Goal: Task Accomplishment & Management: Use online tool/utility

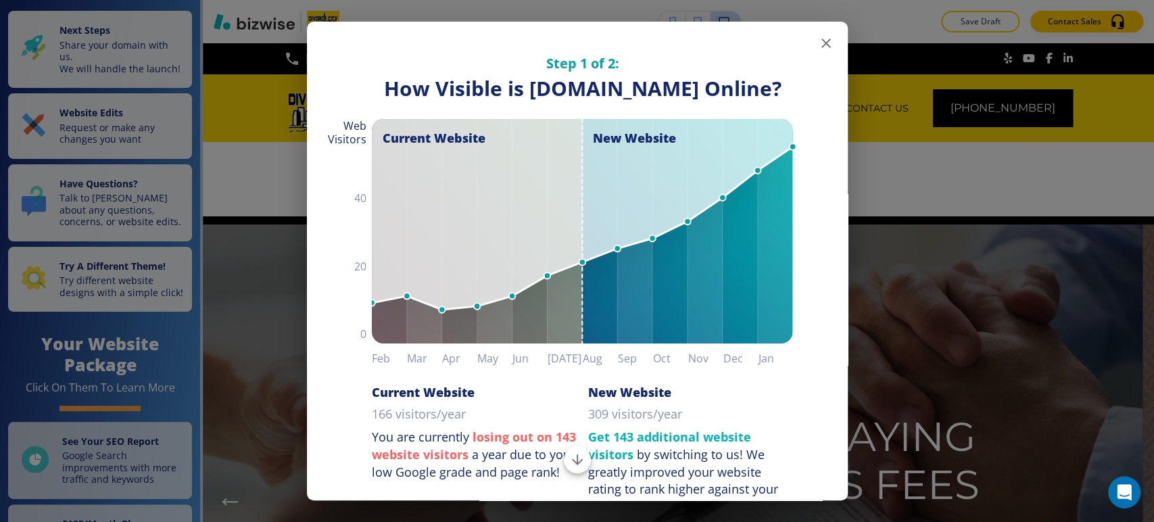
click at [818, 45] on icon "button" at bounding box center [826, 43] width 16 height 16
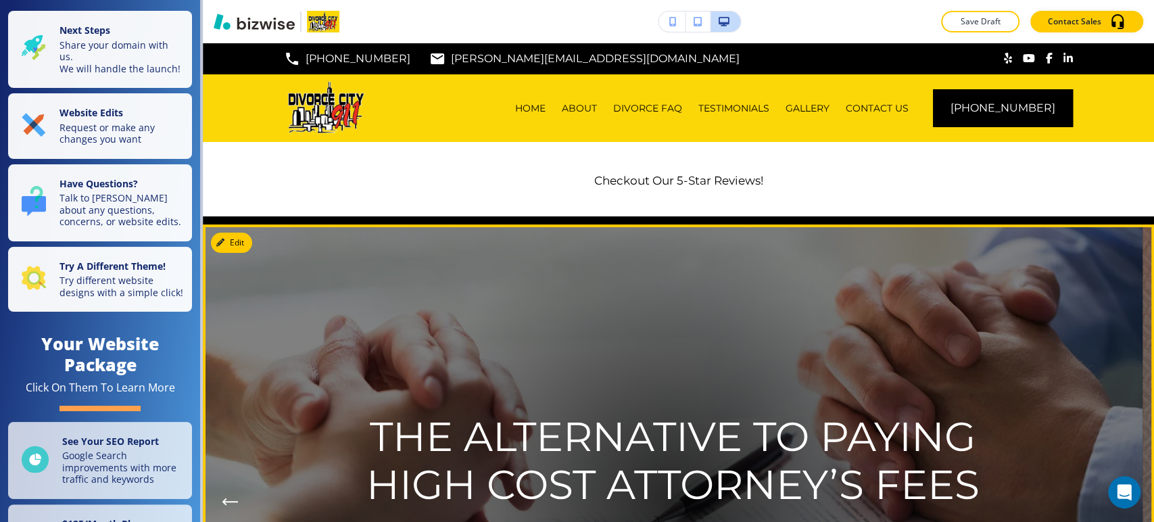
scroll to position [150, 0]
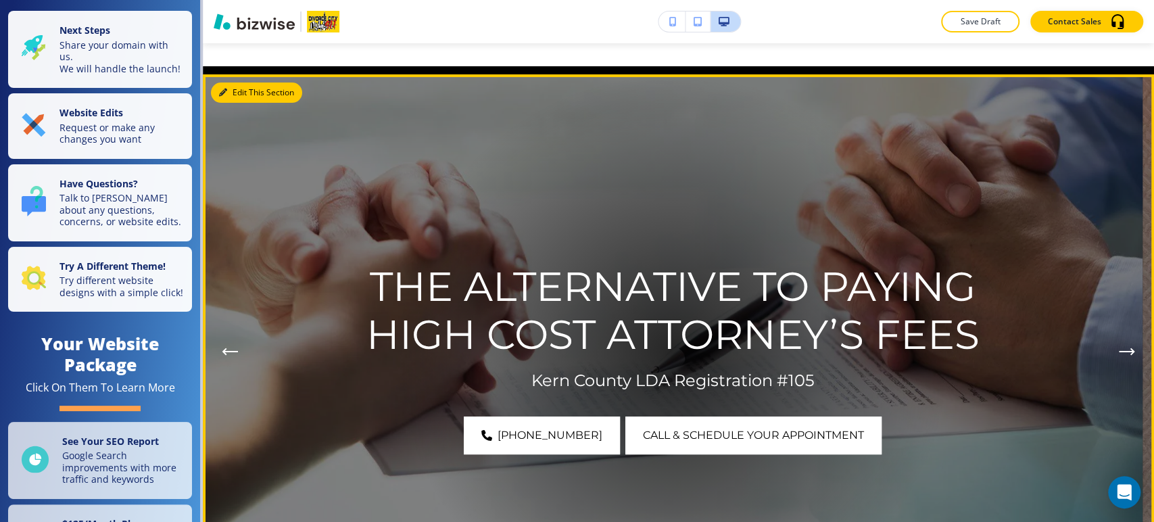
click at [220, 89] on icon "button" at bounding box center [223, 93] width 8 height 8
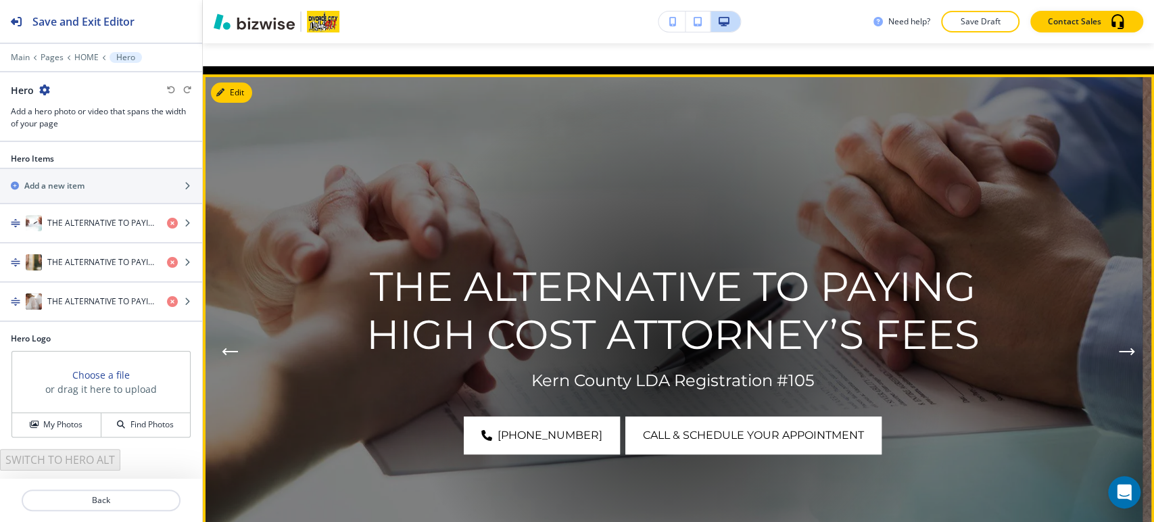
scroll to position [181, 0]
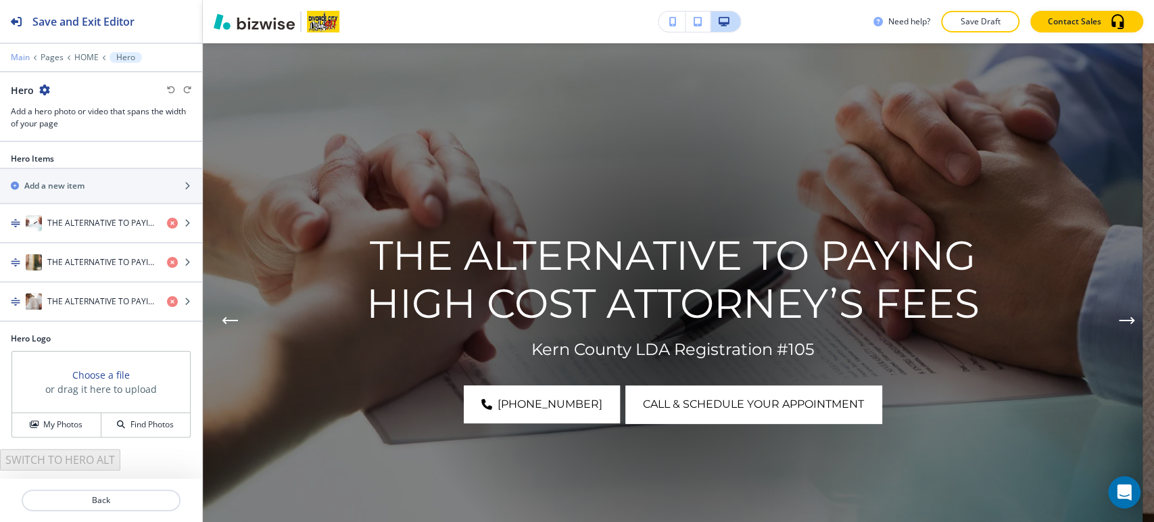
click at [16, 57] on p "Main" at bounding box center [20, 57] width 19 height 9
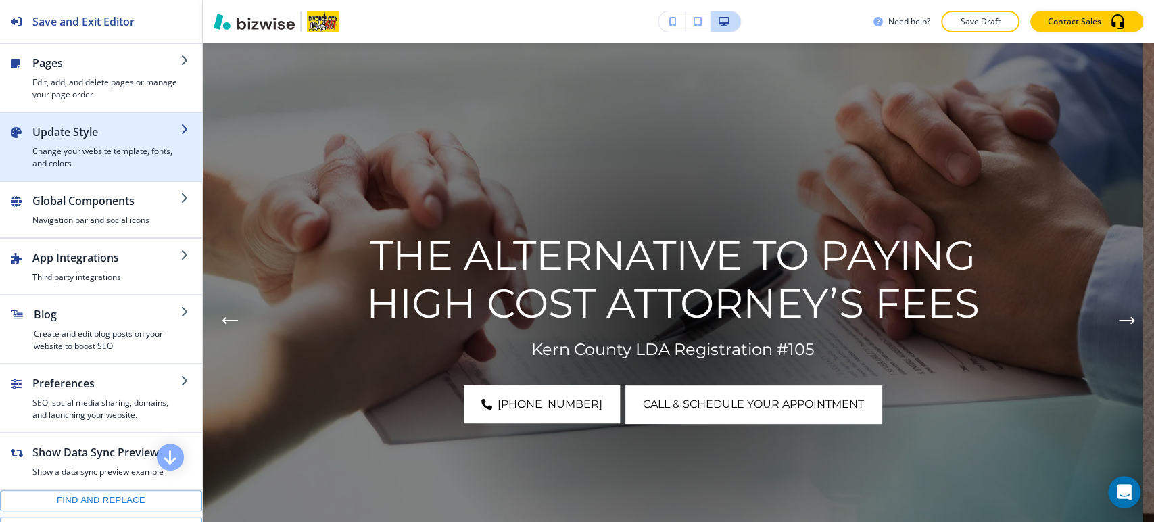
click at [136, 157] on h4 "Change your website template, fonts, and colors" at bounding box center [106, 157] width 148 height 24
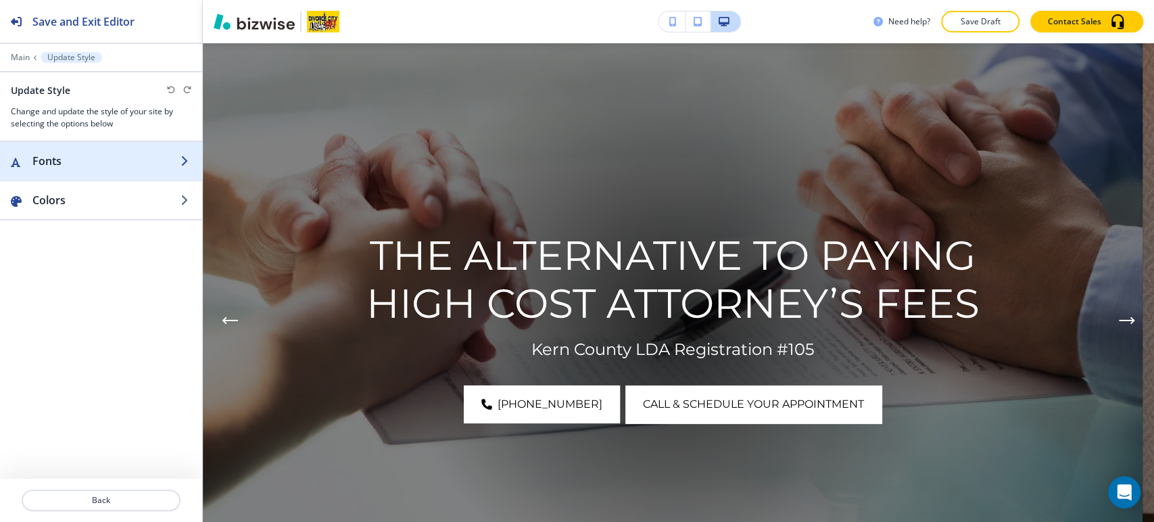
click at [145, 164] on h2 "Fonts" at bounding box center [106, 161] width 148 height 16
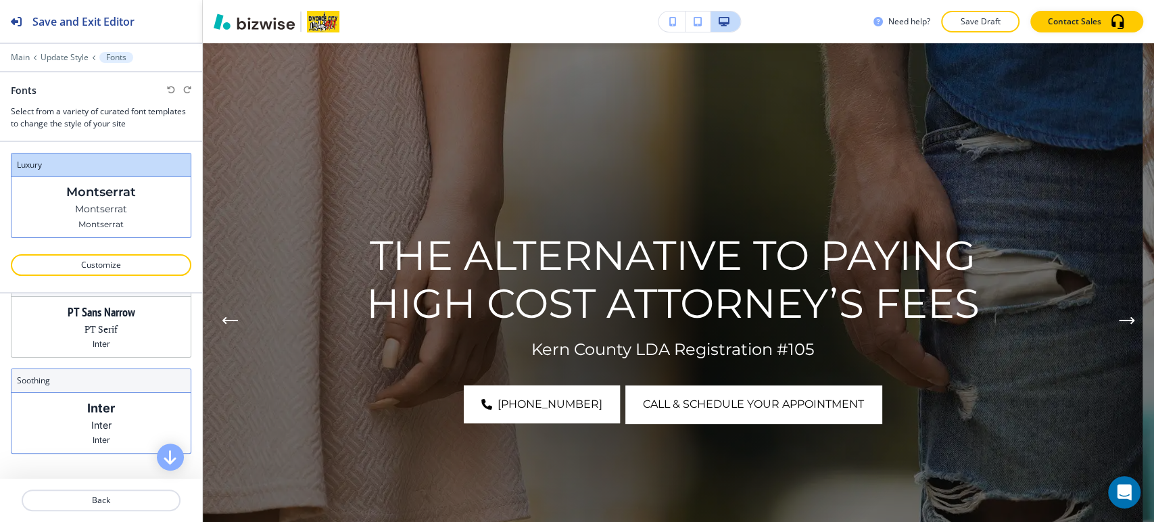
scroll to position [0, 0]
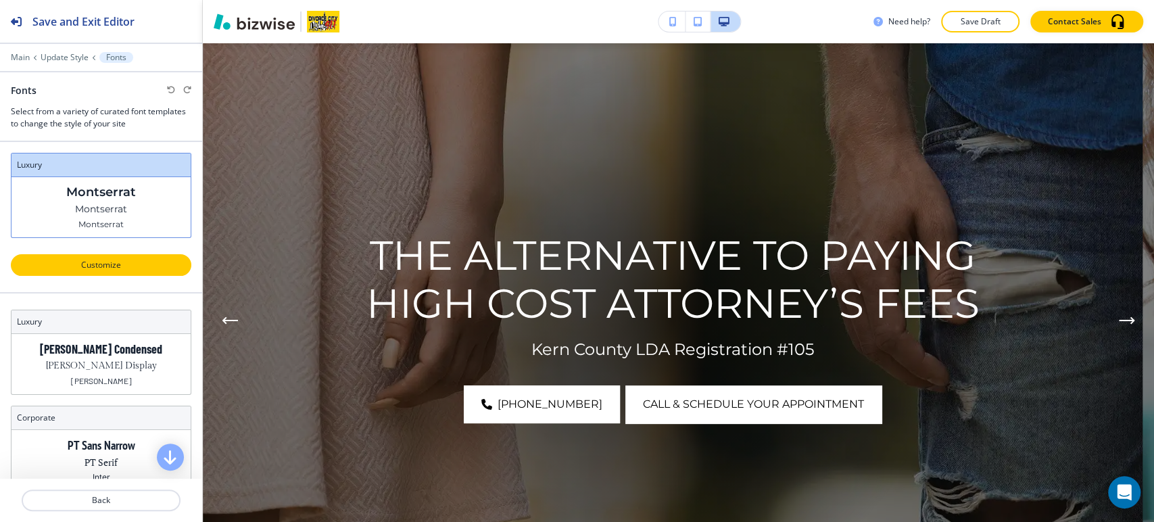
click at [120, 264] on p "Customize" at bounding box center [100, 265] width 145 height 12
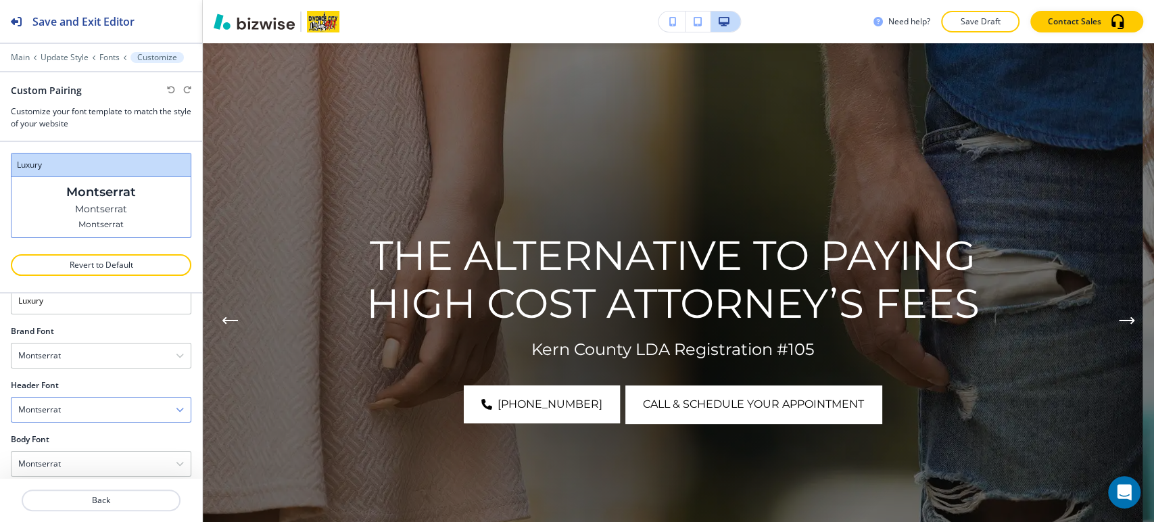
scroll to position [52, 0]
click at [119, 399] on div "Montserrat" at bounding box center [100, 397] width 179 height 24
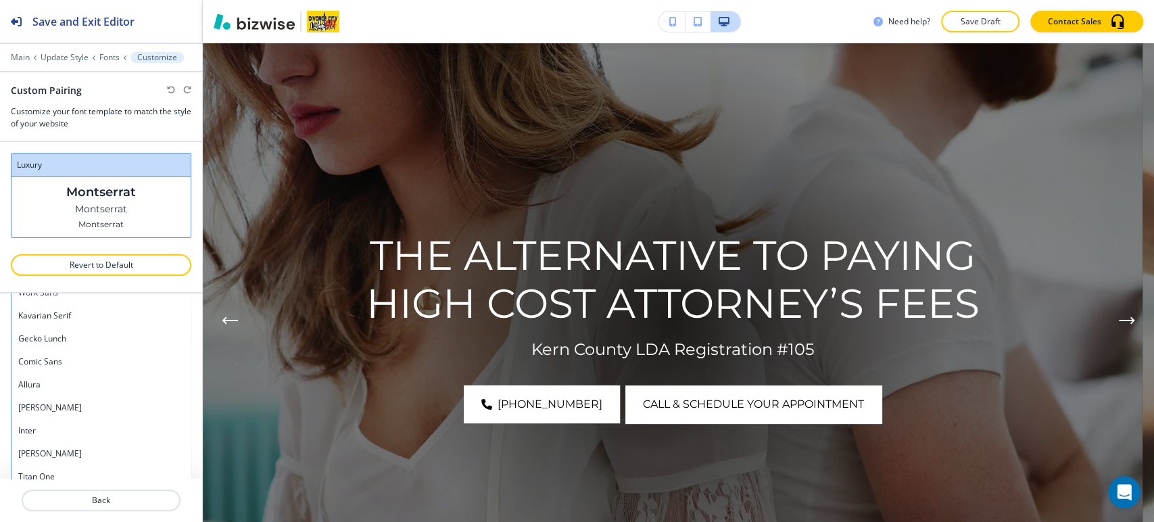
scroll to position [969, 0]
click at [118, 390] on h4 "[PERSON_NAME]" at bounding box center [101, 386] width 166 height 12
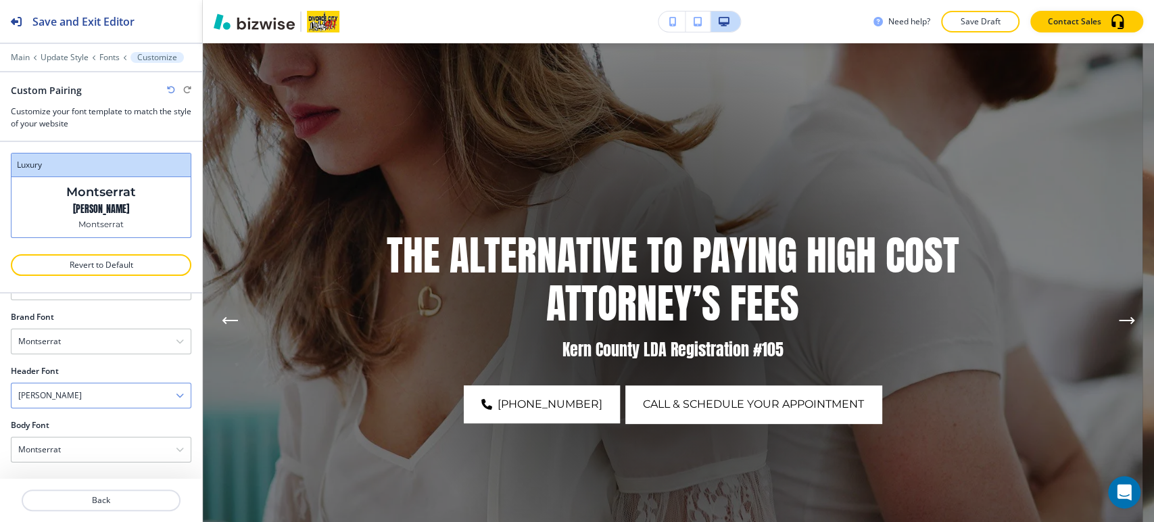
scroll to position [52, 0]
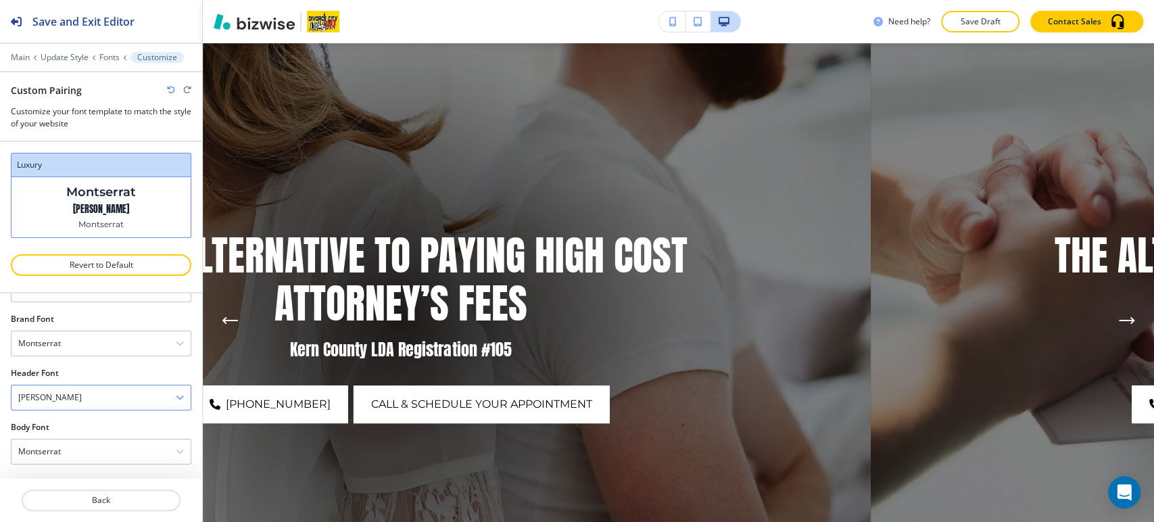
click at [87, 398] on div "[PERSON_NAME]" at bounding box center [100, 397] width 179 height 24
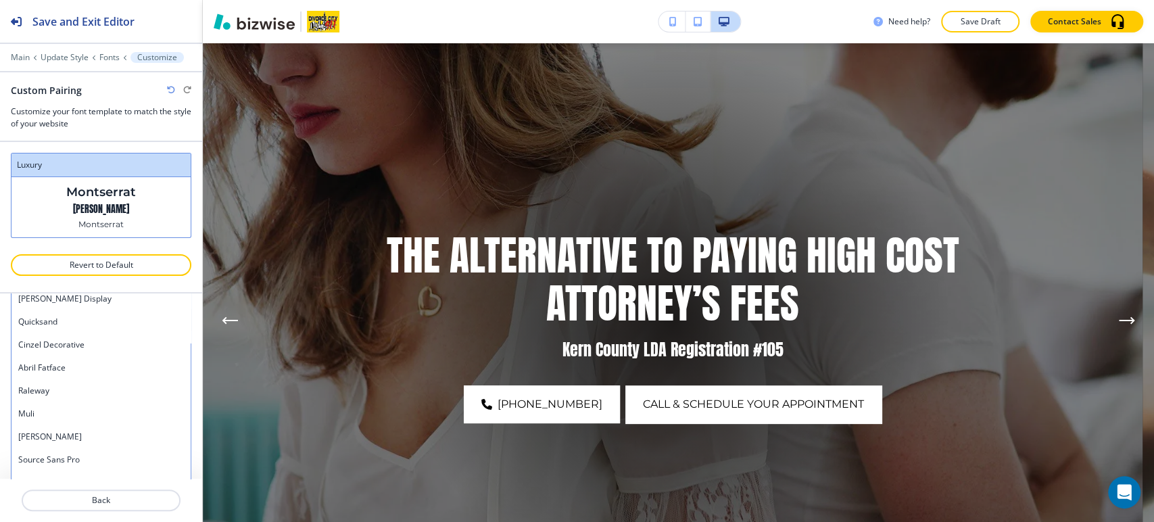
scroll to position [525, 0]
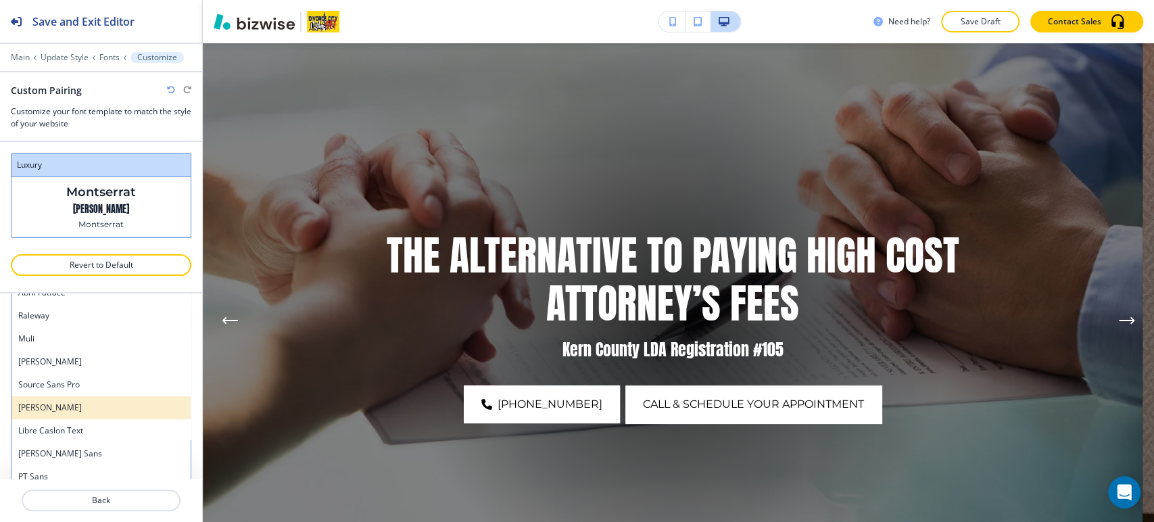
click at [83, 406] on h4 "[PERSON_NAME]" at bounding box center [101, 408] width 166 height 12
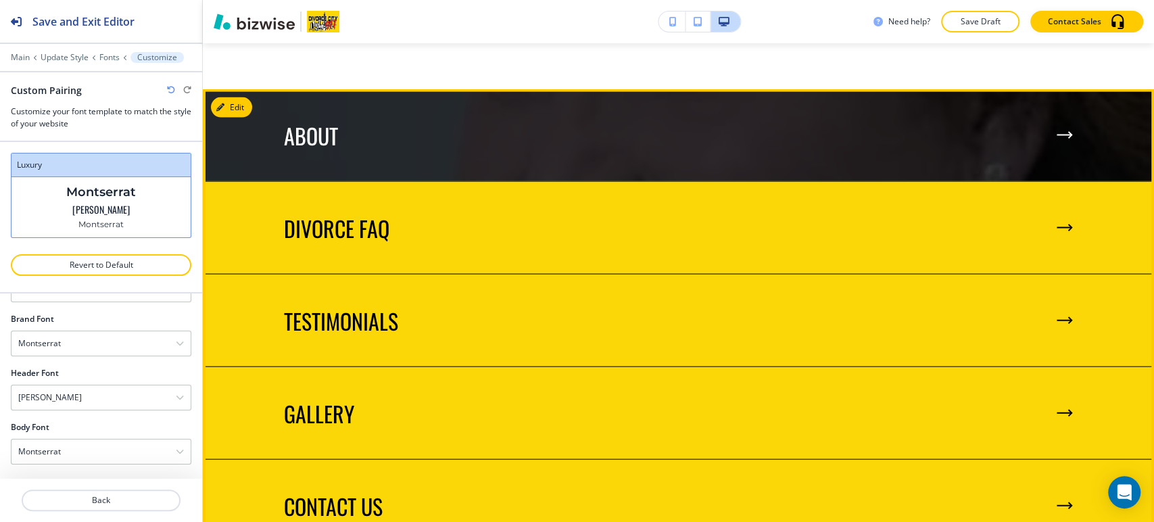
scroll to position [1910, 0]
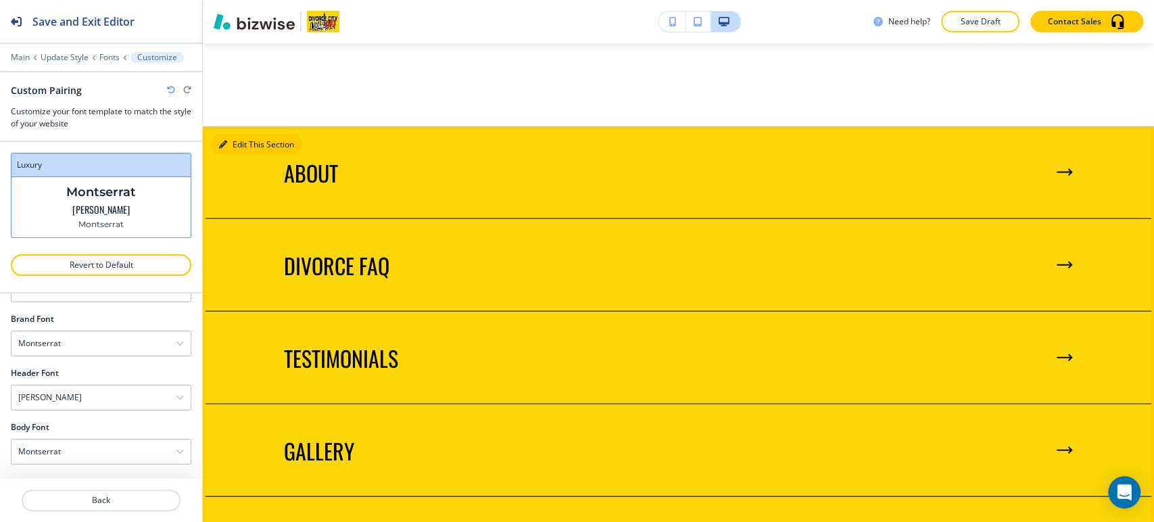
click at [233, 142] on button "Edit This Section" at bounding box center [256, 145] width 91 height 20
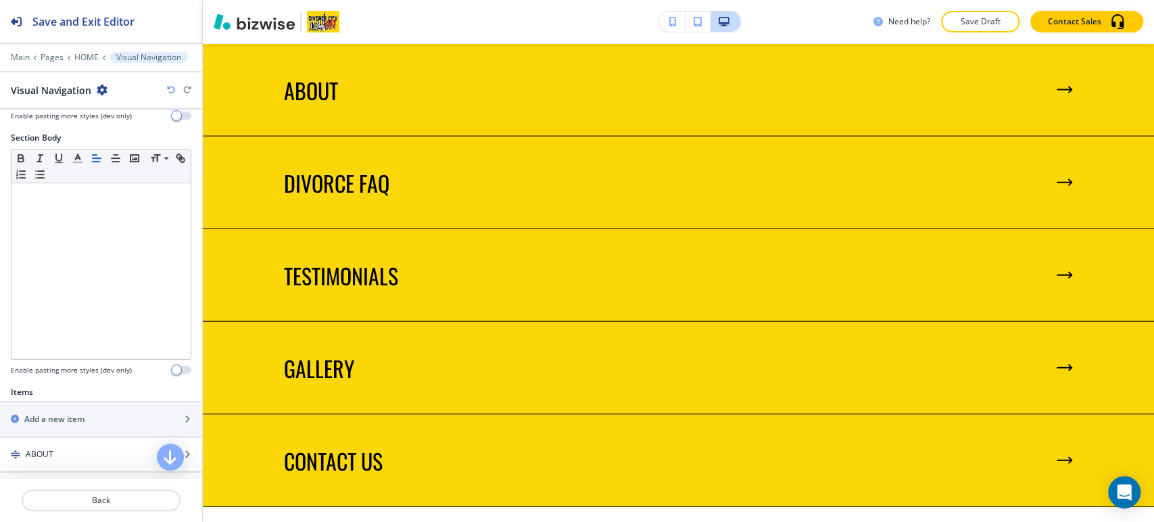
scroll to position [514, 0]
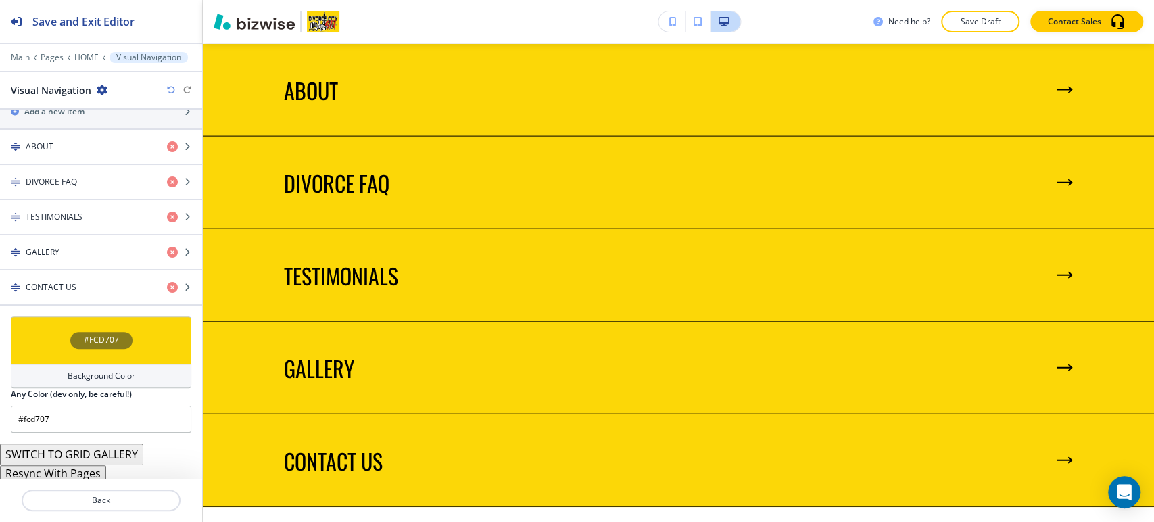
click at [85, 469] on button "Resync With Pages" at bounding box center [53, 473] width 106 height 16
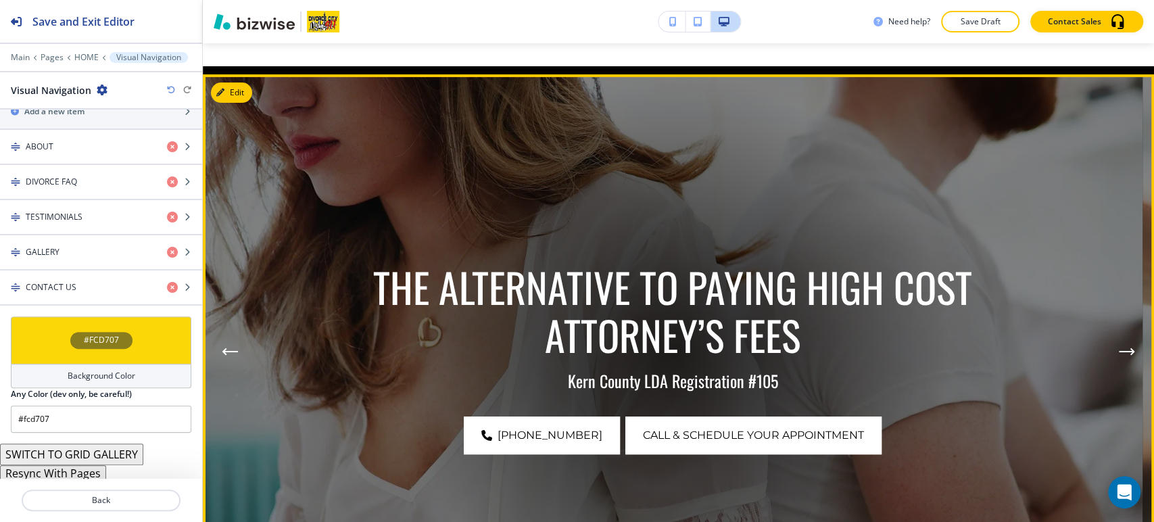
scroll to position [225, 0]
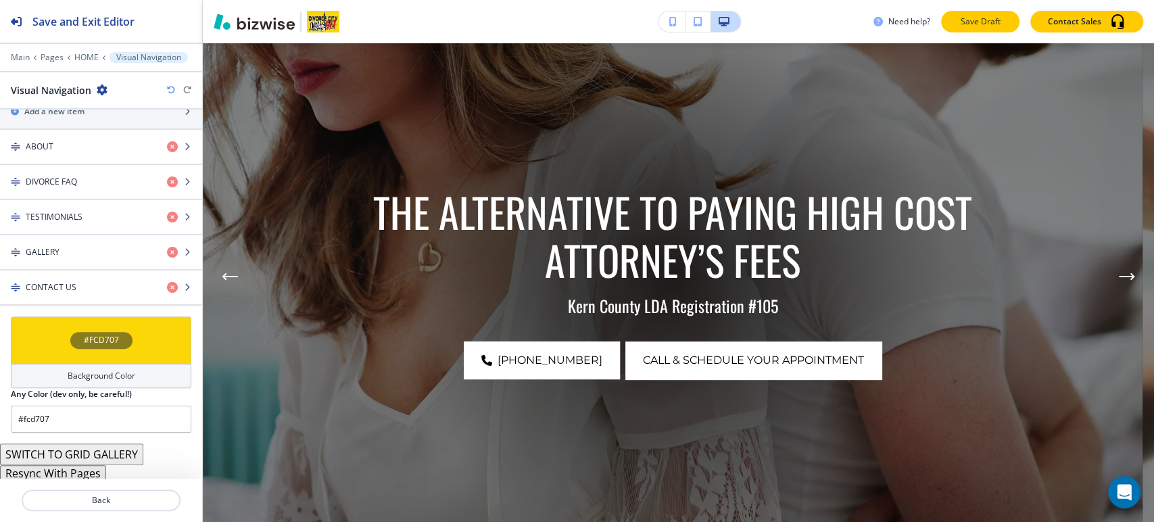
click at [976, 27] on p "Save Draft" at bounding box center [980, 22] width 43 height 12
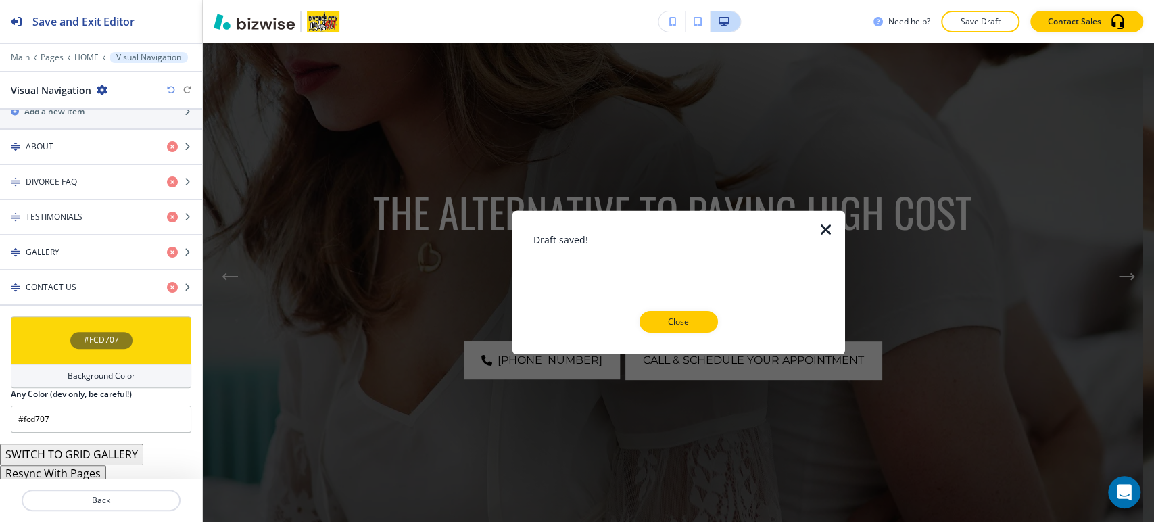
click at [682, 321] on p "Close" at bounding box center [678, 322] width 43 height 12
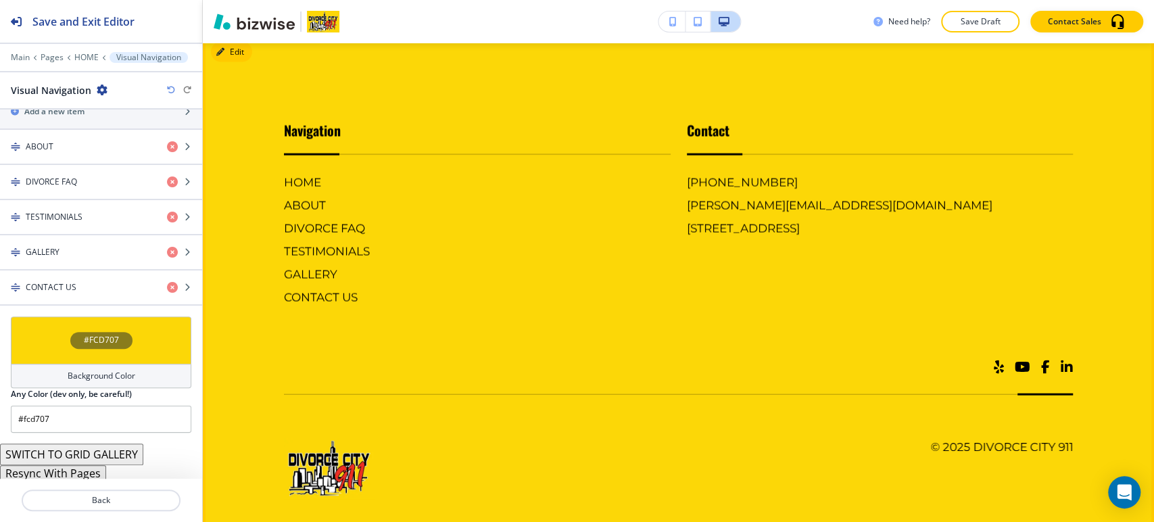
scroll to position [5093, 0]
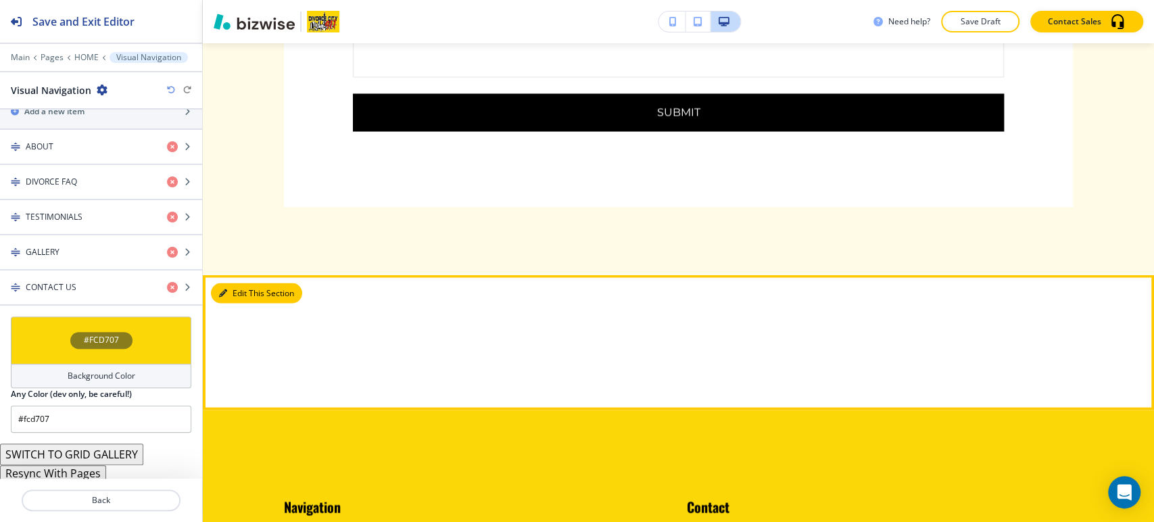
click at [241, 283] on button "Edit This Section" at bounding box center [256, 293] width 91 height 20
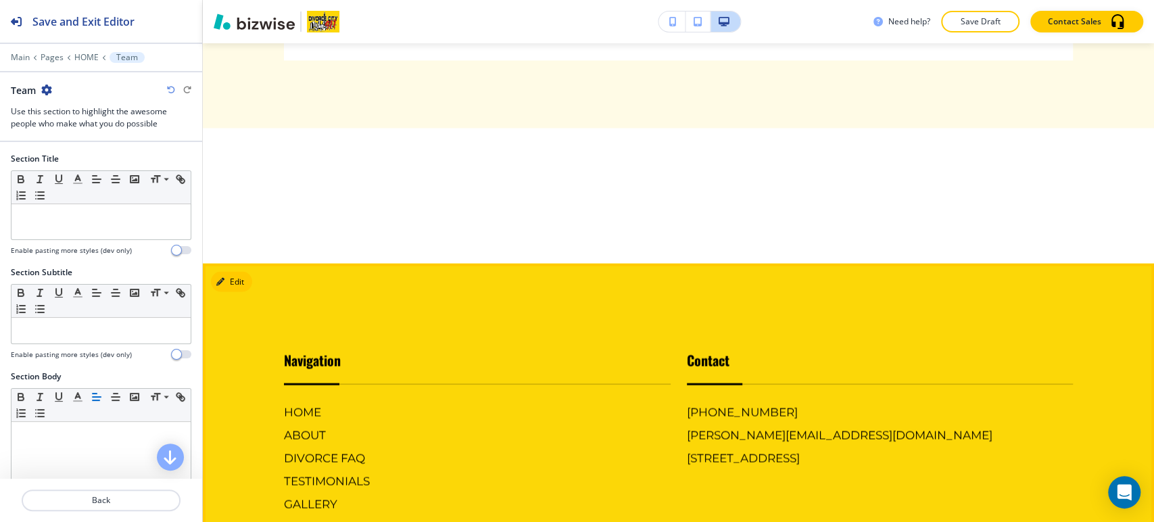
scroll to position [5147, 0]
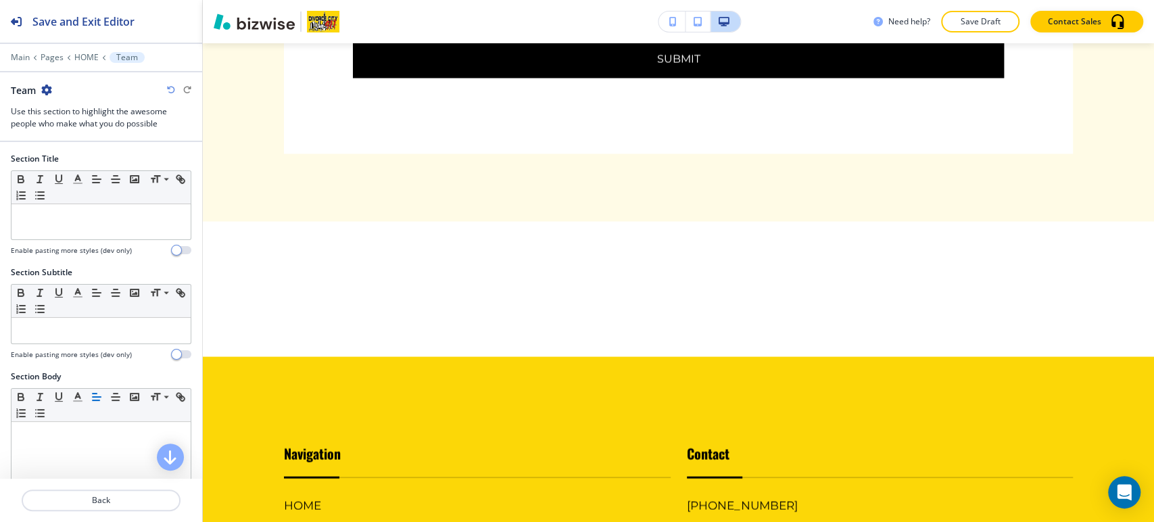
click at [44, 89] on icon "button" at bounding box center [46, 90] width 11 height 11
click at [117, 168] on button "Delete Section" at bounding box center [84, 160] width 87 height 24
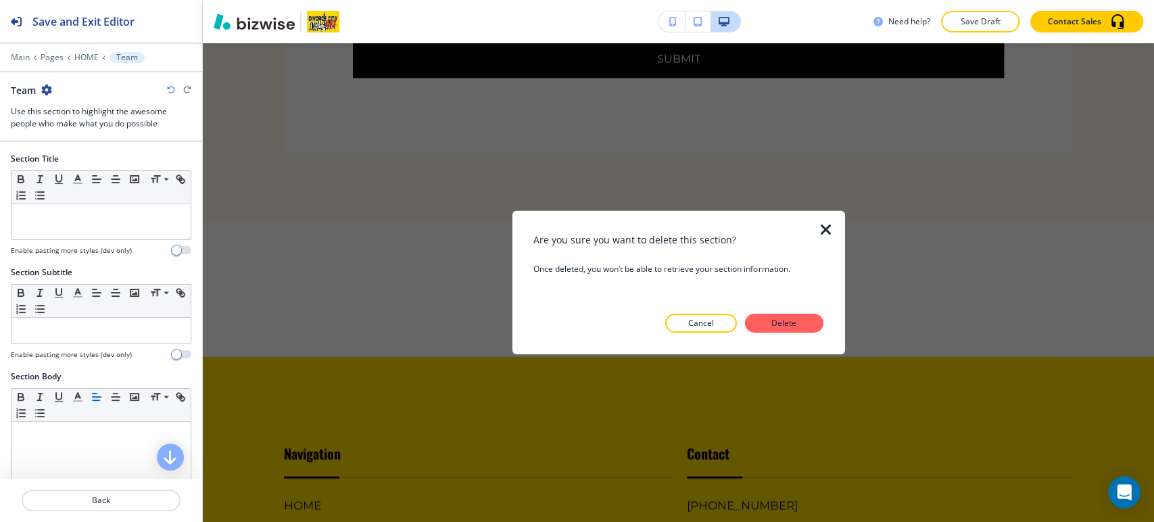
click at [804, 334] on div at bounding box center [678, 344] width 289 height 22
click at [801, 325] on button "Delete" at bounding box center [784, 323] width 78 height 19
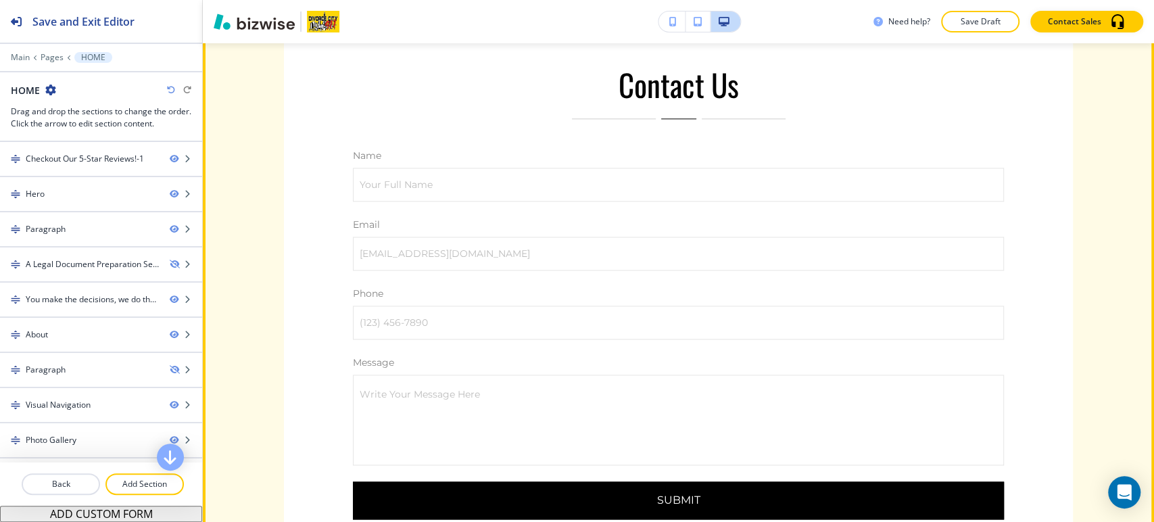
scroll to position [4507, 0]
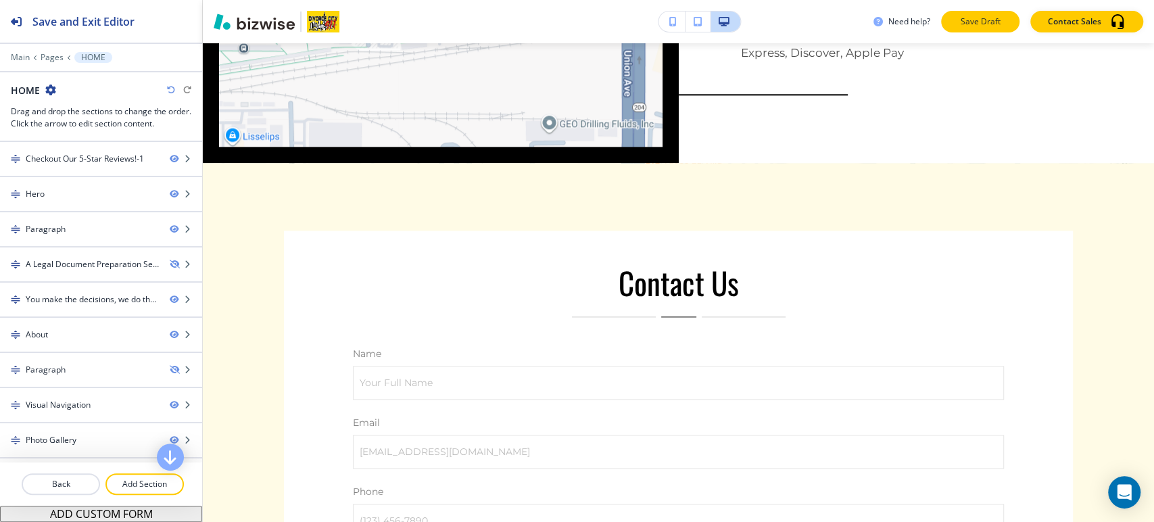
click at [979, 27] on p "Save Draft" at bounding box center [980, 22] width 43 height 12
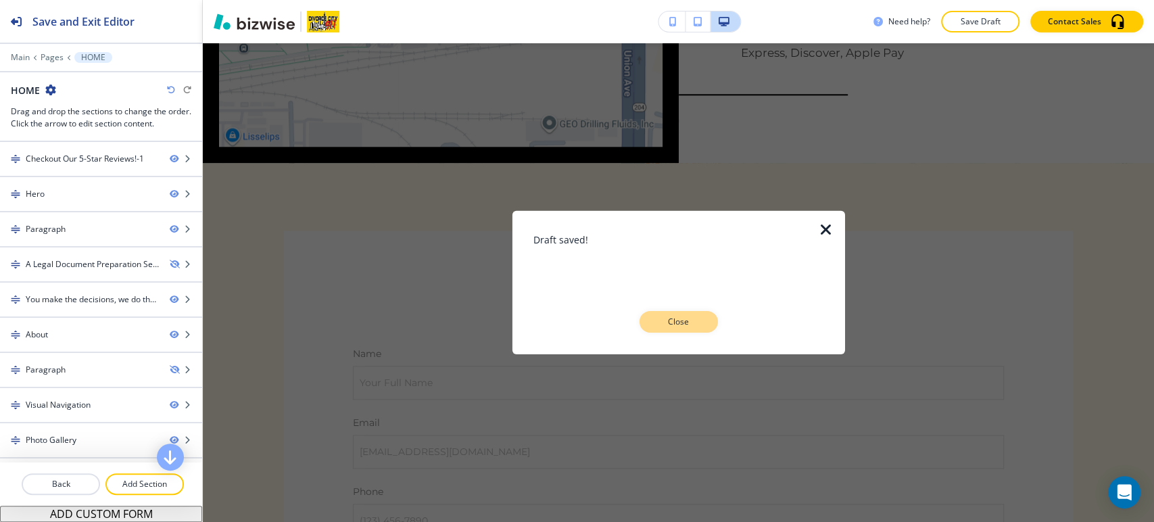
click at [697, 315] on button "Close" at bounding box center [679, 322] width 78 height 22
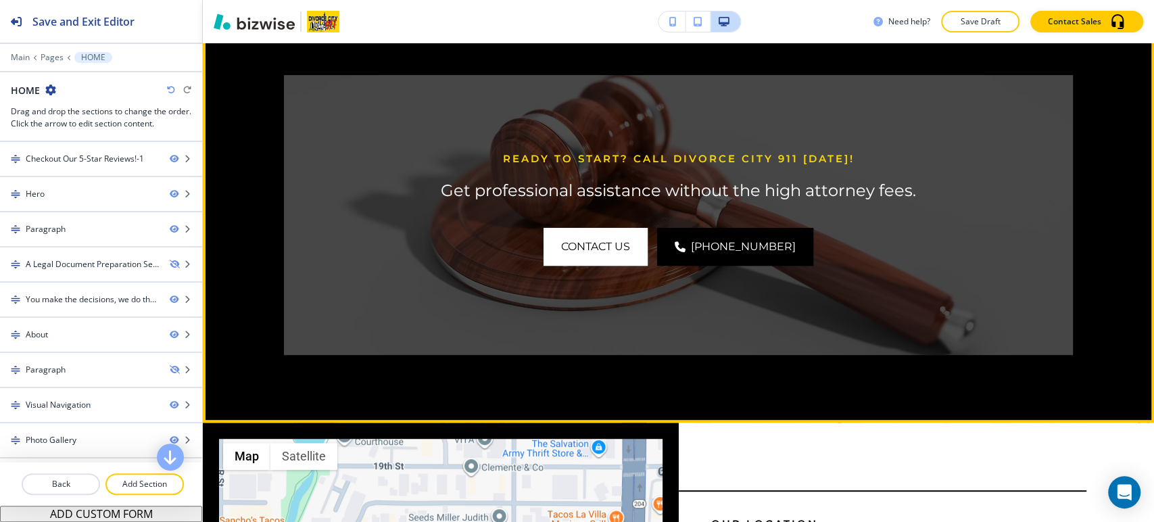
scroll to position [3681, 0]
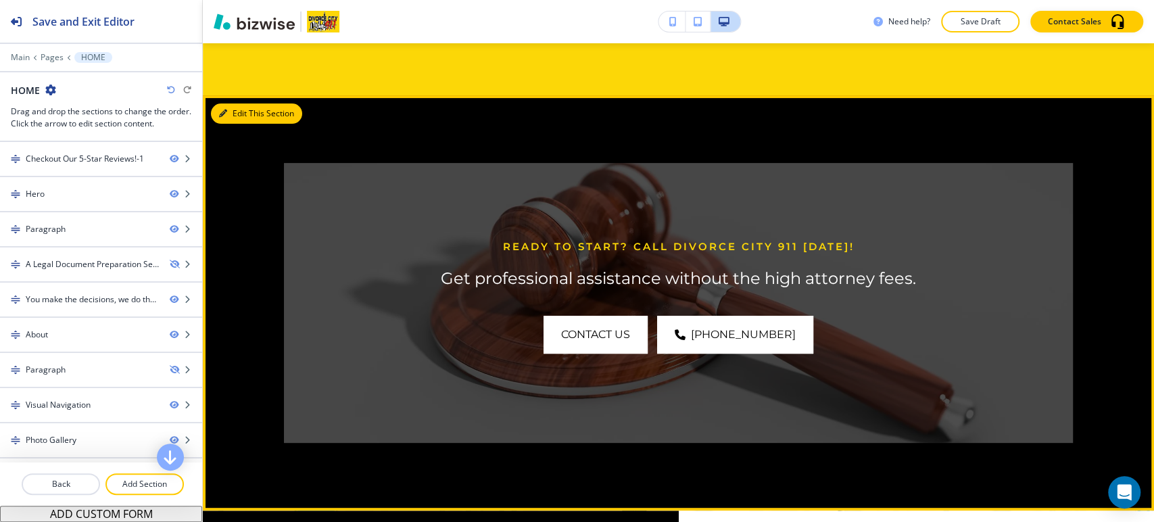
click at [232, 103] on button "Edit This Section" at bounding box center [256, 113] width 91 height 20
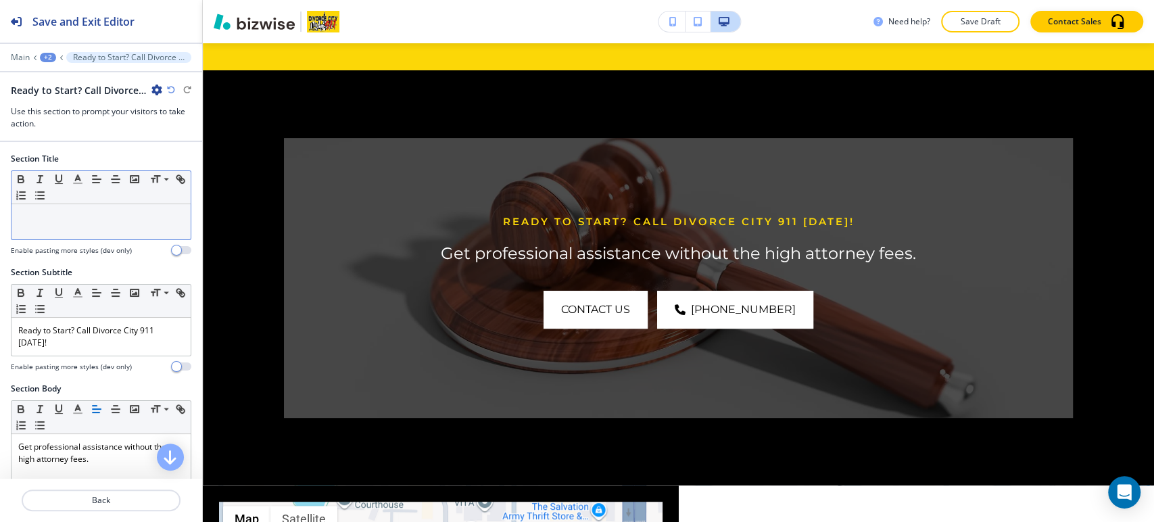
scroll to position [75, 0]
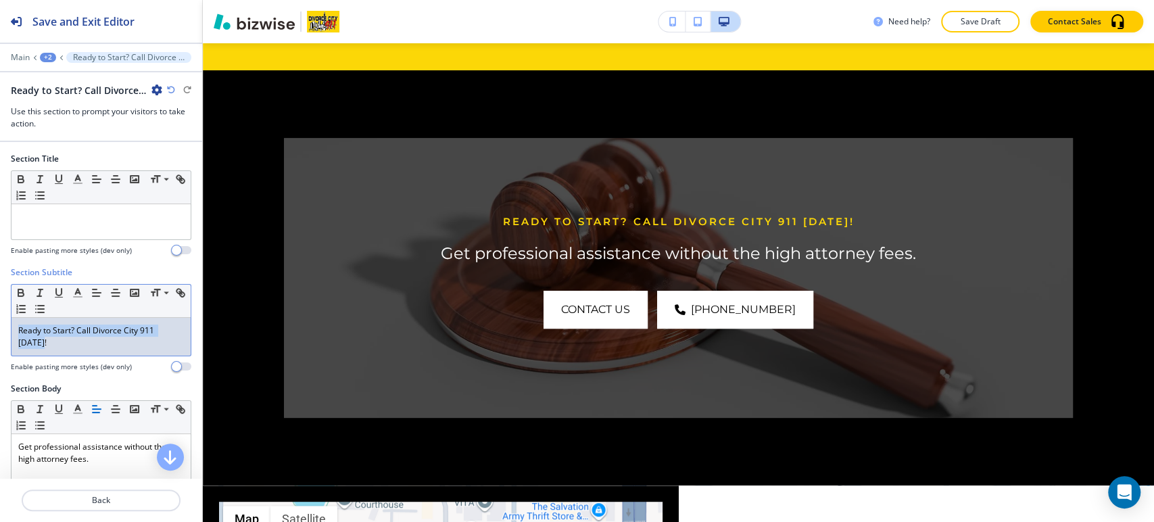
drag, startPoint x: 53, startPoint y: 339, endPoint x: 19, endPoint y: 328, distance: 35.5
click at [19, 328] on p "Ready to Start? Call Divorce City 911 Today!" at bounding box center [101, 337] width 166 height 24
copy p "Ready to Start? Call Divorce City 911 Today!"
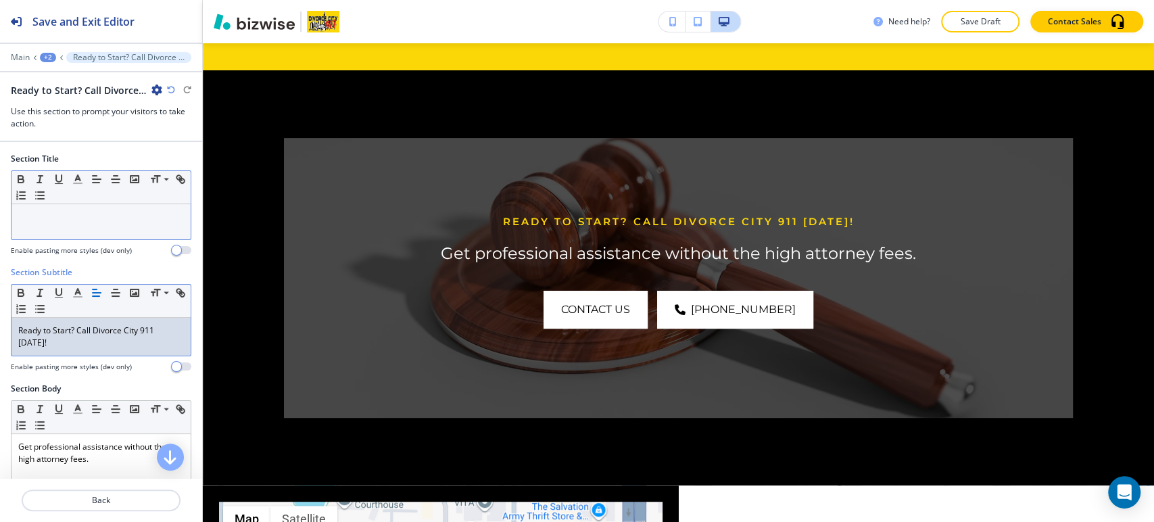
click at [68, 218] on p at bounding box center [101, 217] width 166 height 12
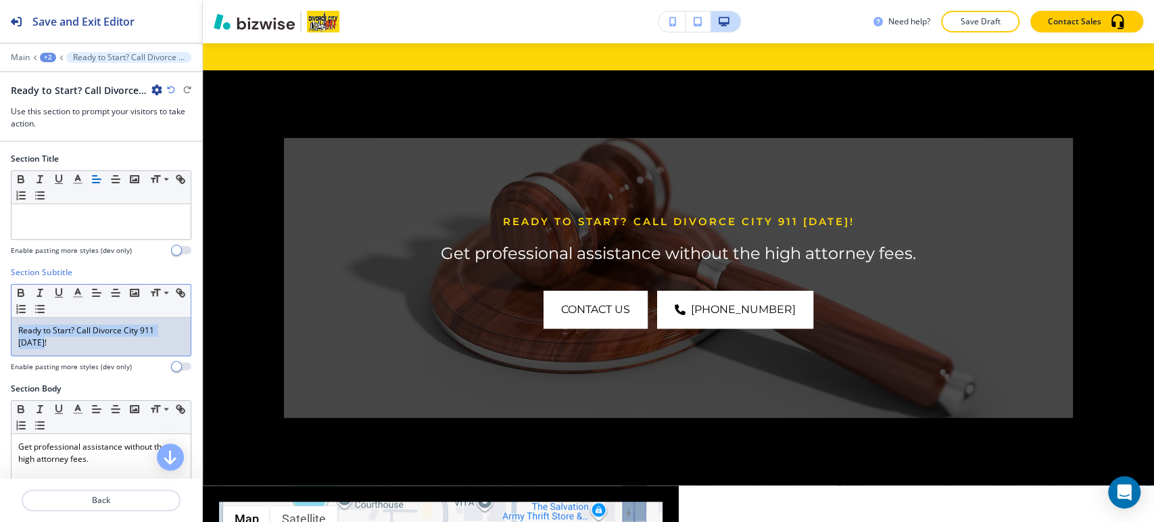
drag, startPoint x: 49, startPoint y: 339, endPoint x: 7, endPoint y: 327, distance: 42.8
click at [7, 327] on div "Section Subtitle Small Normal Large Huge Ready to Start? Call Divorce City 911 …" at bounding box center [101, 324] width 202 height 116
copy p "Ready to Start? Call Divorce City 911 Today!"
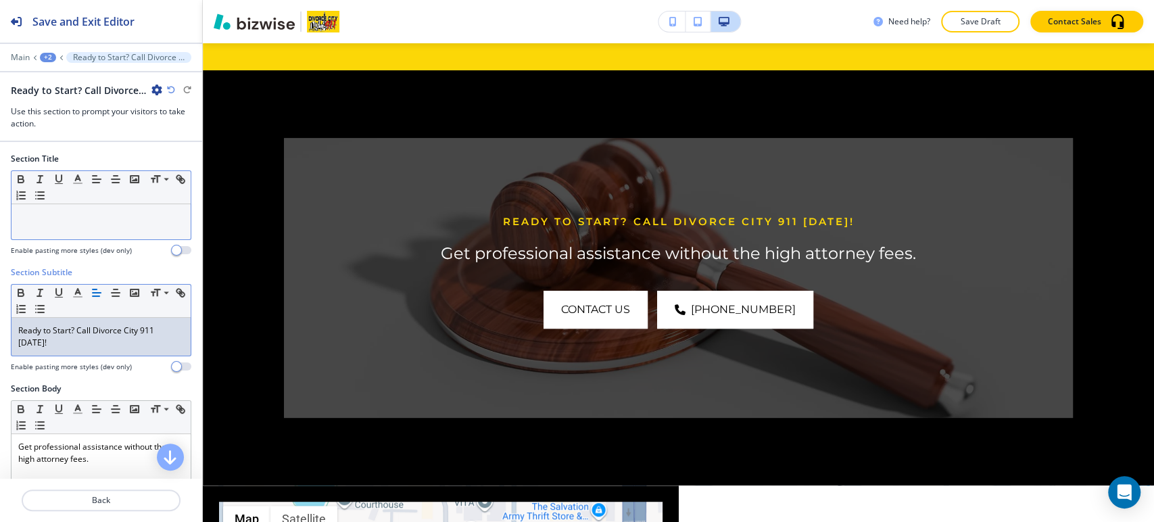
click at [95, 232] on div at bounding box center [100, 221] width 179 height 35
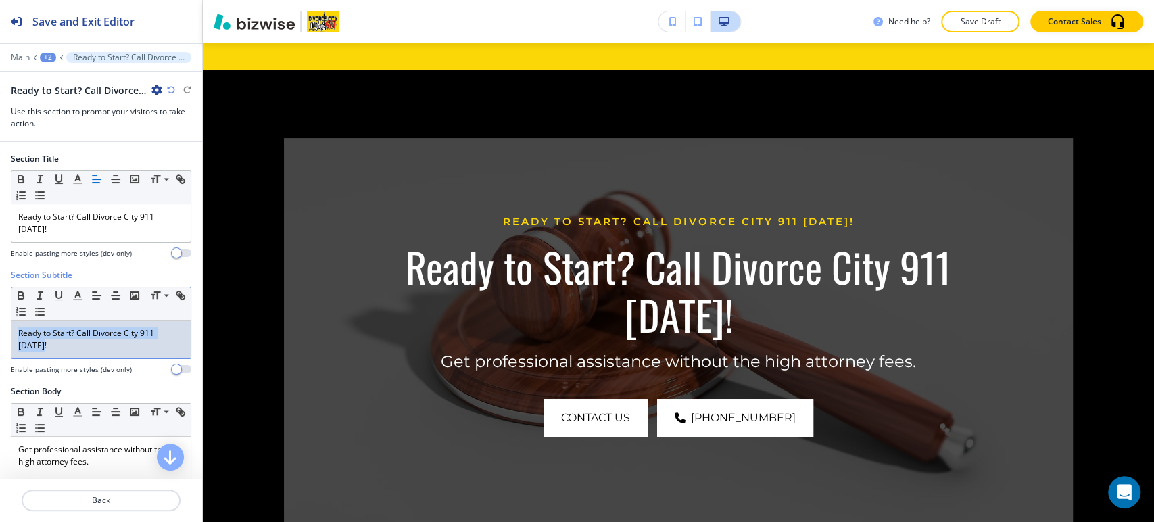
drag, startPoint x: 51, startPoint y: 341, endPoint x: 5, endPoint y: 329, distance: 47.6
click at [5, 329] on div "Section Subtitle Small Normal Large Huge Ready to Start? Call Divorce City 911 …" at bounding box center [101, 327] width 202 height 116
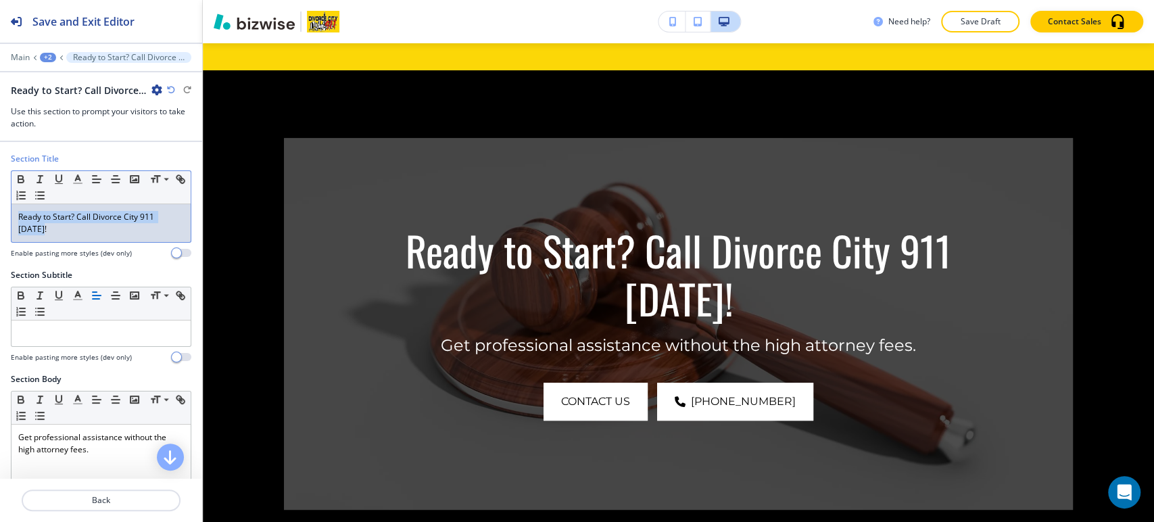
drag, startPoint x: 49, startPoint y: 225, endPoint x: 15, endPoint y: 215, distance: 35.3
click at [15, 215] on div "Ready to Start? Call Divorce City 911 Today!" at bounding box center [100, 223] width 179 height 38
click at [78, 177] on polyline "button" at bounding box center [78, 177] width 5 height 5
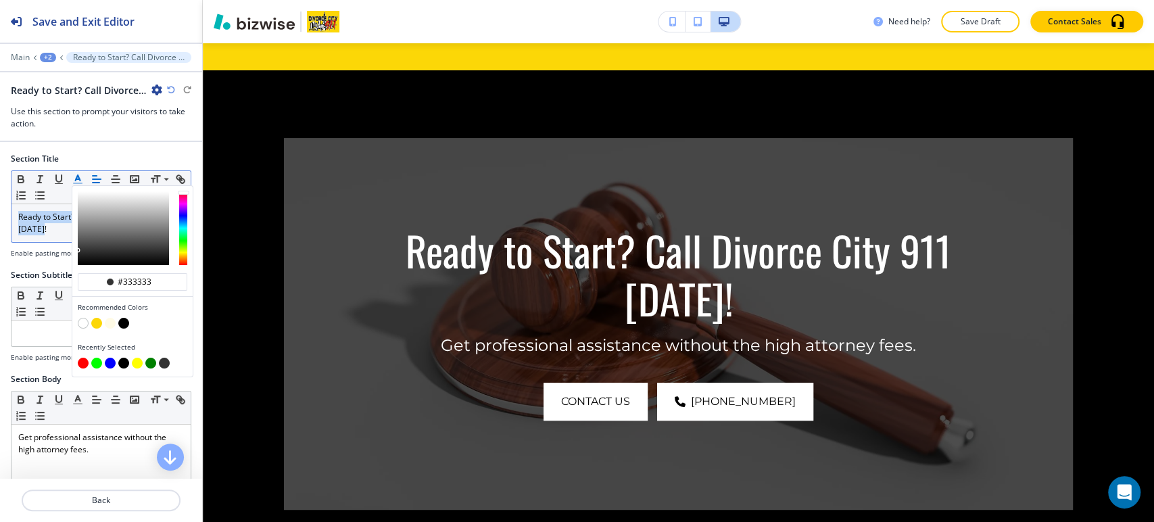
click at [98, 320] on button "button" at bounding box center [96, 323] width 11 height 11
type input "#fcd707"
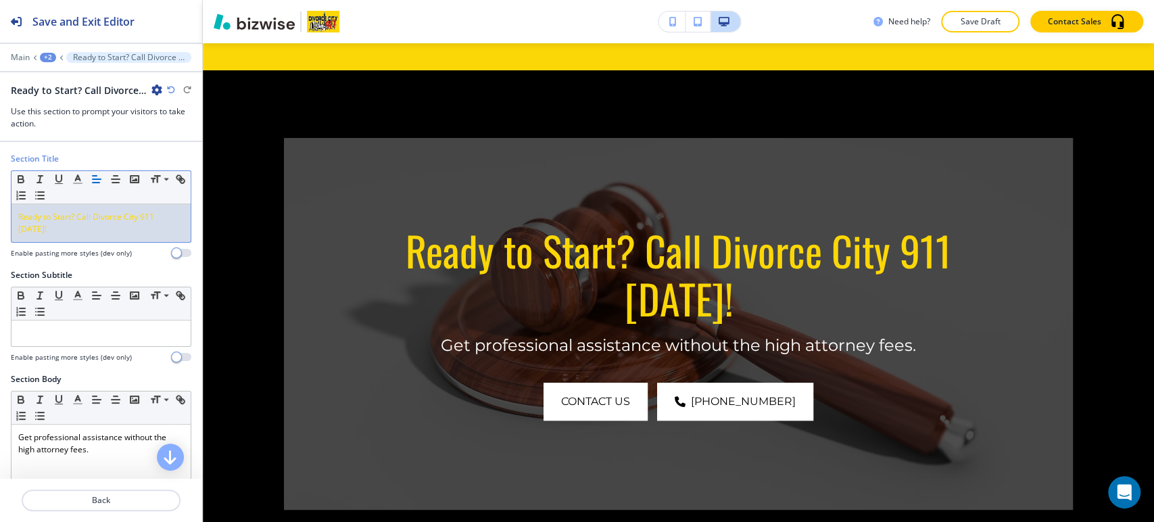
click at [60, 231] on p "Ready to Start? Call Divorce City 911 Today!" at bounding box center [101, 223] width 166 height 24
click at [60, 234] on p "Ready to Start? Call Divorce City 911 Today!" at bounding box center [101, 223] width 166 height 24
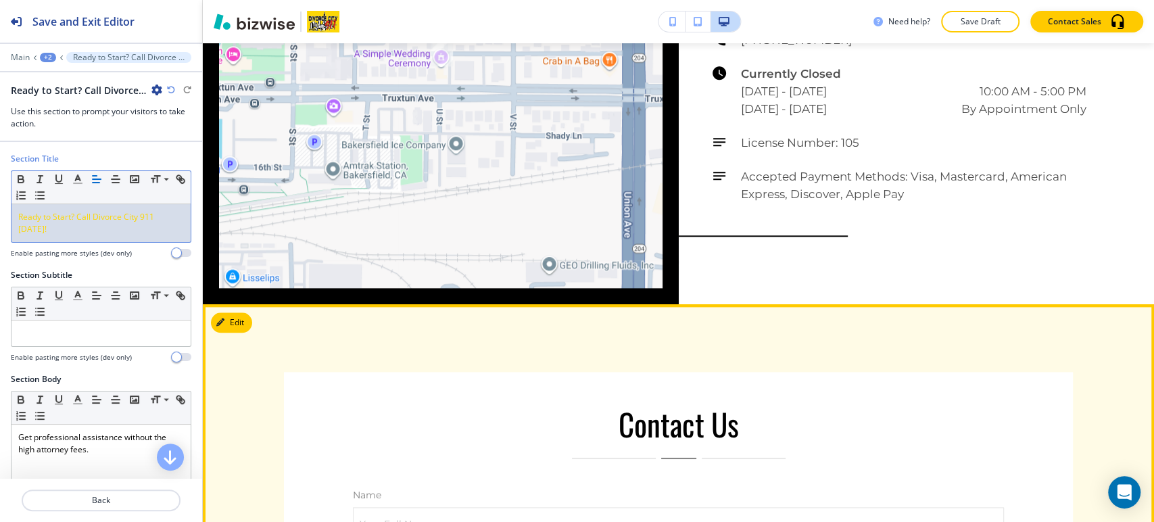
scroll to position [4082, 0]
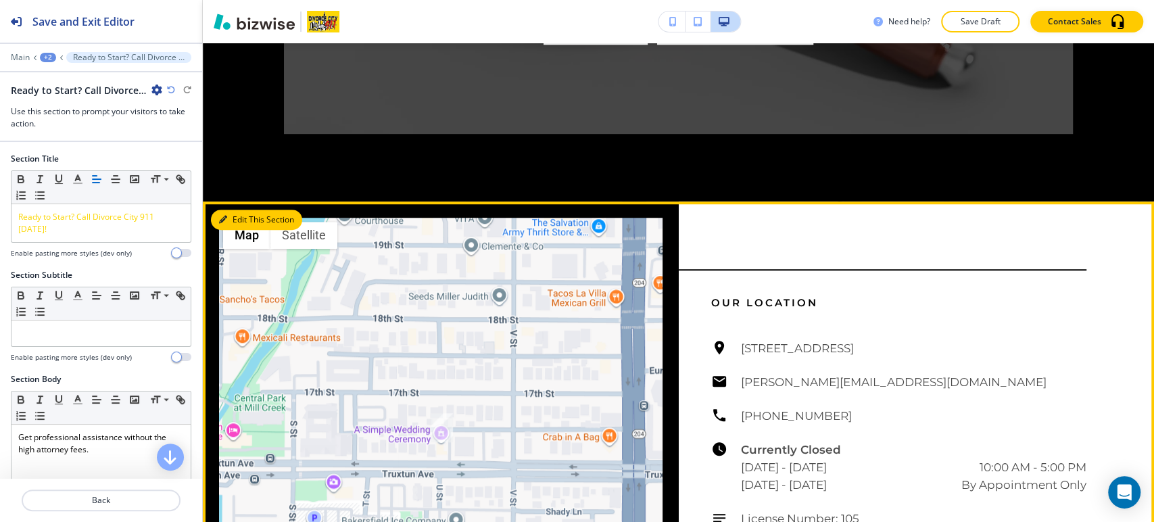
click at [241, 210] on button "Edit This Section" at bounding box center [256, 220] width 91 height 20
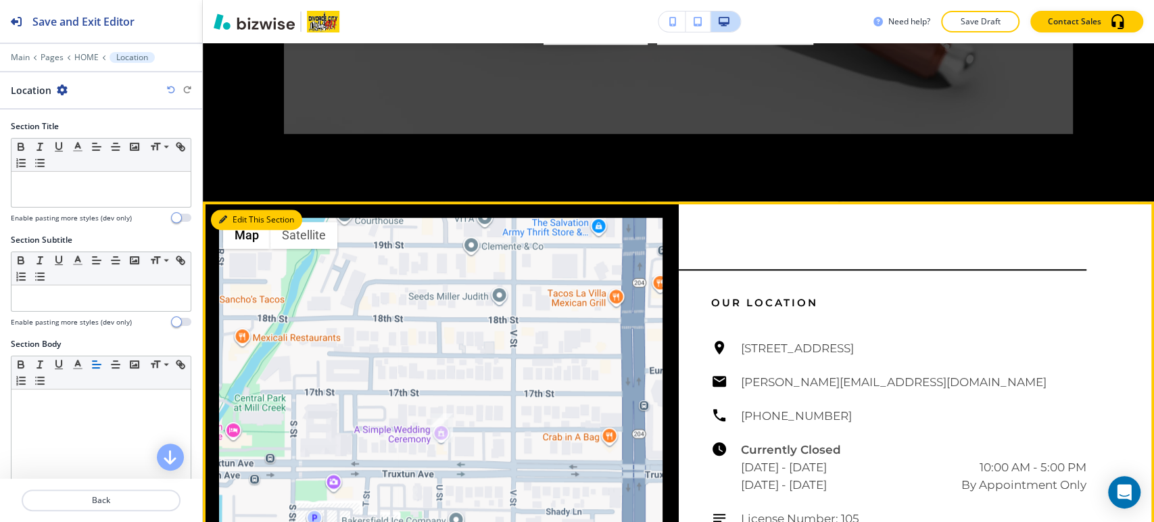
scroll to position [4213, 0]
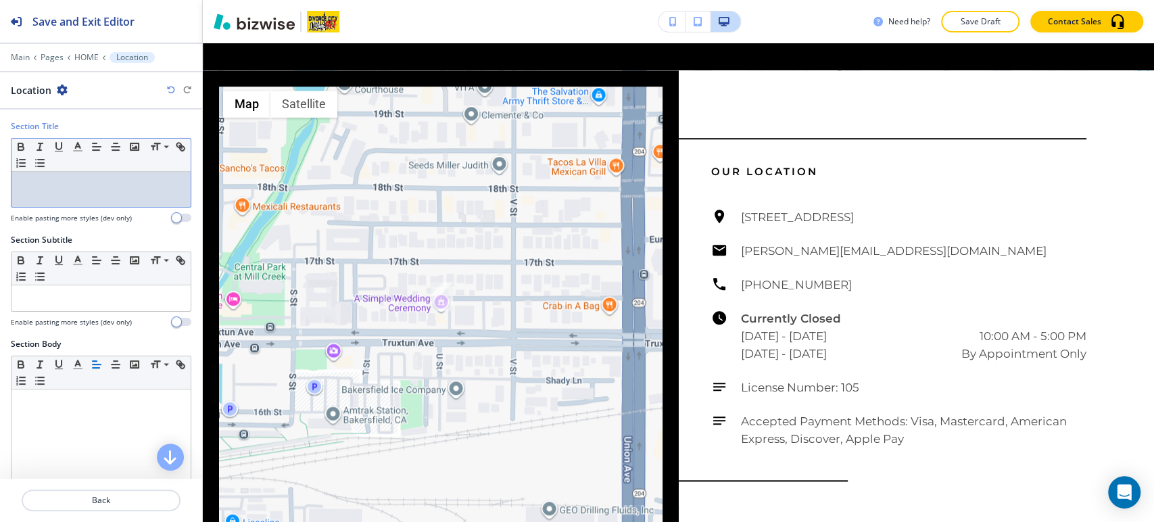
click at [103, 190] on div at bounding box center [100, 189] width 179 height 35
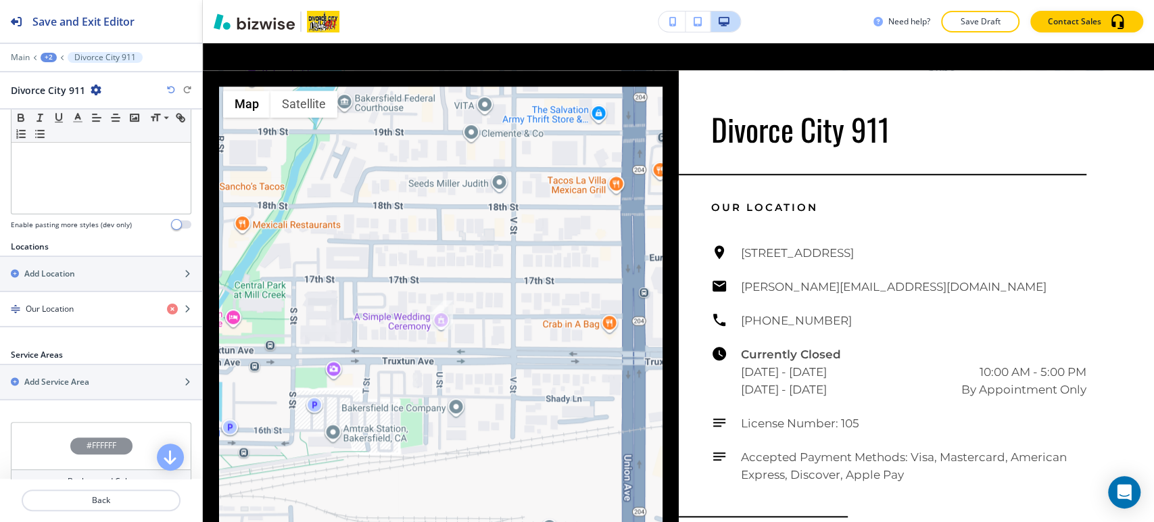
scroll to position [375, 0]
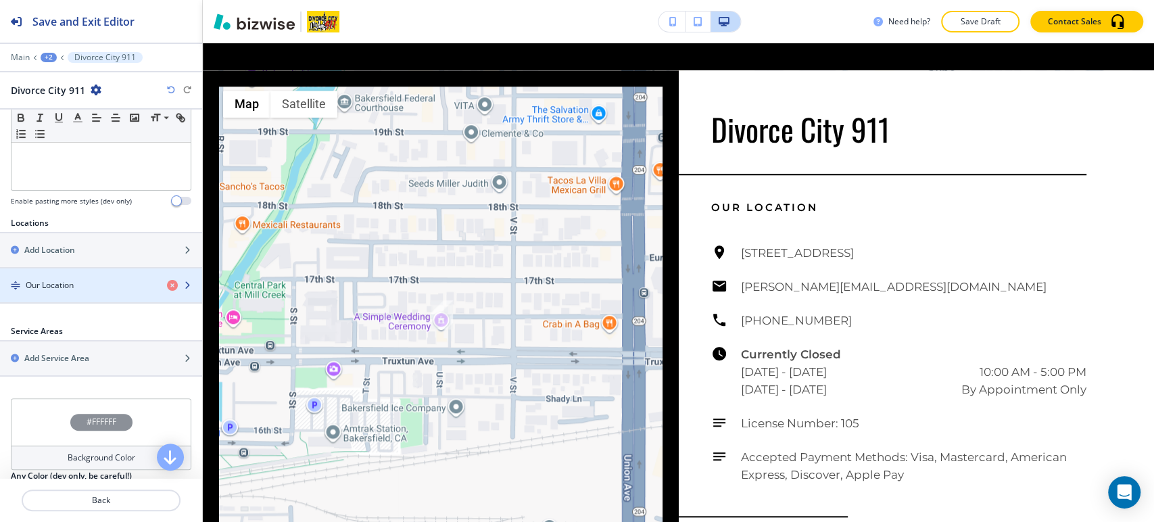
click at [115, 286] on div "Our Location" at bounding box center [78, 285] width 156 height 12
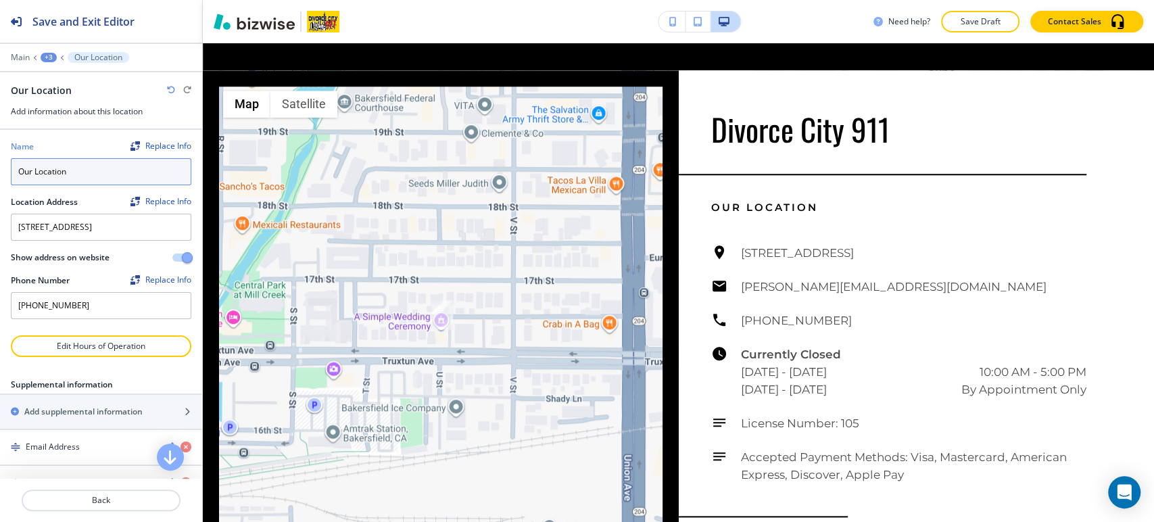
click at [116, 170] on input "Our Location" at bounding box center [101, 171] width 181 height 27
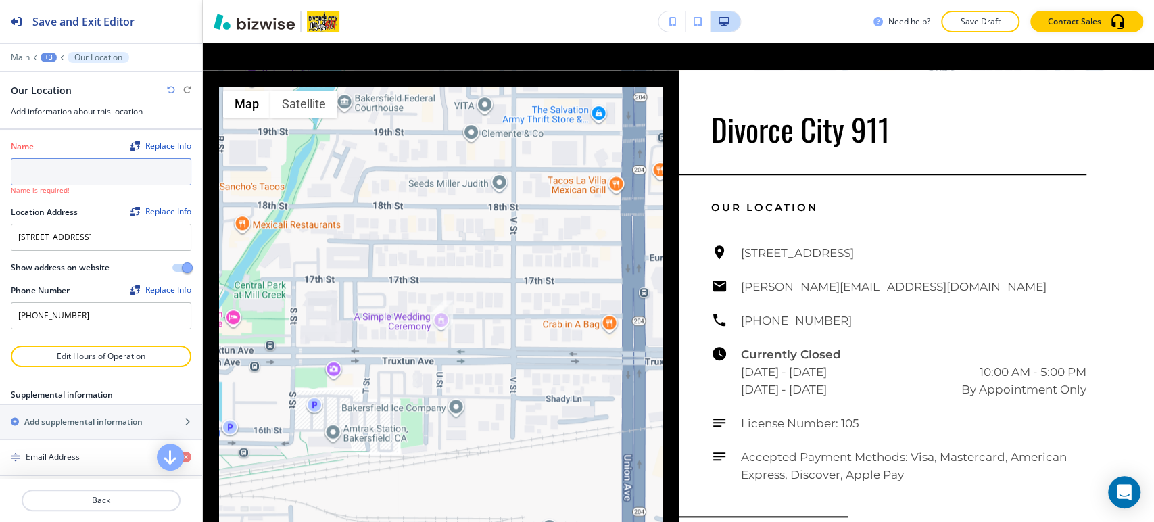
type input "Our Location"
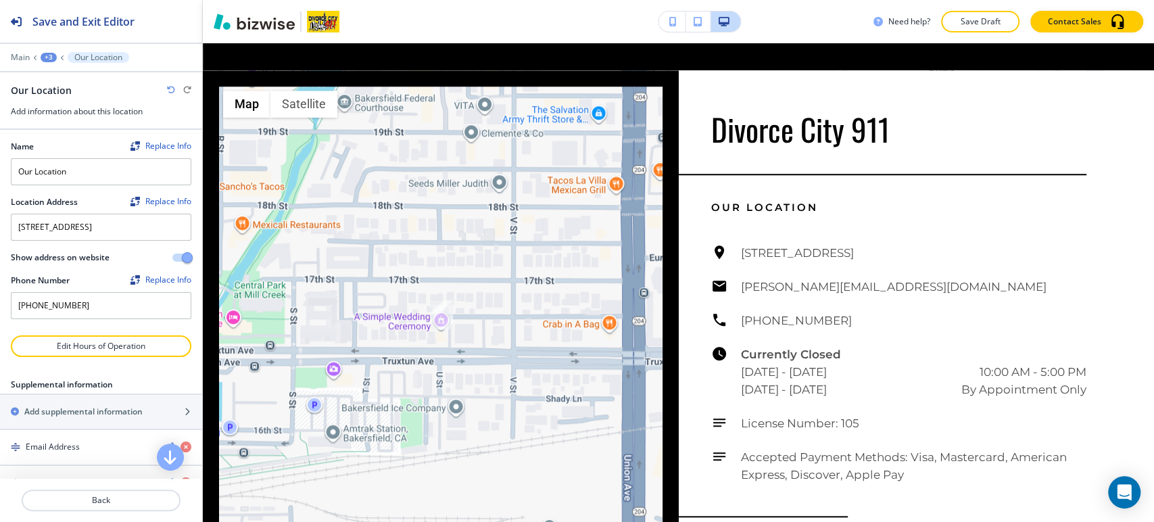
click at [120, 85] on div "Our Location" at bounding box center [101, 90] width 181 height 14
click at [56, 58] on div "Main +3 Our Location" at bounding box center [101, 57] width 181 height 11
click at [52, 59] on div "+3" at bounding box center [49, 57] width 16 height 9
click at [61, 97] on p "HOME" at bounding box center [83, 103] width 69 height 12
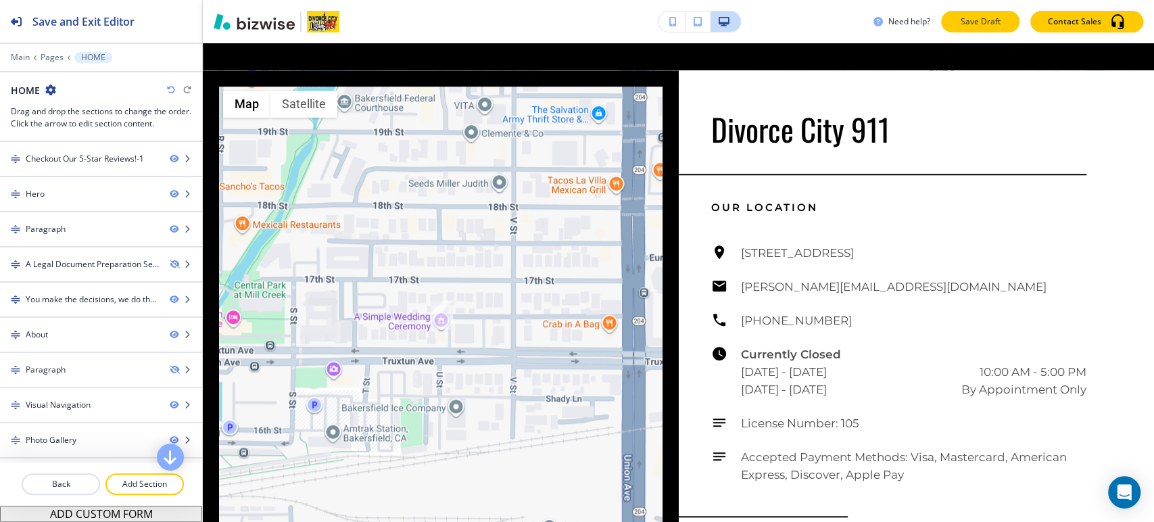
click at [983, 27] on p "Save Draft" at bounding box center [980, 22] width 43 height 12
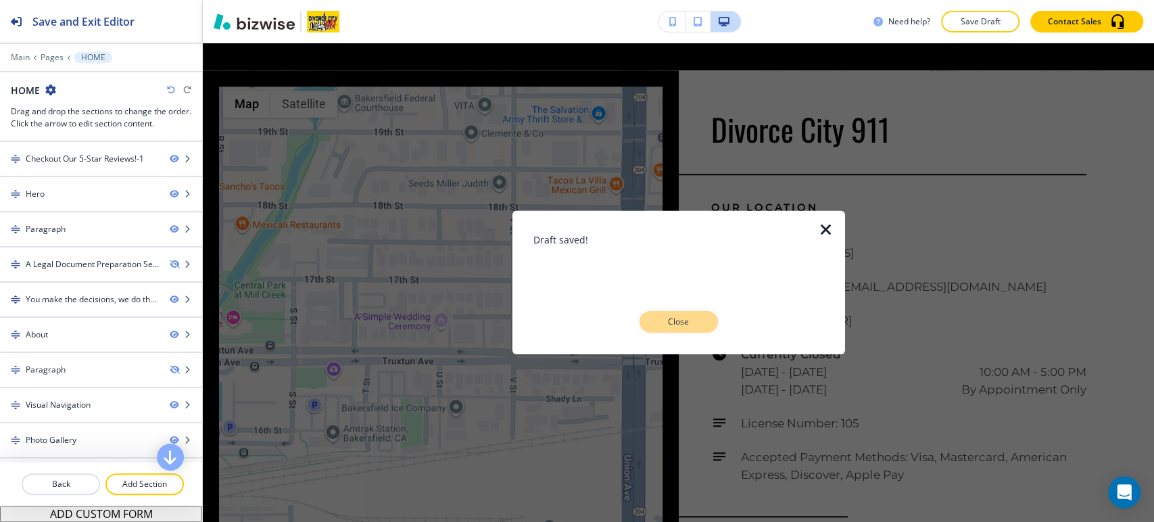
click at [665, 316] on p "Close" at bounding box center [678, 322] width 43 height 12
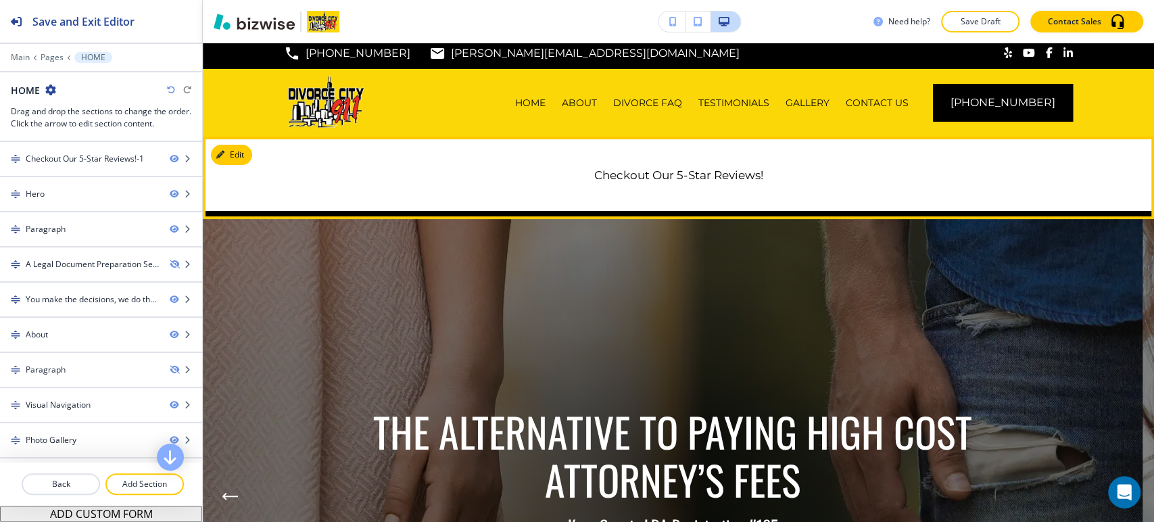
scroll to position [0, 0]
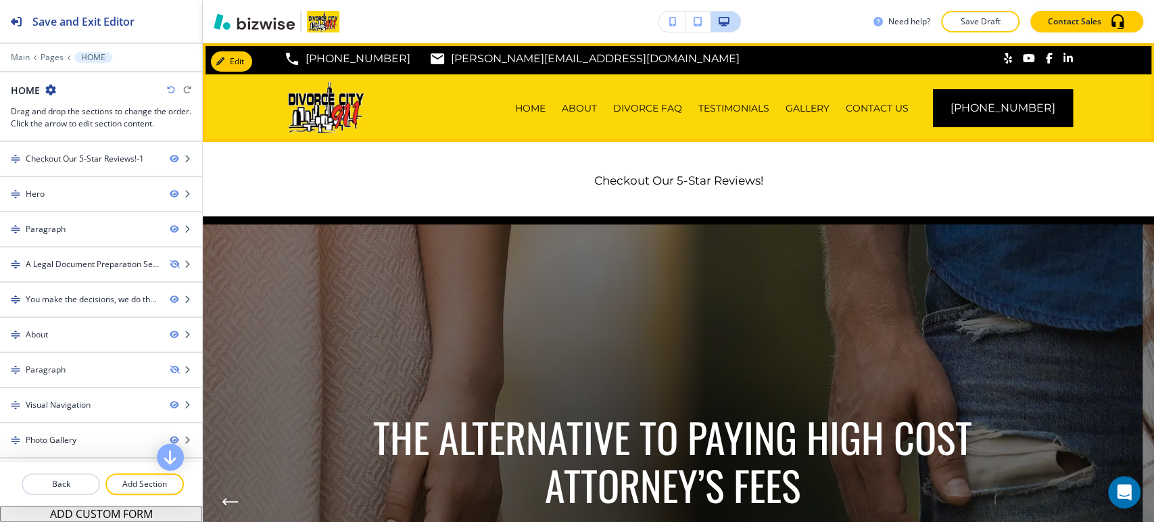
click at [598, 101] on div "ABOUT" at bounding box center [579, 108] width 51 height 68
click at [597, 108] on p "ABOUT" at bounding box center [579, 108] width 35 height 14
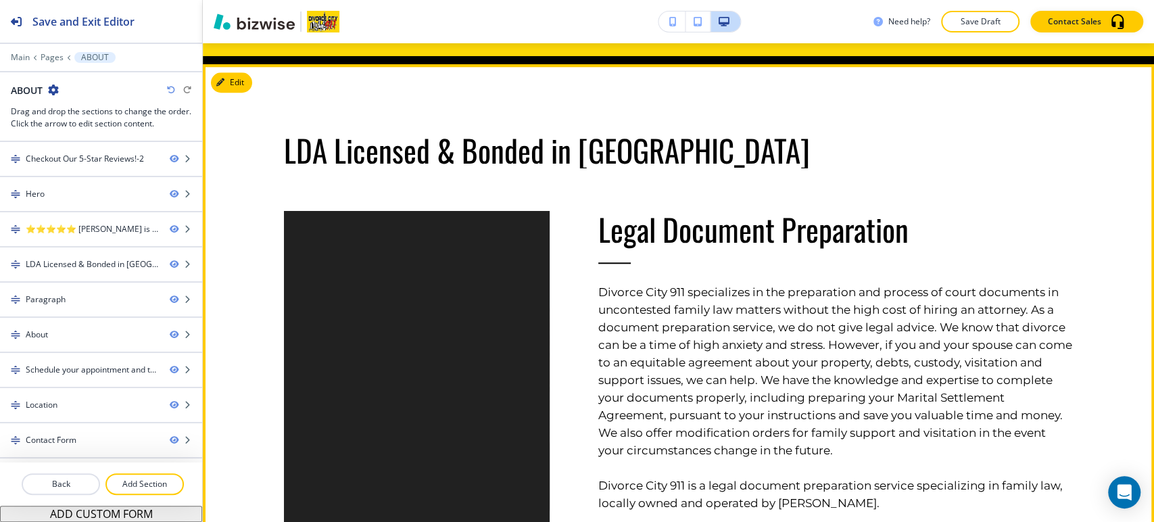
scroll to position [826, 0]
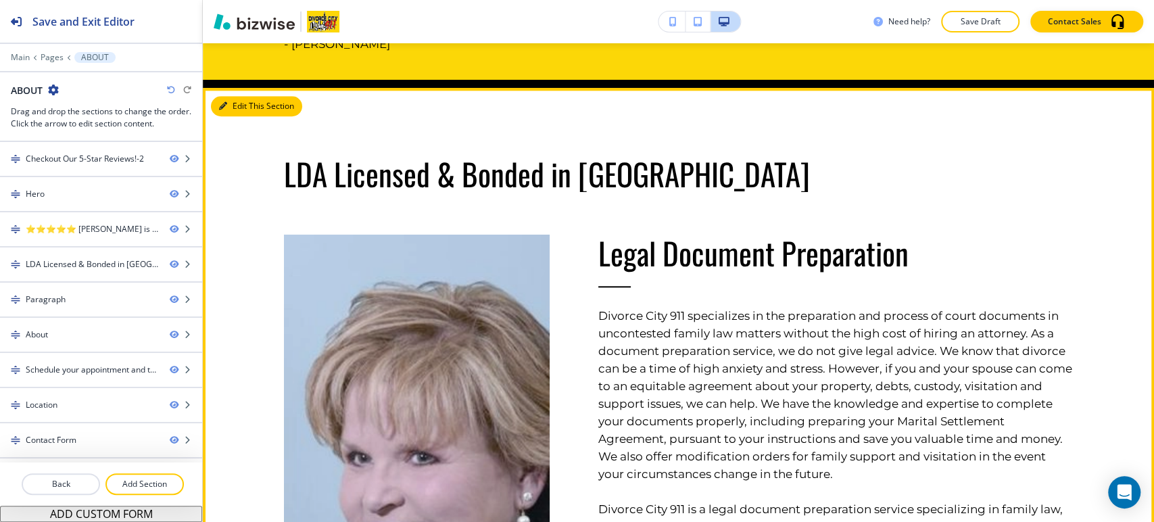
click at [239, 103] on button "Edit This Section" at bounding box center [256, 106] width 91 height 20
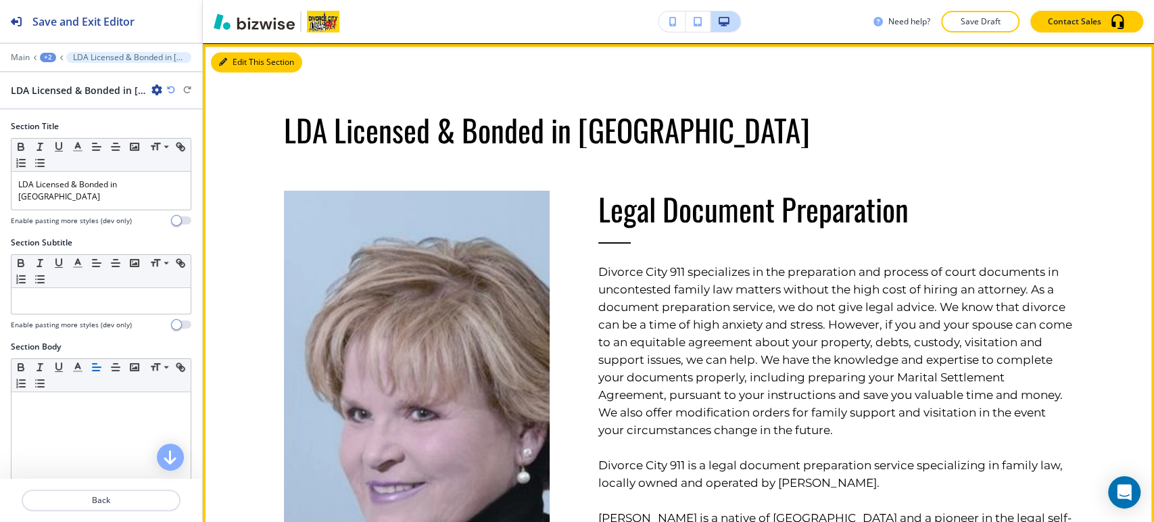
scroll to position [871, 0]
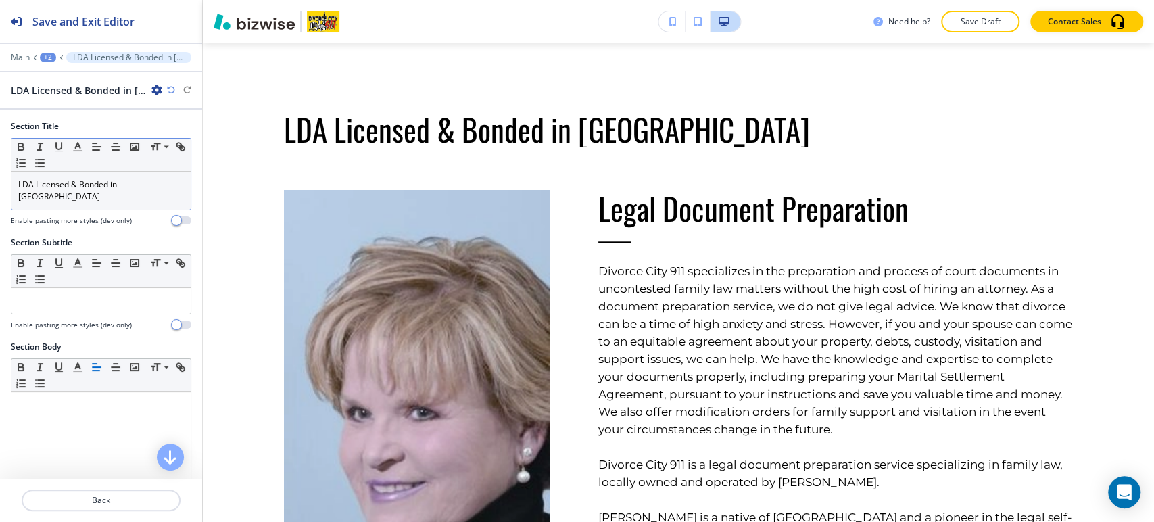
click at [95, 185] on p "LDA Licensed & Bonded in Kern County" at bounding box center [101, 191] width 166 height 24
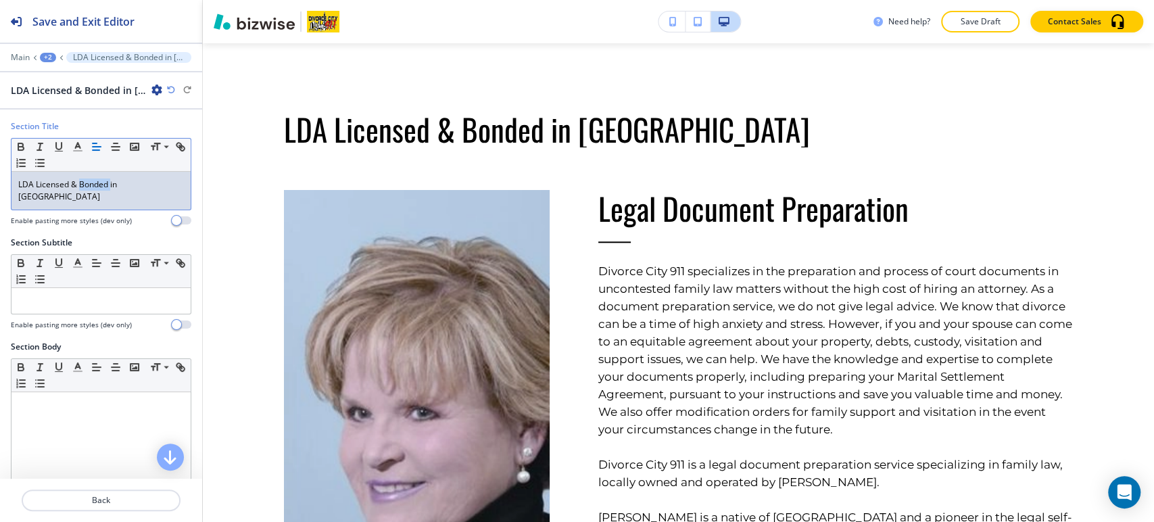
click at [95, 185] on p "LDA Licensed & Bonded in Kern County" at bounding box center [101, 191] width 166 height 24
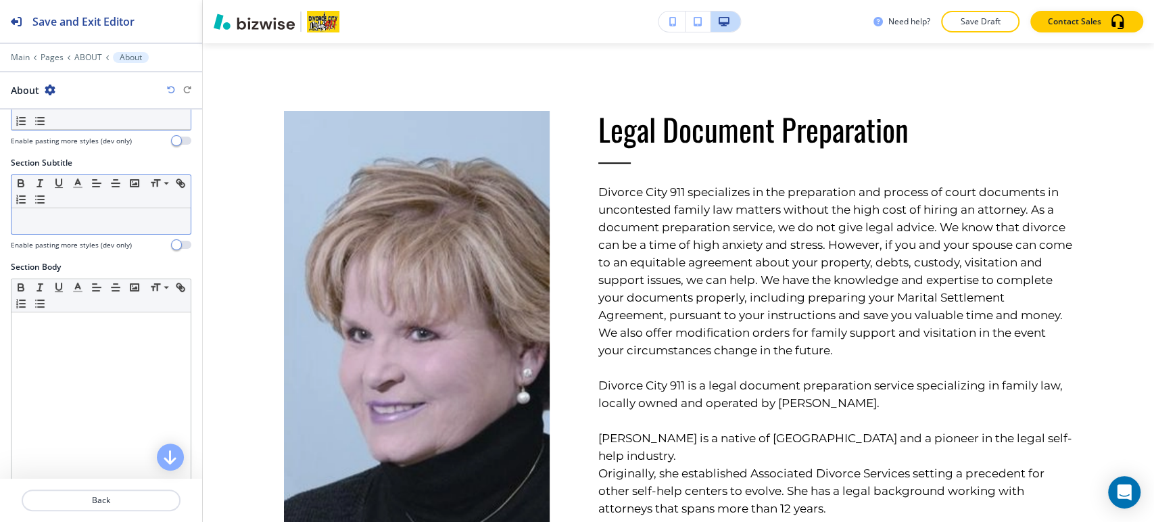
scroll to position [300, 0]
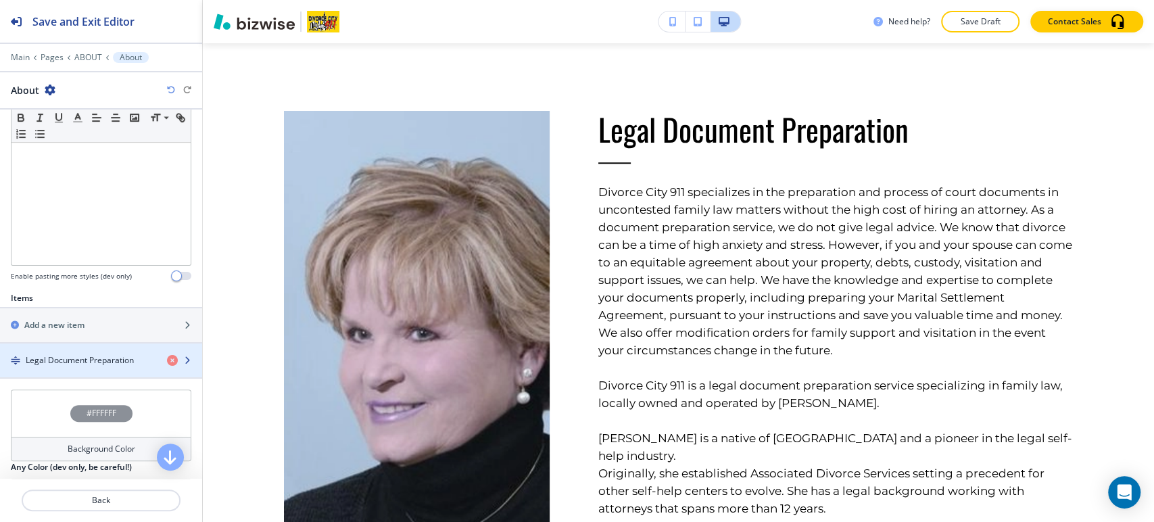
click at [76, 367] on div "button" at bounding box center [101, 372] width 202 height 11
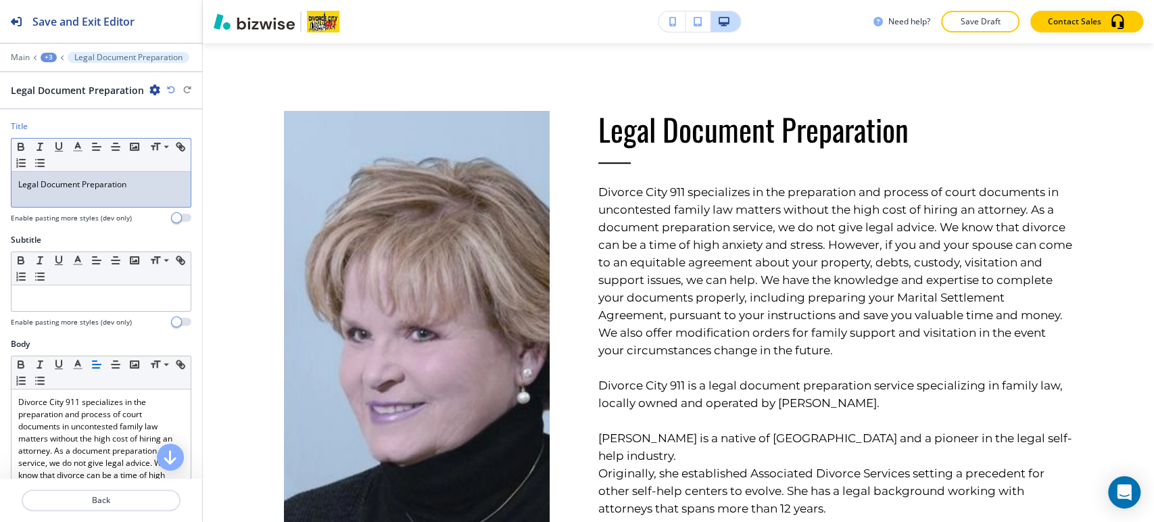
click at [135, 188] on p "Legal Document Preparation" at bounding box center [101, 185] width 166 height 12
paste div
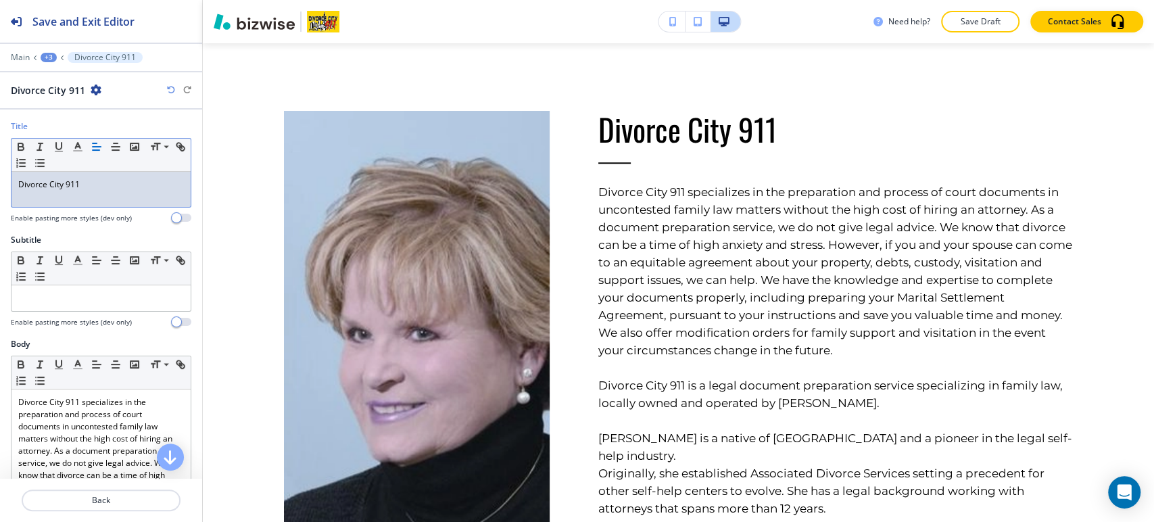
click at [109, 177] on div "Divorce City 911" at bounding box center [100, 189] width 179 height 35
click at [110, 177] on div "Divorce City 911" at bounding box center [100, 189] width 179 height 35
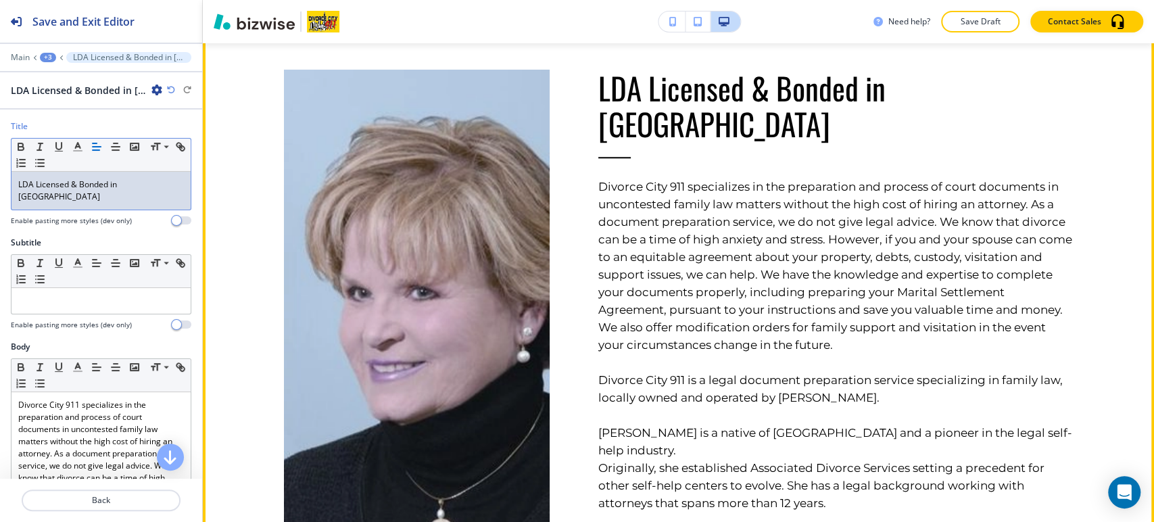
scroll to position [946, 0]
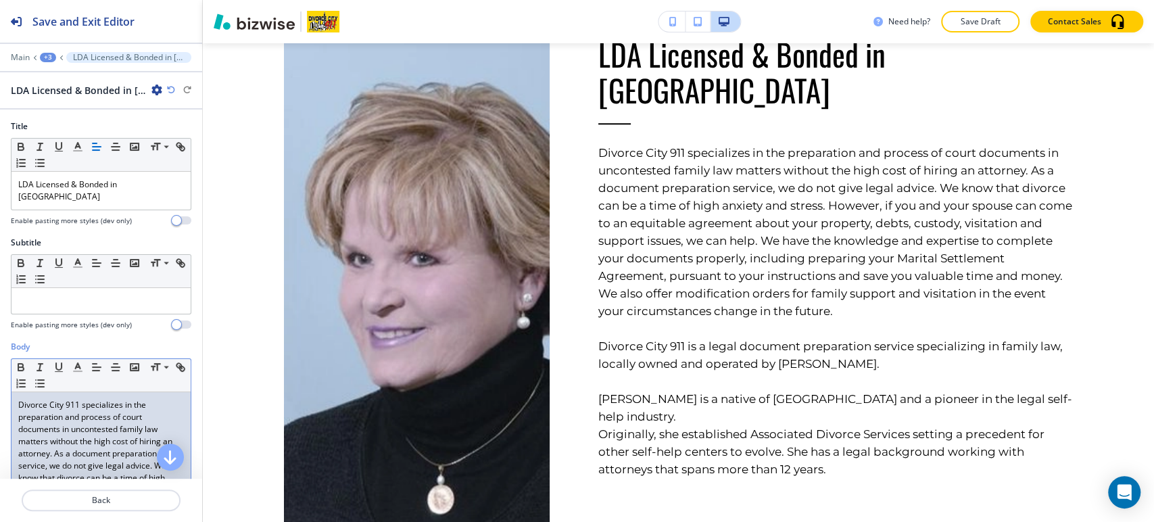
click at [19, 400] on p "Divorce City 911 specializes in the preparation and process of court documents …" at bounding box center [101, 514] width 166 height 231
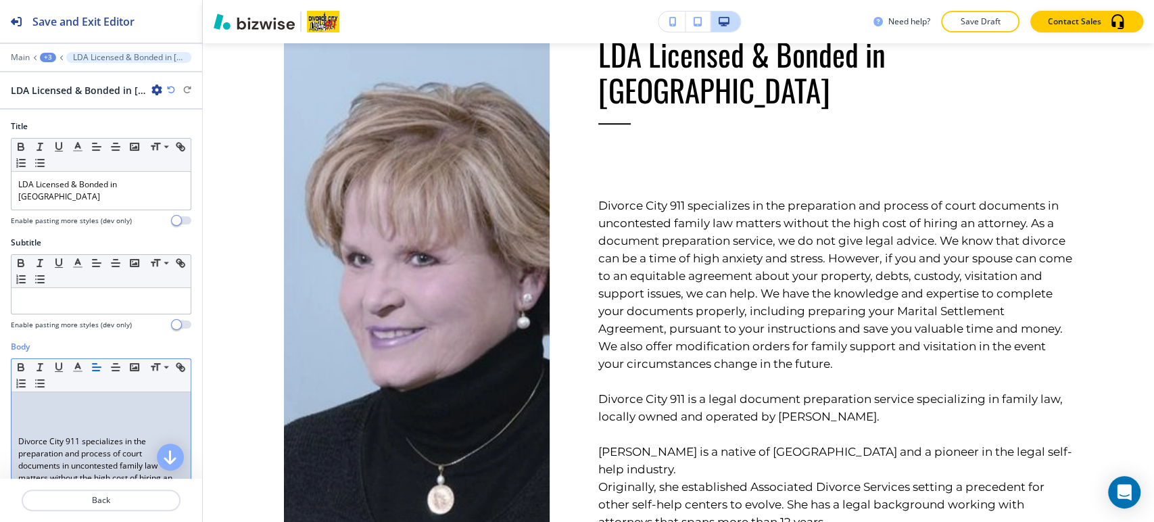
click at [44, 400] on p at bounding box center [101, 405] width 166 height 12
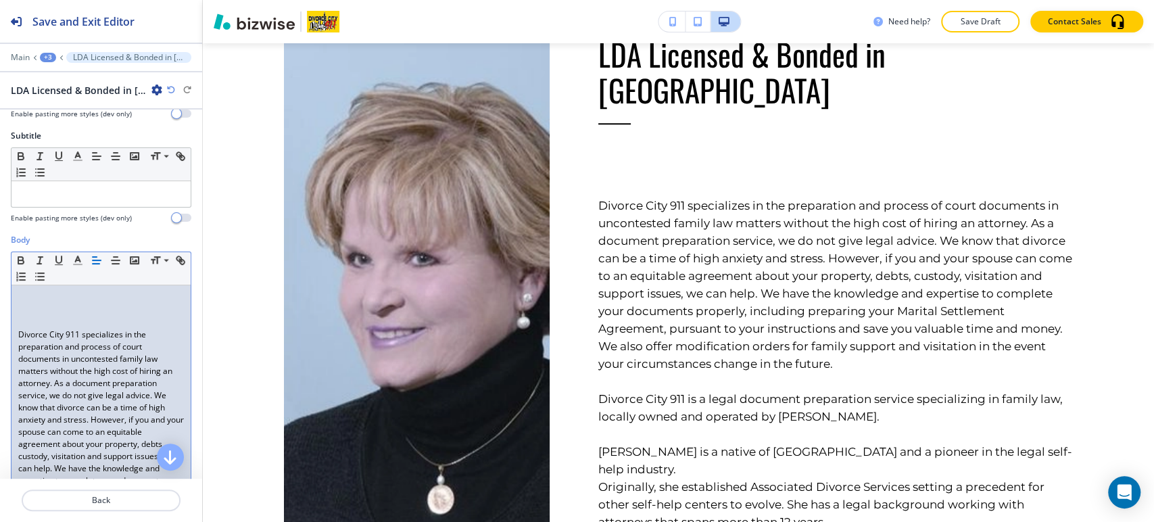
scroll to position [0, 0]
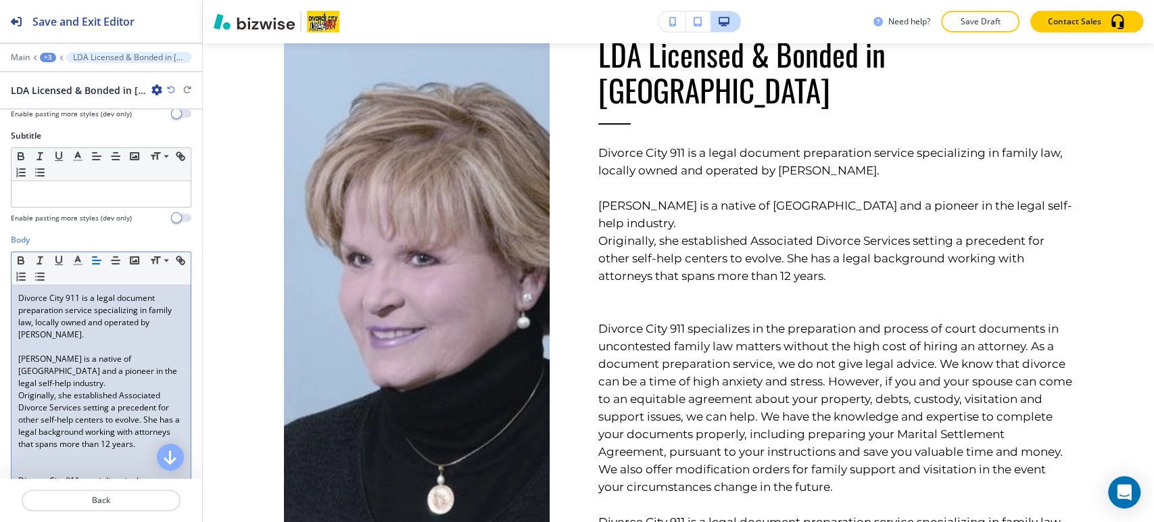
click at [34, 463] on p at bounding box center [101, 469] width 166 height 12
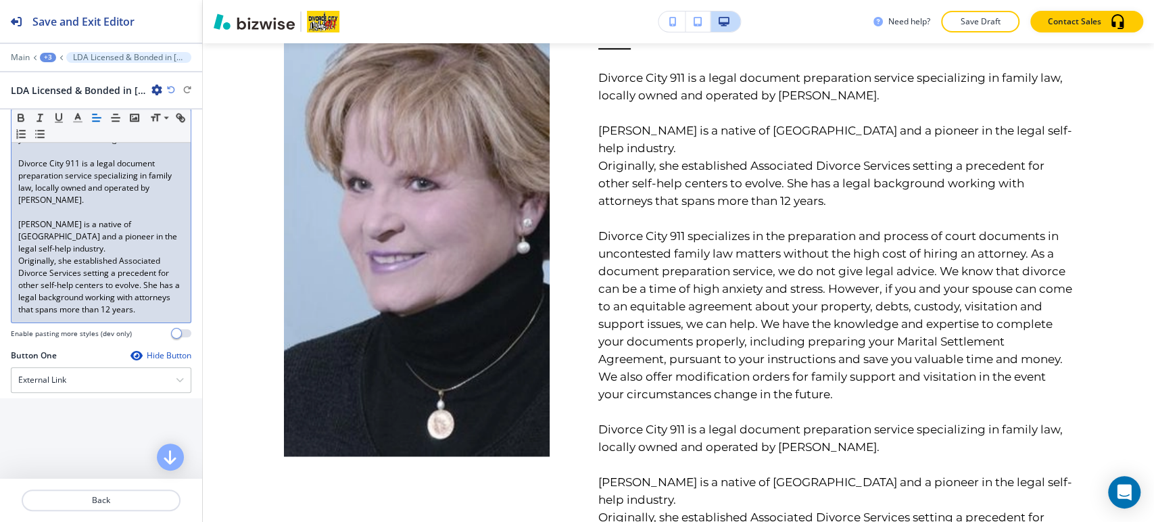
scroll to position [633, 0]
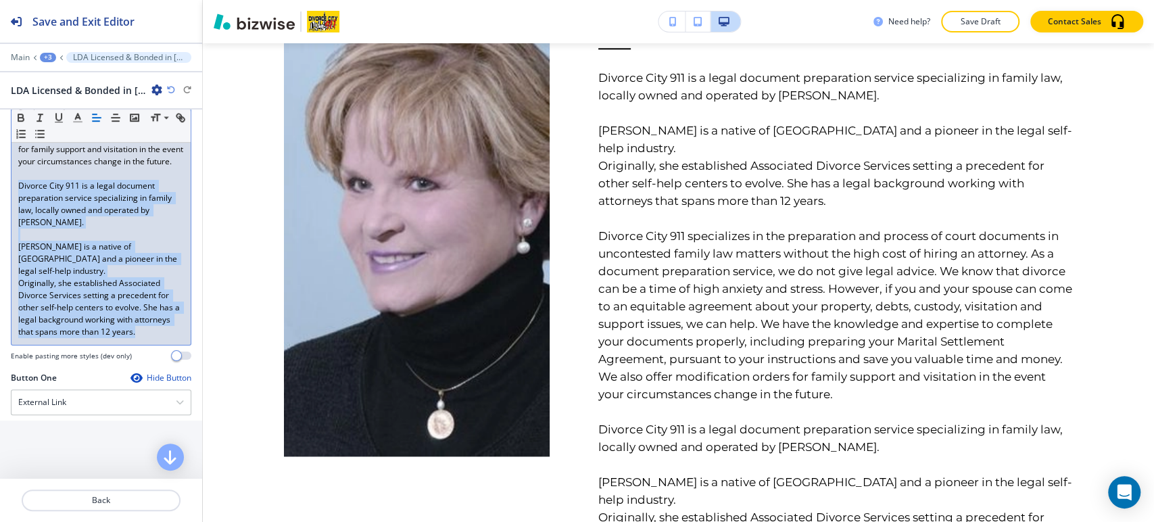
drag, startPoint x: 64, startPoint y: 338, endPoint x: 9, endPoint y: 192, distance: 155.8
click at [9, 192] on div "Body Small Normal Large Huge Divorce City 911 is a legal document preparation s…" at bounding box center [101, 40] width 202 height 664
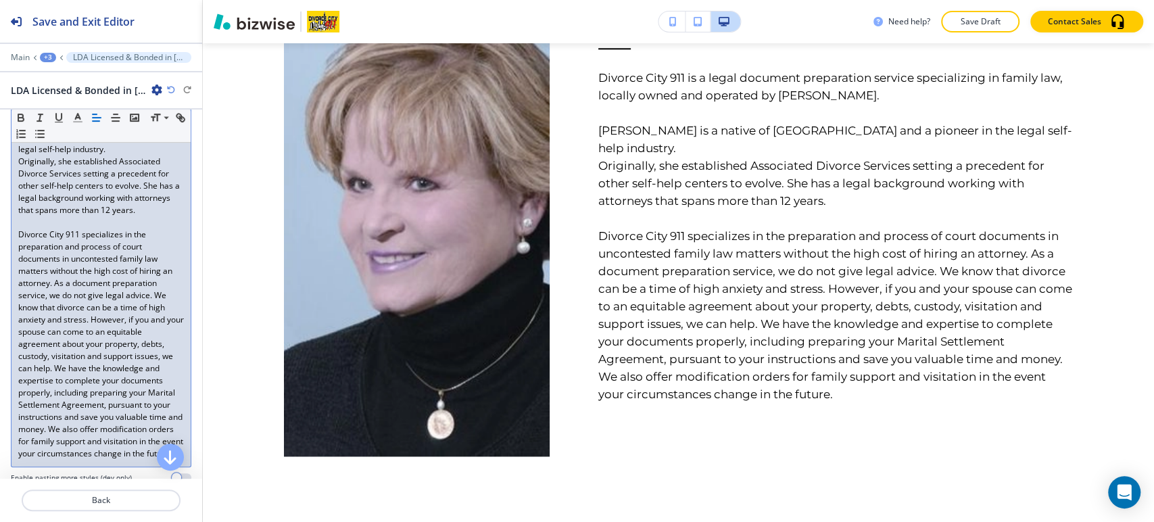
scroll to position [332, 0]
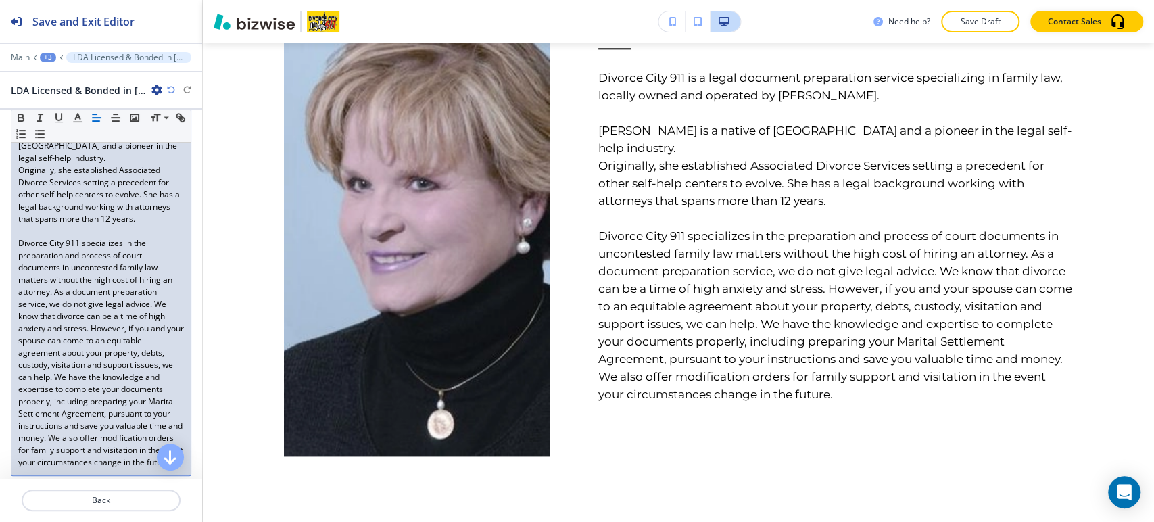
click at [78, 220] on p "Originally, she established Associated Divorce Services setting a precedent for…" at bounding box center [101, 194] width 166 height 61
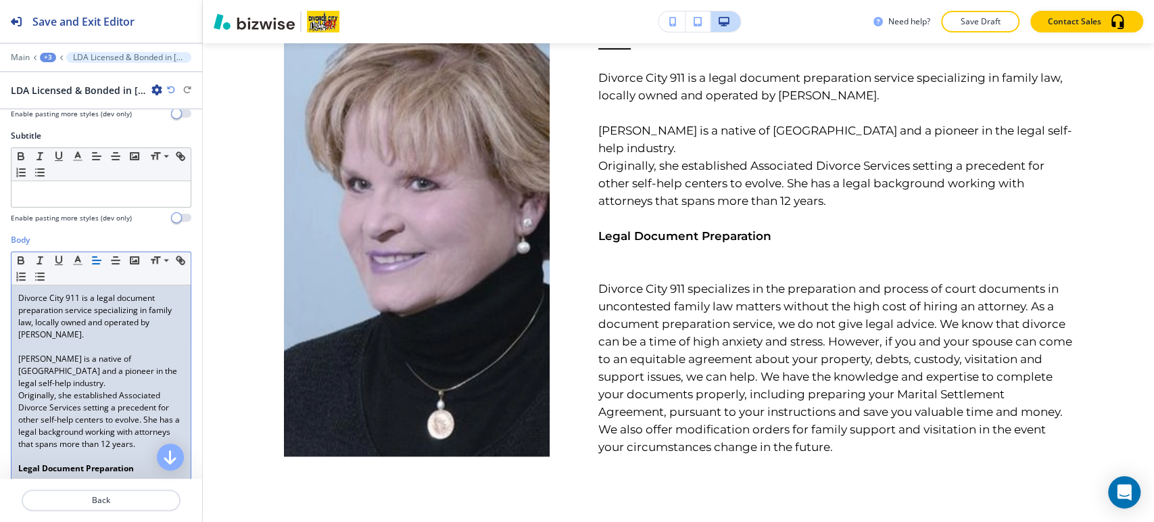
scroll to position [182, 0]
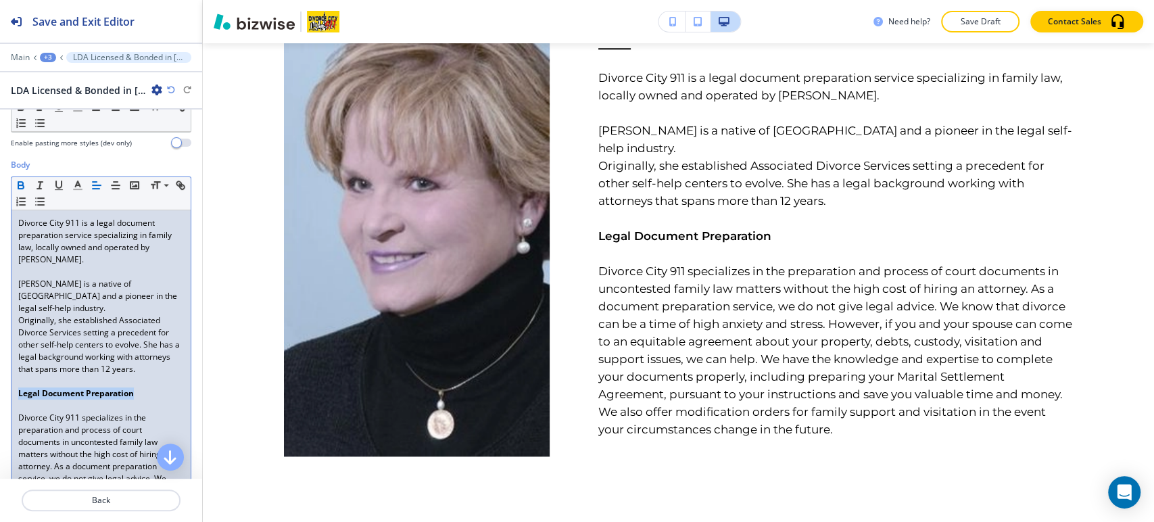
drag, startPoint x: 140, startPoint y: 390, endPoint x: 18, endPoint y: 385, distance: 121.8
click at [18, 387] on p "Legal Document Preparation" at bounding box center [101, 393] width 166 height 12
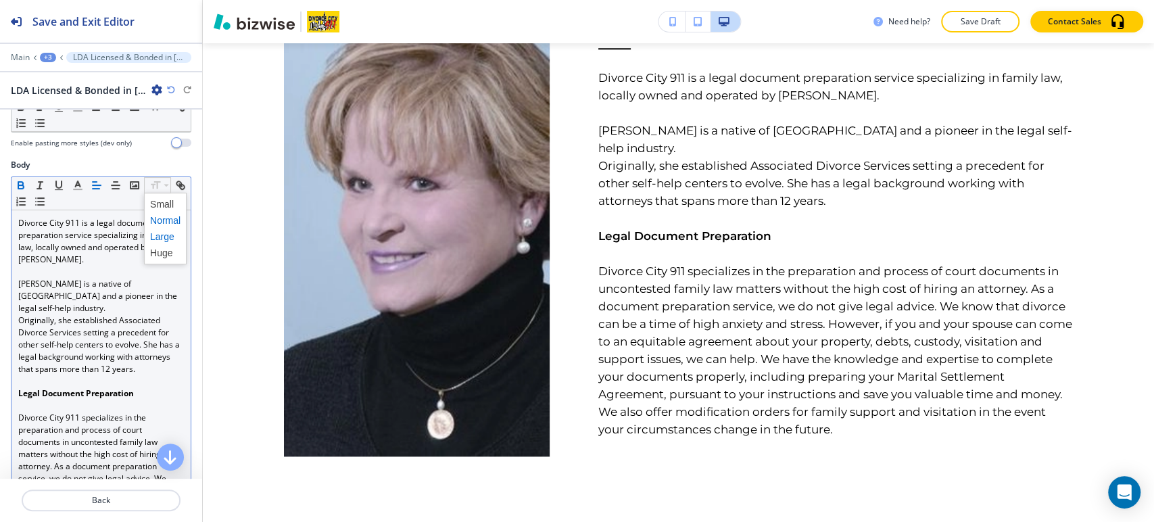
click at [160, 234] on span at bounding box center [165, 237] width 30 height 16
click at [160, 246] on span at bounding box center [165, 253] width 30 height 16
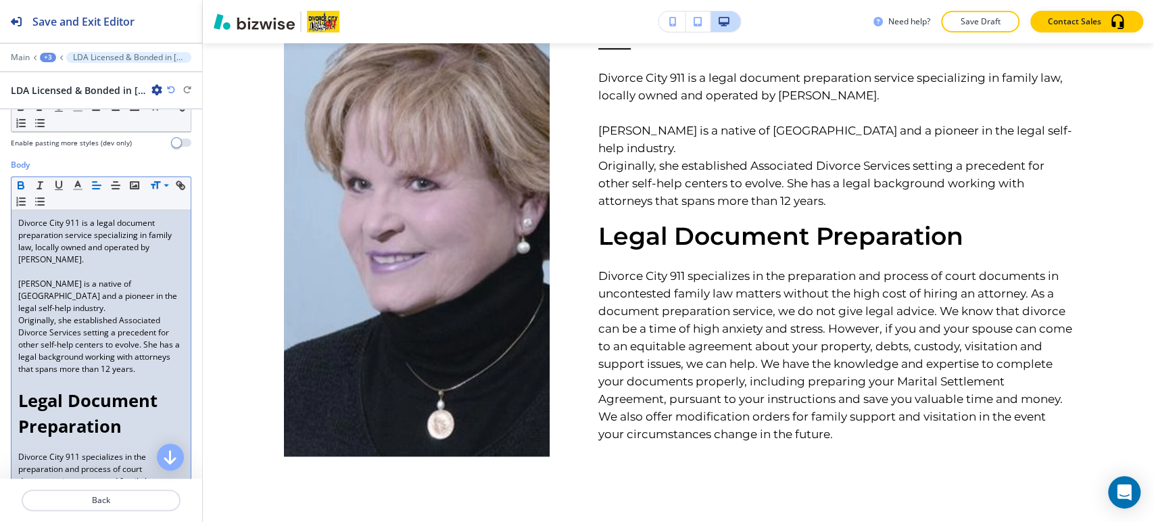
click at [110, 375] on p at bounding box center [101, 381] width 166 height 12
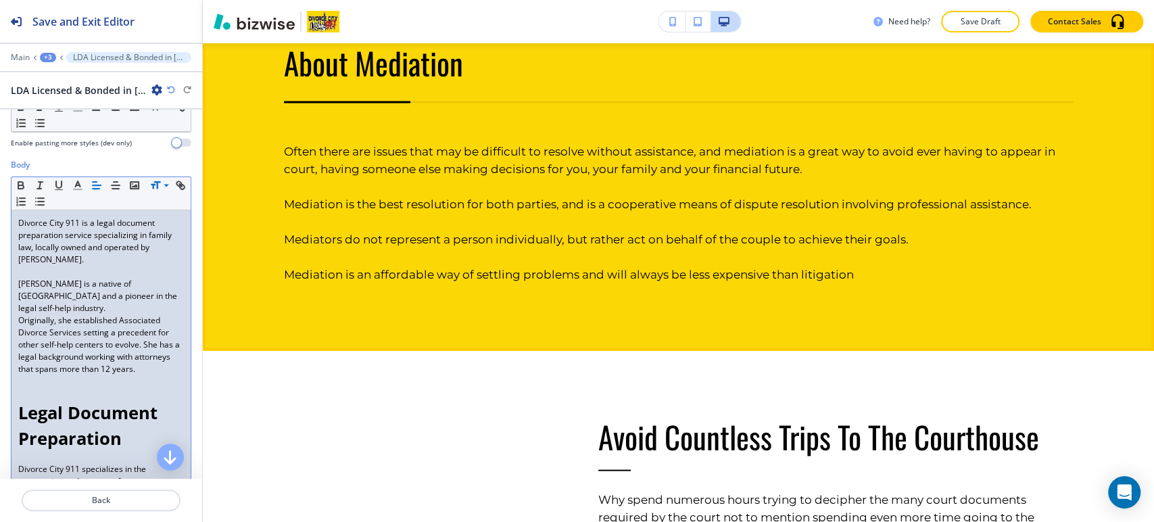
scroll to position [1396, 0]
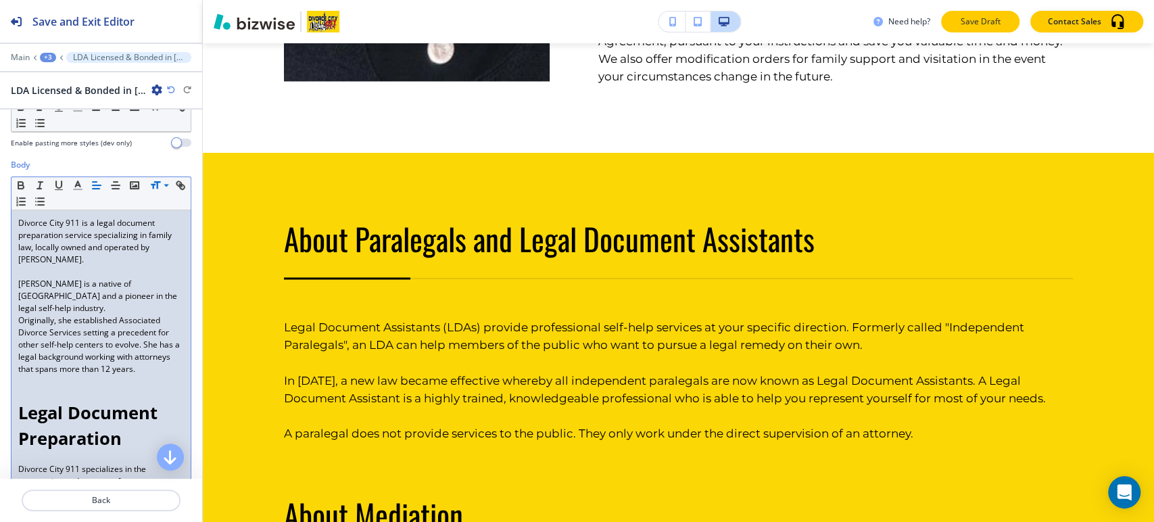
click at [979, 18] on p "Save Draft" at bounding box center [980, 22] width 43 height 12
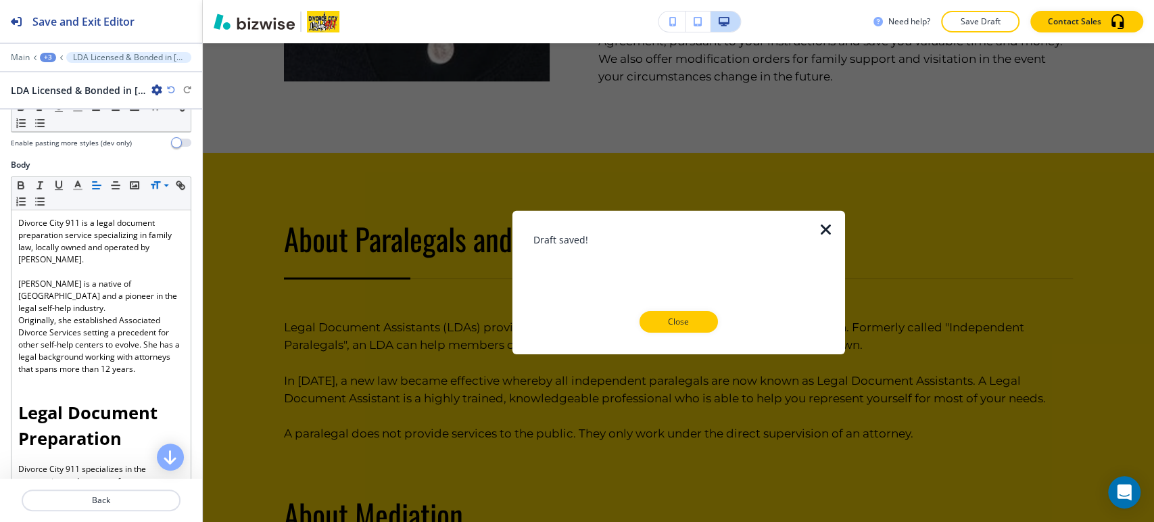
drag, startPoint x: 676, startPoint y: 323, endPoint x: 676, endPoint y: 316, distance: 7.4
click at [676, 323] on p "Close" at bounding box center [678, 322] width 43 height 12
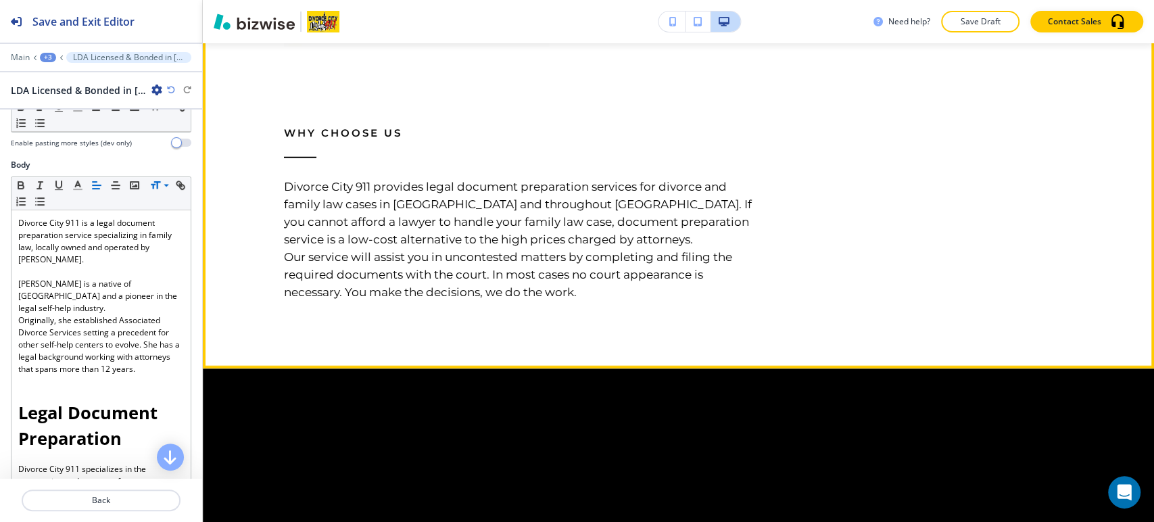
scroll to position [2148, 0]
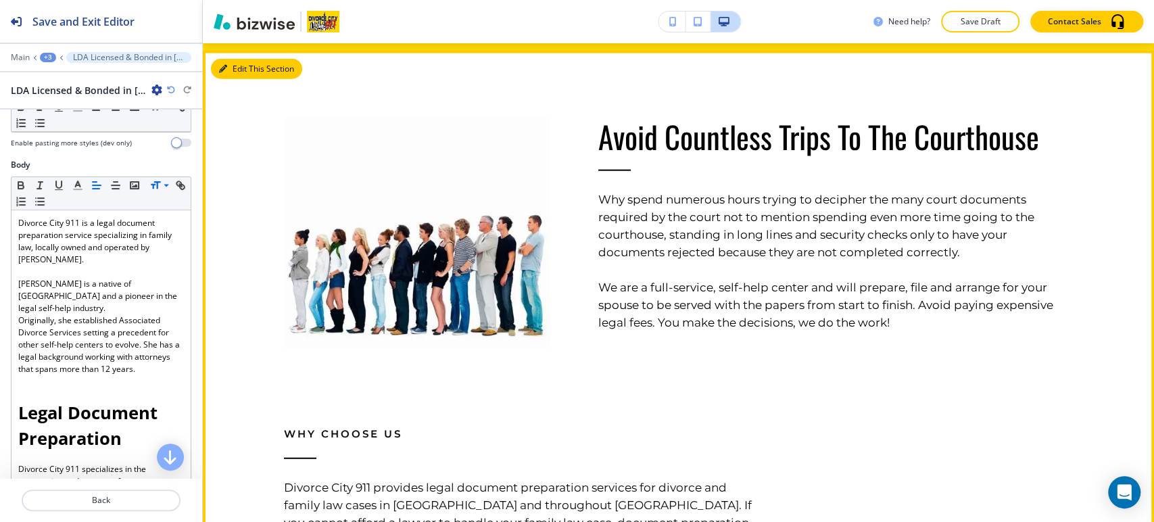
click at [245, 69] on button "Edit This Section" at bounding box center [256, 69] width 91 height 20
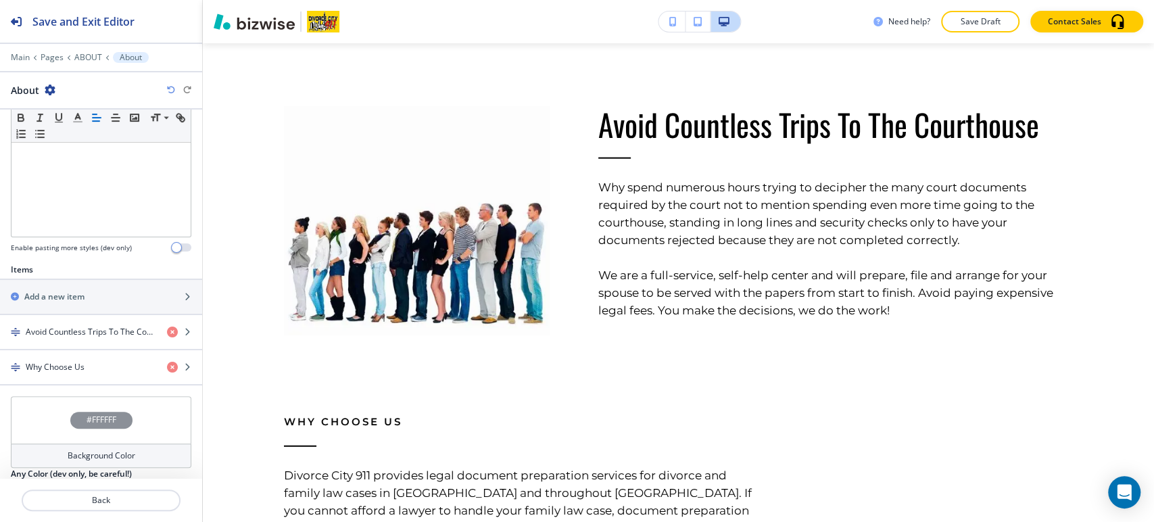
scroll to position [440, 0]
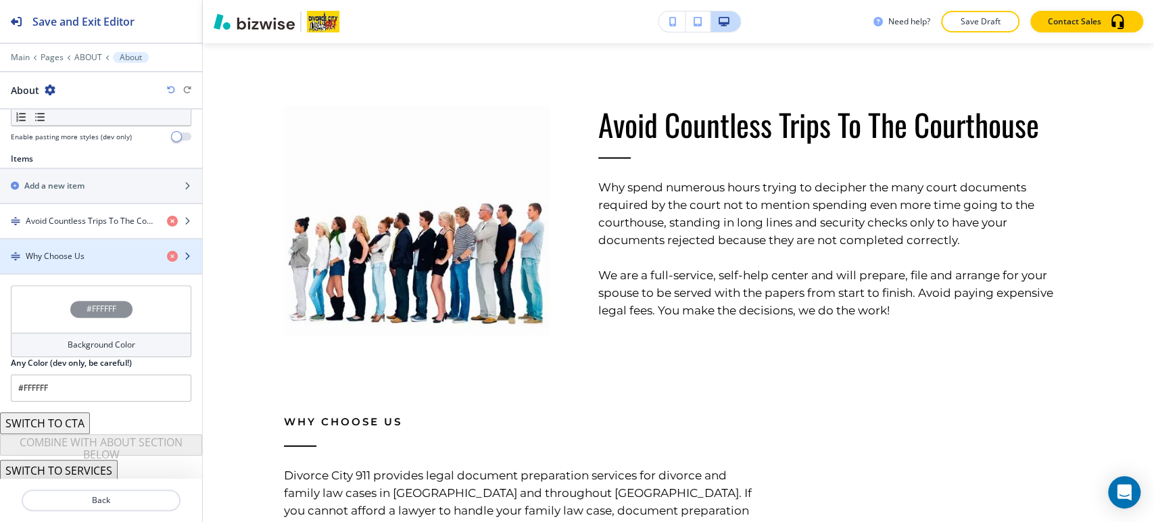
click at [93, 246] on div "button" at bounding box center [101, 244] width 202 height 11
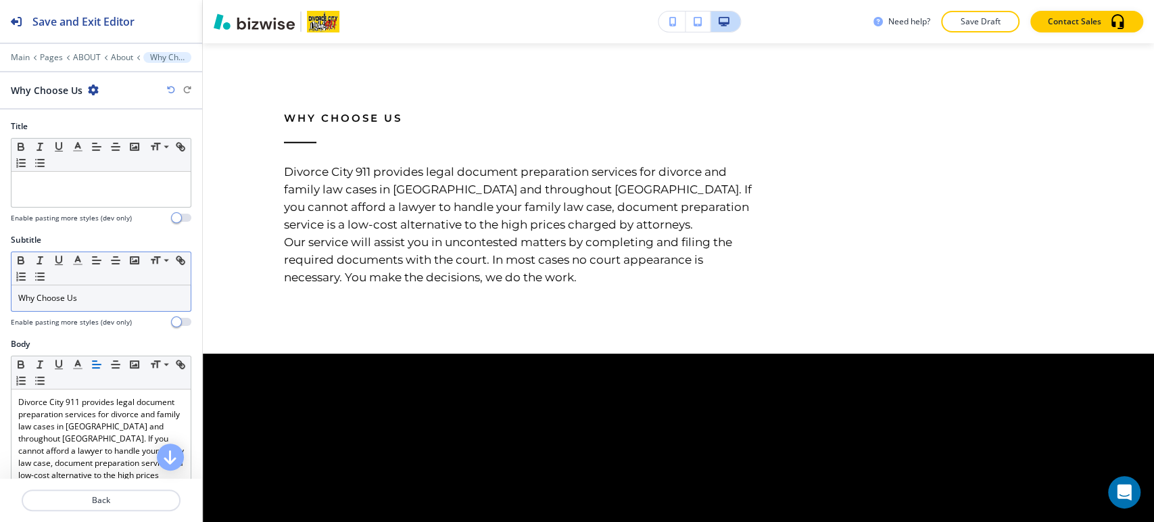
scroll to position [2464, 0]
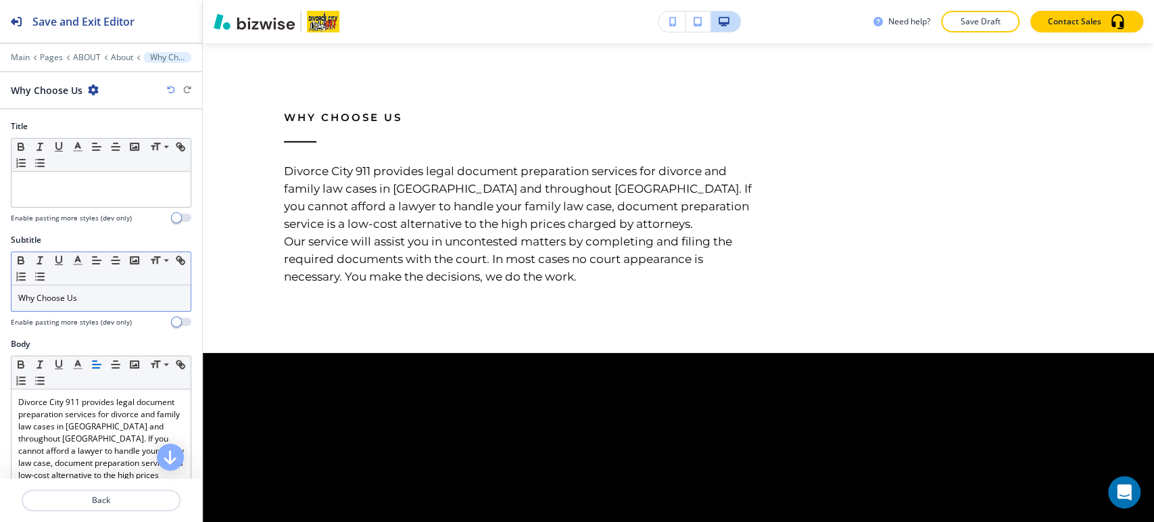
click at [87, 295] on p "Why Choose Us" at bounding box center [101, 298] width 166 height 12
click at [95, 295] on p "Why Choose Us" at bounding box center [101, 298] width 166 height 12
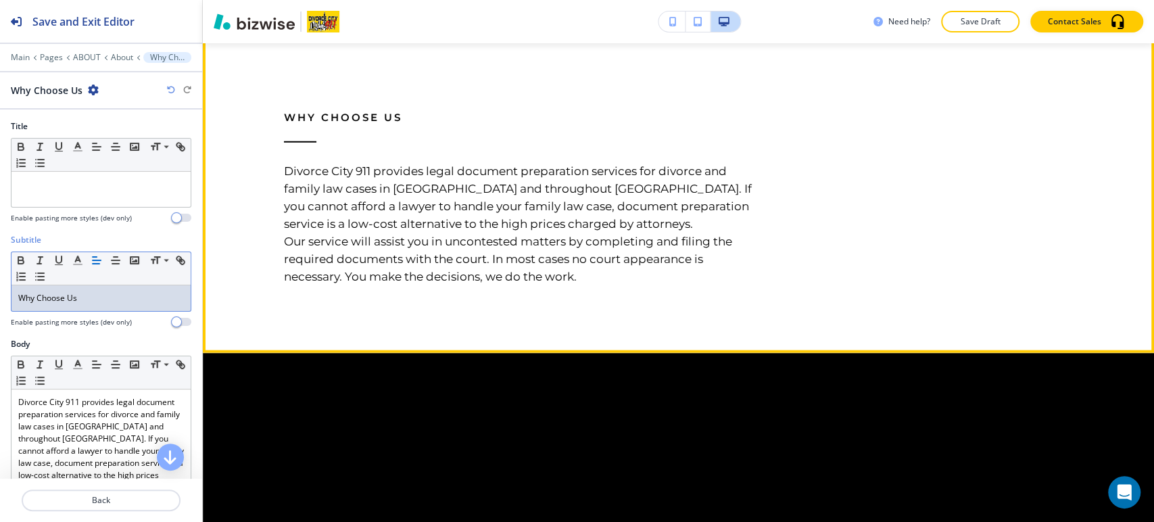
scroll to position [2389, 0]
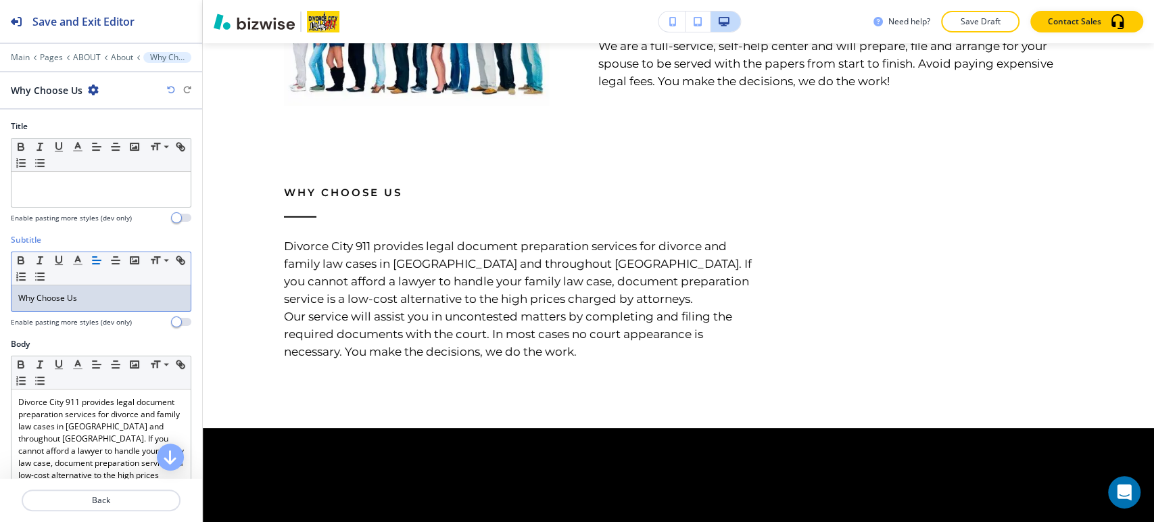
click at [94, 302] on p "Why Choose Us" at bounding box center [101, 298] width 166 height 12
copy p "Why Choose Us"
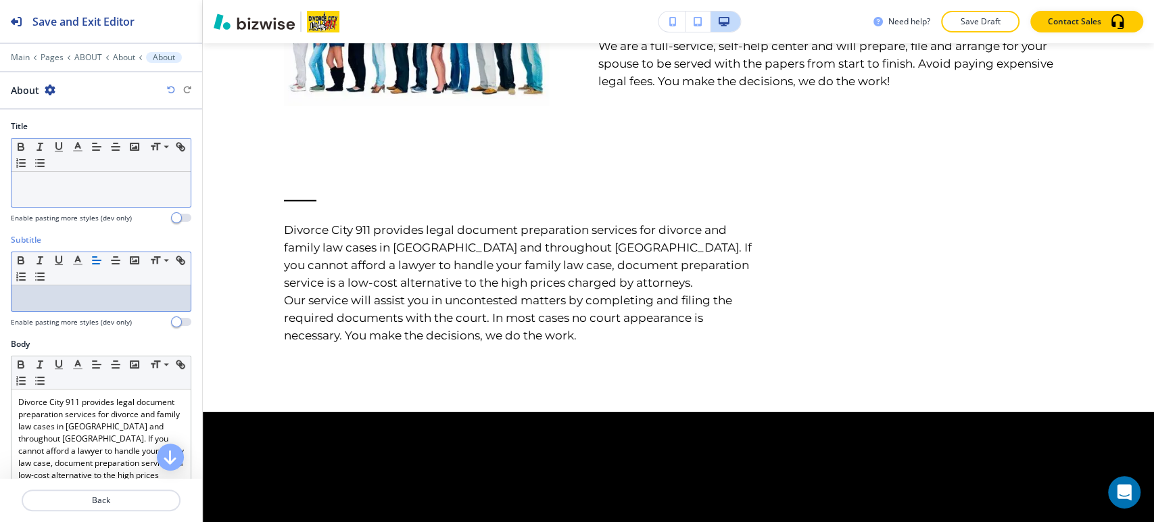
click at [78, 195] on div at bounding box center [100, 189] width 179 height 35
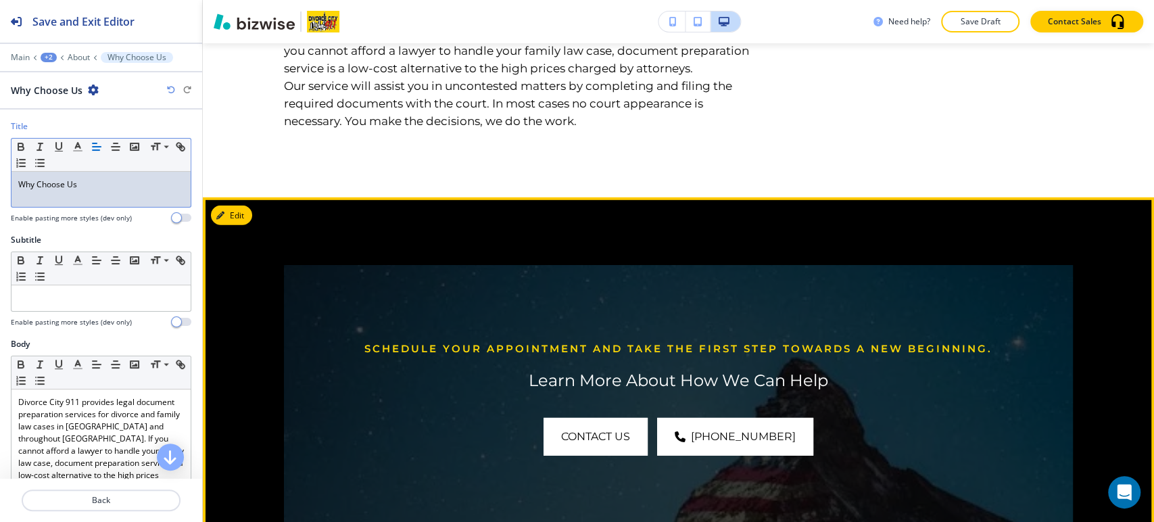
scroll to position [2840, 0]
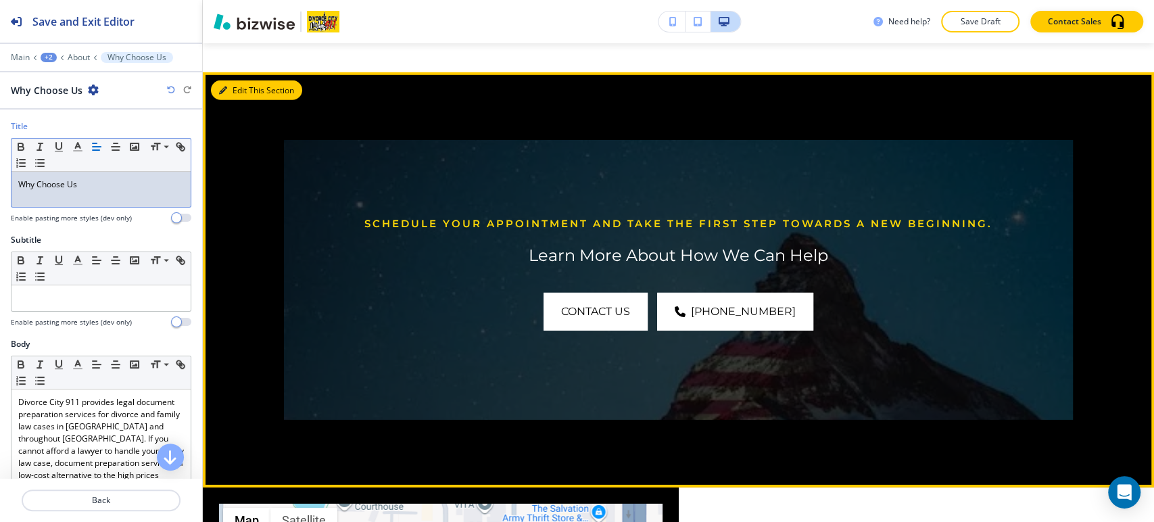
click at [245, 101] on button "Edit This Section" at bounding box center [256, 90] width 91 height 20
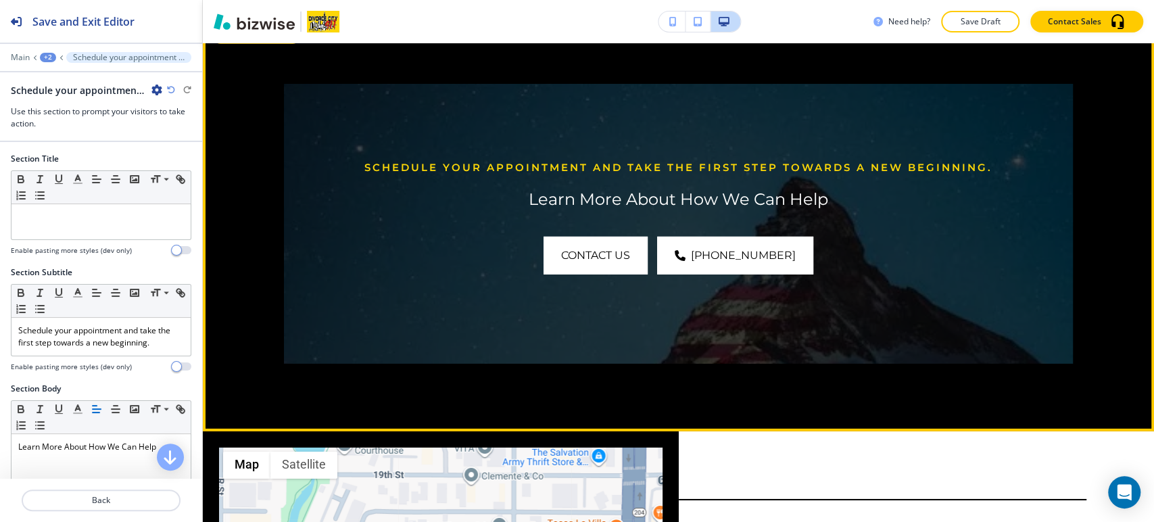
scroll to position [2831, 0]
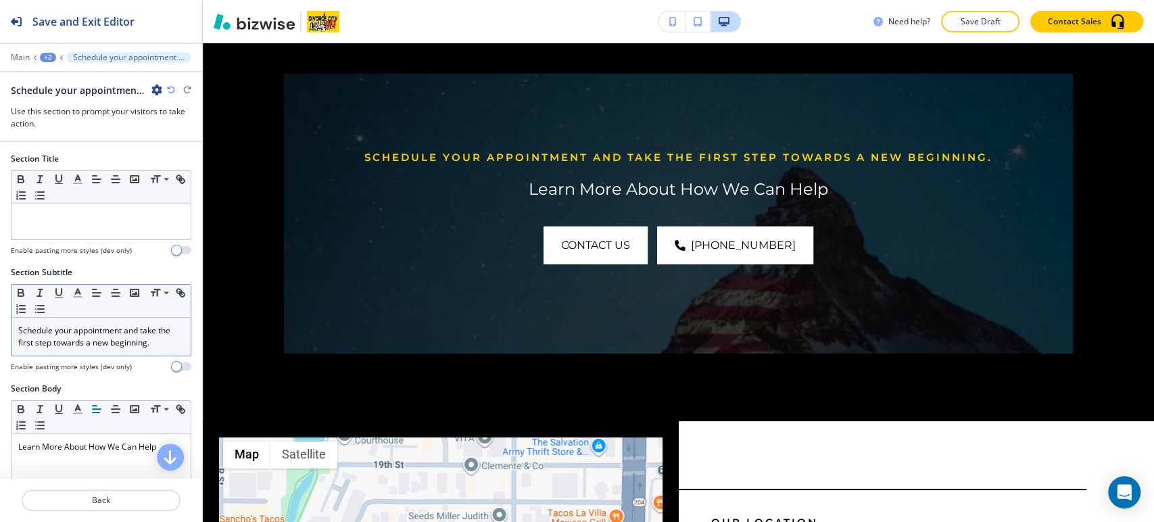
click at [140, 333] on p "Schedule your appointment and take the first step towards a new beginning." at bounding box center [101, 337] width 166 height 24
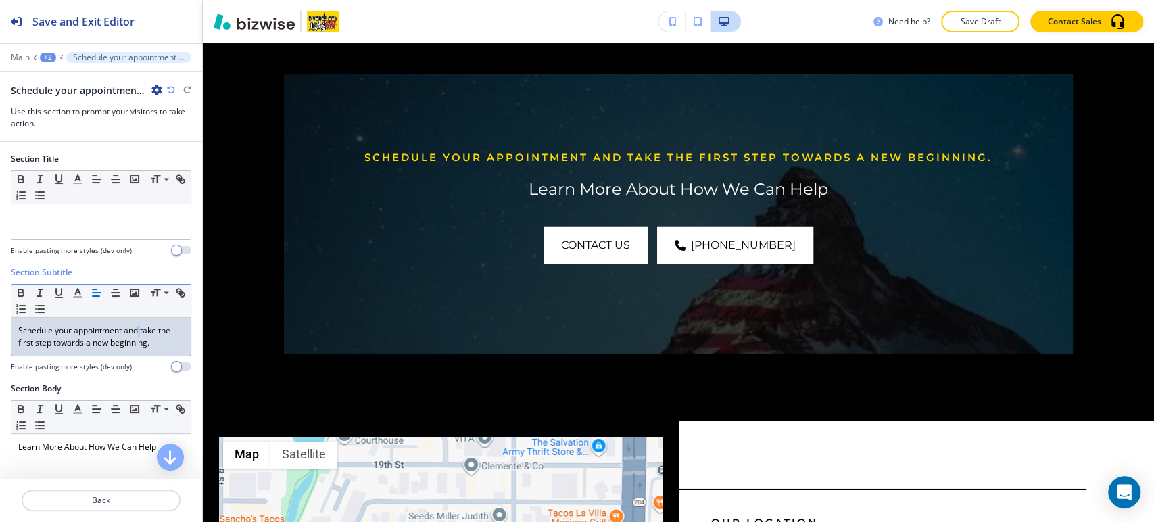
click at [141, 333] on p "Schedule your appointment and take the first step towards a new beginning." at bounding box center [101, 337] width 166 height 24
copy p "Schedule your appointment and take the first step towards a new beginning."
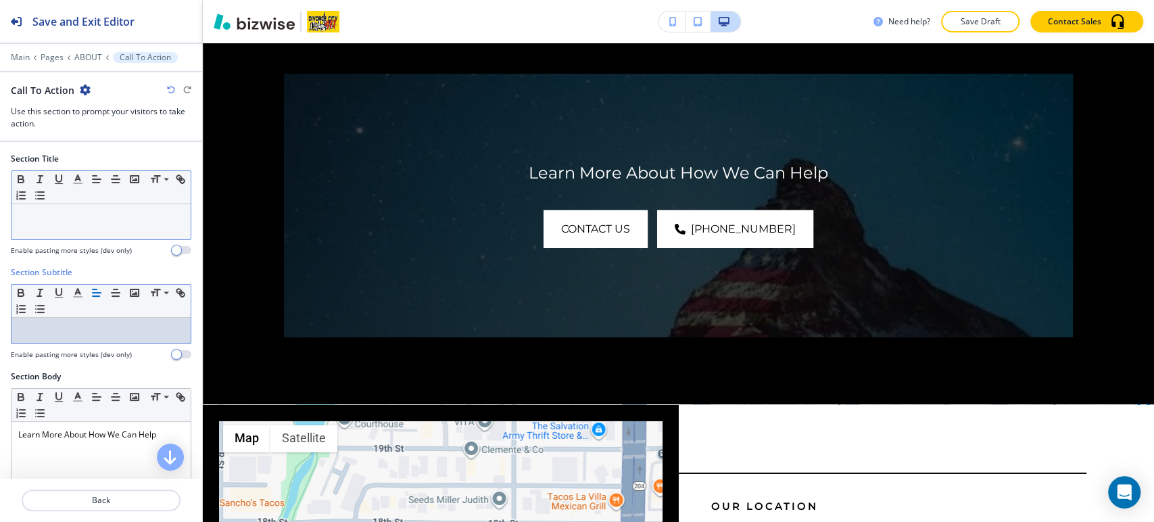
click at [120, 219] on p at bounding box center [101, 217] width 166 height 12
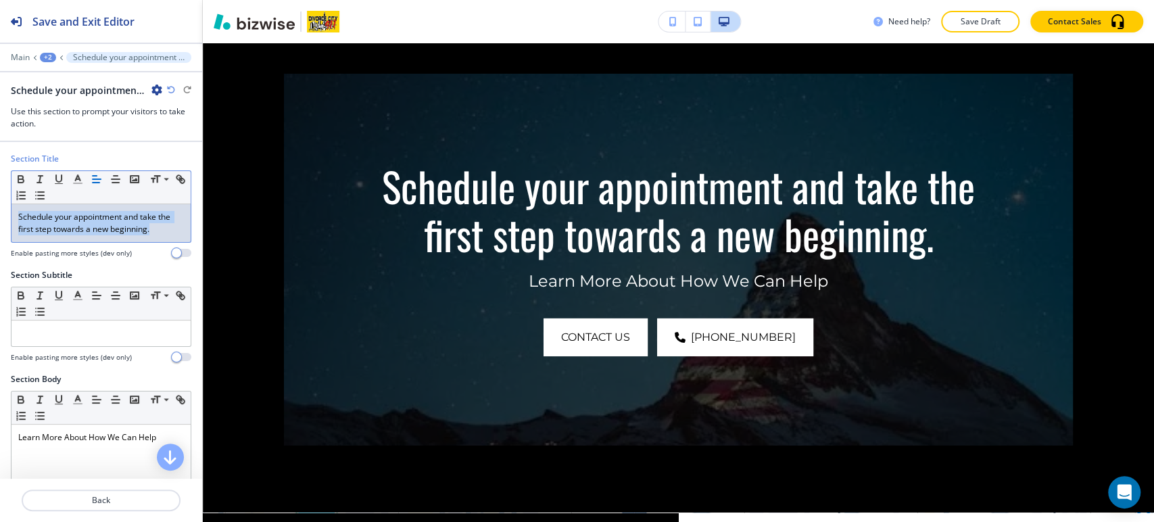
drag, startPoint x: 162, startPoint y: 231, endPoint x: 9, endPoint y: 216, distance: 153.6
click at [9, 216] on div "Section Title Small Normal Large Huge Schedule your appointment and take the fi…" at bounding box center [101, 211] width 202 height 116
click at [72, 175] on icon "button" at bounding box center [78, 179] width 12 height 12
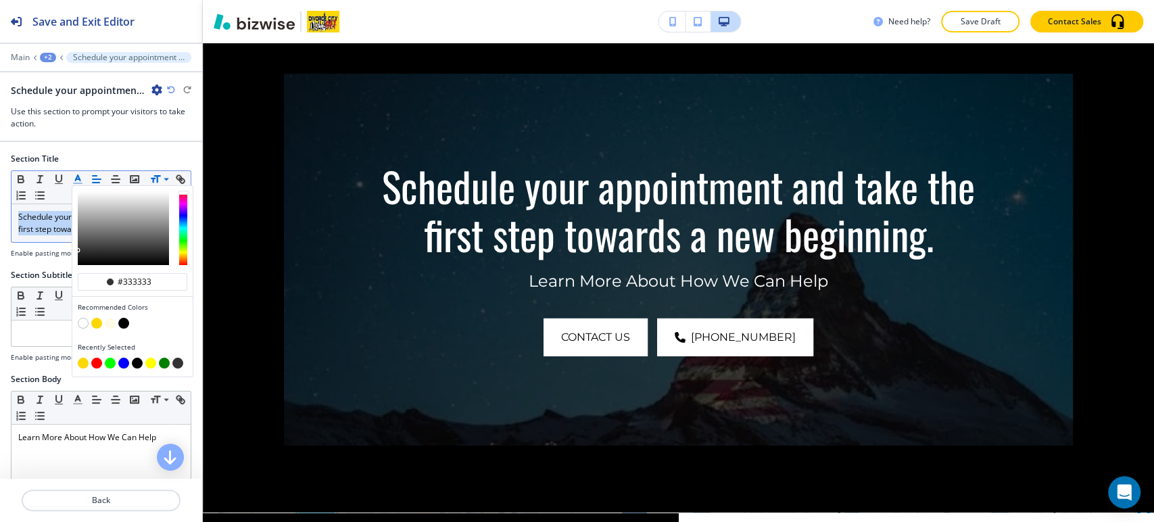
click at [103, 319] on div "button" at bounding box center [133, 325] width 110 height 14
click at [93, 320] on button "button" at bounding box center [96, 323] width 11 height 11
type input "#fcd707"
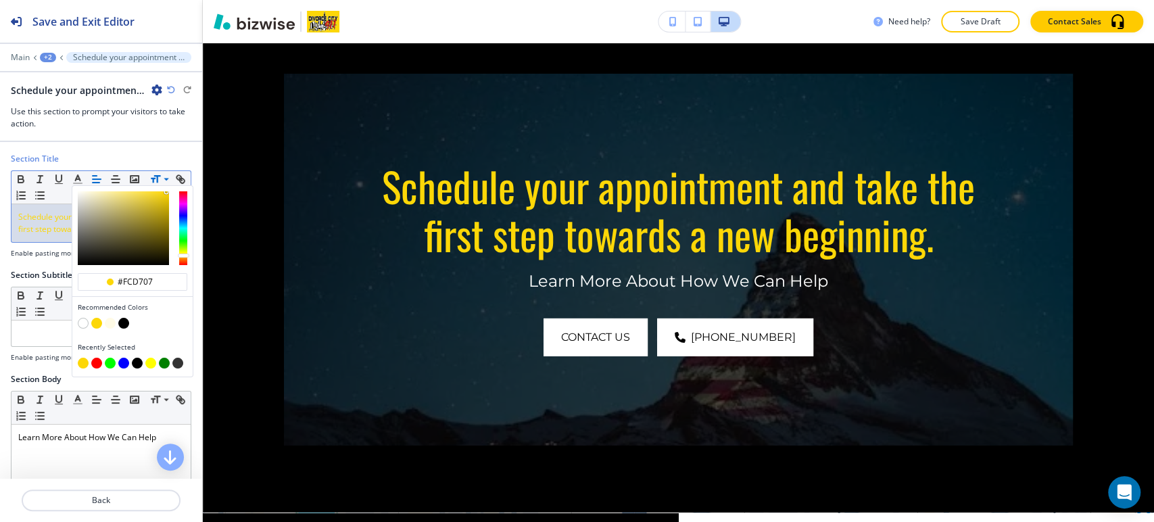
click at [45, 234] on p "Schedule your appointment and take the first step towards a new beginning." at bounding box center [101, 223] width 166 height 24
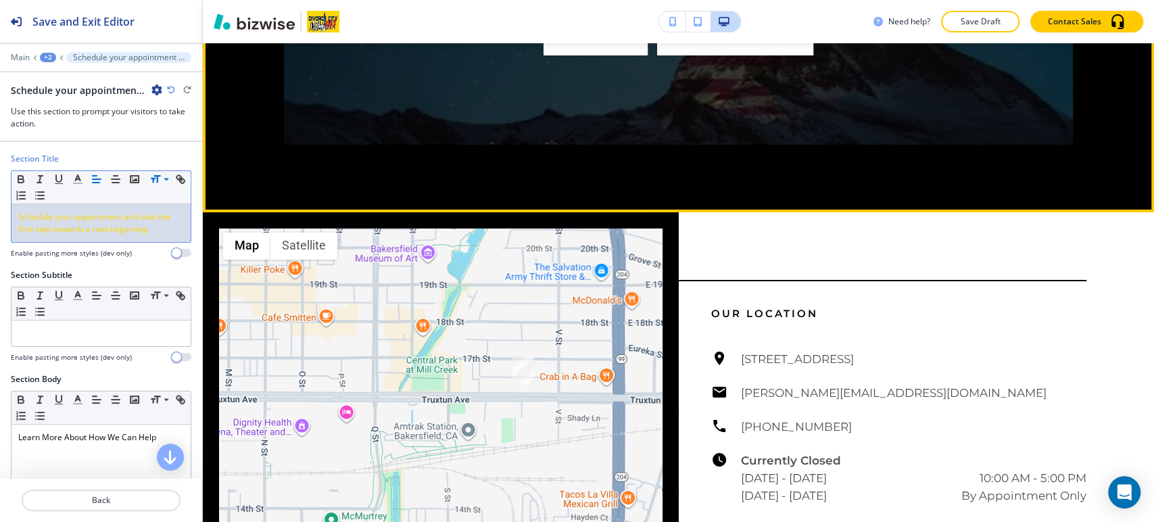
scroll to position [2756, 0]
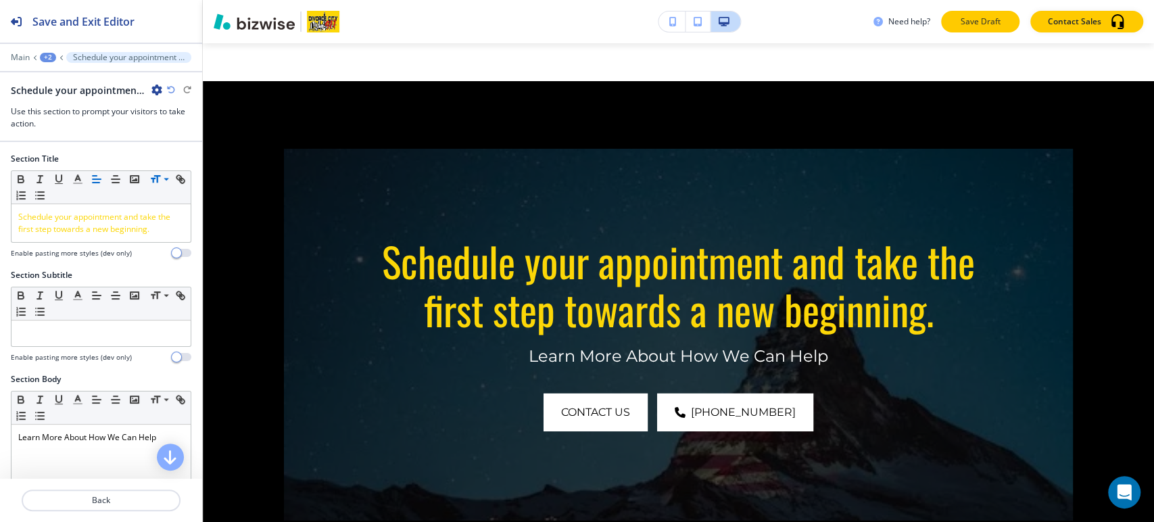
click at [972, 19] on p "Save Draft" at bounding box center [980, 22] width 43 height 12
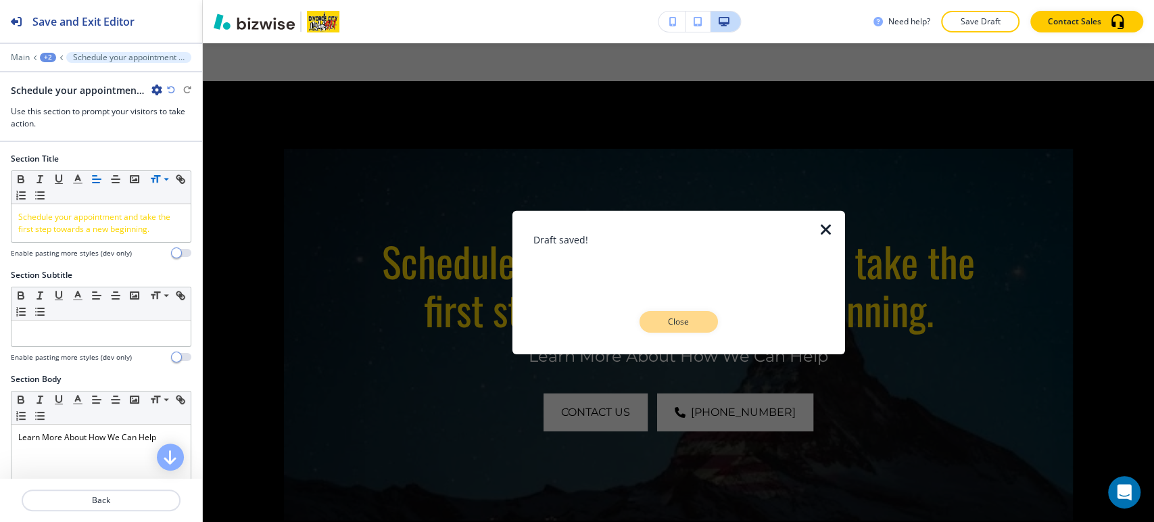
click at [698, 318] on p "Close" at bounding box center [678, 322] width 43 height 12
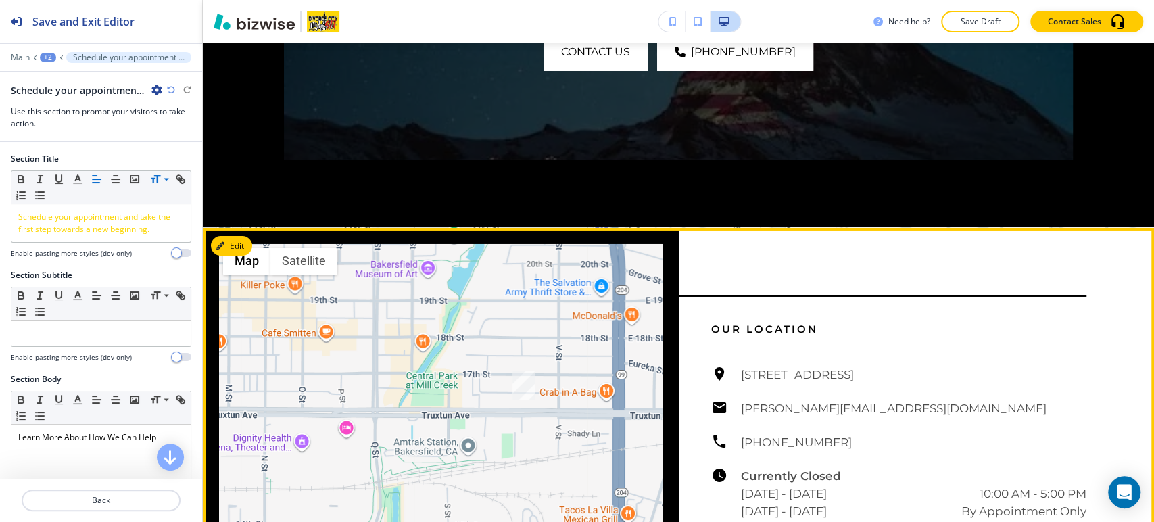
scroll to position [3207, 0]
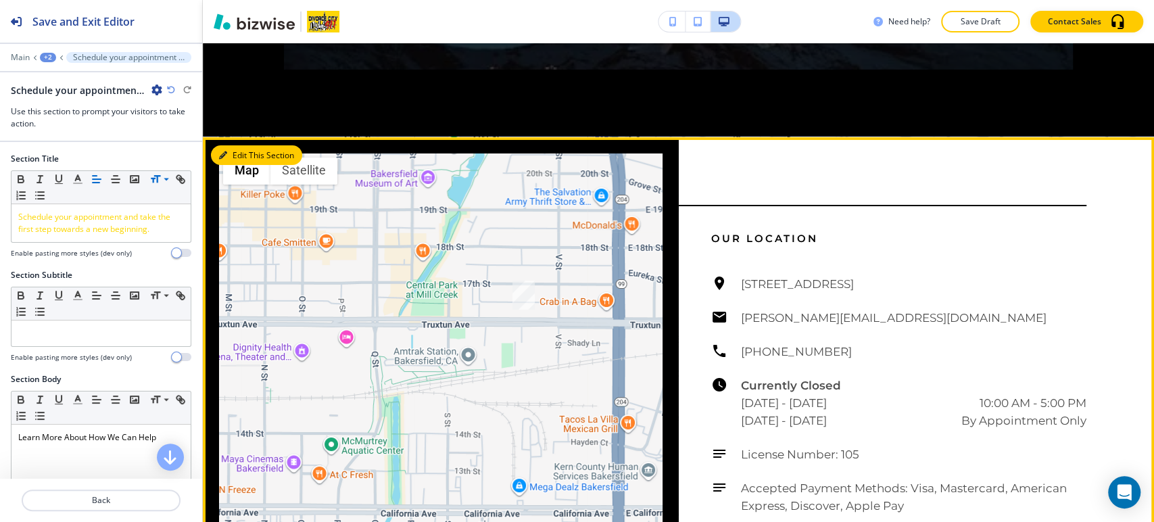
click at [227, 166] on button "Edit This Section" at bounding box center [256, 155] width 91 height 20
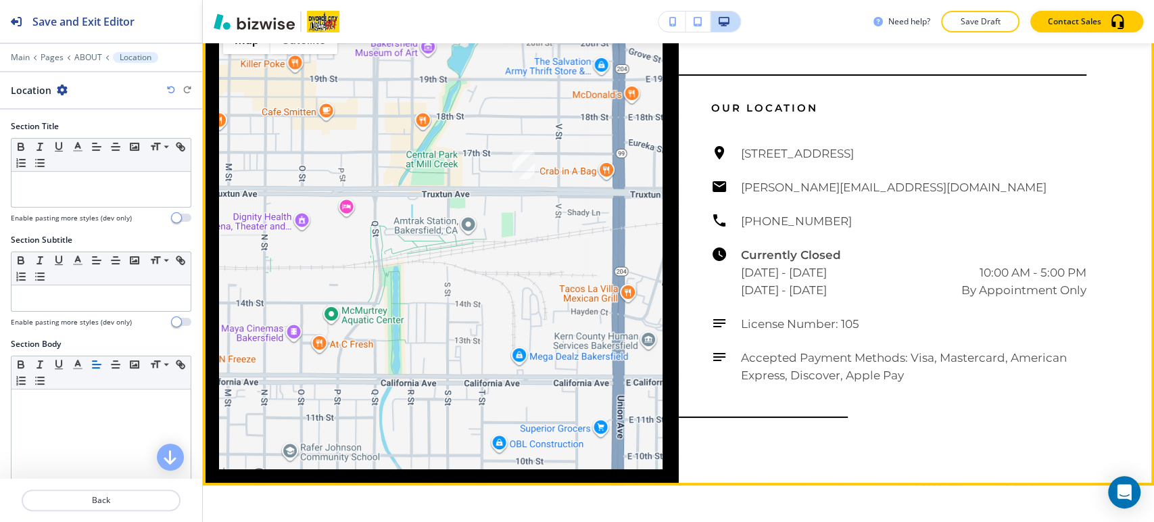
scroll to position [3338, 0]
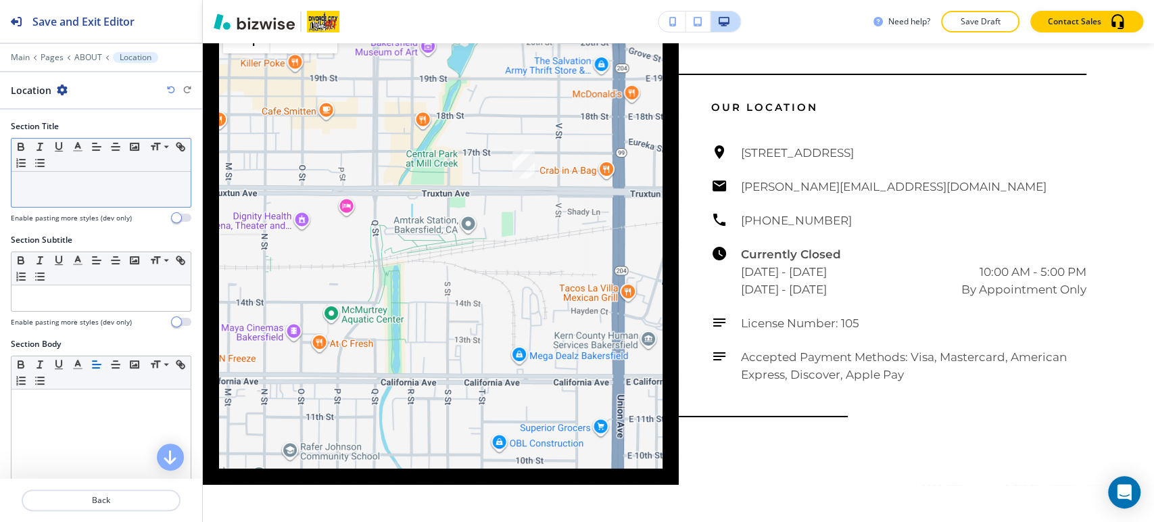
click at [107, 174] on div at bounding box center [100, 189] width 179 height 35
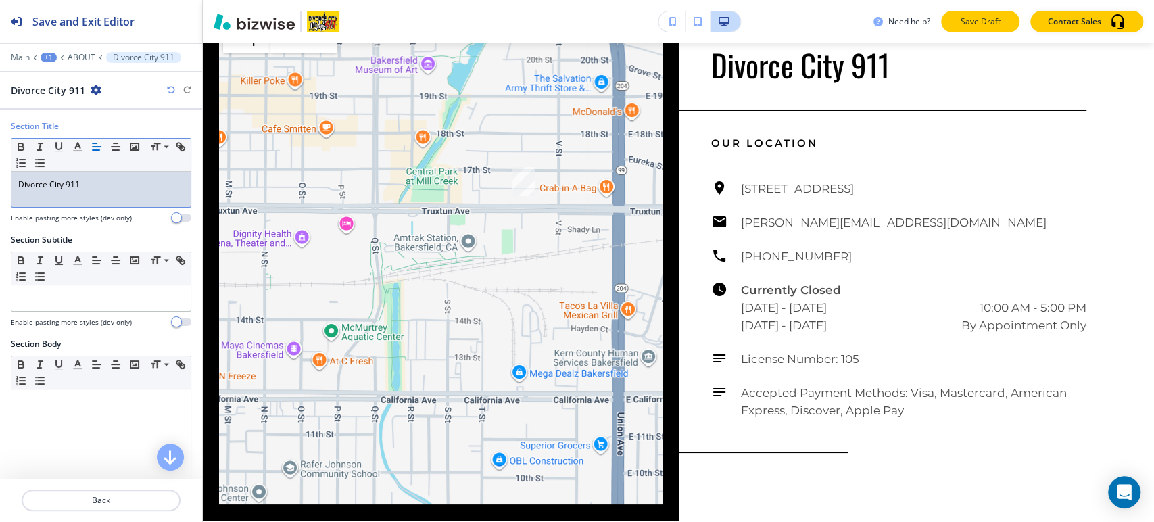
click at [985, 26] on p "Save Draft" at bounding box center [980, 22] width 43 height 12
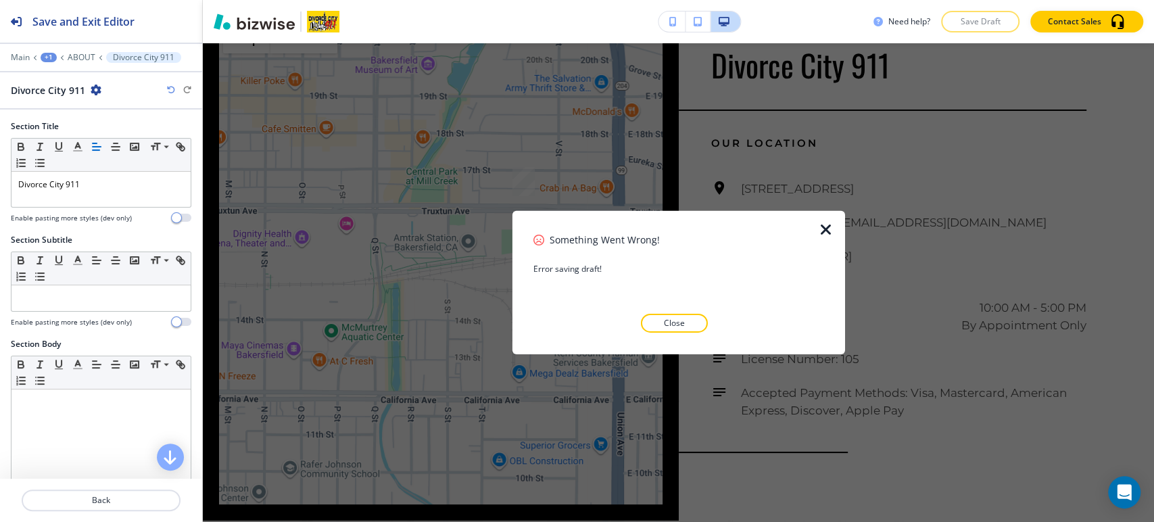
drag, startPoint x: 691, startPoint y: 321, endPoint x: 744, endPoint y: 275, distance: 70.4
click at [690, 321] on button "Close" at bounding box center [674, 323] width 67 height 19
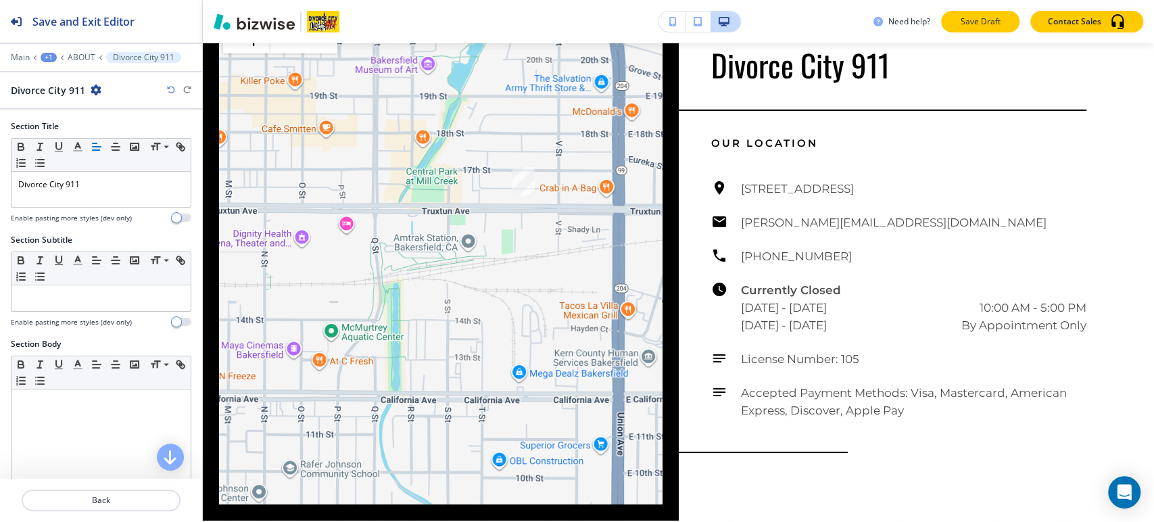
click at [993, 18] on p "Save Draft" at bounding box center [980, 22] width 43 height 12
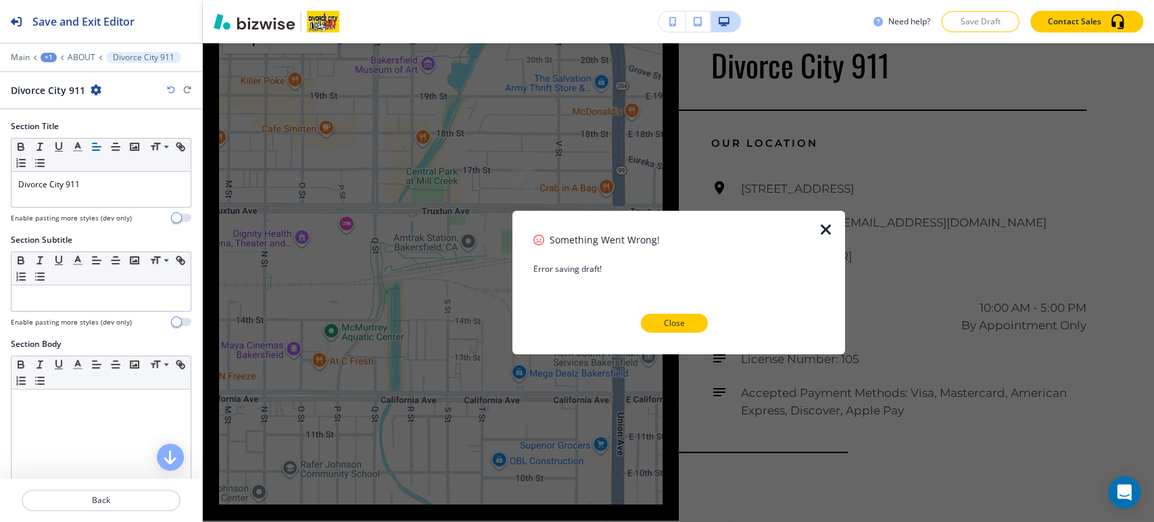
click at [663, 321] on button "Close" at bounding box center [674, 323] width 67 height 19
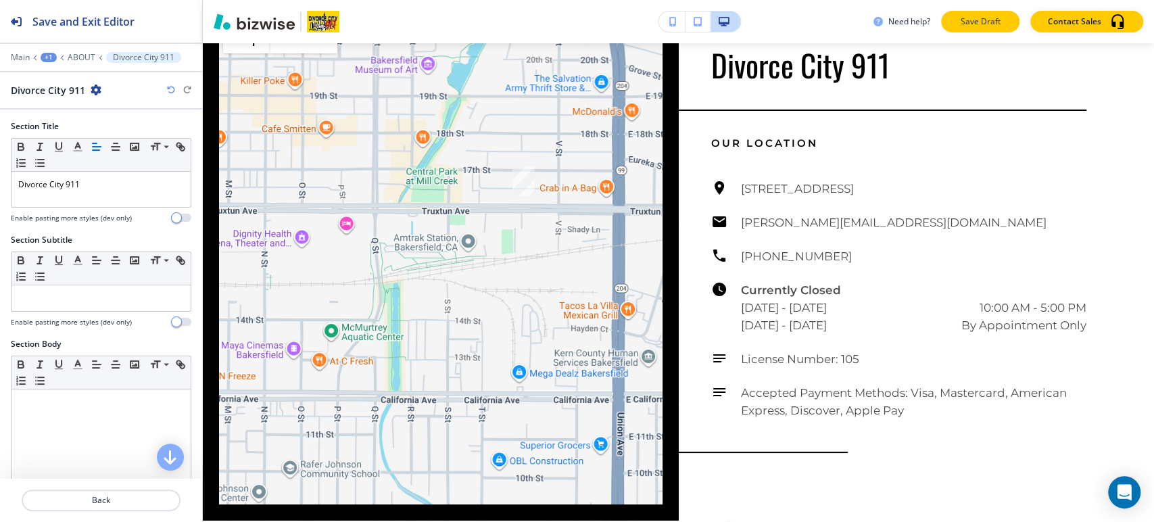
click at [979, 26] on p "Save Draft" at bounding box center [980, 22] width 43 height 12
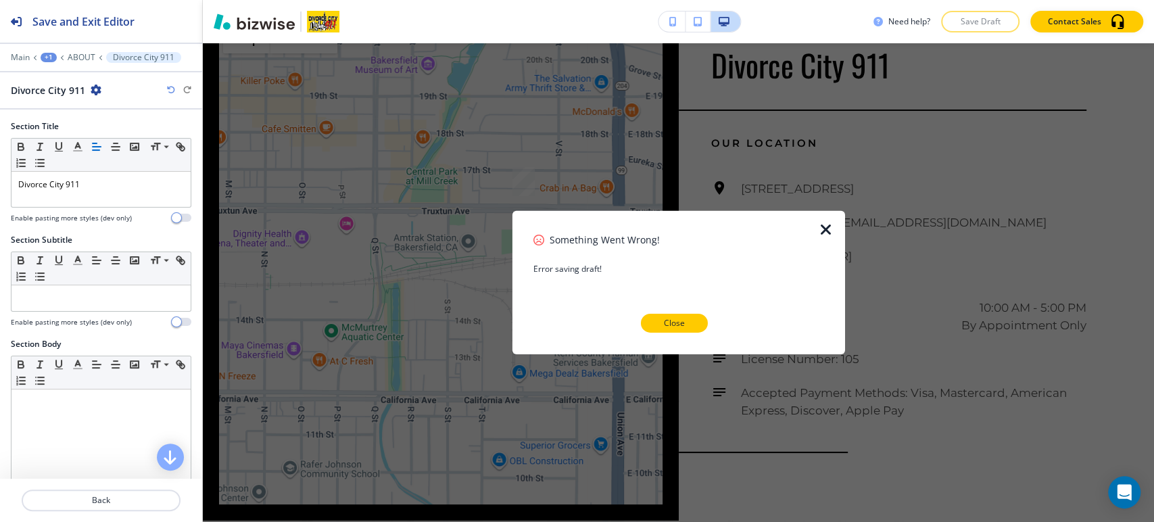
click at [669, 329] on p "Close" at bounding box center [674, 323] width 21 height 12
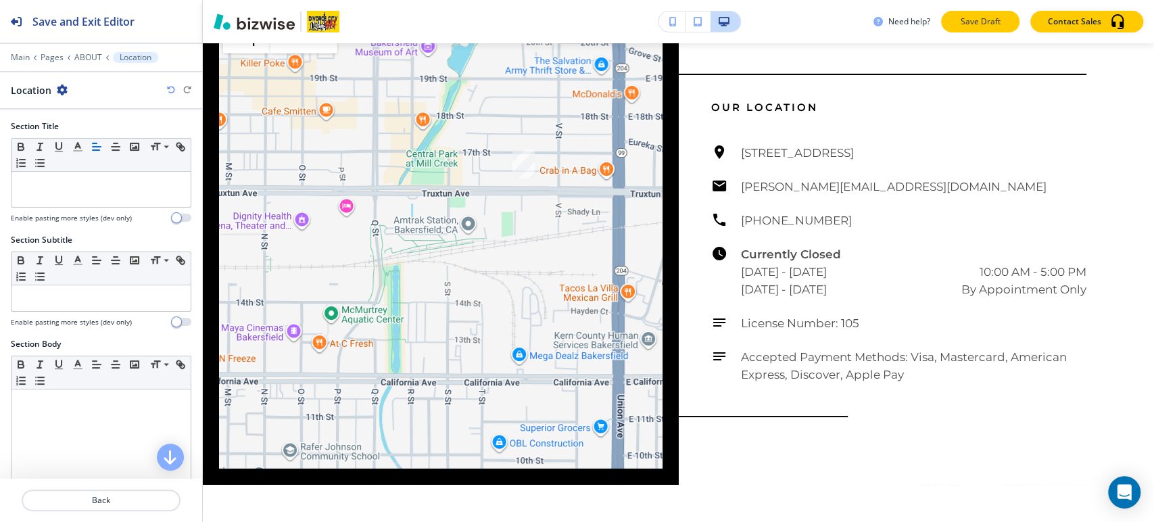
click at [981, 11] on button "Save Draft" at bounding box center [980, 22] width 78 height 22
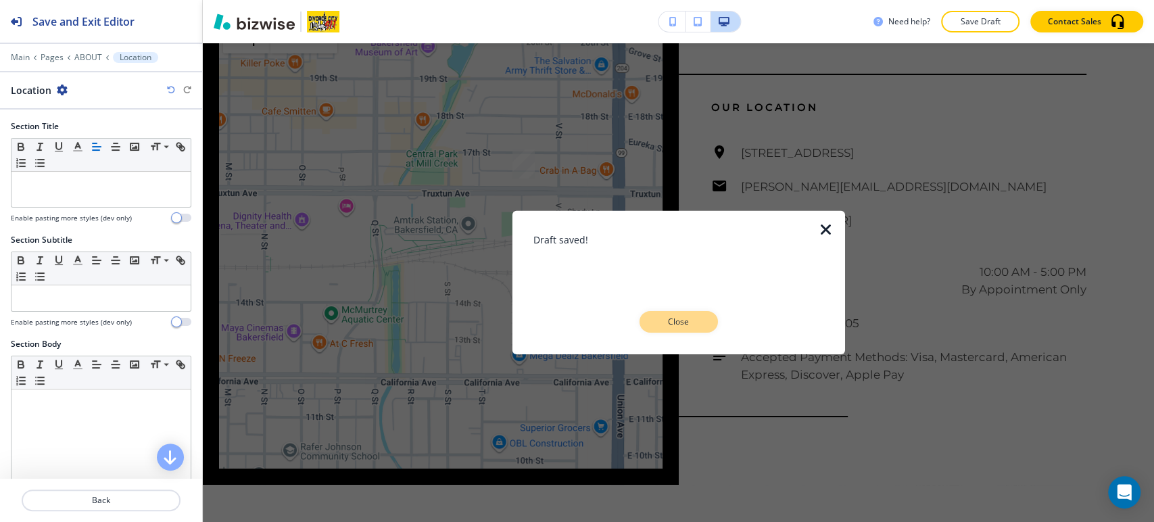
click at [671, 314] on button "Close" at bounding box center [679, 322] width 78 height 22
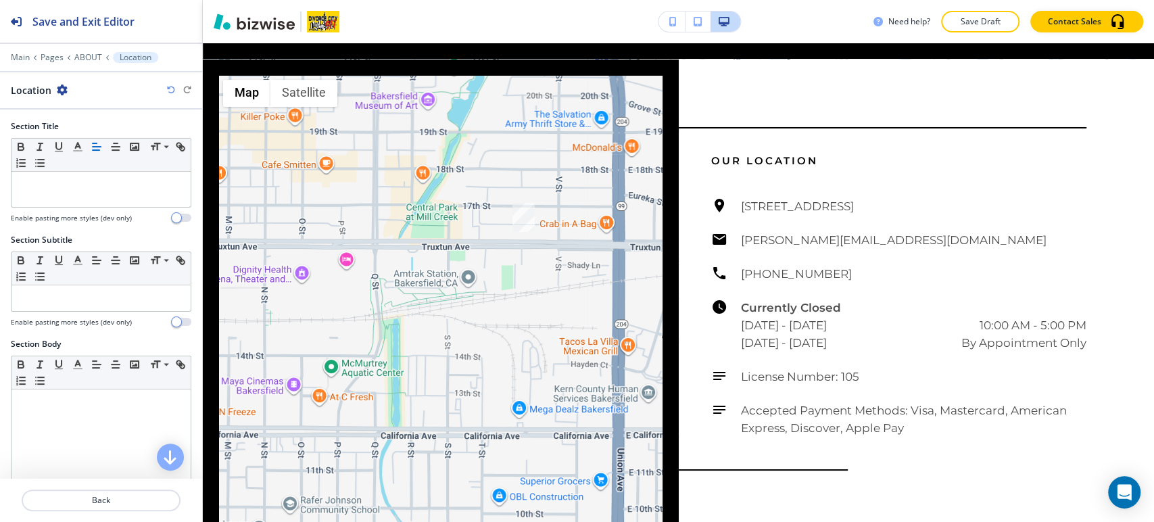
scroll to position [3262, 0]
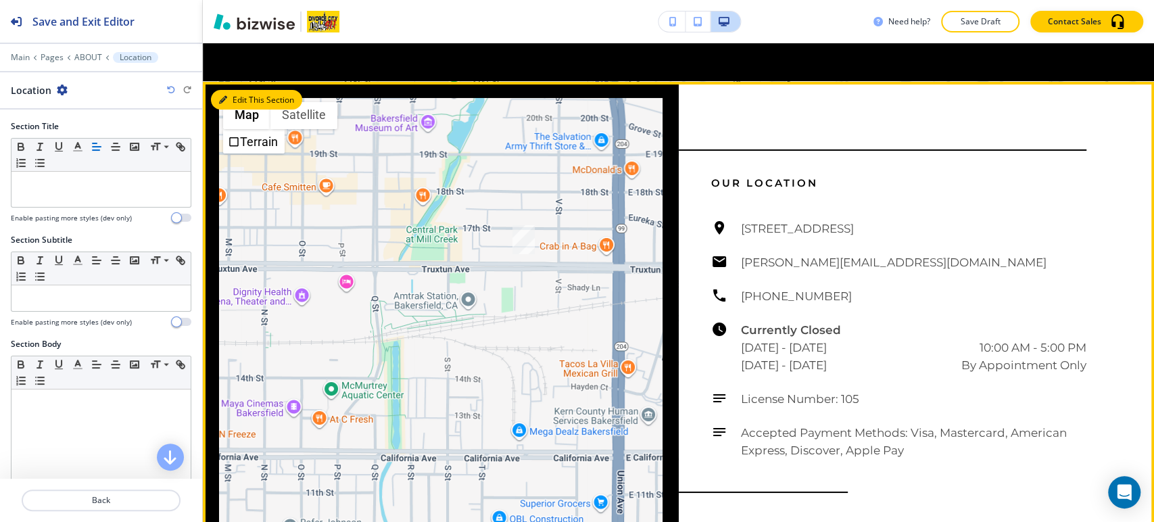
click at [238, 110] on button "Edit This Section" at bounding box center [256, 100] width 91 height 20
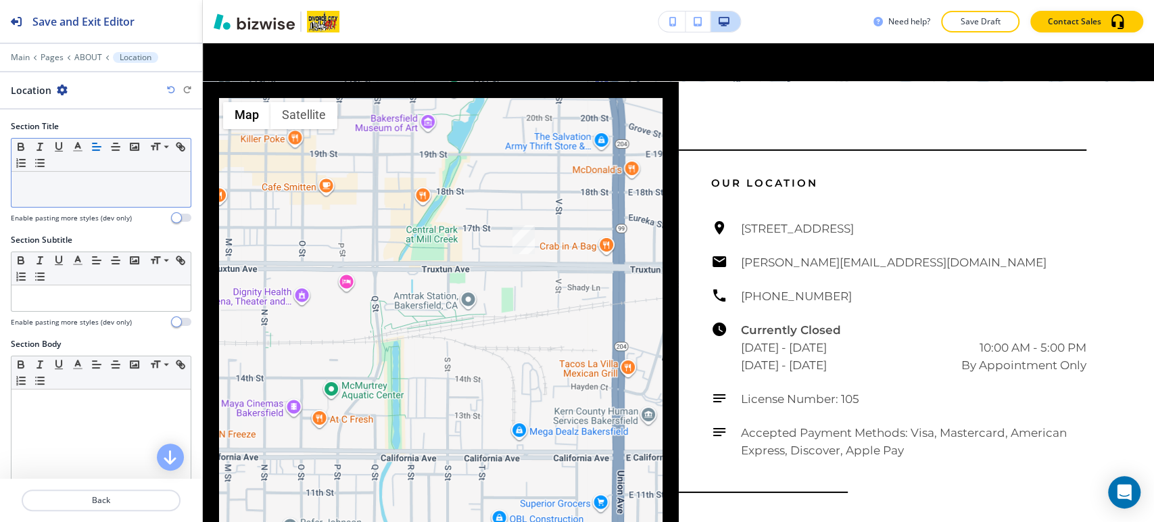
click at [40, 189] on p at bounding box center [101, 185] width 166 height 12
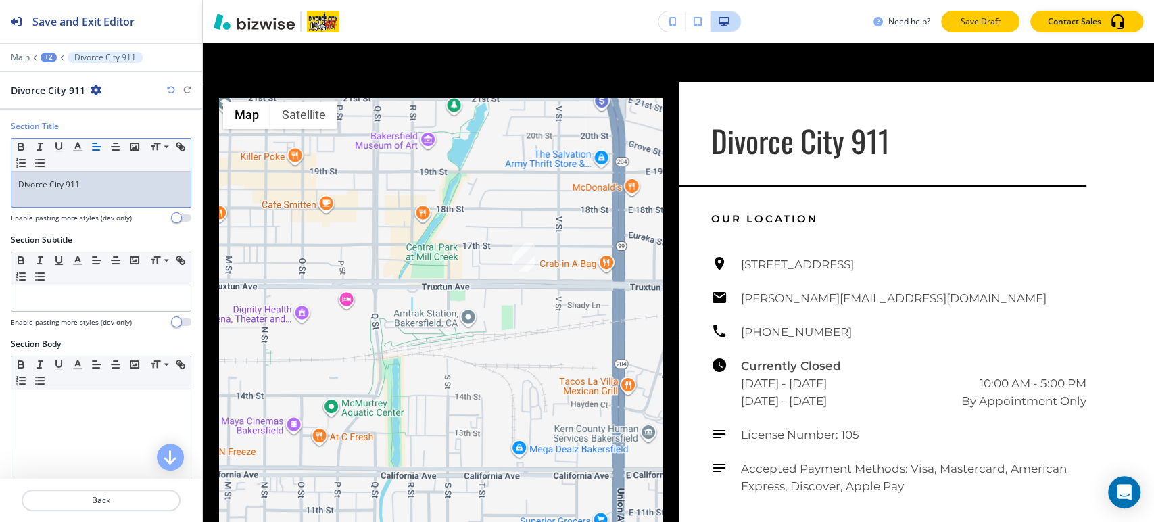
click at [999, 26] on p "Save Draft" at bounding box center [980, 22] width 43 height 12
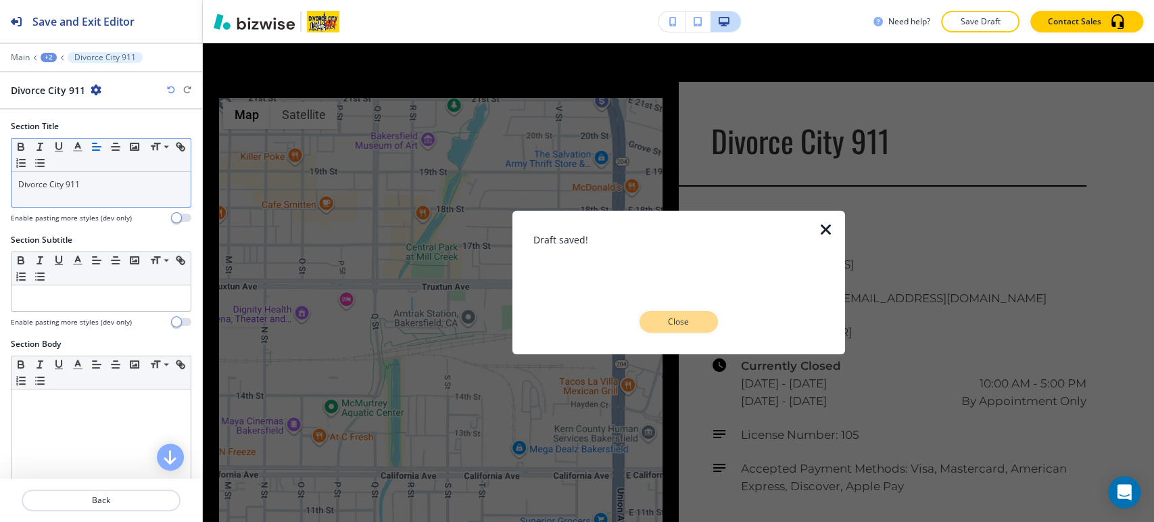
click at [693, 319] on p "Close" at bounding box center [678, 322] width 43 height 12
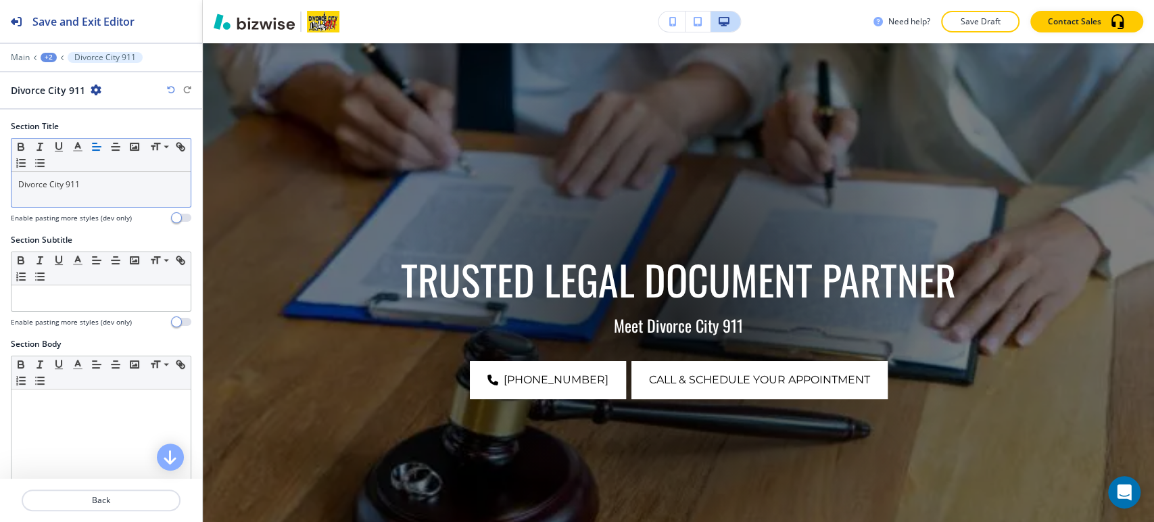
scroll to position [0, 0]
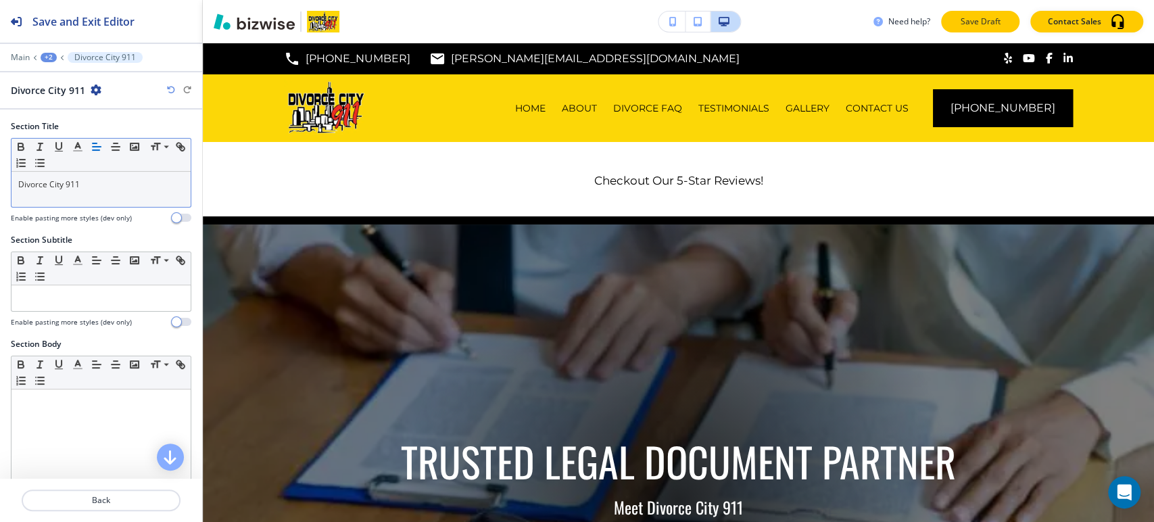
click at [992, 27] on p "Save Draft" at bounding box center [980, 22] width 43 height 12
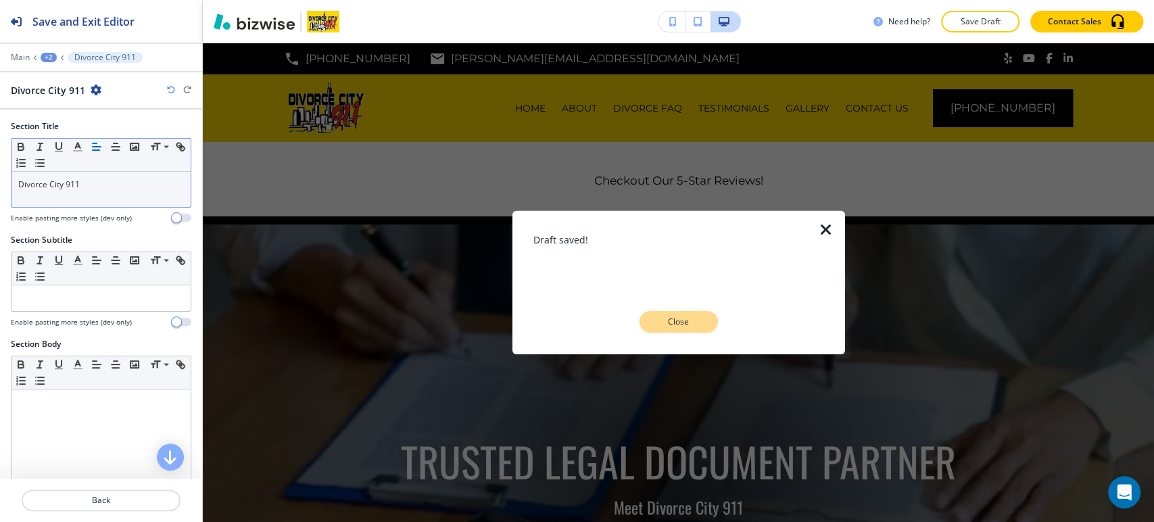
click at [682, 314] on button "Close" at bounding box center [679, 322] width 78 height 22
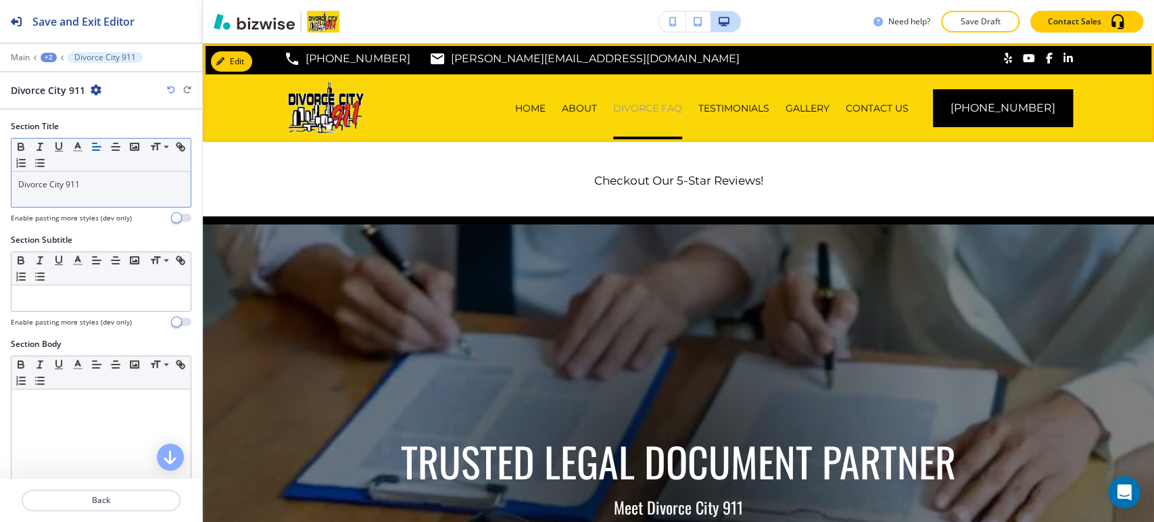
click at [656, 108] on p "DIVORCE FAQ" at bounding box center [647, 108] width 69 height 14
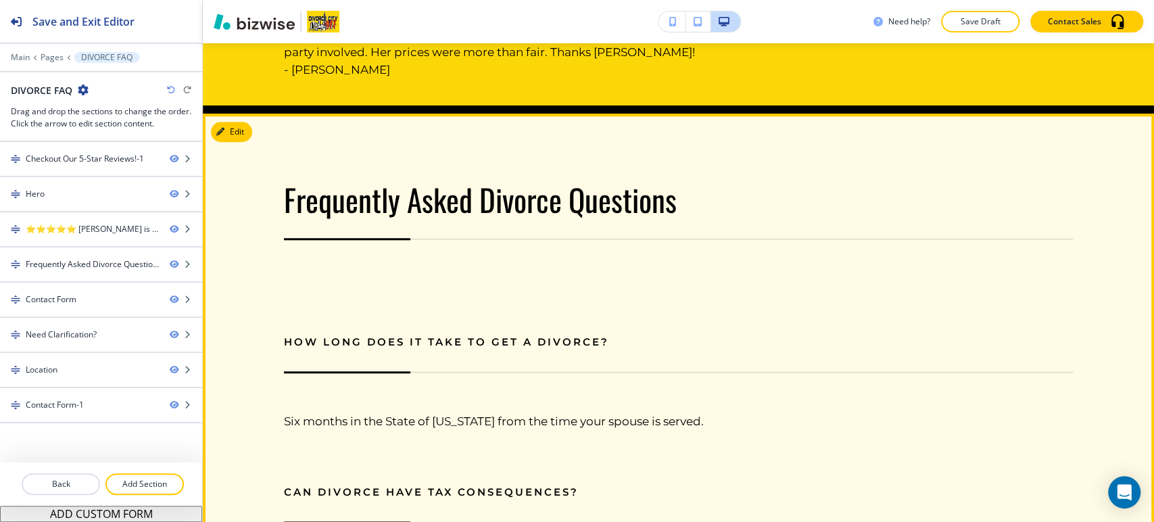
scroll to position [826, 0]
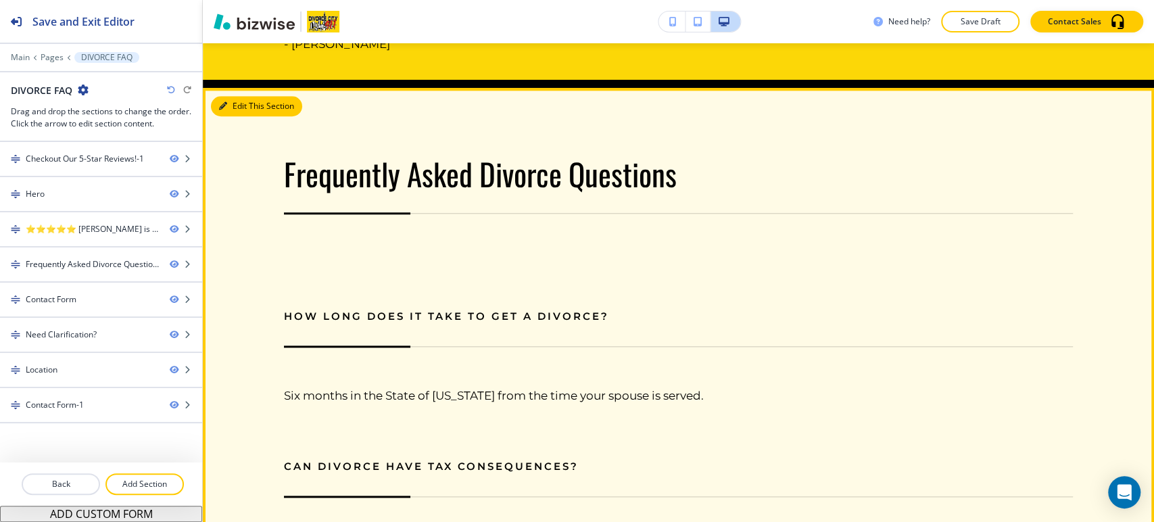
click at [237, 113] on button "Edit This Section" at bounding box center [256, 106] width 91 height 20
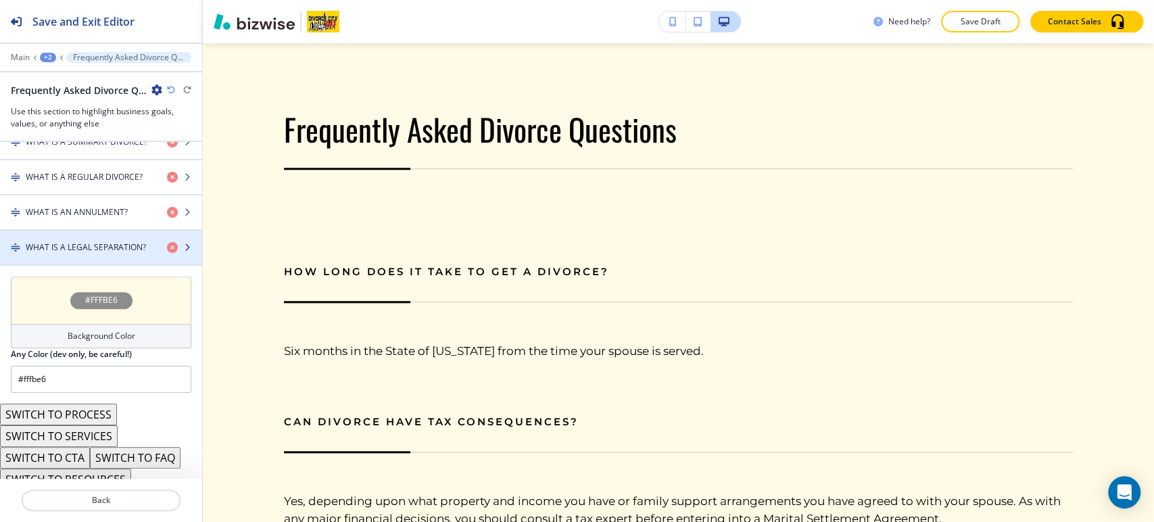
scroll to position [1072, 0]
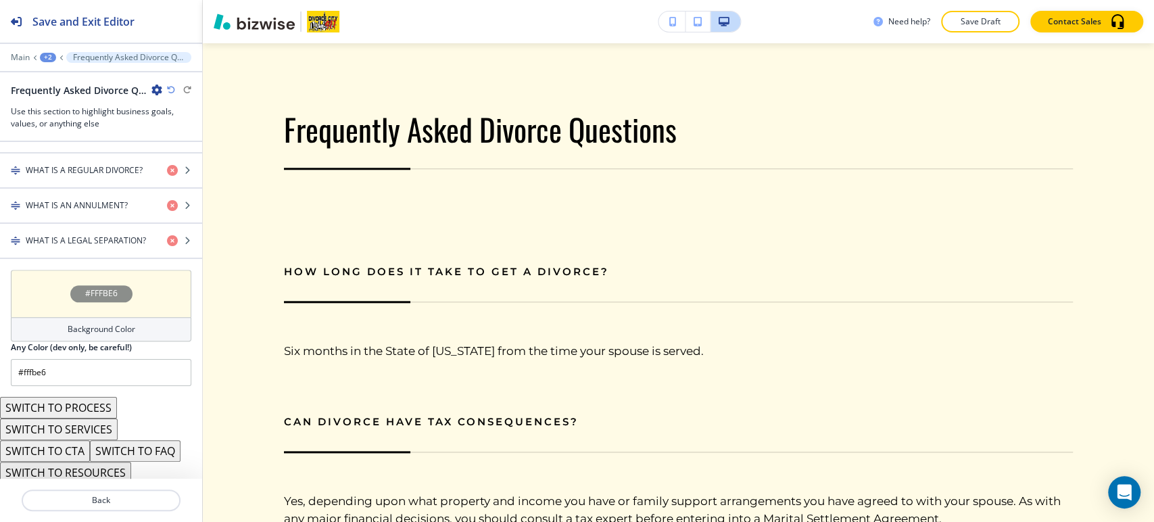
click at [136, 448] on button "SWITCH TO FAQ" at bounding box center [135, 451] width 91 height 22
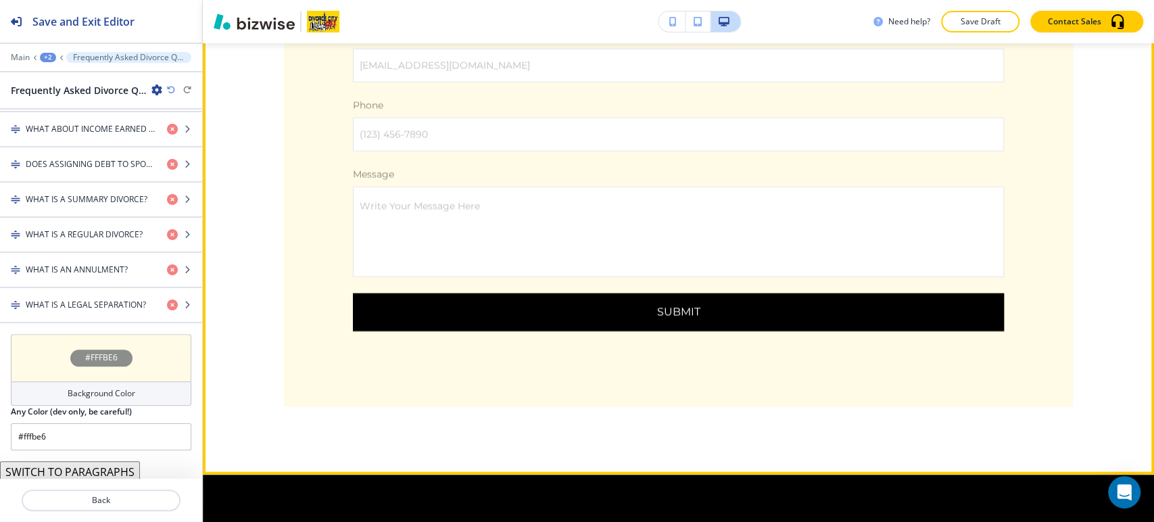
scroll to position [2599, 0]
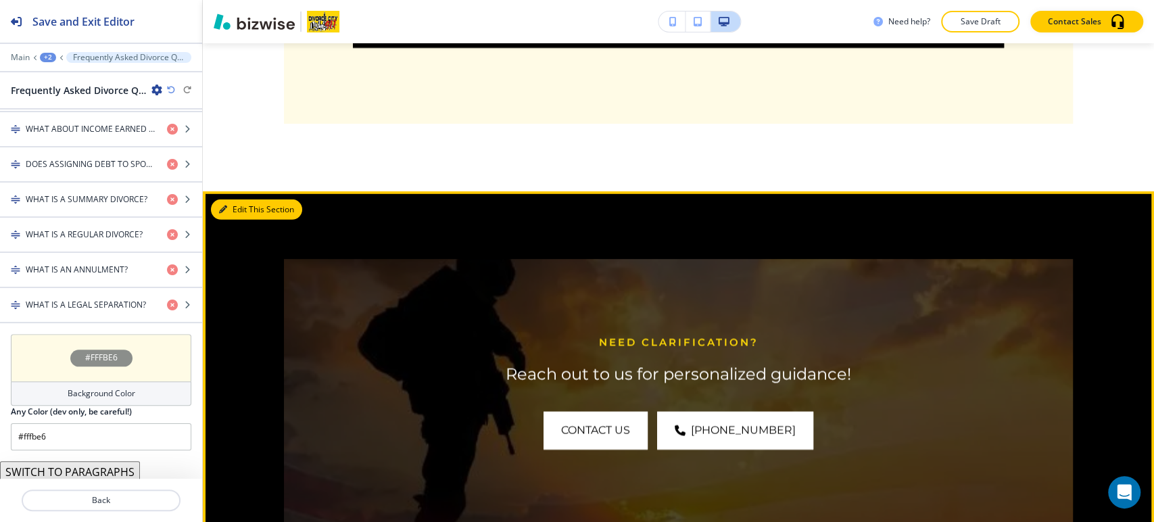
click at [218, 220] on button "Edit This Section" at bounding box center [256, 209] width 91 height 20
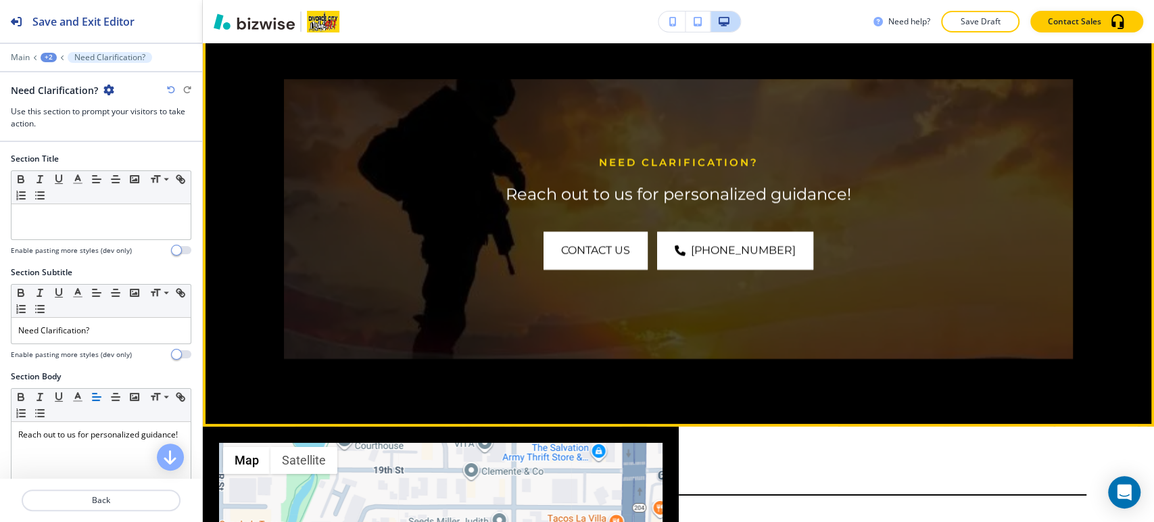
scroll to position [2781, 0]
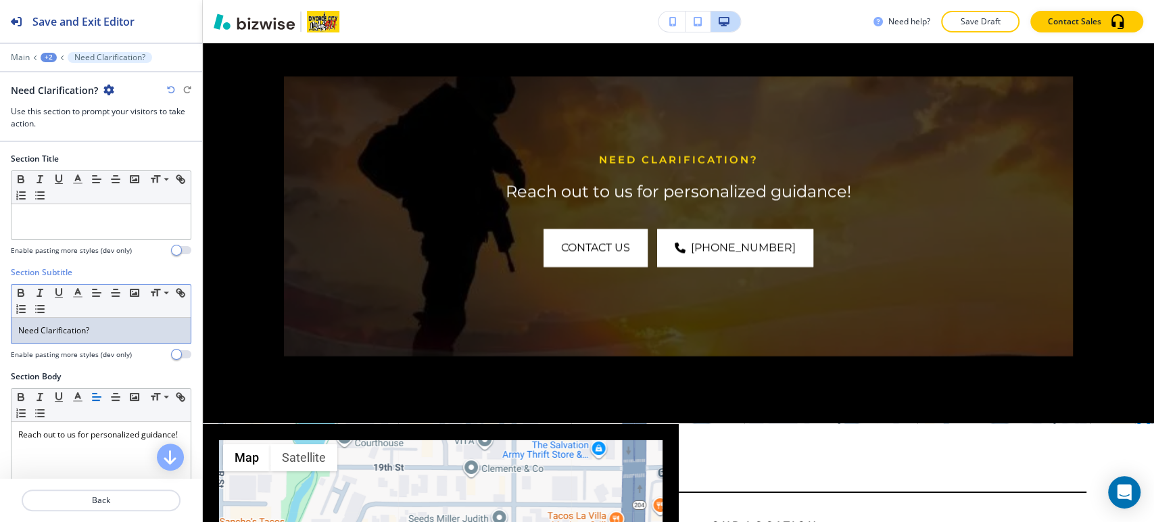
click at [103, 340] on div "Need Clarification?" at bounding box center [100, 331] width 179 height 26
click at [108, 336] on div "Need Clarification?" at bounding box center [100, 331] width 179 height 26
copy p "Need Clarification?"
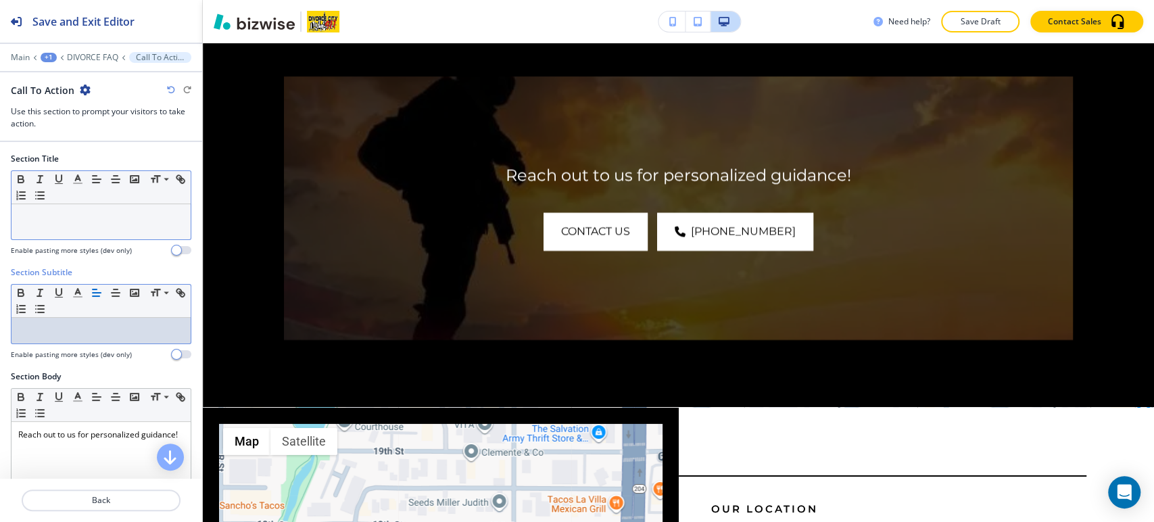
drag, startPoint x: 145, startPoint y: 206, endPoint x: 124, endPoint y: 231, distance: 32.6
click at [145, 208] on div at bounding box center [100, 221] width 179 height 35
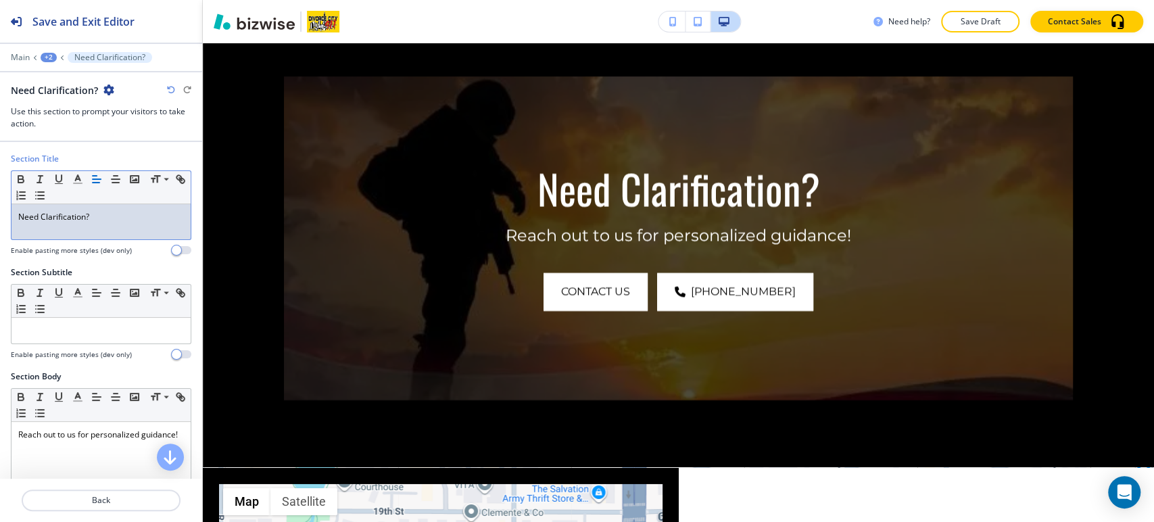
click at [119, 214] on p "Need Clarification?" at bounding box center [101, 217] width 166 height 12
click at [81, 183] on line "button" at bounding box center [78, 183] width 8 height 0
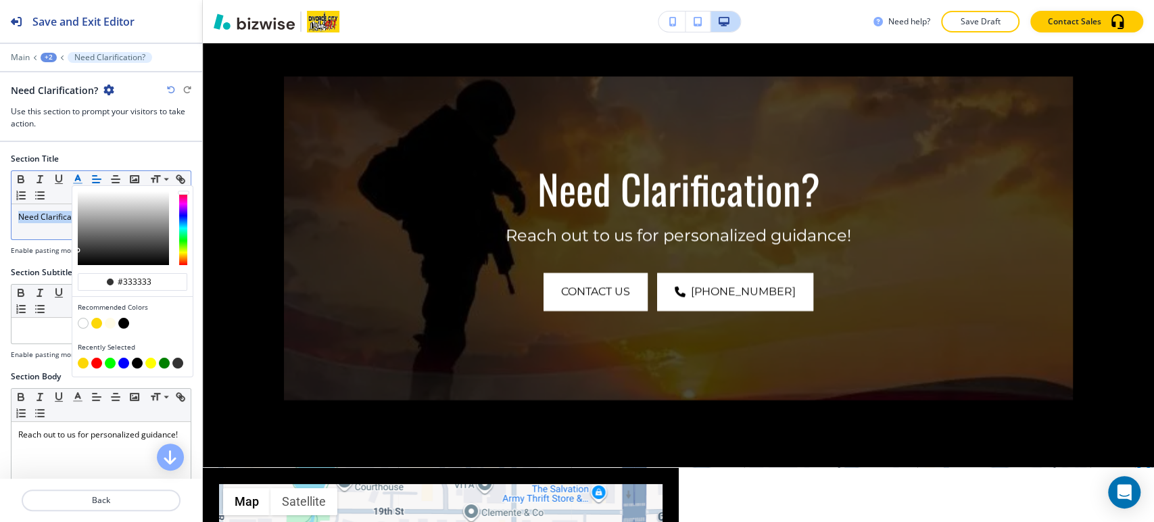
click at [100, 321] on button "button" at bounding box center [96, 323] width 11 height 11
type input "#fcd707"
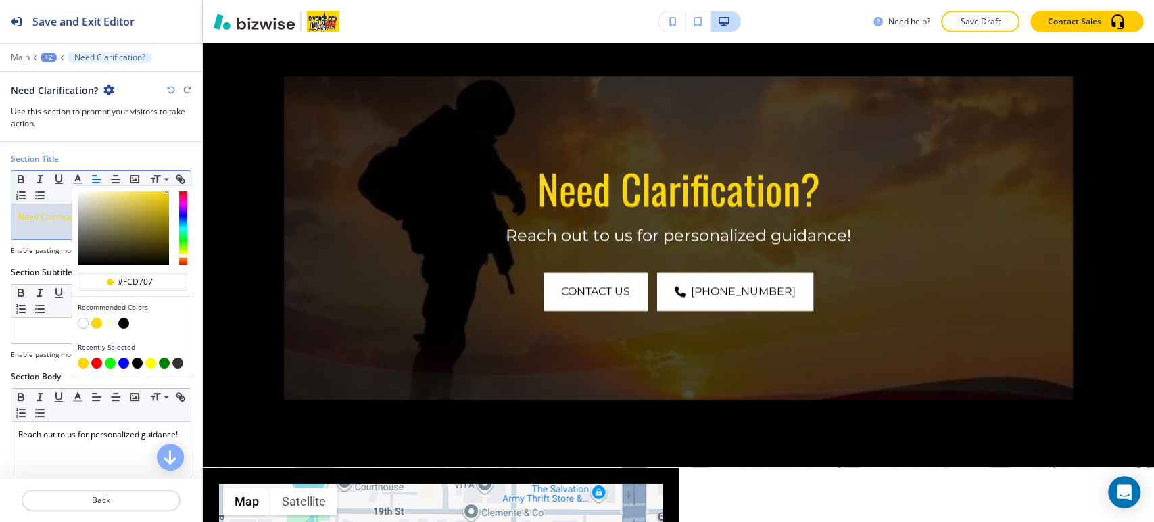
click at [109, 151] on div at bounding box center [101, 147] width 202 height 11
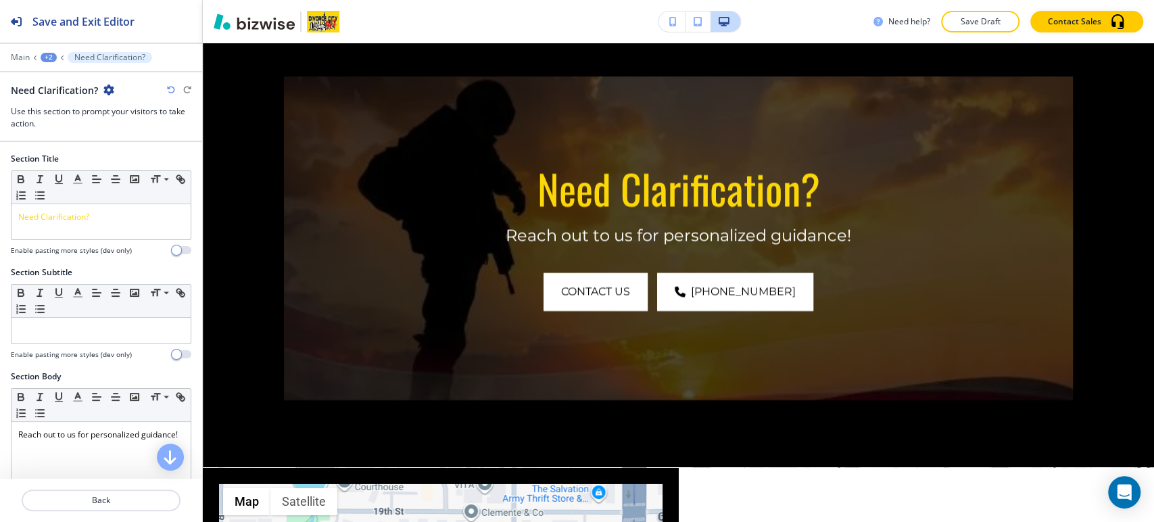
click at [47, 58] on div "+2" at bounding box center [49, 57] width 16 height 9
click at [58, 101] on p "DIVORCE FAQ" at bounding box center [83, 103] width 69 height 12
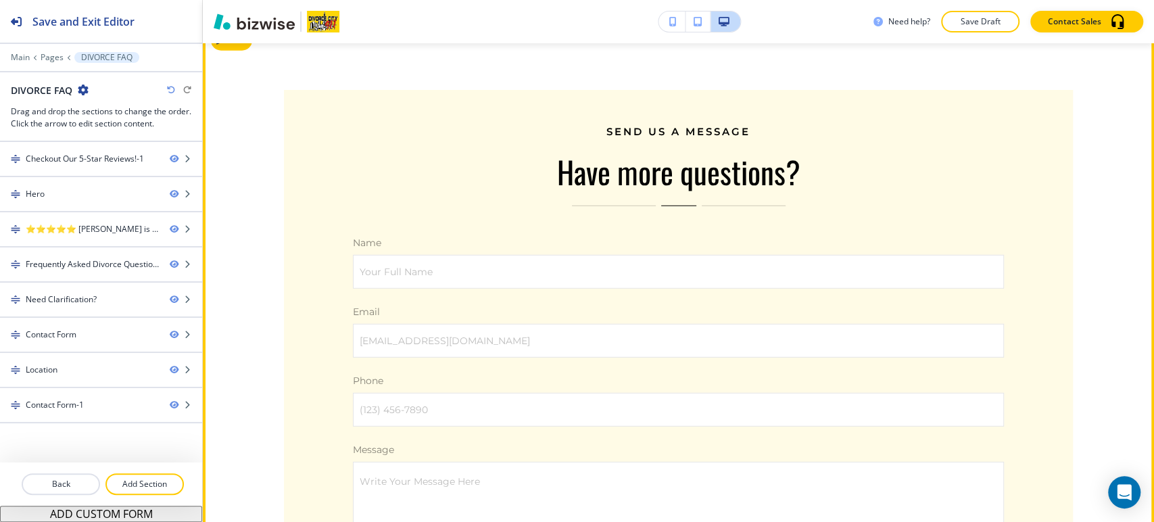
scroll to position [2424, 0]
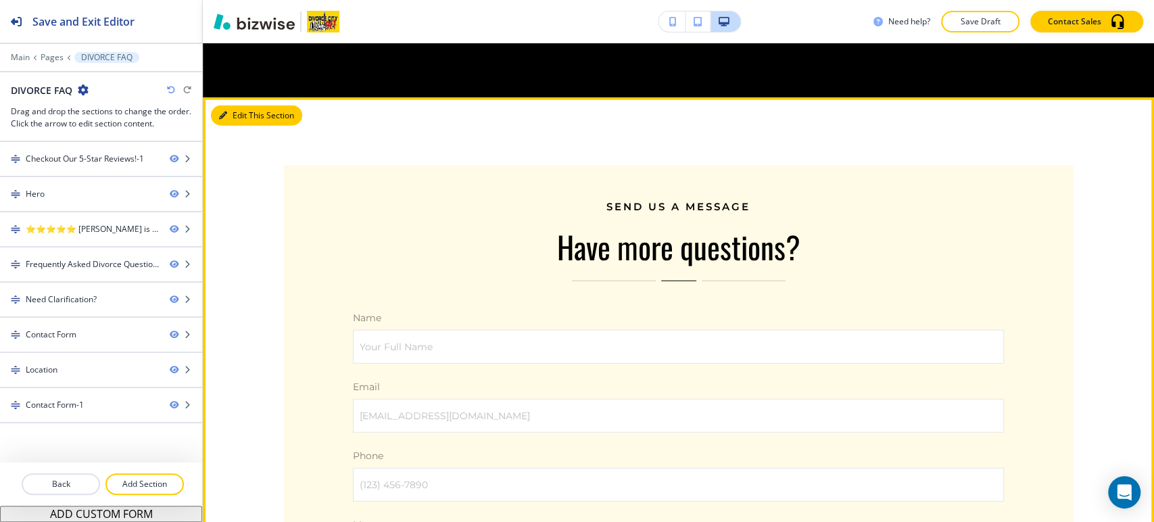
click at [243, 126] on button "Edit This Section" at bounding box center [256, 115] width 91 height 20
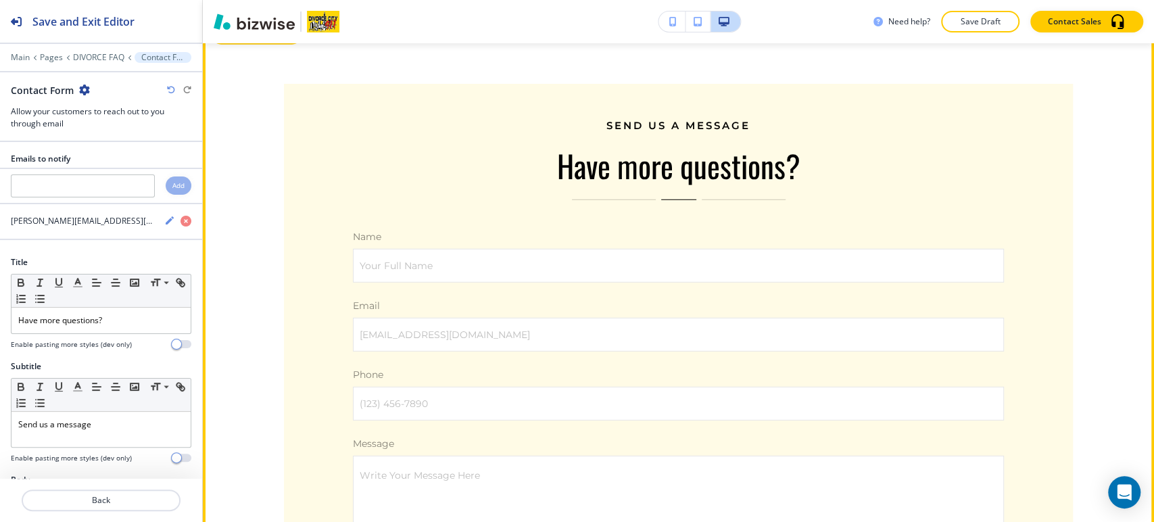
scroll to position [2514, 0]
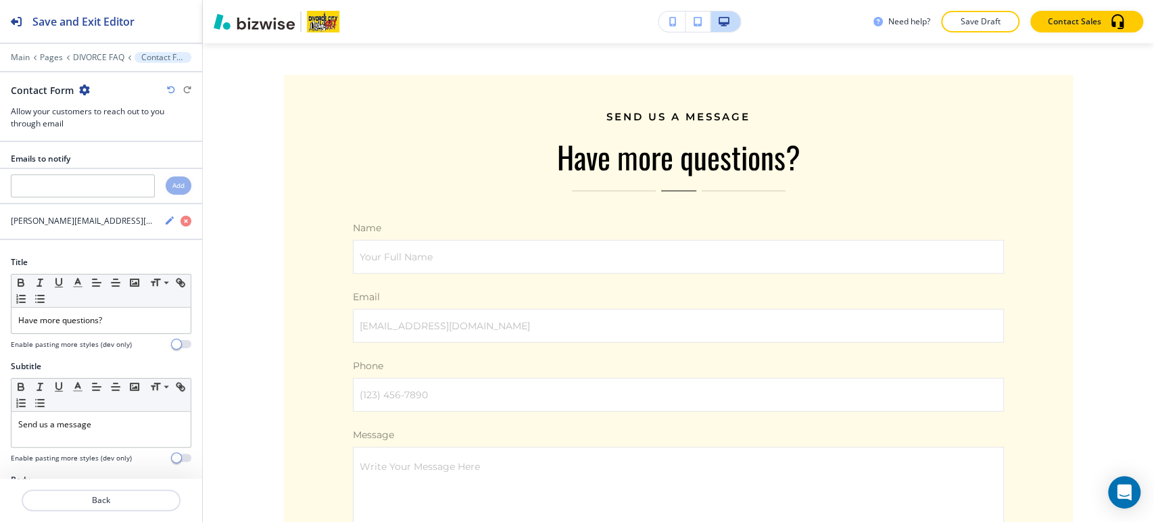
click at [82, 87] on icon "button" at bounding box center [84, 90] width 11 height 11
click at [125, 162] on p "Delete Section" at bounding box center [121, 160] width 69 height 12
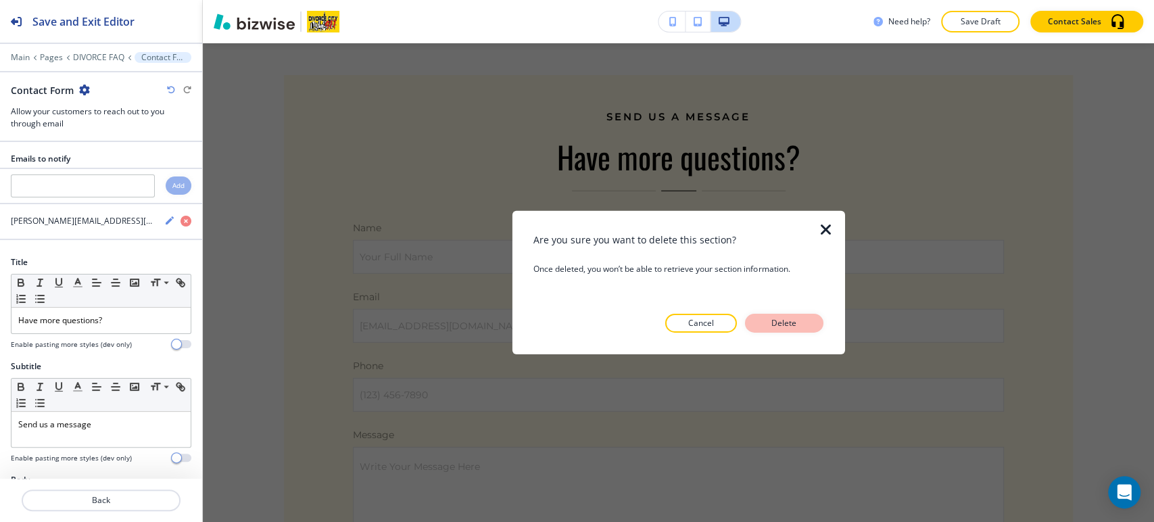
click at [807, 322] on button "Delete" at bounding box center [784, 323] width 78 height 19
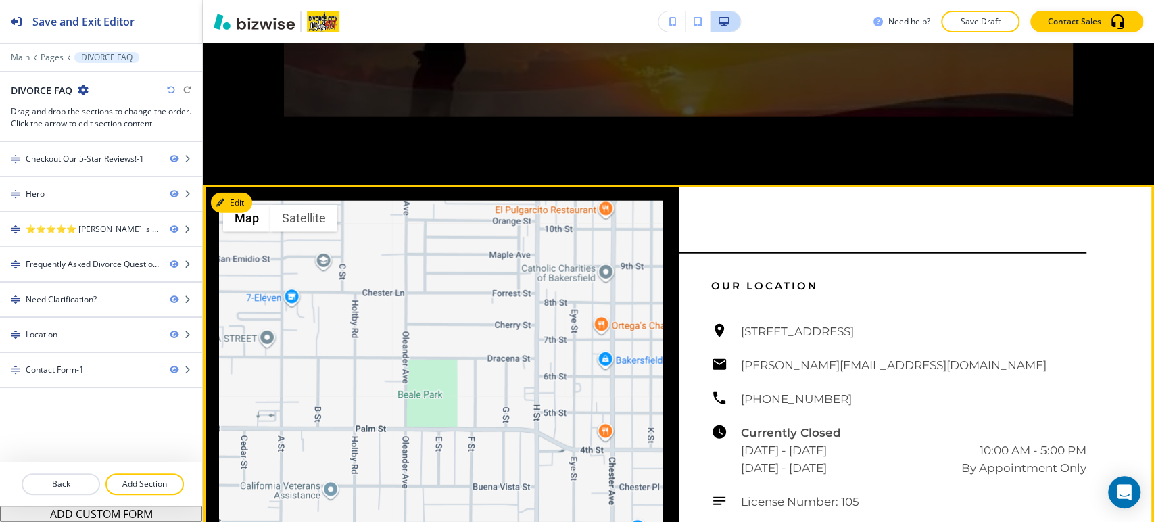
scroll to position [2213, 0]
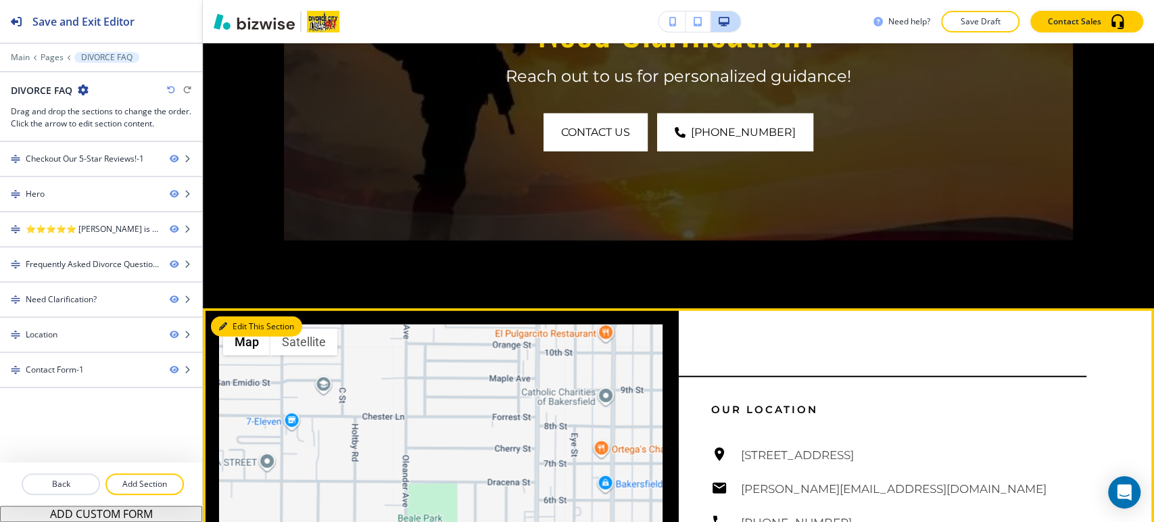
click at [230, 337] on button "Edit This Section" at bounding box center [256, 326] width 91 height 20
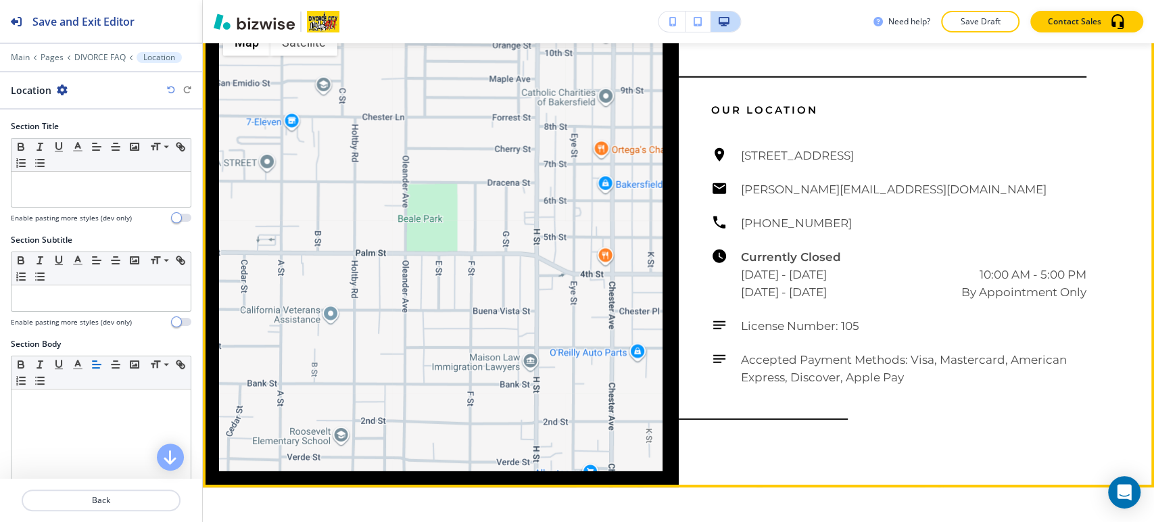
scroll to position [2514, 0]
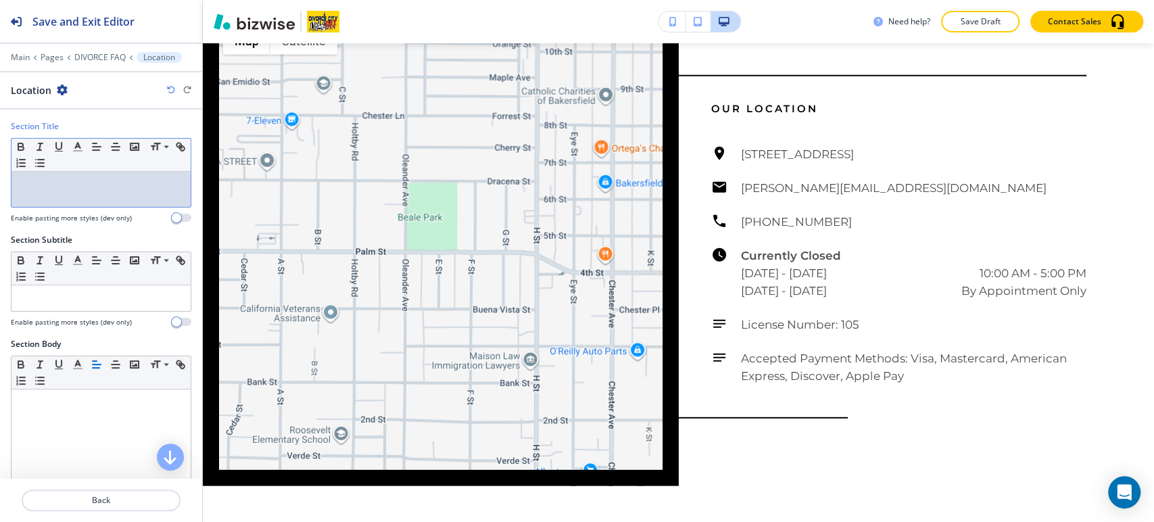
click at [92, 199] on div at bounding box center [100, 189] width 179 height 35
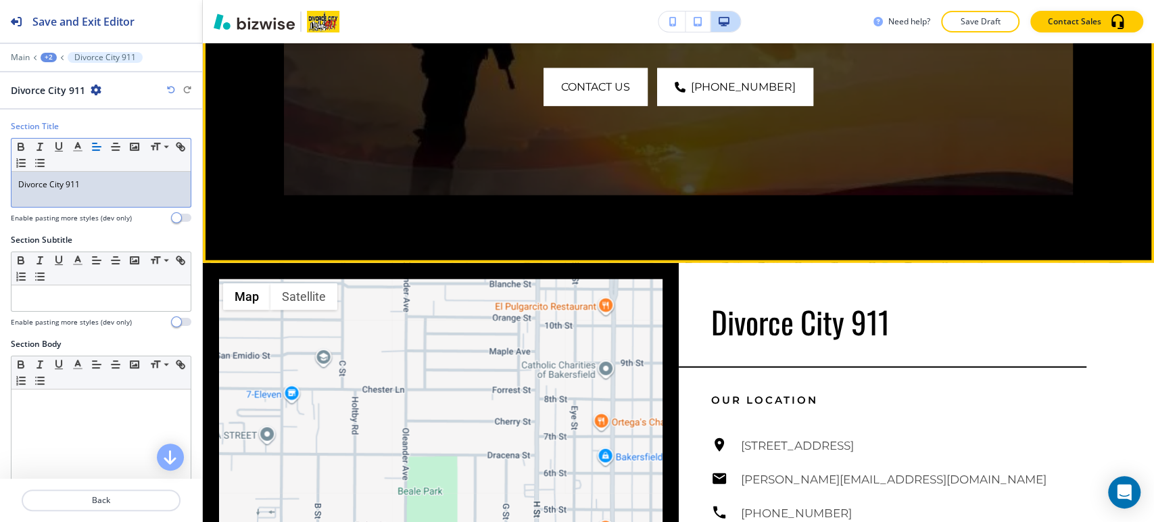
scroll to position [2138, 0]
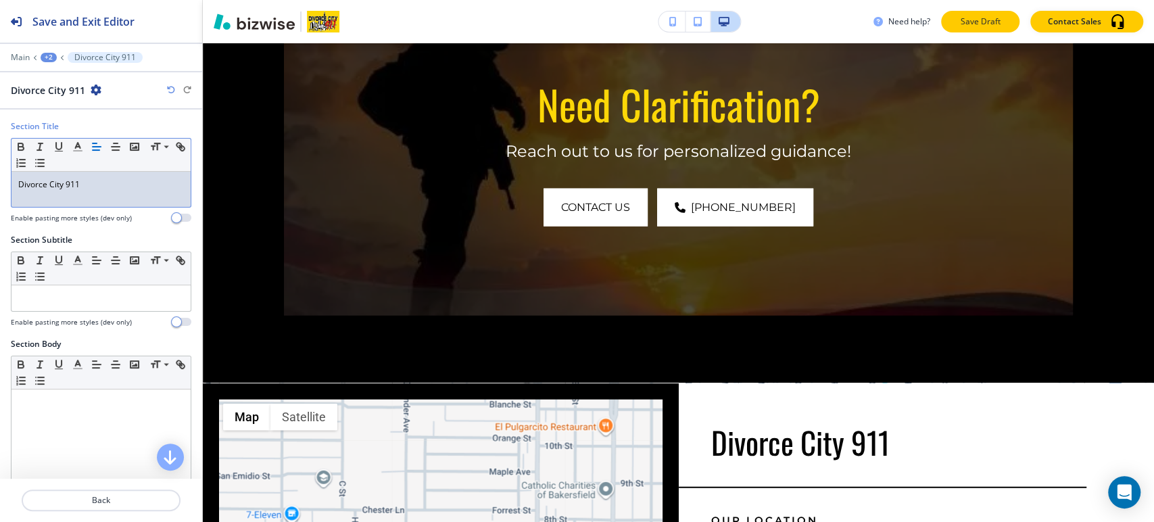
click at [993, 22] on p "Save Draft" at bounding box center [980, 22] width 43 height 12
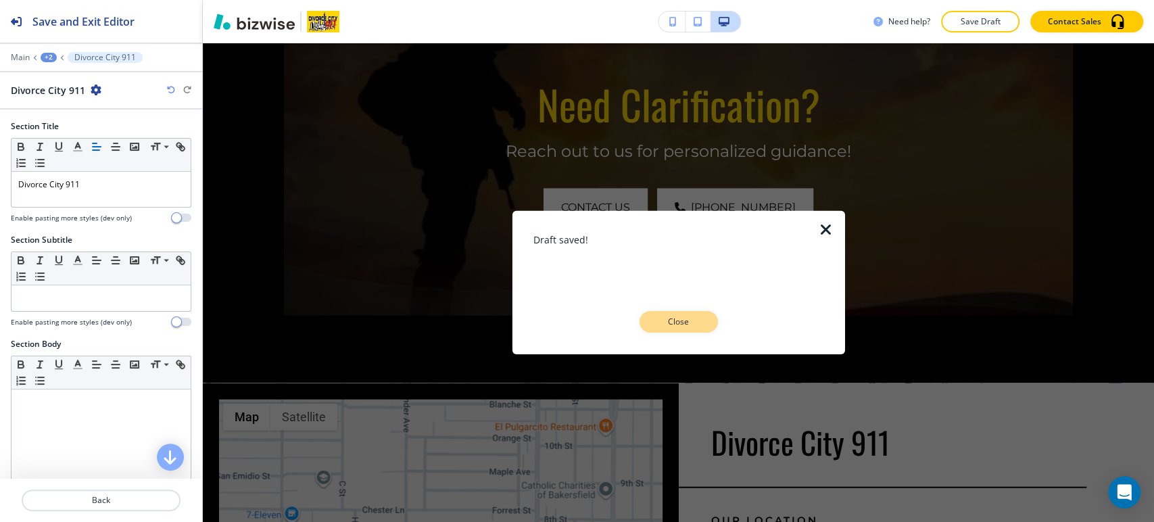
click at [686, 322] on p "Close" at bounding box center [678, 322] width 43 height 12
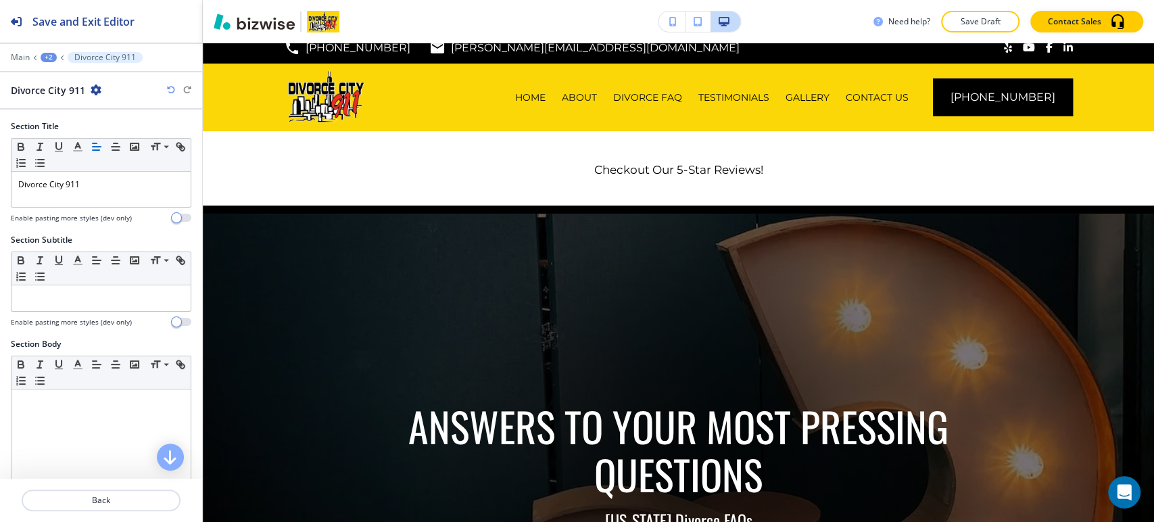
scroll to position [0, 0]
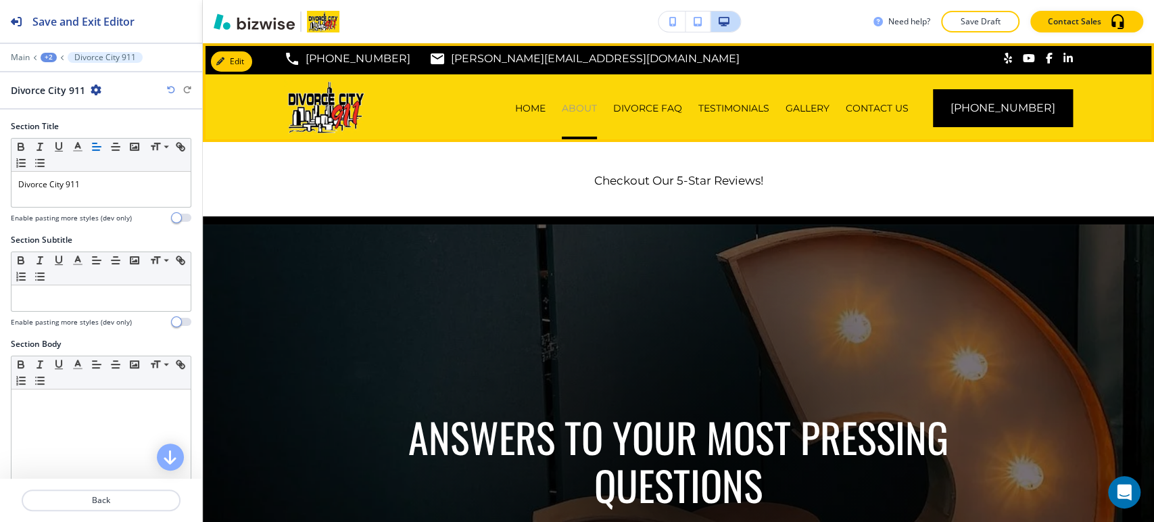
click at [597, 107] on p "ABOUT" at bounding box center [579, 108] width 35 height 14
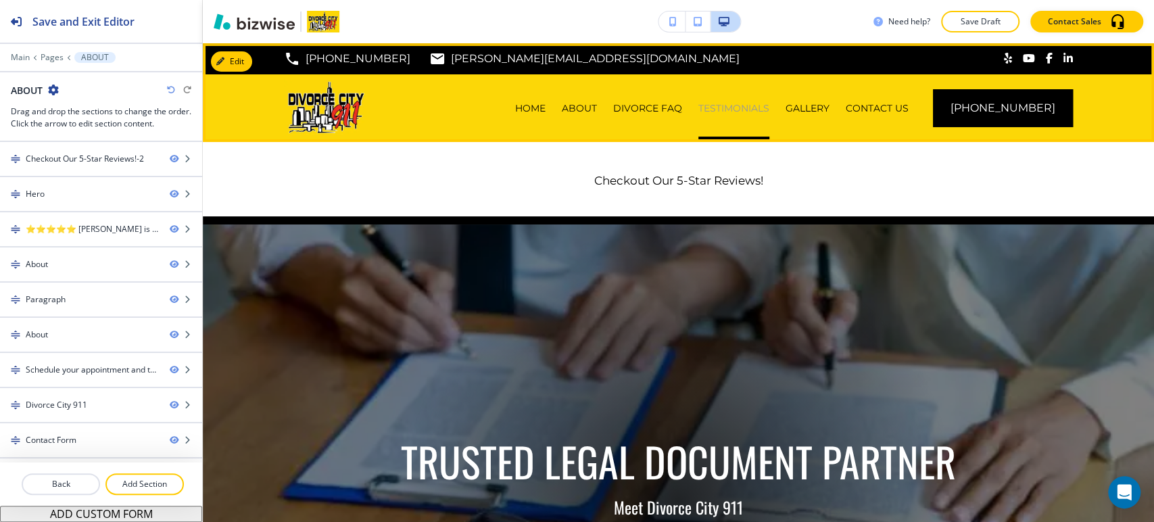
click at [742, 101] on p "TESTIMONIALS" at bounding box center [734, 108] width 71 height 14
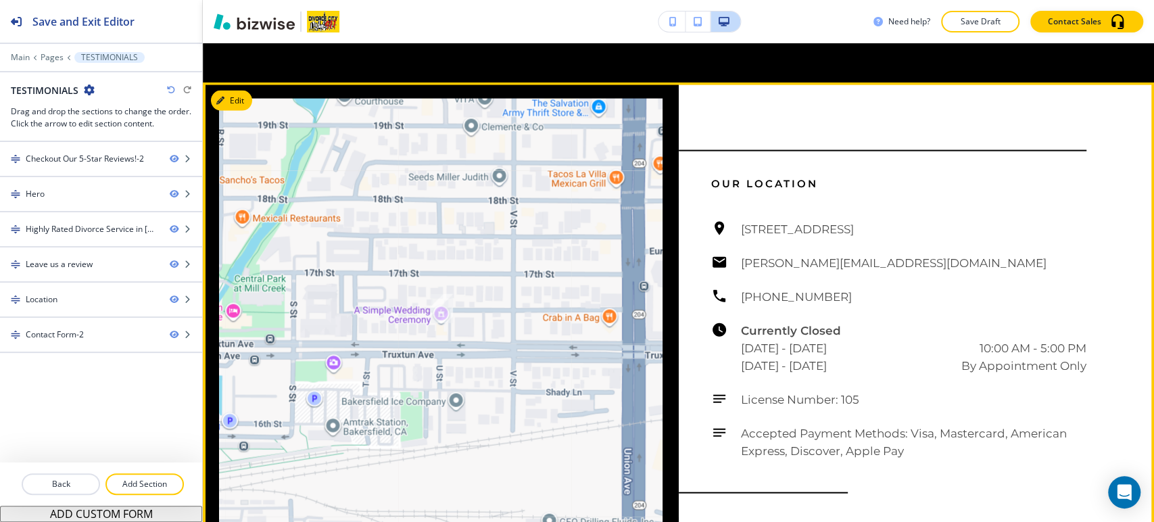
scroll to position [1503, 0]
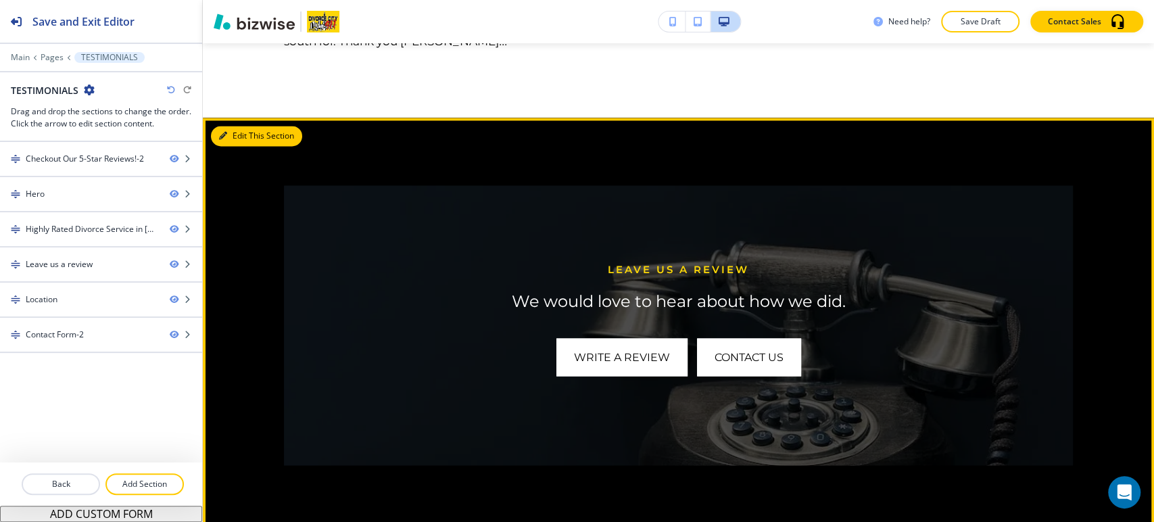
click at [249, 146] on button "Edit This Section" at bounding box center [256, 136] width 91 height 20
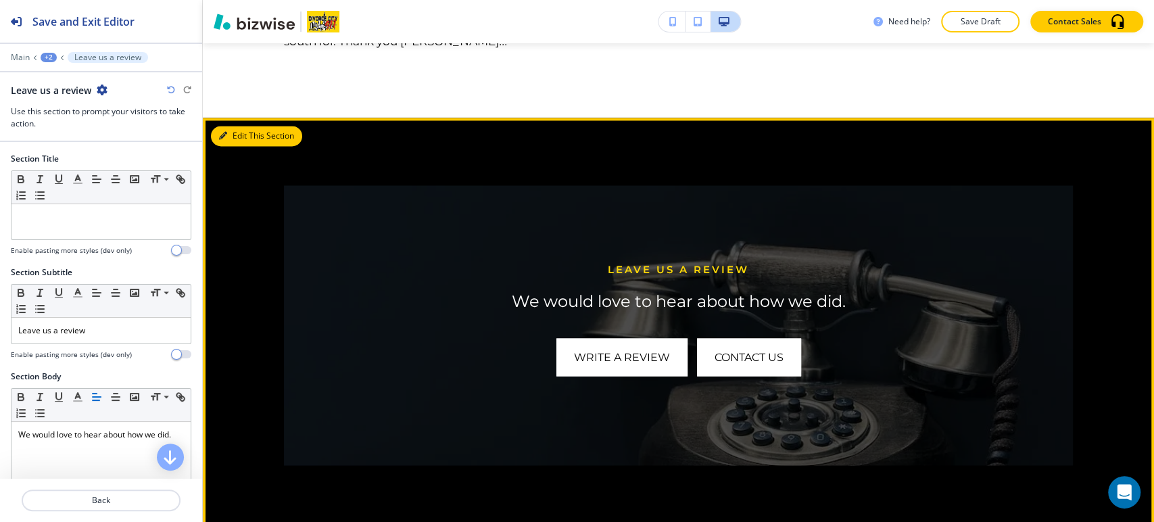
scroll to position [1594, 0]
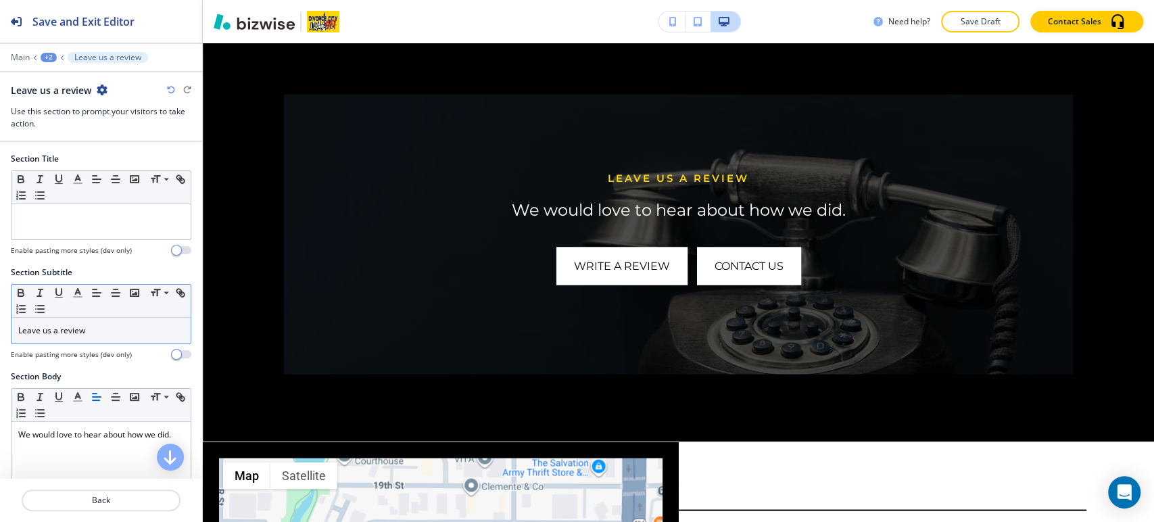
click at [119, 331] on p "Leave us a review" at bounding box center [101, 331] width 166 height 12
click at [121, 331] on p "Leave us a review" at bounding box center [101, 331] width 166 height 12
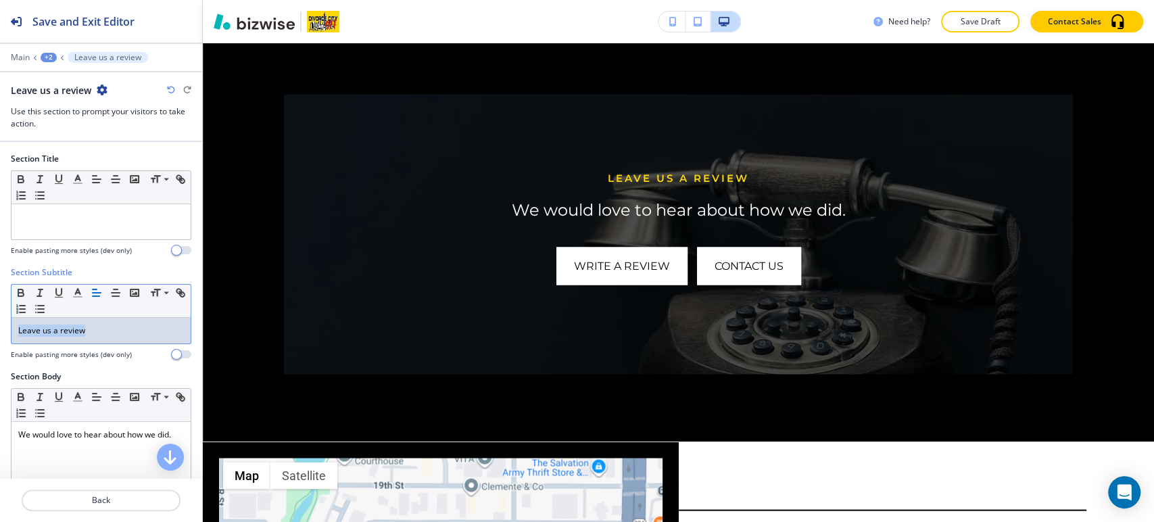
copy p "Leave us a review"
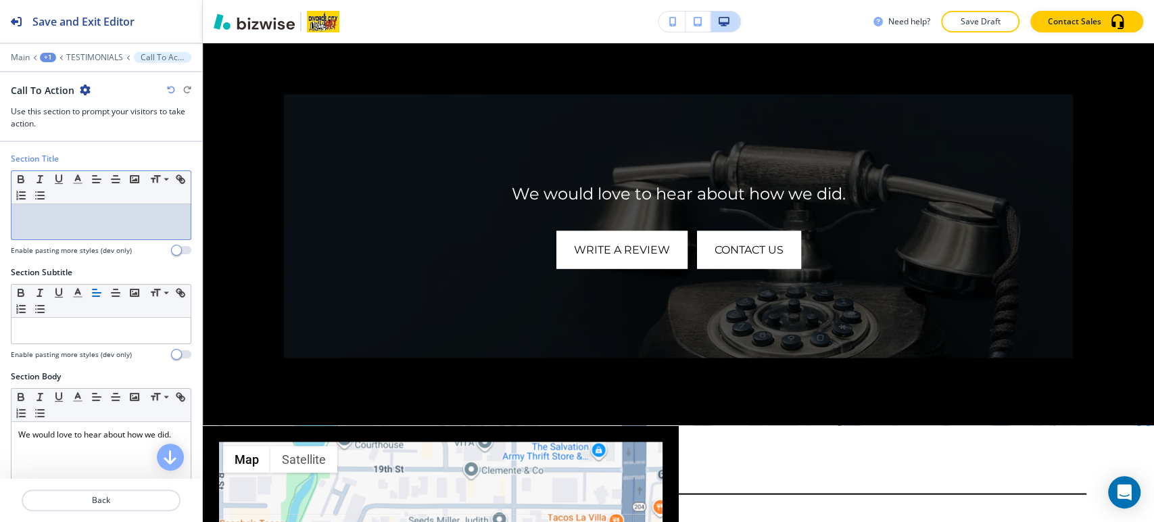
click at [65, 208] on div at bounding box center [100, 221] width 179 height 35
paste div
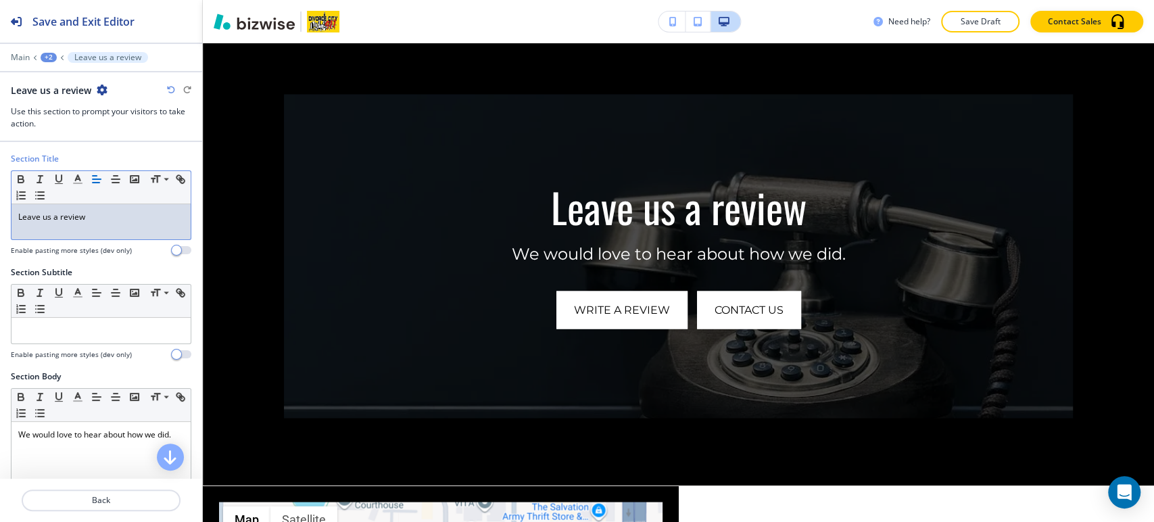
click at [91, 220] on p "Leave us a review" at bounding box center [101, 217] width 166 height 12
click at [92, 220] on p "Leave us a review" at bounding box center [101, 217] width 166 height 12
click at [79, 179] on line "button" at bounding box center [77, 179] width 3 height 0
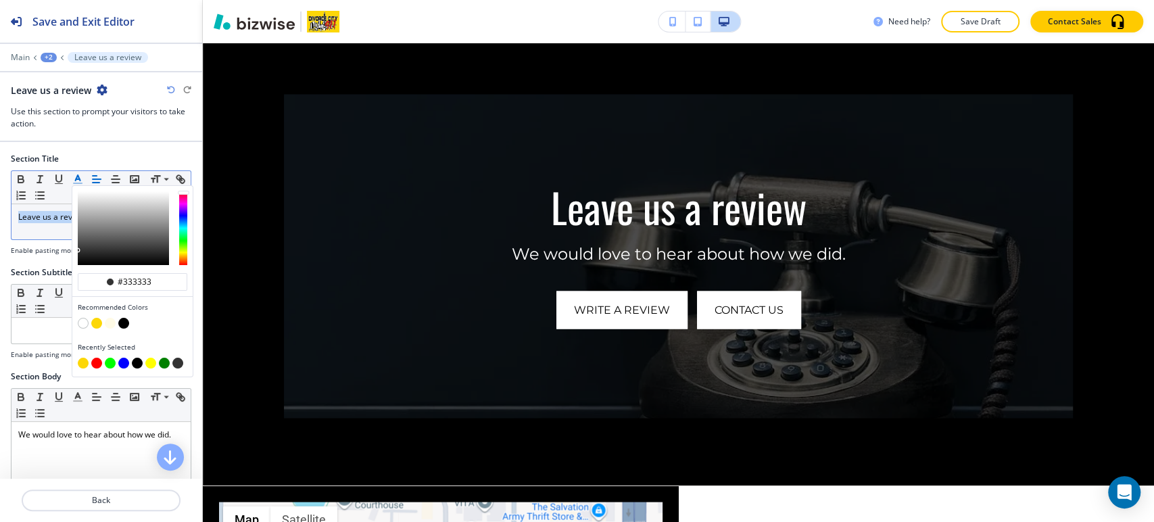
click at [99, 320] on button "button" at bounding box center [96, 323] width 11 height 11
type input "#fcd707"
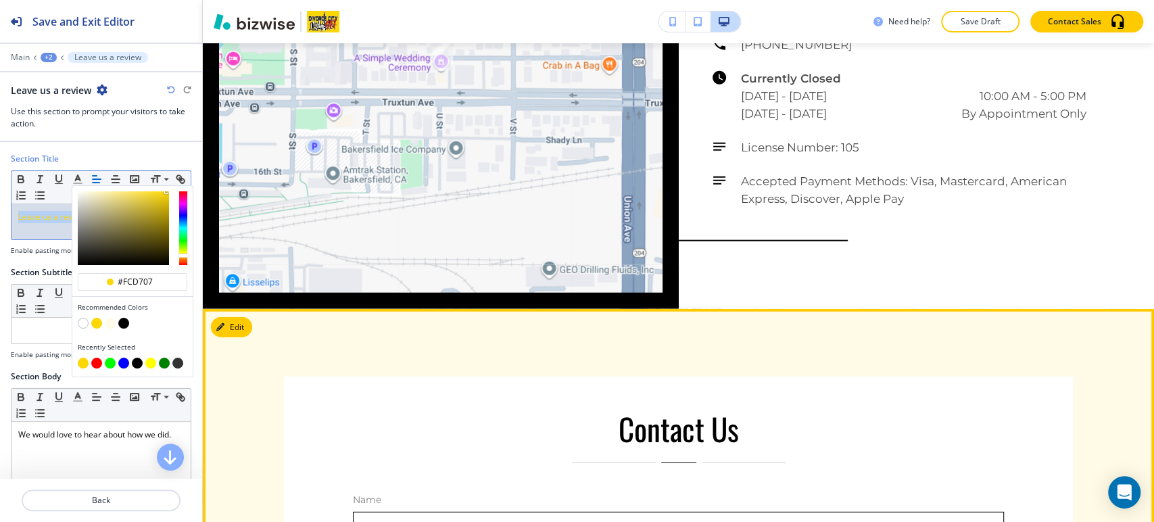
scroll to position [2045, 0]
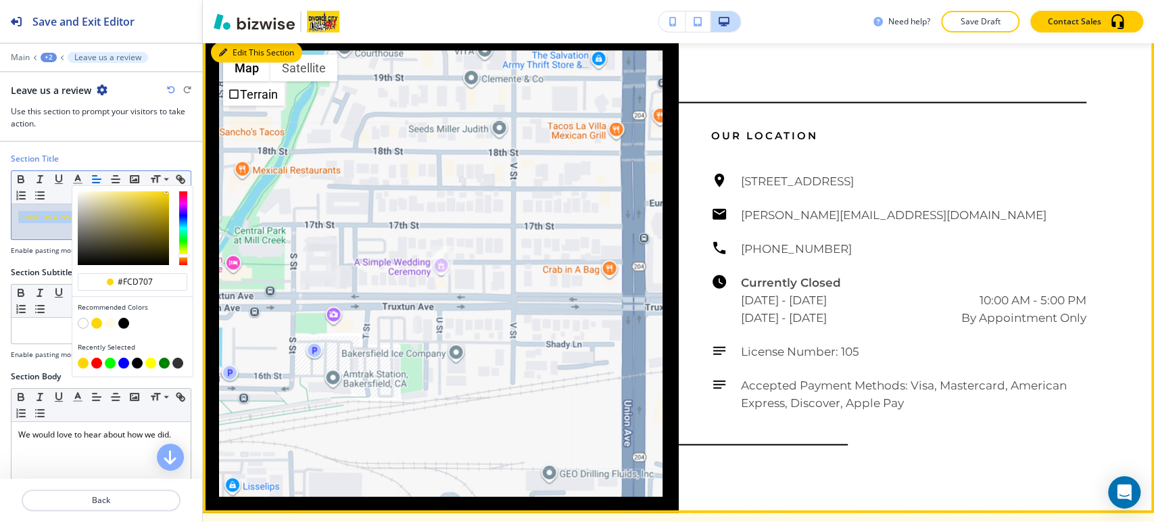
click at [229, 63] on button "Edit This Section" at bounding box center [256, 53] width 91 height 20
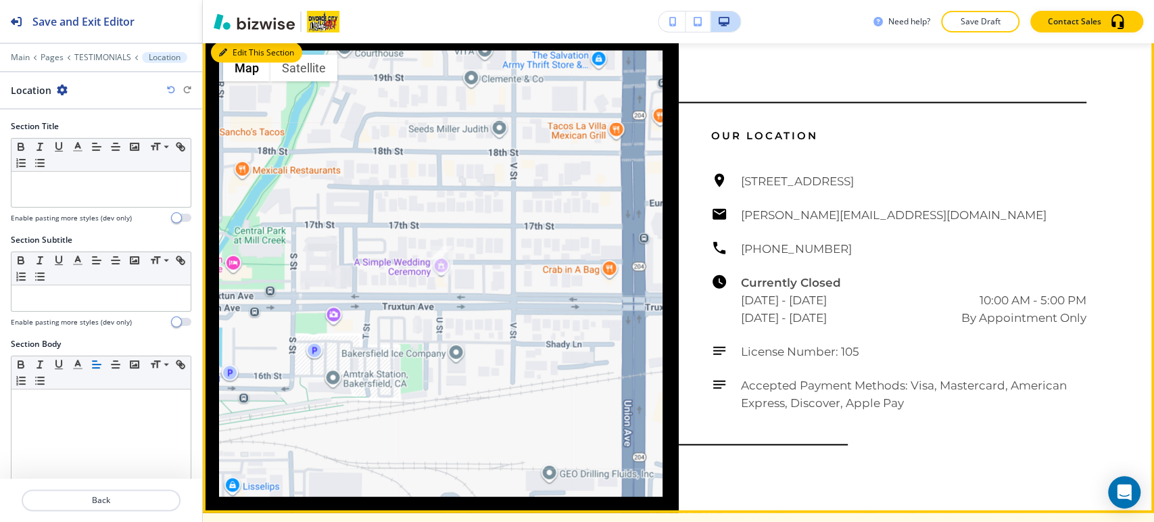
scroll to position [2053, 0]
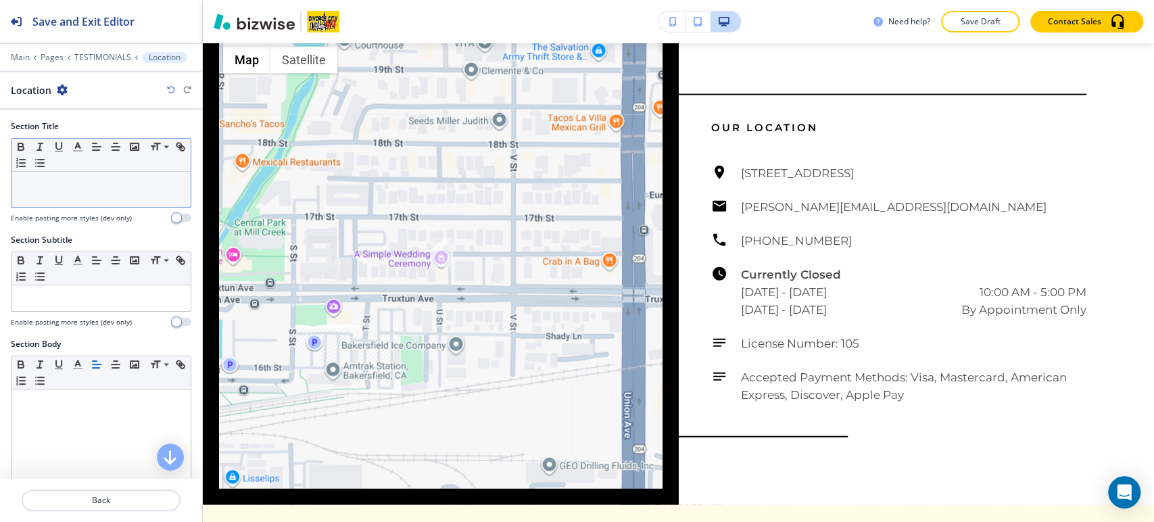
click at [92, 179] on p at bounding box center [101, 185] width 166 height 12
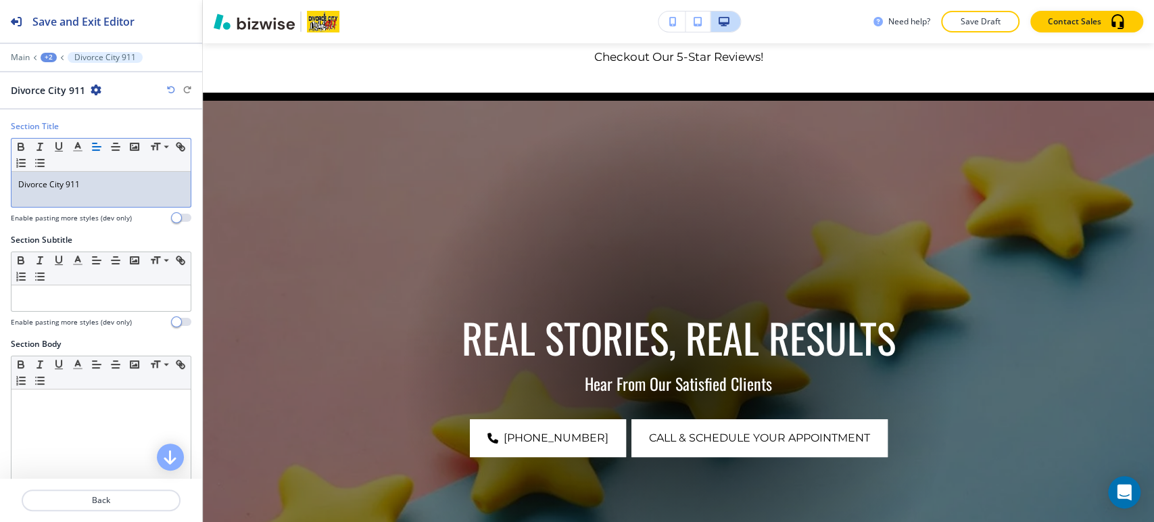
scroll to position [0, 0]
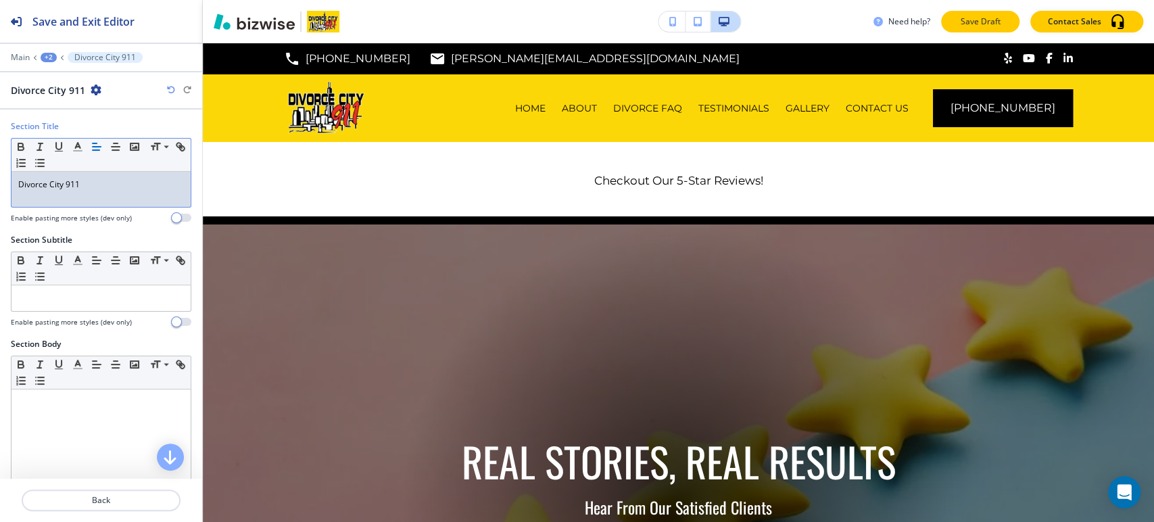
click at [976, 29] on button "Save Draft" at bounding box center [980, 22] width 78 height 22
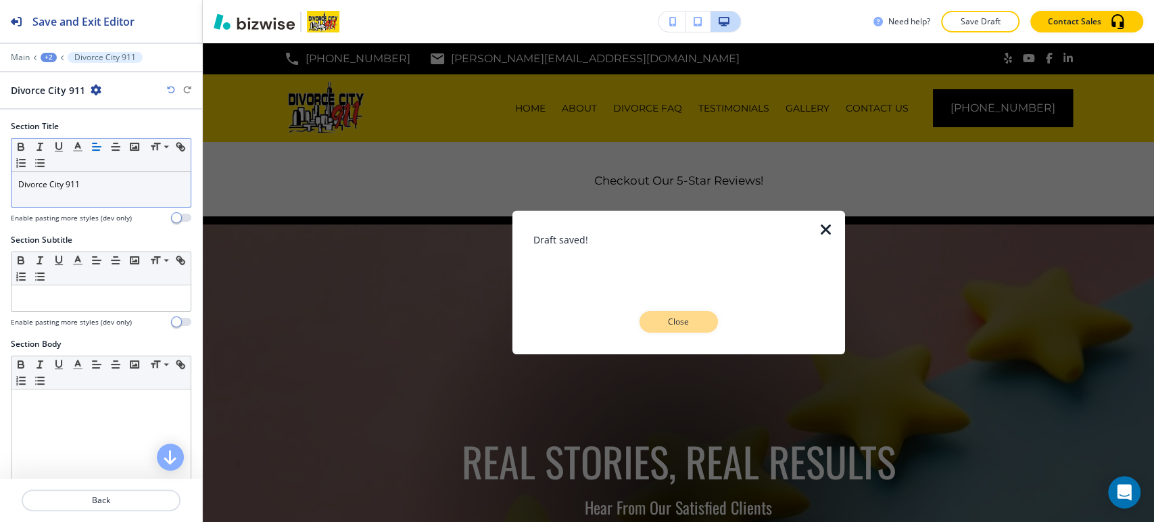
click at [692, 323] on p "Close" at bounding box center [678, 322] width 43 height 12
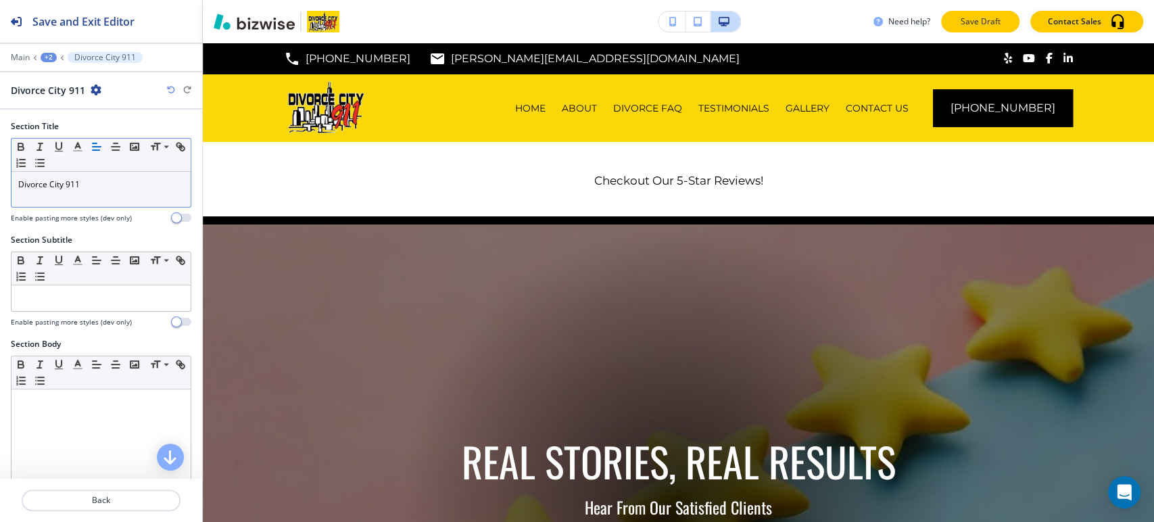
click at [965, 14] on button "Save Draft" at bounding box center [980, 22] width 78 height 22
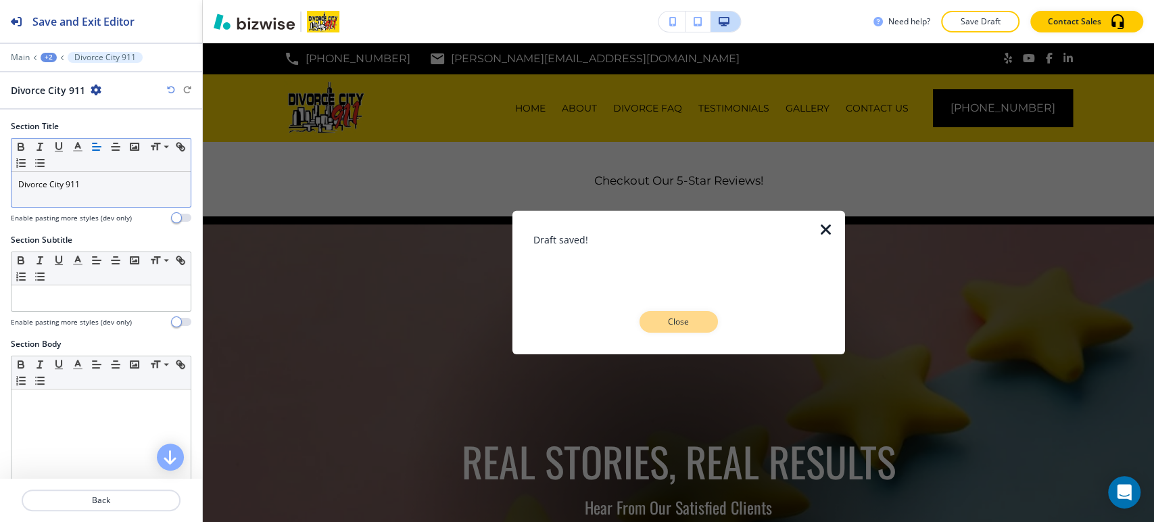
click at [696, 316] on p "Close" at bounding box center [678, 322] width 43 height 12
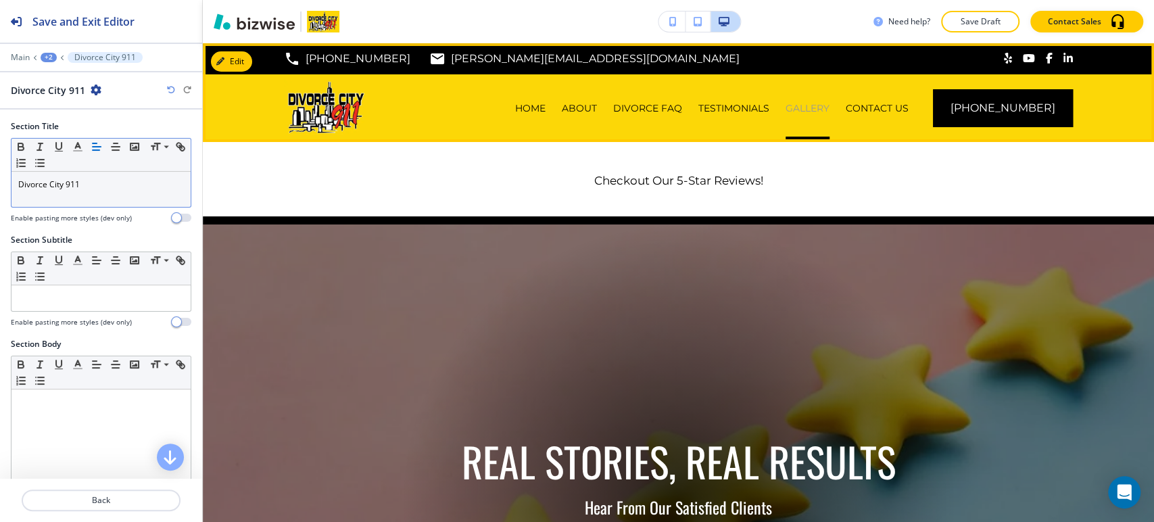
click at [826, 108] on p "GALLERY" at bounding box center [808, 108] width 44 height 14
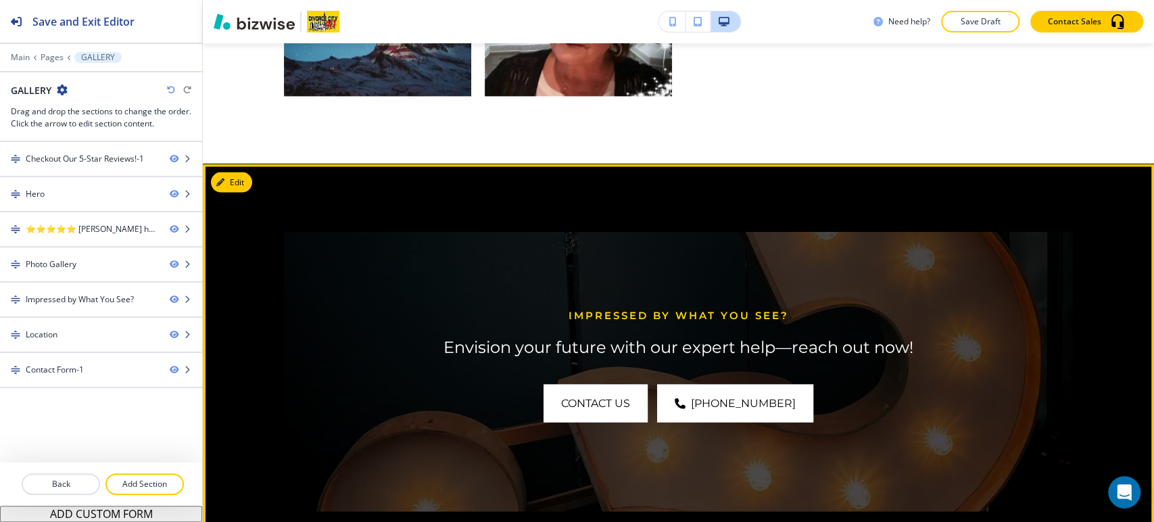
click at [233, 181] on button "Edit" at bounding box center [231, 182] width 41 height 20
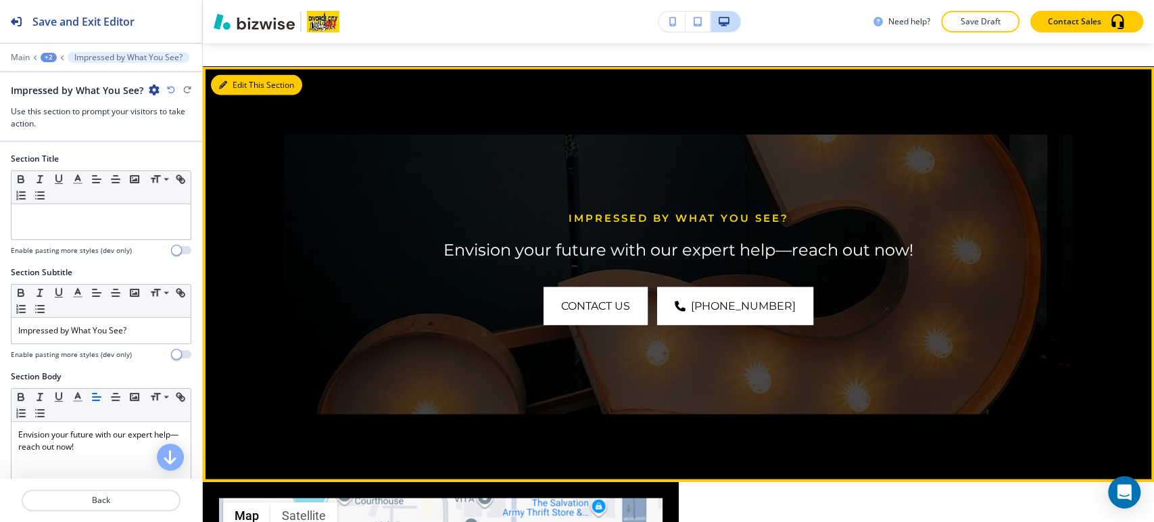
scroll to position [1764, 0]
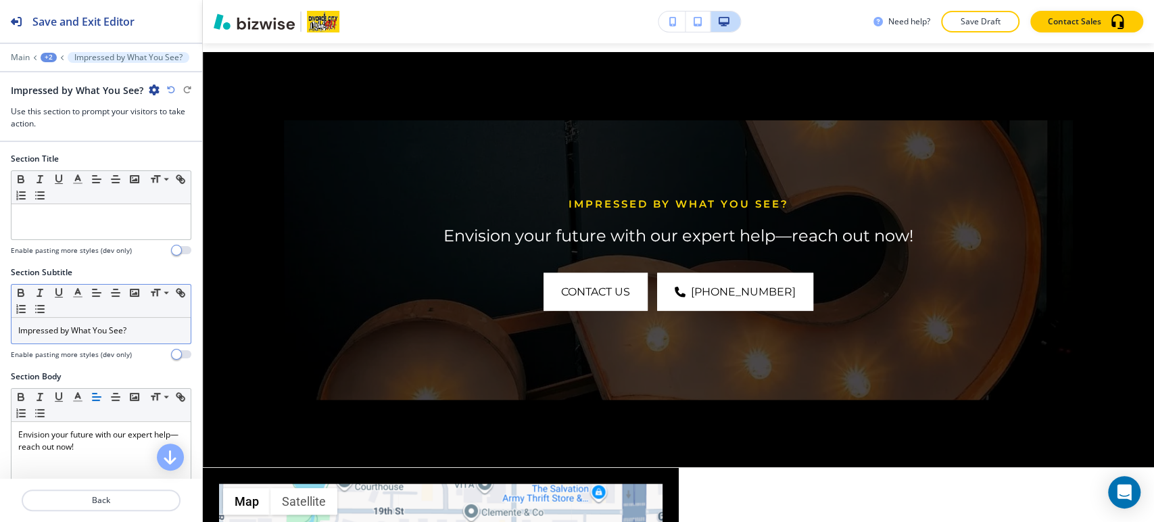
click at [118, 337] on div "Impressed by What You See?" at bounding box center [100, 331] width 179 height 26
copy p "Impressed by What You See?"
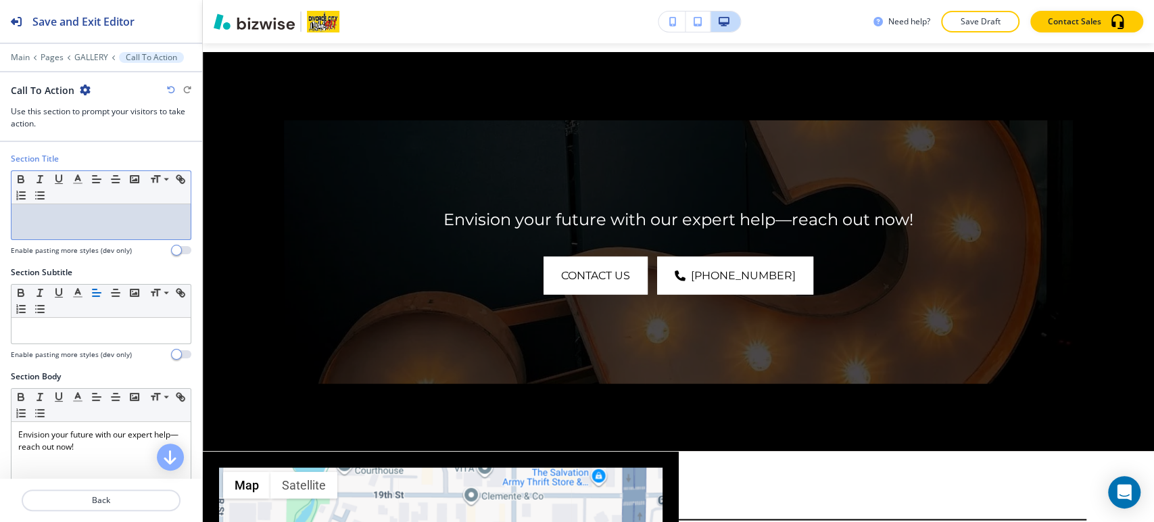
click at [72, 231] on div at bounding box center [100, 221] width 179 height 35
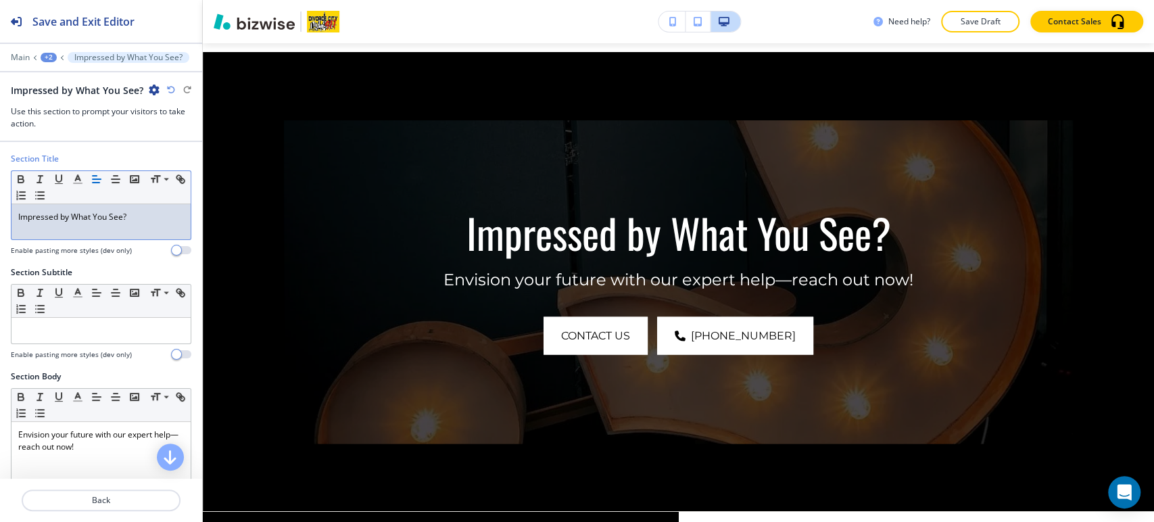
click at [146, 221] on p "Impressed by What You See?" at bounding box center [101, 217] width 166 height 12
click at [74, 183] on icon "button" at bounding box center [78, 179] width 12 height 12
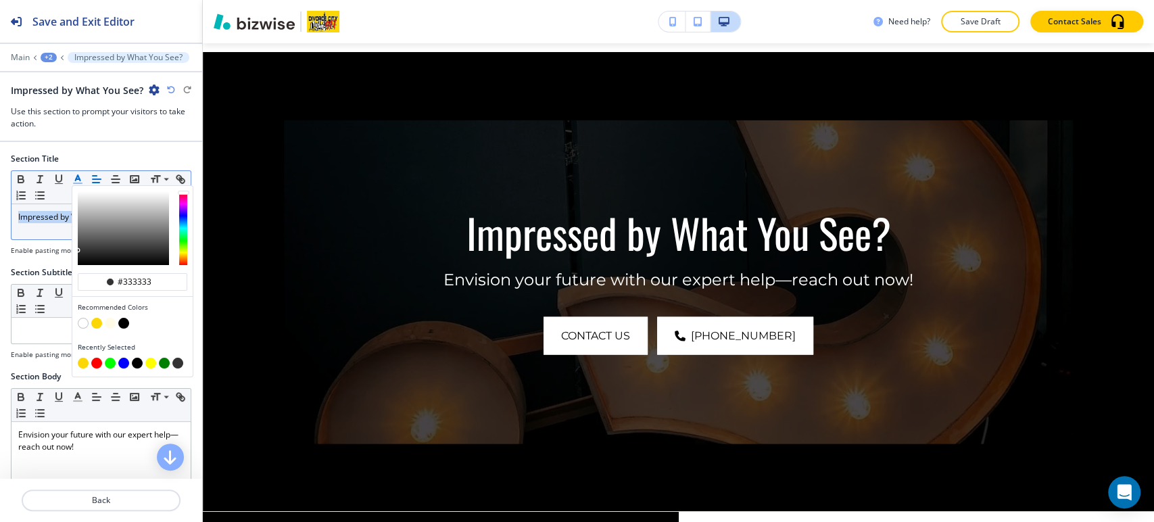
click at [95, 319] on button "button" at bounding box center [96, 323] width 11 height 11
type input "#fcd707"
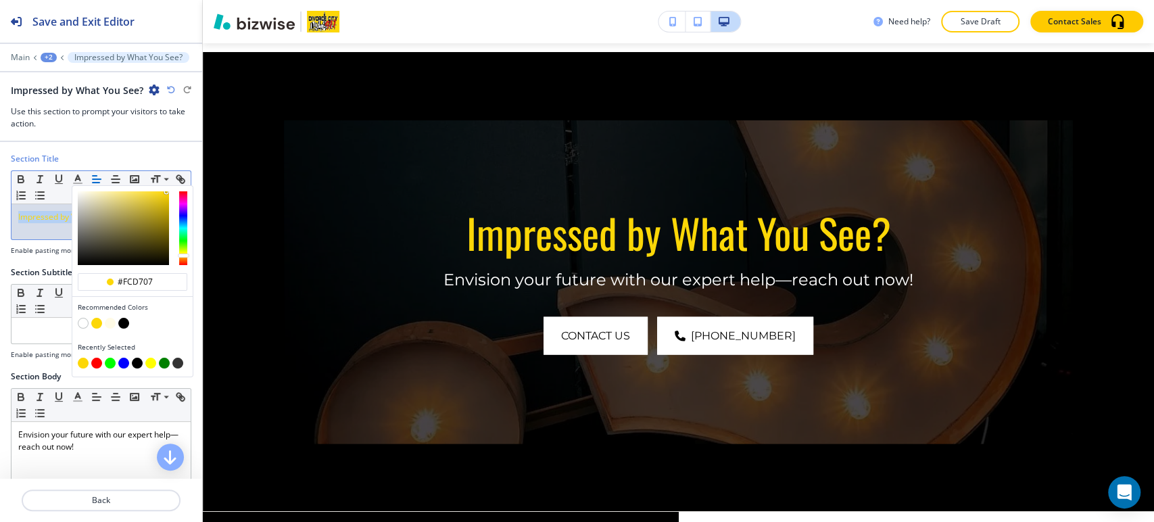
click at [44, 226] on div "Impressed by What You See?" at bounding box center [100, 221] width 179 height 35
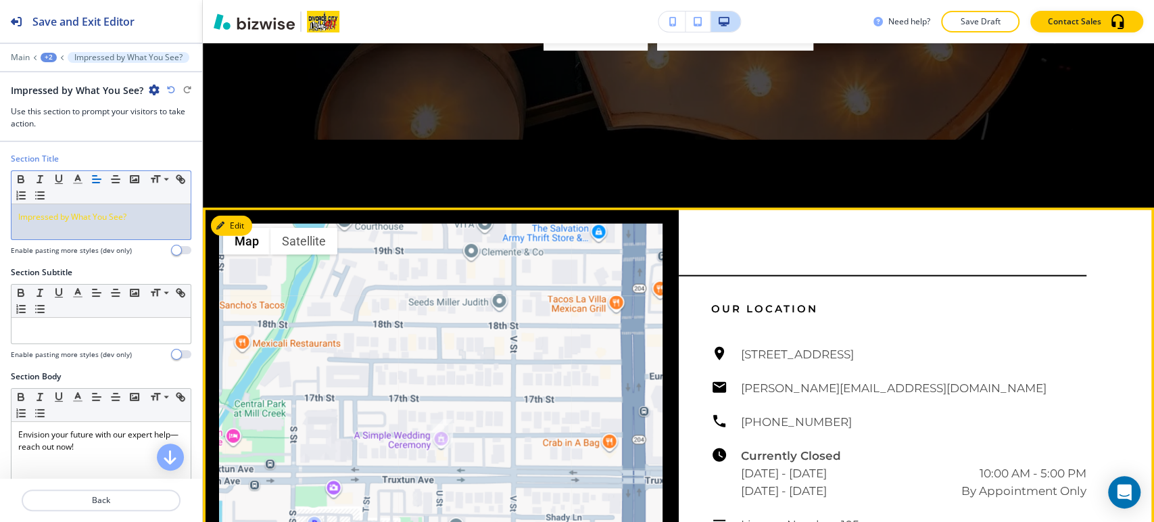
scroll to position [2065, 0]
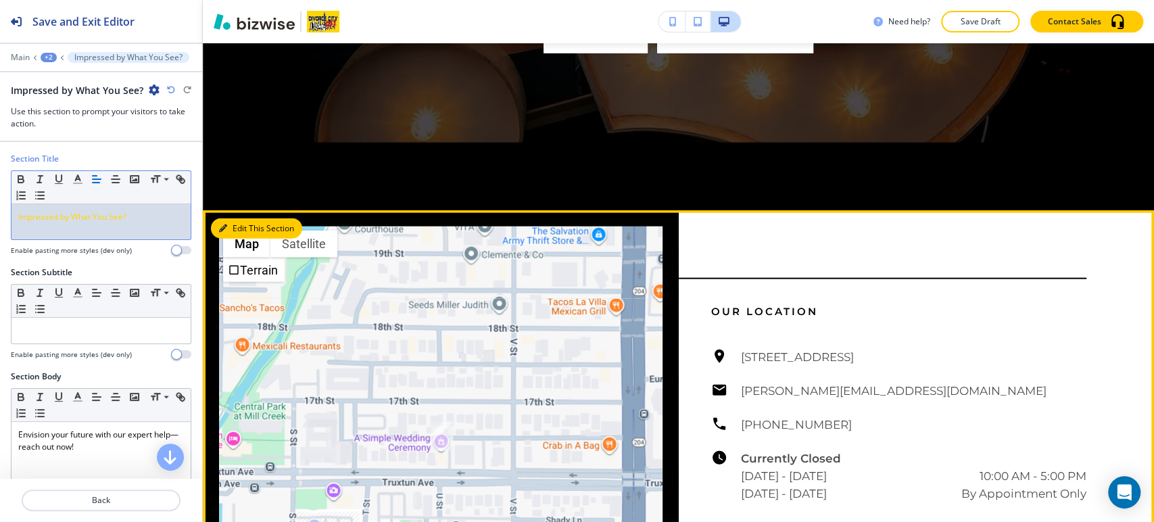
click at [235, 218] on button "Edit This Section" at bounding box center [256, 228] width 91 height 20
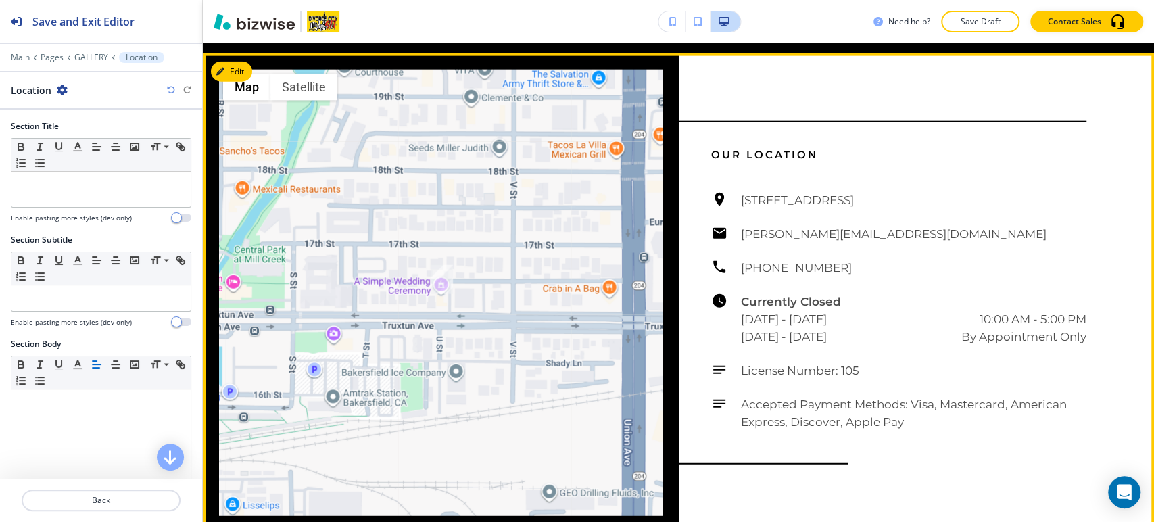
scroll to position [2223, 0]
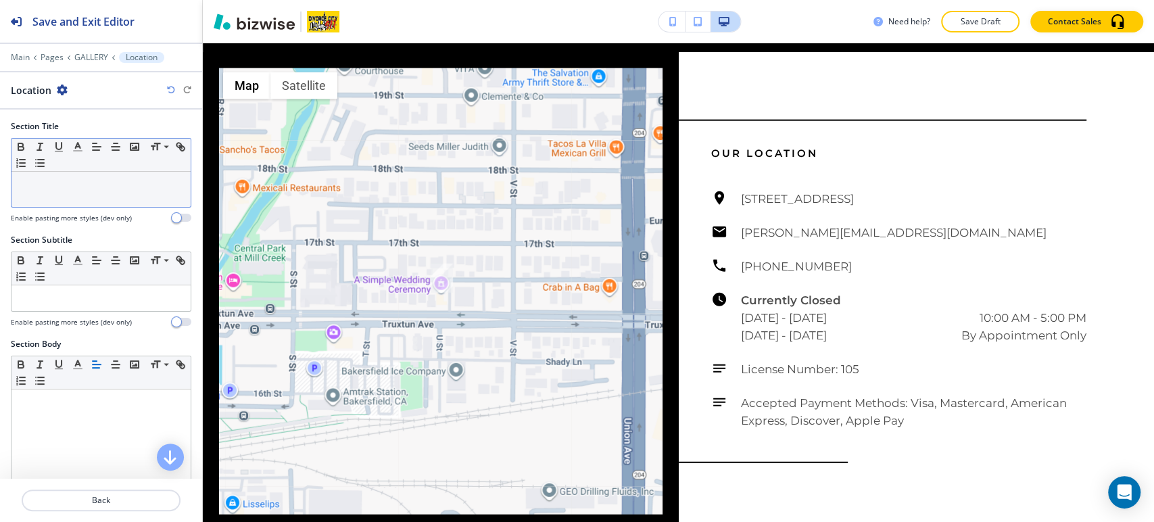
click at [70, 201] on div at bounding box center [100, 189] width 179 height 35
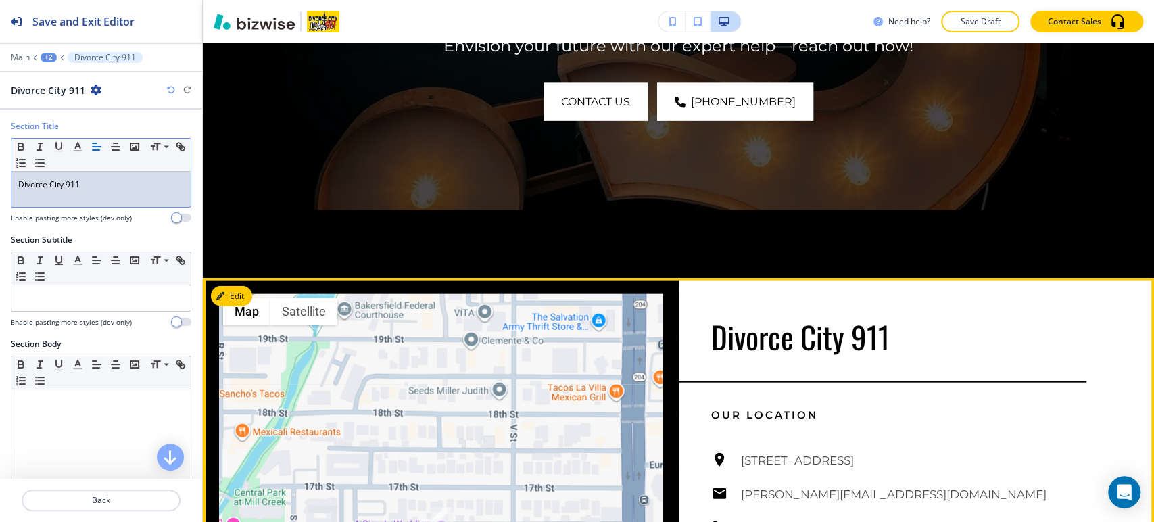
scroll to position [1547, 0]
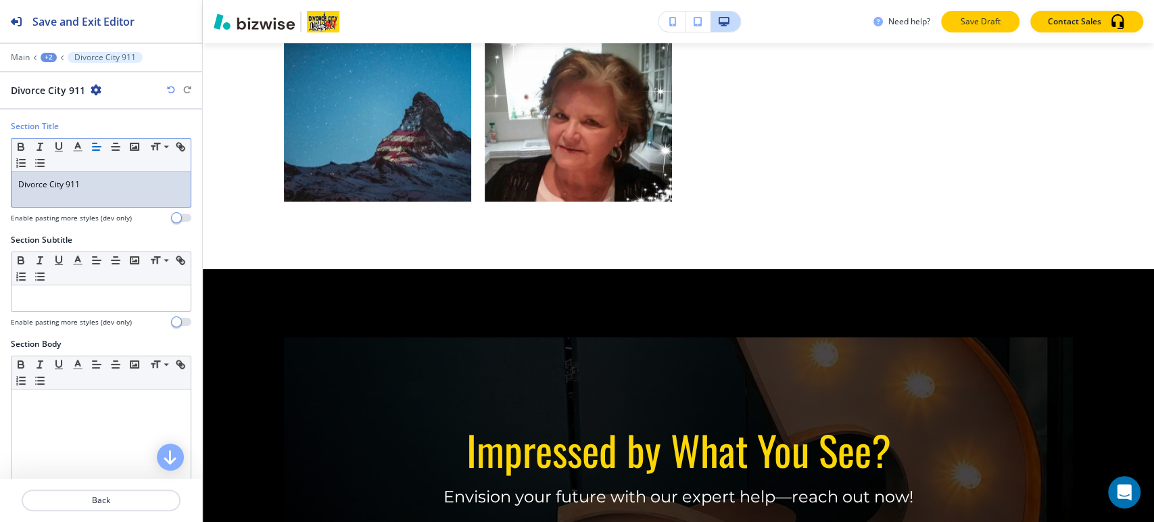
click at [980, 19] on p "Save Draft" at bounding box center [980, 22] width 43 height 12
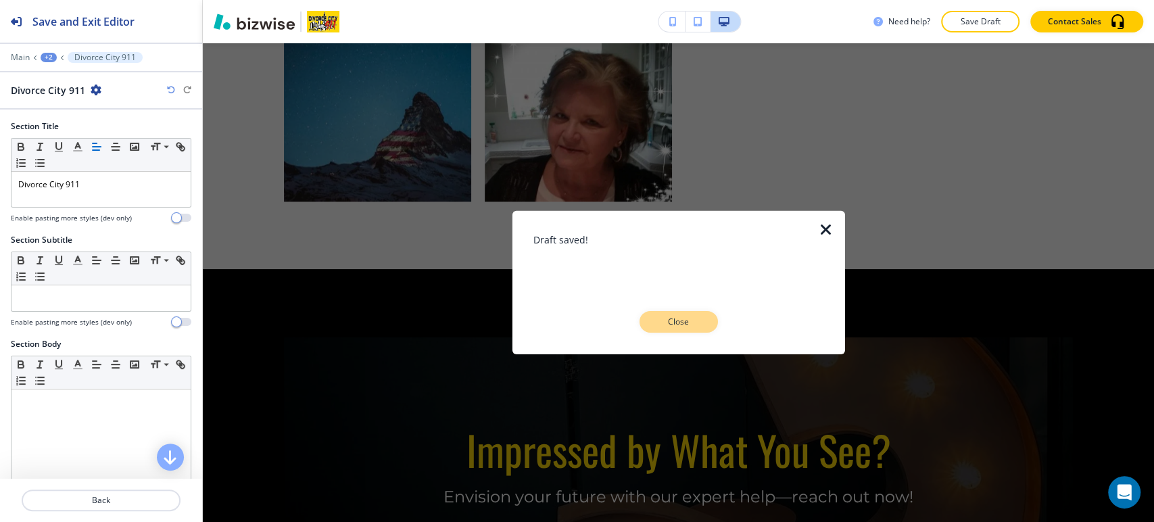
click at [693, 321] on p "Close" at bounding box center [678, 322] width 43 height 12
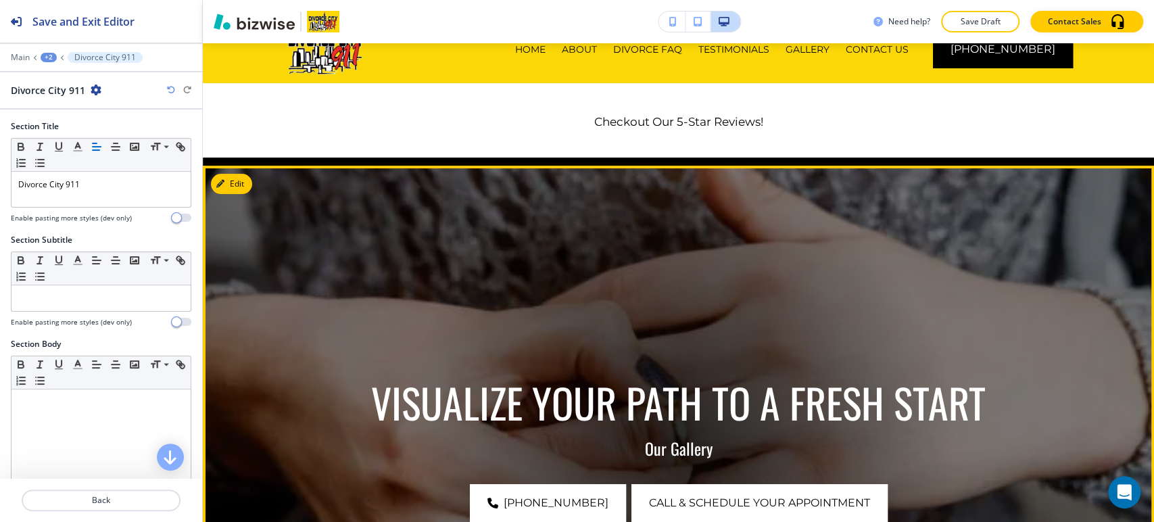
scroll to position [0, 0]
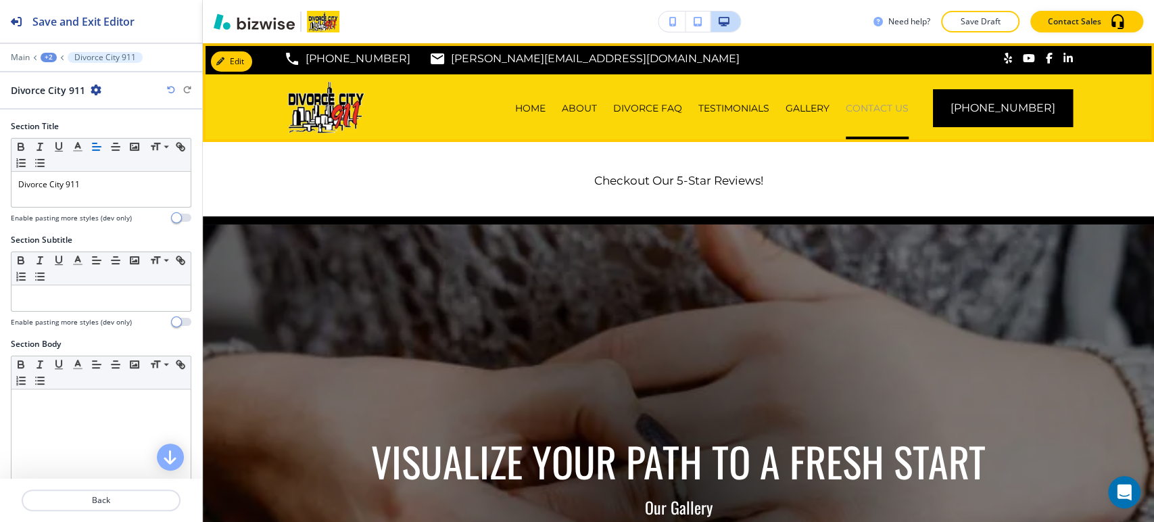
click at [887, 105] on p "CONTACT US" at bounding box center [877, 108] width 63 height 14
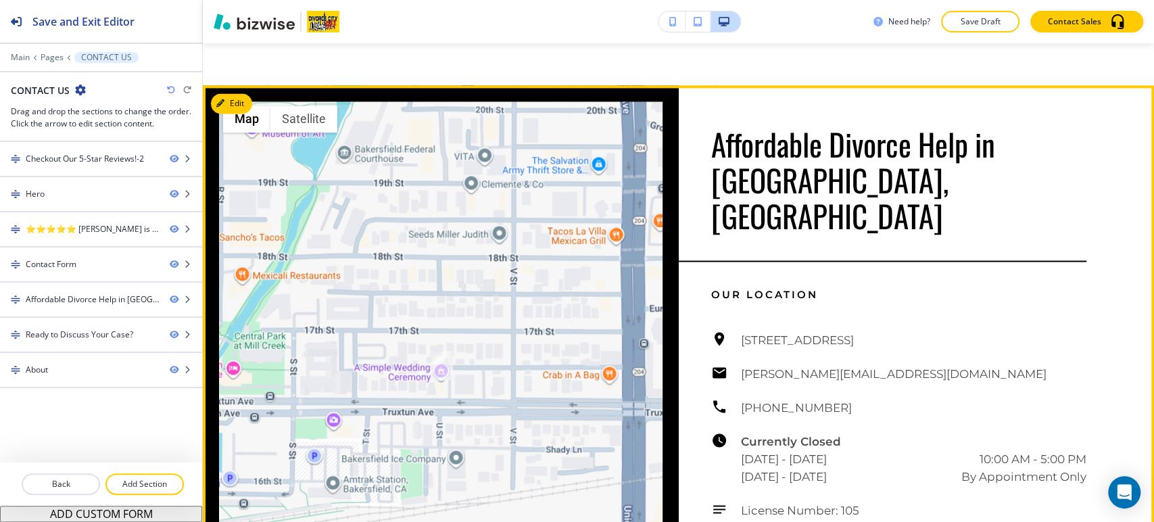
scroll to position [1503, 0]
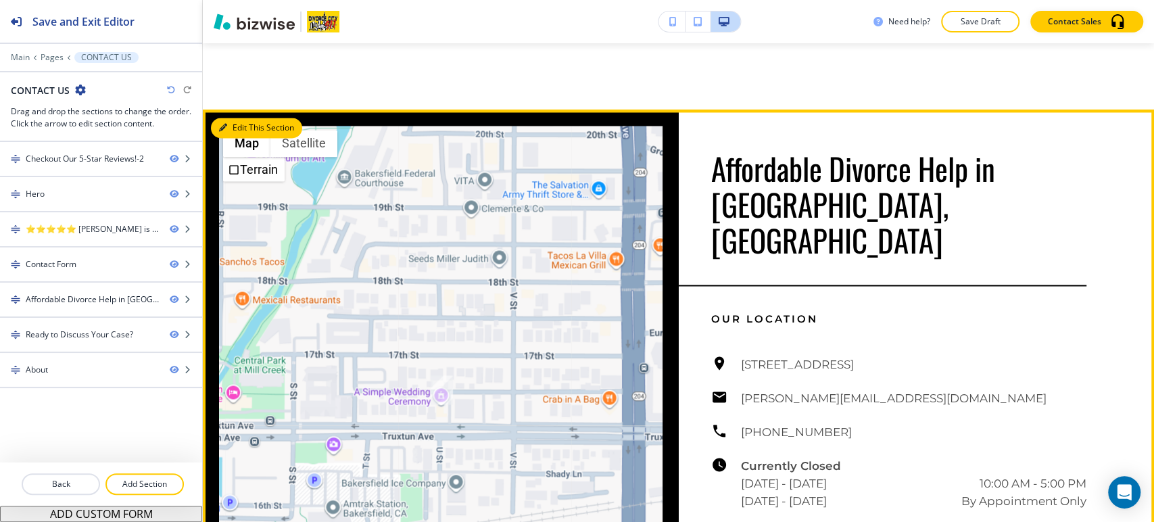
click at [242, 124] on button "Edit This Section" at bounding box center [256, 128] width 91 height 20
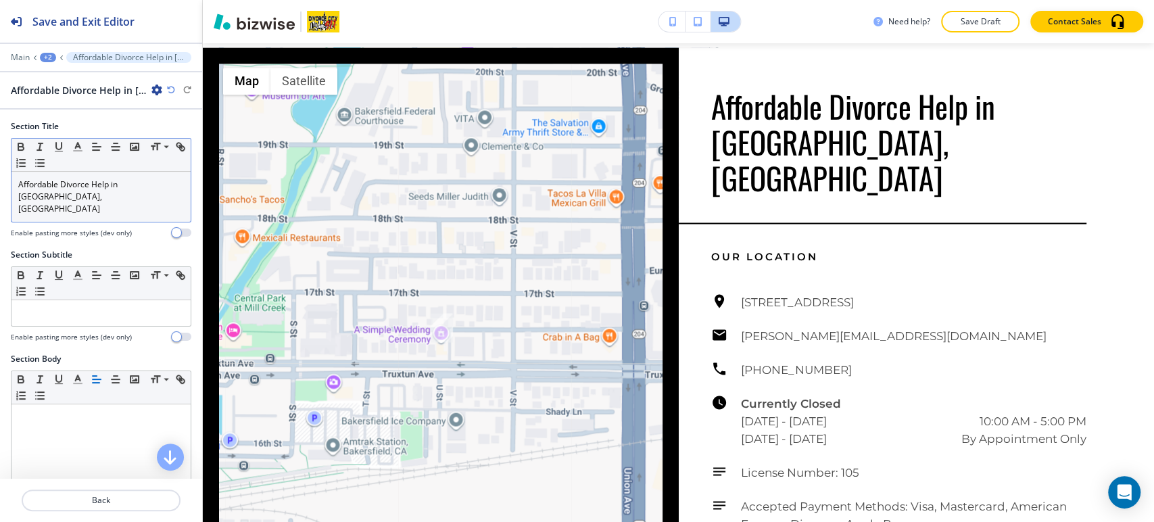
scroll to position [1568, 0]
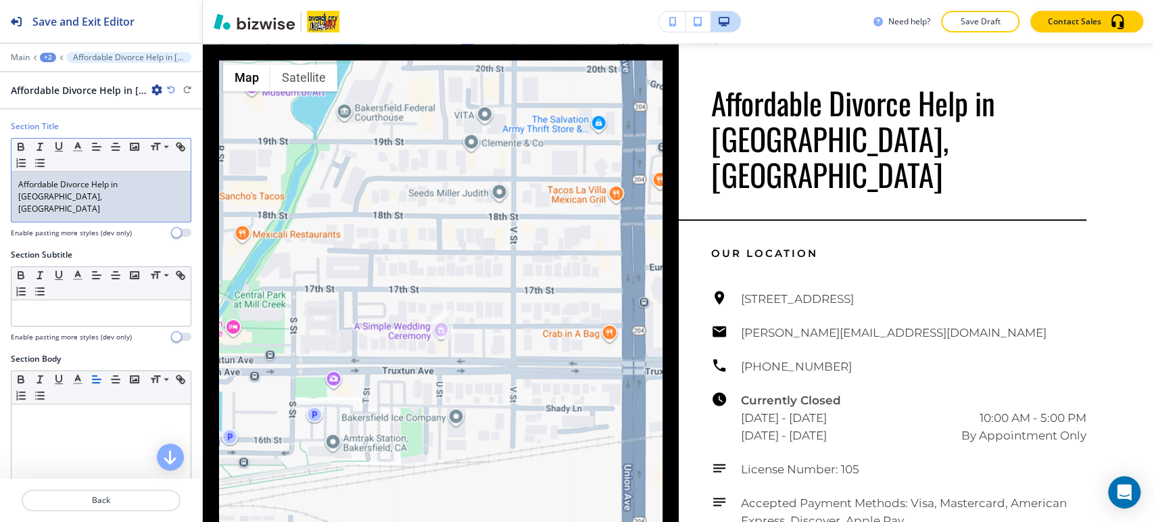
click at [85, 195] on p "Affordable Divorce Help in Bakersfield, CA" at bounding box center [101, 197] width 166 height 37
click at [84, 195] on p "Affordable Divorce Help in Bakersfield, CA" at bounding box center [101, 197] width 166 height 37
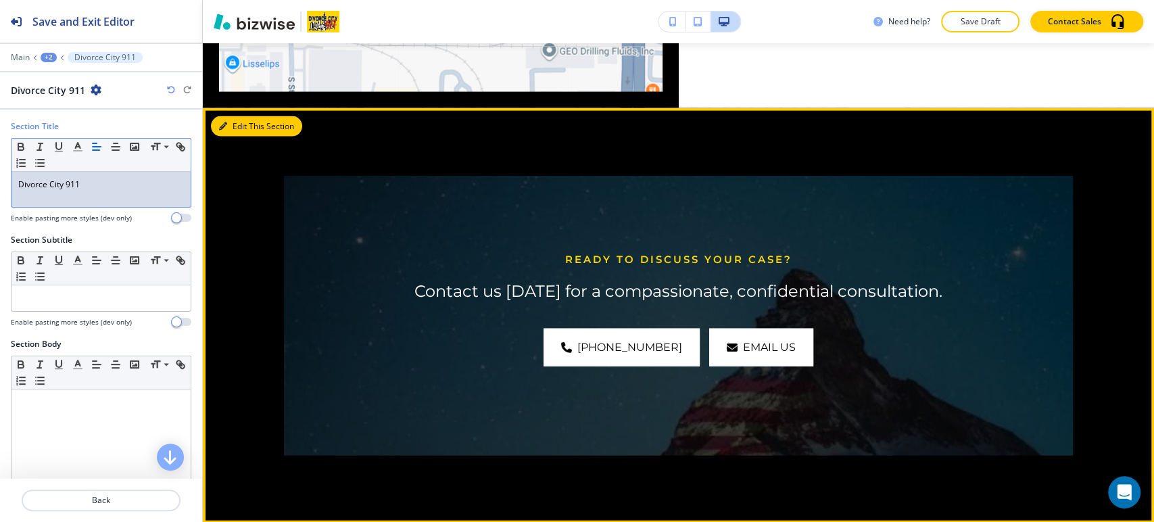
click at [243, 122] on button "Edit This Section" at bounding box center [256, 126] width 91 height 20
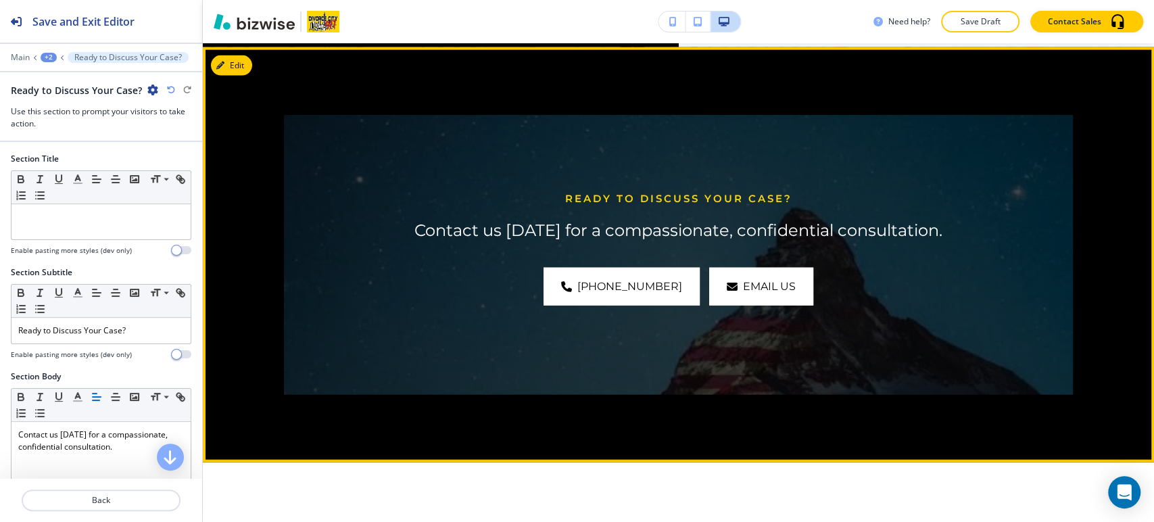
scroll to position [2083, 0]
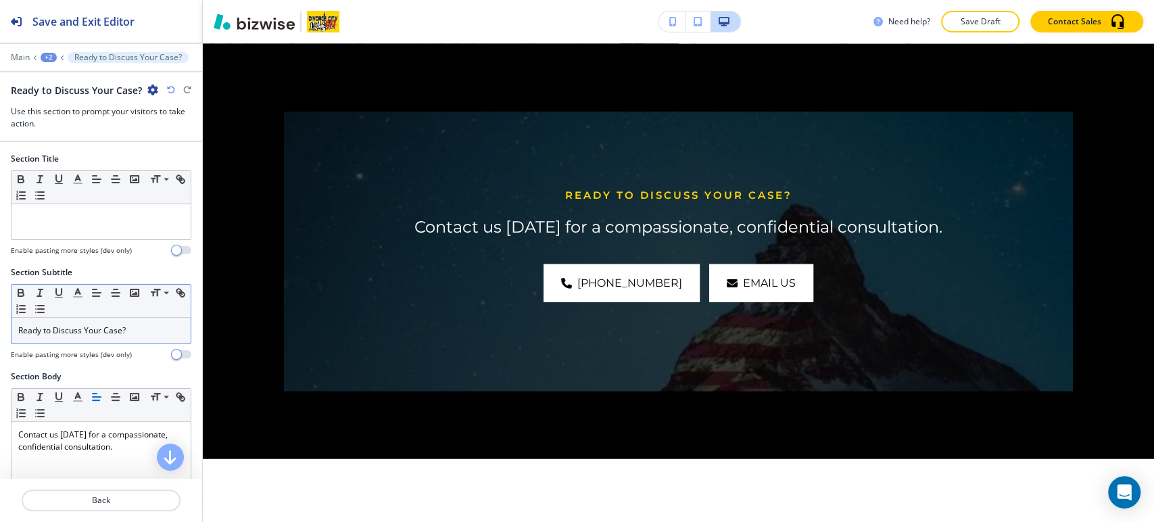
click at [88, 328] on p "Ready to Discuss Your Case?" at bounding box center [101, 331] width 166 height 12
copy p "Ready to Discuss Your Case?"
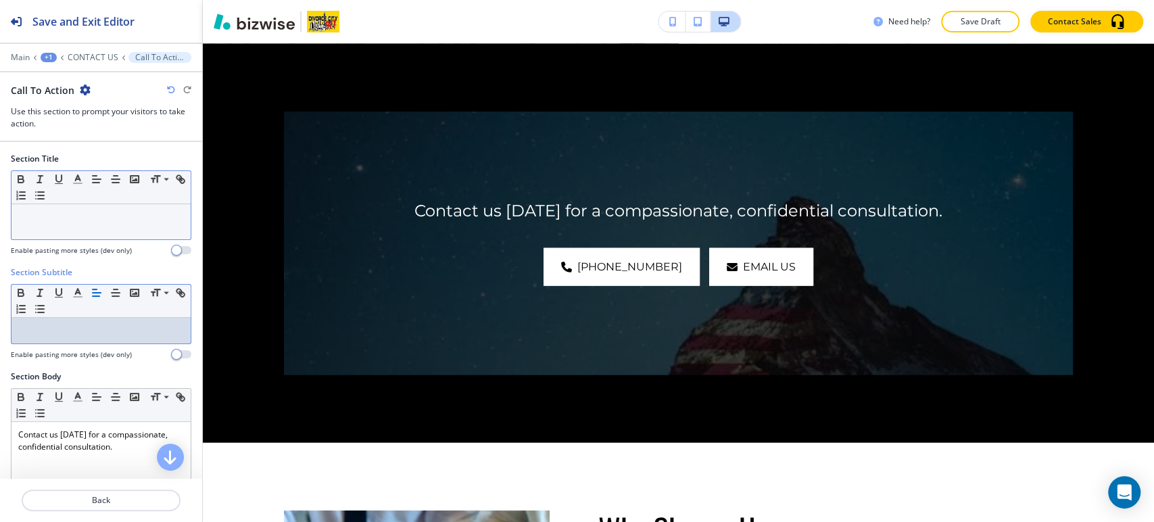
click at [71, 217] on p at bounding box center [101, 217] width 166 height 12
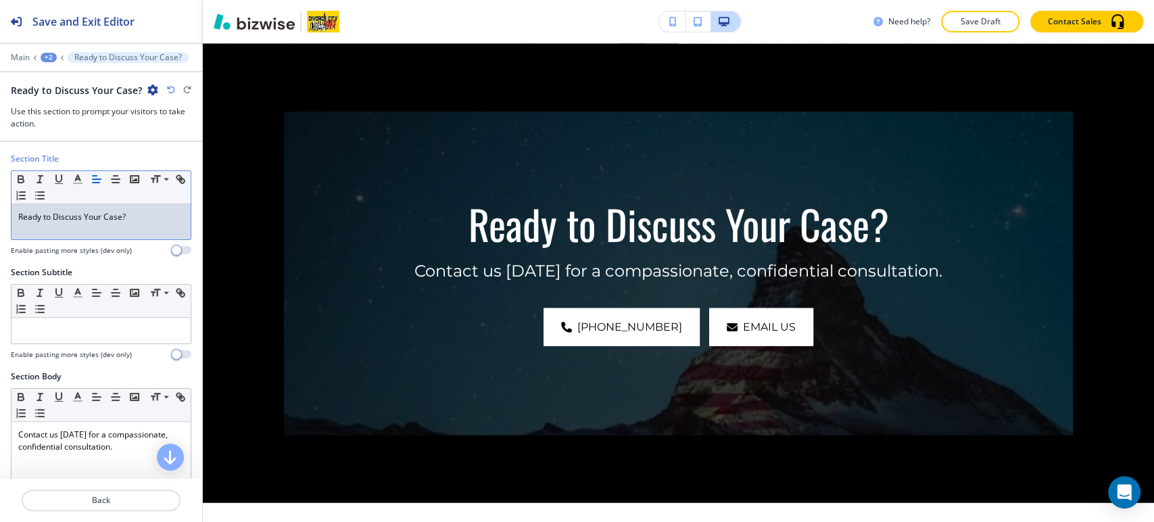
click at [149, 218] on p "Ready to Discuss Your Case?" at bounding box center [101, 217] width 166 height 12
click at [76, 180] on icon "button" at bounding box center [78, 179] width 12 height 12
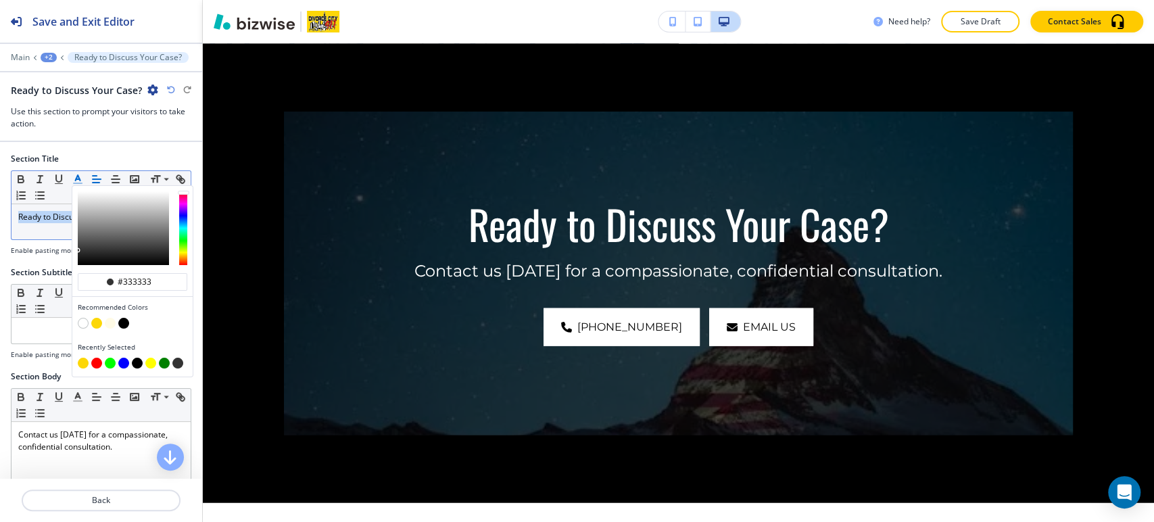
click at [97, 319] on button "button" at bounding box center [96, 323] width 11 height 11
type input "#fcd707"
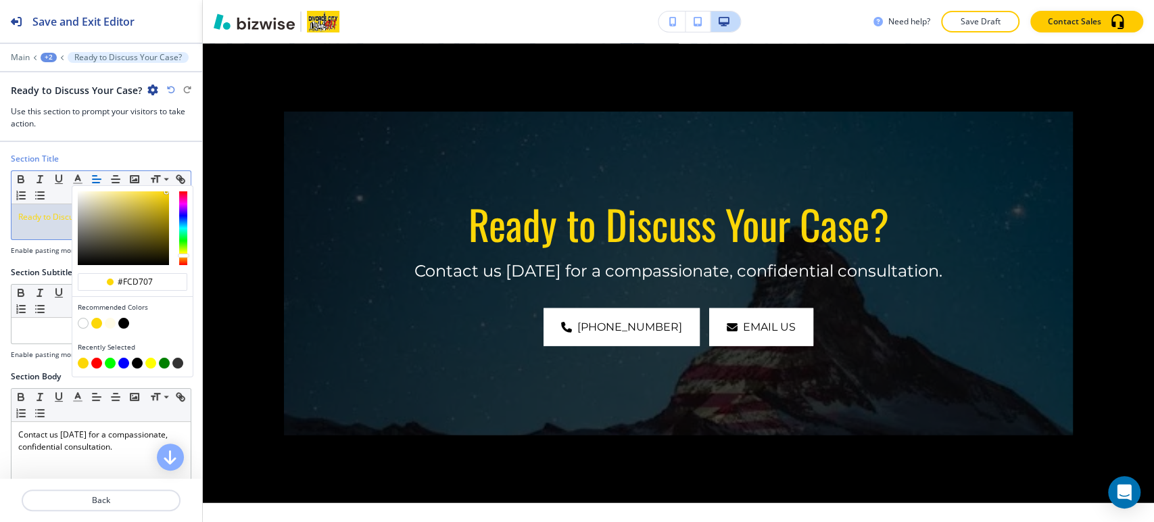
click at [41, 229] on div "Ready to Discuss Your Case?" at bounding box center [100, 221] width 179 height 35
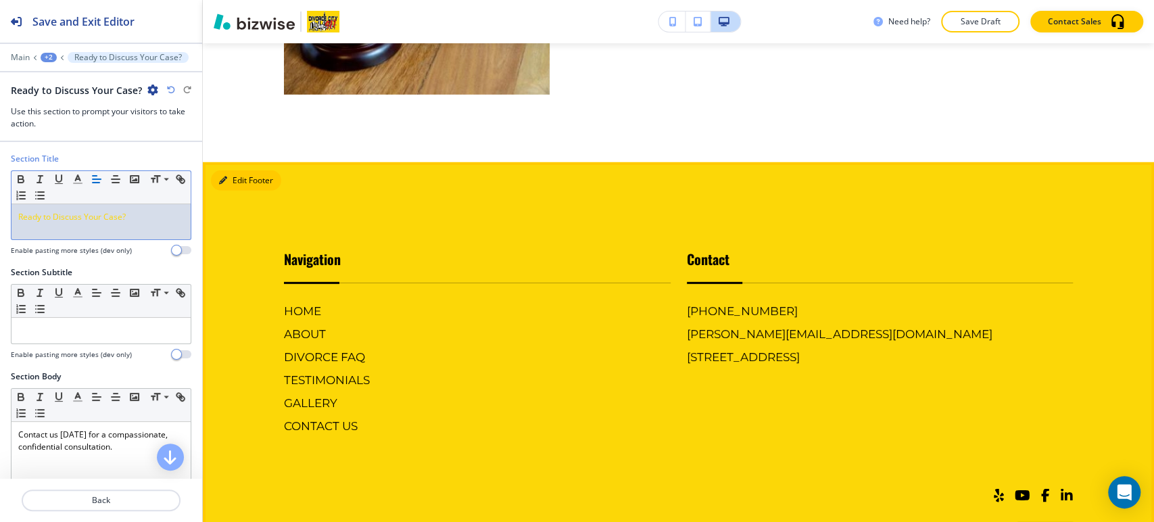
click at [227, 179] on button "Edit Footer" at bounding box center [246, 180] width 70 height 20
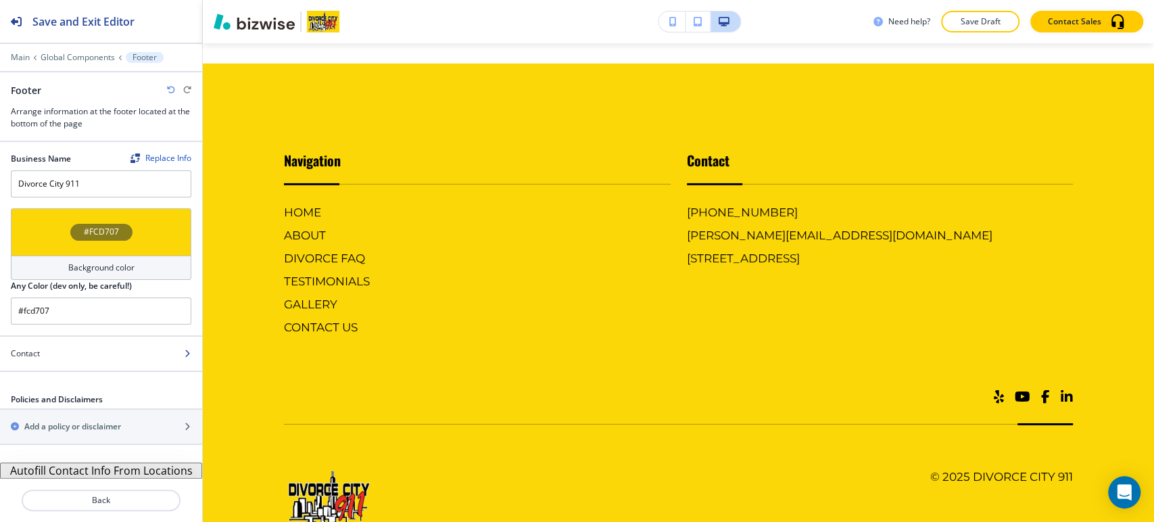
scroll to position [2936, 0]
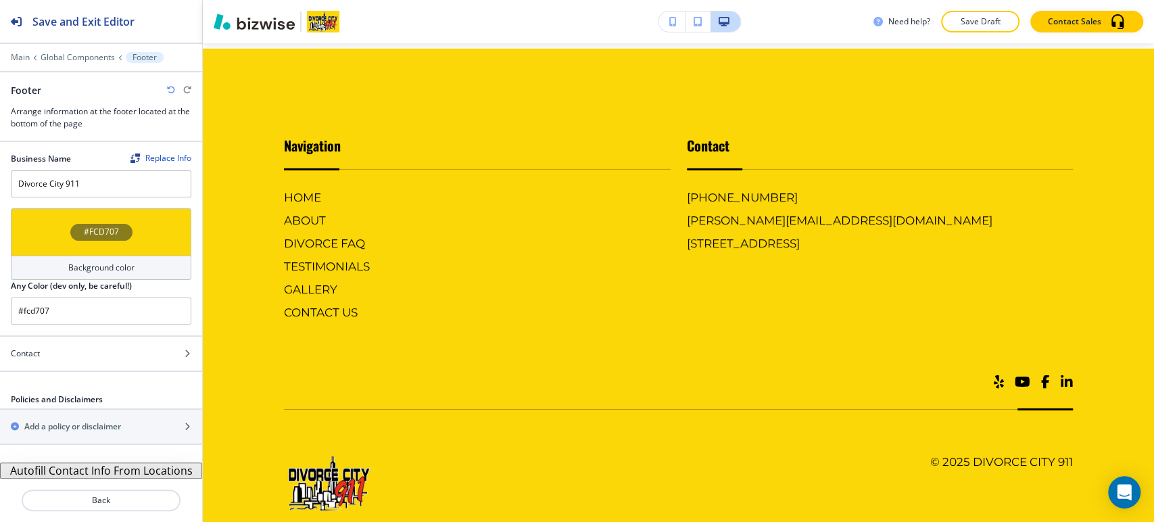
click at [54, 469] on button "Autofill Contact Info From Locations" at bounding box center [101, 471] width 202 height 16
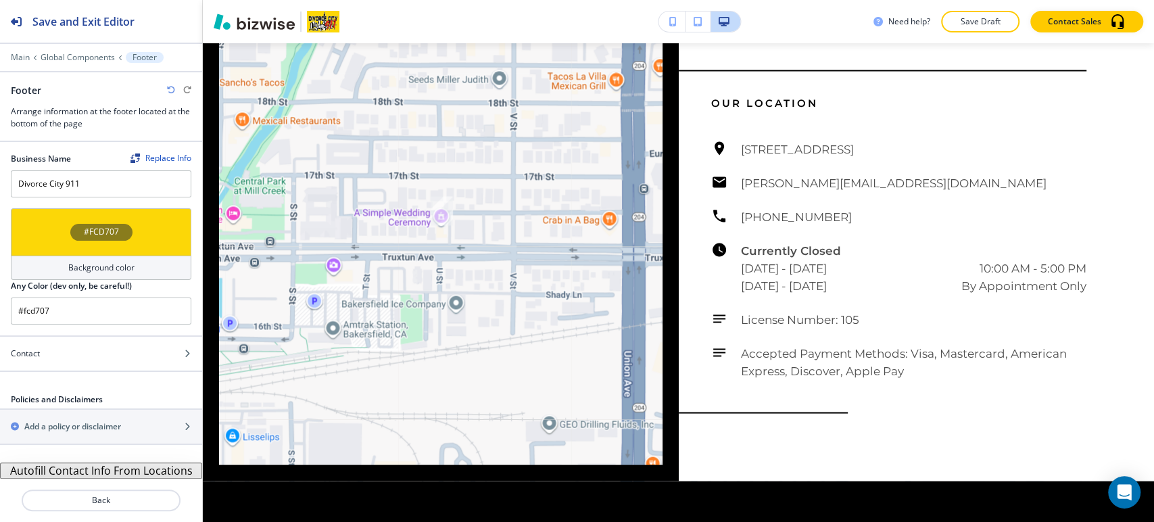
scroll to position [1584, 0]
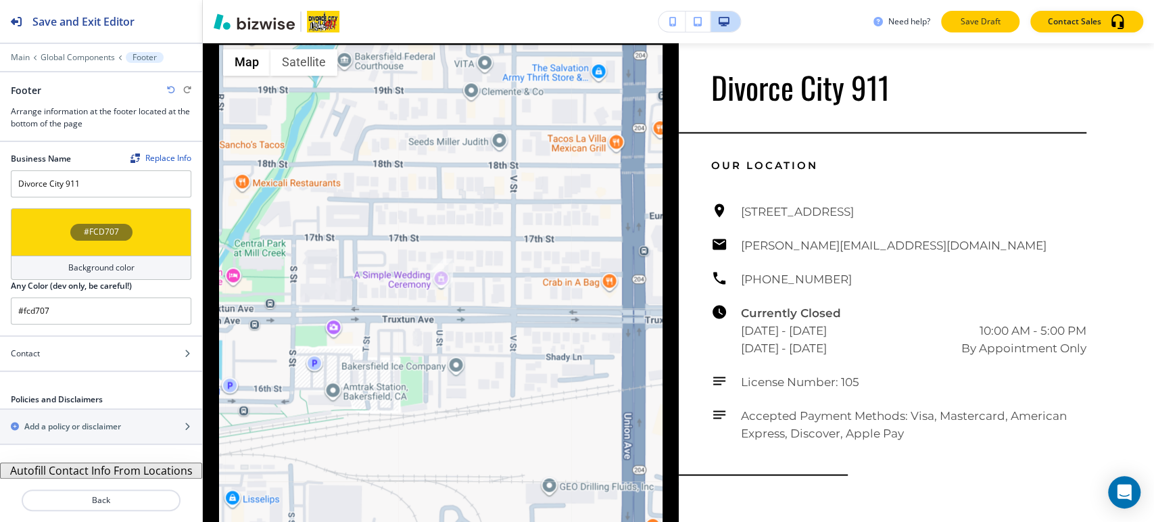
click at [969, 30] on button "Save Draft" at bounding box center [980, 22] width 78 height 22
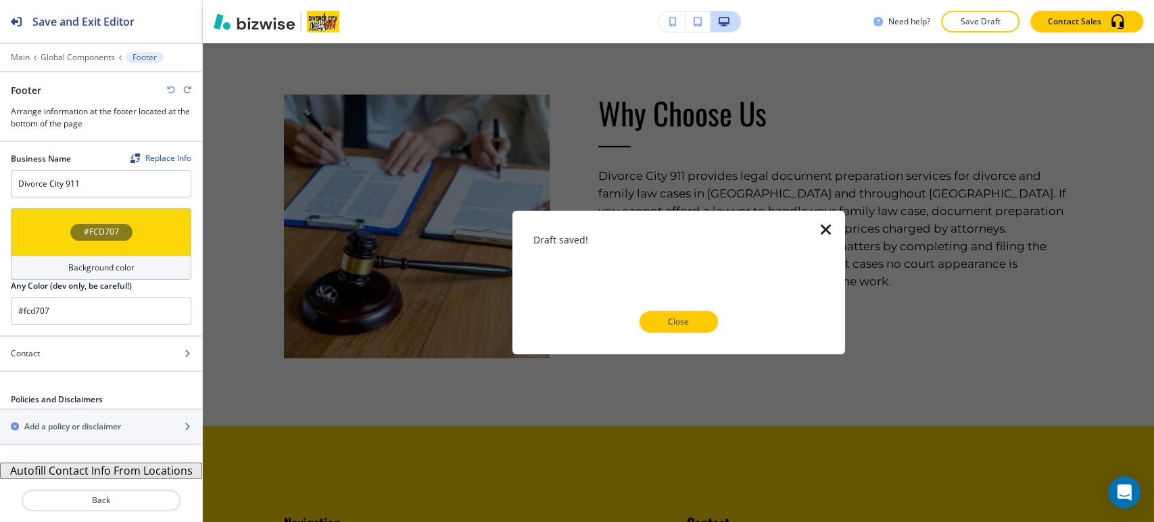
scroll to position [2560, 0]
click at [677, 320] on p "Close" at bounding box center [678, 322] width 43 height 12
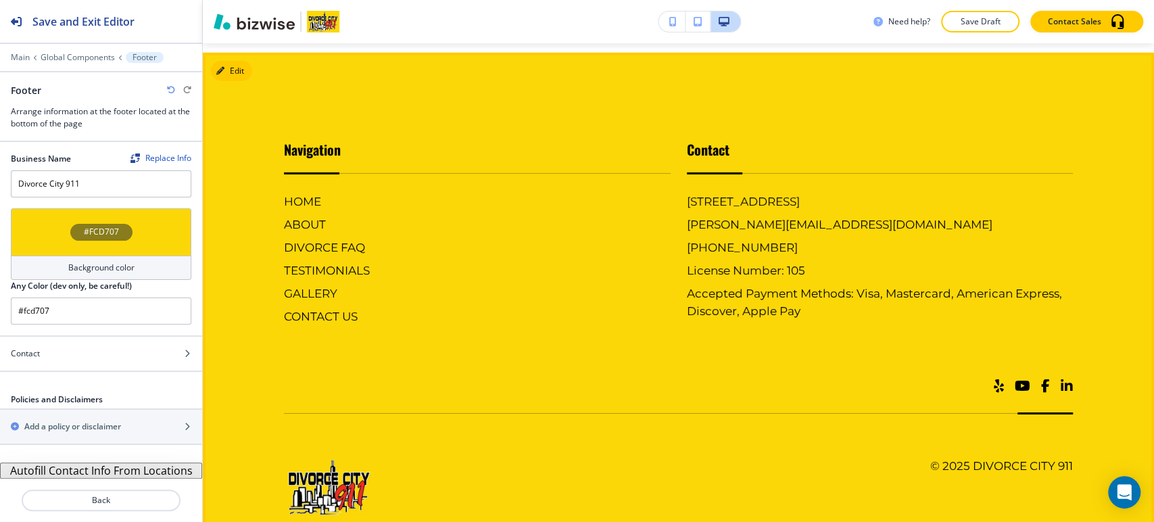
scroll to position [2898, 0]
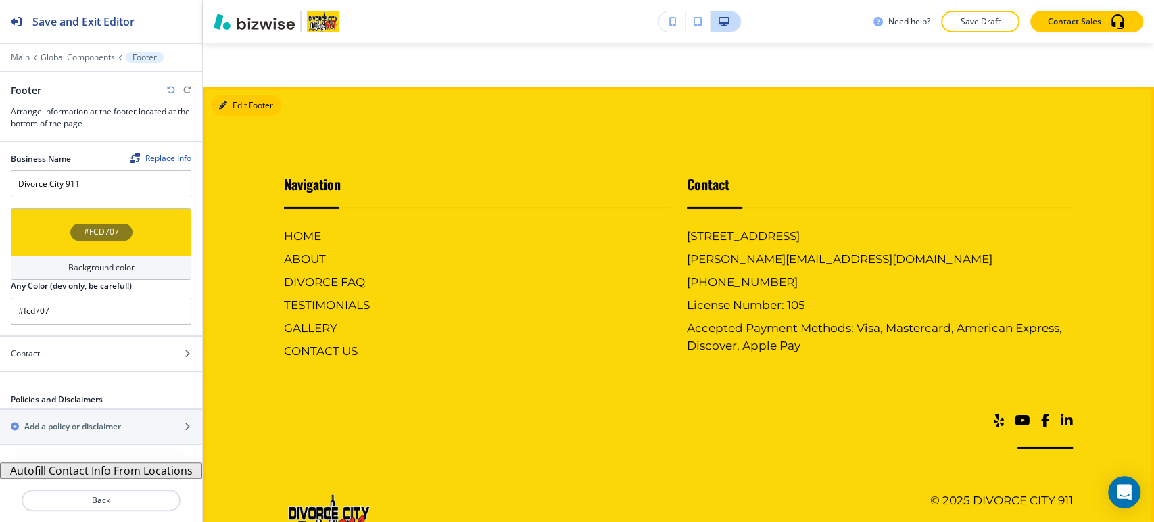
click at [233, 99] on button "Edit Footer" at bounding box center [246, 105] width 70 height 20
click at [97, 57] on p "Global Components" at bounding box center [78, 57] width 74 height 9
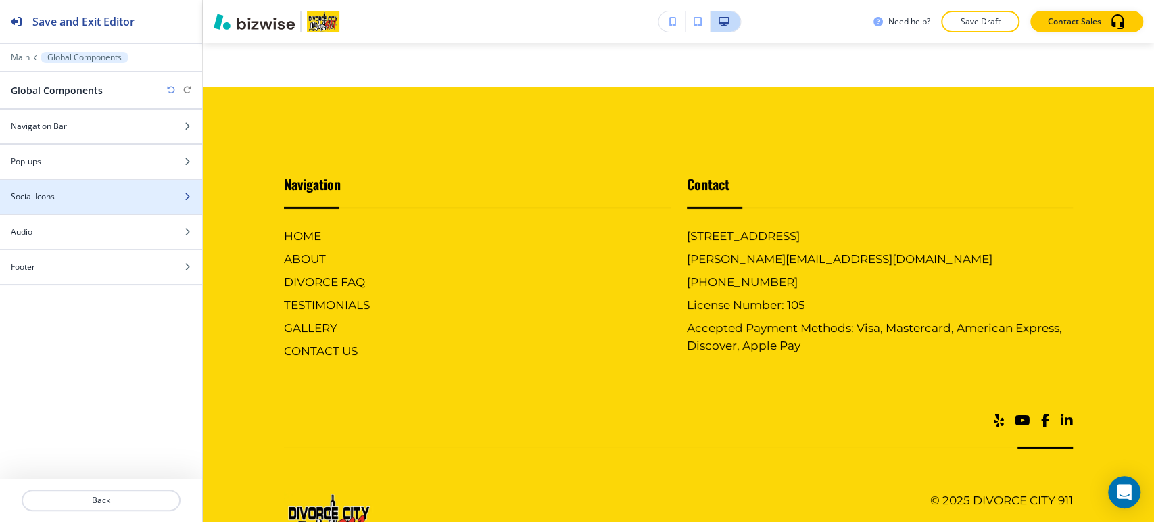
click at [101, 191] on div "Social Icons" at bounding box center [86, 197] width 172 height 12
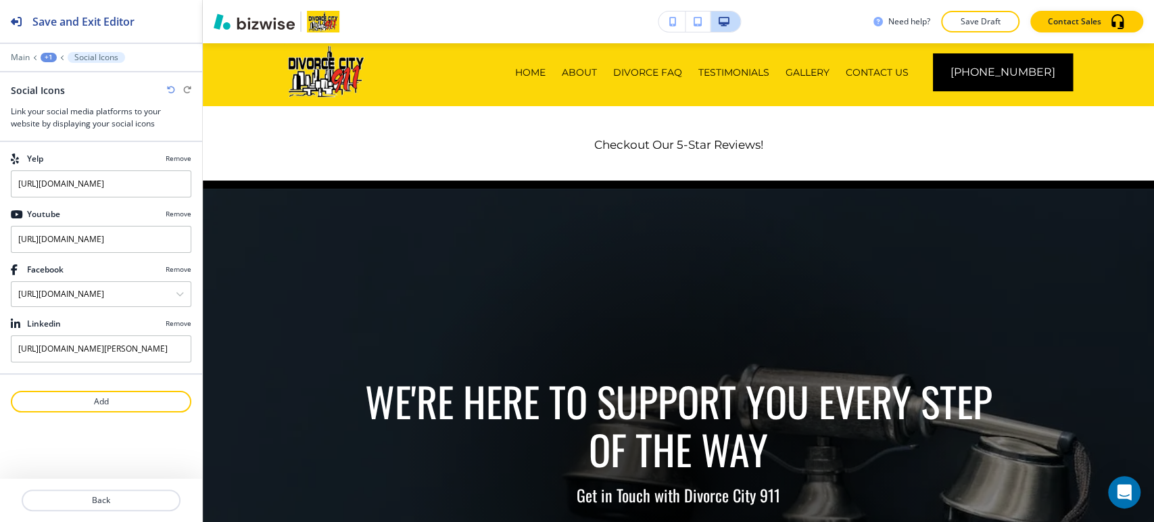
scroll to position [0, 0]
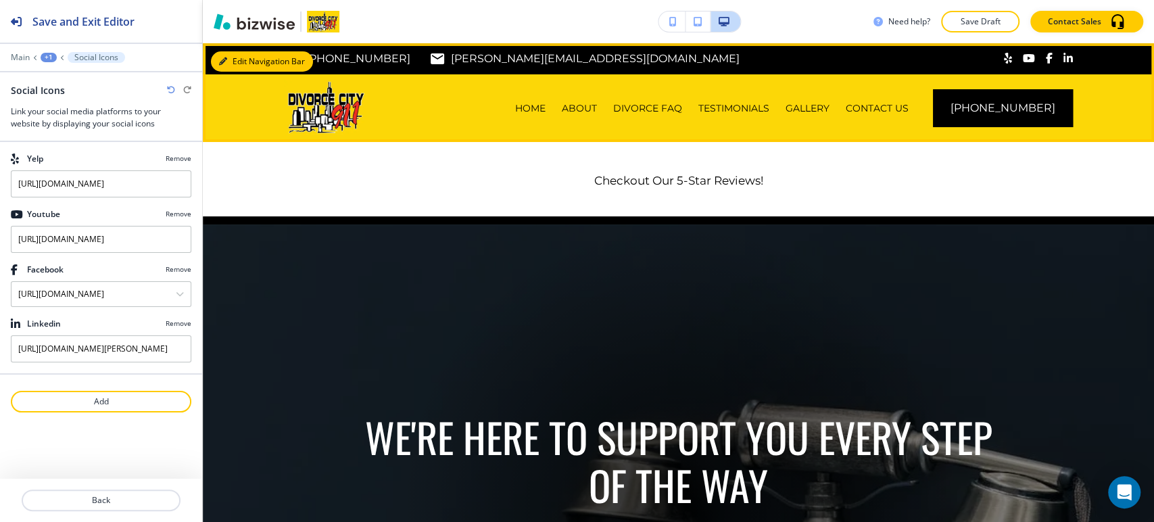
click at [241, 54] on button "Edit Navigation Bar" at bounding box center [262, 61] width 102 height 20
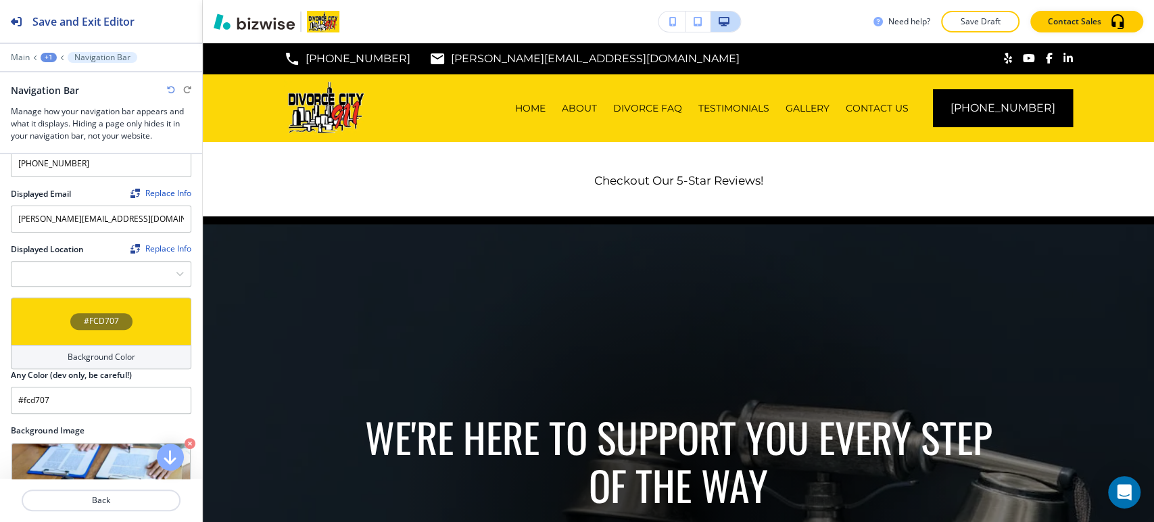
scroll to position [375, 0]
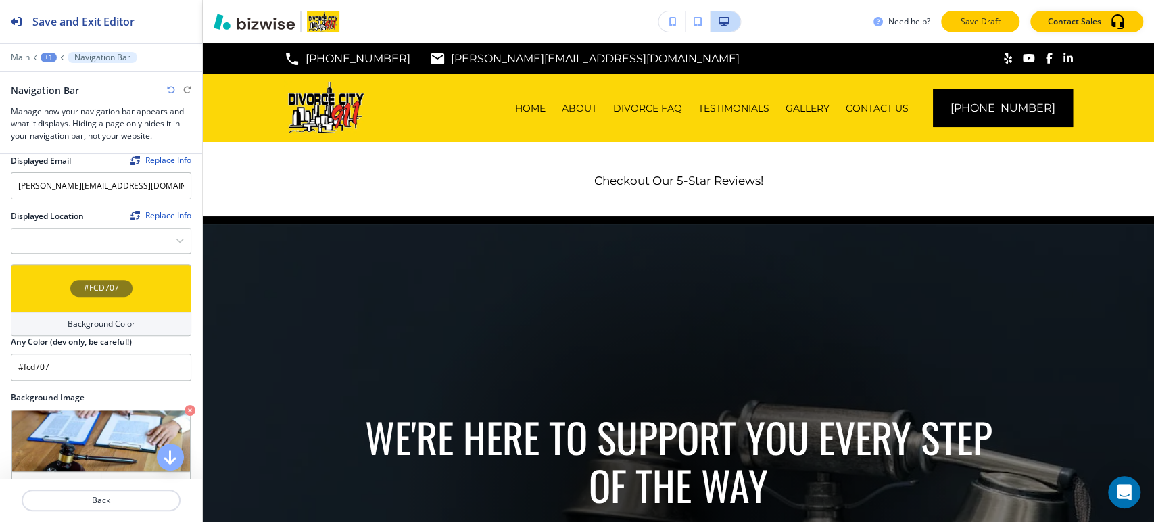
click at [987, 24] on p "Save Draft" at bounding box center [980, 22] width 43 height 12
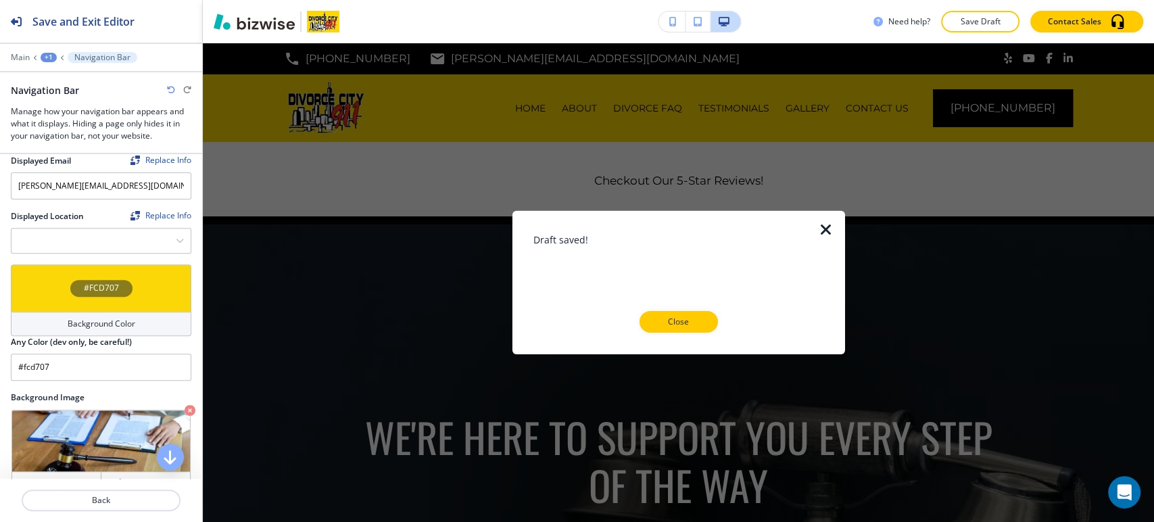
drag, startPoint x: 705, startPoint y: 318, endPoint x: 604, endPoint y: 417, distance: 141.1
click at [703, 318] on button "Close" at bounding box center [679, 322] width 78 height 22
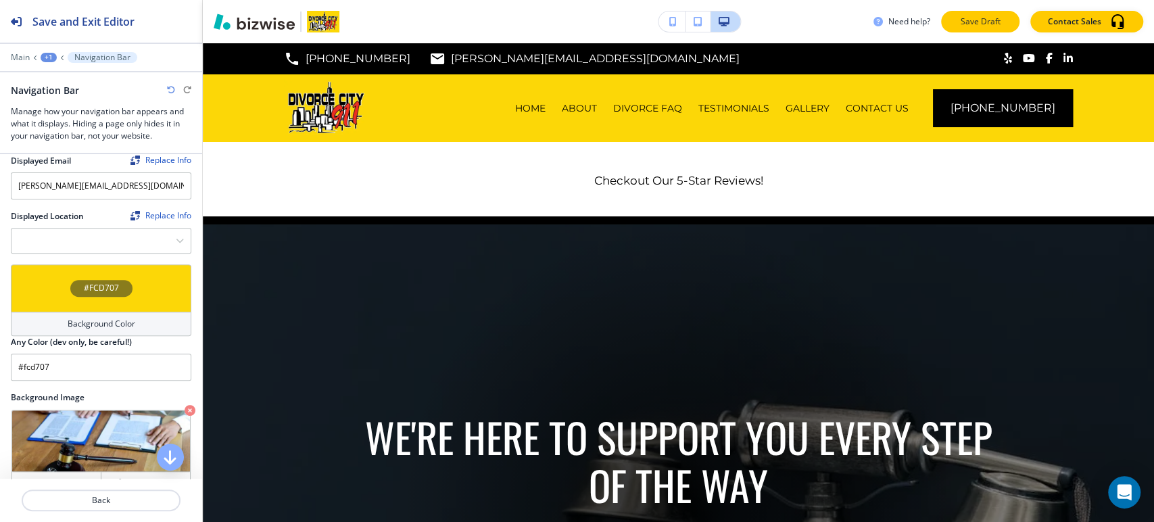
click at [985, 18] on p "Save Draft" at bounding box center [980, 22] width 43 height 12
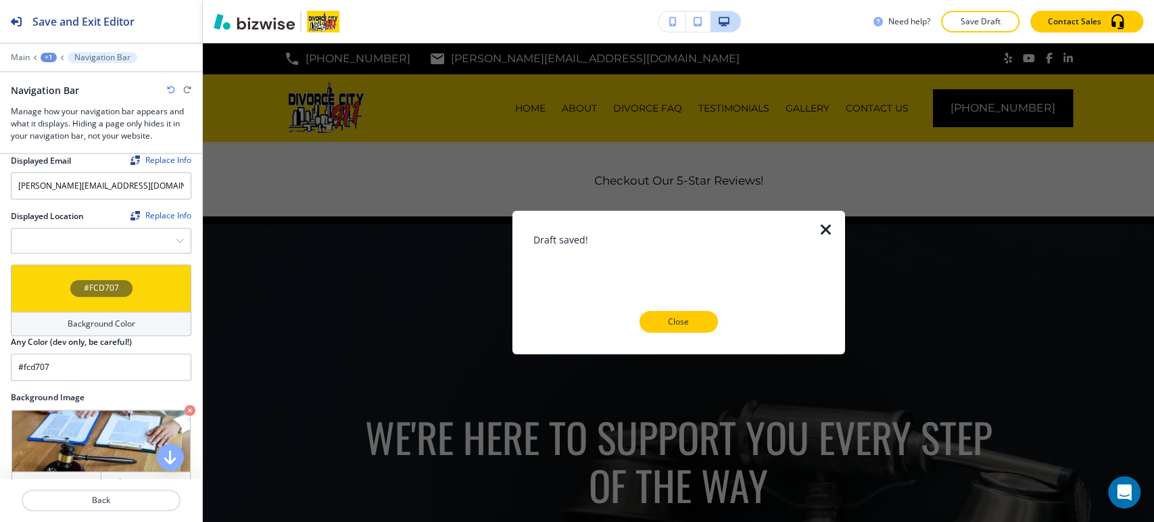
click at [684, 333] on div at bounding box center [678, 344] width 289 height 22
click at [676, 320] on p "Close" at bounding box center [678, 322] width 43 height 12
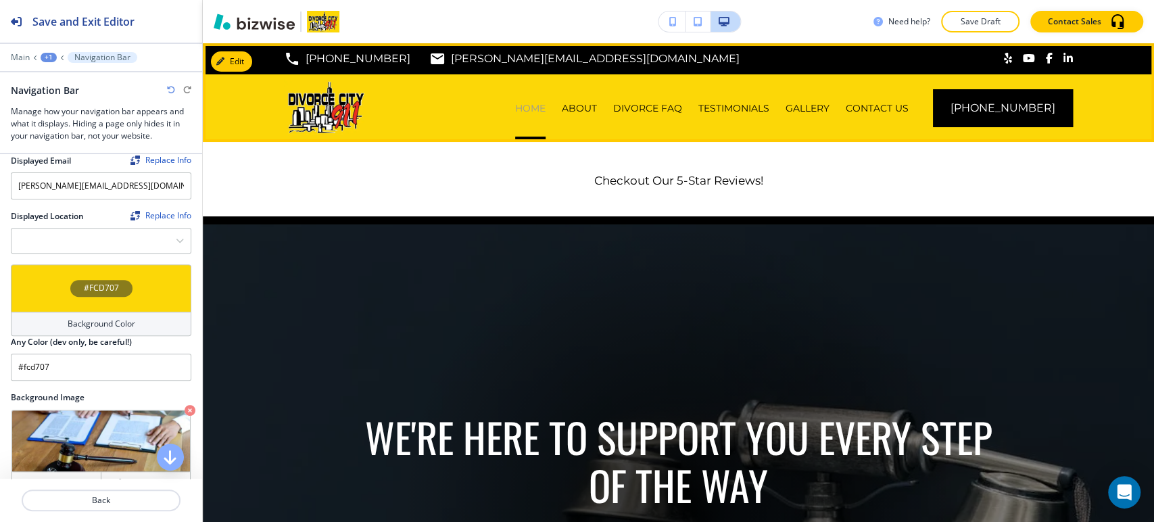
click at [546, 107] on p "HOME" at bounding box center [530, 108] width 30 height 14
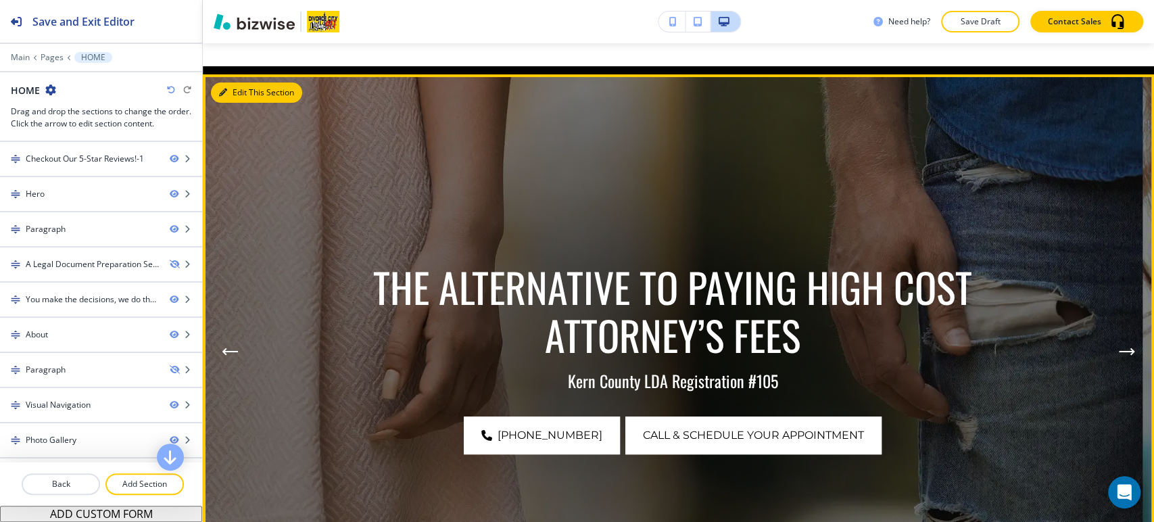
click at [237, 89] on button "Edit This Section" at bounding box center [256, 93] width 91 height 20
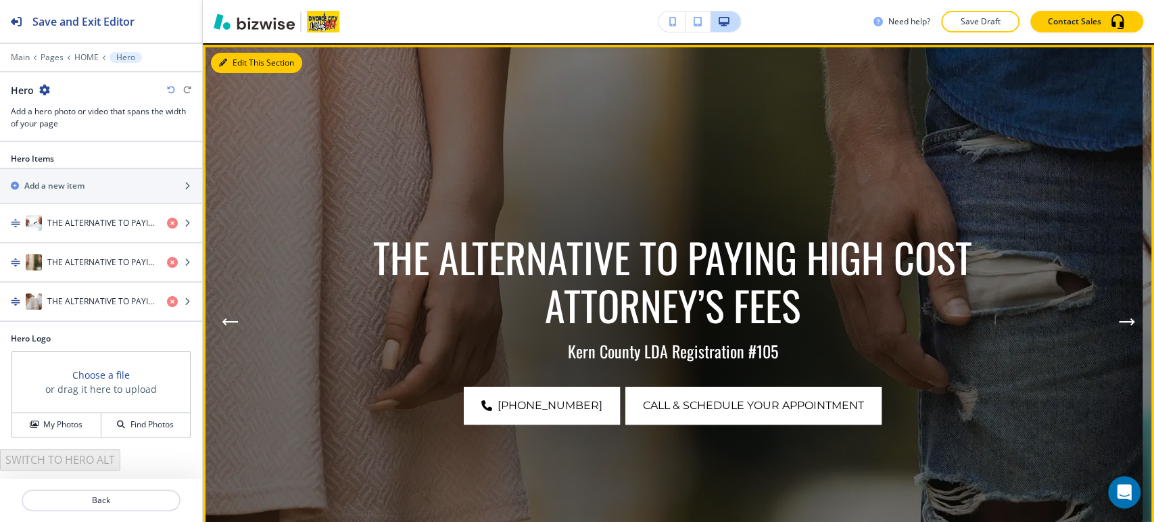
scroll to position [181, 0]
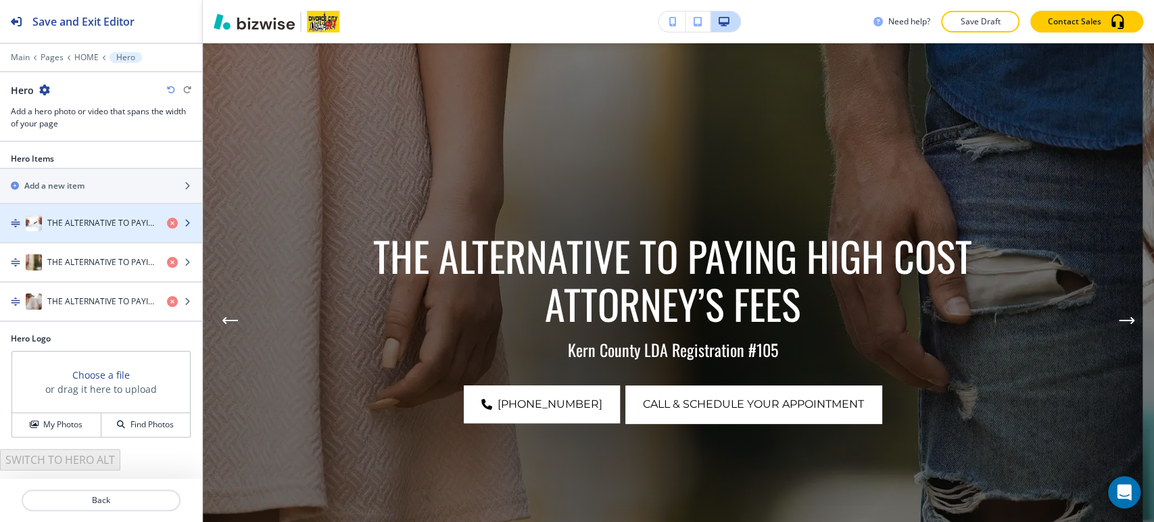
click at [115, 229] on div "THE ALTERNATIVE TO PAYING HIGH COST ATTORNEY’S FEES" at bounding box center [78, 223] width 156 height 16
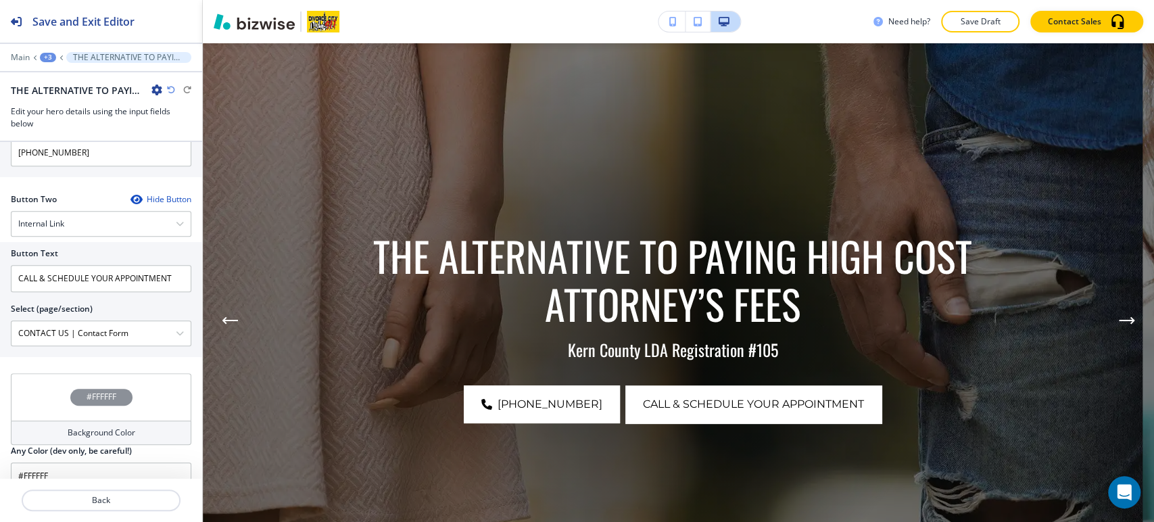
scroll to position [694, 0]
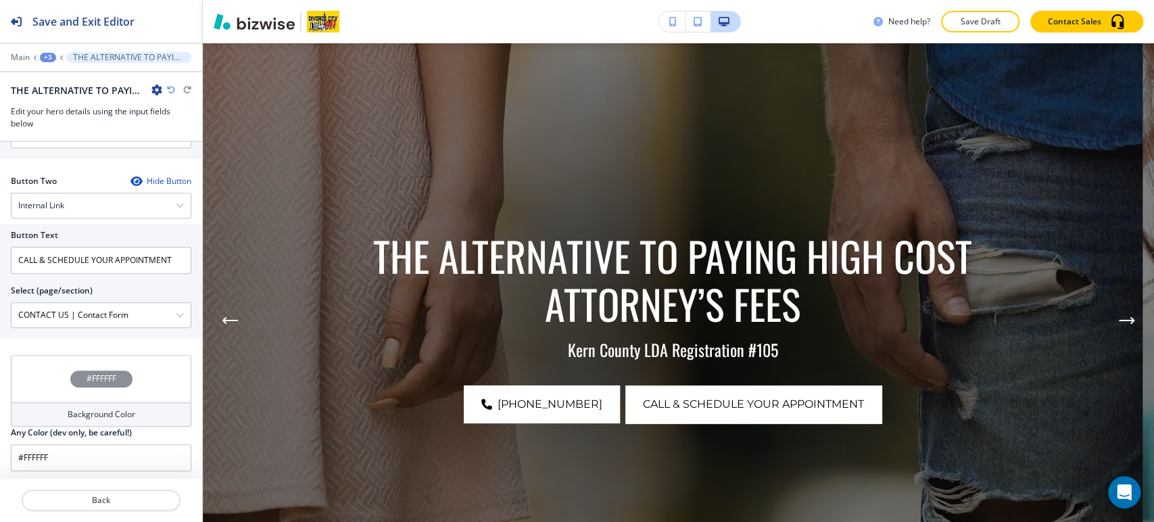
click at [49, 58] on div "+3" at bounding box center [48, 57] width 16 height 9
click at [50, 73] on button "Pages" at bounding box center [83, 80] width 87 height 24
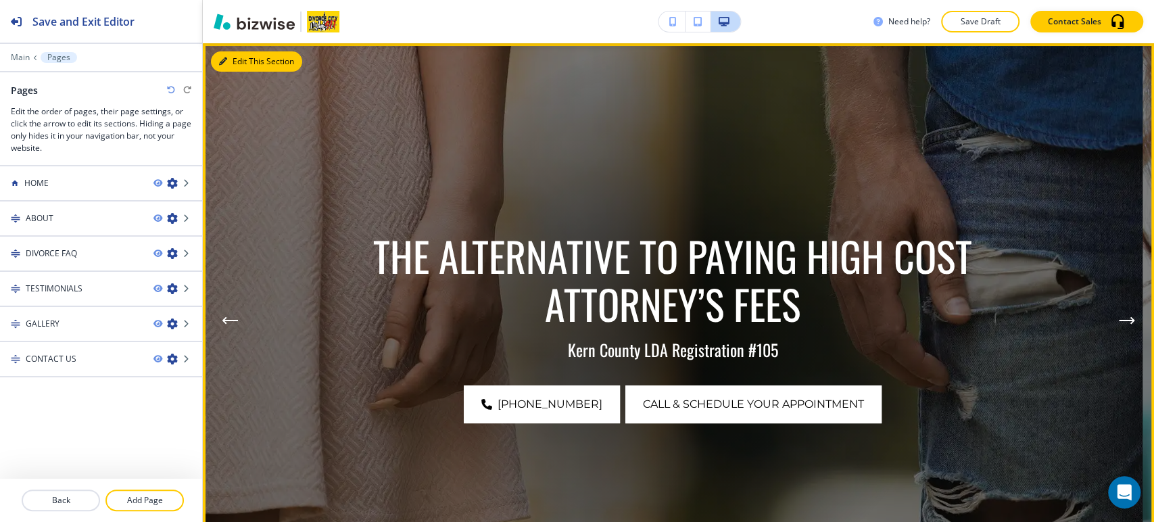
click at [231, 70] on button "Edit This Section" at bounding box center [256, 61] width 91 height 20
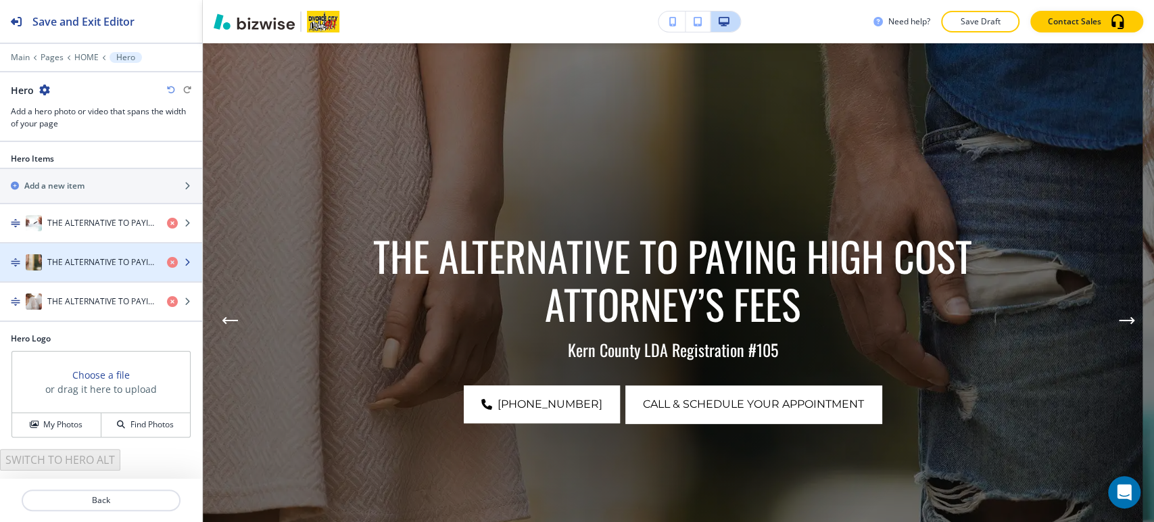
click at [106, 243] on div "button" at bounding box center [101, 248] width 202 height 11
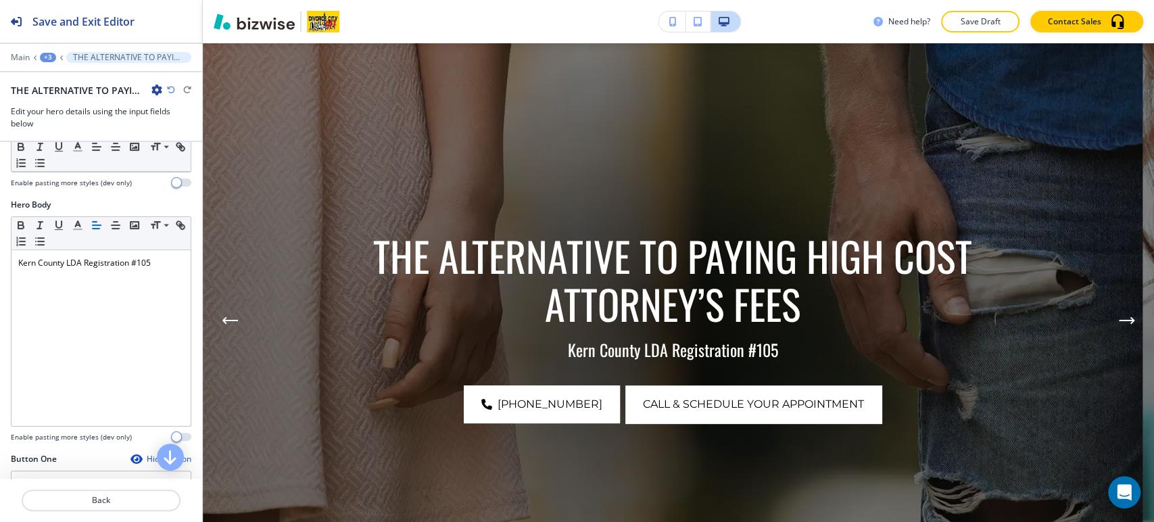
scroll to position [525, 0]
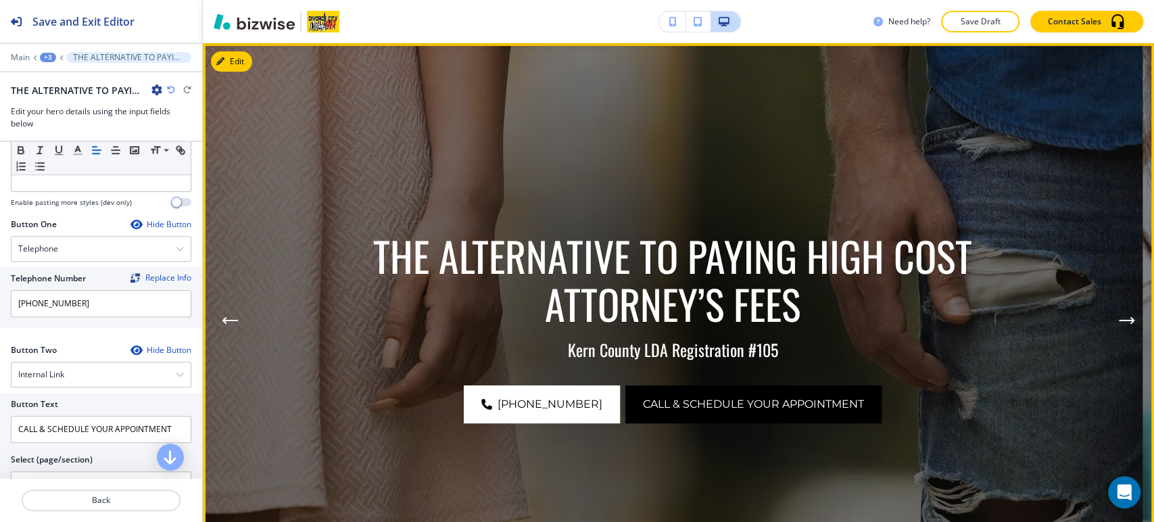
click at [751, 407] on span "CALL & SCHEDULE YOUR APPOINTMENT" at bounding box center [753, 404] width 221 height 16
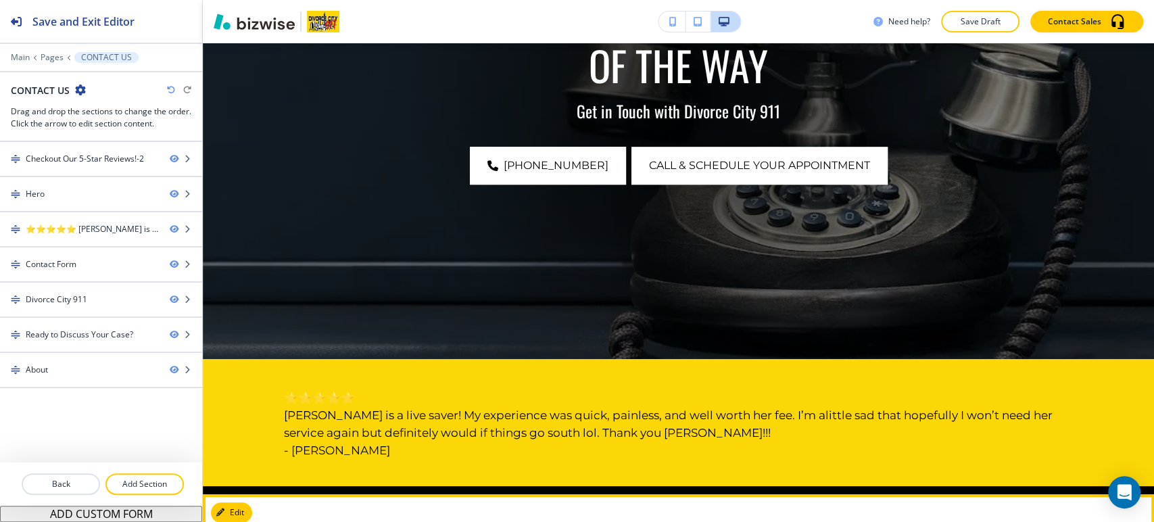
scroll to position [44, 0]
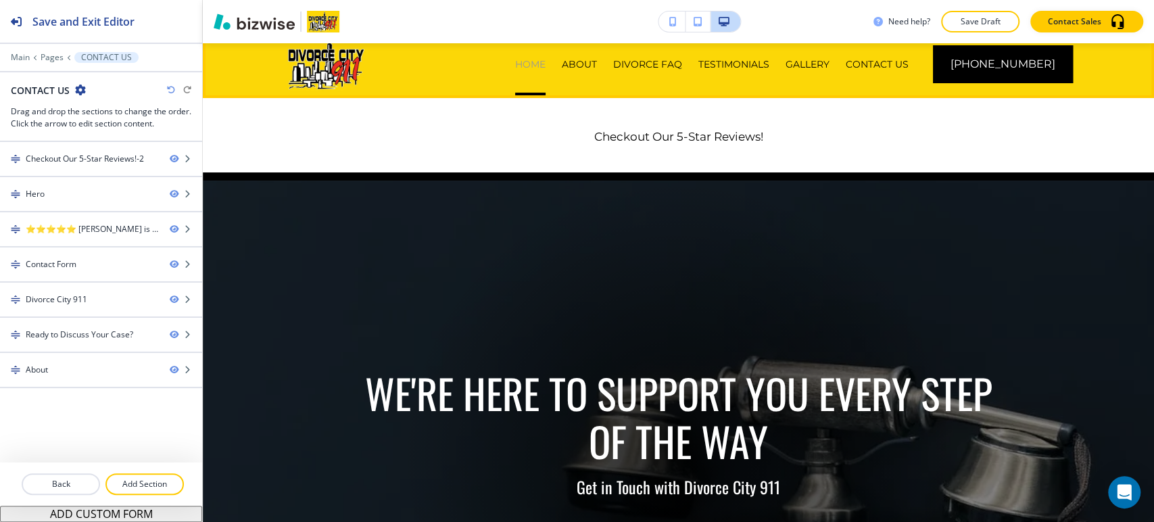
click at [546, 64] on p "HOME" at bounding box center [530, 64] width 30 height 14
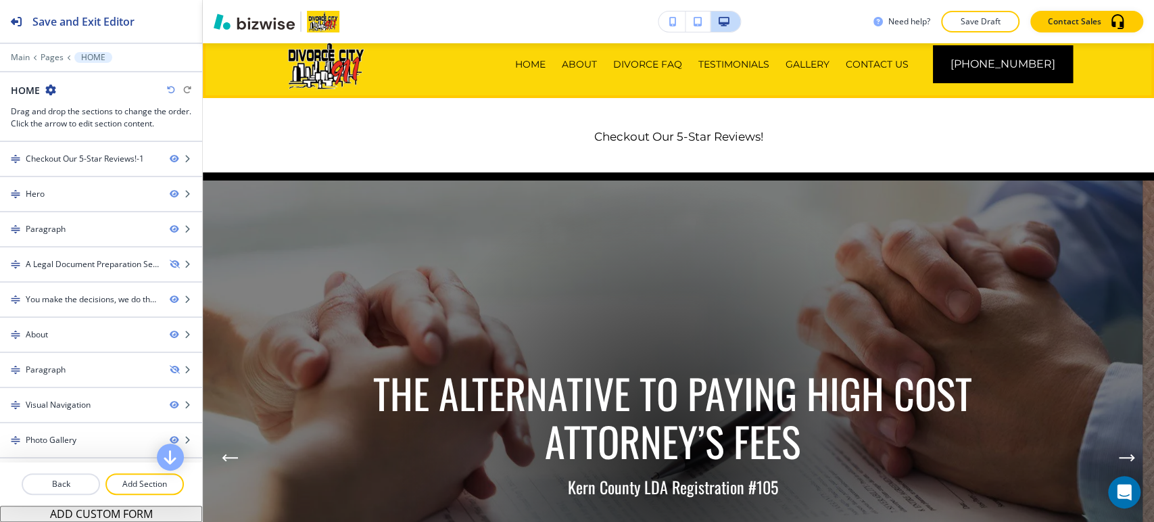
scroll to position [0, 0]
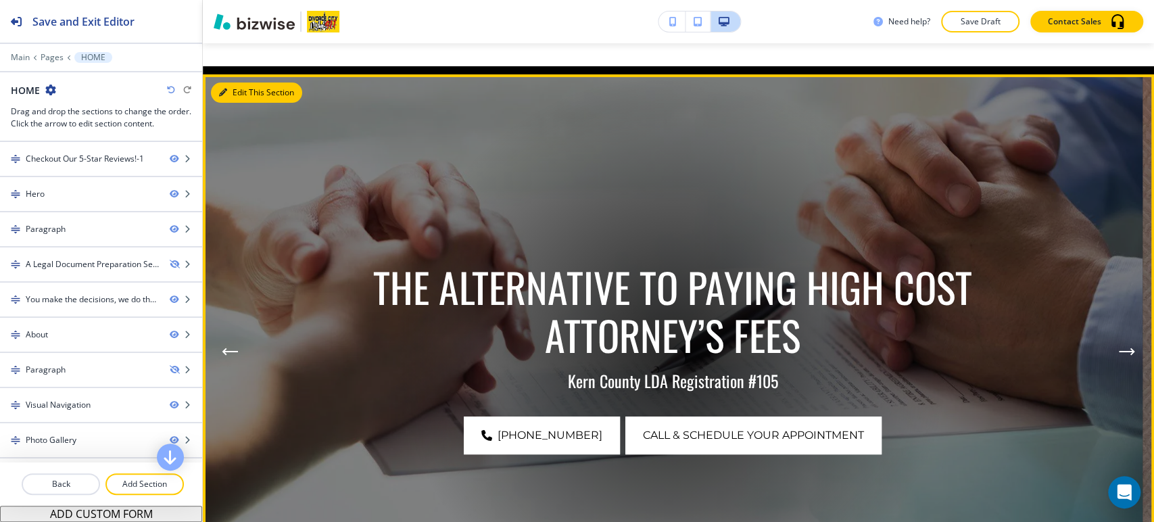
click at [246, 90] on button "Edit This Section" at bounding box center [256, 93] width 91 height 20
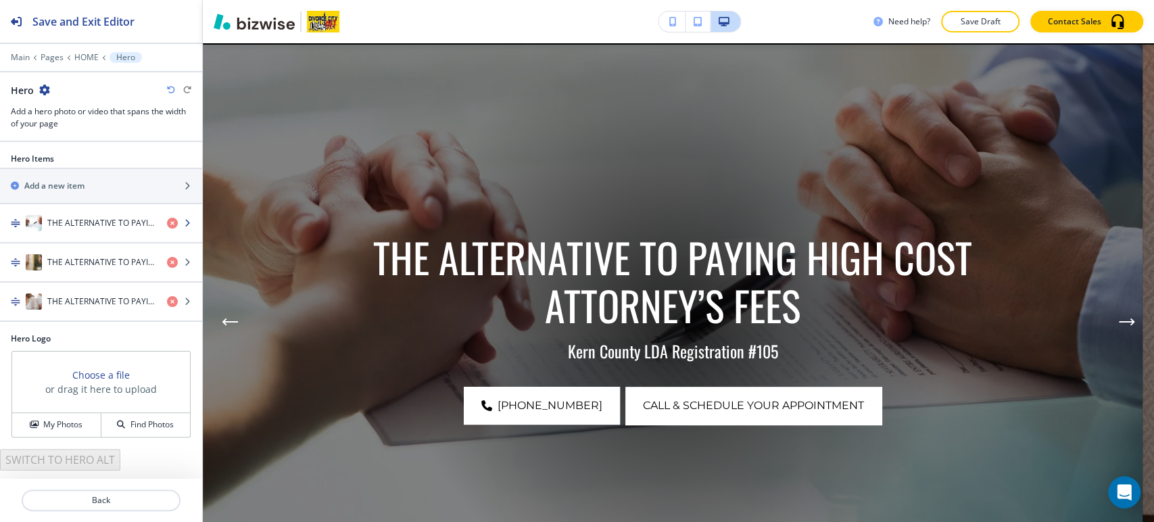
scroll to position [181, 0]
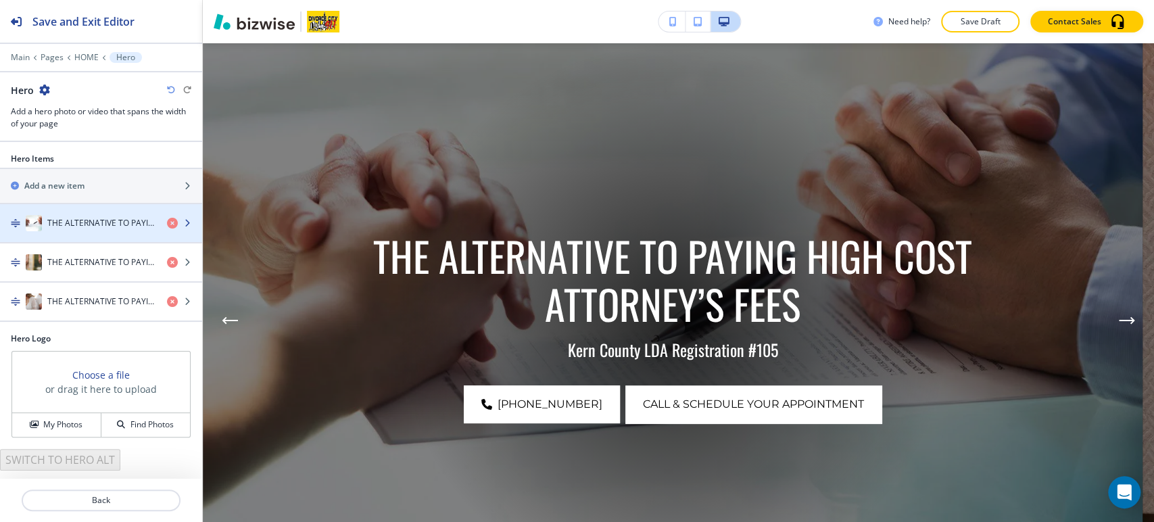
click at [85, 219] on h4 "THE ALTERNATIVE TO PAYING HIGH COST ATTORNEY’S FEES" at bounding box center [101, 223] width 109 height 12
click at [86, 220] on h4 "THE ALTERNATIVE TO PAYING HIGH COST ATTORNEY’S FEES" at bounding box center [101, 223] width 109 height 12
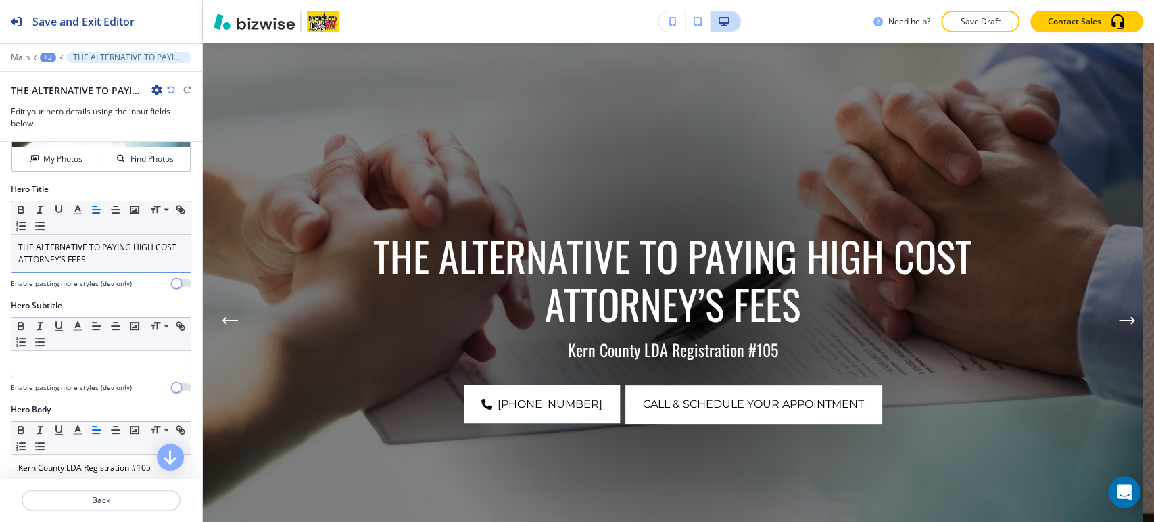
scroll to position [150, 0]
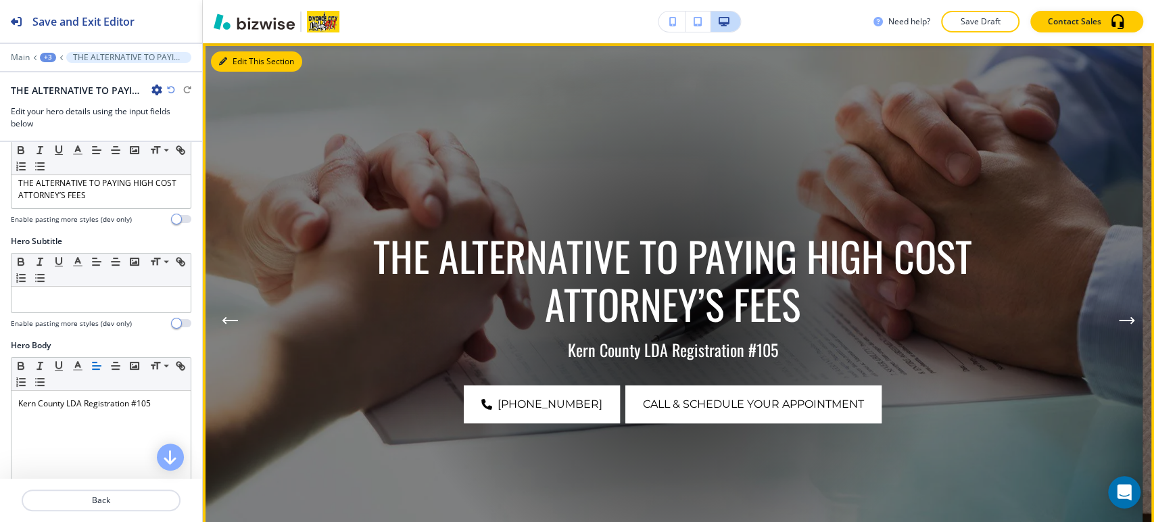
click at [241, 63] on button "Edit This Section" at bounding box center [256, 61] width 91 height 20
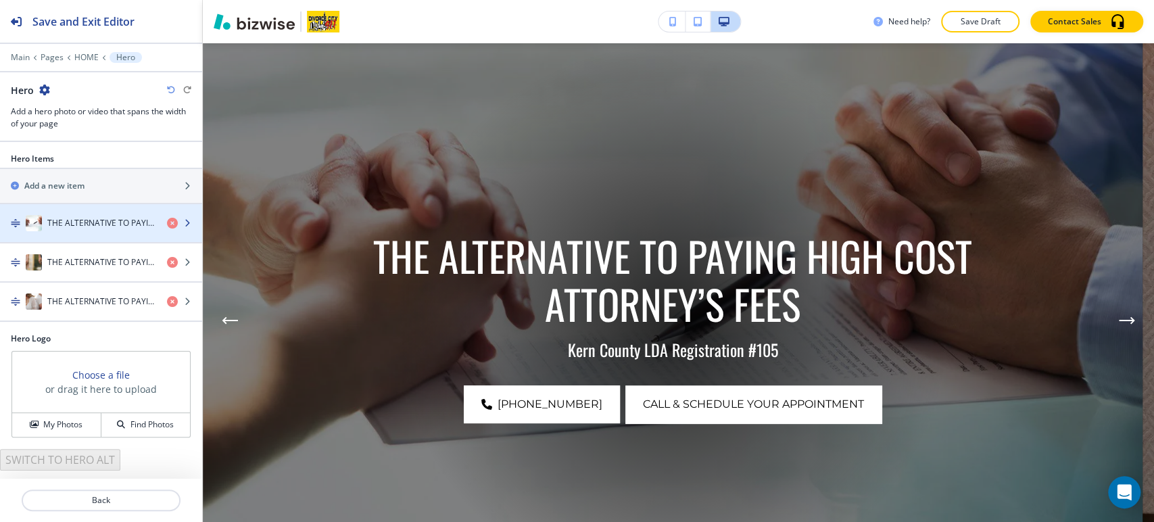
click at [62, 231] on div "button" at bounding box center [101, 236] width 202 height 11
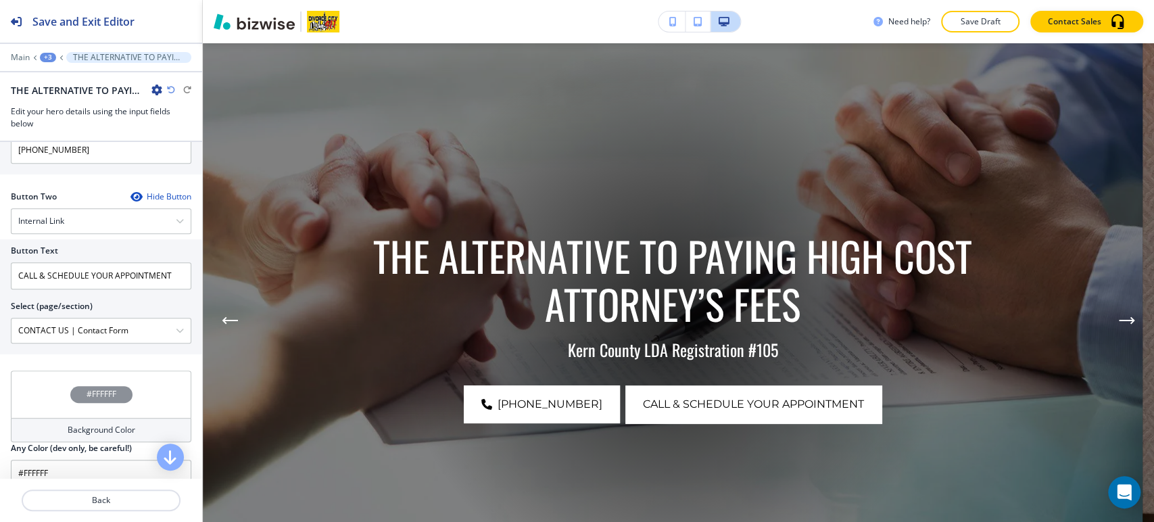
scroll to position [694, 0]
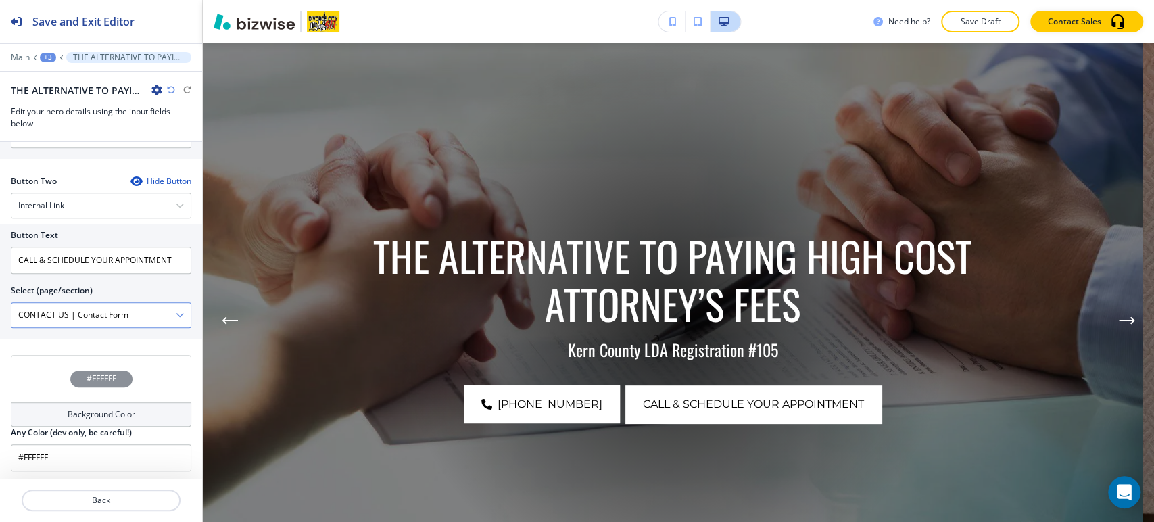
click at [176, 312] on icon "button" at bounding box center [180, 315] width 8 height 8
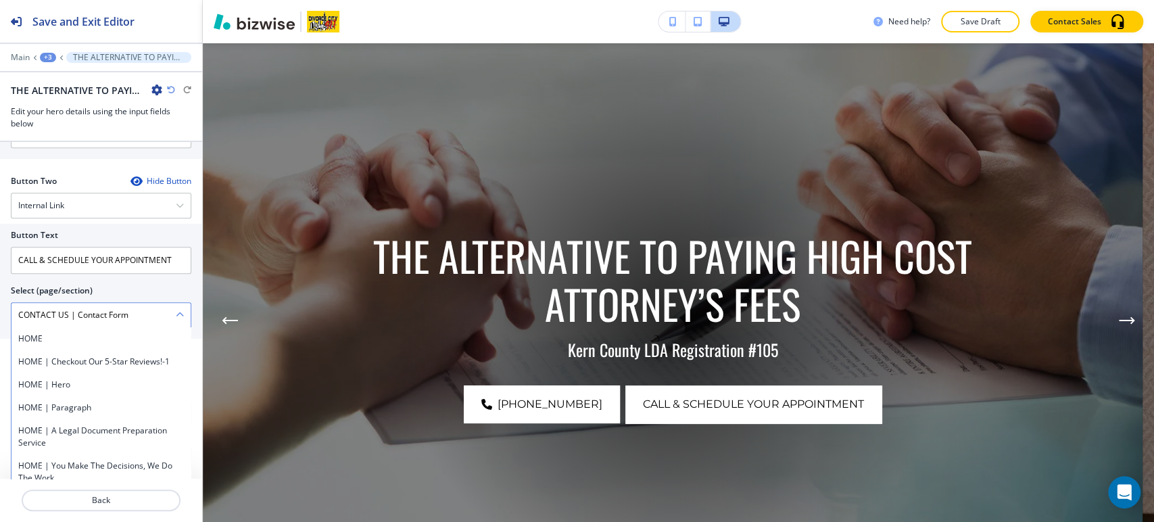
scroll to position [1325, 0]
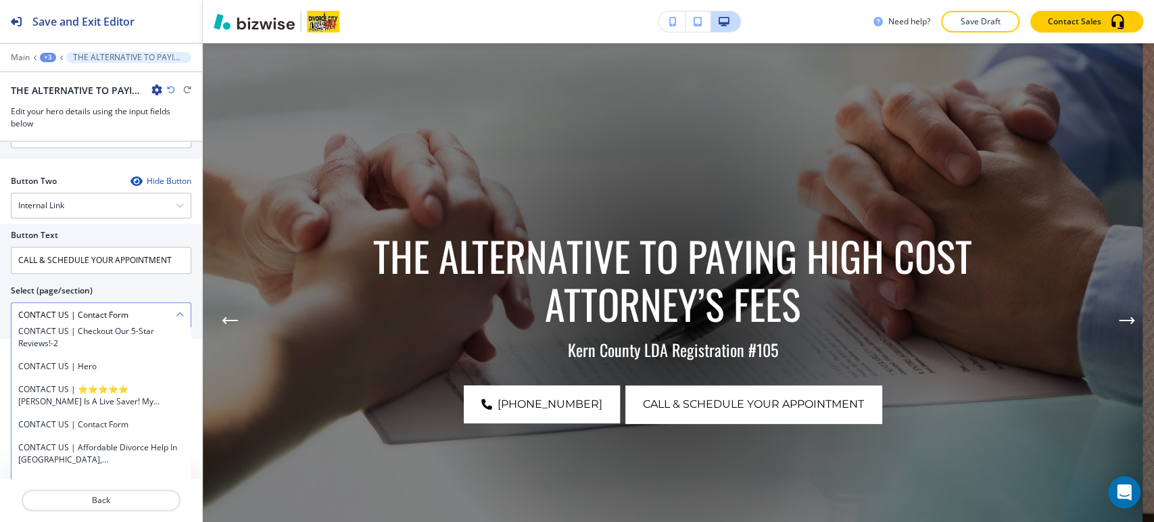
click at [156, 312] on \(page\/section\) "CONTACT US | Contact Form" at bounding box center [93, 315] width 164 height 23
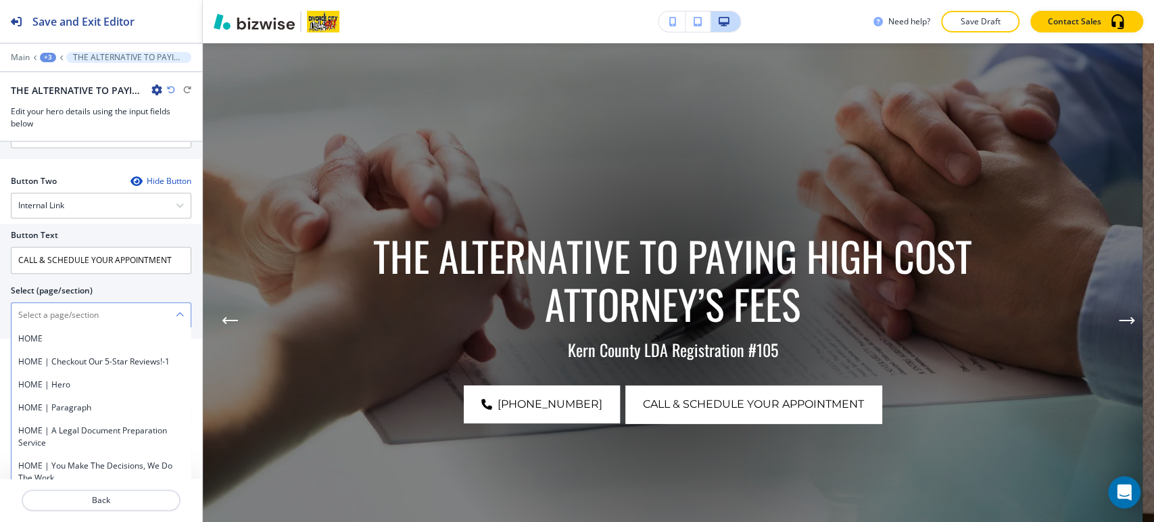
click at [156, 312] on \(page\/section\) "Manual Input" at bounding box center [93, 315] width 164 height 23
click at [79, 333] on h4 "CONTACT US" at bounding box center [101, 339] width 166 height 12
type \(page\/section\) "CONTACT US"
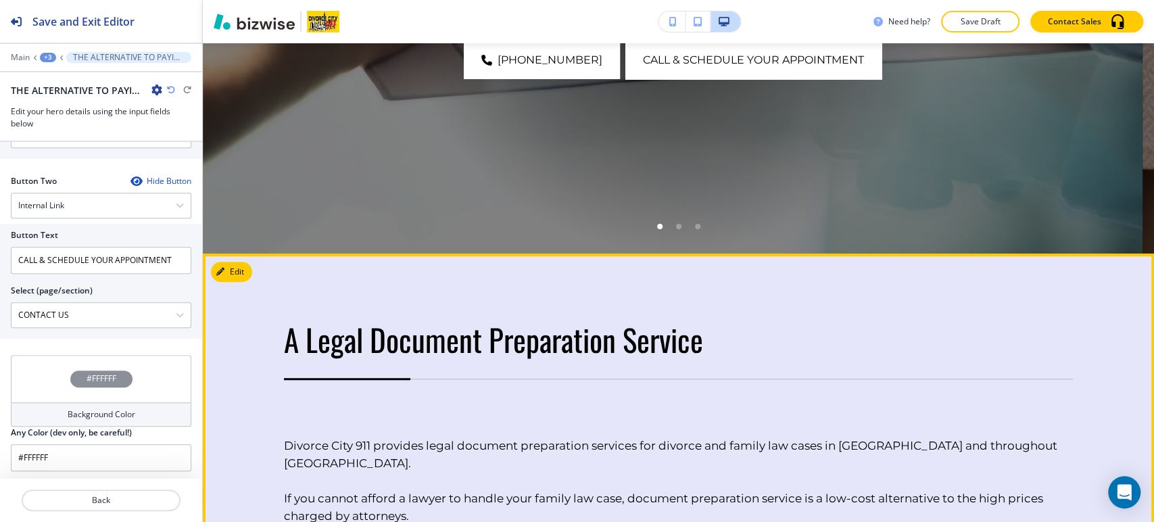
scroll to position [300, 0]
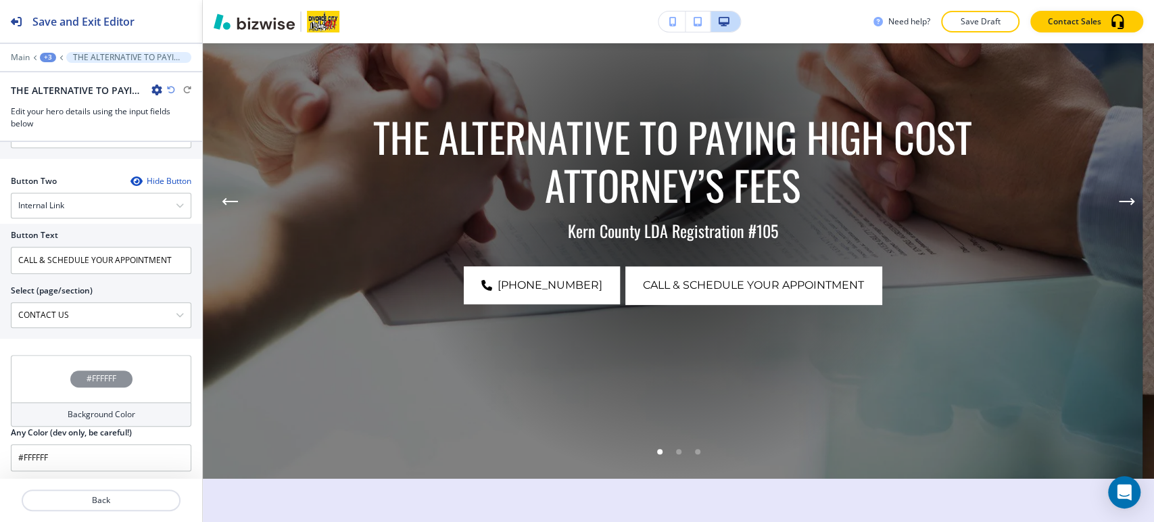
click at [55, 57] on div "Main +3 THE ALTERNATIVE TO PAYING HIGH COST ATTORNEY’S FEES" at bounding box center [101, 57] width 181 height 11
click at [41, 55] on div "+3" at bounding box center [48, 57] width 16 height 9
click at [72, 121] on p "Hero" at bounding box center [83, 127] width 69 height 12
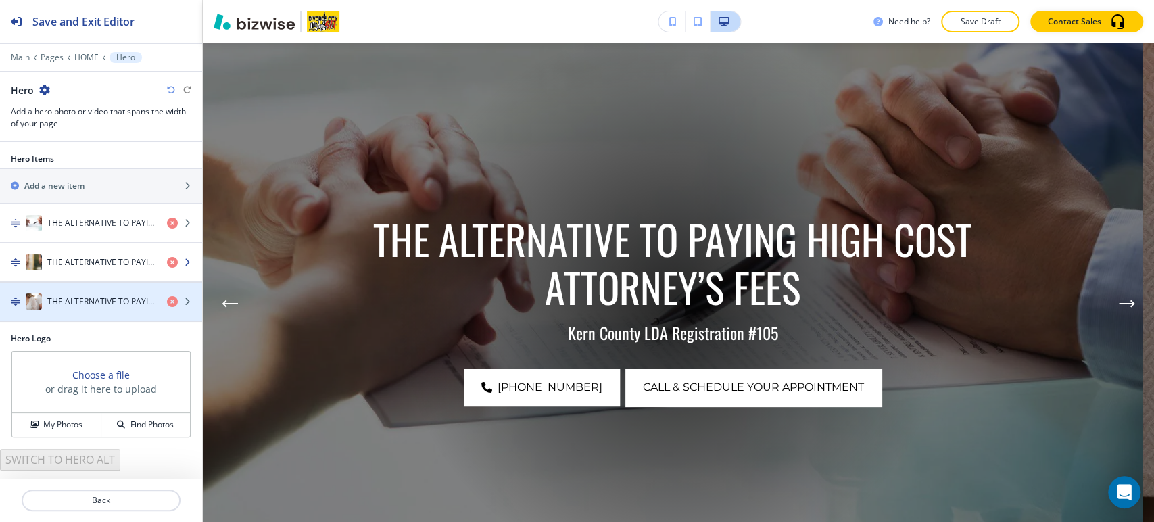
scroll to position [181, 0]
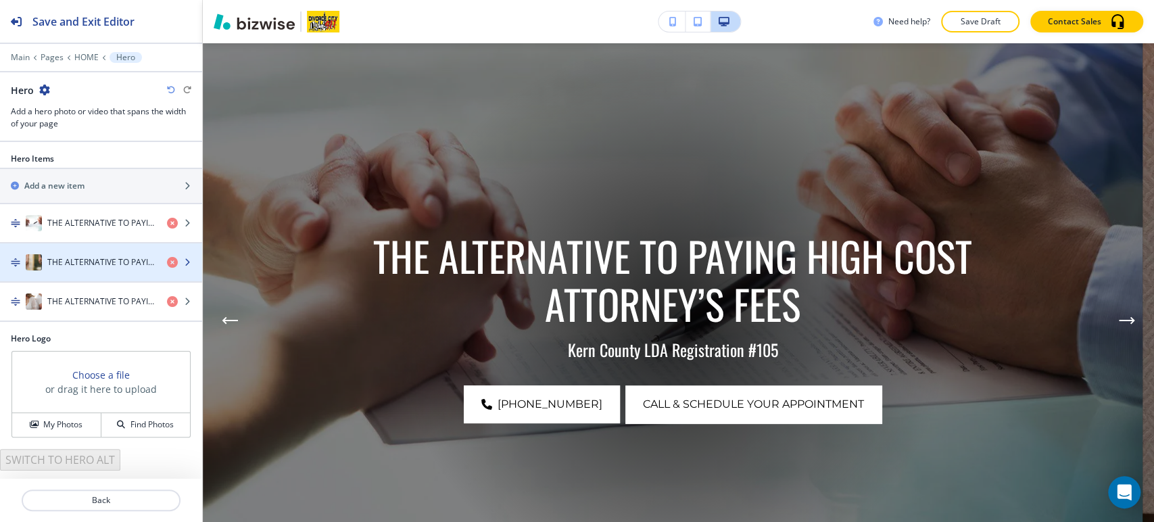
click at [118, 266] on h4 "THE ALTERNATIVE TO PAYING HIGH COST ATTORNEY’S FEES" at bounding box center [101, 262] width 109 height 12
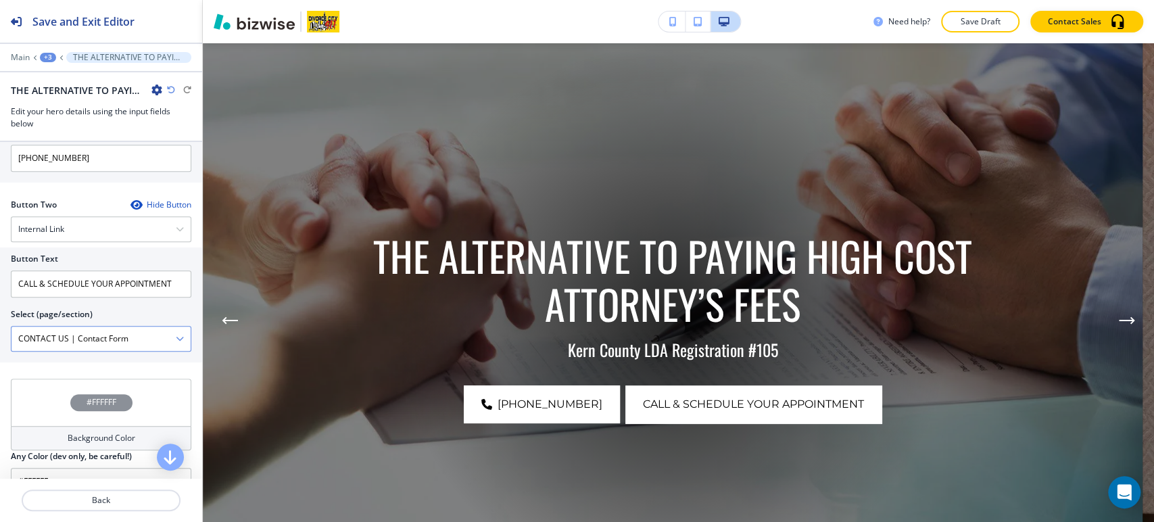
scroll to position [676, 0]
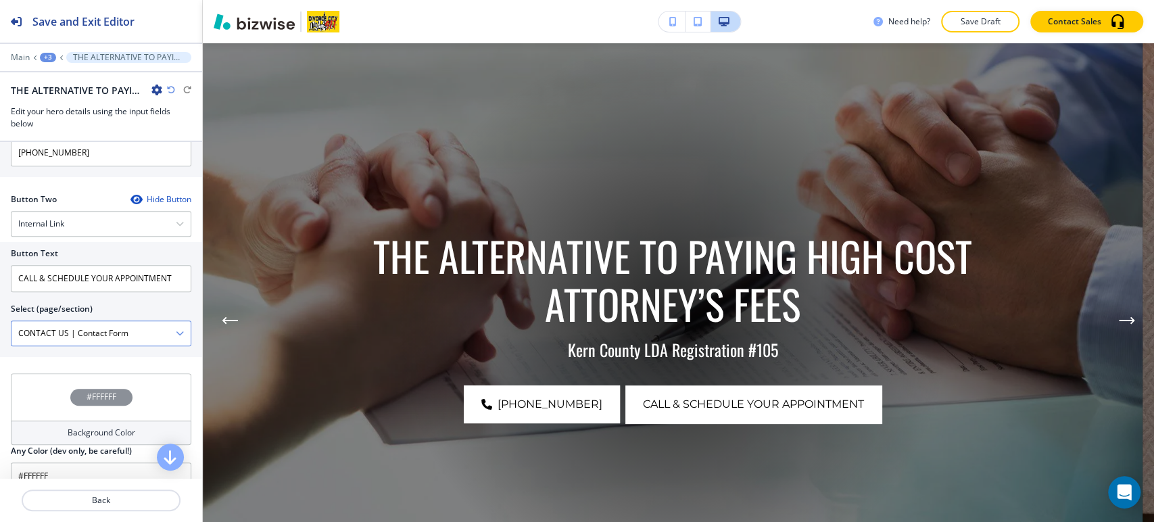
click at [129, 335] on \(page\/section\) "CONTACT US | Contact Form" at bounding box center [93, 333] width 164 height 23
click at [133, 334] on \(page\/section\) "CONTACT US | Contact Form" at bounding box center [93, 333] width 164 height 23
click at [157, 316] on div at bounding box center [101, 317] width 181 height 5
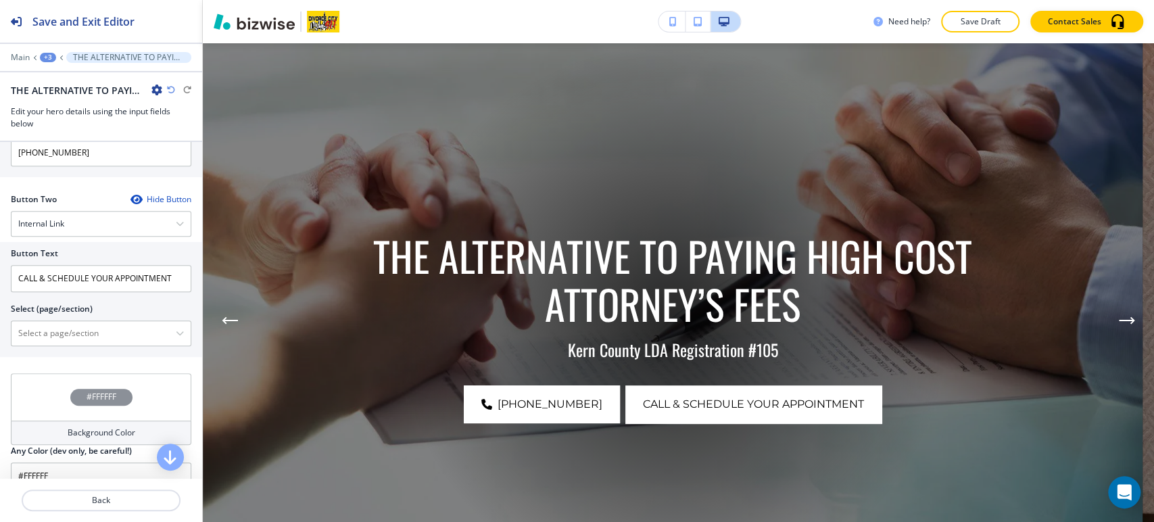
click at [158, 310] on div "Select (page/section)" at bounding box center [101, 309] width 181 height 12
click at [165, 331] on div at bounding box center [100, 333] width 179 height 24
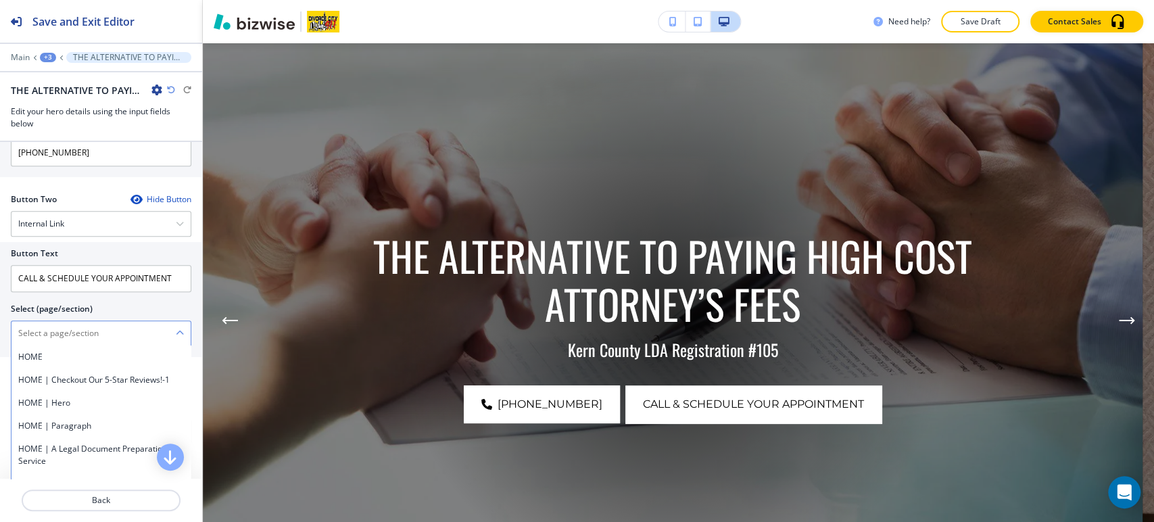
click at [176, 331] on icon "button" at bounding box center [180, 333] width 8 height 8
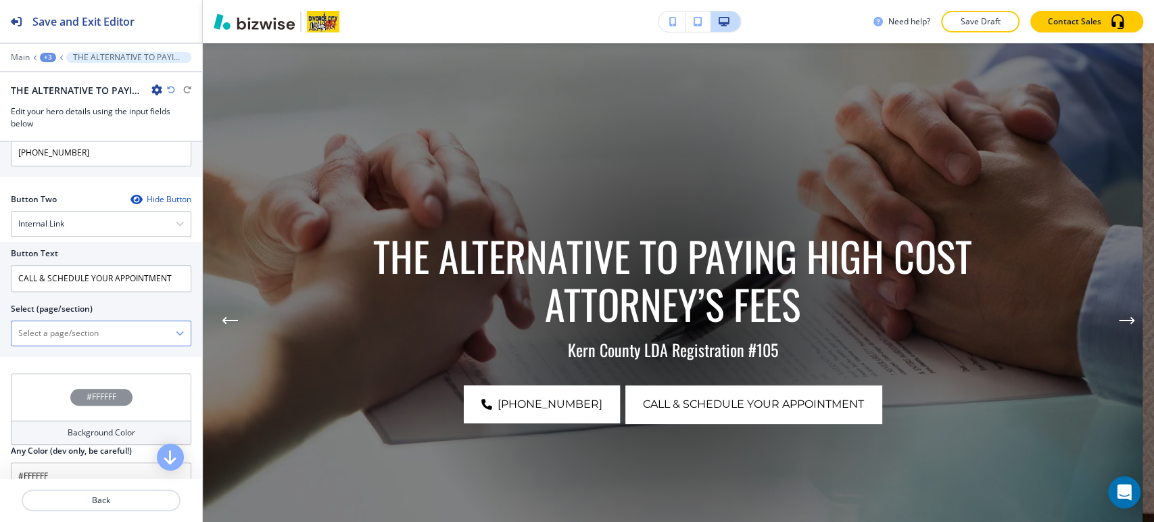
click at [135, 333] on \(page\/section\) "Manual Input" at bounding box center [93, 333] width 164 height 23
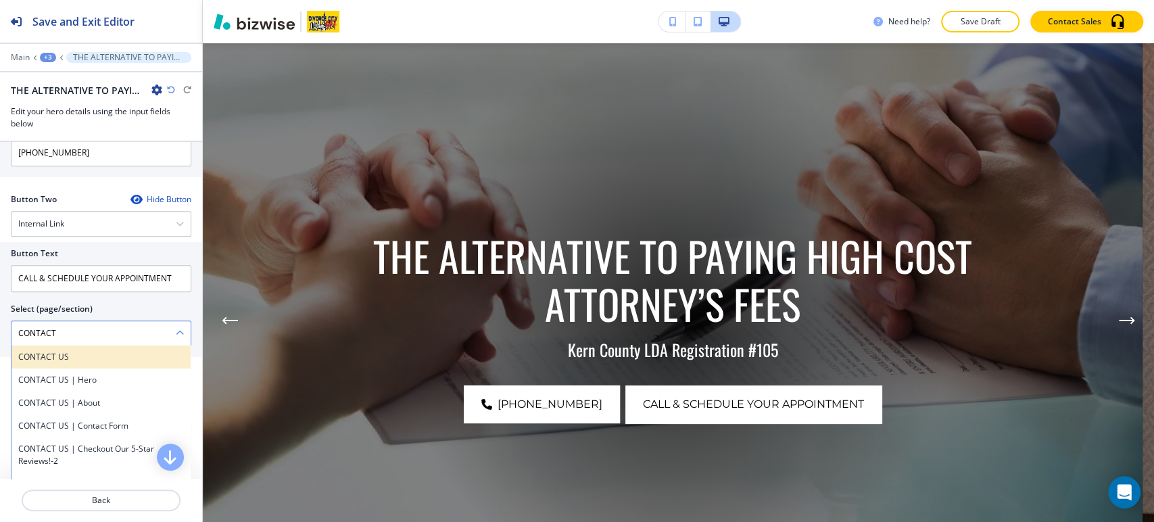
click at [79, 352] on h4 "CONTACT US" at bounding box center [101, 357] width 166 height 12
type \(page\/section\) "CONTACT US"
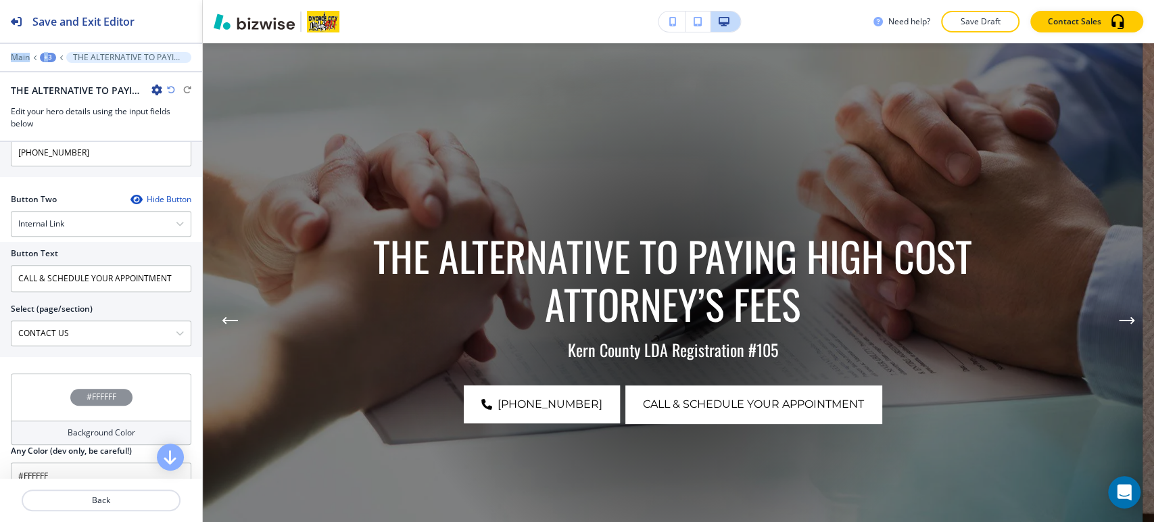
click at [47, 52] on div "Save and Exit Editor Main +3 THE ALTERNATIVE TO PAYING HIGH COST ATTORNEY’S FEE…" at bounding box center [101, 71] width 202 height 142
click at [49, 61] on div "+3" at bounding box center [48, 57] width 16 height 9
click at [57, 128] on p "Hero" at bounding box center [83, 127] width 69 height 12
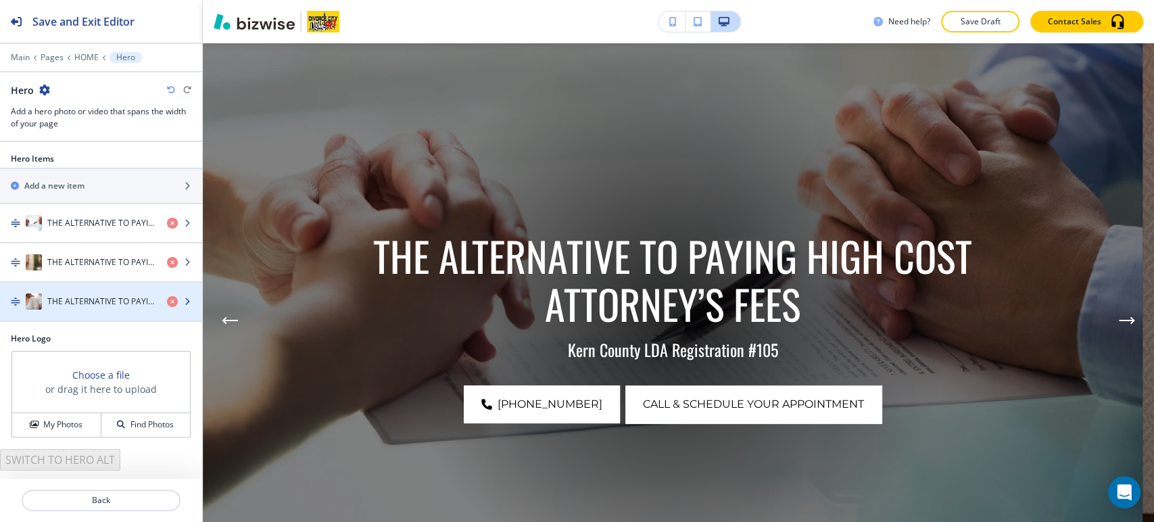
click at [104, 313] on div "button" at bounding box center [101, 315] width 202 height 11
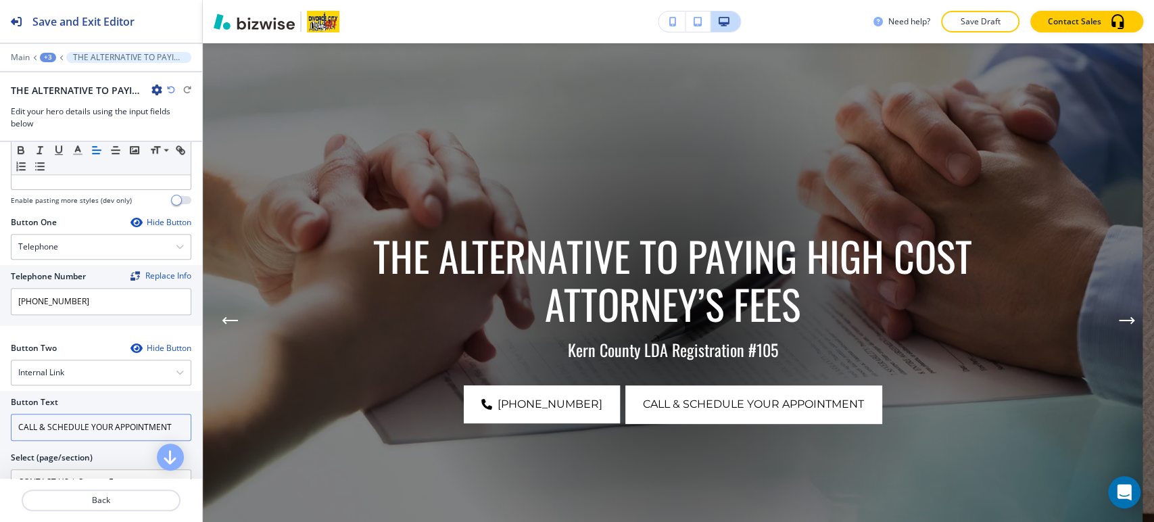
scroll to position [600, 0]
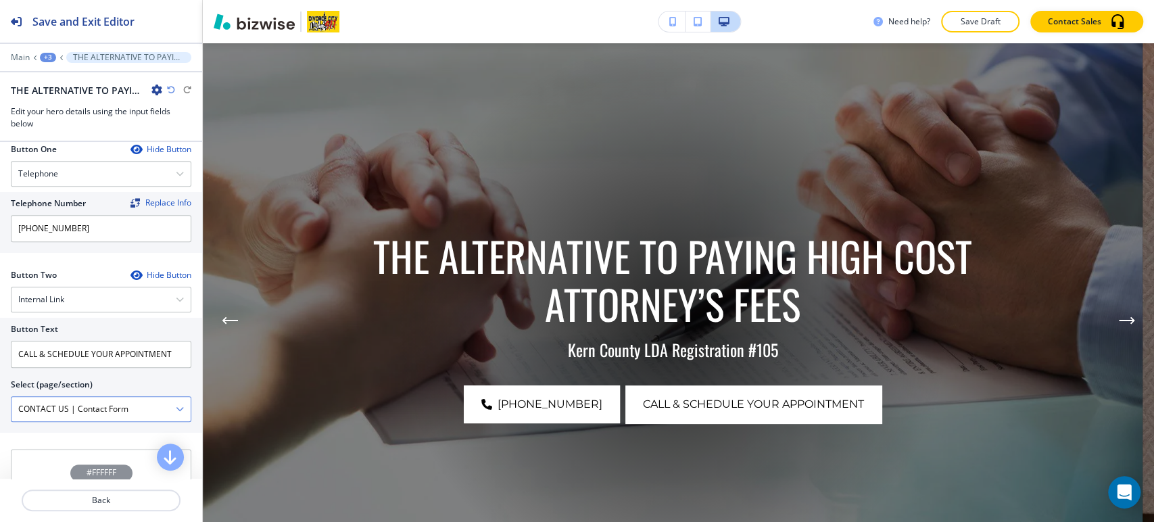
click at [171, 400] on div "CONTACT US | Contact Form" at bounding box center [100, 409] width 179 height 24
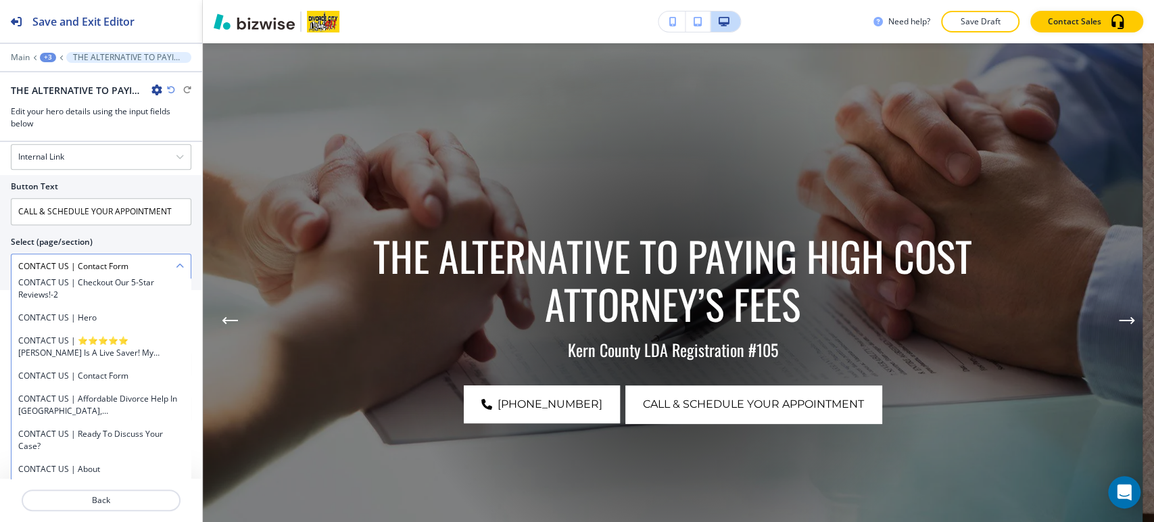
click at [120, 263] on \(page\/section\) "CONTACT US | Contact Form" at bounding box center [93, 266] width 164 height 23
type \(page\/section\) "CONTACT US | Contact"
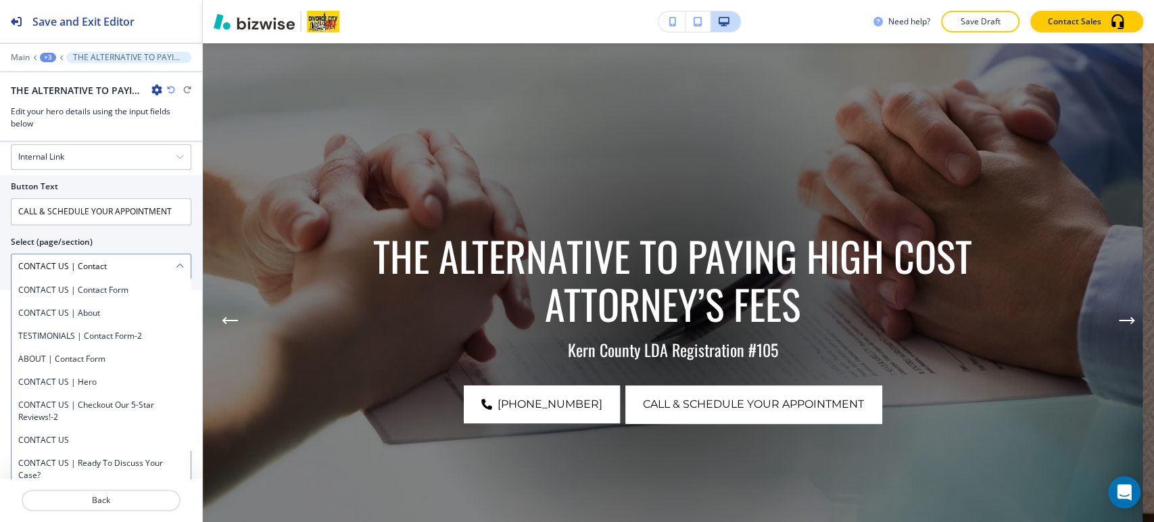
click at [120, 263] on \(page\/section\) "CONTACT US | Contact" at bounding box center [93, 266] width 164 height 23
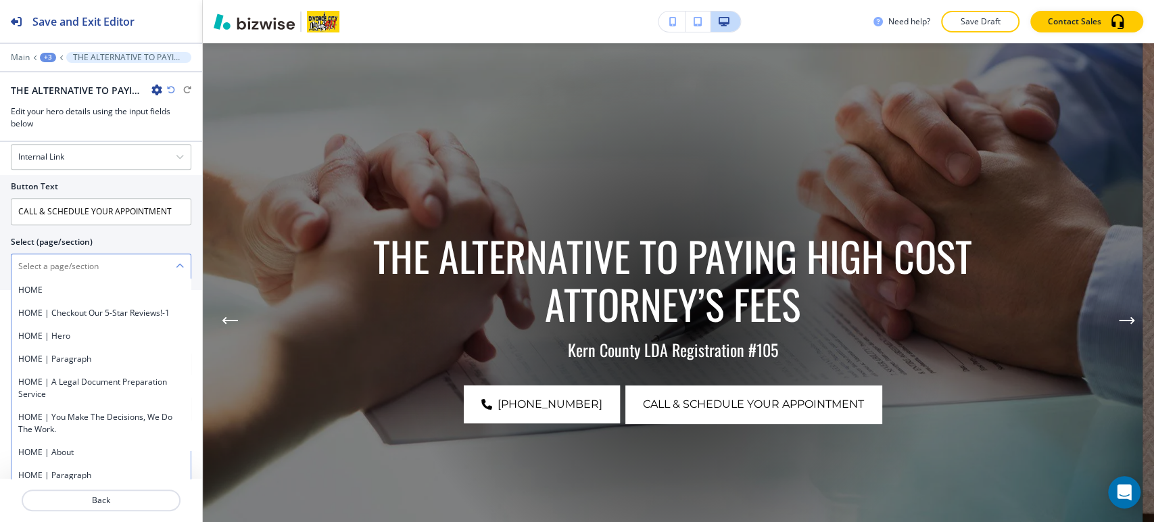
click at [173, 264] on div at bounding box center [100, 266] width 179 height 24
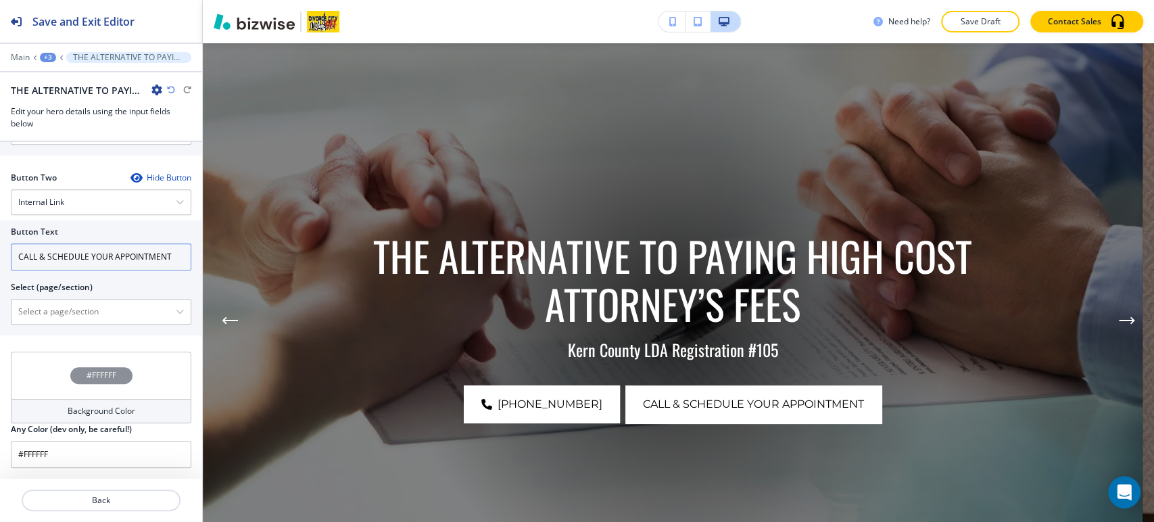
scroll to position [694, 0]
click at [143, 312] on \(page\/section\) "Manual Input" at bounding box center [93, 315] width 164 height 23
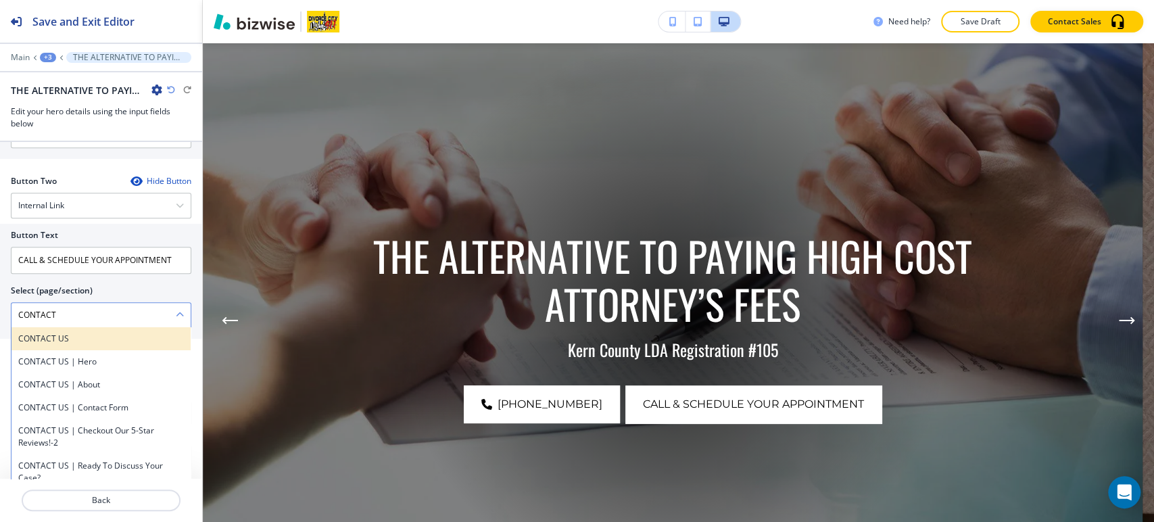
click at [97, 334] on h4 "CONTACT US" at bounding box center [101, 339] width 166 height 12
type \(page\/section\) "CONTACT US"
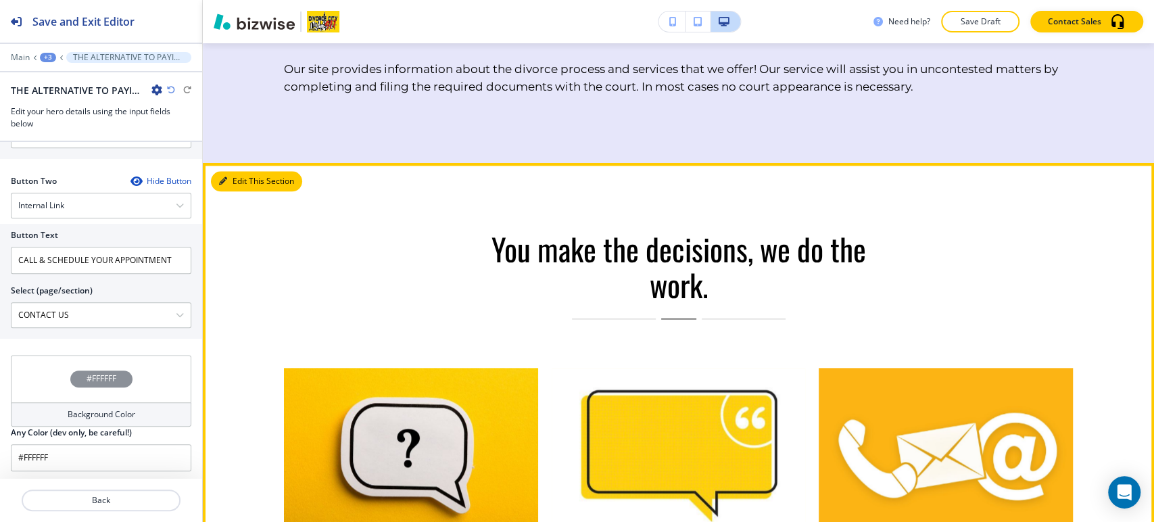
click at [235, 179] on button "Edit This Section" at bounding box center [256, 181] width 91 height 20
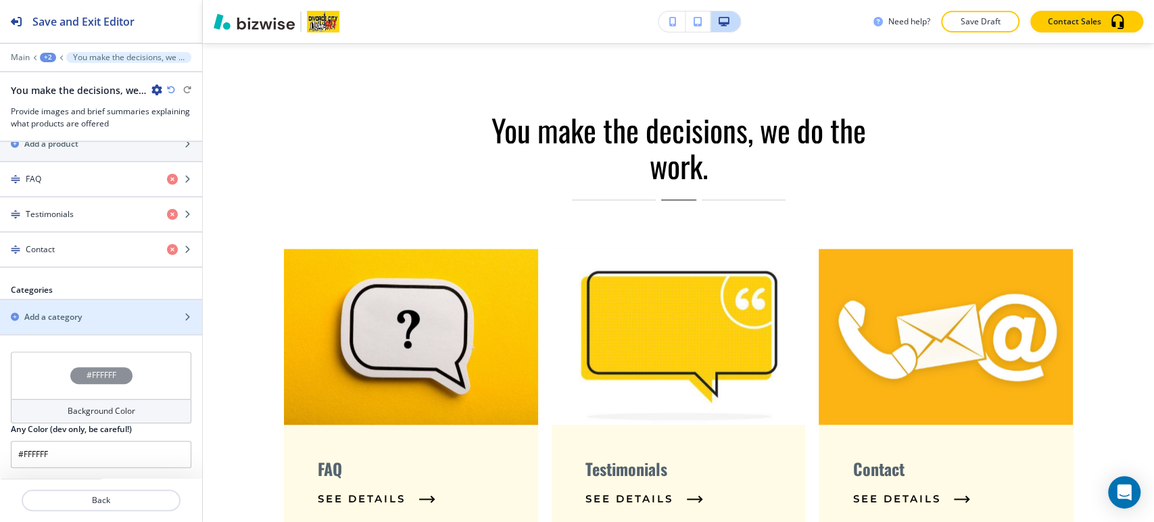
scroll to position [525, 0]
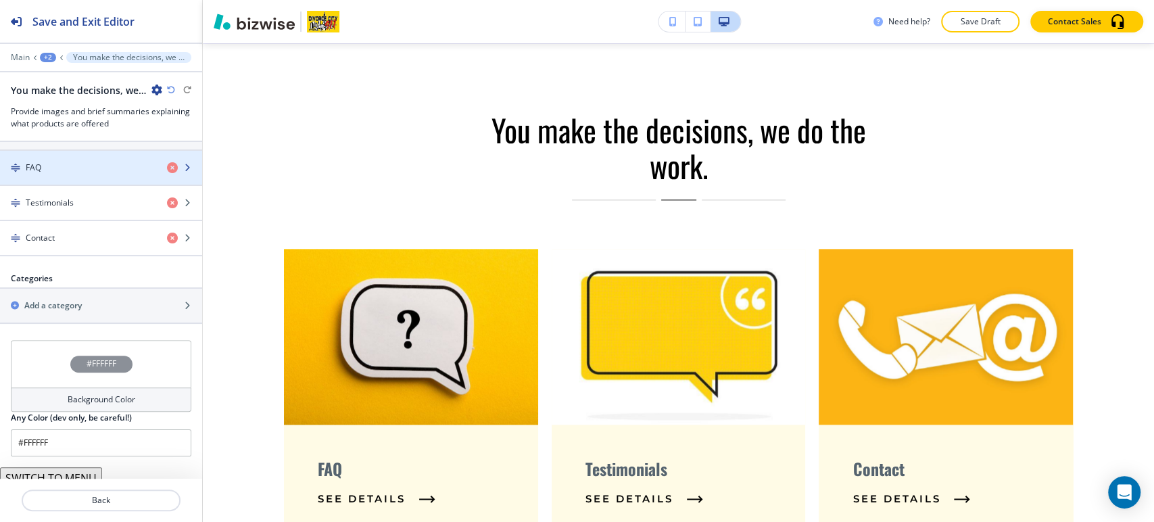
click at [101, 166] on div "FAQ" at bounding box center [78, 168] width 156 height 12
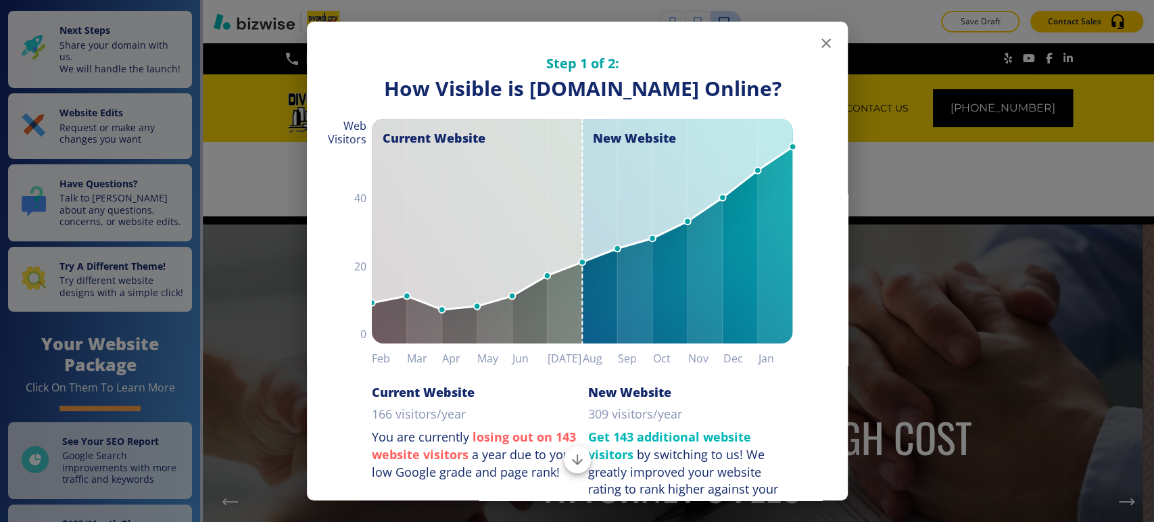
click at [819, 46] on icon "button" at bounding box center [826, 43] width 16 height 16
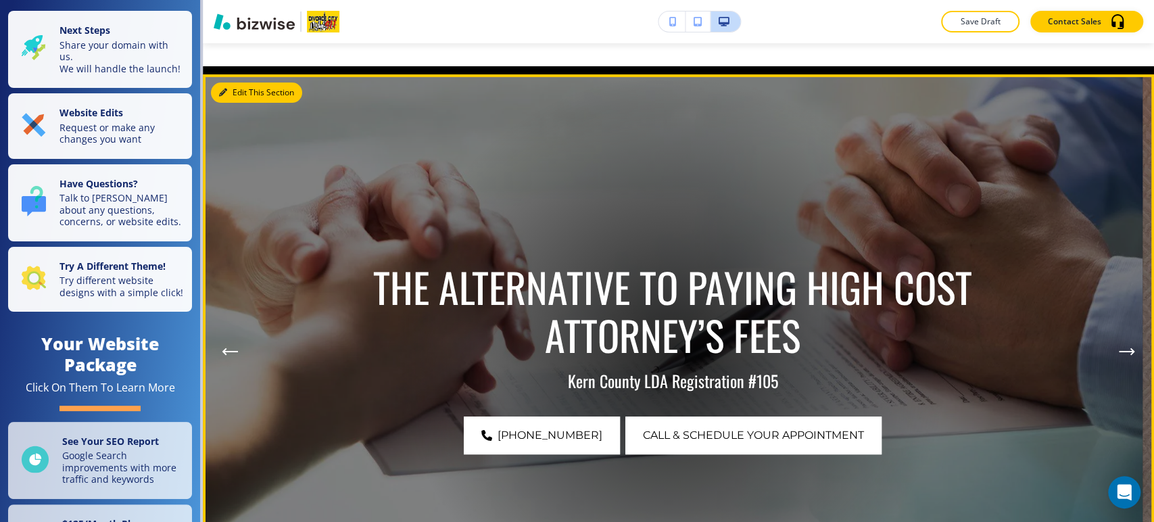
click at [231, 95] on button "Edit This Section" at bounding box center [256, 93] width 91 height 20
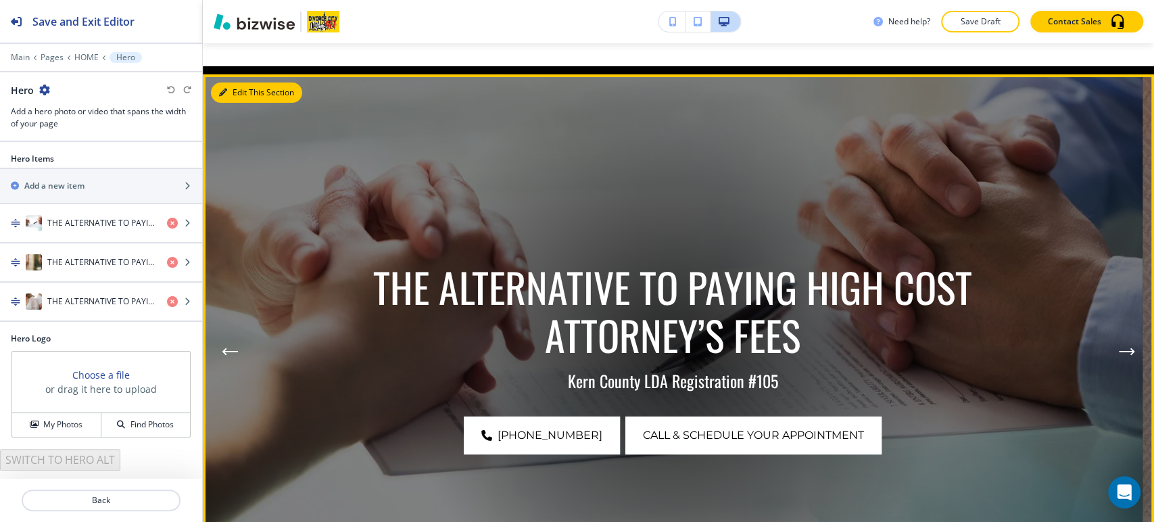
scroll to position [181, 0]
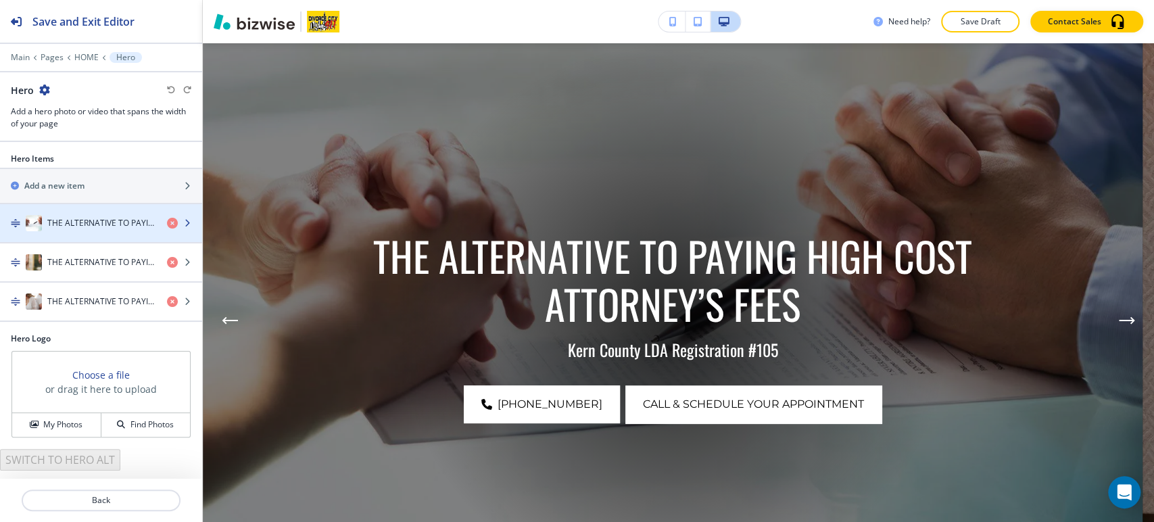
click at [80, 217] on h4 "THE ALTERNATIVE TO PAYING HIGH COST ATTORNEY’S FEES" at bounding box center [101, 223] width 109 height 12
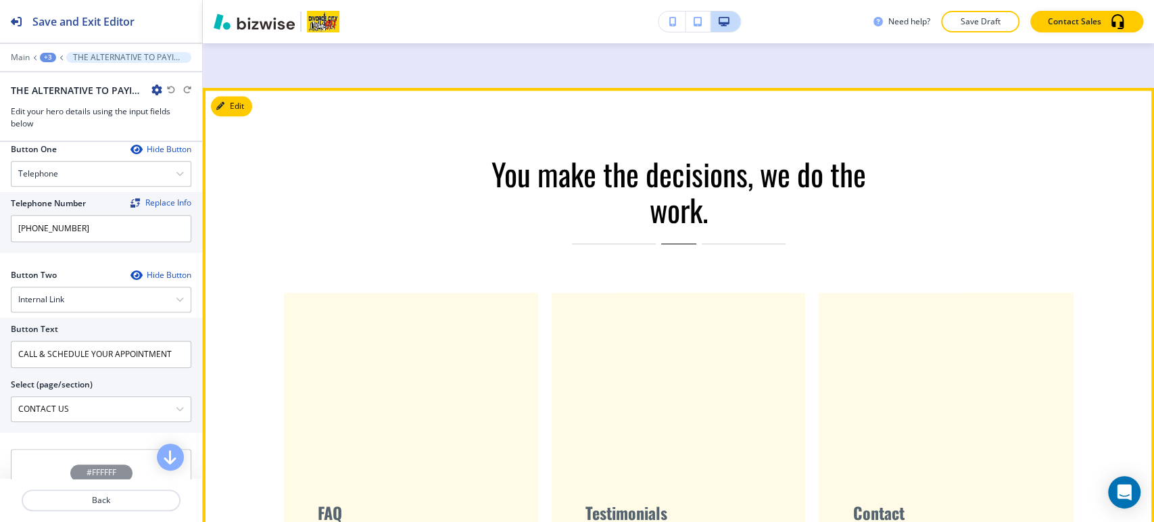
scroll to position [1309, 0]
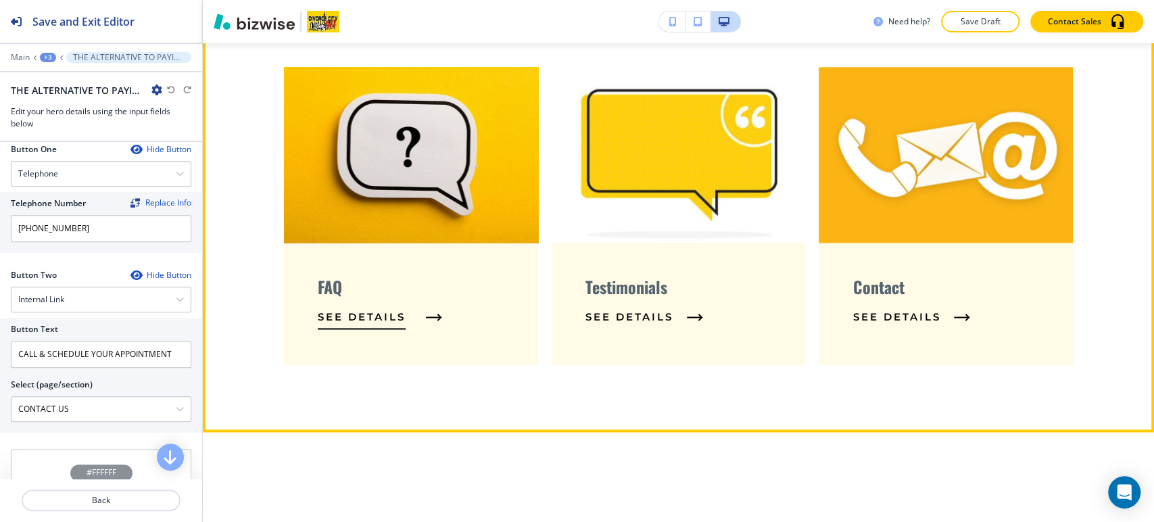
click at [381, 319] on span "See Details" at bounding box center [362, 317] width 88 height 16
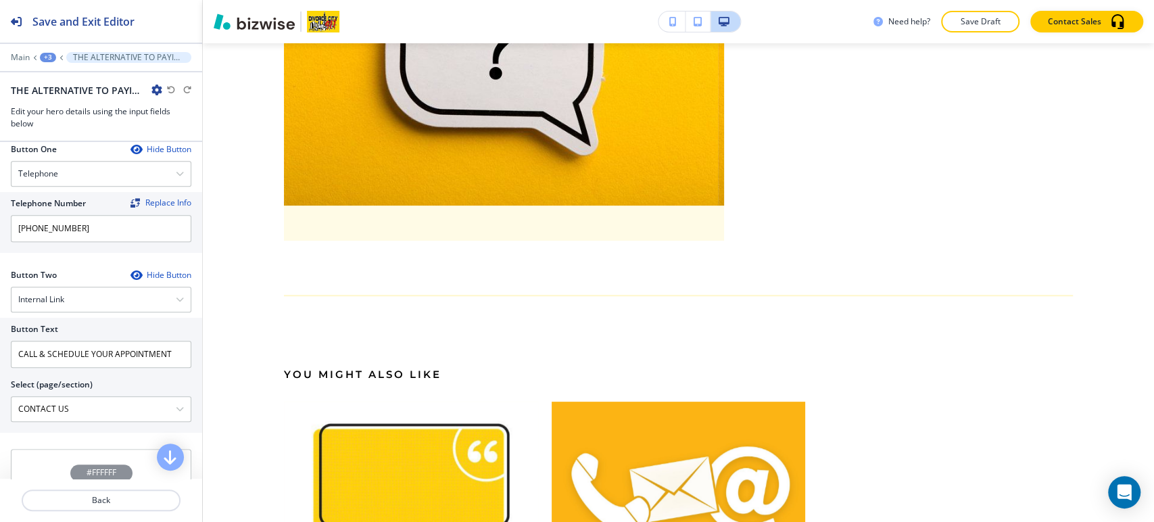
scroll to position [0, 0]
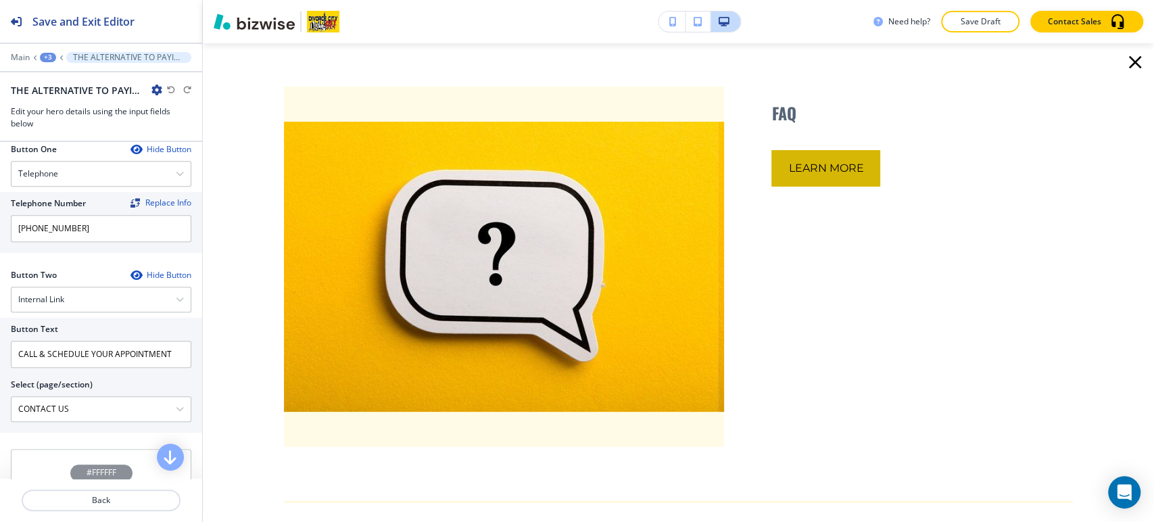
click at [815, 166] on button "Learn More" at bounding box center [826, 168] width 109 height 37
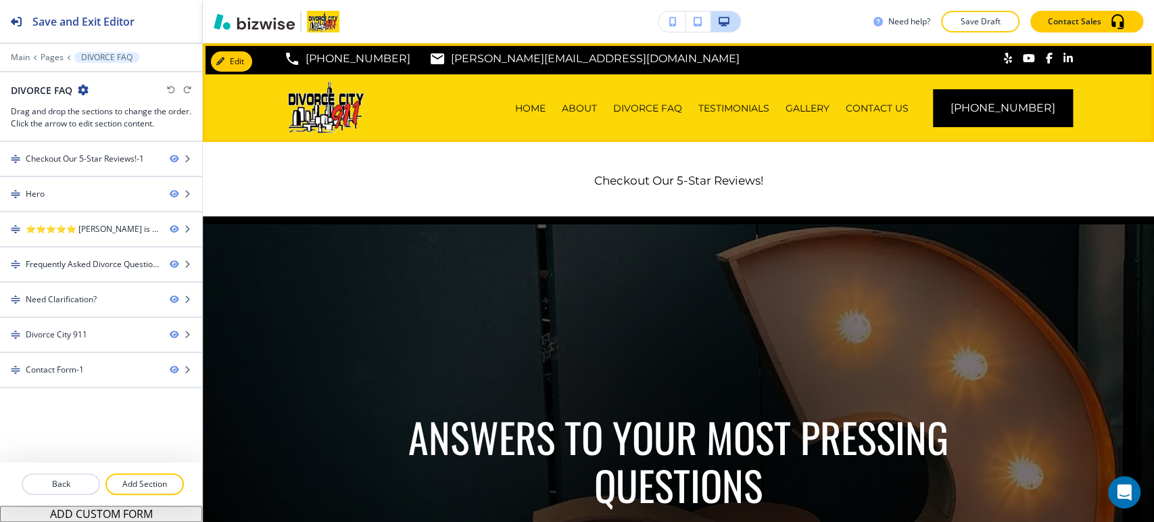
click at [551, 116] on div "HOME" at bounding box center [530, 108] width 47 height 68
click at [546, 110] on p "HOME" at bounding box center [530, 108] width 30 height 14
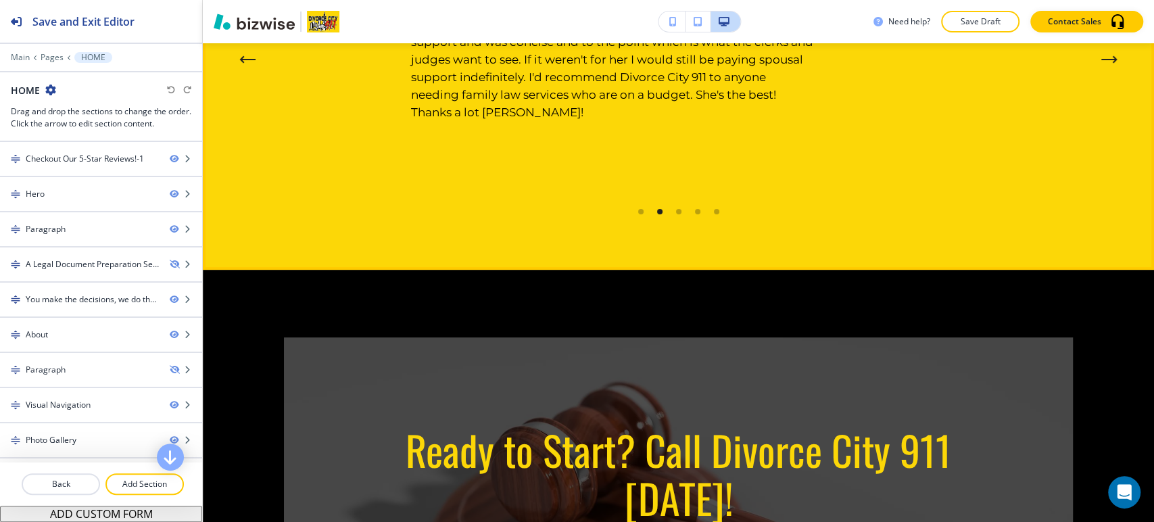
scroll to position [3305, 0]
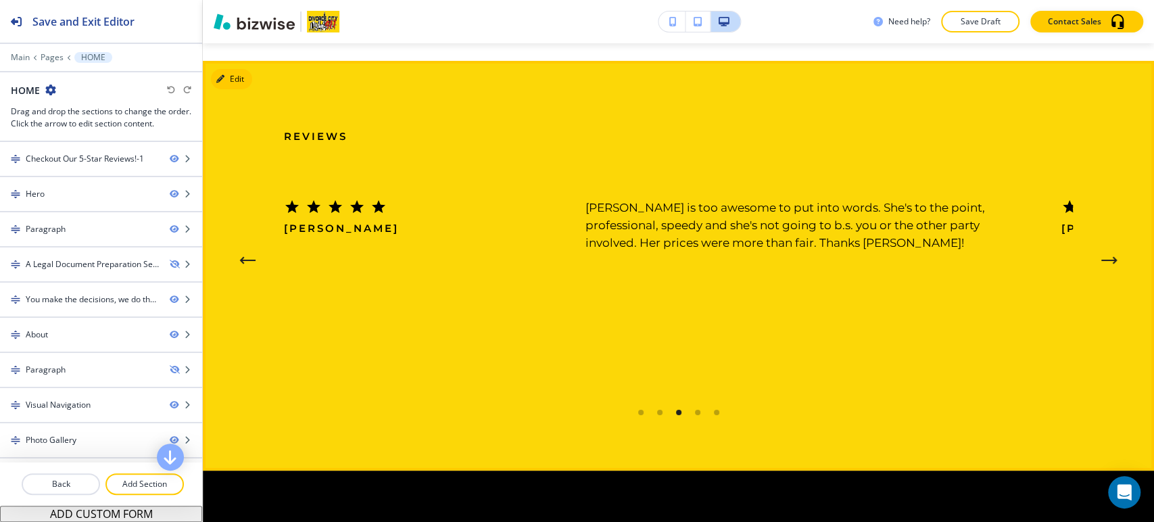
click at [238, 69] on button "Edit" at bounding box center [231, 79] width 41 height 20
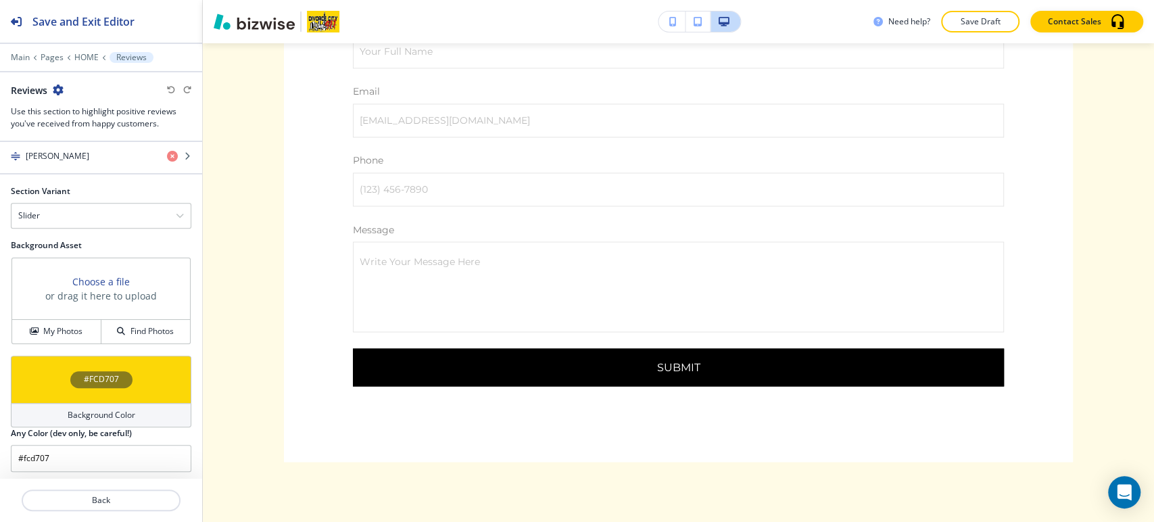
scroll to position [5462, 0]
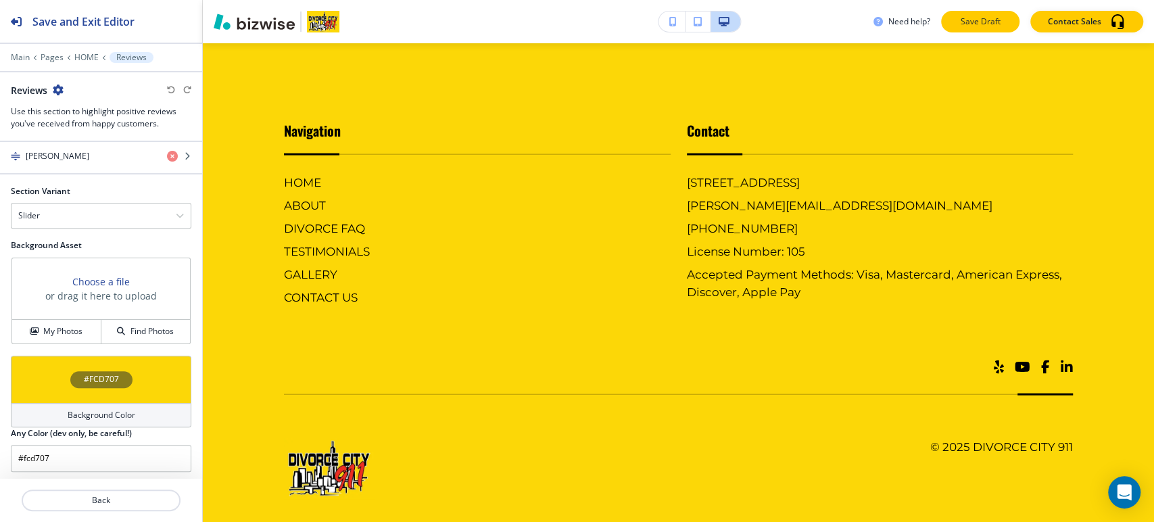
click at [967, 17] on p "Save Draft" at bounding box center [980, 22] width 43 height 12
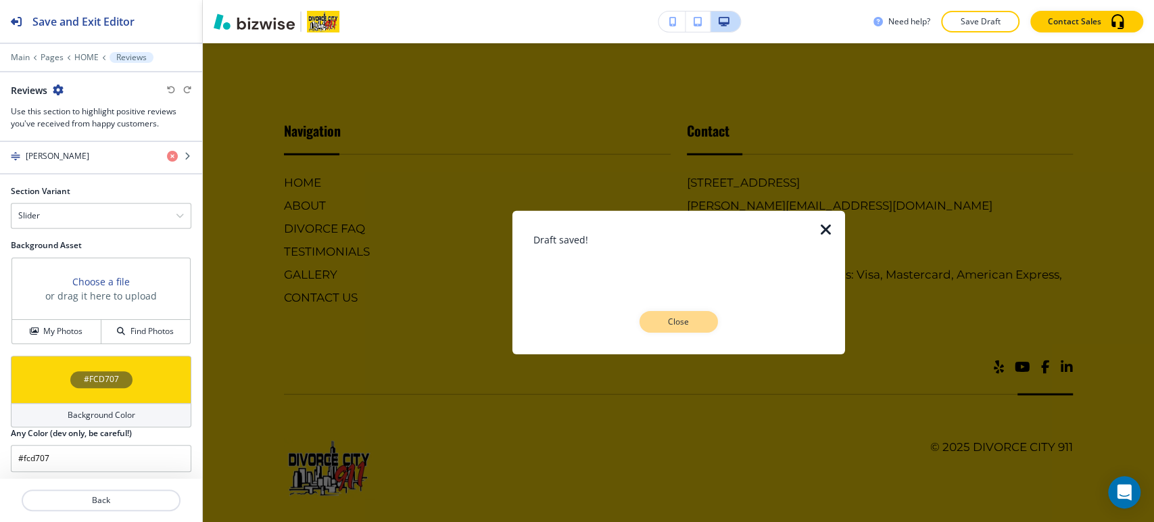
click at [686, 320] on p "Close" at bounding box center [678, 322] width 43 height 12
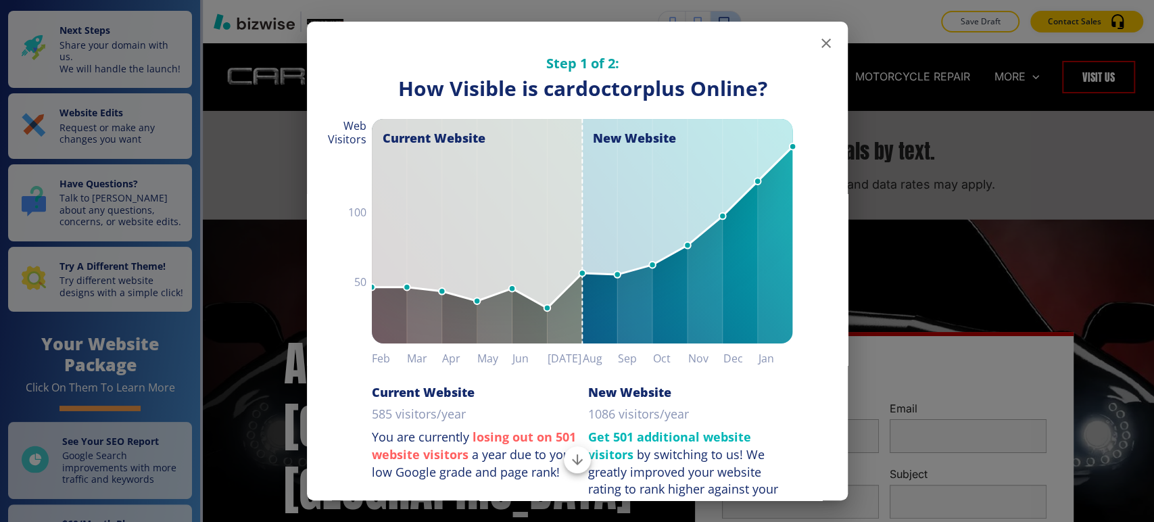
click at [822, 42] on icon "button" at bounding box center [826, 43] width 9 height 9
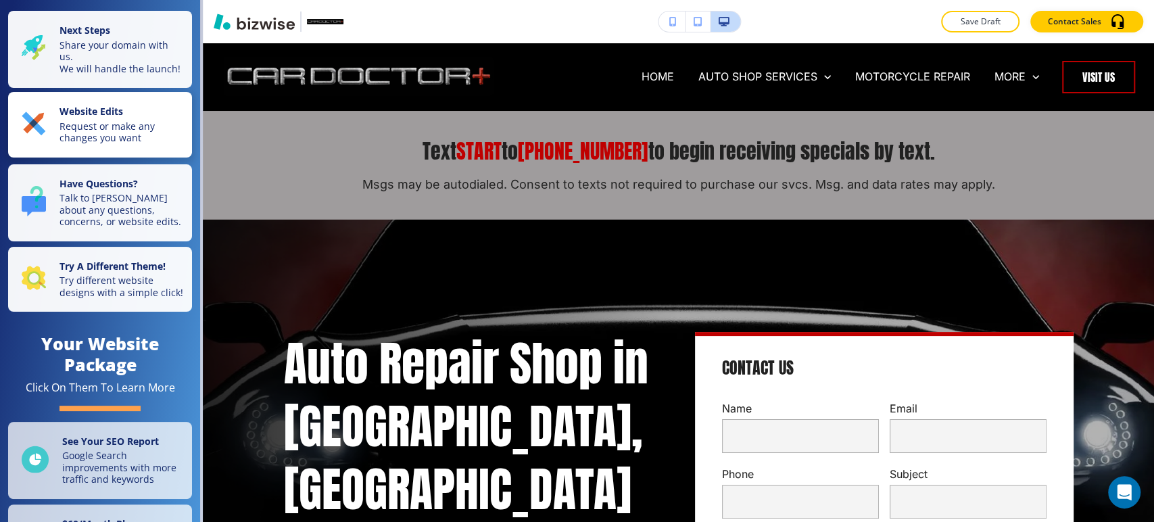
click at [110, 140] on p "Request or make any changes you want" at bounding box center [122, 132] width 124 height 24
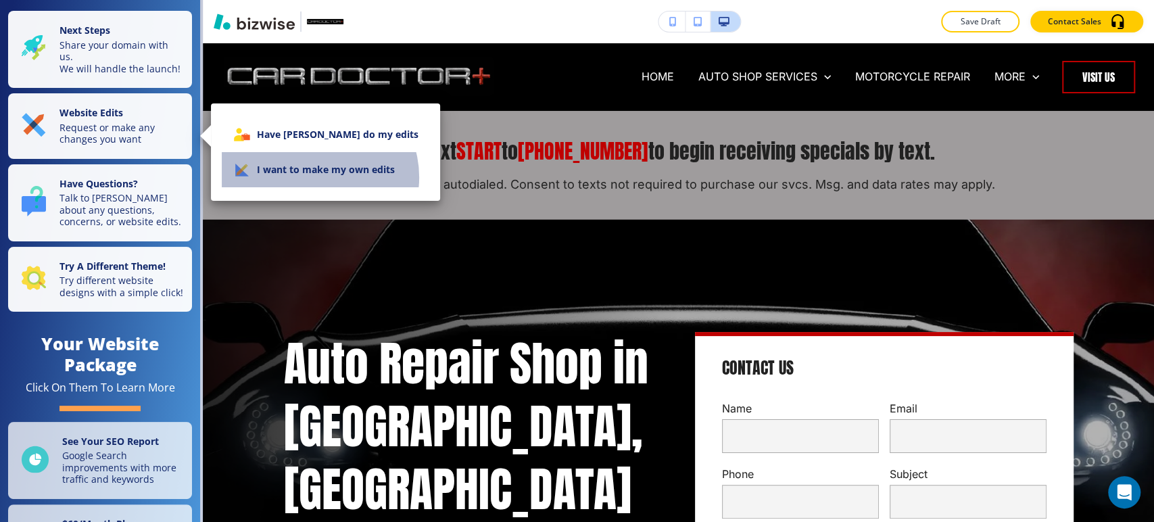
click at [316, 177] on li "I want to make my own edits" at bounding box center [326, 169] width 208 height 35
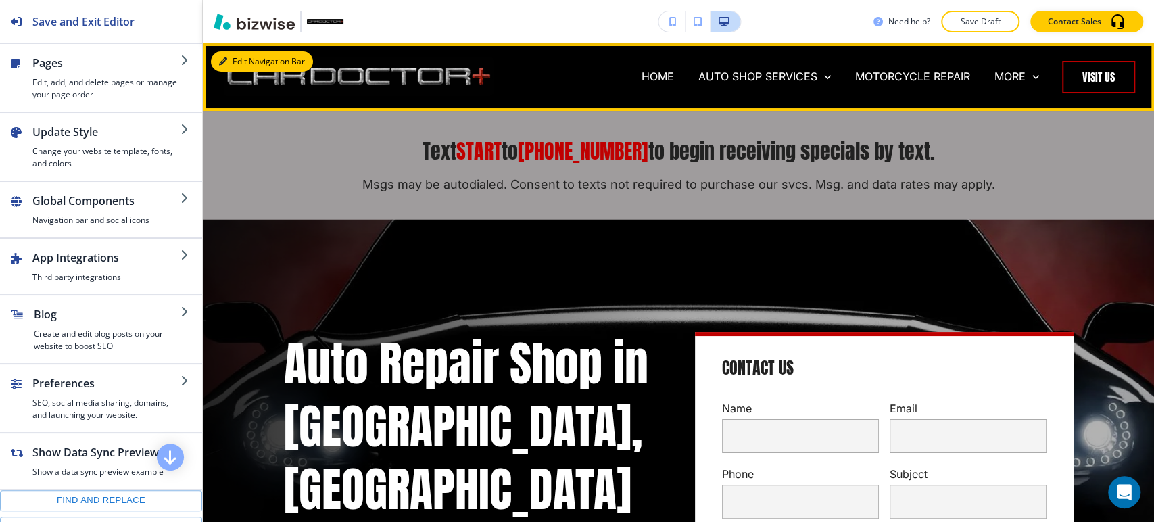
click at [245, 62] on button "Edit Navigation Bar" at bounding box center [262, 61] width 102 height 20
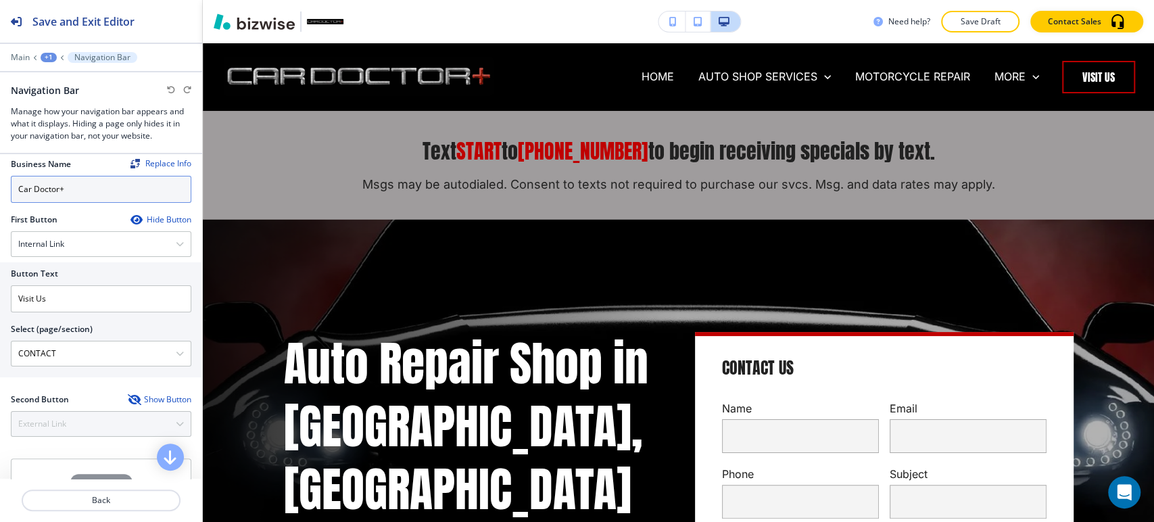
scroll to position [150, 0]
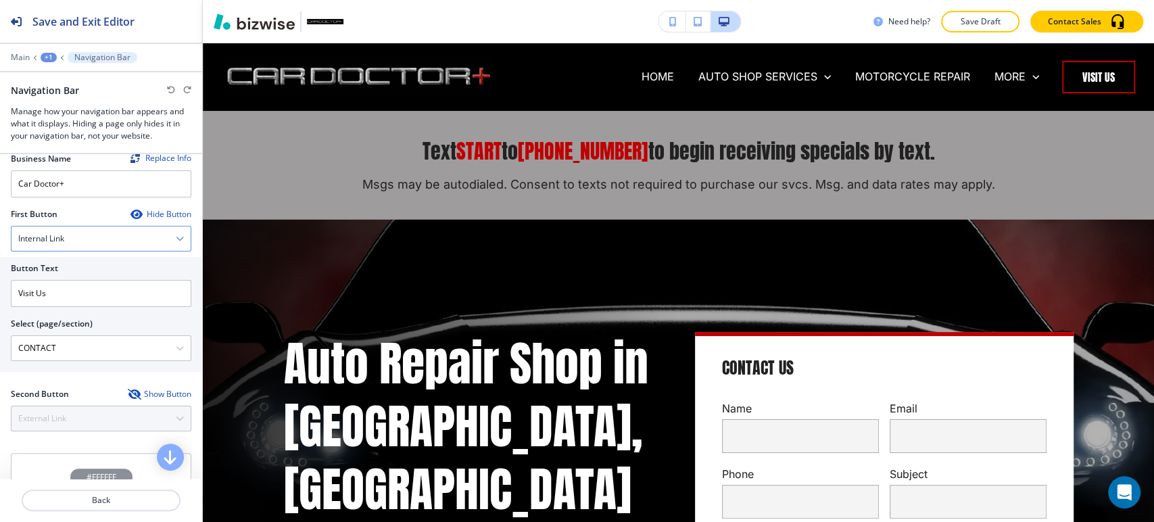
click at [118, 233] on div "Internal Link" at bounding box center [100, 239] width 179 height 24
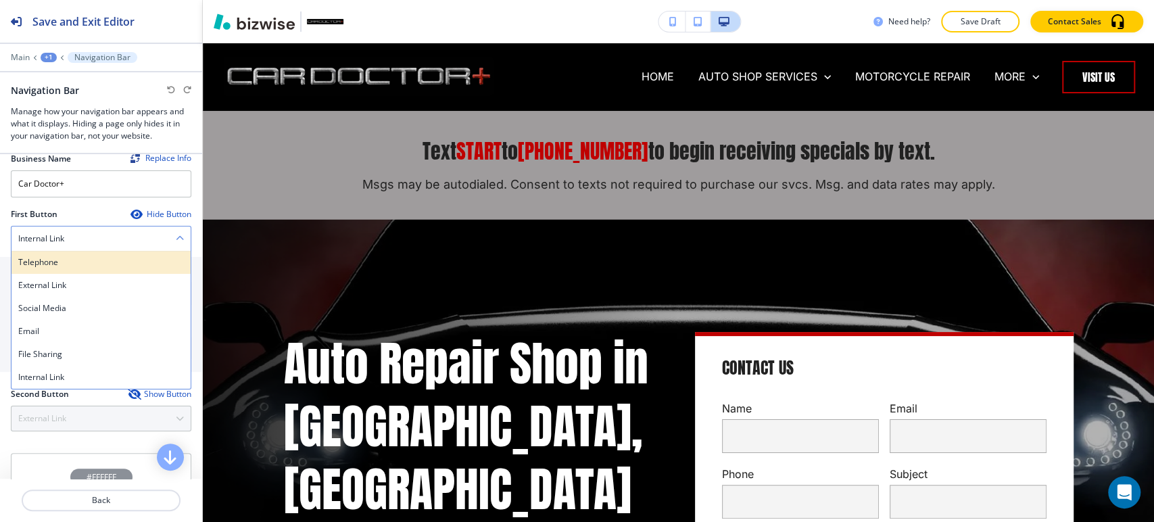
click at [106, 266] on div "Telephone" at bounding box center [100, 262] width 179 height 23
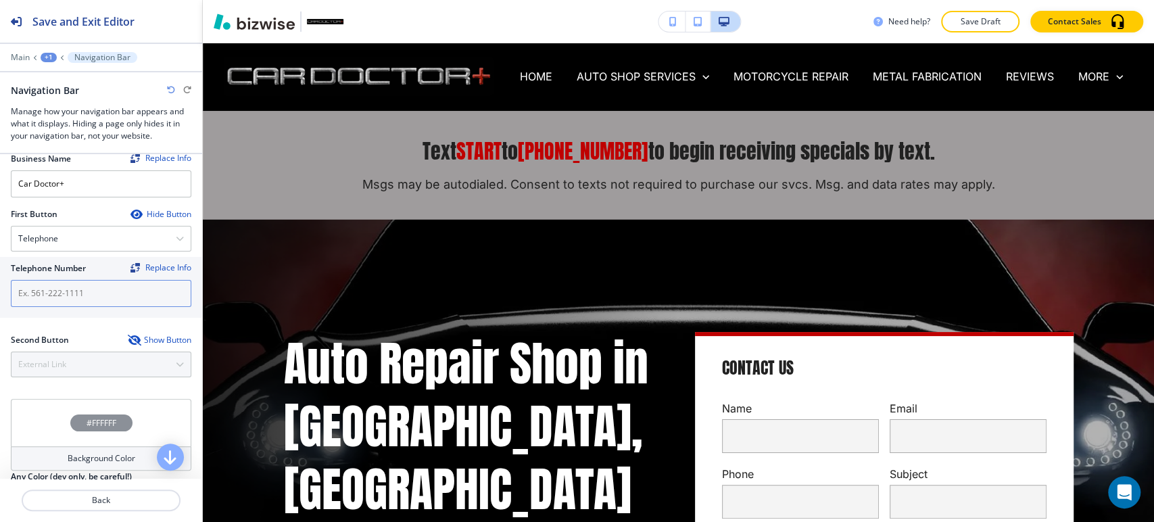
click at [95, 289] on input "text" at bounding box center [101, 293] width 181 height 27
paste input "[PHONE_NUMBER]"
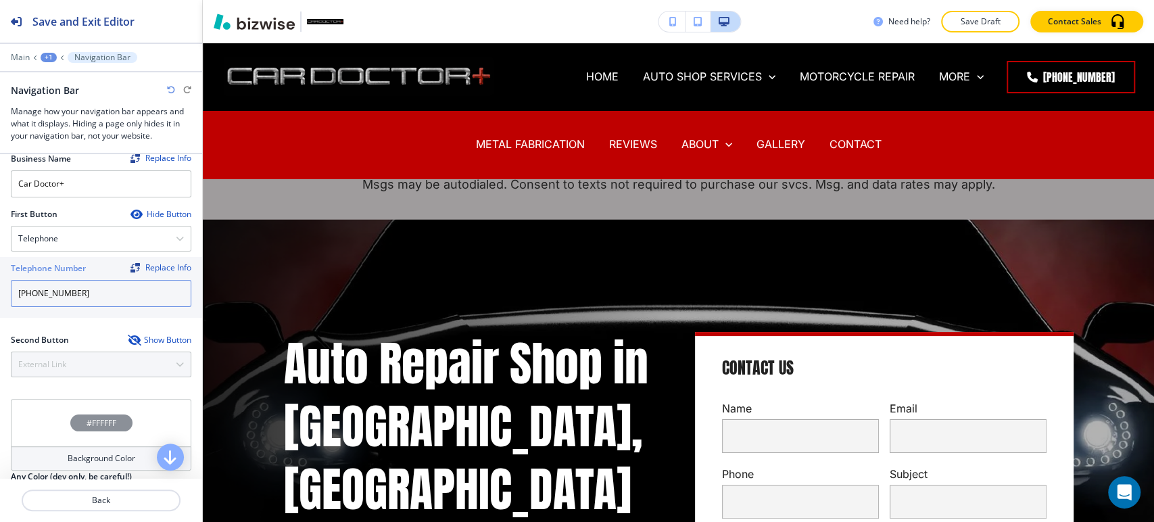
type input "[PHONE_NUMBER]"
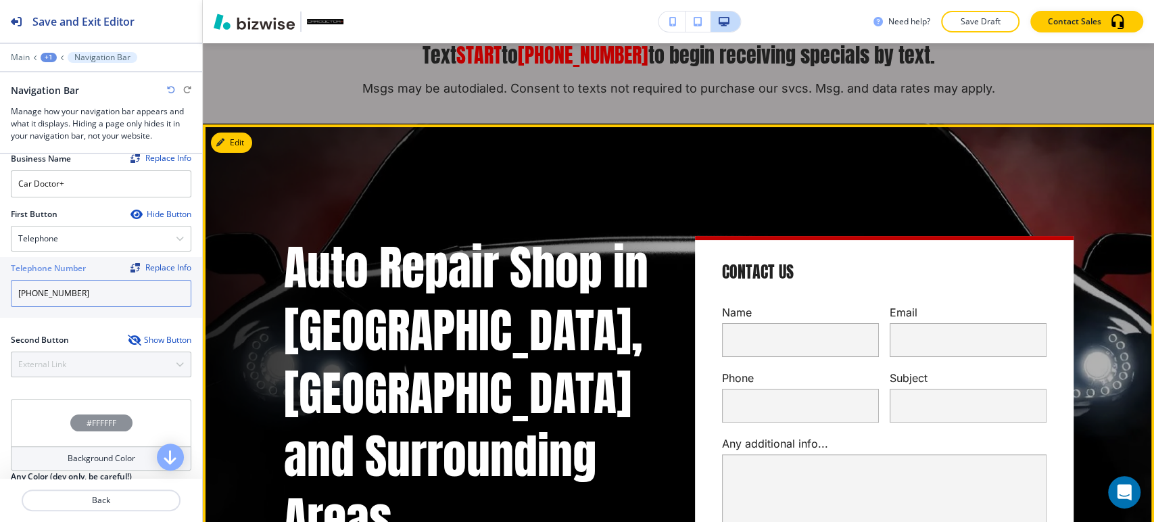
scroll to position [0, 0]
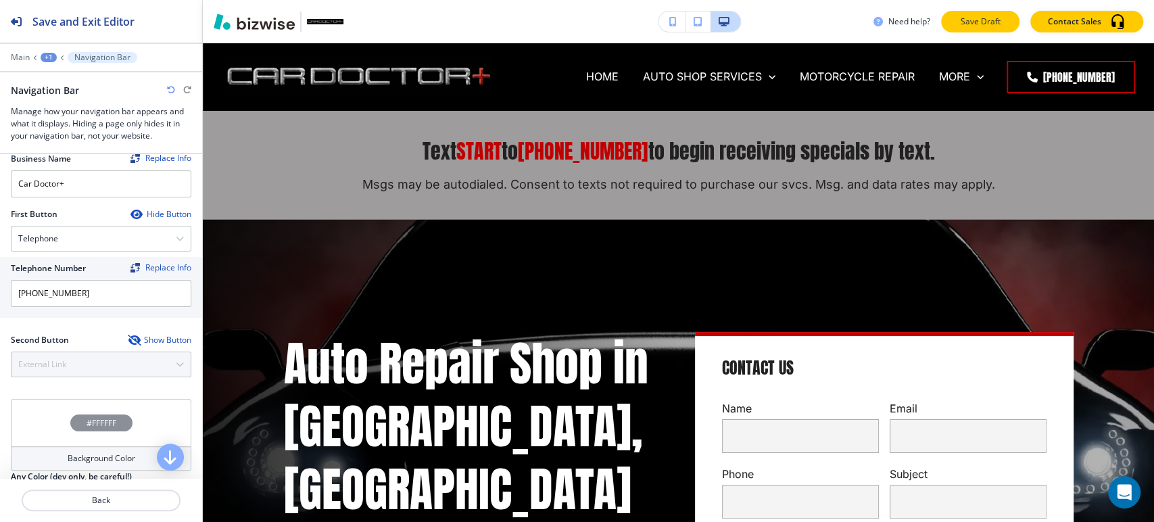
click at [979, 14] on button "Save Draft" at bounding box center [980, 22] width 78 height 22
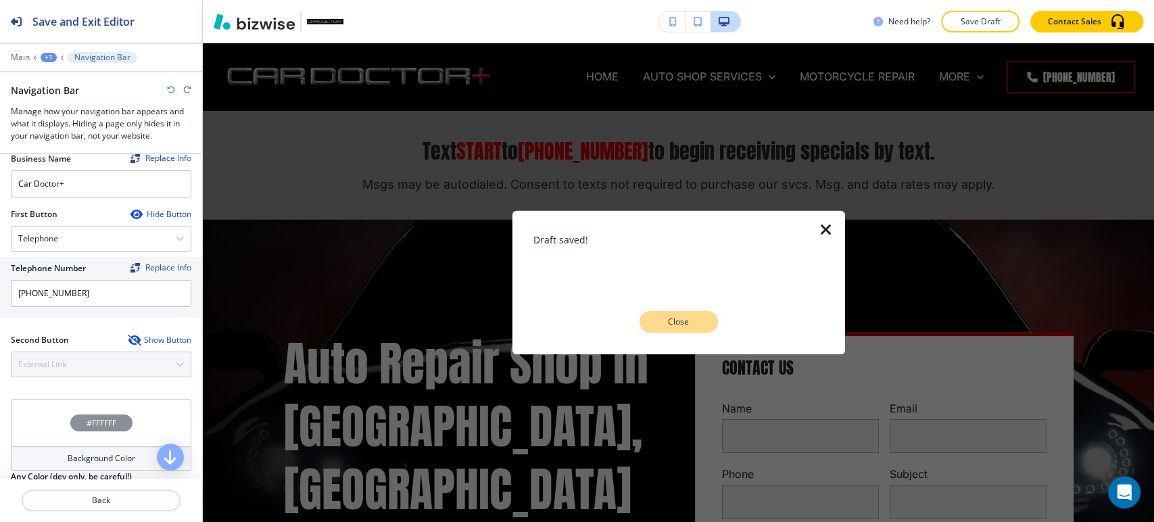
click at [692, 312] on button "Close" at bounding box center [679, 322] width 78 height 22
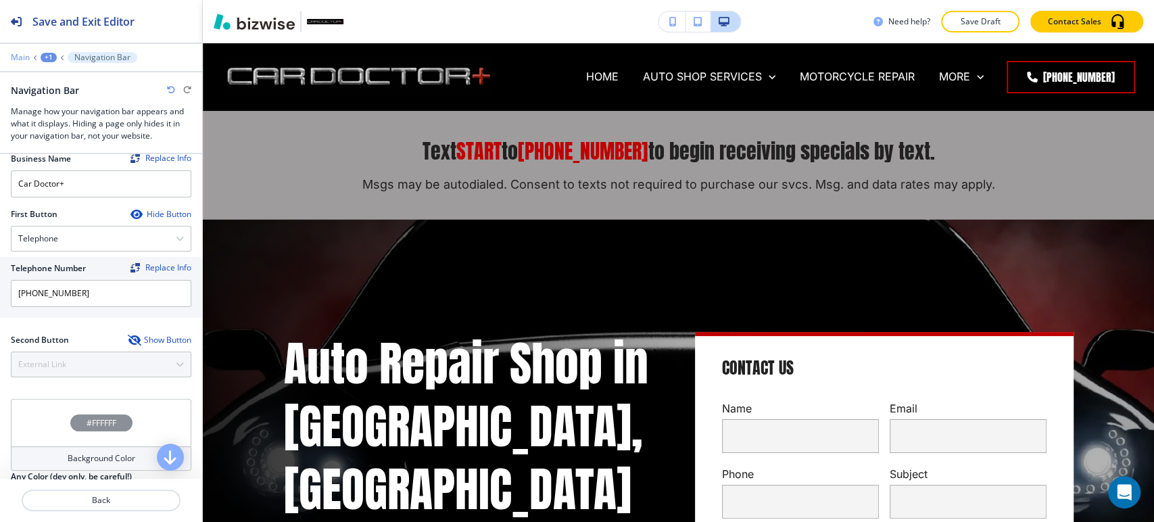
click at [25, 58] on p "Main" at bounding box center [20, 57] width 19 height 9
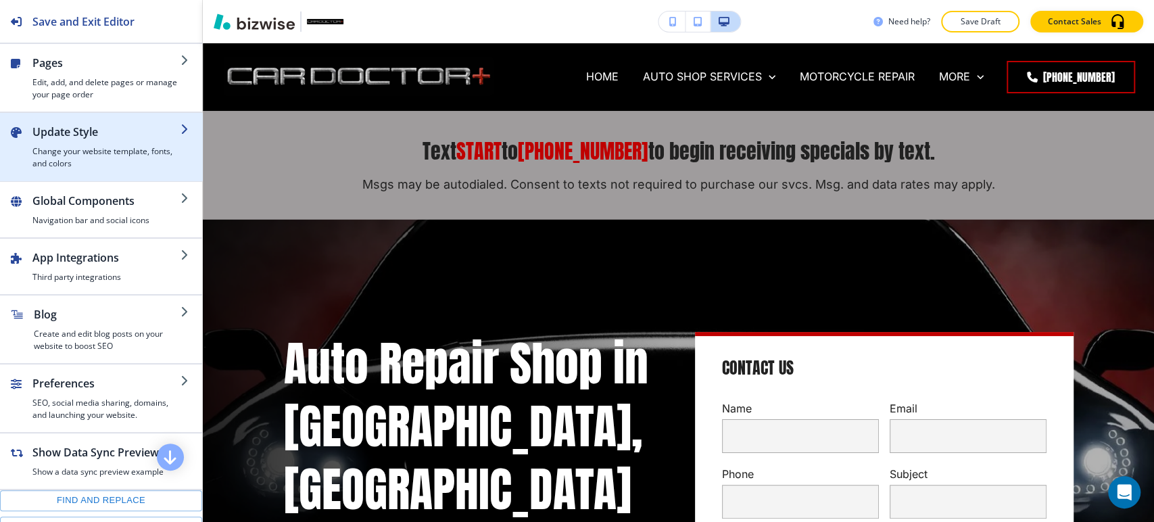
click at [97, 149] on h4 "Change your website template, fonts, and colors" at bounding box center [106, 157] width 148 height 24
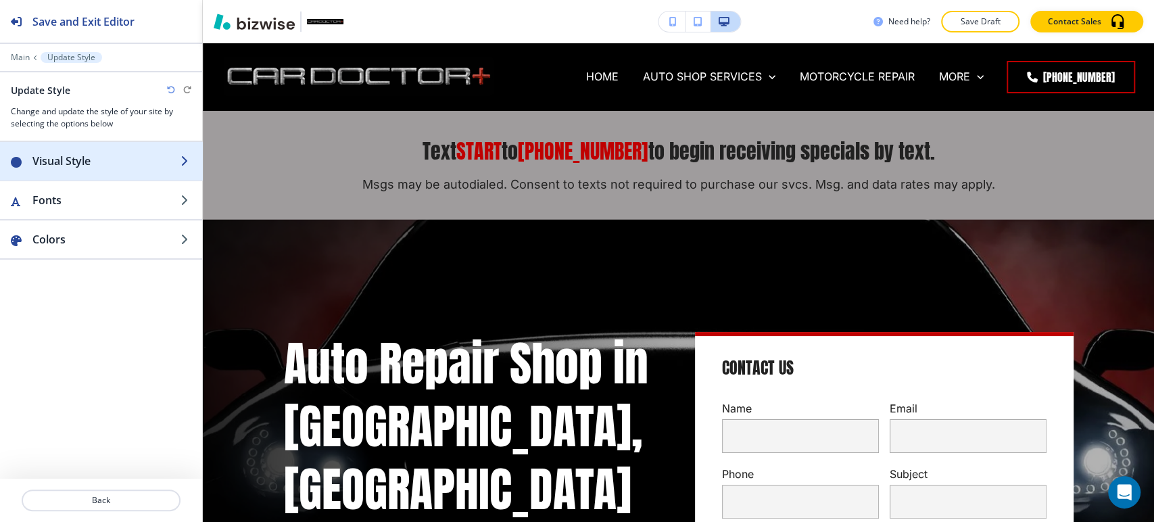
click at [131, 167] on h2 "Visual Style" at bounding box center [106, 161] width 148 height 16
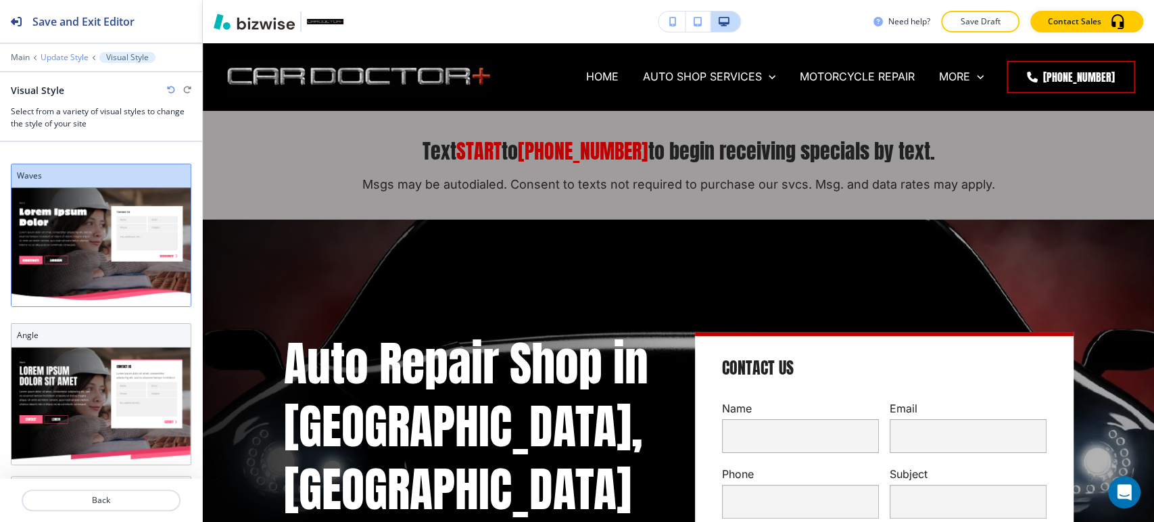
click at [62, 60] on p "Update Style" at bounding box center [65, 57] width 48 height 9
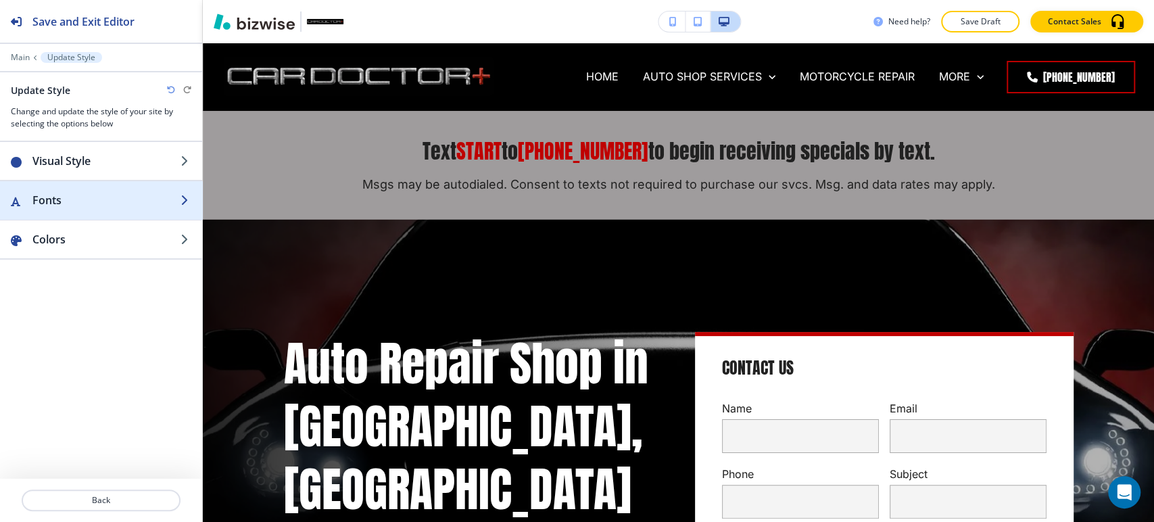
click at [89, 201] on h2 "Fonts" at bounding box center [106, 200] width 148 height 16
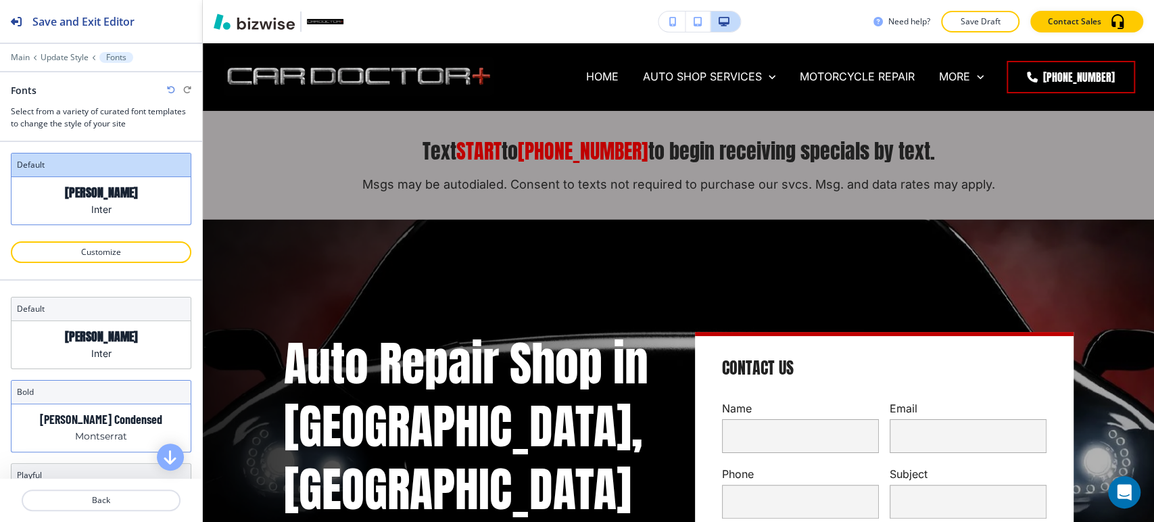
click at [114, 415] on p "[PERSON_NAME] Condensed" at bounding box center [101, 420] width 122 height 14
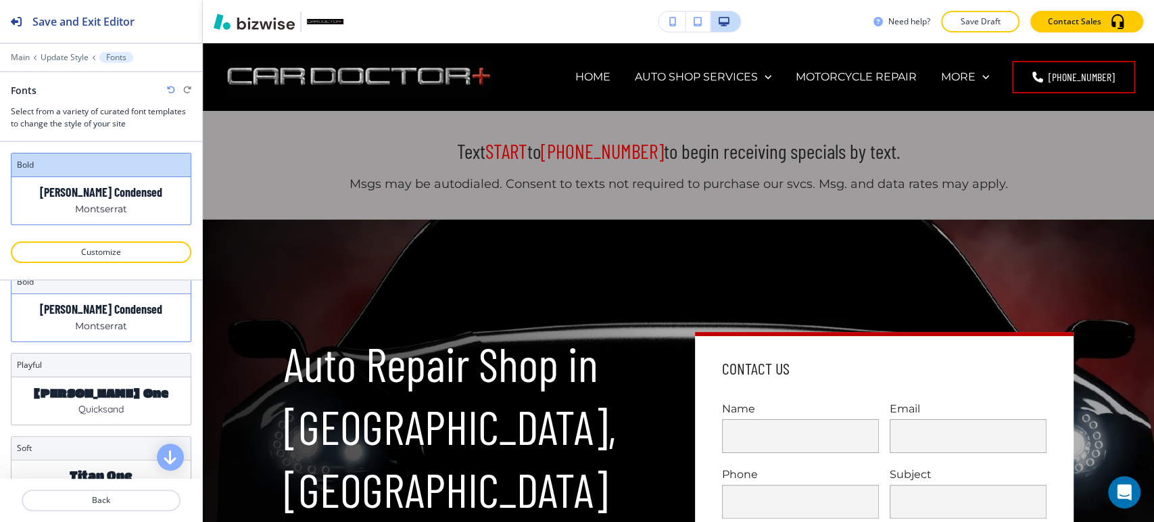
scroll to position [75, 0]
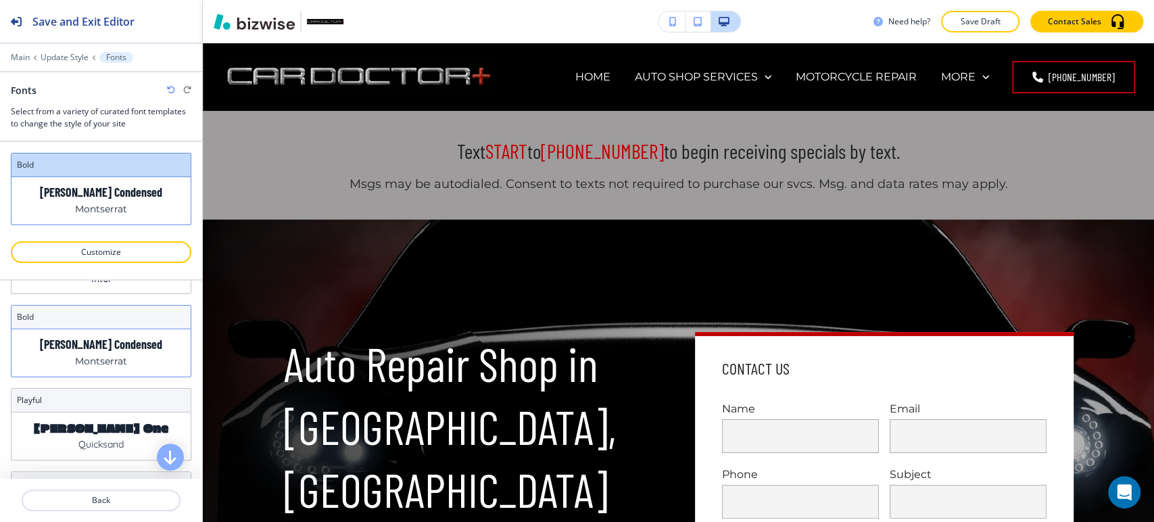
click at [146, 351] on div "[PERSON_NAME] Condensed Montserrat" at bounding box center [100, 352] width 179 height 47
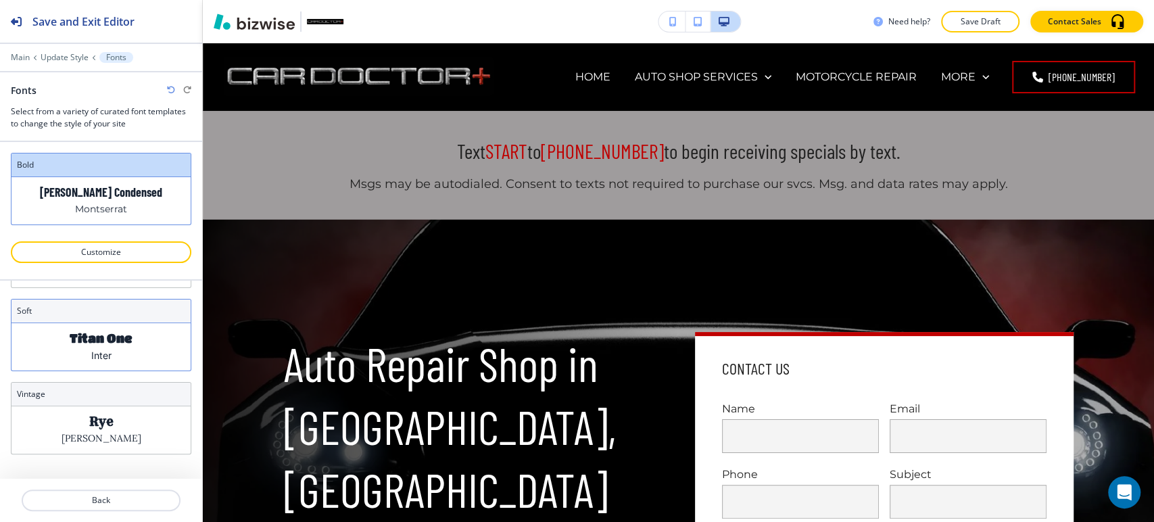
scroll to position [0, 0]
click at [114, 356] on div "Anton Inter" at bounding box center [100, 344] width 179 height 47
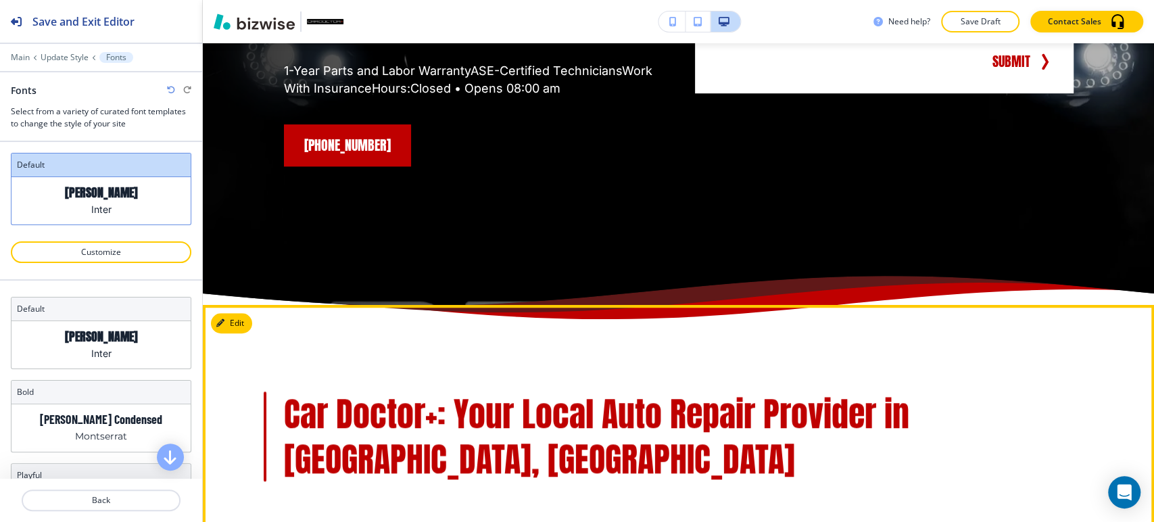
scroll to position [75, 0]
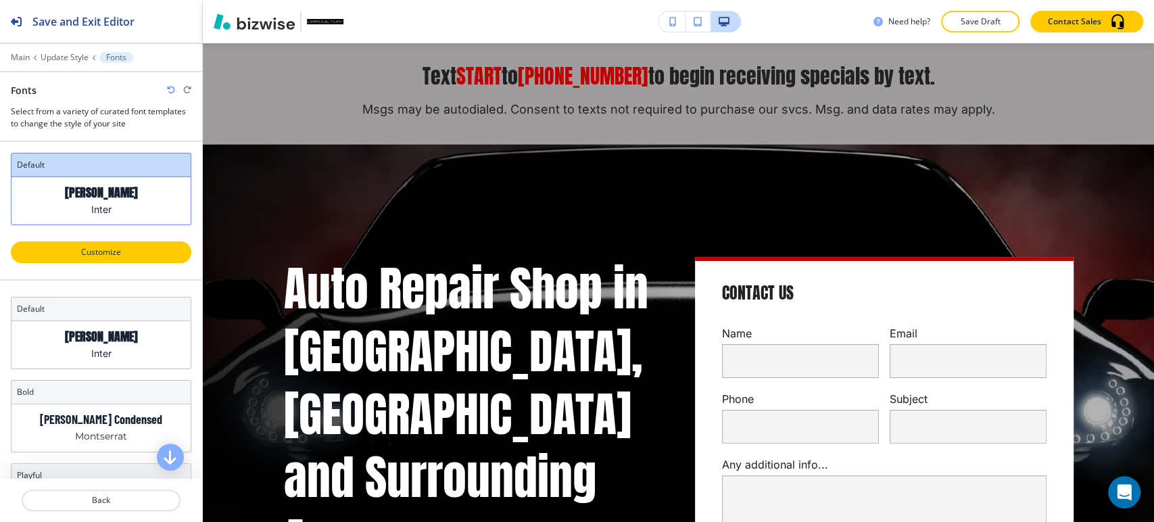
click at [124, 248] on p "Customize" at bounding box center [100, 252] width 145 height 12
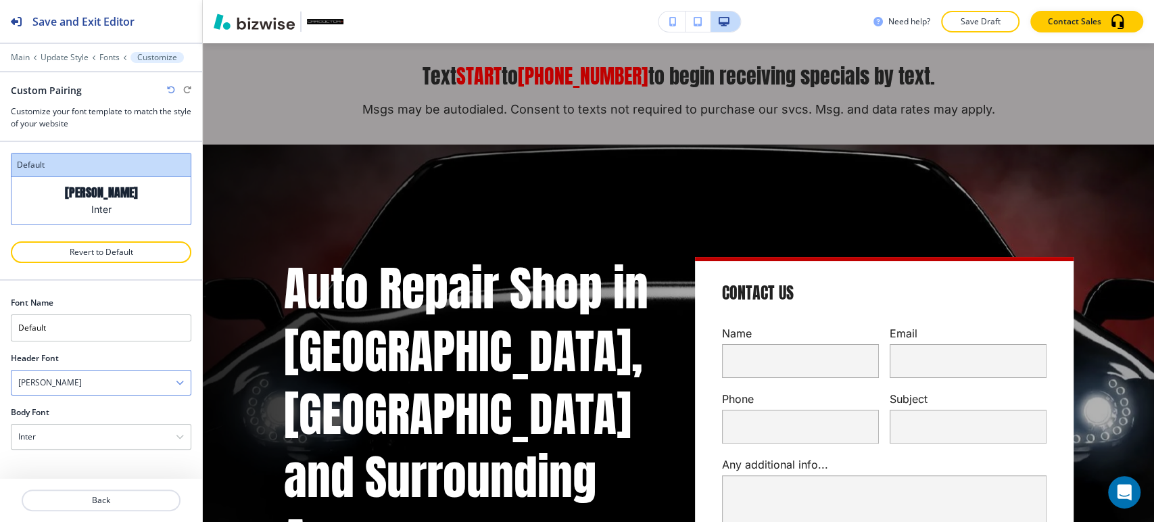
click at [128, 379] on div "[PERSON_NAME]" at bounding box center [100, 383] width 179 height 24
click at [97, 381] on h4 "[PERSON_NAME]" at bounding box center [101, 381] width 166 height 12
click at [97, 381] on div "[PERSON_NAME]" at bounding box center [100, 383] width 179 height 24
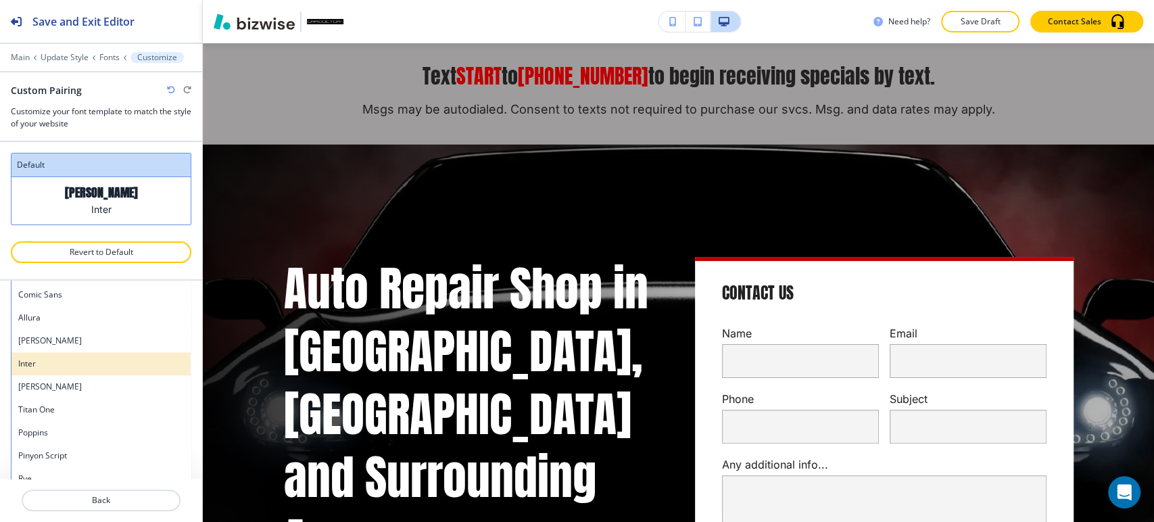
scroll to position [1043, 0]
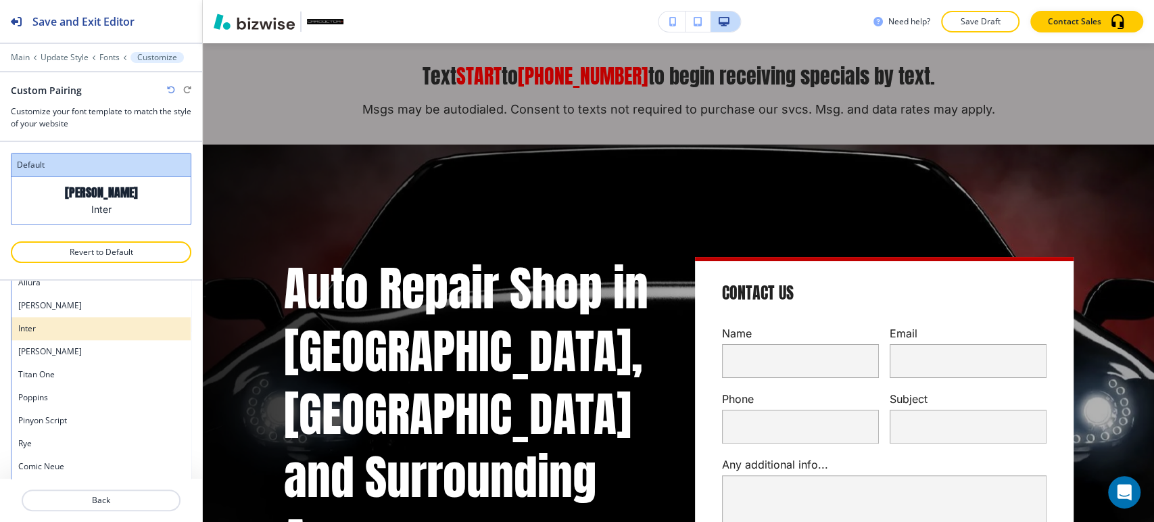
click at [101, 323] on h4 "Inter" at bounding box center [101, 329] width 166 height 12
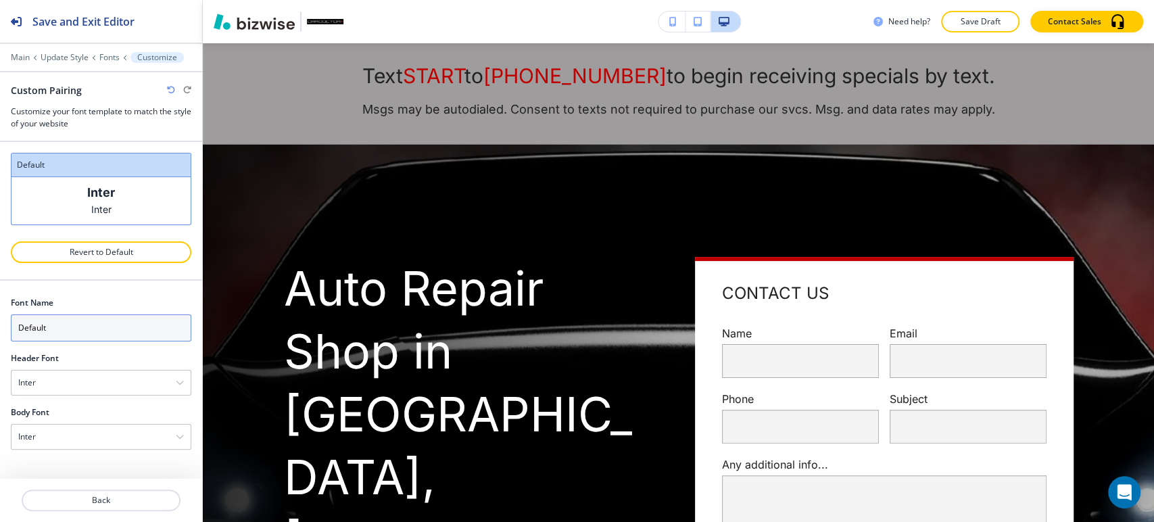
scroll to position [0, 0]
click at [126, 373] on div "Inter" at bounding box center [100, 383] width 179 height 24
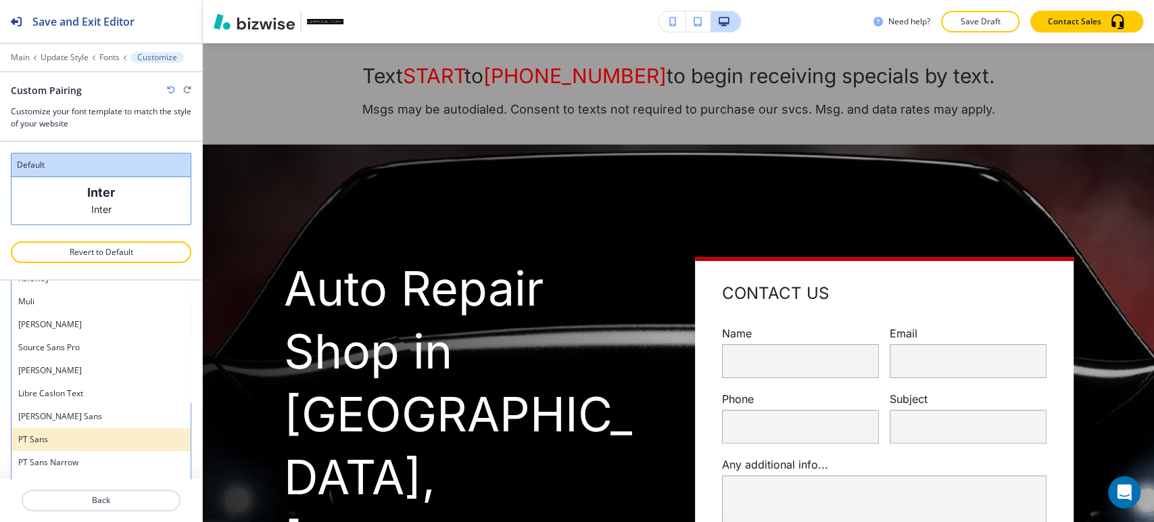
scroll to position [530, 0]
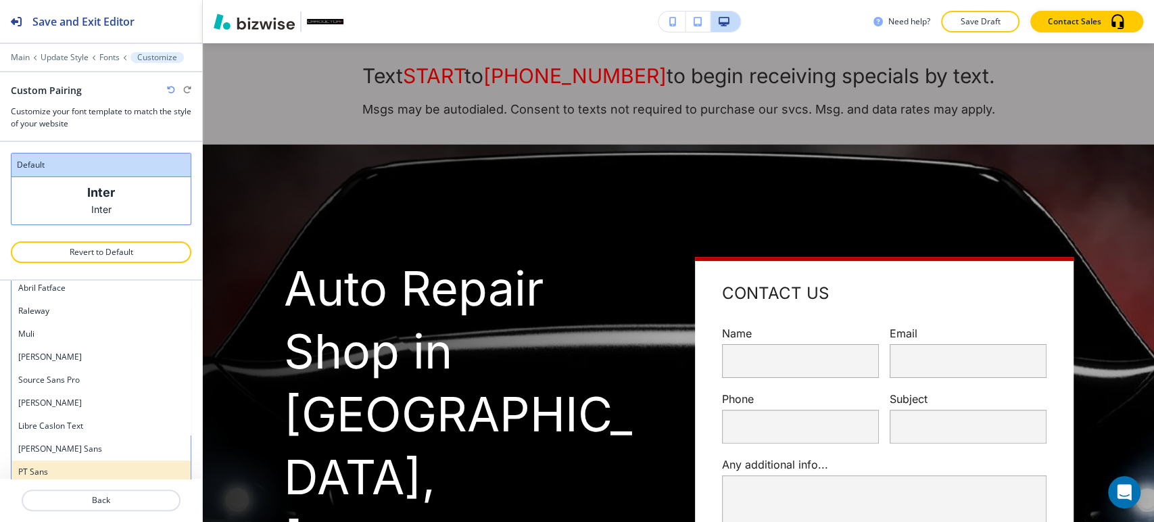
click at [108, 398] on h4 "[PERSON_NAME]" at bounding box center [101, 403] width 166 height 12
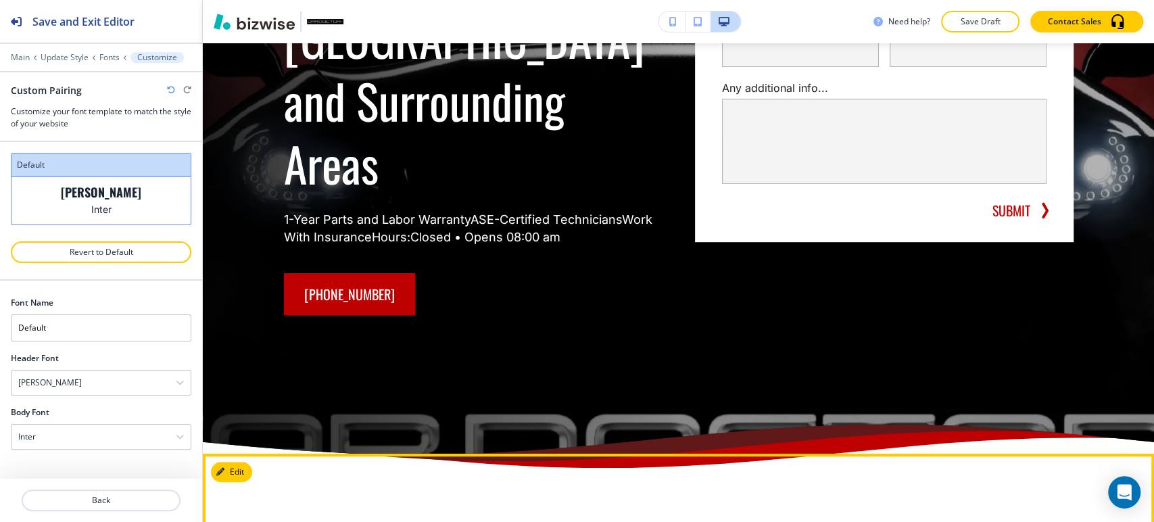
scroll to position [450, 0]
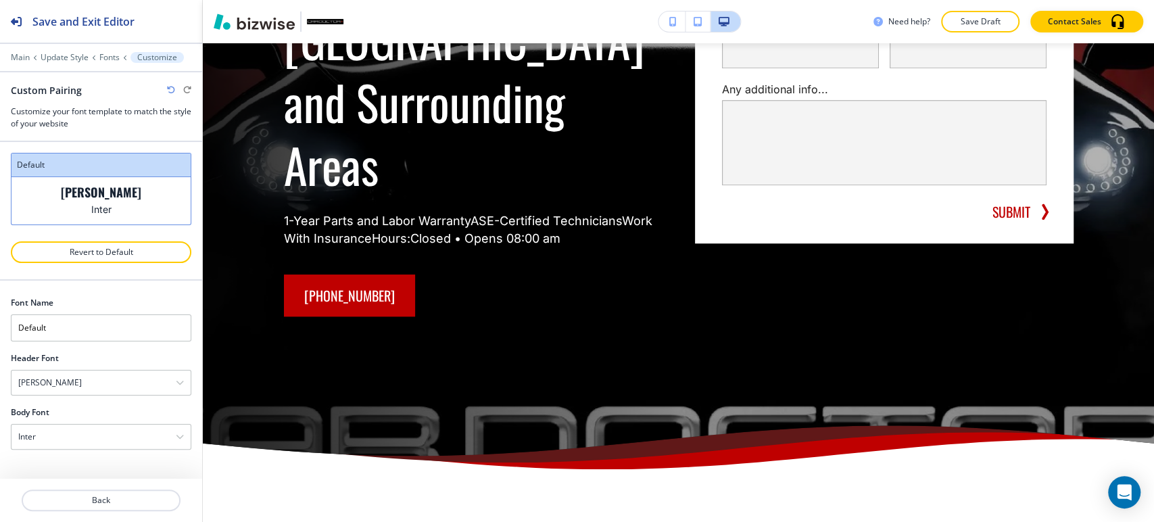
click at [993, 24] on p "Save Draft" at bounding box center [980, 22] width 43 height 12
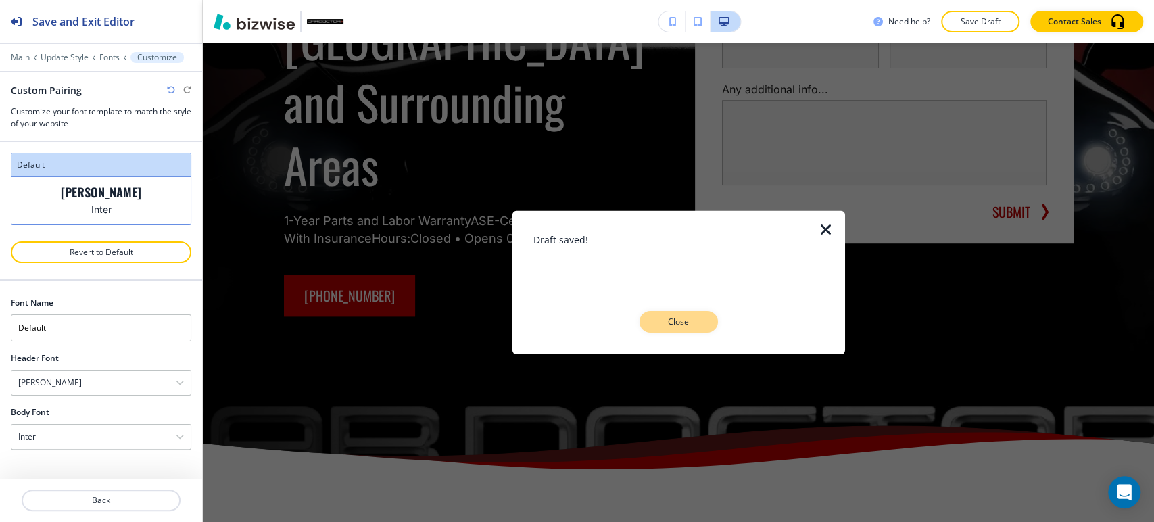
click at [695, 317] on p "Close" at bounding box center [678, 322] width 43 height 12
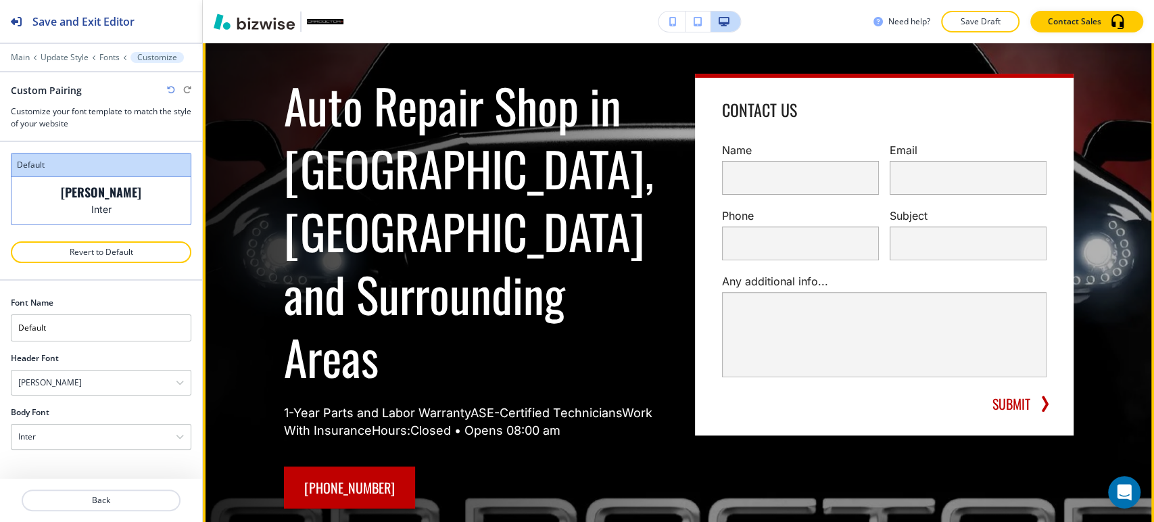
scroll to position [150, 0]
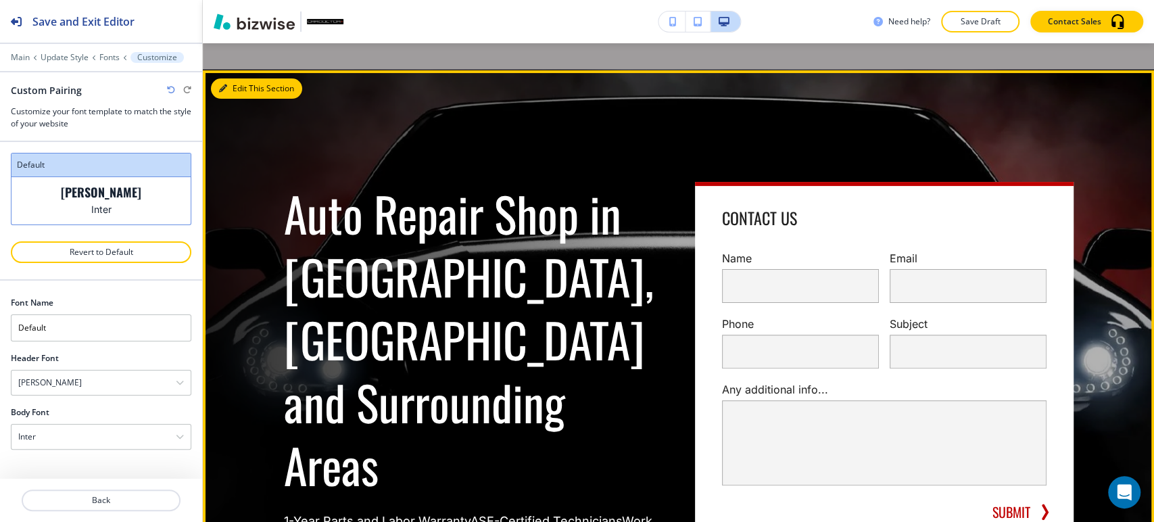
click at [241, 92] on button "Edit This Section" at bounding box center [256, 88] width 91 height 20
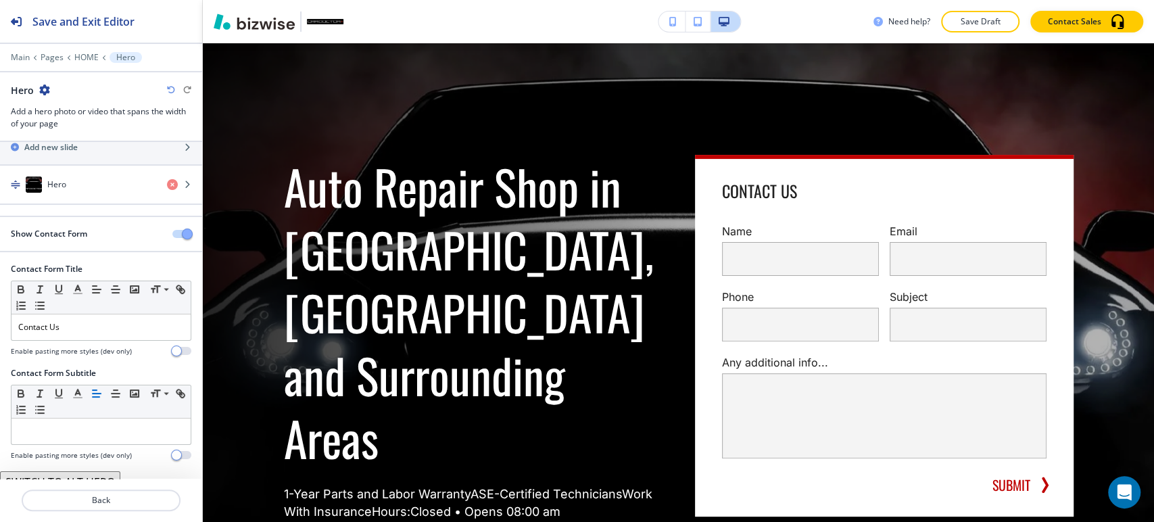
scroll to position [50, 0]
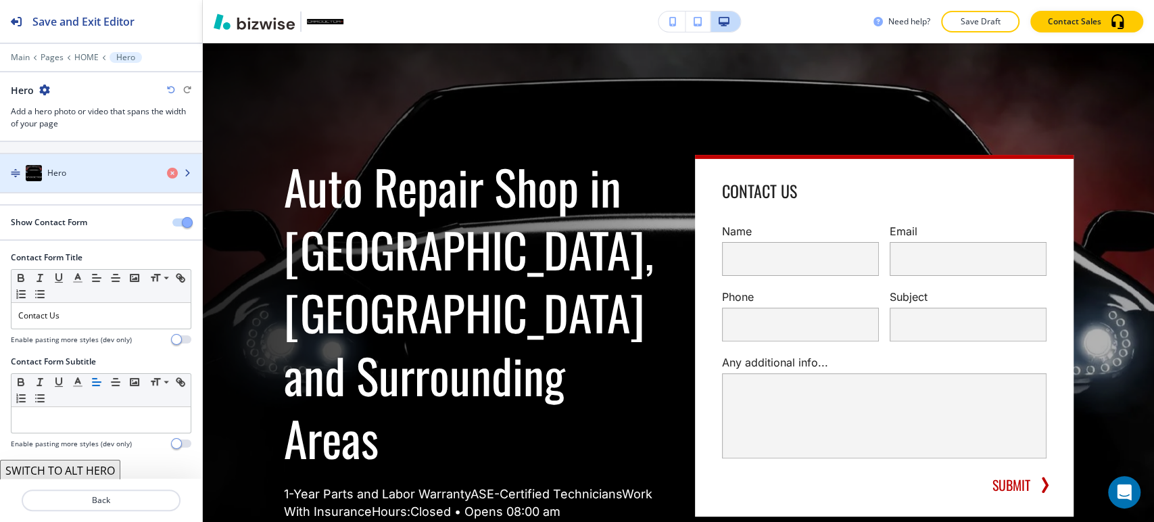
click at [95, 185] on div "button" at bounding box center [101, 186] width 202 height 11
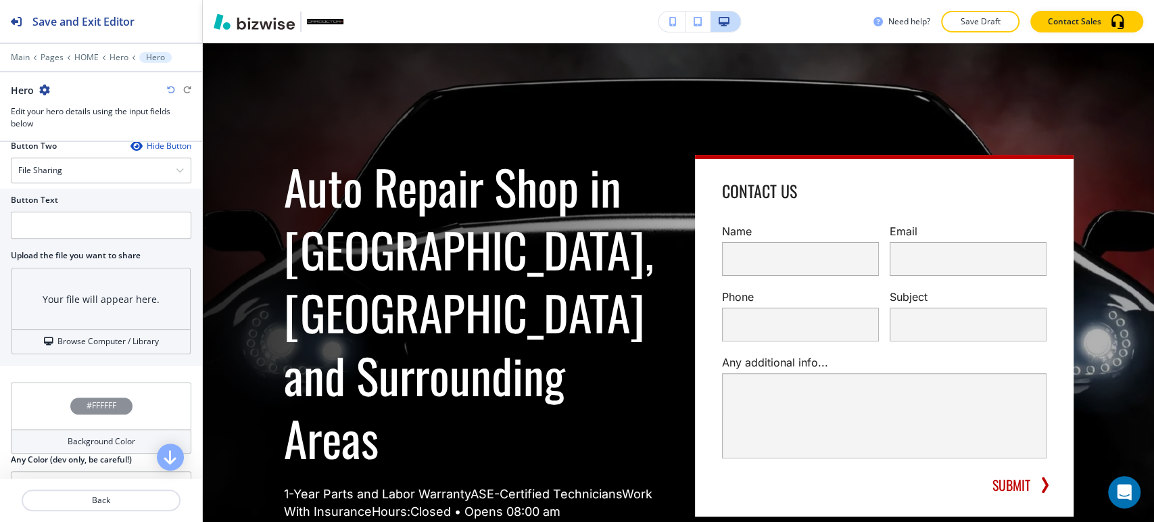
scroll to position [600, 0]
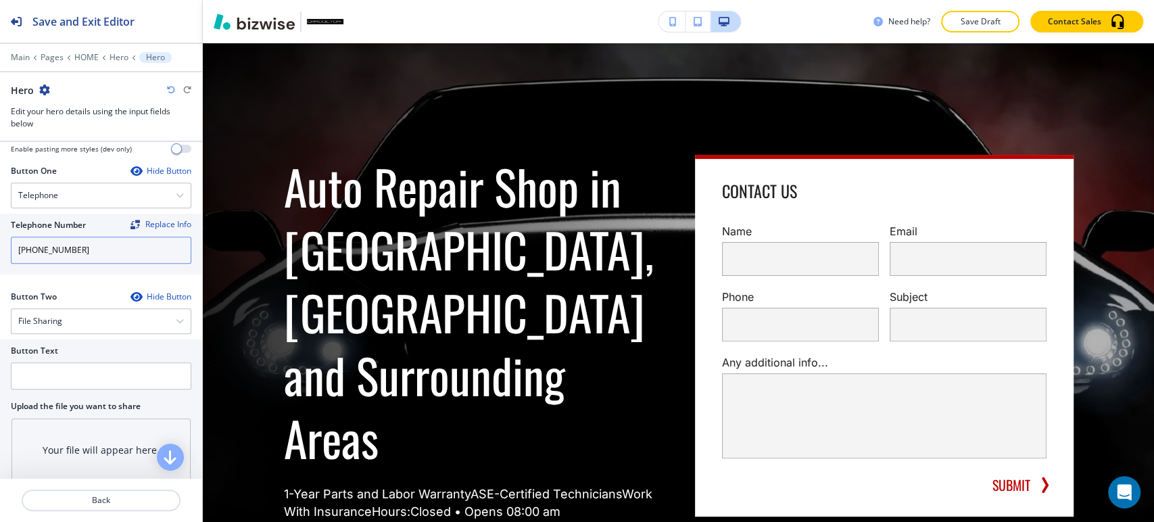
click at [120, 240] on input "[PHONE_NUMBER]" at bounding box center [101, 250] width 181 height 27
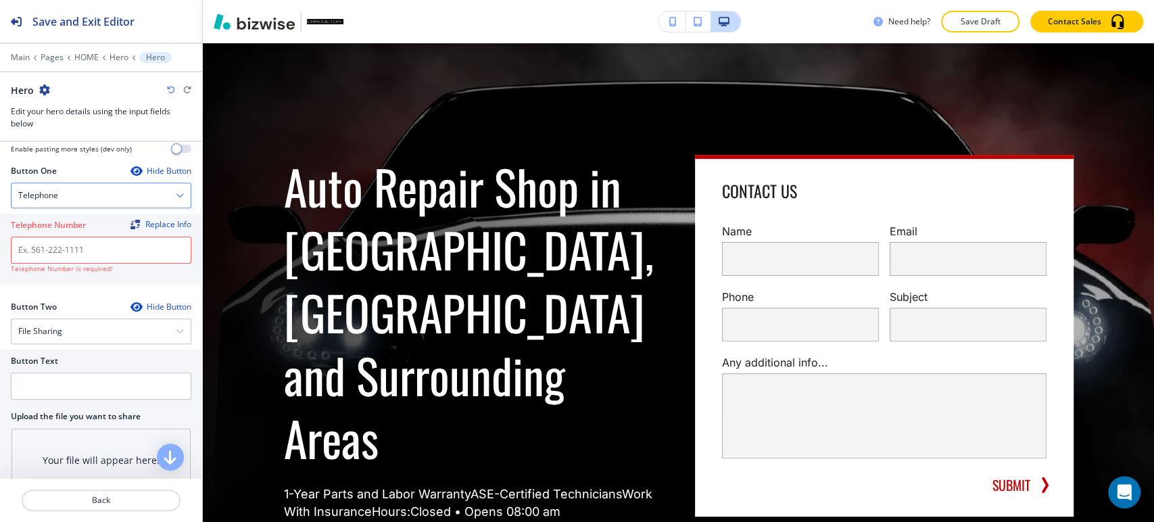
click at [142, 189] on div "Telephone" at bounding box center [100, 195] width 179 height 24
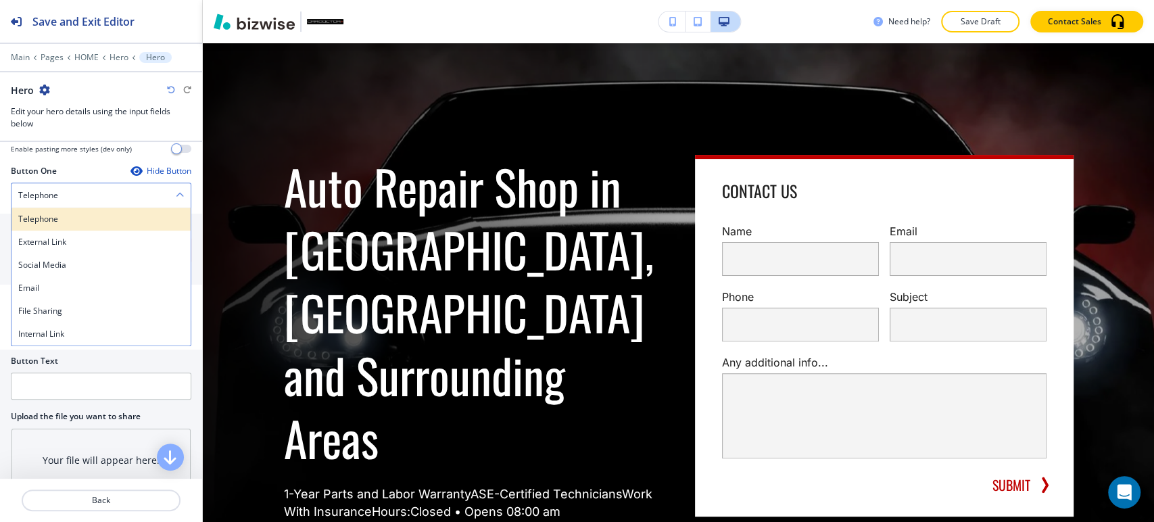
click at [116, 213] on h4 "Telephone" at bounding box center [101, 219] width 166 height 12
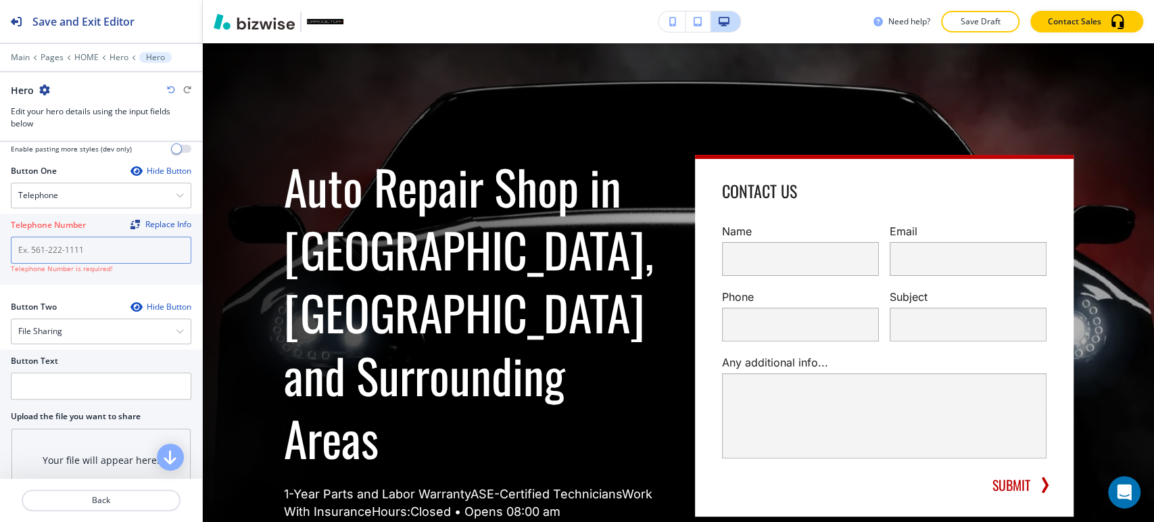
click at [115, 239] on input "text" at bounding box center [101, 250] width 181 height 27
paste input "[PHONE_NUMBER]"
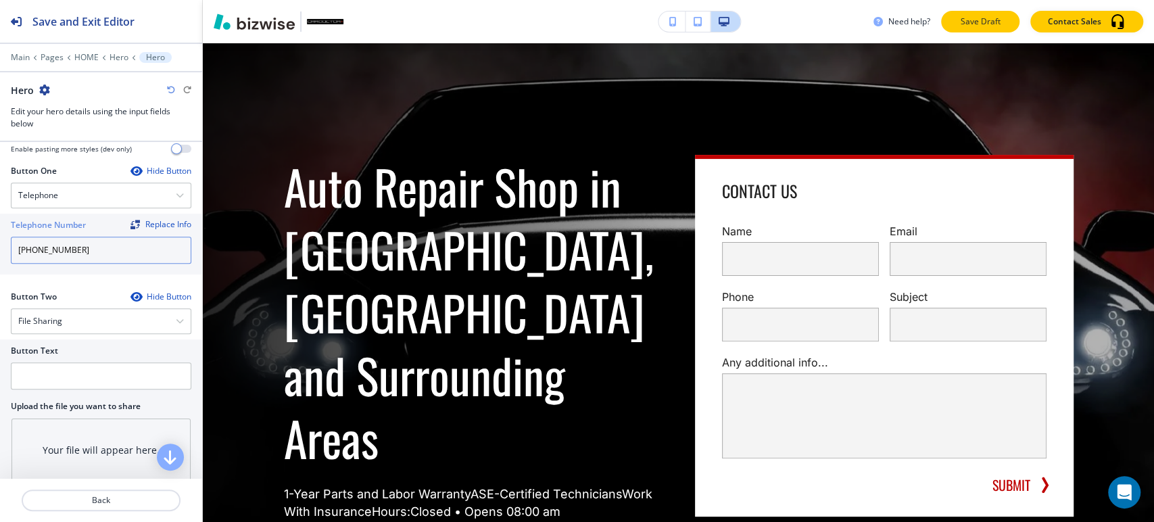
type input "[PHONE_NUMBER]"
click at [972, 16] on p "Save Draft" at bounding box center [980, 22] width 43 height 12
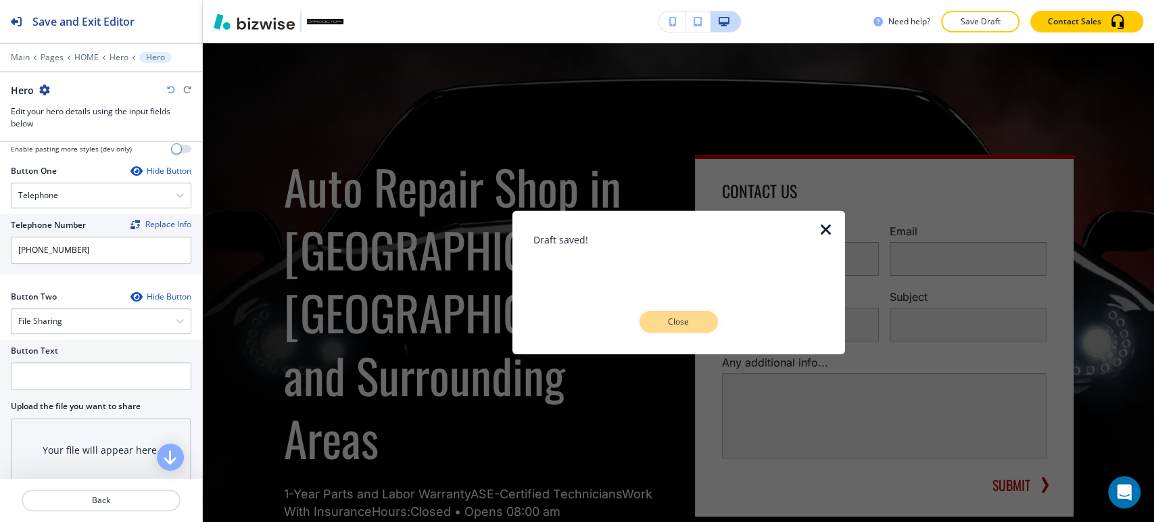
click at [677, 312] on button "Close" at bounding box center [679, 322] width 78 height 22
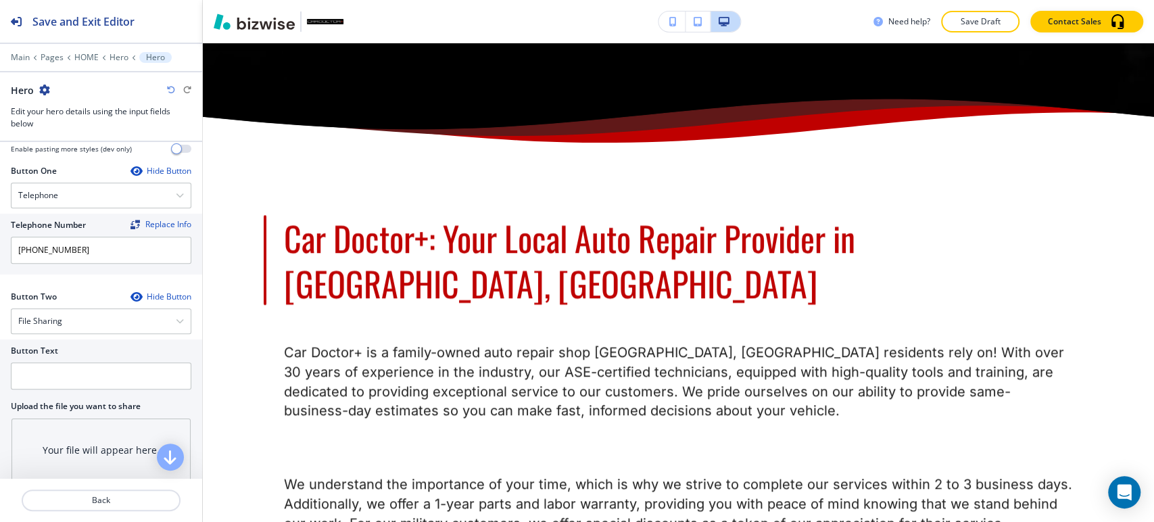
scroll to position [778, 0]
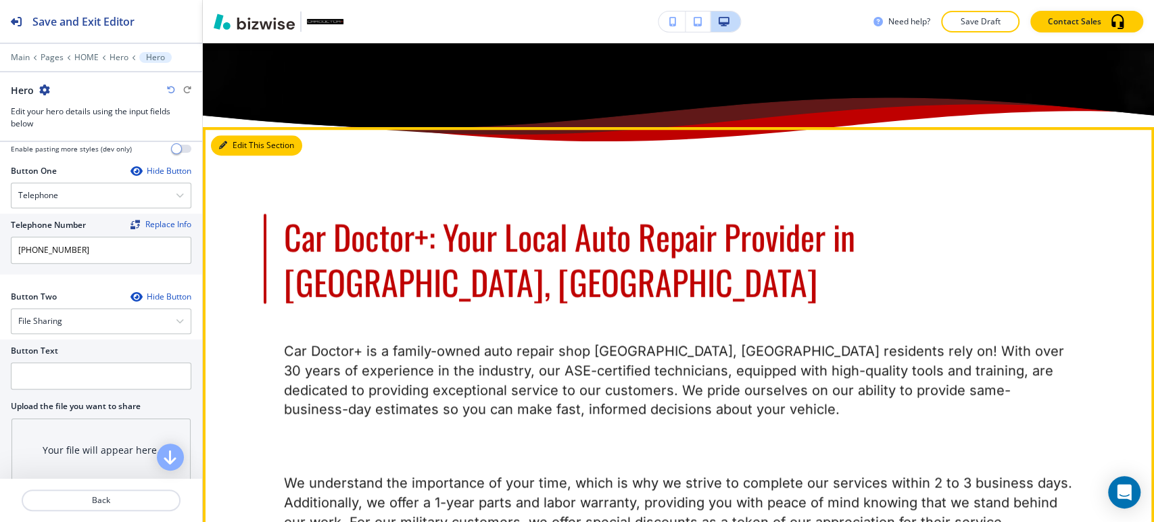
click at [231, 135] on button "Edit This Section" at bounding box center [256, 145] width 91 height 20
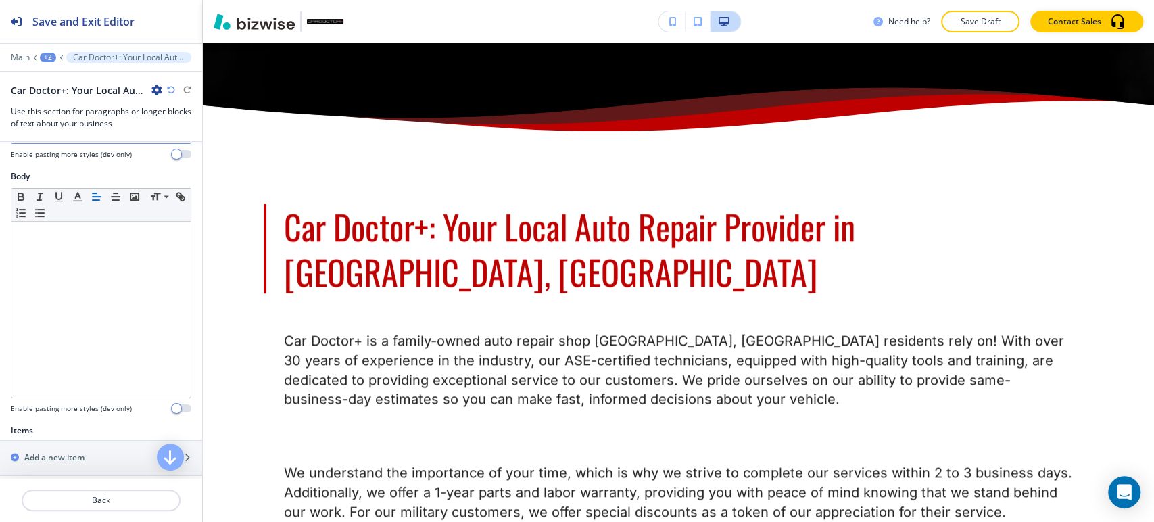
scroll to position [525, 0]
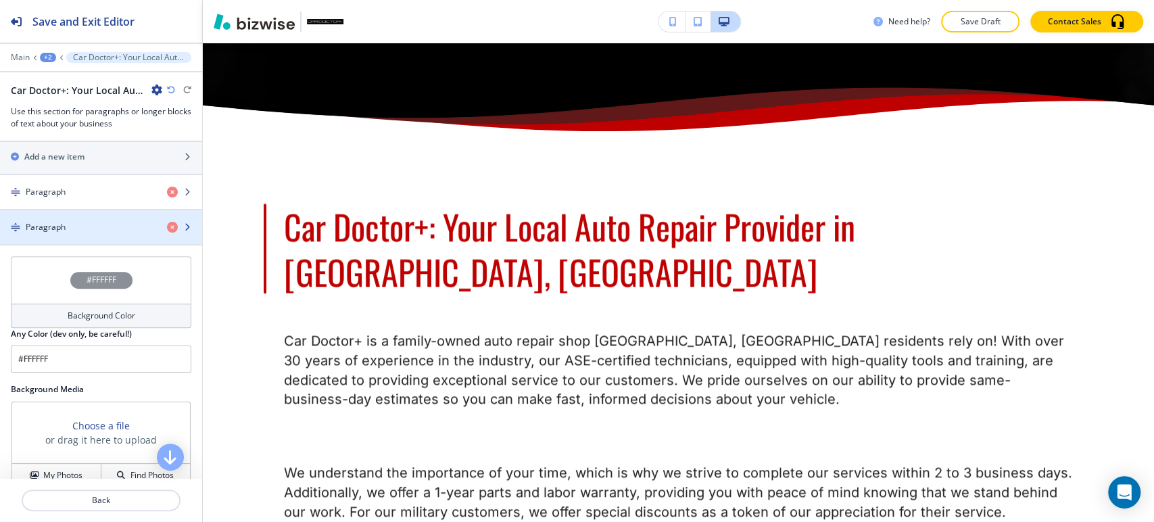
click at [87, 221] on div "Paragraph" at bounding box center [78, 227] width 156 height 12
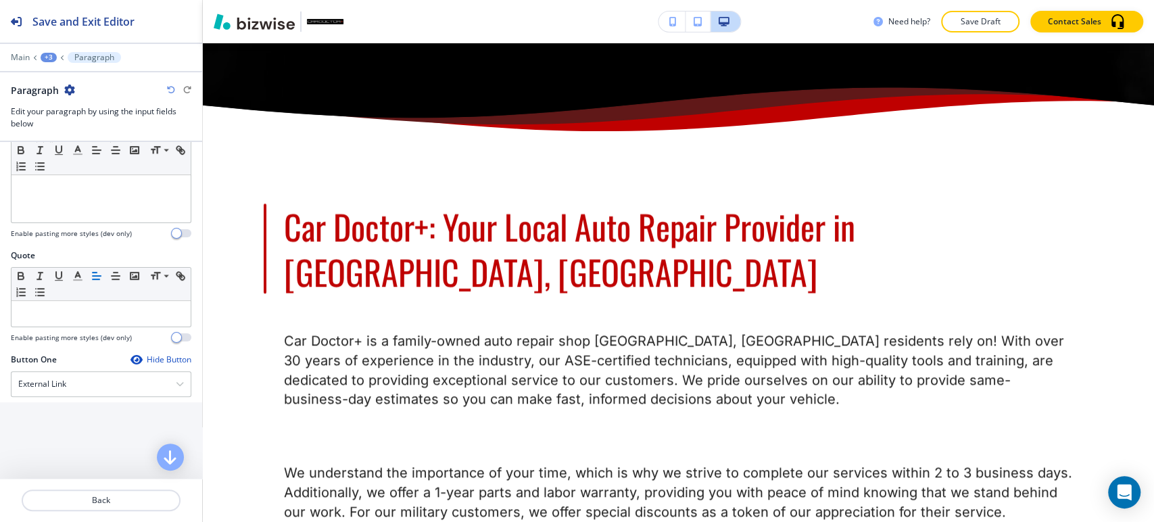
scroll to position [75, 0]
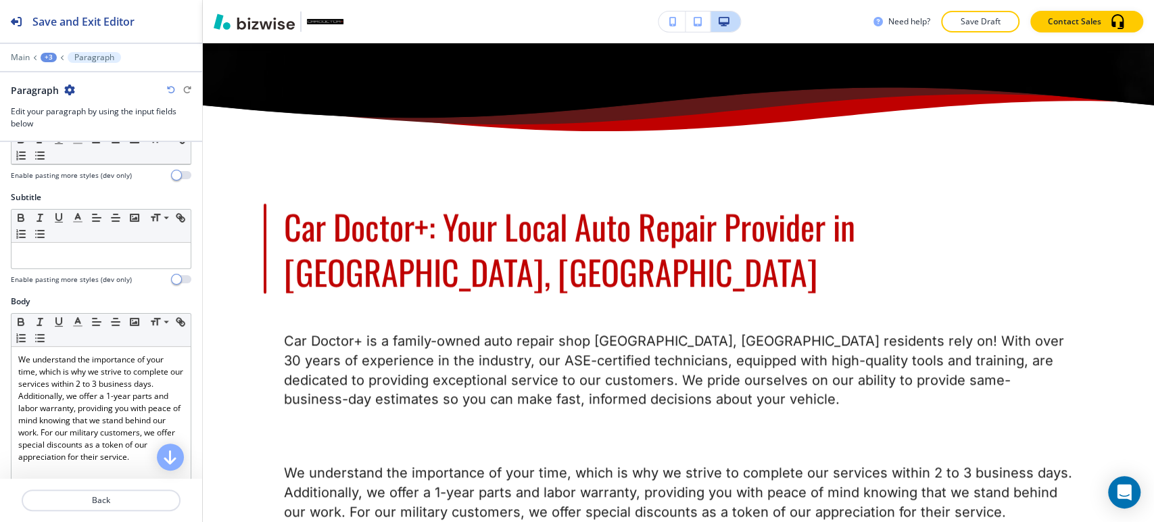
click at [51, 55] on div "+3" at bounding box center [49, 57] width 16 height 9
click at [78, 124] on p "Car Doctor+: Your Local Auto Repair Provider in [GEOGRAPHIC_DATA], [GEOGRAPHIC_…" at bounding box center [83, 127] width 69 height 12
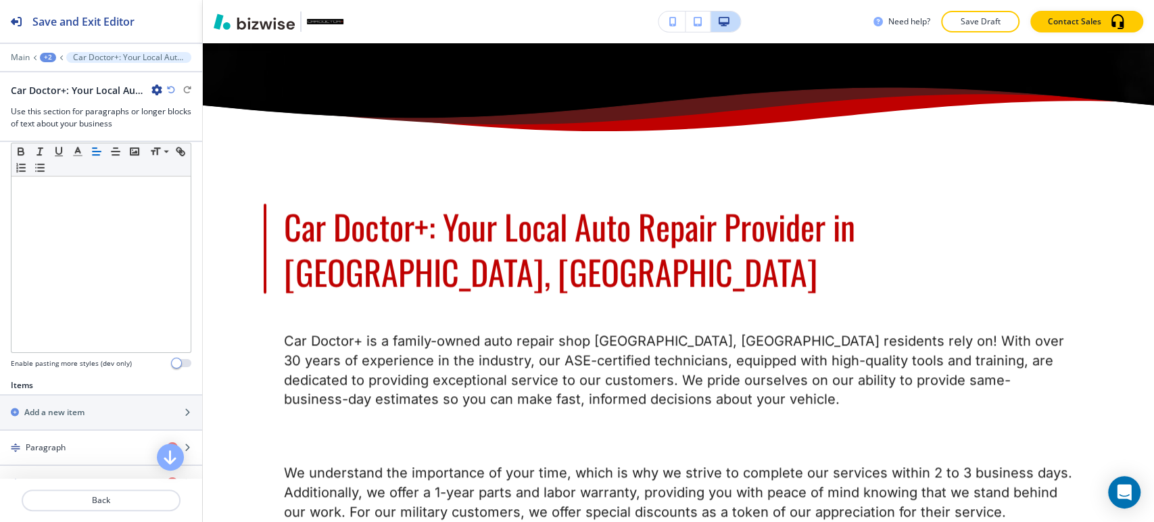
scroll to position [450, 0]
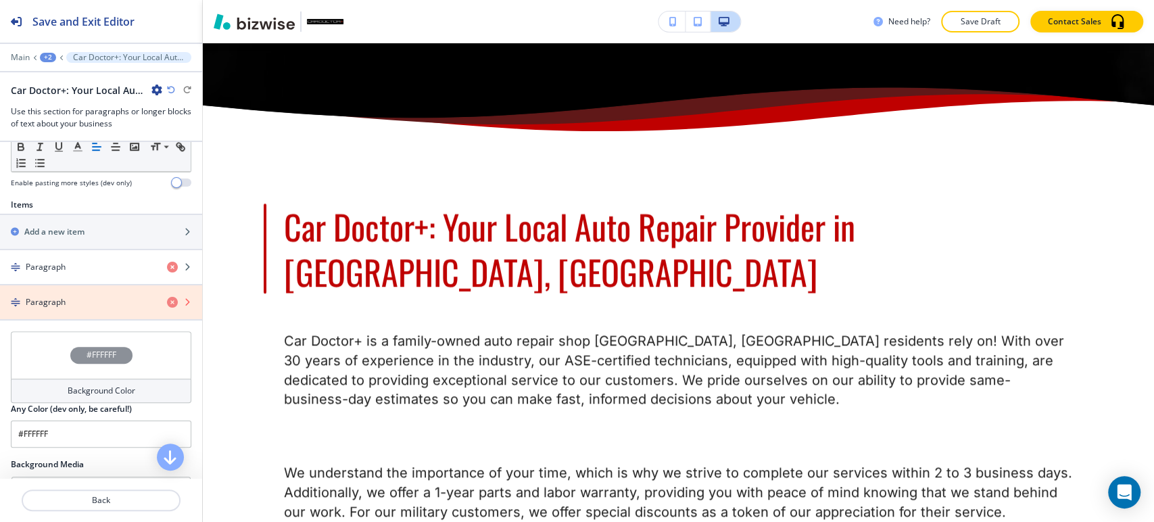
click at [167, 297] on icon "button" at bounding box center [172, 302] width 11 height 11
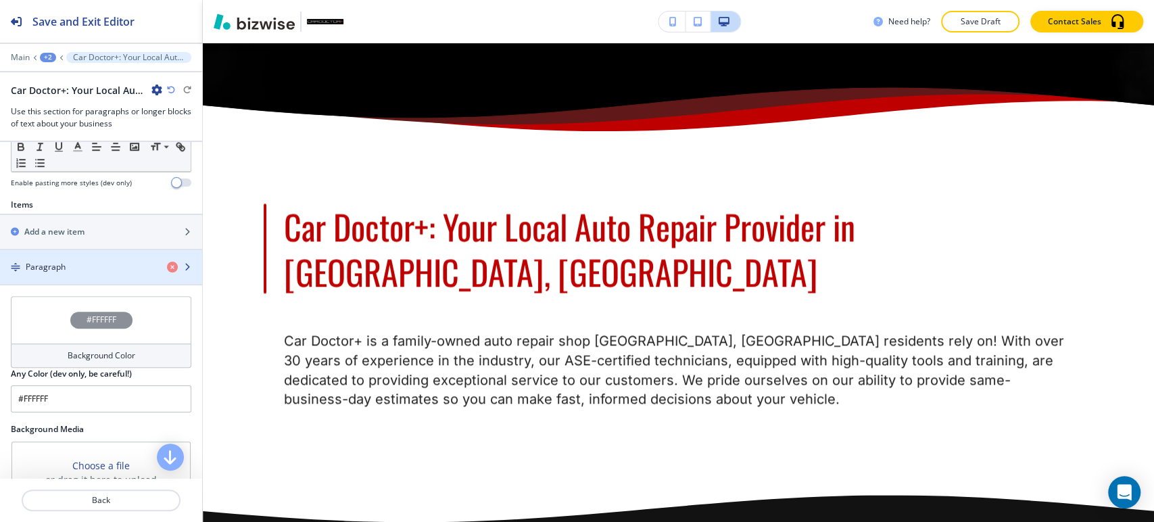
click at [101, 261] on div "Paragraph" at bounding box center [78, 267] width 156 height 12
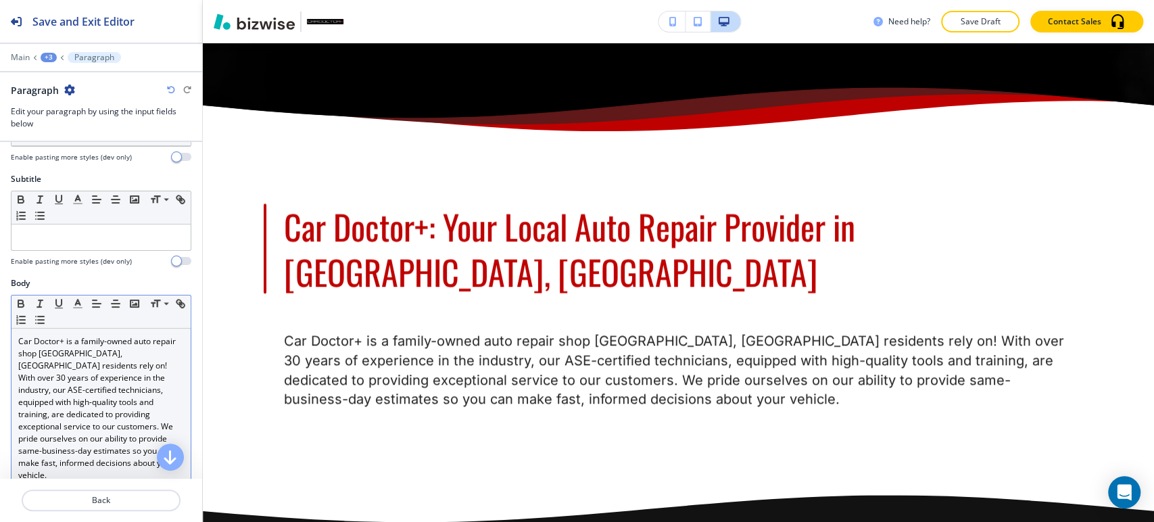
scroll to position [225, 0]
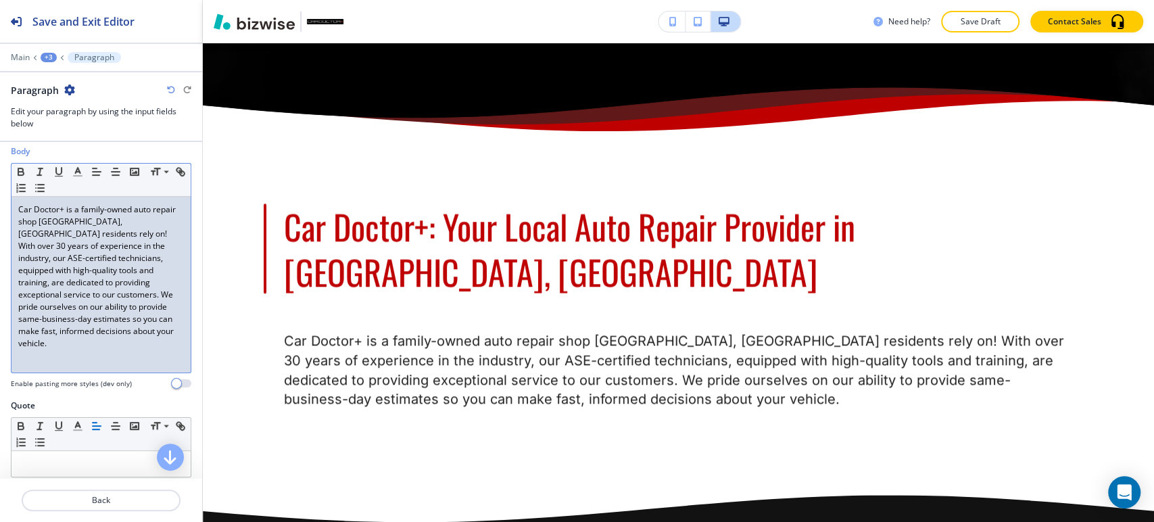
click at [74, 351] on div "Car Doctor+ is a family-owned auto repair shop [GEOGRAPHIC_DATA], [GEOGRAPHIC_D…" at bounding box center [100, 285] width 179 height 176
click at [34, 354] on div "Car Doctor+ is a family-owned auto repair shop [GEOGRAPHIC_DATA], [GEOGRAPHIC_D…" at bounding box center [100, 285] width 179 height 176
click at [172, 330] on p "Car Doctor+ is a family-owned auto repair shop [GEOGRAPHIC_DATA], [GEOGRAPHIC_D…" at bounding box center [101, 277] width 166 height 146
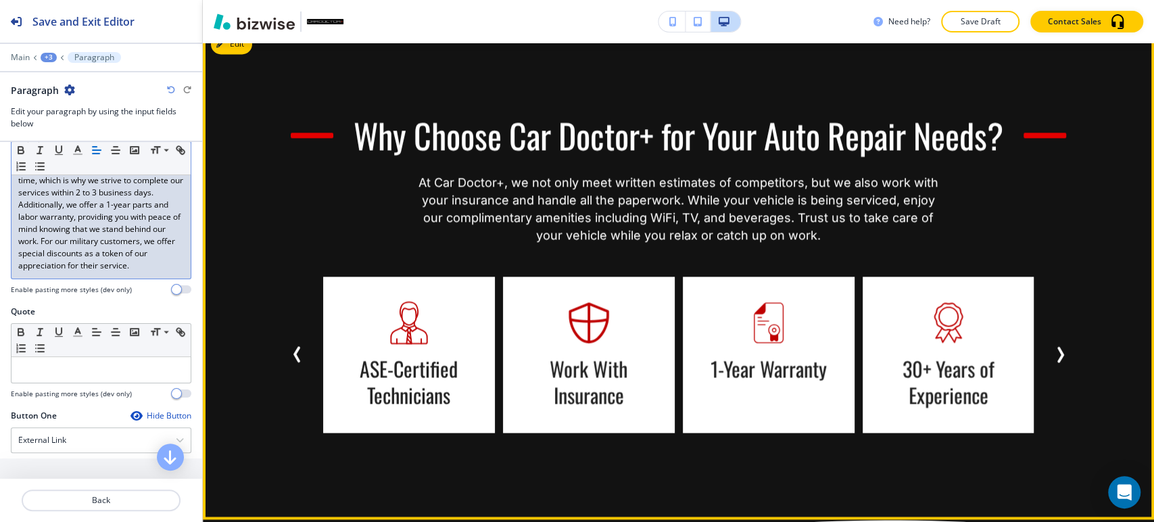
scroll to position [1239, 0]
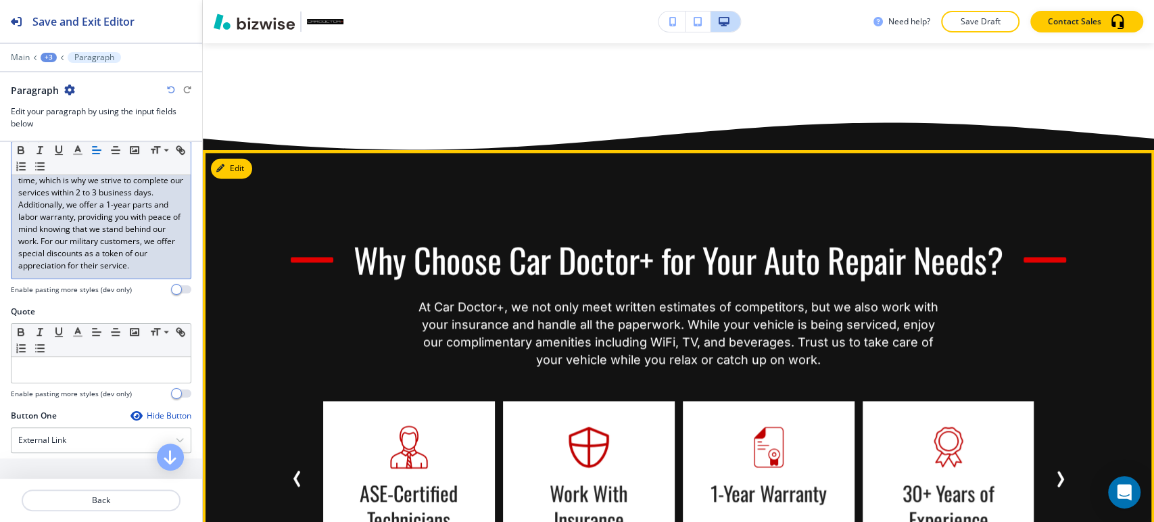
click at [1059, 473] on icon "Next Slide" at bounding box center [1061, 480] width 4 height 14
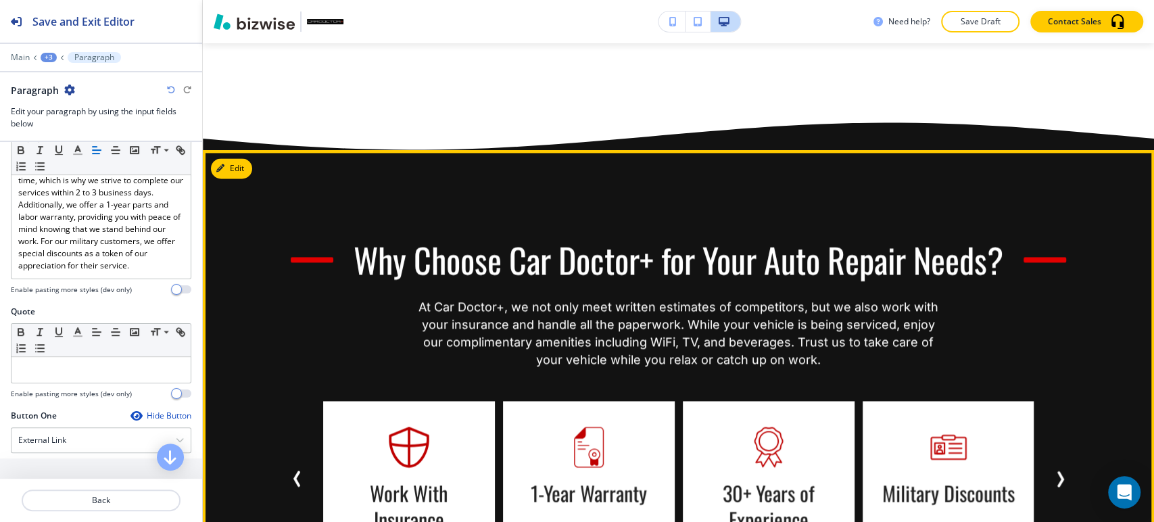
click at [1059, 473] on icon "Next Slide" at bounding box center [1061, 480] width 4 height 14
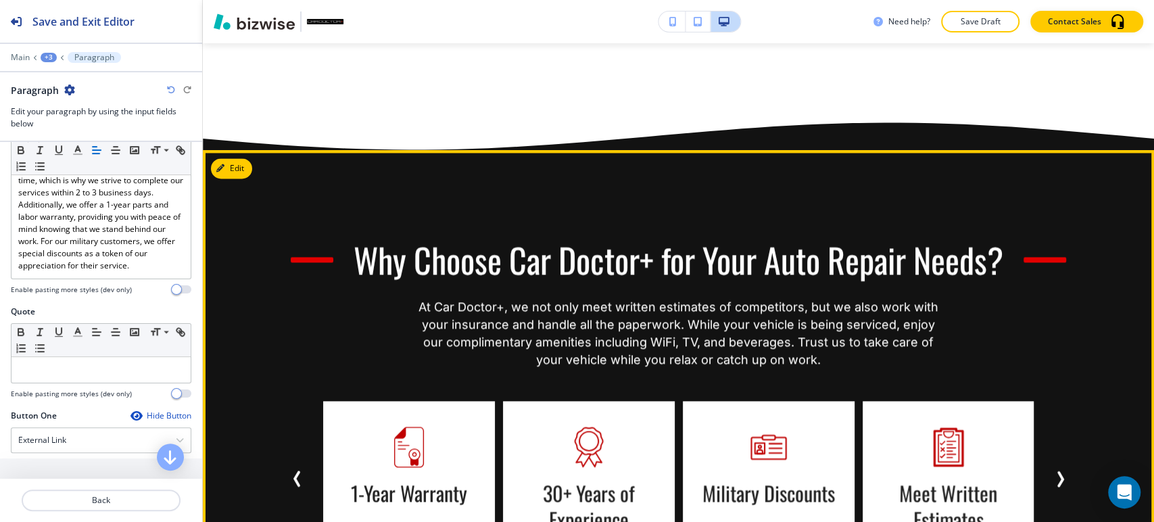
click at [1059, 473] on icon "Next Slide" at bounding box center [1061, 480] width 4 height 14
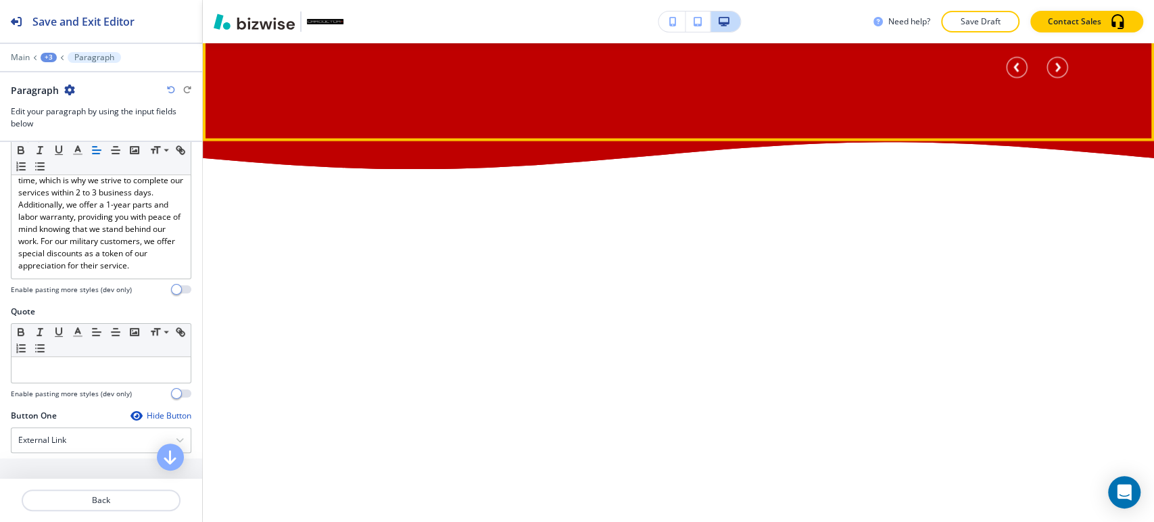
scroll to position [5447, 0]
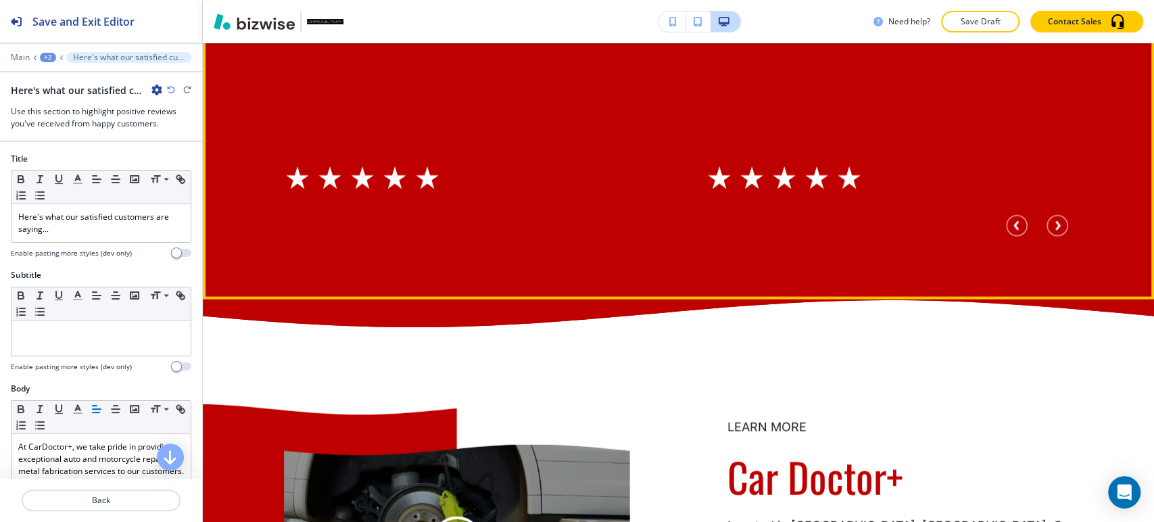
scroll to position [5475, 0]
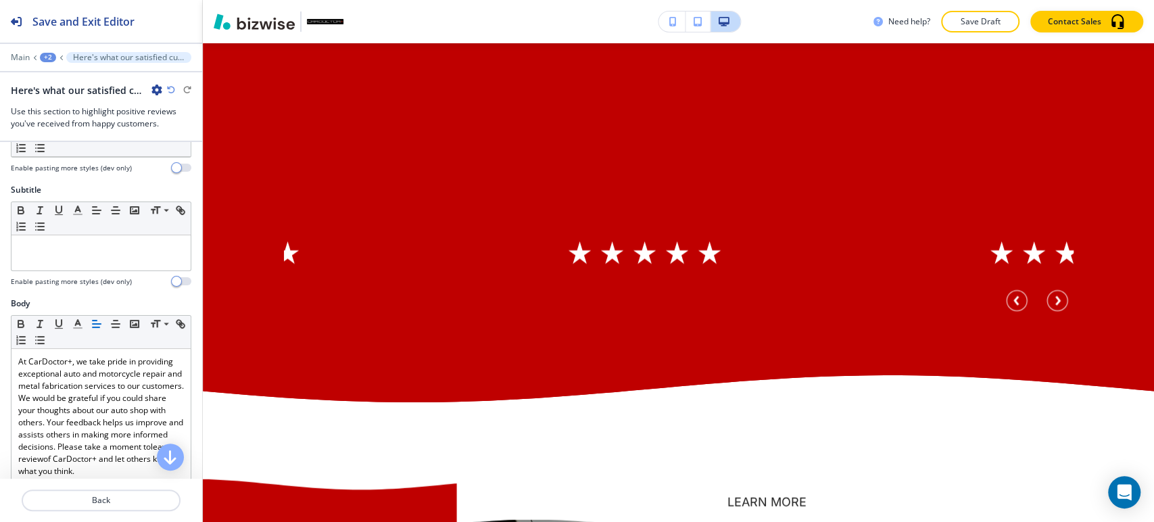
scroll to position [385, 0]
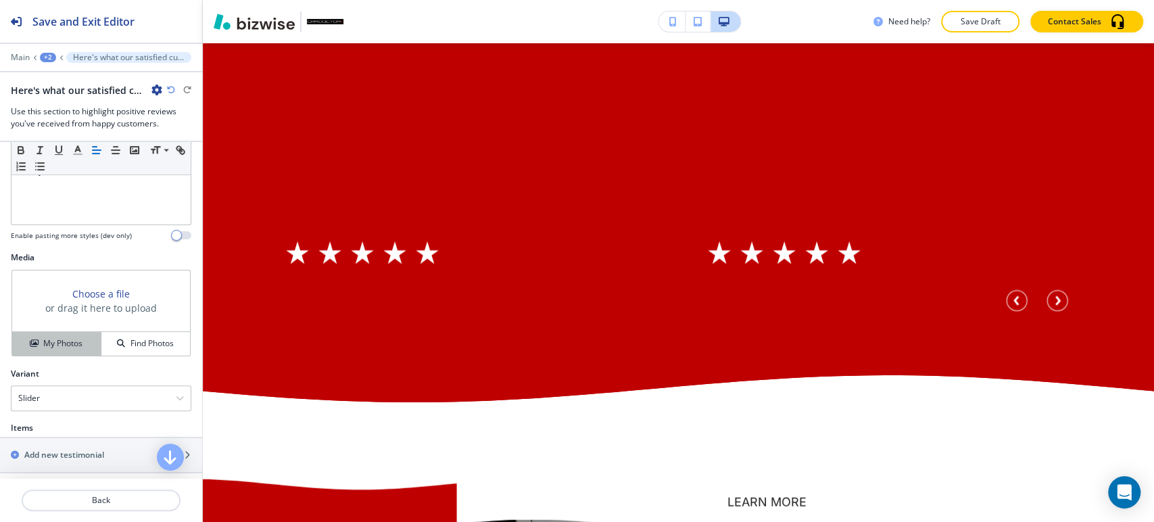
click at [55, 341] on h4 "My Photos" at bounding box center [62, 343] width 39 height 12
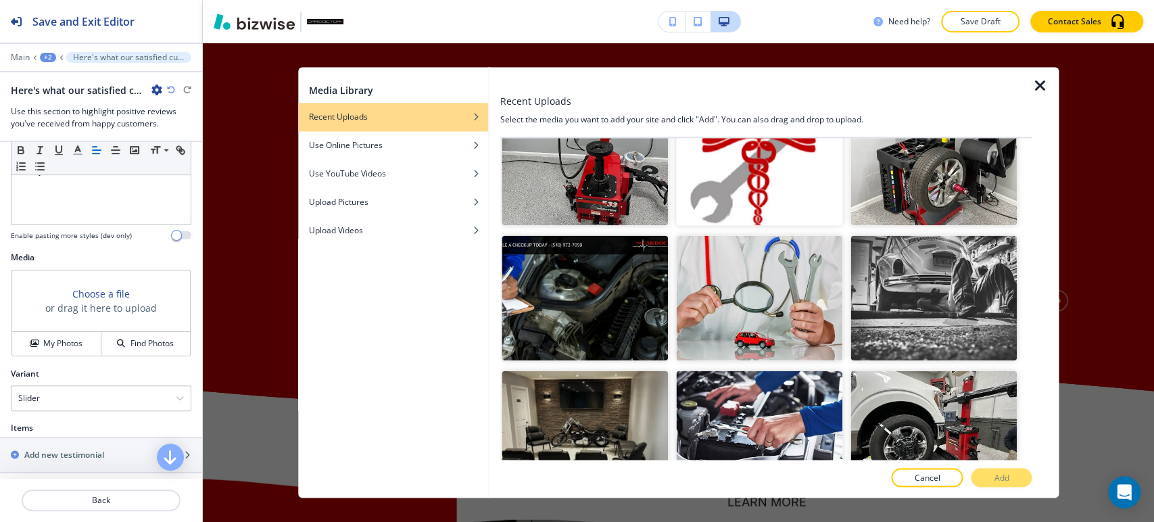
scroll to position [1202, 0]
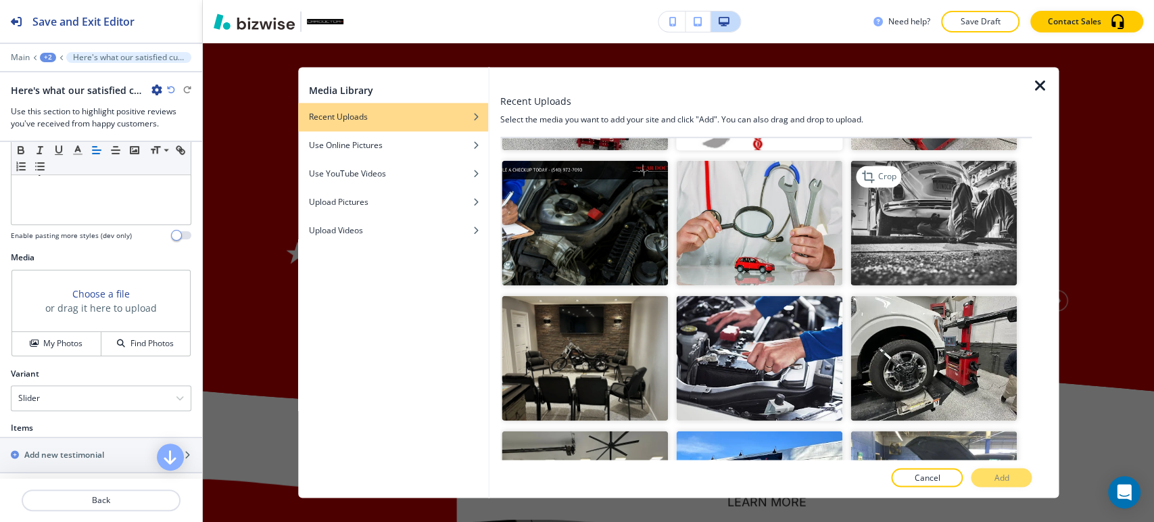
click at [906, 169] on img "button" at bounding box center [934, 223] width 166 height 125
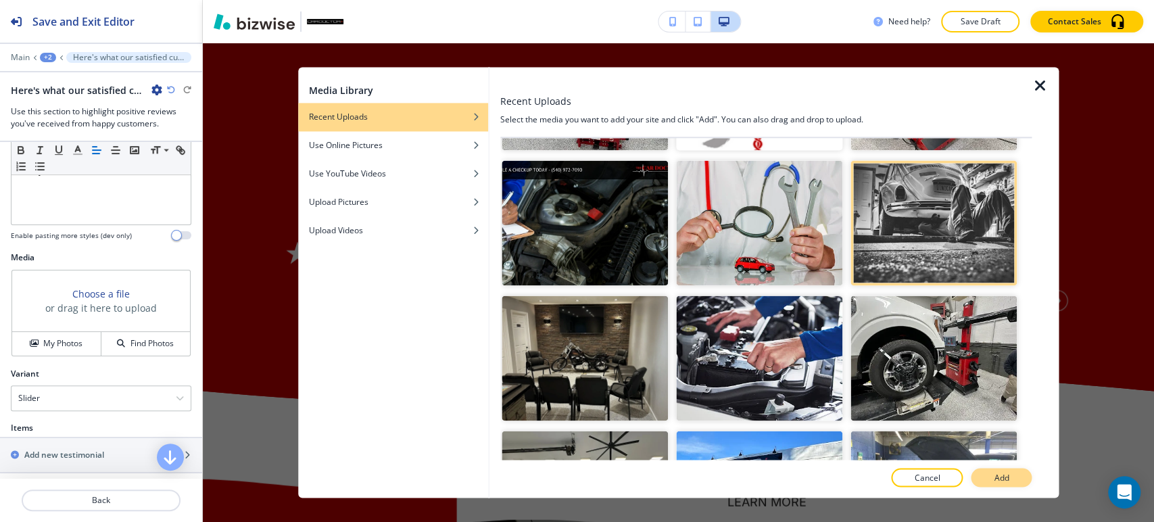
click at [1012, 478] on button "Add" at bounding box center [1001, 478] width 61 height 19
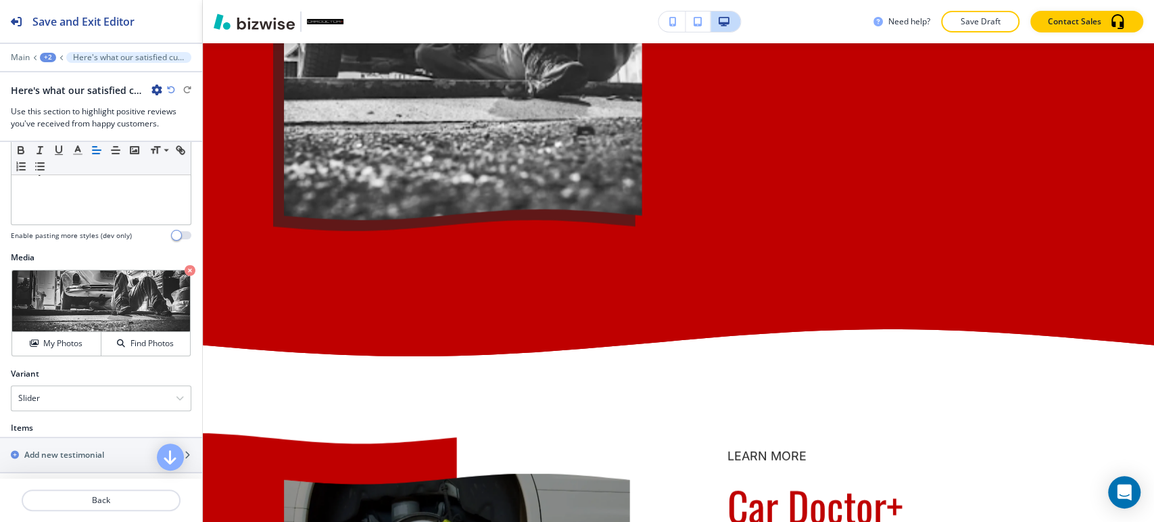
scroll to position [5475, 0]
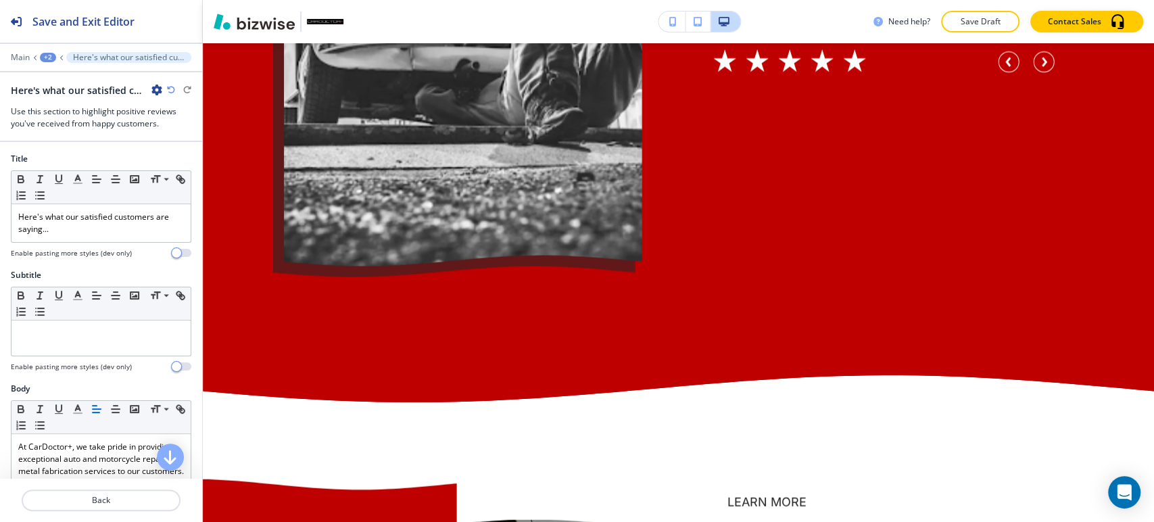
scroll to position [450, 0]
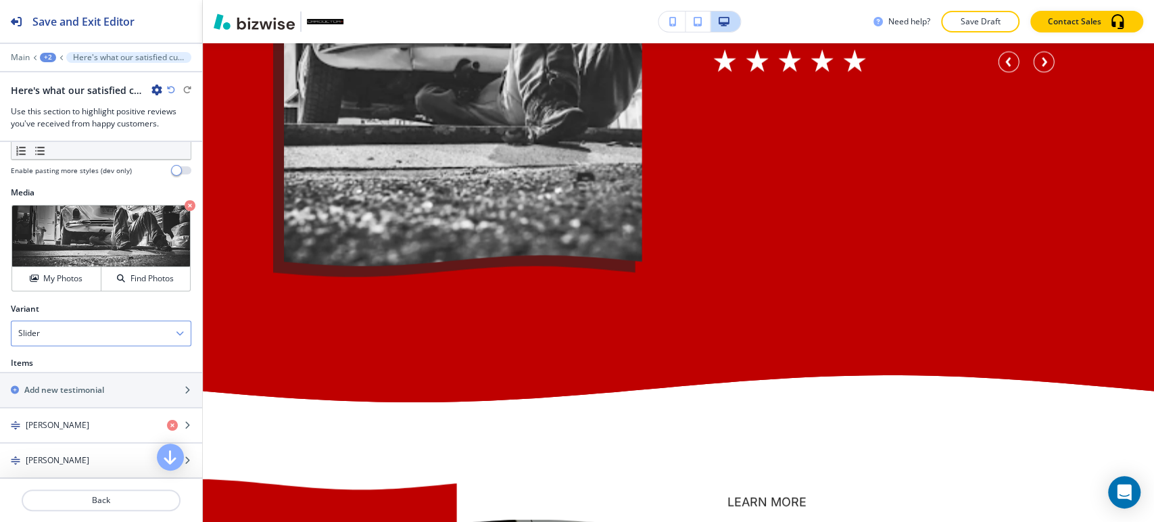
click at [103, 340] on div "Slider" at bounding box center [100, 333] width 179 height 24
click at [98, 352] on h4 "Flat" at bounding box center [101, 357] width 166 height 12
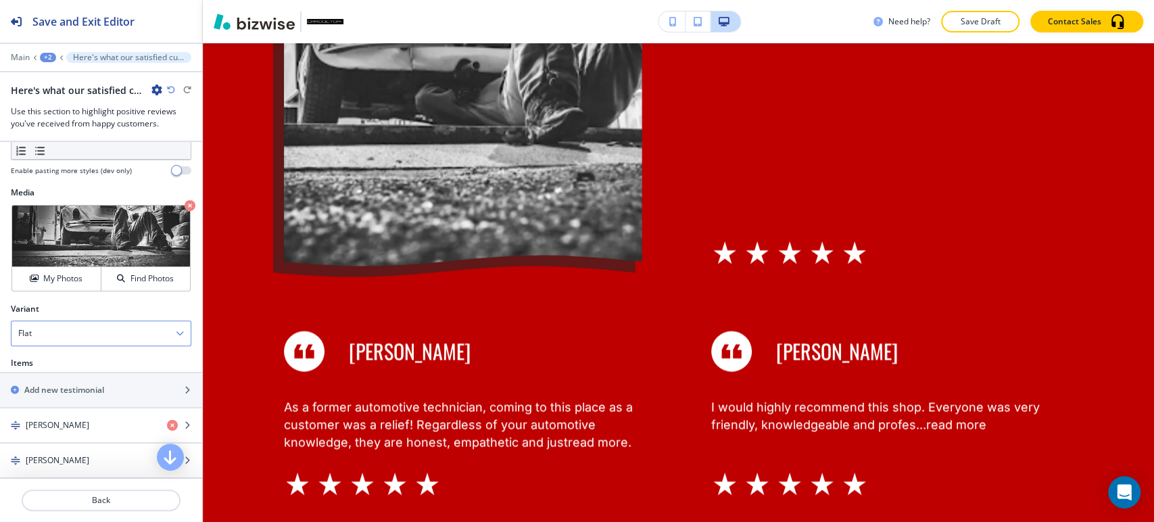
click at [108, 334] on div "Flat" at bounding box center [100, 333] width 179 height 24
click at [97, 375] on h4 "Slider" at bounding box center [101, 380] width 166 height 12
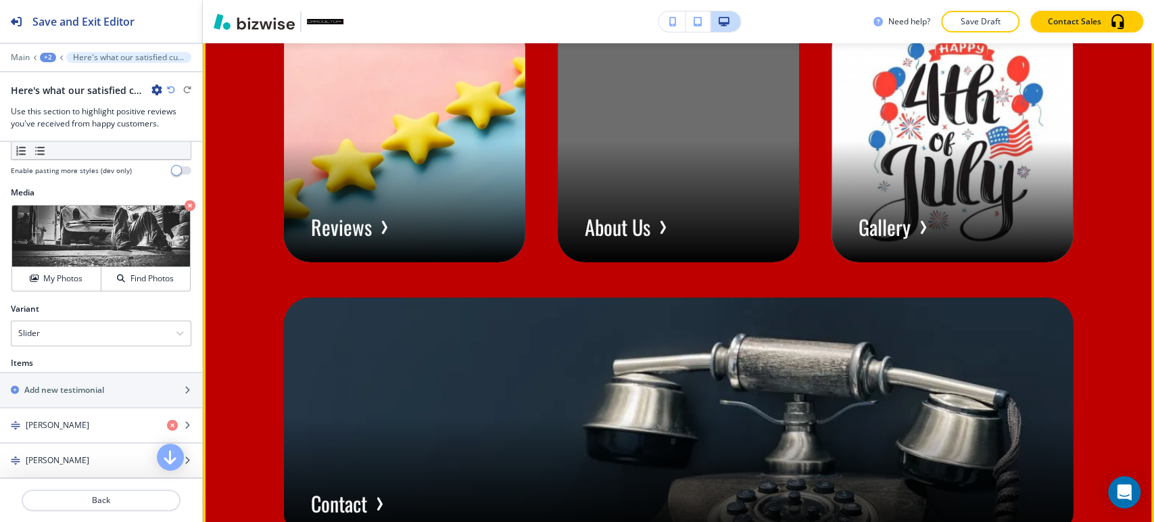
scroll to position [6903, 0]
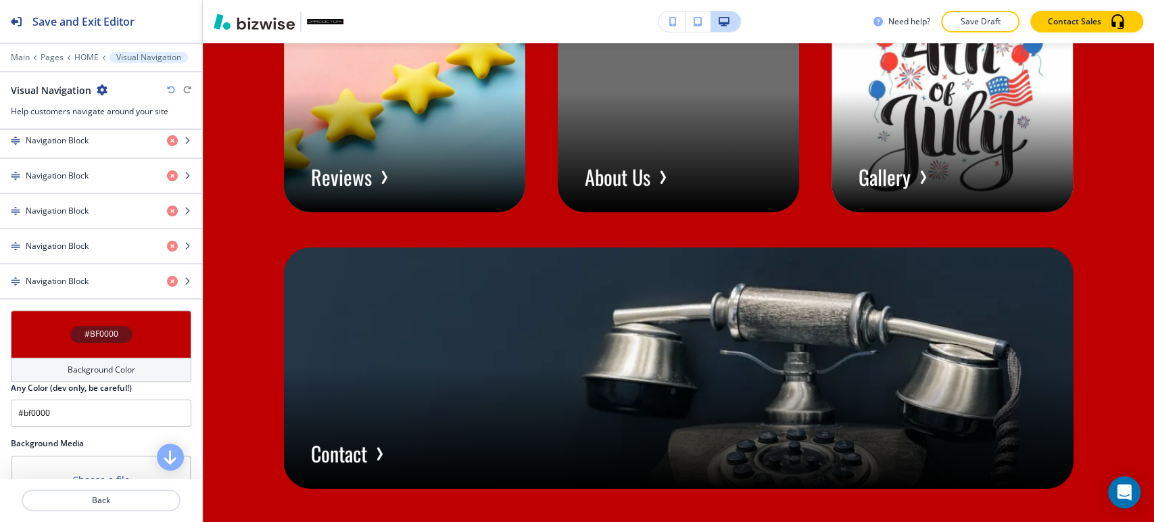
scroll to position [741, 0]
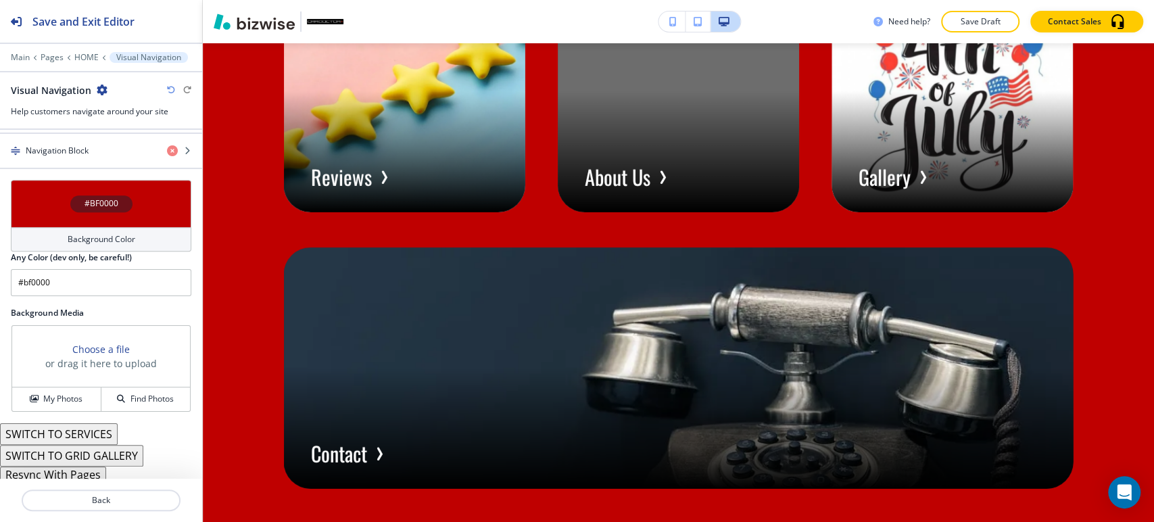
click at [76, 473] on button "Resync With Pages" at bounding box center [53, 475] width 106 height 16
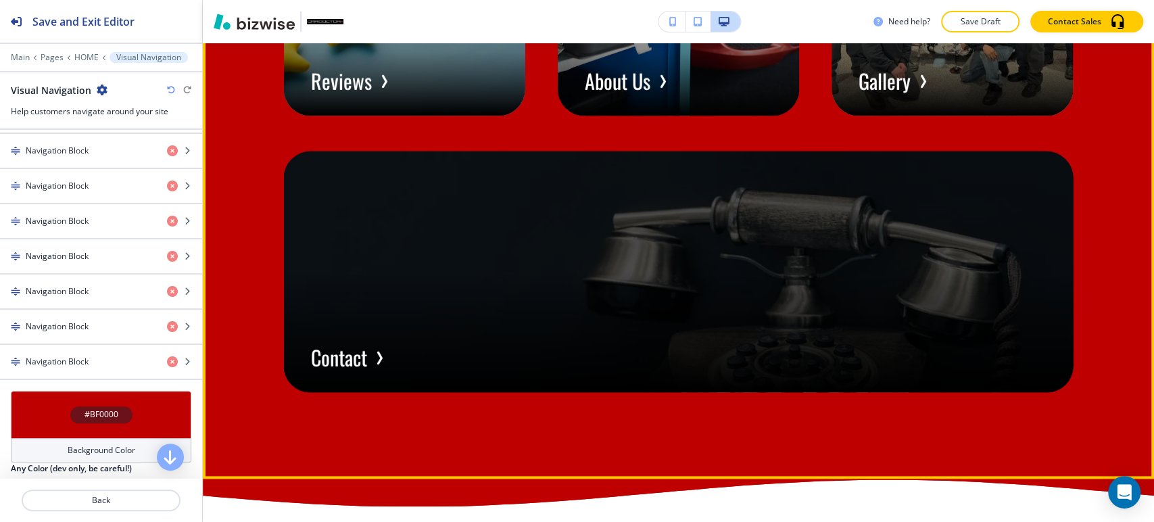
scroll to position [7179, 0]
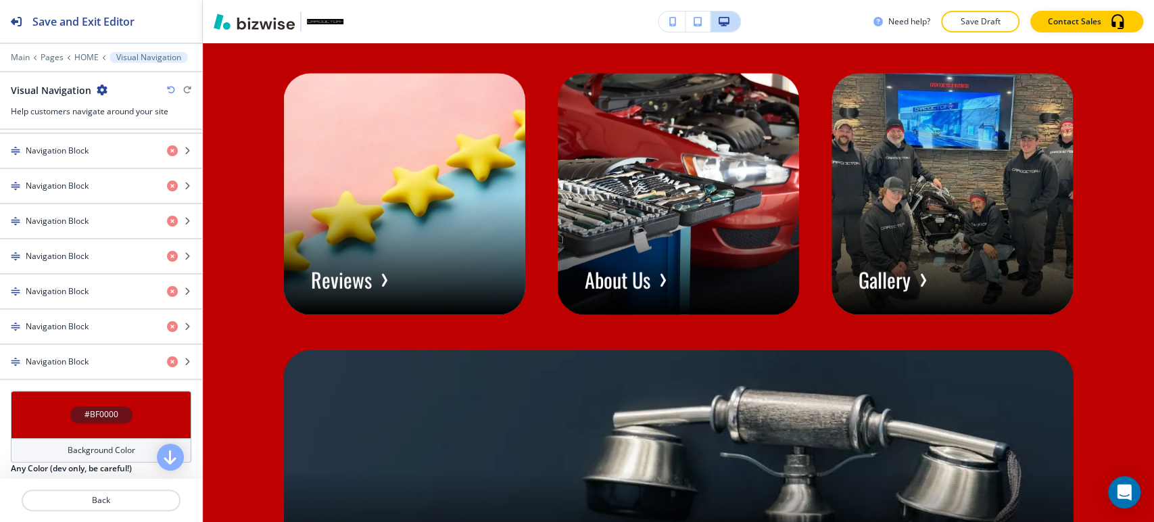
click at [173, 92] on icon "button" at bounding box center [171, 90] width 8 height 8
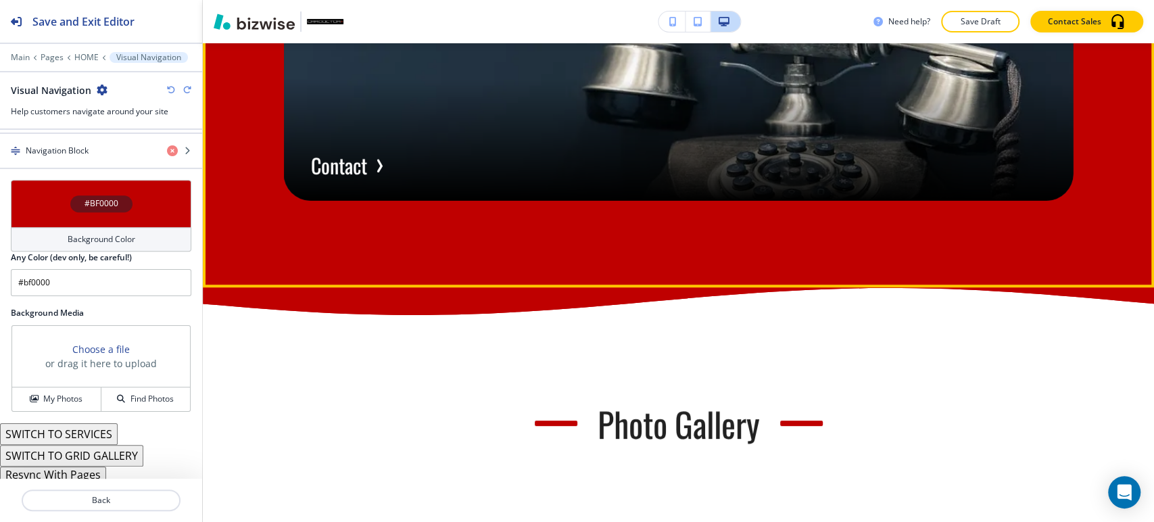
scroll to position [7028, 0]
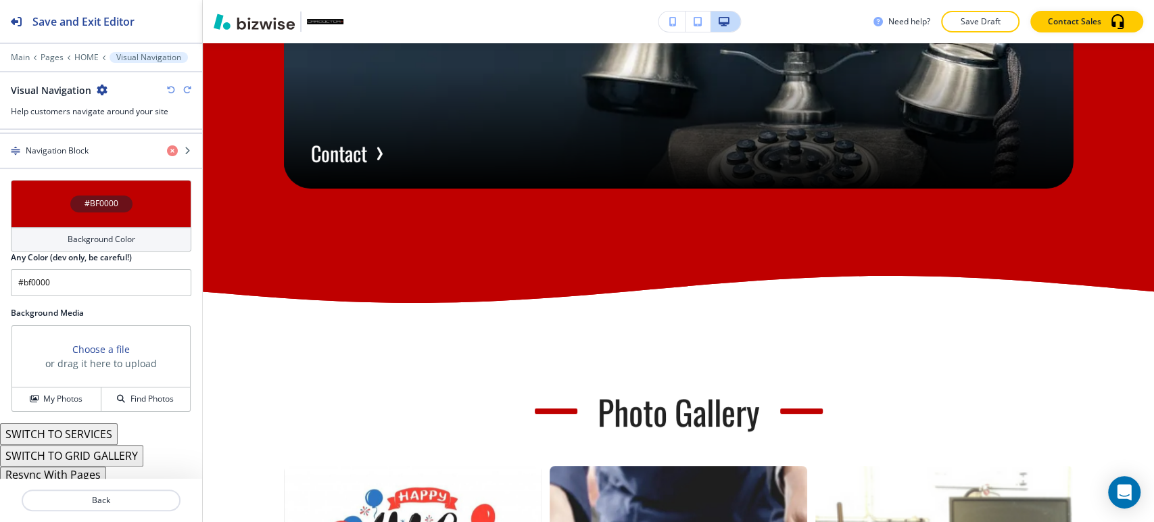
click at [87, 469] on button "Resync With Pages" at bounding box center [53, 475] width 106 height 16
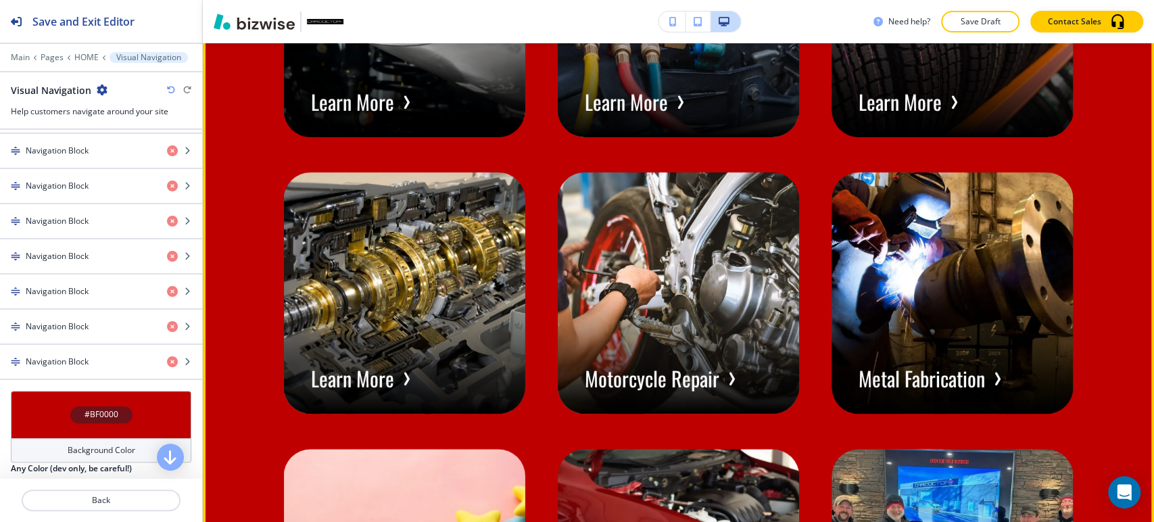
scroll to position [6728, 0]
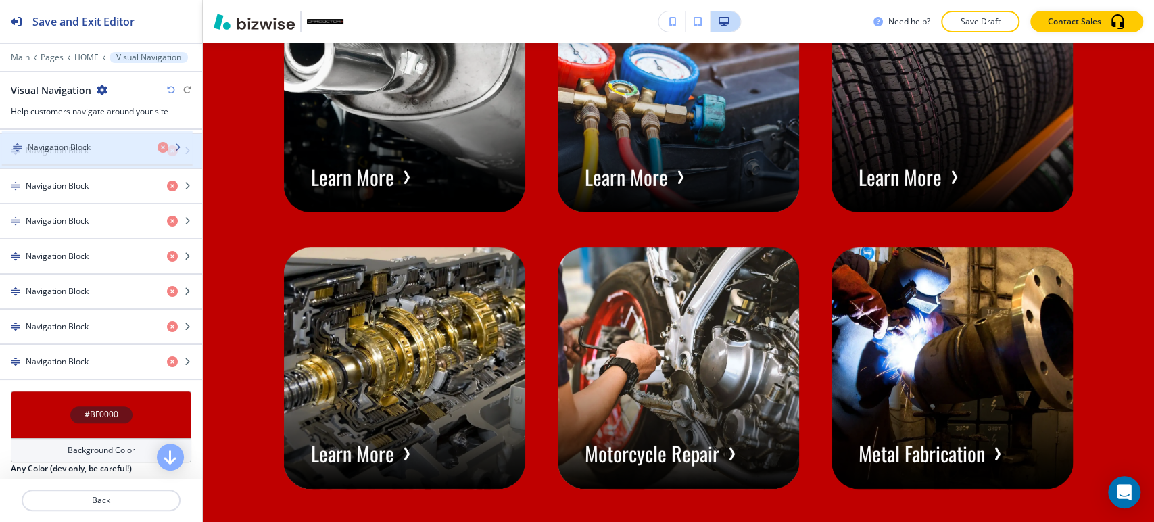
click at [91, 153] on div "Navigation Block" at bounding box center [101, 151] width 202 height 34
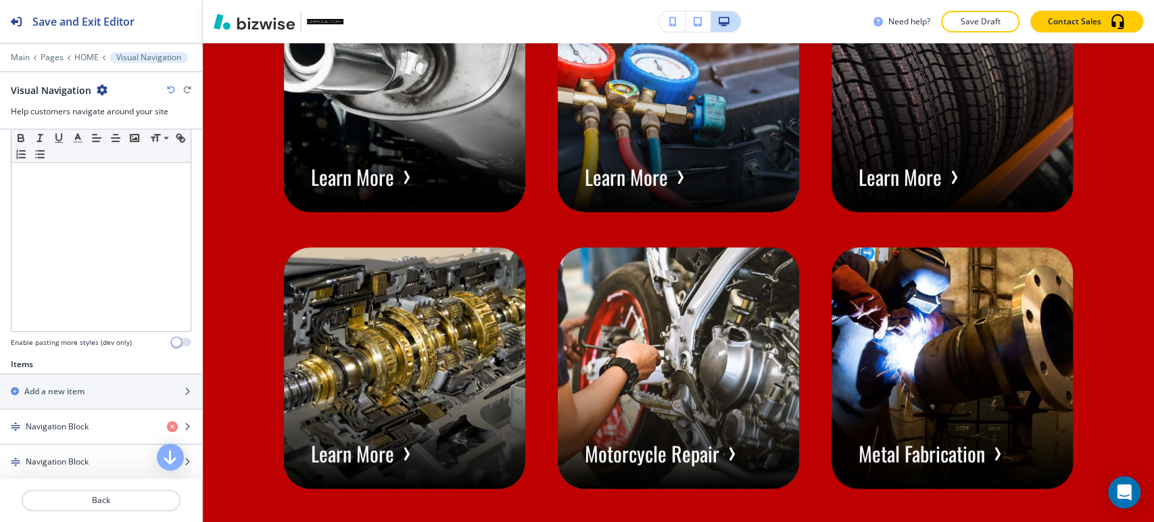
scroll to position [277, 0]
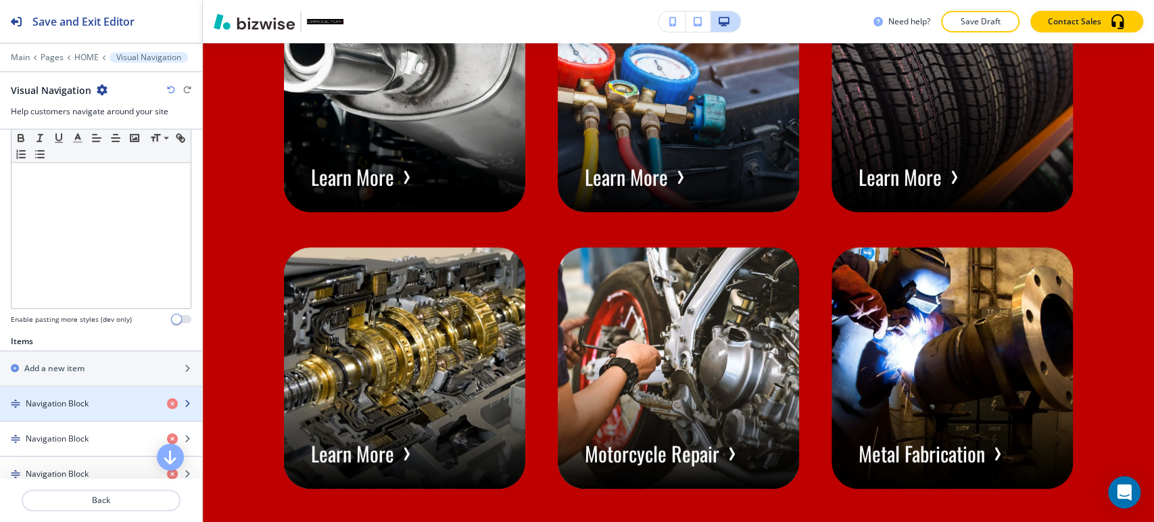
click at [74, 399] on h4 "Navigation Block" at bounding box center [57, 404] width 63 height 12
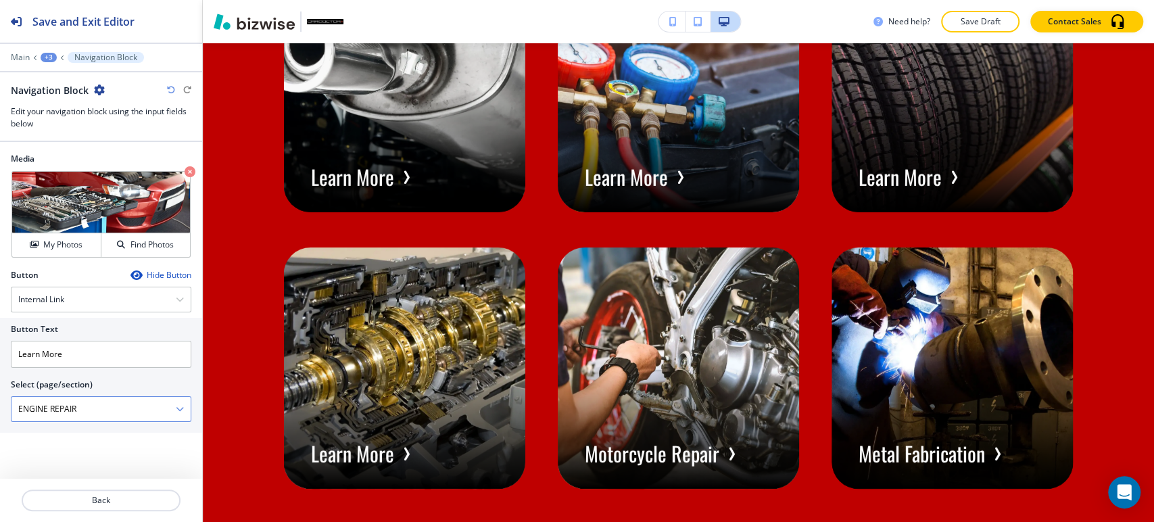
click at [114, 408] on \(page\/section\) "ENGINE REPAIR" at bounding box center [93, 409] width 164 height 23
click at [94, 352] on input "Learn More" at bounding box center [101, 354] width 181 height 27
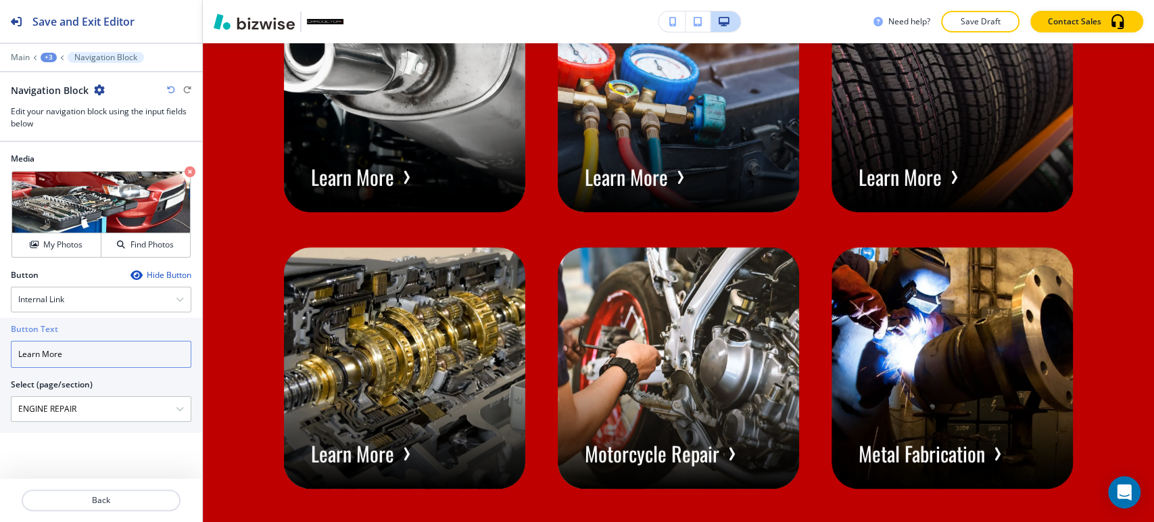
click at [94, 352] on input "Learn More" at bounding box center [101, 354] width 181 height 27
paste input "ENGINE REPAIR"
drag, startPoint x: 94, startPoint y: 352, endPoint x: 81, endPoint y: 358, distance: 14.5
click at [81, 358] on input "ENGINE REPAIR" at bounding box center [101, 354] width 181 height 27
type input "ENGINE REPAIR"
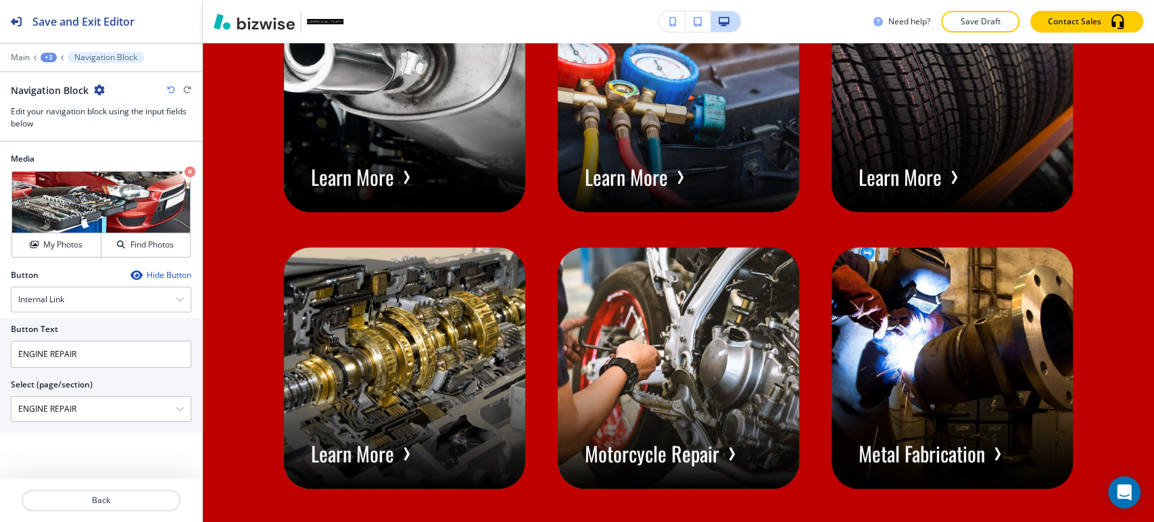
click at [52, 57] on div "+3" at bounding box center [49, 57] width 16 height 9
click at [79, 121] on p "Visual Navigation" at bounding box center [83, 127] width 69 height 12
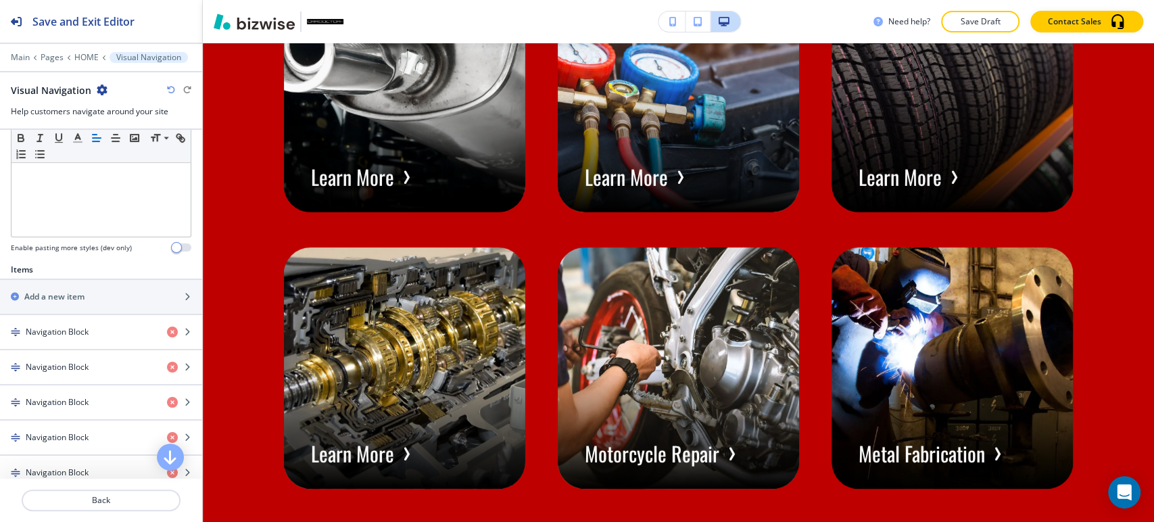
scroll to position [375, 0]
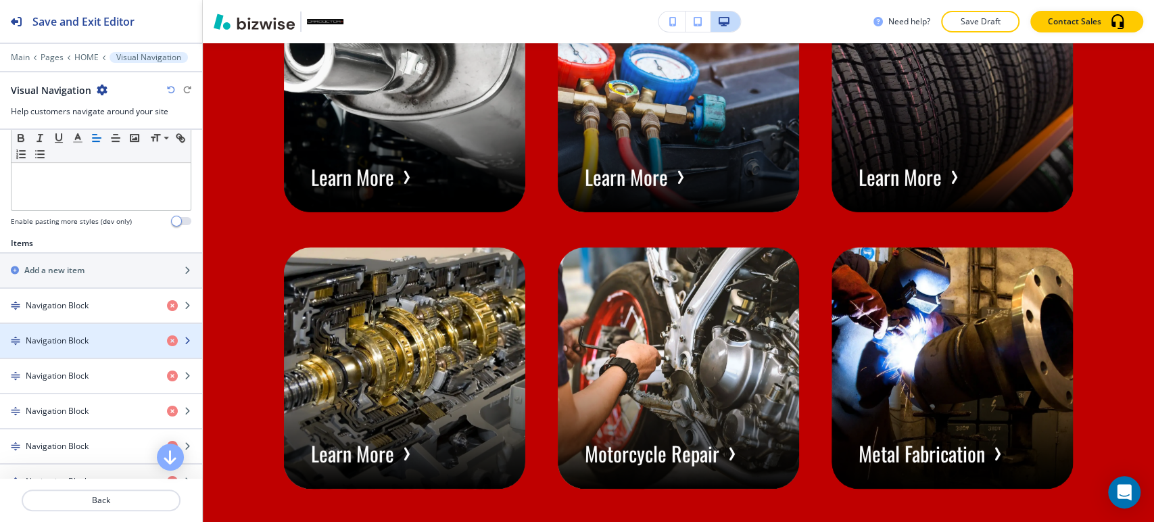
click at [101, 336] on div "Navigation Block" at bounding box center [78, 341] width 156 height 12
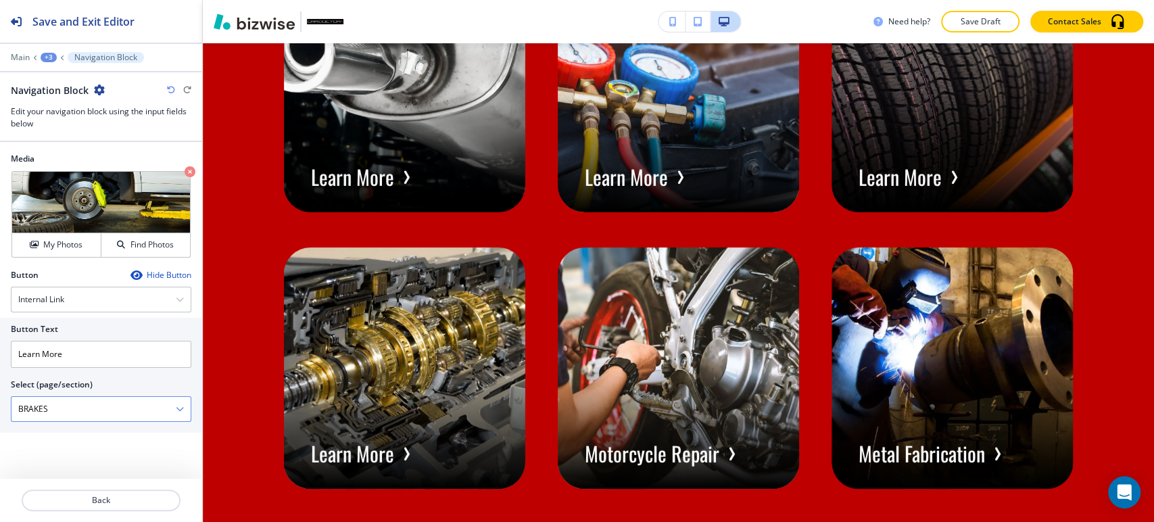
click at [87, 406] on \(page\/section\) "BRAKES" at bounding box center [93, 409] width 164 height 23
type \(page\/section\) "BRAKES"
click at [81, 437] on h4 "BRAKES" at bounding box center [101, 433] width 166 height 12
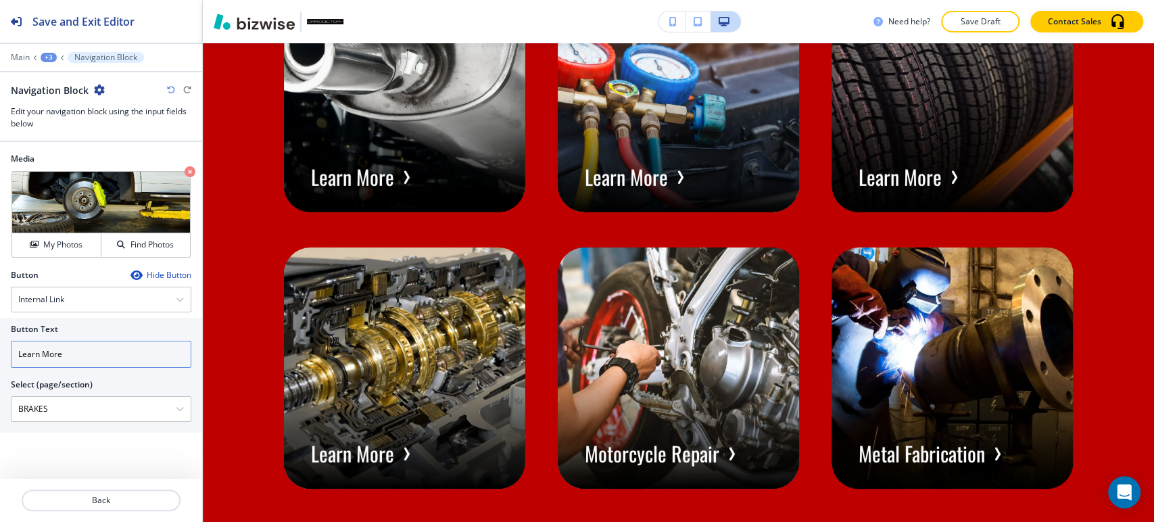
click at [97, 355] on input "Learn More" at bounding box center [101, 354] width 181 height 27
paste input "BRAKES"
type input "BRAKES"
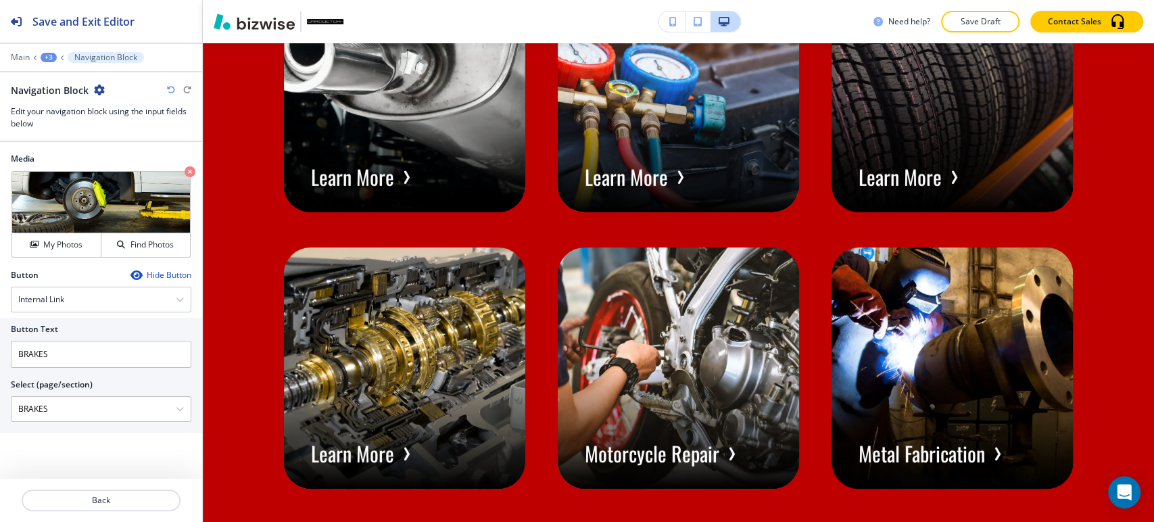
click at [48, 58] on div "+3" at bounding box center [49, 57] width 16 height 9
click at [83, 124] on p "Visual Navigation" at bounding box center [83, 127] width 69 height 12
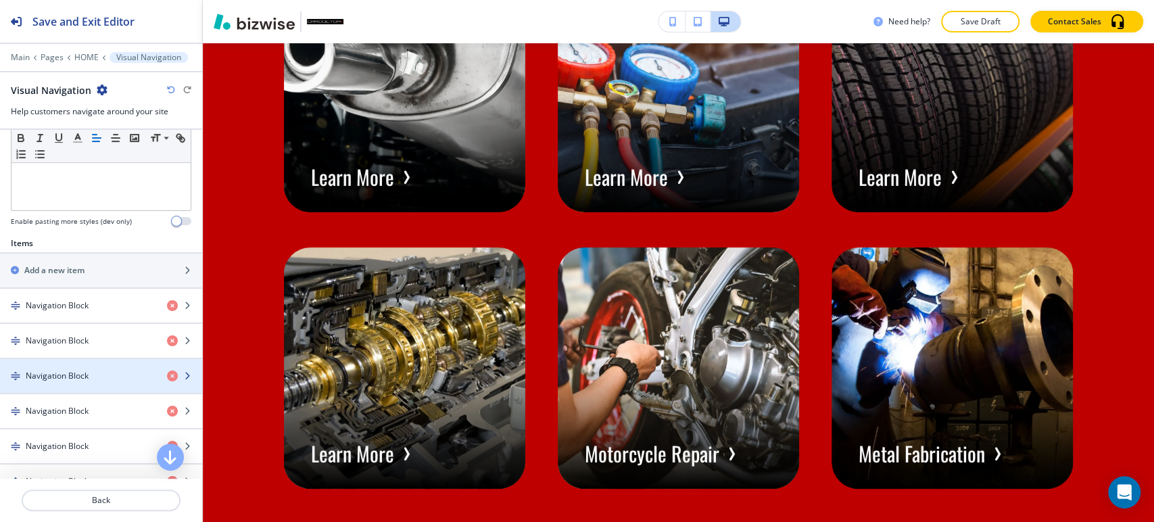
click at [94, 370] on div "Navigation Block" at bounding box center [78, 376] width 156 height 12
click at [96, 372] on div "Navigation Block" at bounding box center [78, 376] width 156 height 12
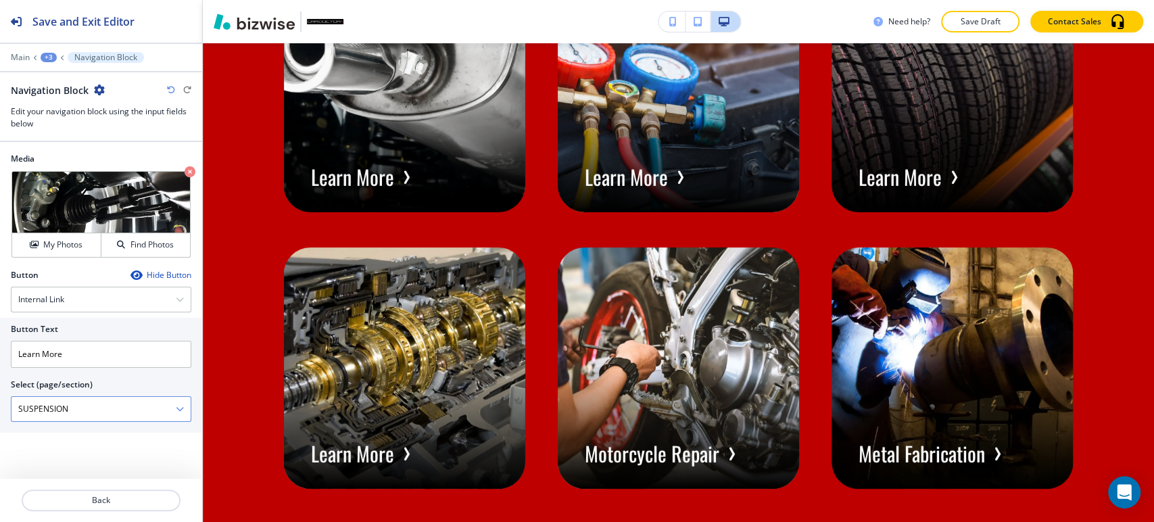
click at [80, 405] on \(page\/section\) "SUSPENSION" at bounding box center [93, 409] width 164 height 23
click at [79, 355] on input "Learn More" at bounding box center [101, 354] width 181 height 27
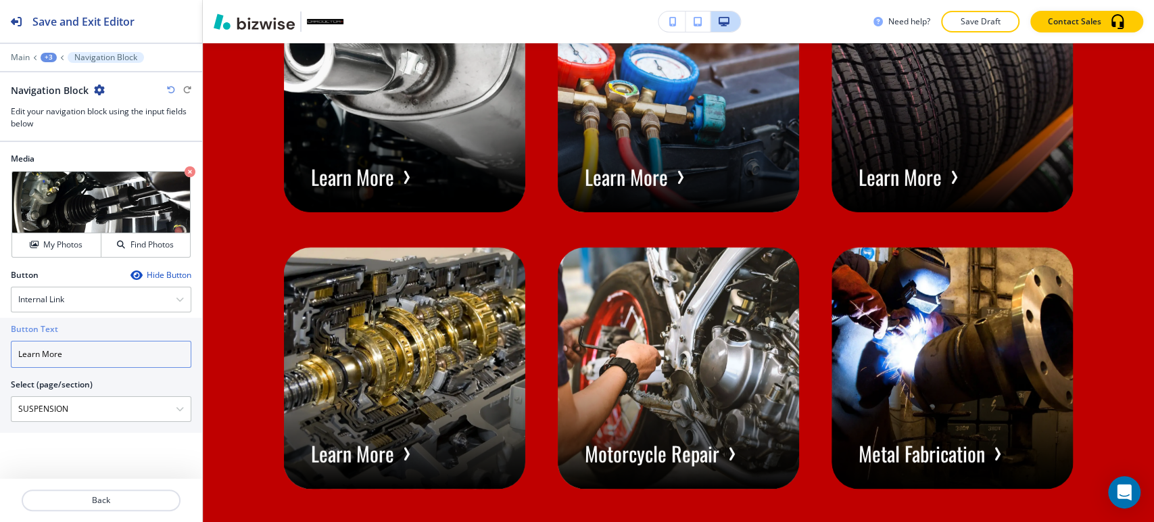
click at [79, 355] on input "Learn More" at bounding box center [101, 354] width 181 height 27
paste input "SUSPENSION"
type input "SUSPENSION"
click at [45, 58] on div "+3" at bounding box center [49, 57] width 16 height 9
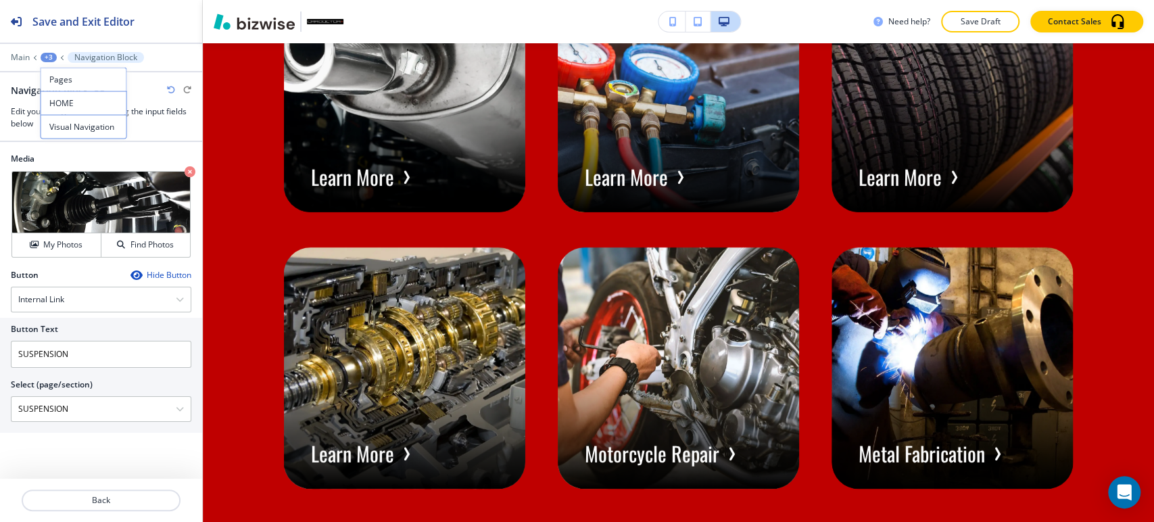
click at [72, 142] on div at bounding box center [101, 147] width 202 height 11
click at [52, 62] on div "Main +3 Navigation Block" at bounding box center [101, 57] width 181 height 11
click at [49, 57] on div "+3" at bounding box center [49, 57] width 16 height 9
click at [91, 118] on button "Visual Navigation" at bounding box center [84, 127] width 87 height 24
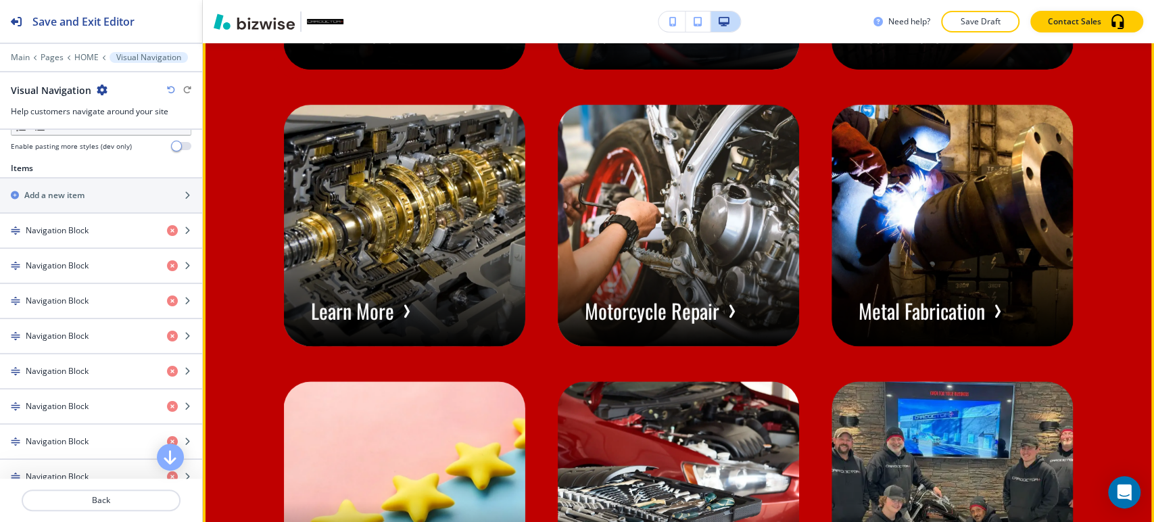
scroll to position [6878, 0]
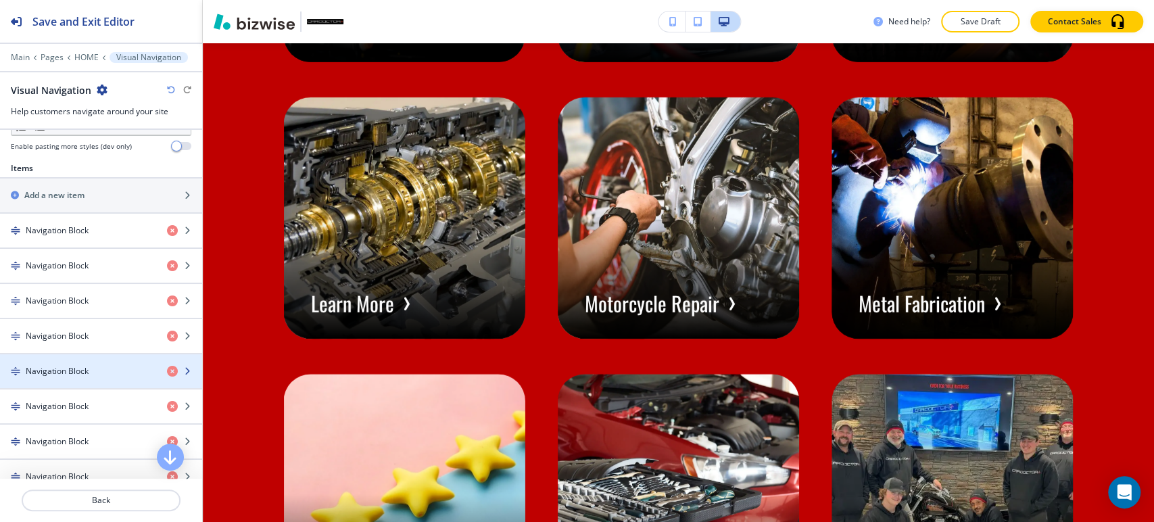
click at [74, 365] on h4 "Navigation Block" at bounding box center [57, 371] width 63 height 12
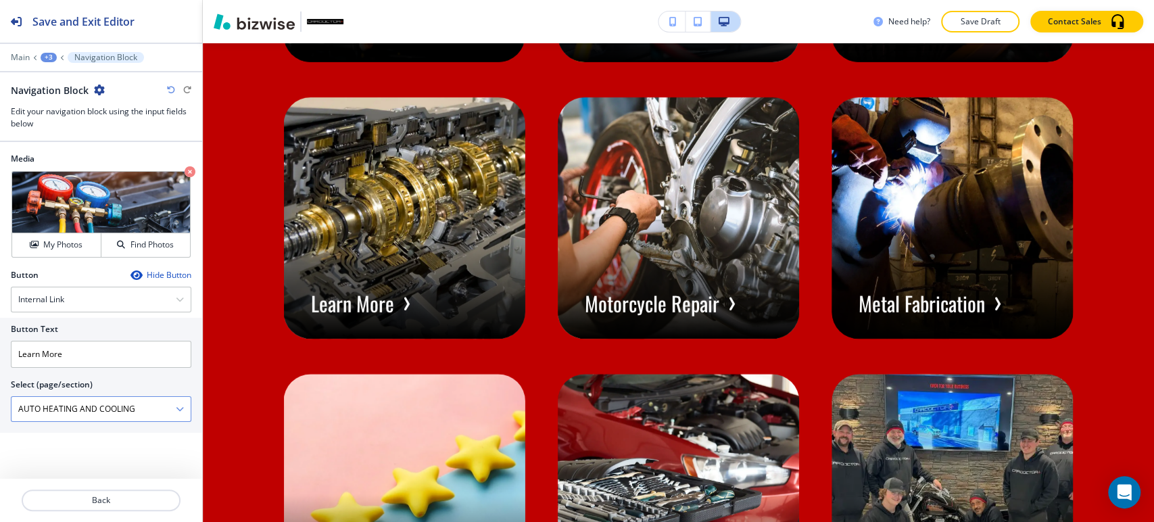
click at [158, 413] on \(page\/section\) "AUTO HEATING AND COOLING" at bounding box center [93, 409] width 164 height 23
click at [124, 356] on input "Learn More" at bounding box center [101, 354] width 181 height 27
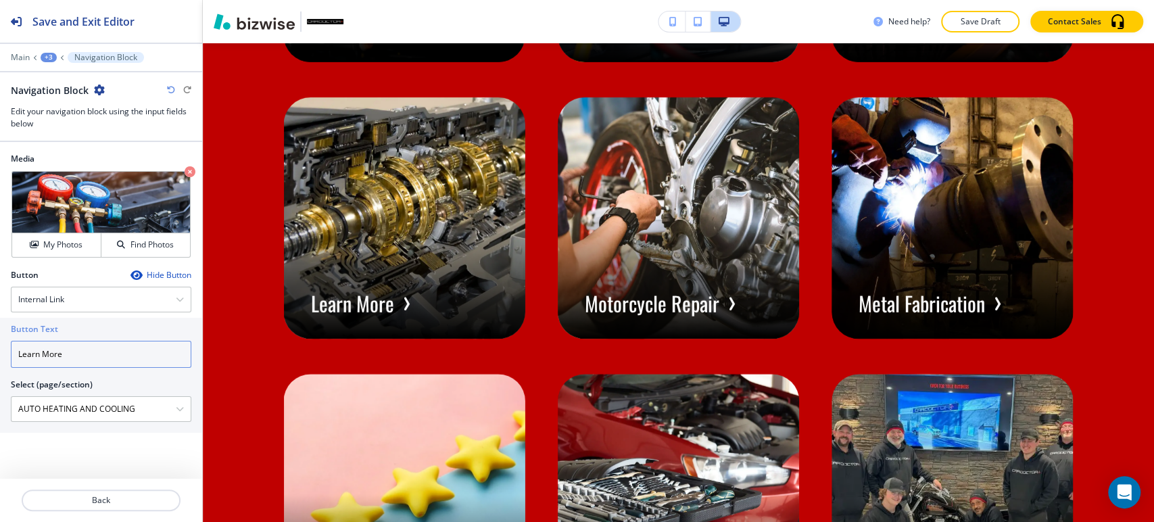
click at [124, 356] on input "Learn More" at bounding box center [101, 354] width 181 height 27
paste input "AUTO HEATING AND COOLING"
type input "AUTO HEATING AND COOLING"
click at [48, 54] on div "+3" at bounding box center [49, 57] width 16 height 9
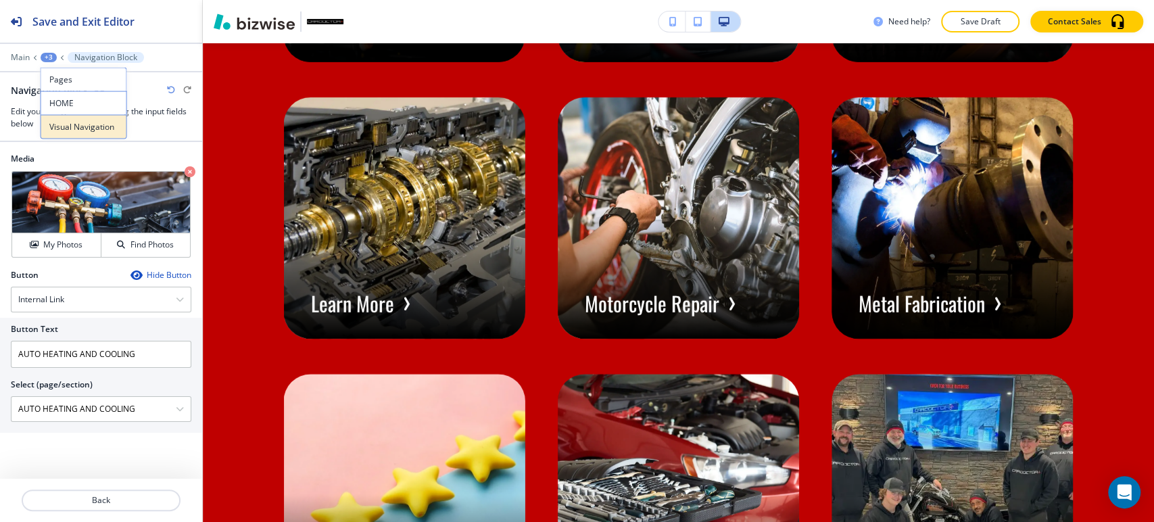
click at [64, 126] on p "Visual Navigation" at bounding box center [83, 127] width 69 height 12
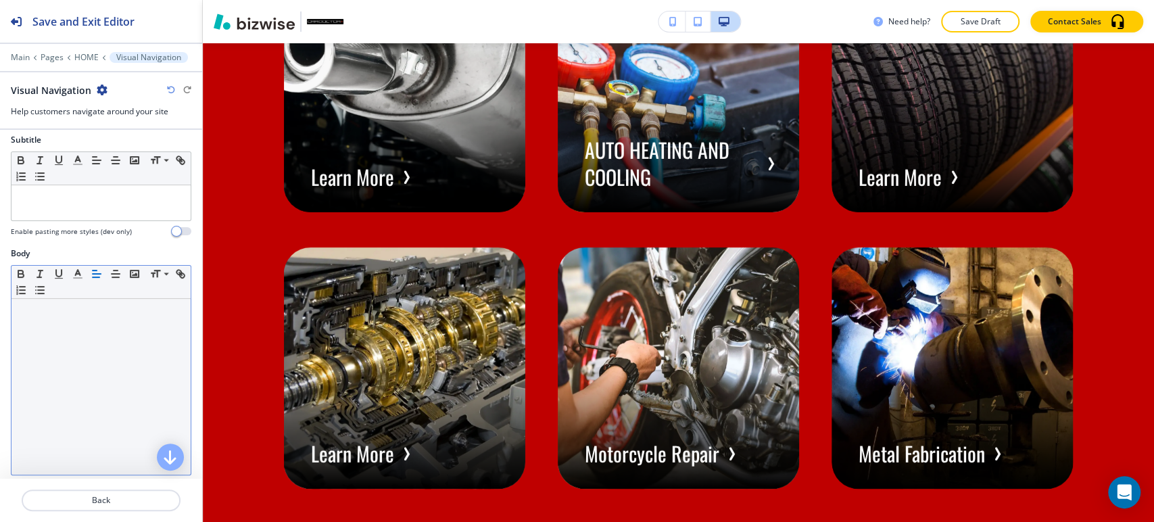
scroll to position [375, 0]
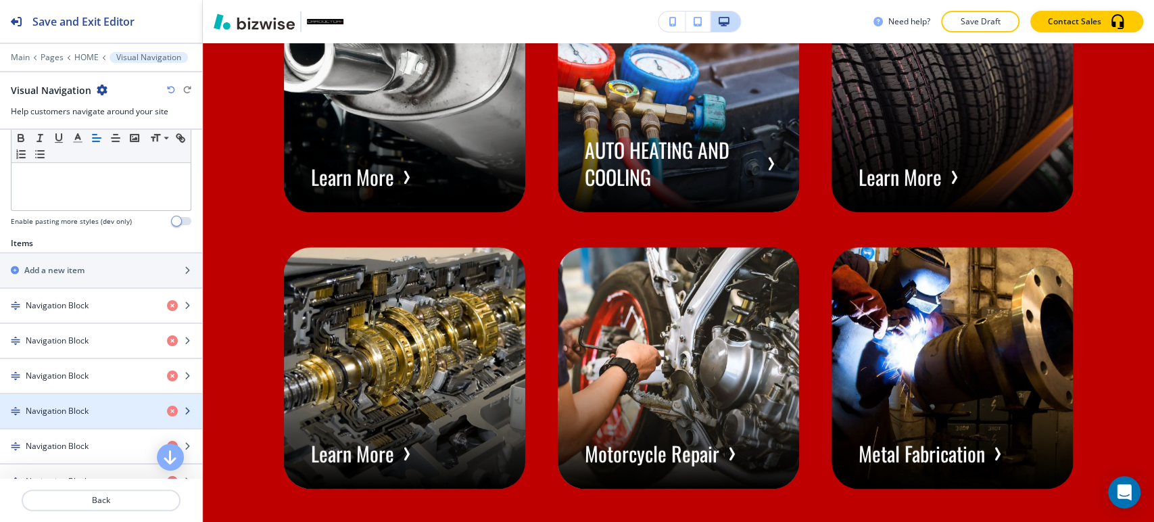
click at [99, 405] on div "Navigation Block" at bounding box center [78, 411] width 156 height 12
click at [99, 410] on div "Navigation Block" at bounding box center [78, 411] width 156 height 12
click at [97, 413] on div "Navigation Block" at bounding box center [78, 411] width 156 height 12
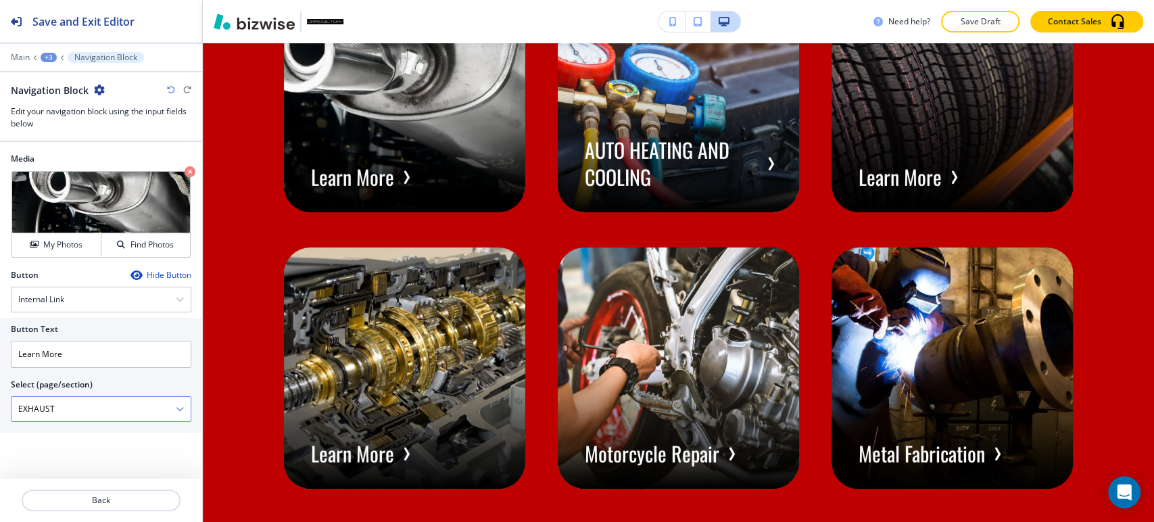
click at [93, 408] on \(page\/section\) "EXHAUST" at bounding box center [93, 409] width 164 height 23
click at [90, 354] on input "Learn More" at bounding box center [101, 354] width 181 height 27
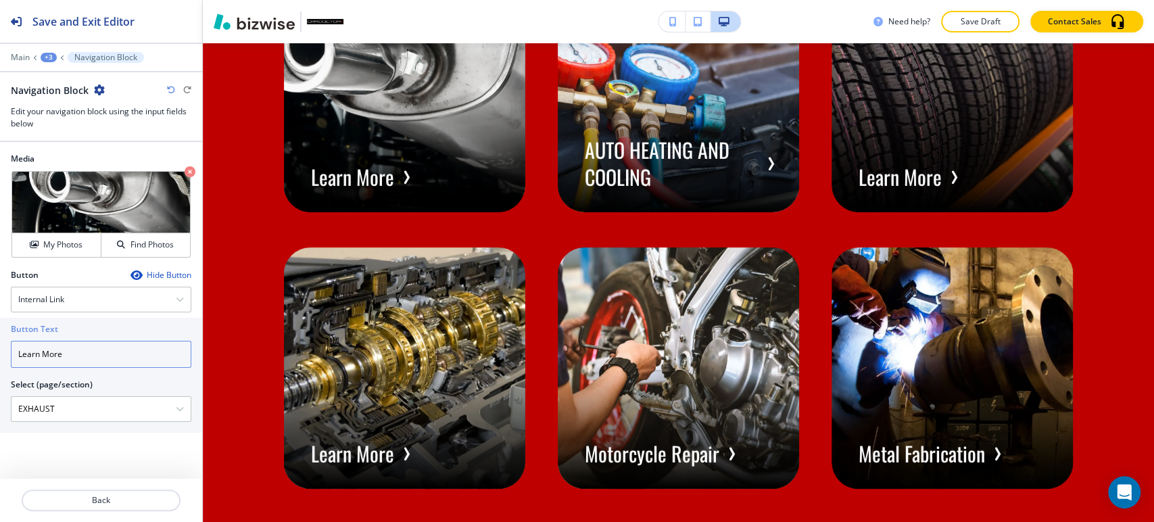
click at [90, 354] on input "Learn More" at bounding box center [101, 354] width 181 height 27
paste input "EXHAUST"
drag, startPoint x: 90, startPoint y: 354, endPoint x: 113, endPoint y: 350, distance: 23.2
click at [94, 354] on input "EXHAUST" at bounding box center [101, 354] width 181 height 27
drag, startPoint x: 113, startPoint y: 350, endPoint x: 128, endPoint y: 167, distance: 183.9
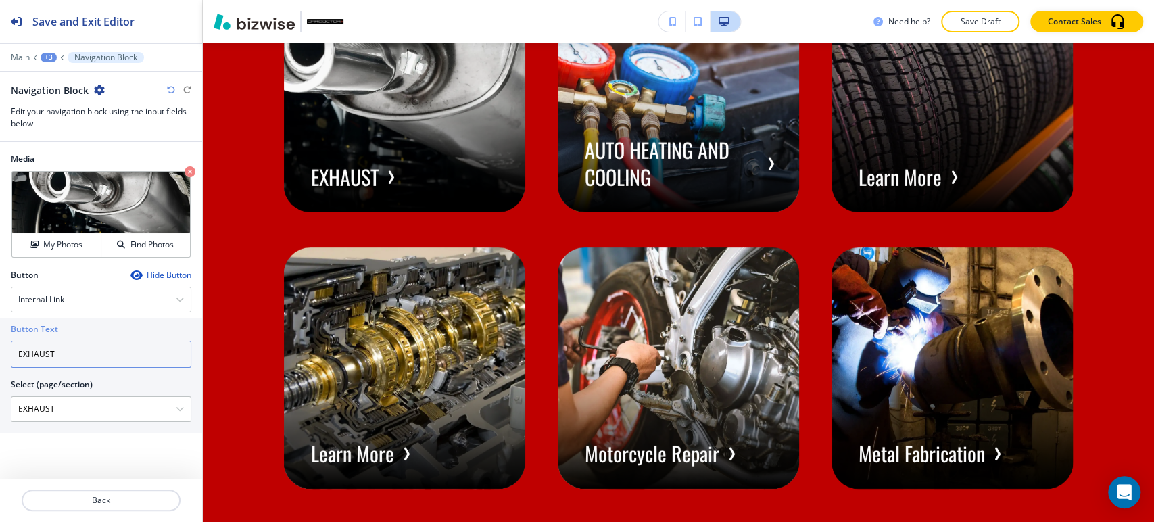
click at [130, 173] on div "Media Crop My Photos Find Photos Button Hide Button Internal Link External Link…" at bounding box center [101, 310] width 202 height 337
type input "EXHAUST"
click at [51, 53] on div "+3" at bounding box center [49, 57] width 16 height 9
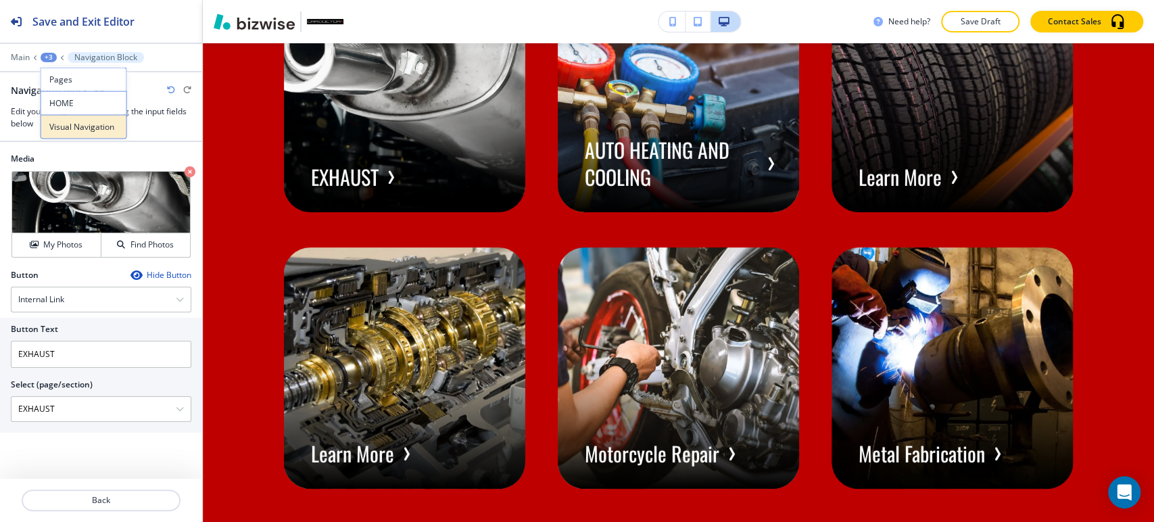
click at [70, 128] on p "Visual Navigation" at bounding box center [83, 127] width 69 height 12
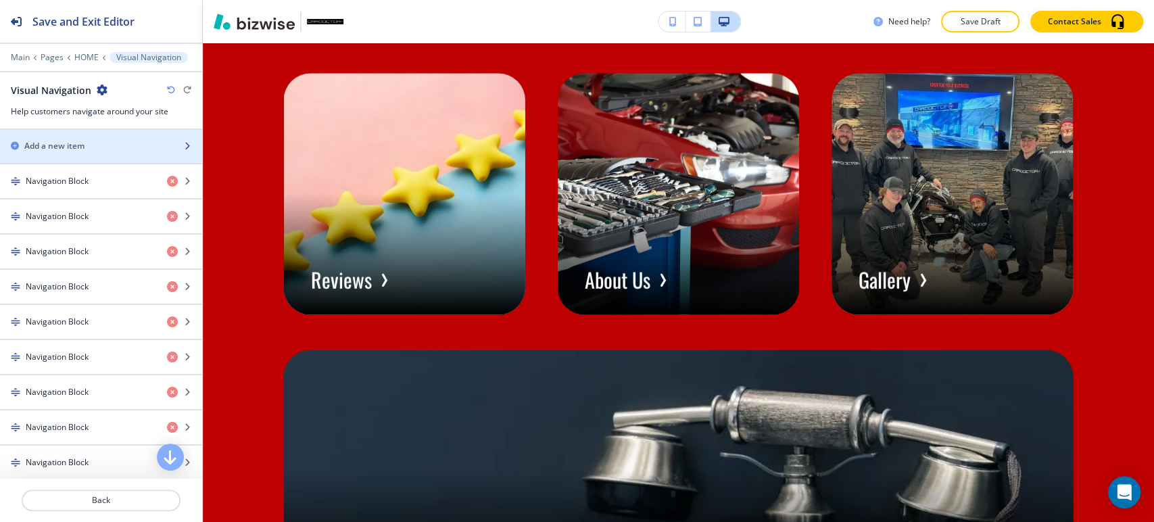
scroll to position [525, 0]
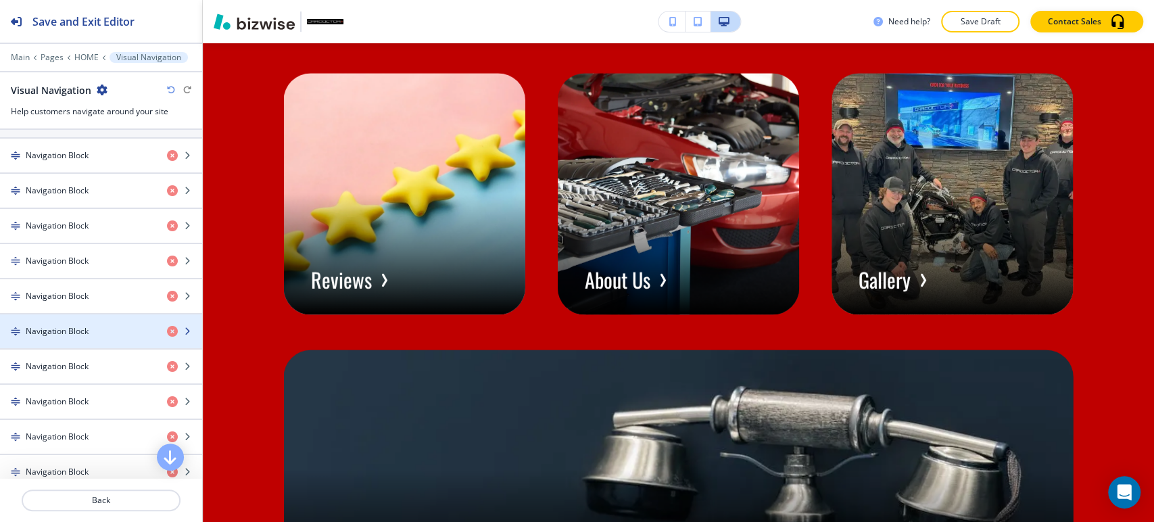
click at [72, 319] on div "button" at bounding box center [101, 319] width 202 height 11
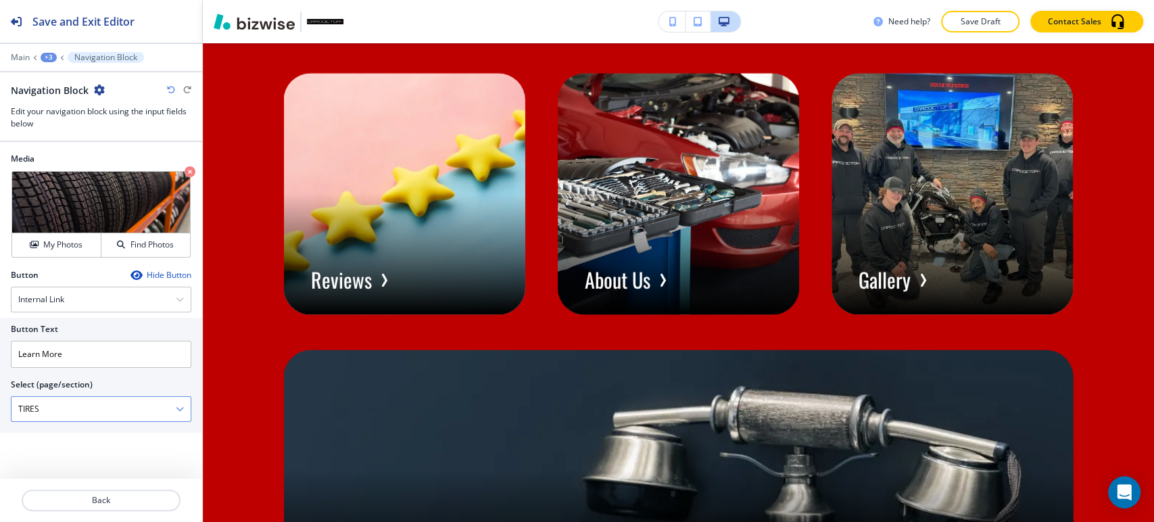
click at [74, 413] on \(page\/section\) "TIRES" at bounding box center [93, 409] width 164 height 23
click at [73, 413] on \(page\/section\) "TIRES" at bounding box center [93, 409] width 164 height 23
click at [73, 414] on \(page\/section\) "TIRES" at bounding box center [93, 409] width 164 height 23
click at [81, 360] on input "Learn More" at bounding box center [101, 354] width 181 height 27
click at [80, 360] on input "Learn More" at bounding box center [101, 354] width 181 height 27
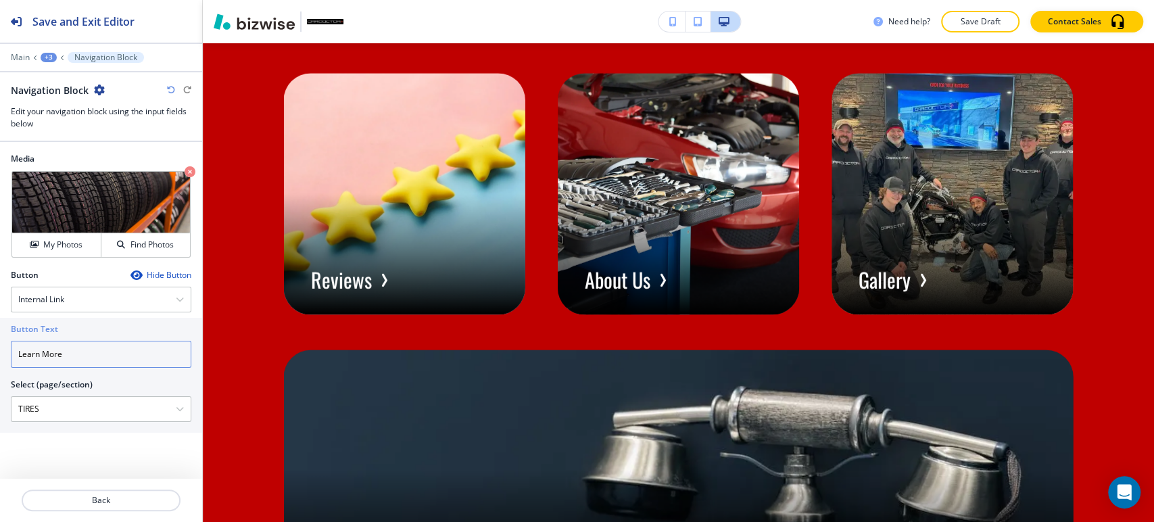
click at [80, 360] on input "Learn More" at bounding box center [101, 354] width 181 height 27
click at [81, 359] on input "Learn More" at bounding box center [101, 354] width 181 height 27
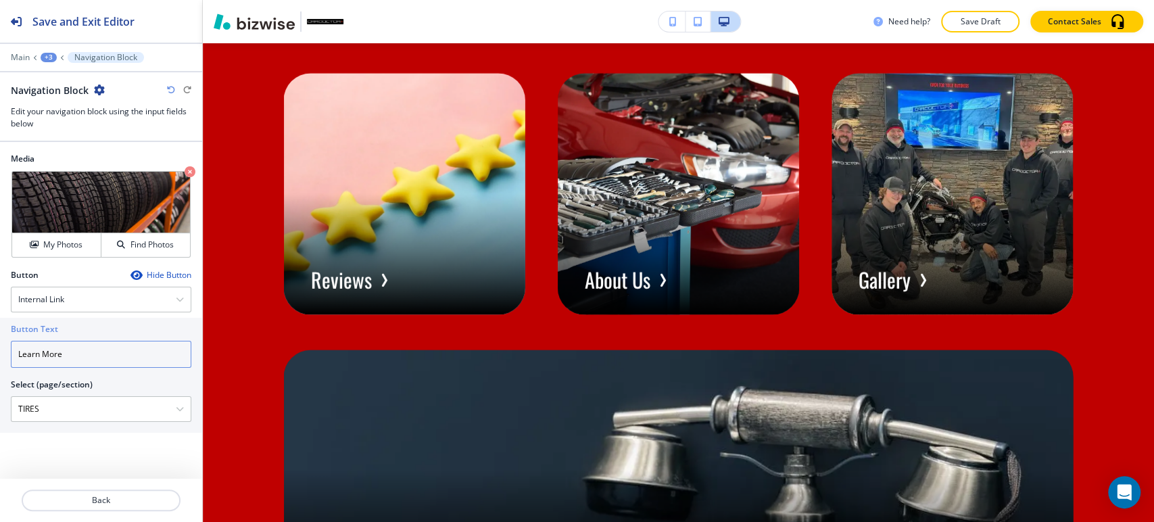
paste input "TIRES"
type input "TIRES"
click at [51, 58] on div "+3" at bounding box center [49, 57] width 16 height 9
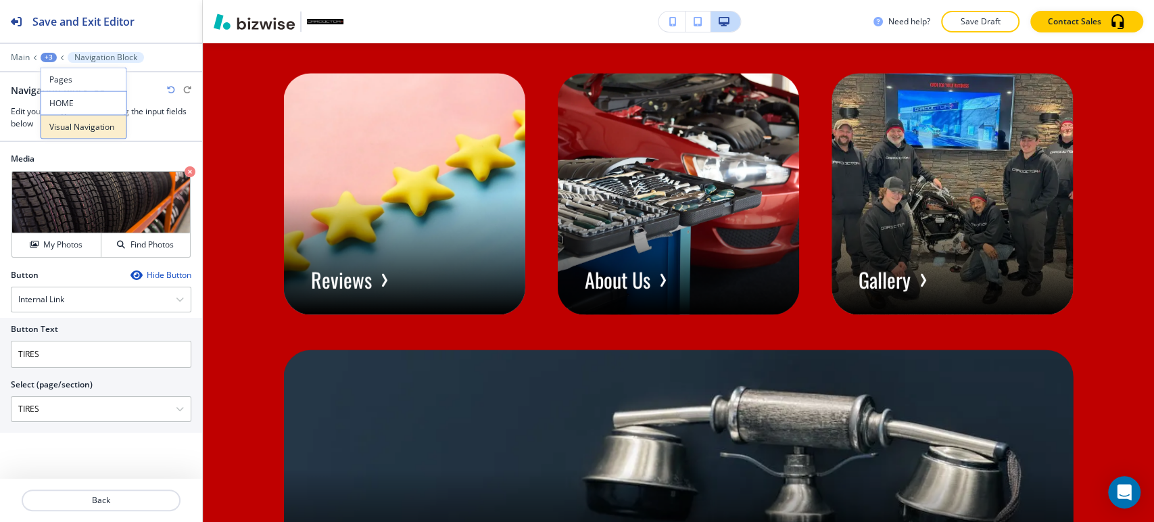
click at [78, 130] on p "Visual Navigation" at bounding box center [83, 127] width 69 height 12
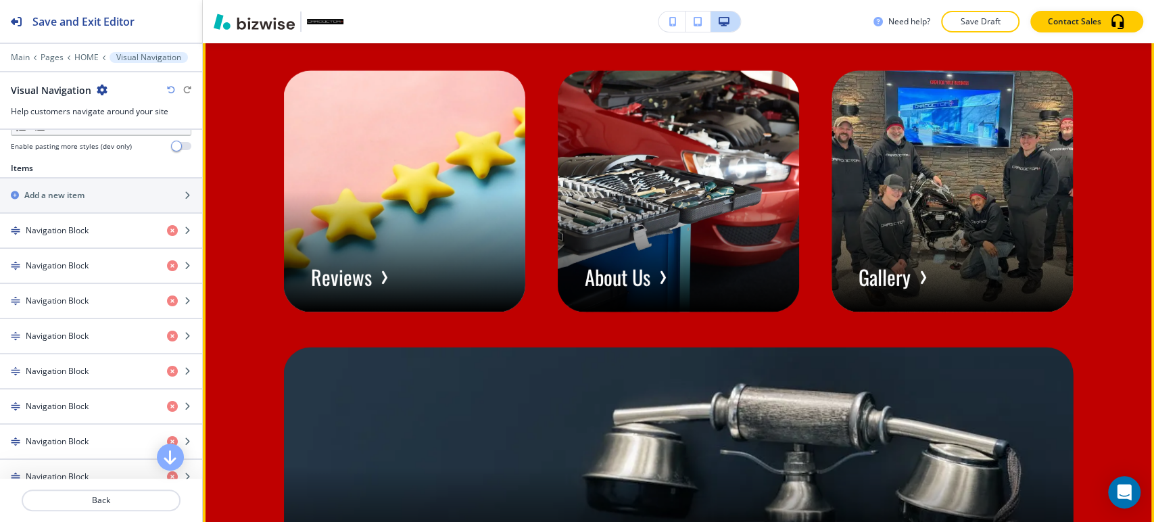
scroll to position [7254, 0]
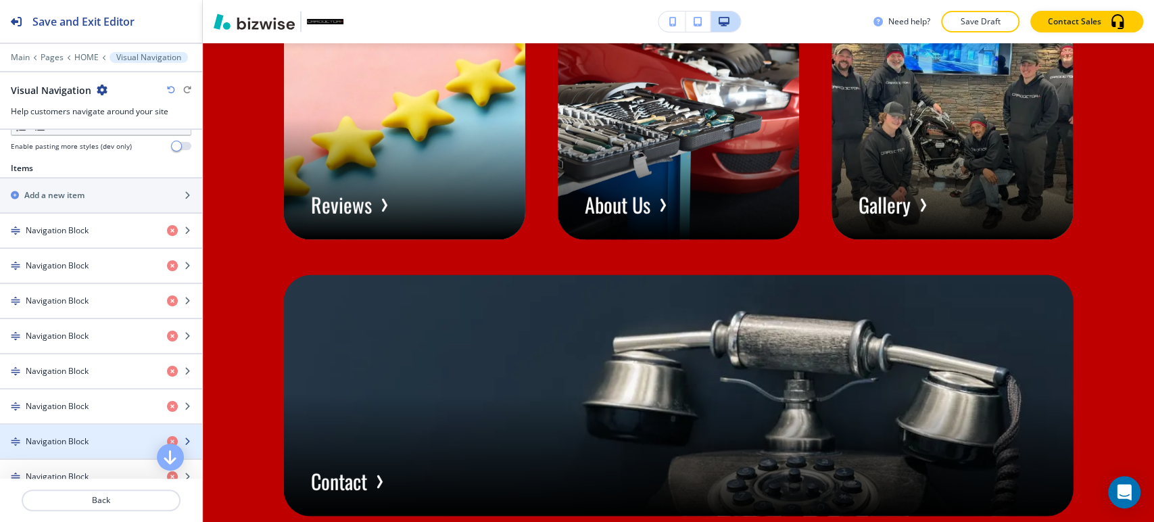
click at [86, 448] on div "button" at bounding box center [101, 453] width 202 height 11
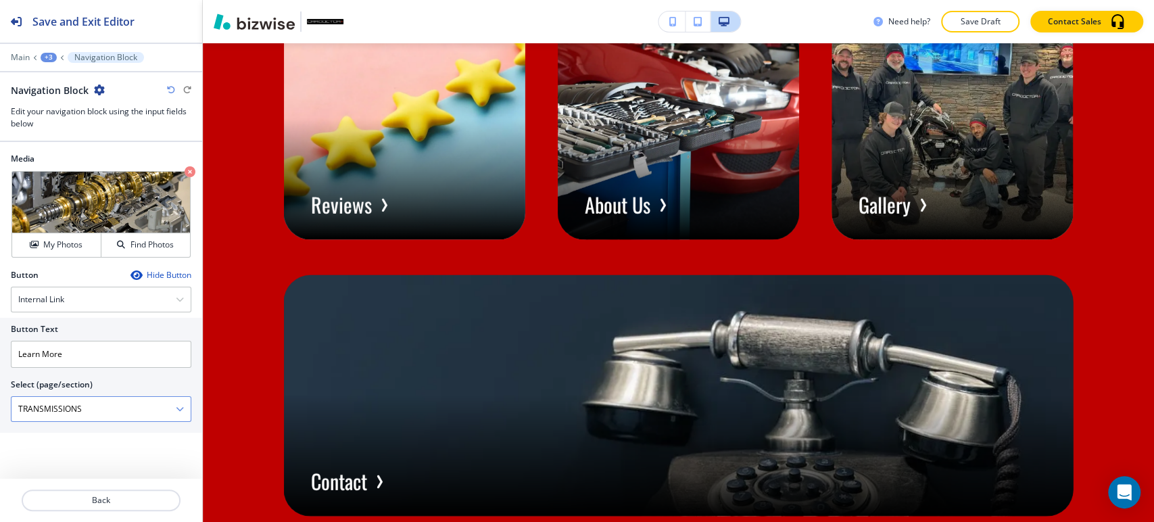
click at [98, 406] on \(page\/section\) "TRANSMISSIONS" at bounding box center [93, 409] width 164 height 23
click at [99, 406] on \(page\/section\) "TRANSMISSIONS" at bounding box center [93, 409] width 164 height 23
click at [105, 358] on input "Learn More" at bounding box center [101, 354] width 181 height 27
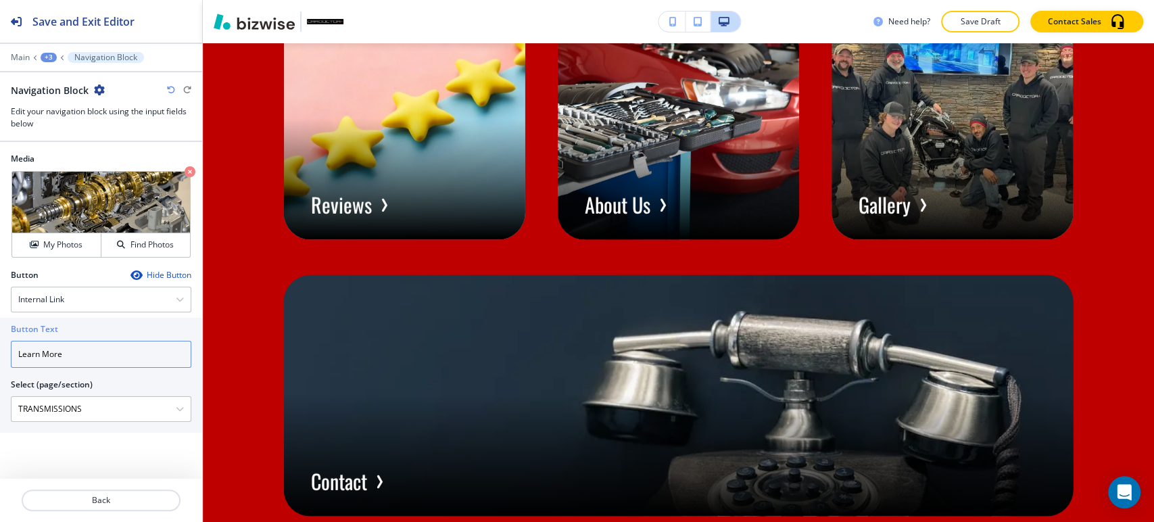
click at [103, 358] on input "Learn More" at bounding box center [101, 354] width 181 height 27
click at [107, 358] on input "Learn More" at bounding box center [101, 354] width 181 height 27
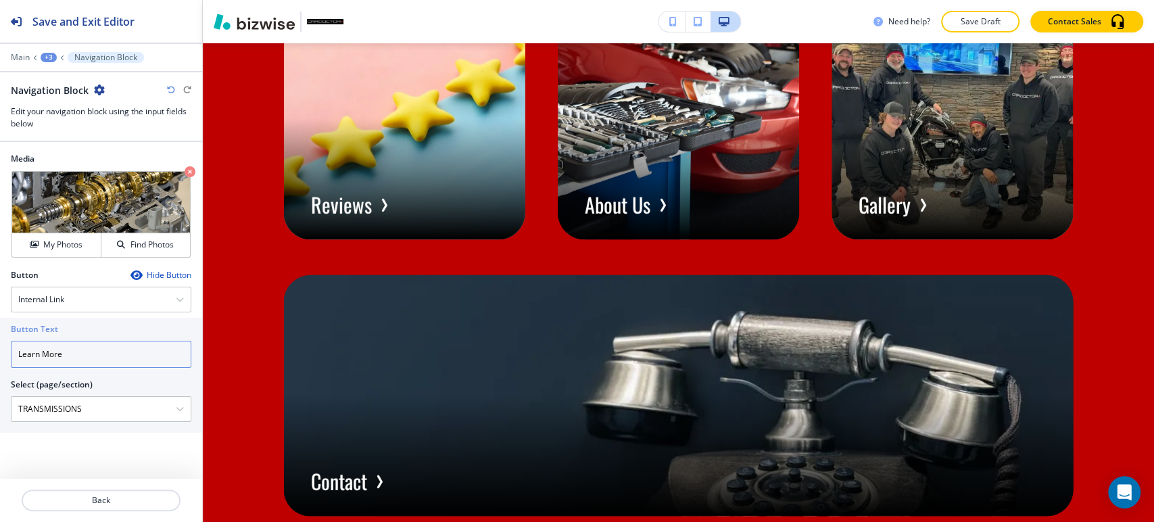
click at [107, 358] on input "Learn More" at bounding box center [101, 354] width 181 height 27
paste input "TRANSMISSIONS"
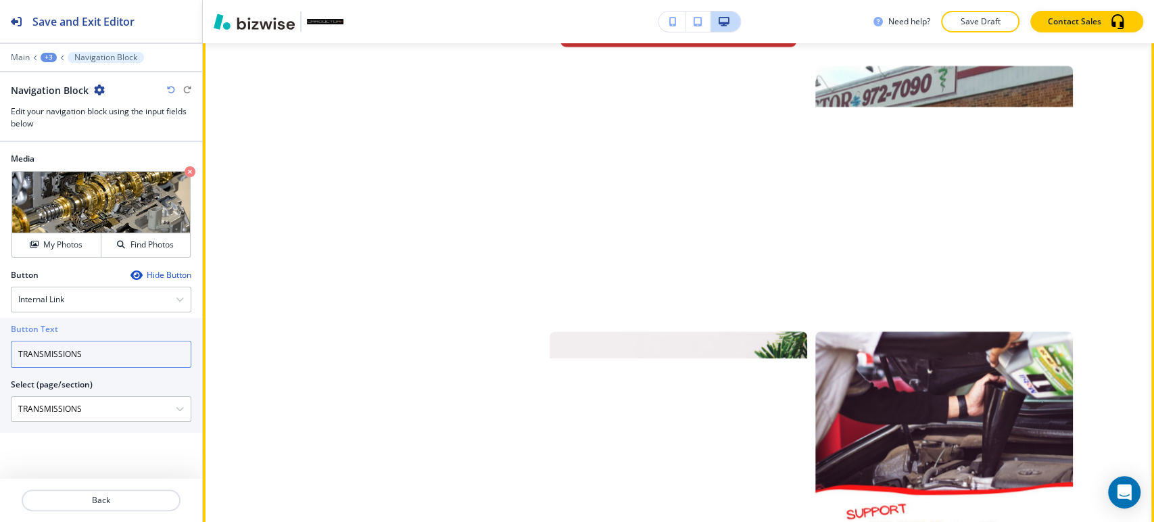
scroll to position [8606, 0]
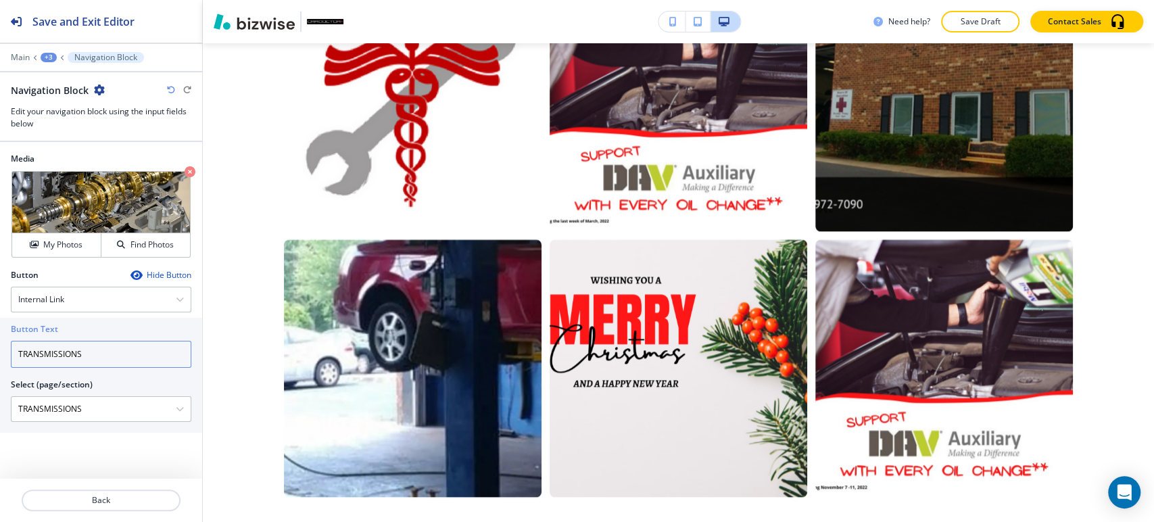
type input "TRANSMISSIONS"
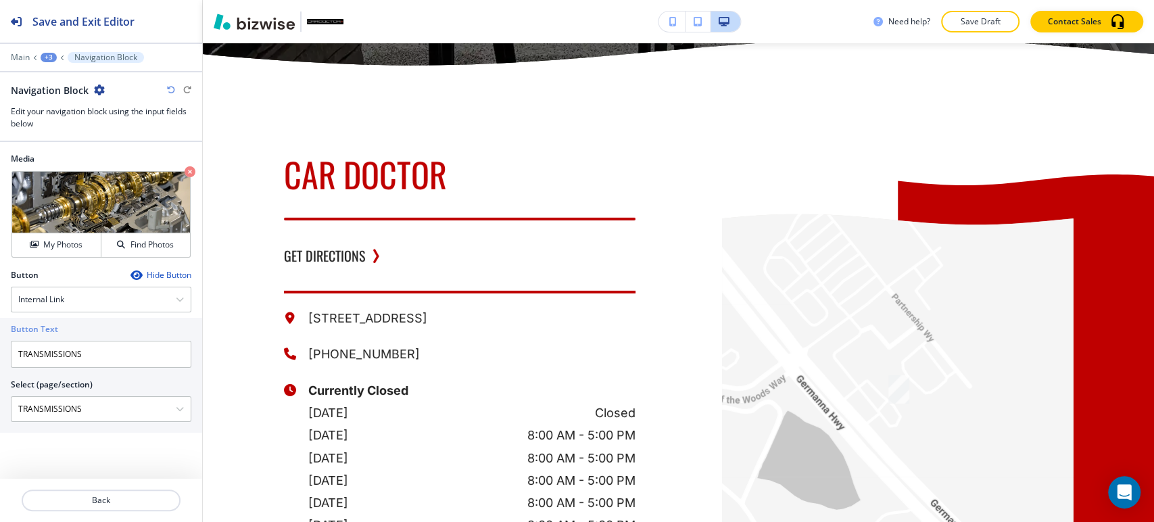
drag, startPoint x: 250, startPoint y: 128, endPoint x: 239, endPoint y: 131, distance: 10.3
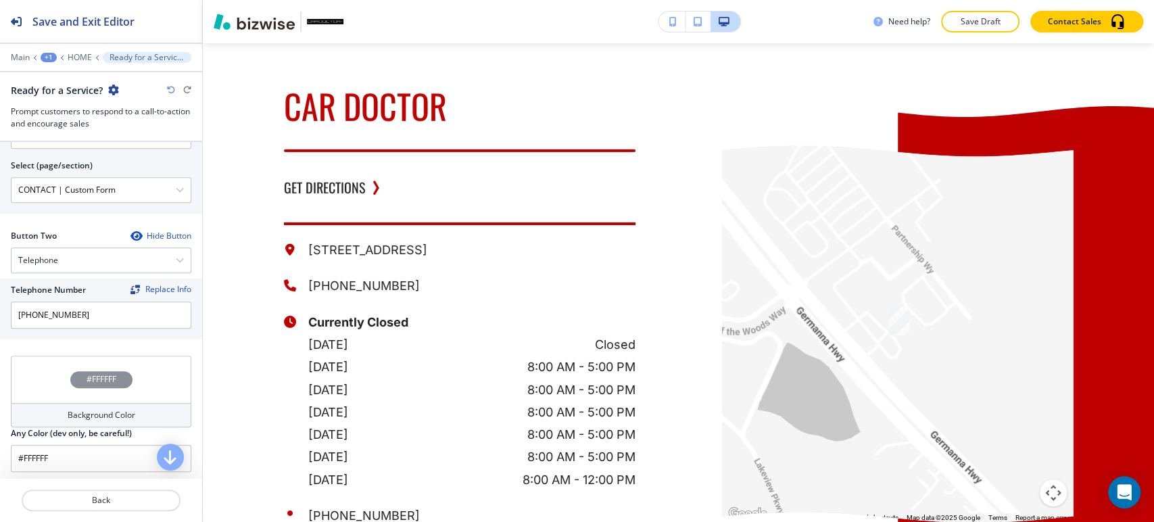
scroll to position [600, 0]
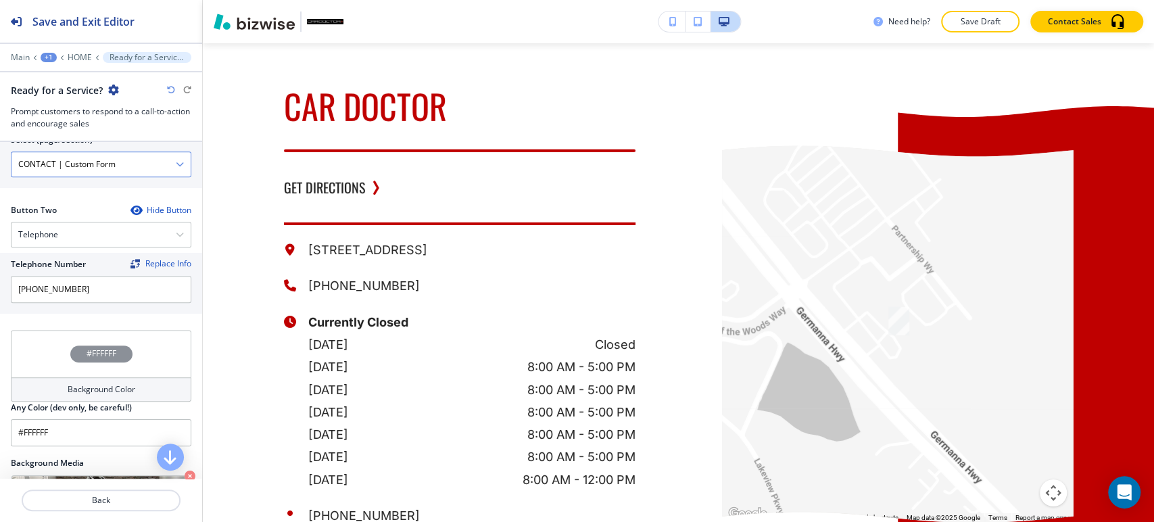
click at [176, 162] on icon "button" at bounding box center [180, 164] width 8 height 8
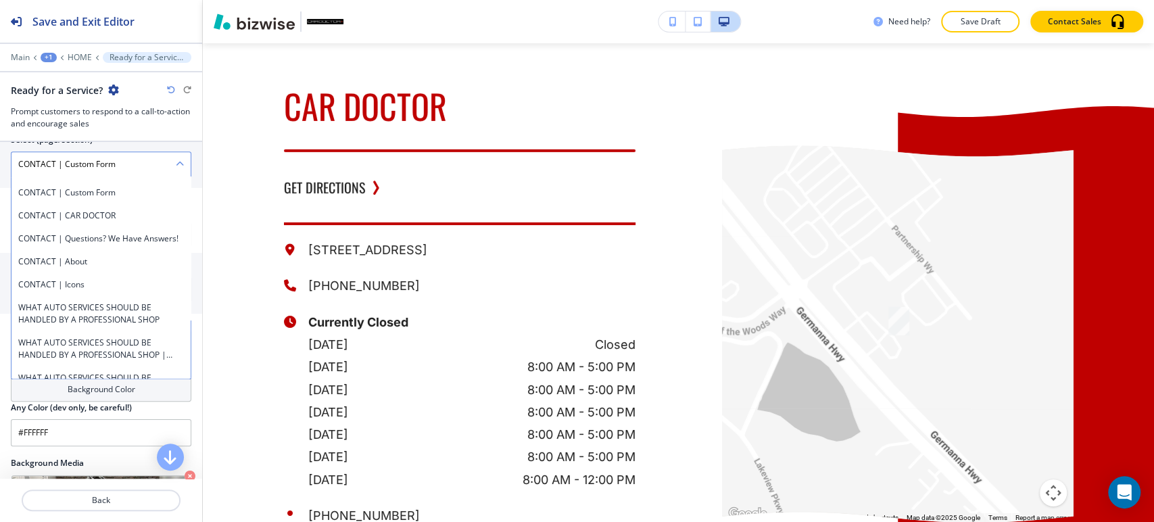
click at [139, 162] on \(page\/section\) "CONTACT | Custom Form" at bounding box center [93, 164] width 164 height 23
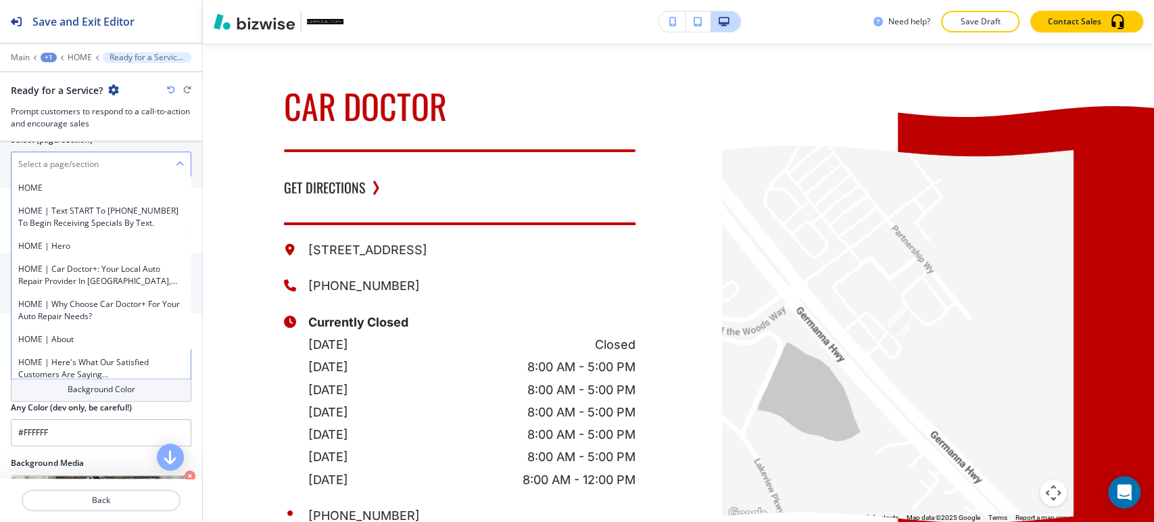
click at [139, 166] on \(page\/section\) "Manual Input" at bounding box center [93, 164] width 164 height 23
type \(page\/section\) "CONTACT"
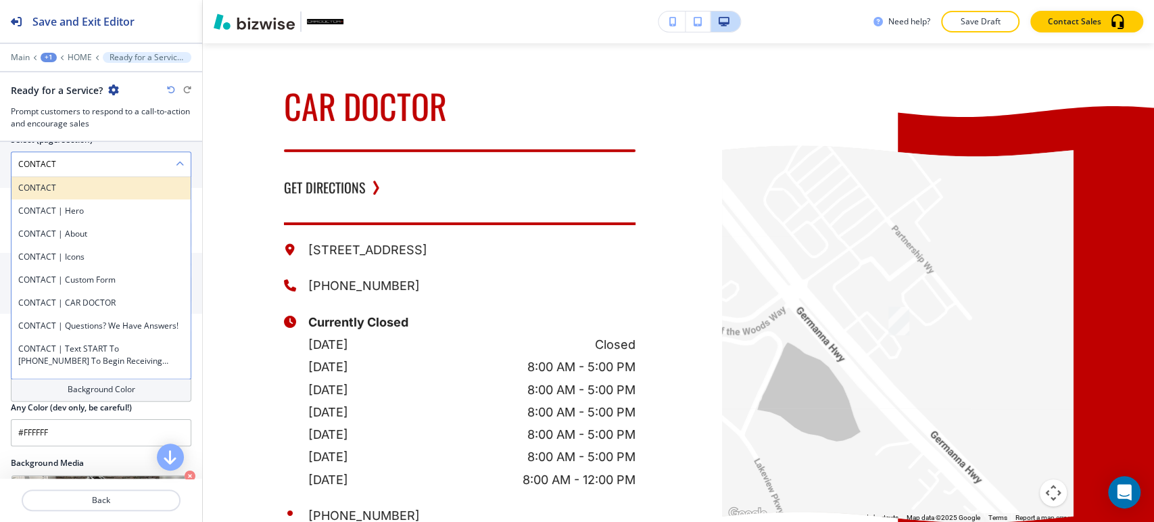
click at [96, 187] on h4 "CONTACT" at bounding box center [101, 188] width 166 height 12
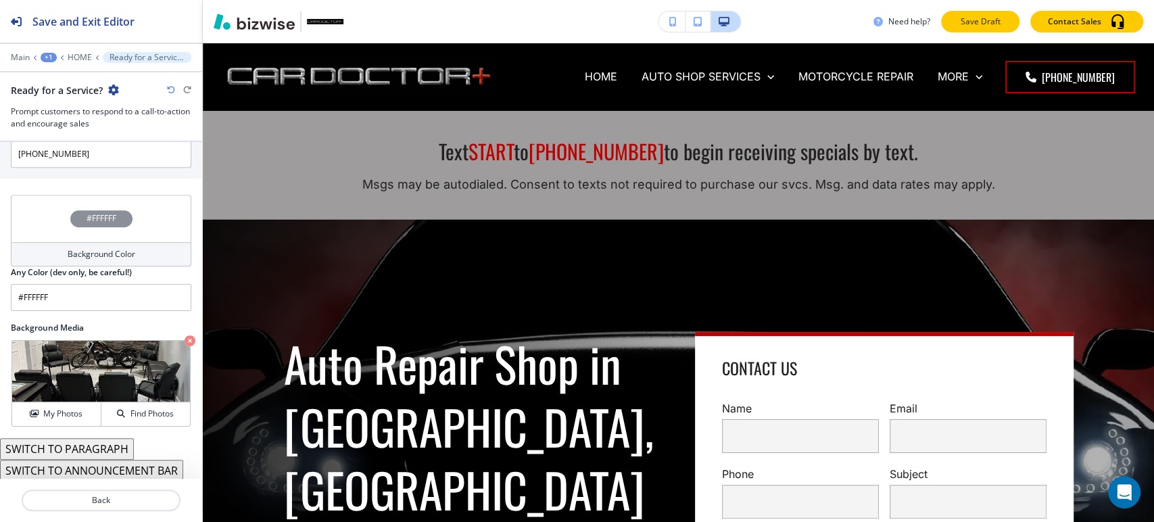
click at [979, 17] on p "Save Draft" at bounding box center [980, 22] width 43 height 12
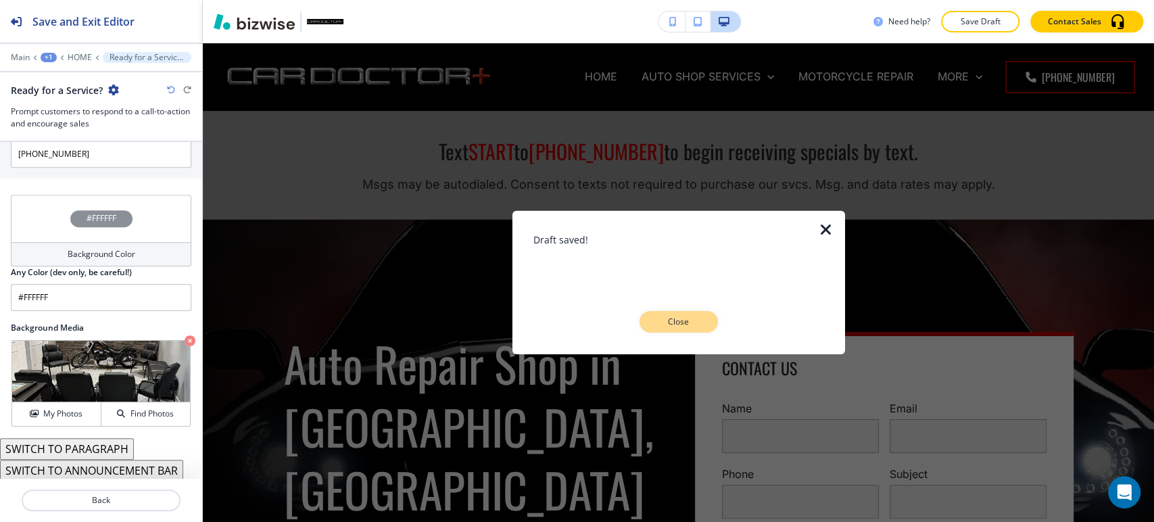
click at [687, 314] on button "Close" at bounding box center [679, 322] width 78 height 22
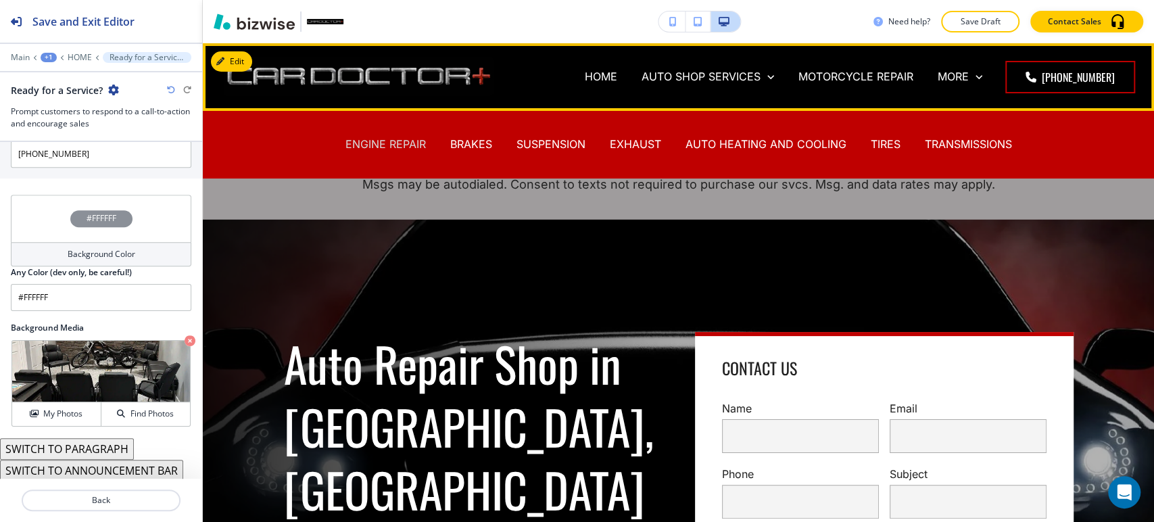
drag, startPoint x: 396, startPoint y: 142, endPoint x: 409, endPoint y: 141, distance: 13.5
click at [396, 143] on p "ENGINE REPAIR" at bounding box center [386, 145] width 80 height 16
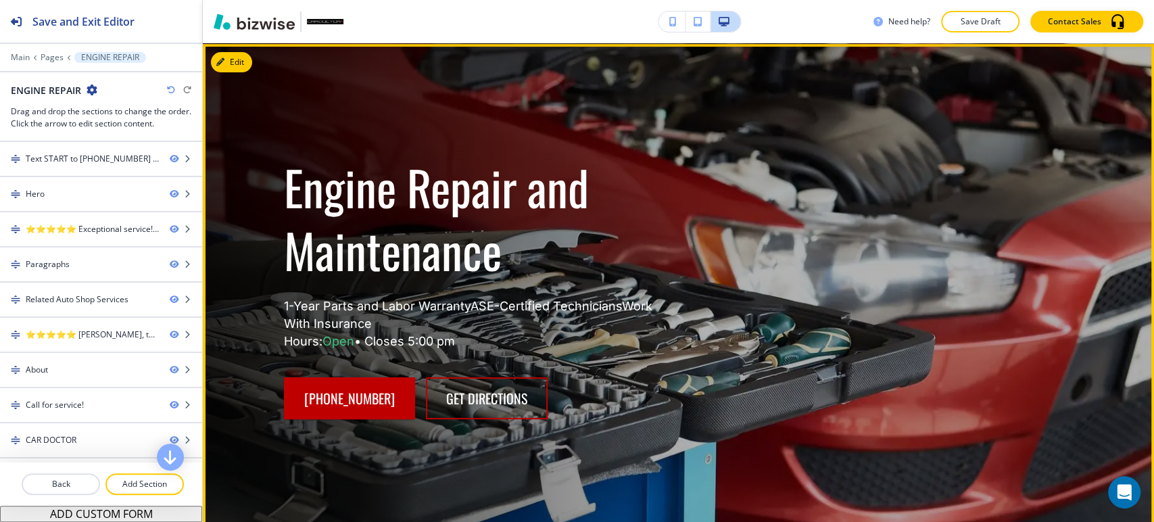
scroll to position [150, 0]
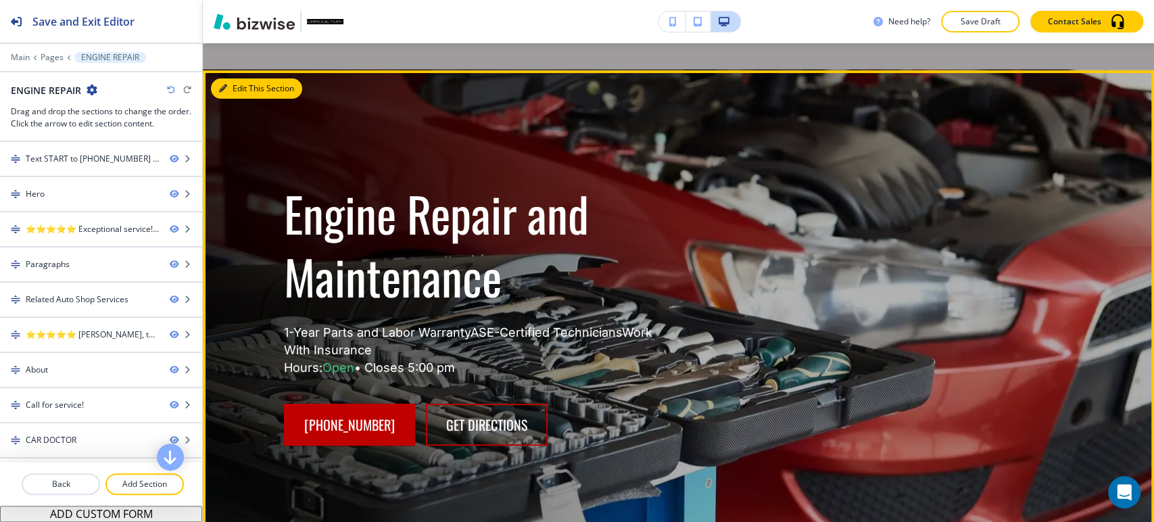
click at [245, 93] on button "Edit This Section" at bounding box center [256, 88] width 91 height 20
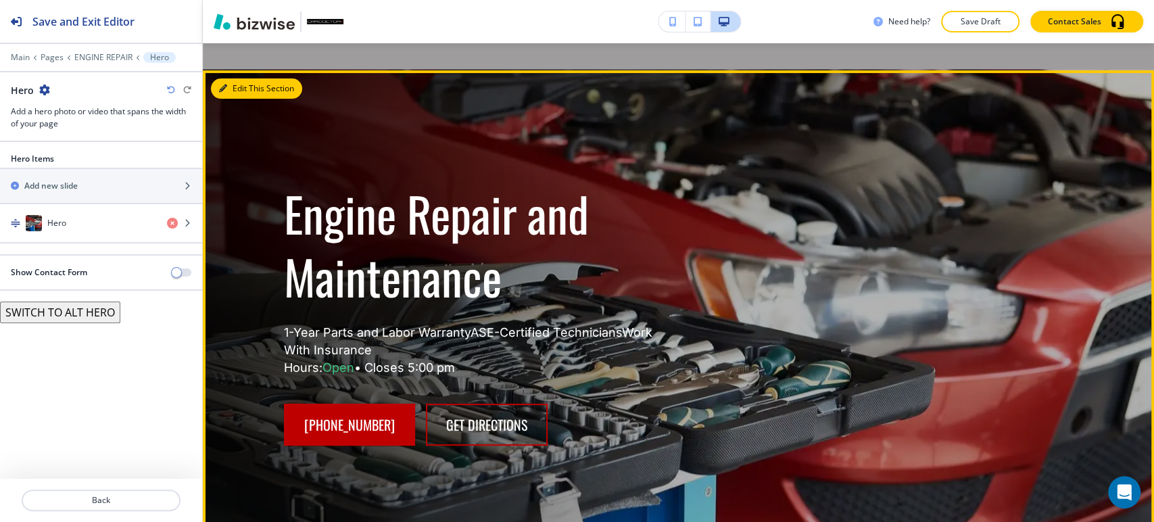
scroll to position [177, 0]
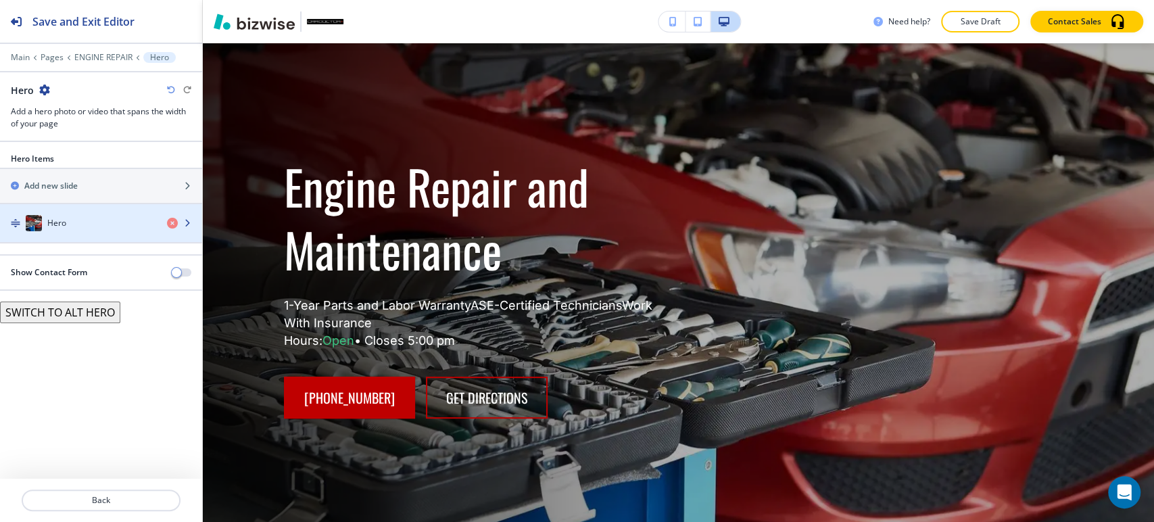
click at [135, 226] on div "Hero" at bounding box center [78, 223] width 156 height 16
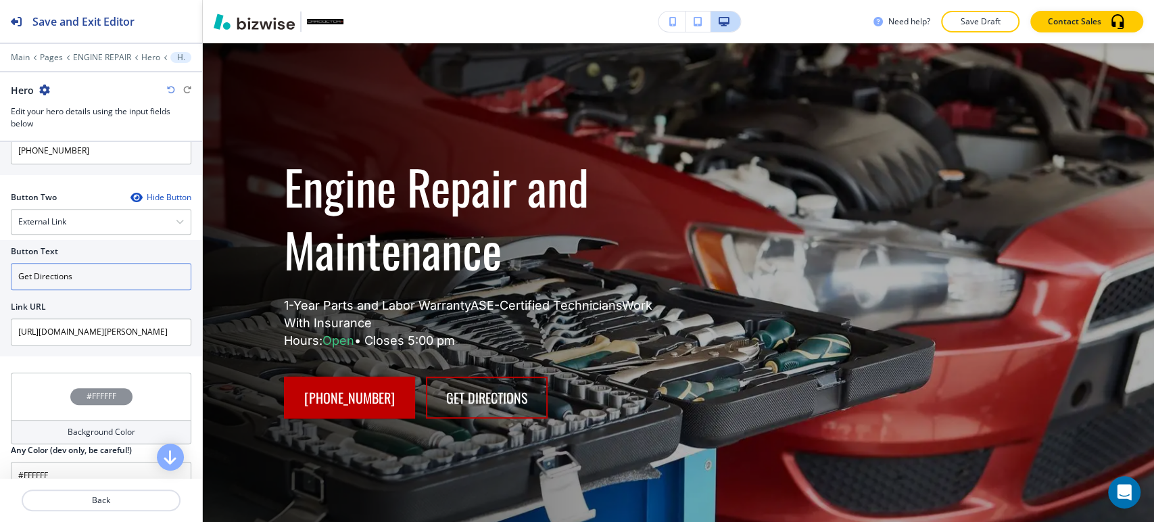
scroll to position [676, 0]
click at [154, 218] on div "External Link" at bounding box center [100, 221] width 179 height 24
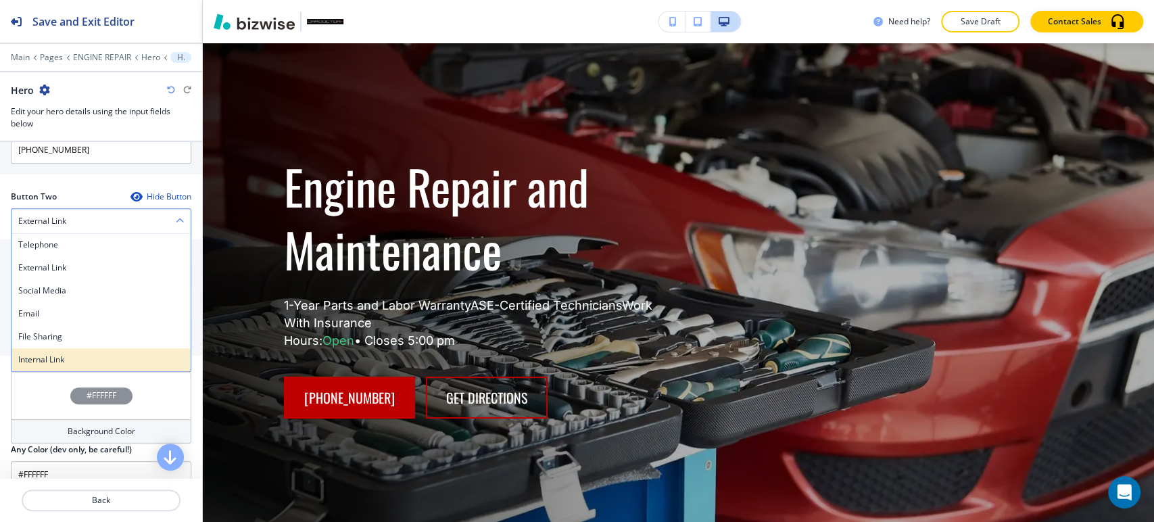
click at [74, 355] on h4 "Internal Link" at bounding box center [101, 360] width 166 height 12
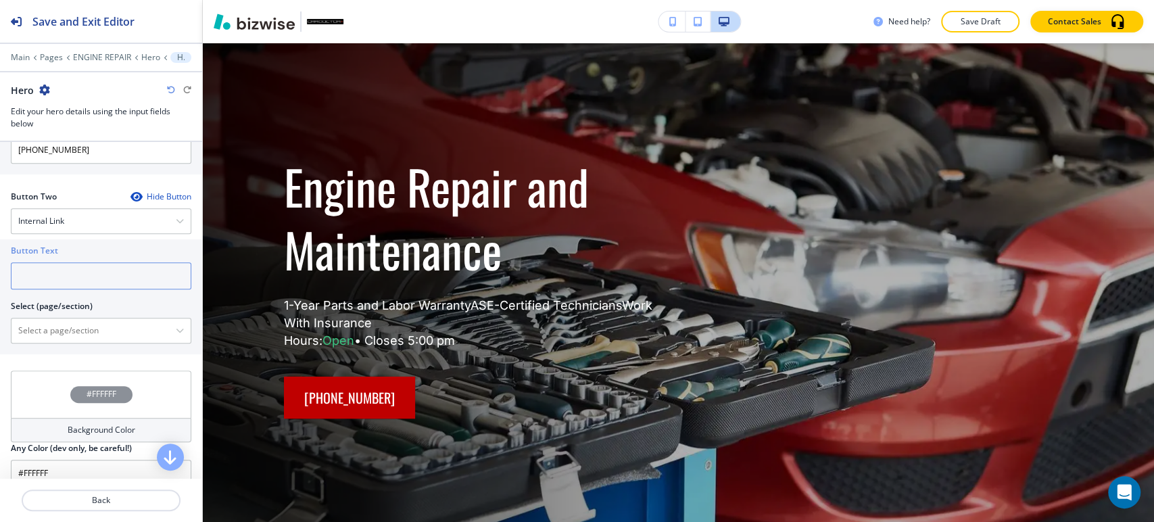
click at [127, 278] on input "text" at bounding box center [101, 275] width 181 height 27
type input "Contact us"
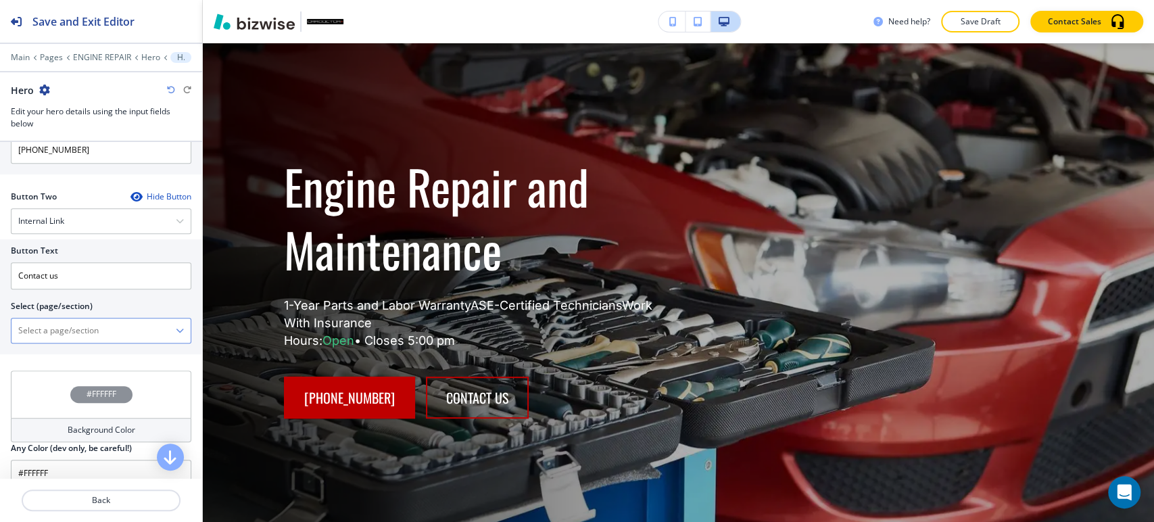
click at [118, 329] on \(page\/section\) "Manual Input" at bounding box center [93, 330] width 164 height 23
type \(page\/section\) "CONTACT"
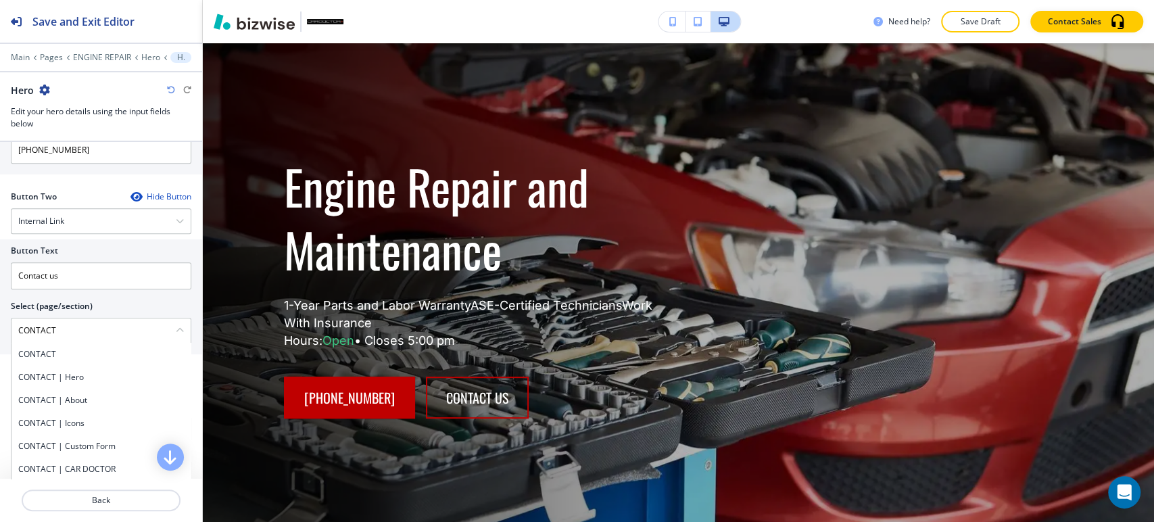
click at [96, 361] on div "CONTACT" at bounding box center [100, 354] width 179 height 23
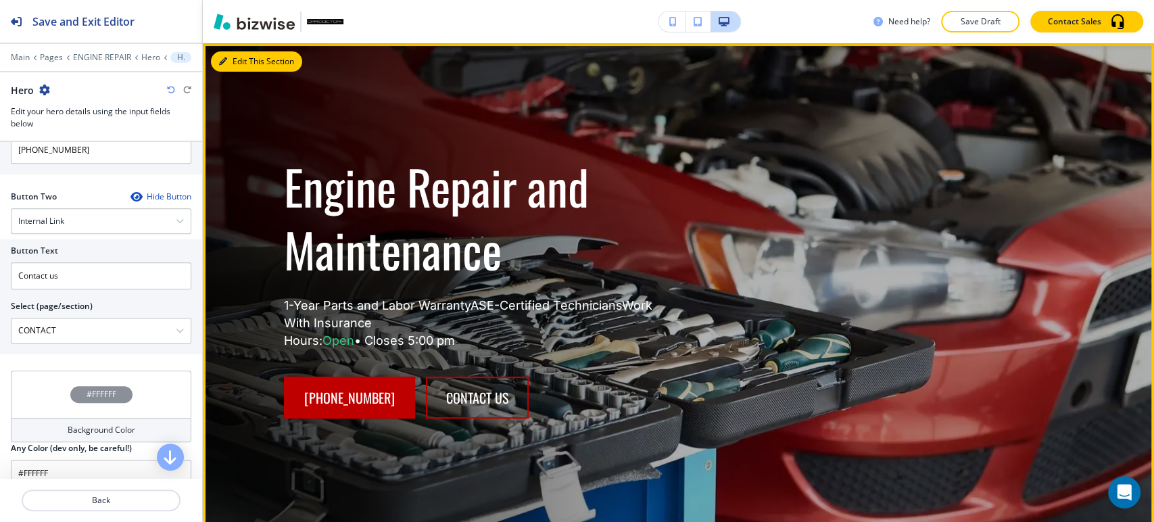
click at [237, 62] on button "Edit This Section" at bounding box center [256, 61] width 91 height 20
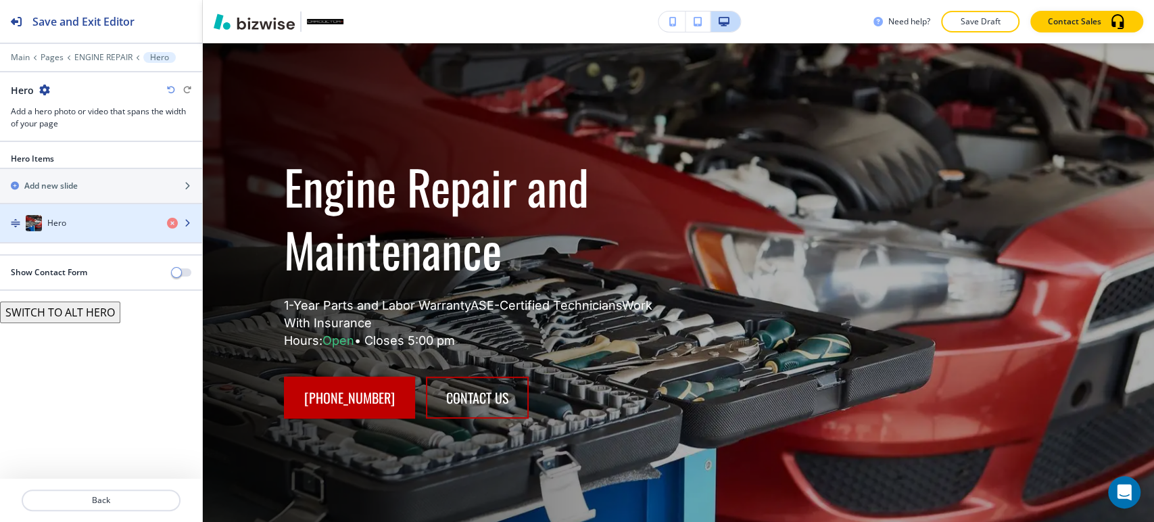
click at [64, 218] on h4 "Hero" at bounding box center [56, 223] width 19 height 12
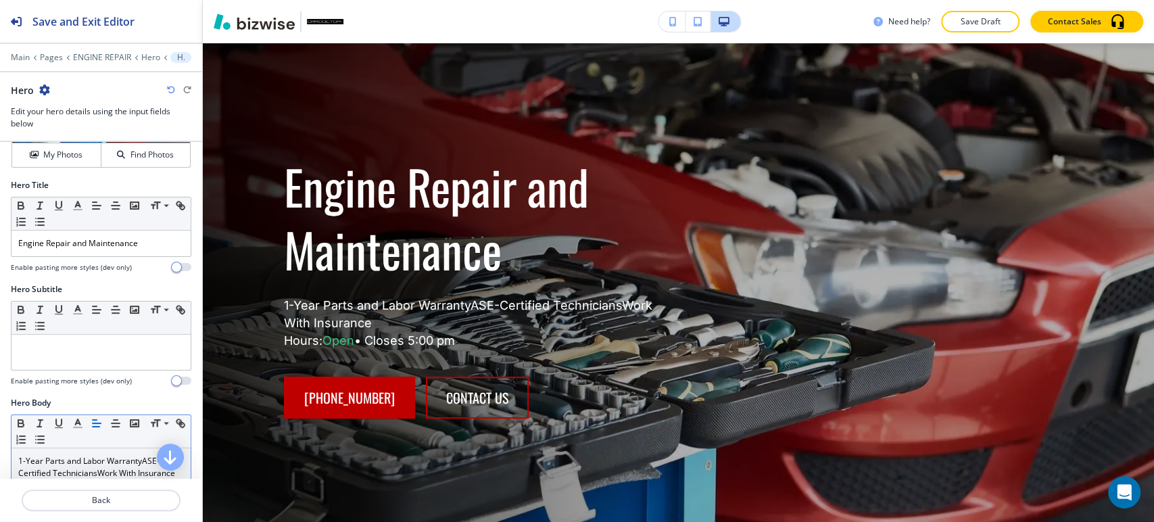
scroll to position [150, 0]
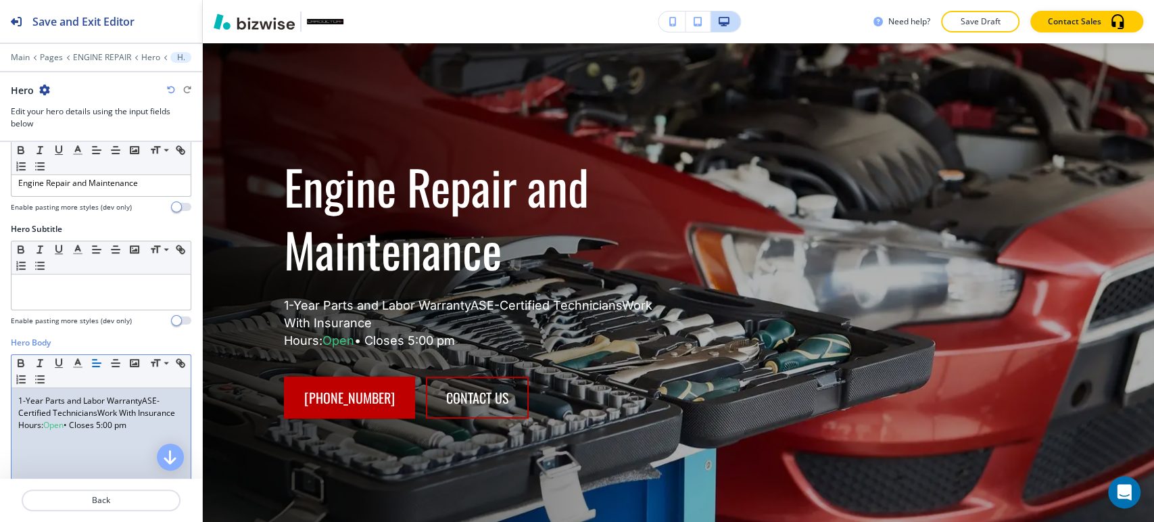
drag, startPoint x: 154, startPoint y: 430, endPoint x: 0, endPoint y: 434, distance: 153.6
click at [0, 434] on div "Hero Body Small Normal Large Huge 1-Year Parts and Labor WarrantyASE-Certified …" at bounding box center [101, 464] width 202 height 254
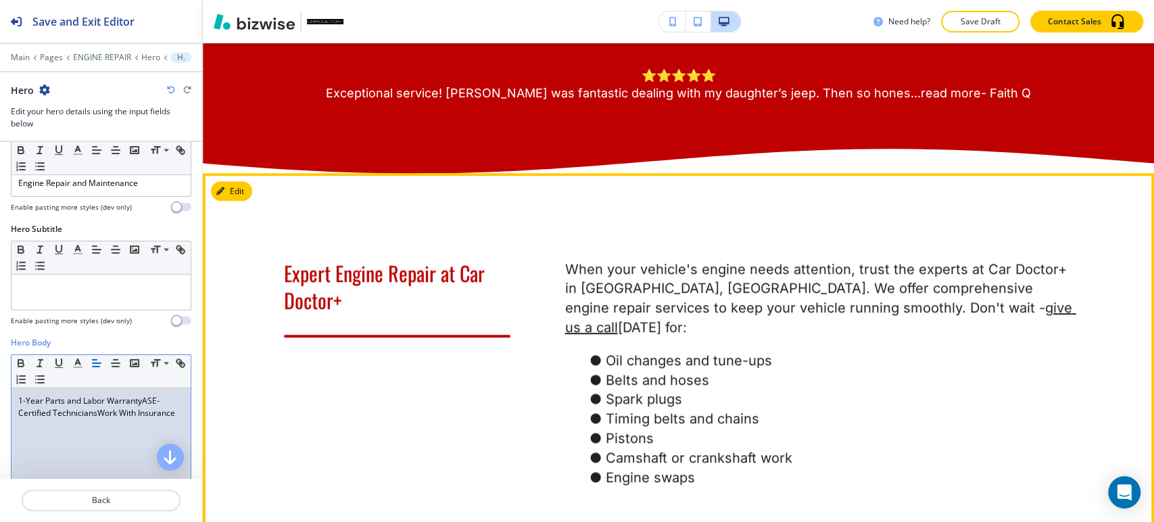
scroll to position [778, 0]
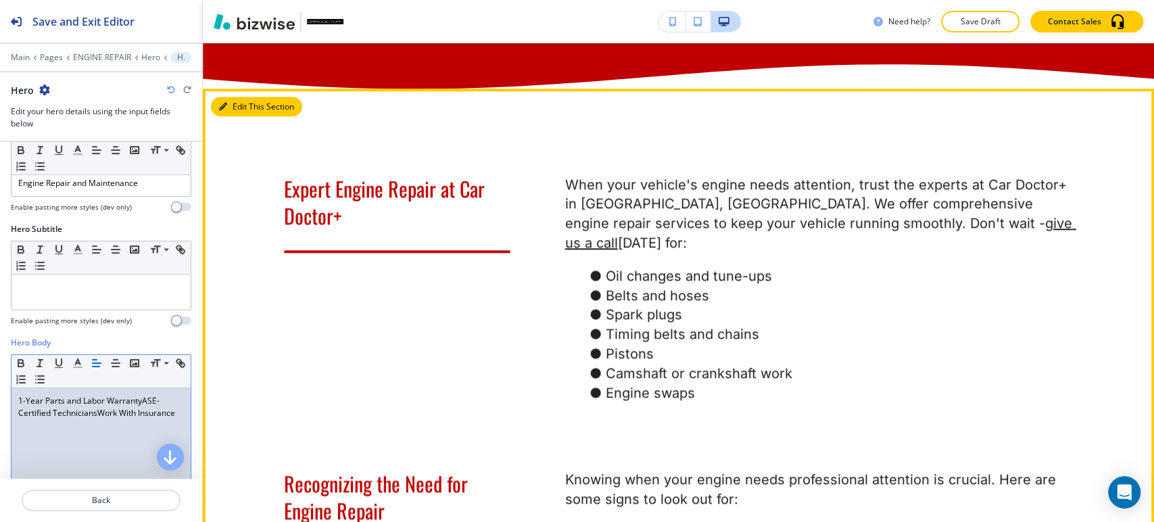
click at [228, 117] on button "Edit This Section" at bounding box center [256, 107] width 91 height 20
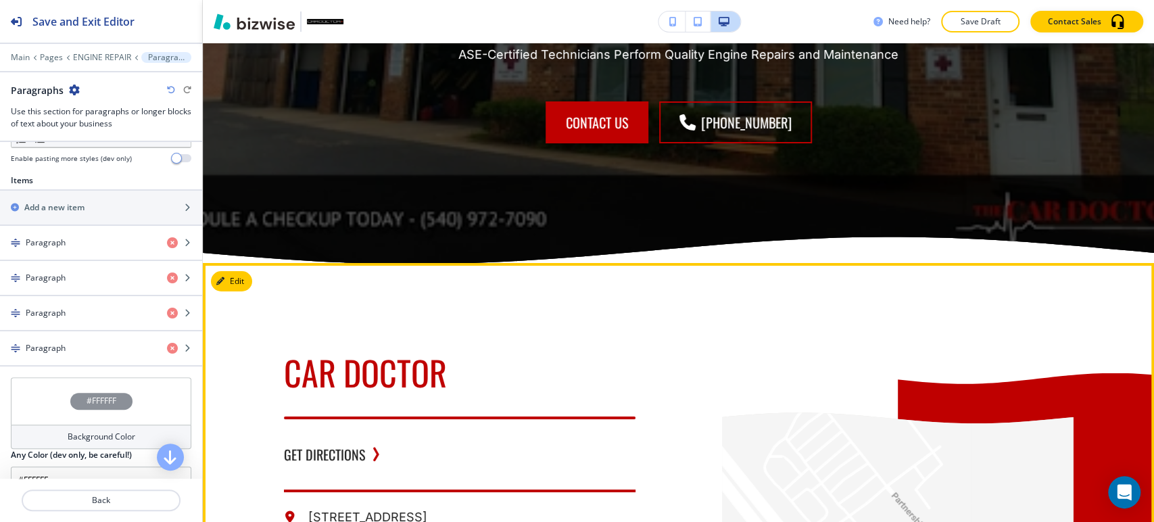
scroll to position [3019, 0]
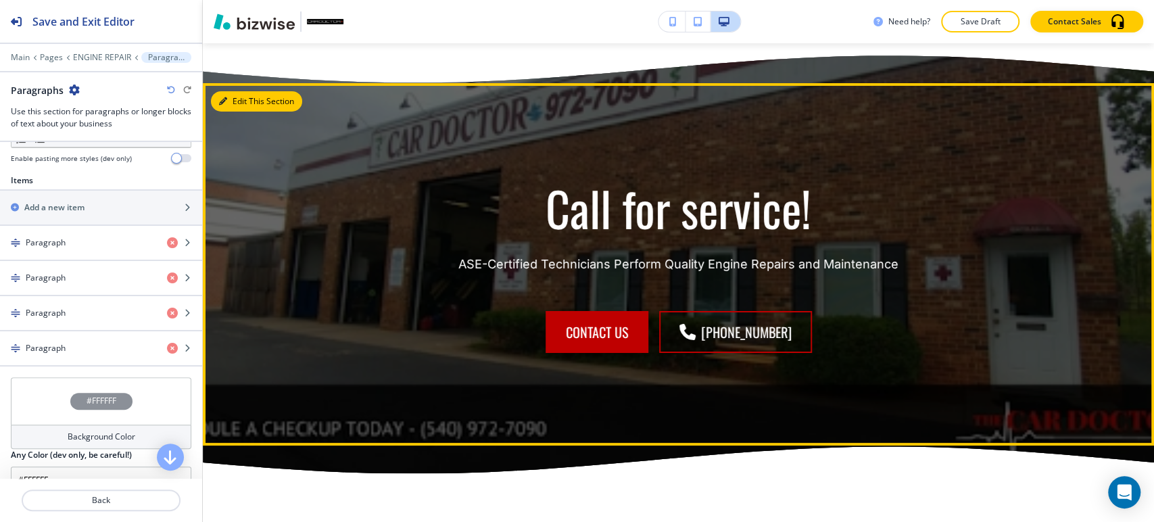
click at [243, 112] on button "Edit This Section" at bounding box center [256, 101] width 91 height 20
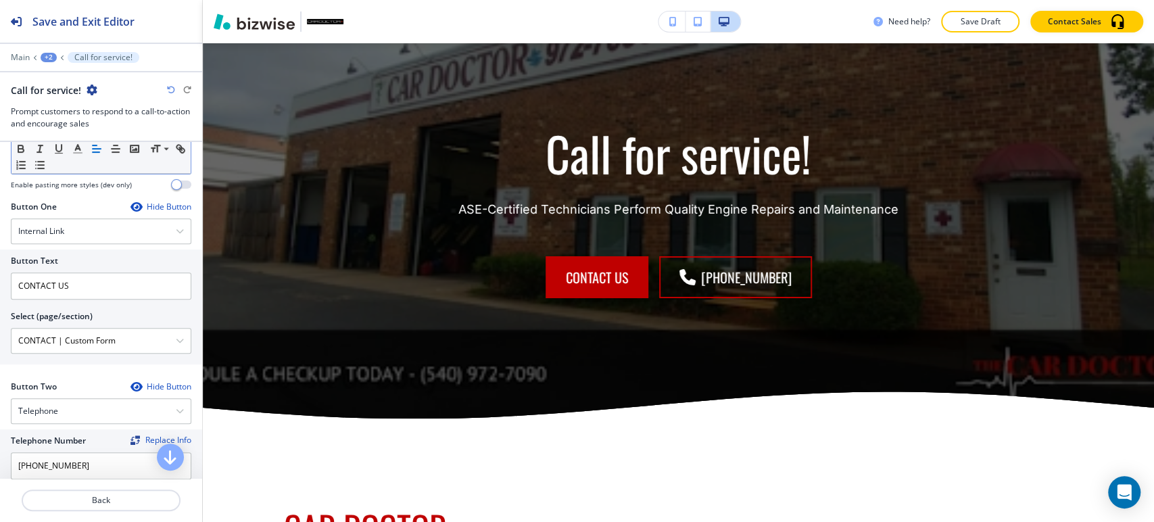
scroll to position [450, 0]
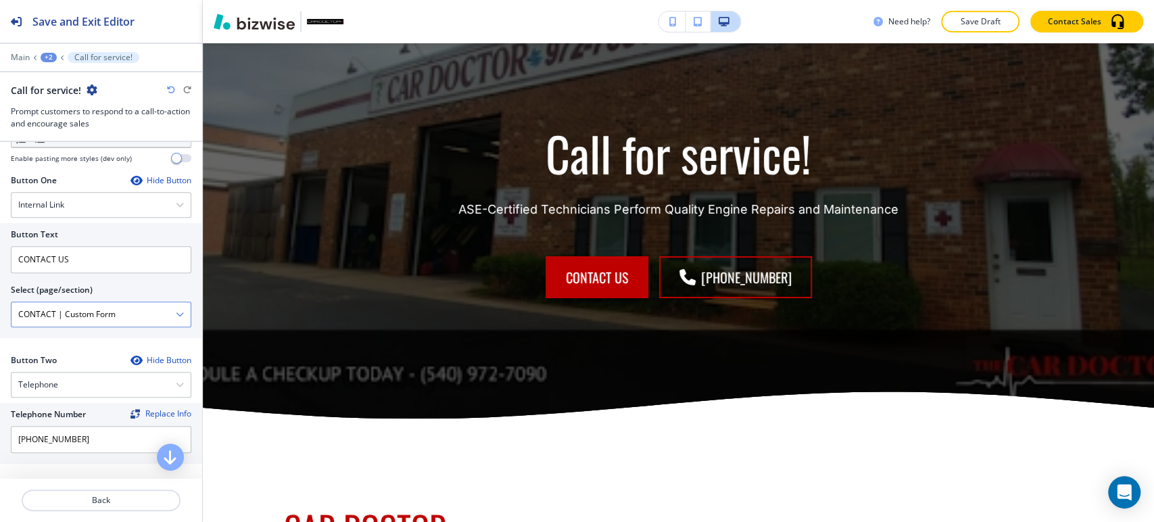
click at [162, 311] on \(page\/section\) "CONTACT | Custom Form" at bounding box center [93, 314] width 164 height 23
click at [176, 310] on icon "button" at bounding box center [180, 314] width 8 height 8
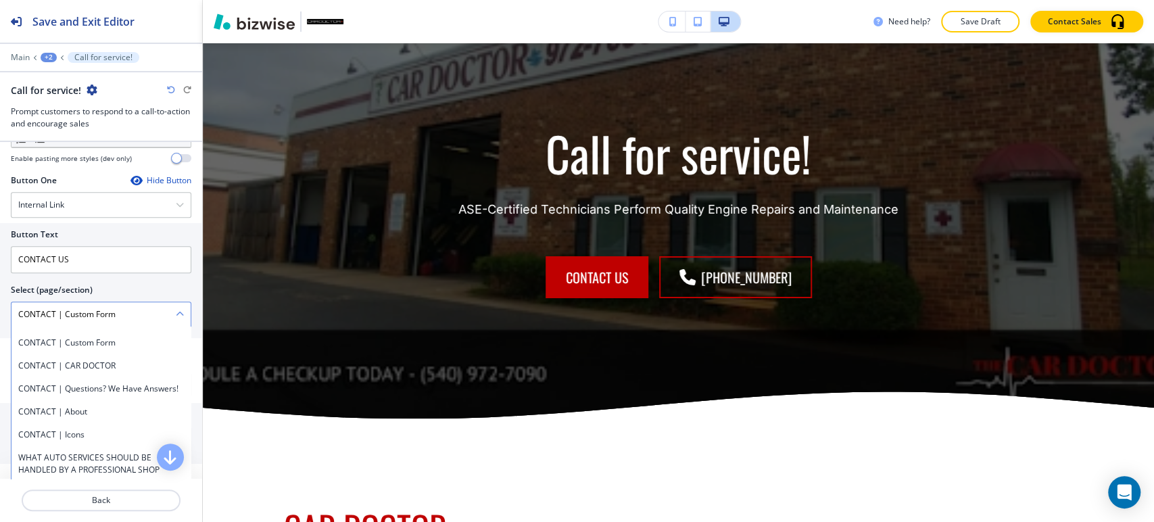
click at [145, 308] on \(page\/section\) "CONTACT | Custom Form" at bounding box center [93, 314] width 164 height 23
click at [144, 308] on \(page\/section\) "CONTACT | Custom Form" at bounding box center [93, 314] width 164 height 23
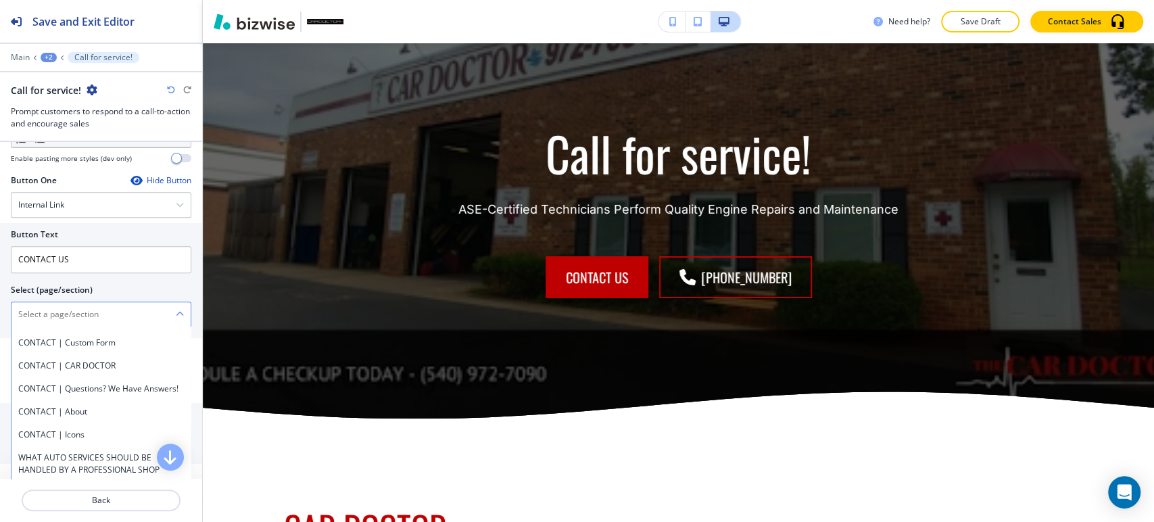
scroll to position [0, 0]
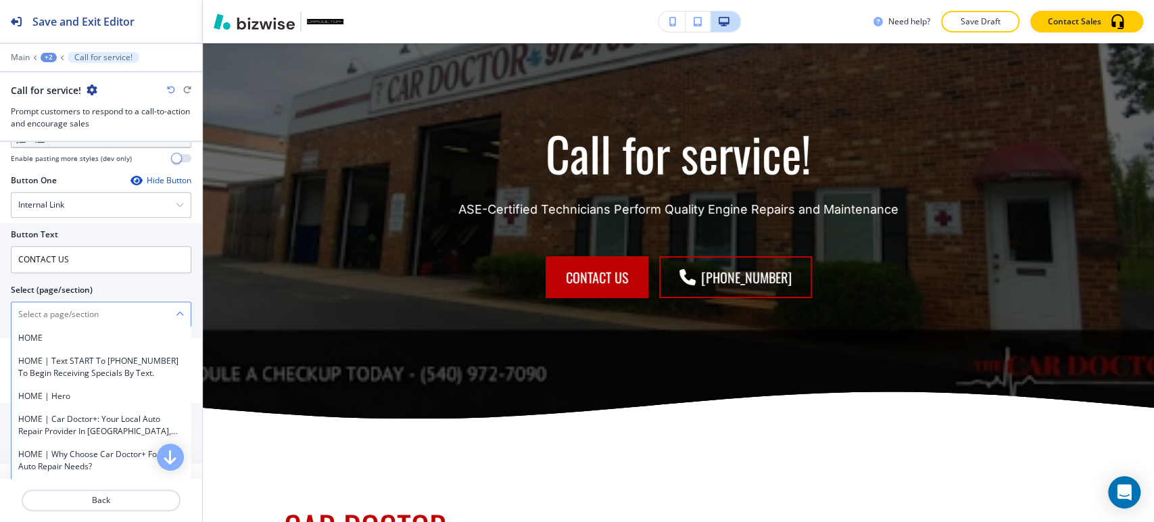
click at [140, 316] on \(page\/section\) "Manual Input" at bounding box center [93, 314] width 164 height 23
type \(page\/section\) "CONTACT"
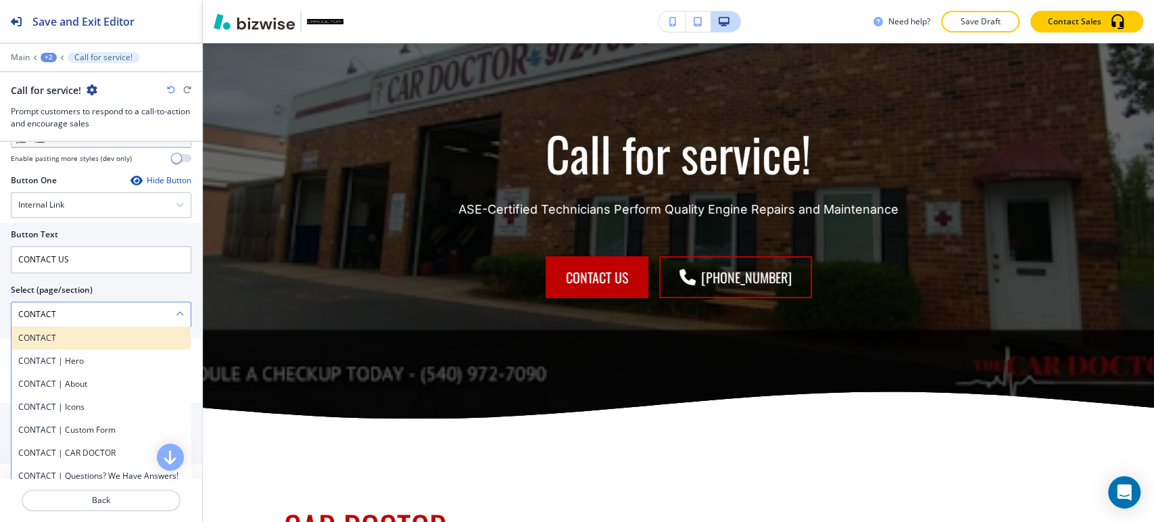
click at [76, 334] on h4 "CONTACT" at bounding box center [101, 338] width 166 height 12
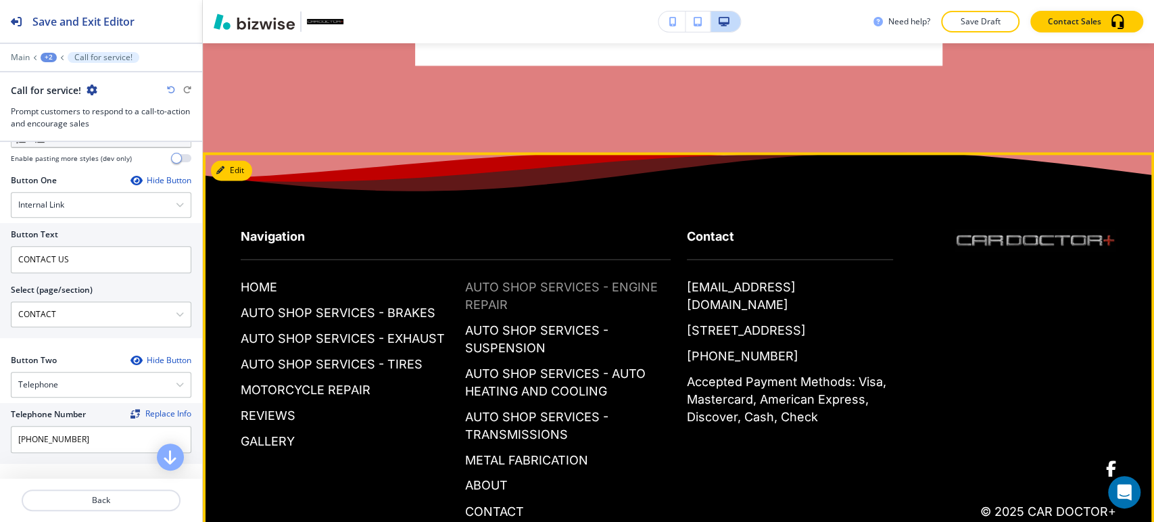
scroll to position [4785, 0]
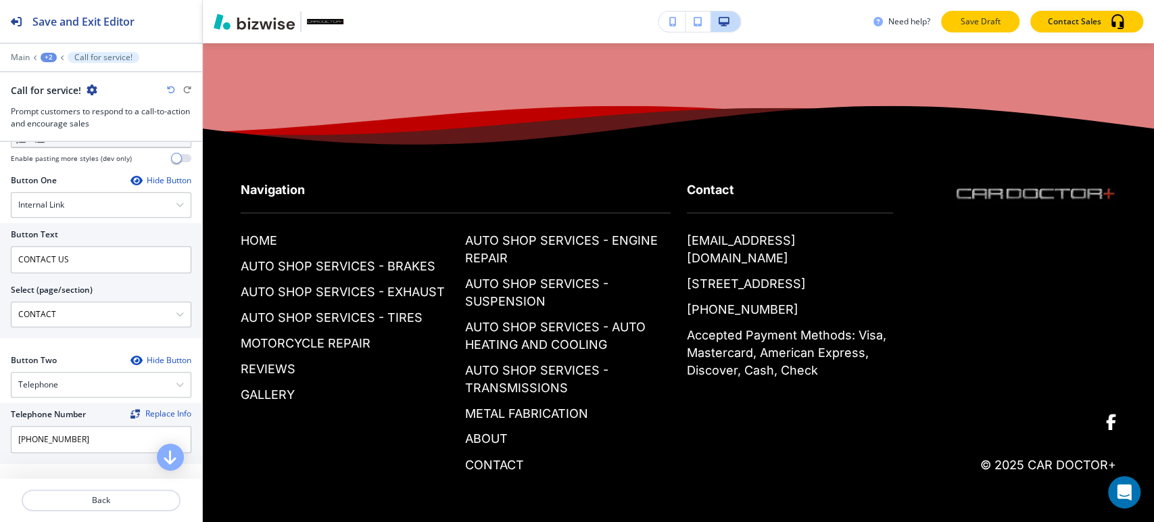
click at [981, 20] on p "Save Draft" at bounding box center [980, 22] width 43 height 12
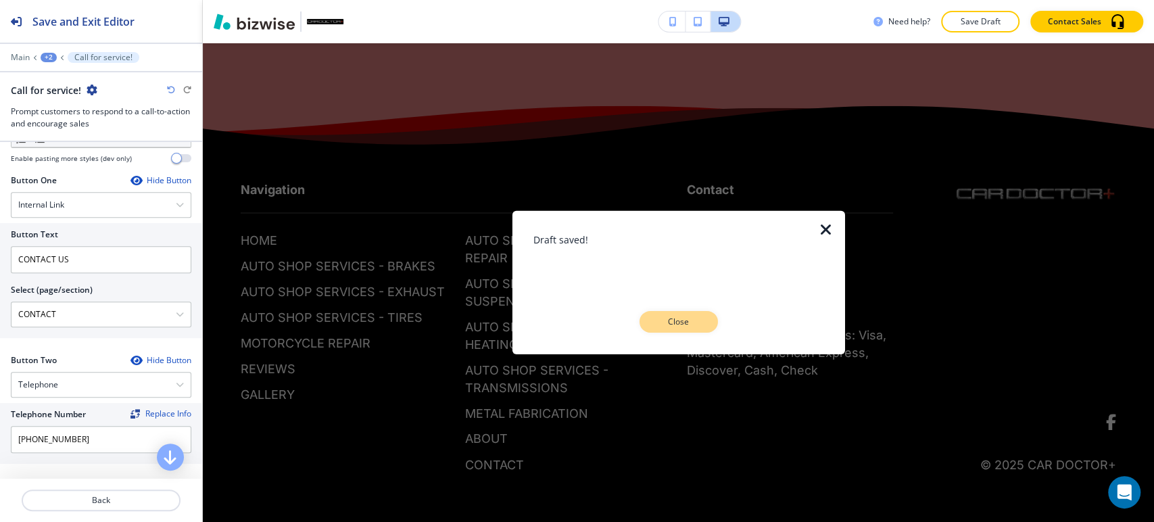
click at [669, 321] on p "Close" at bounding box center [678, 322] width 43 height 12
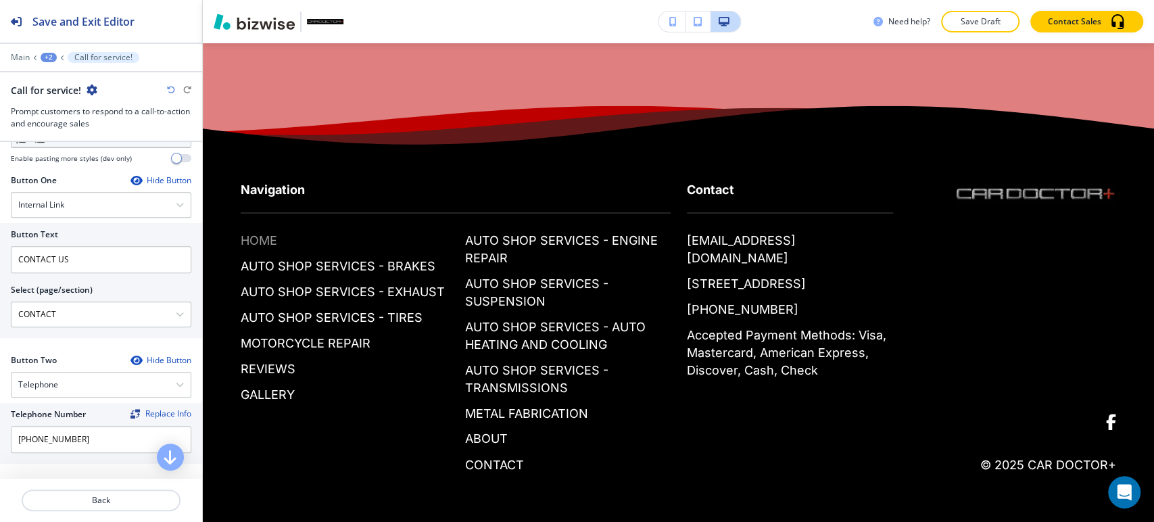
click at [256, 244] on p "HOME" at bounding box center [259, 241] width 37 height 18
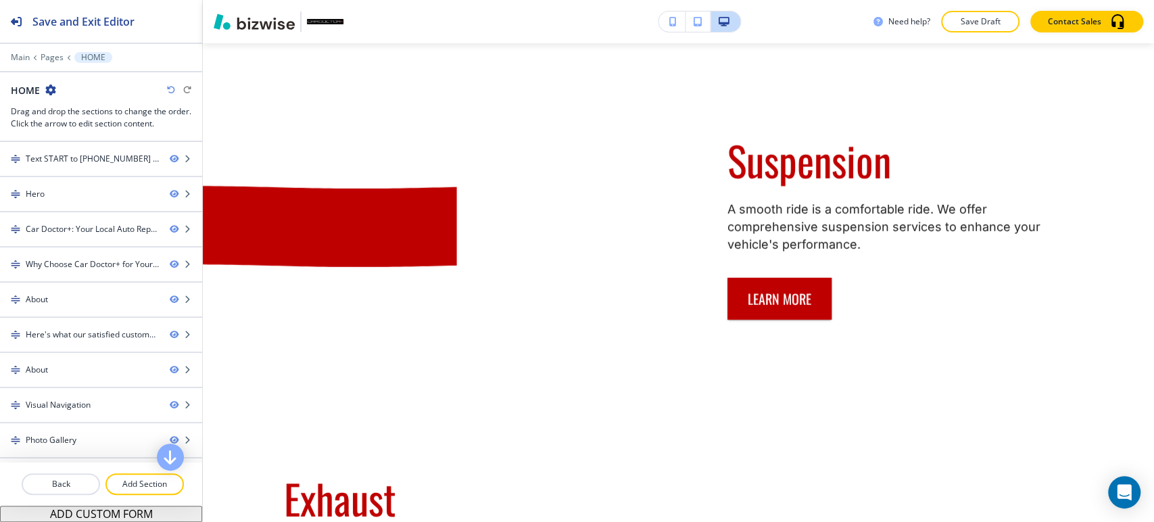
scroll to position [0, 0]
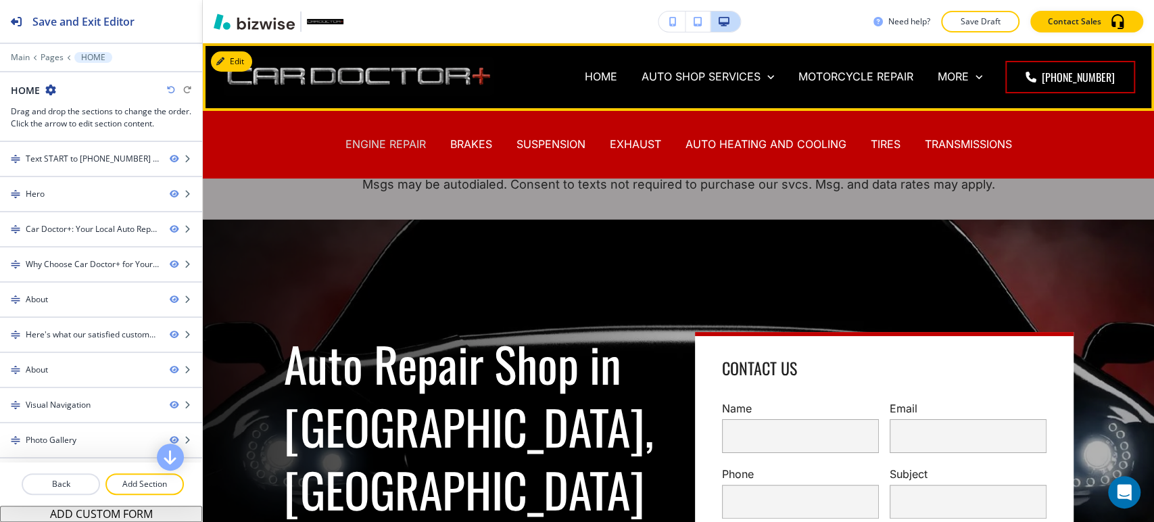
click at [381, 141] on p "ENGINE REPAIR" at bounding box center [386, 145] width 80 height 16
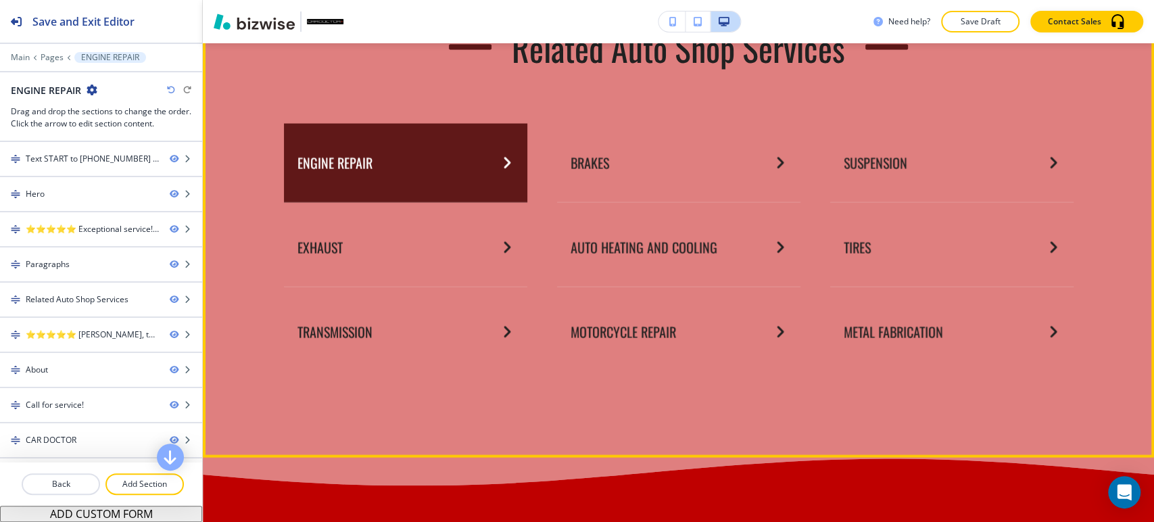
scroll to position [1953, 0]
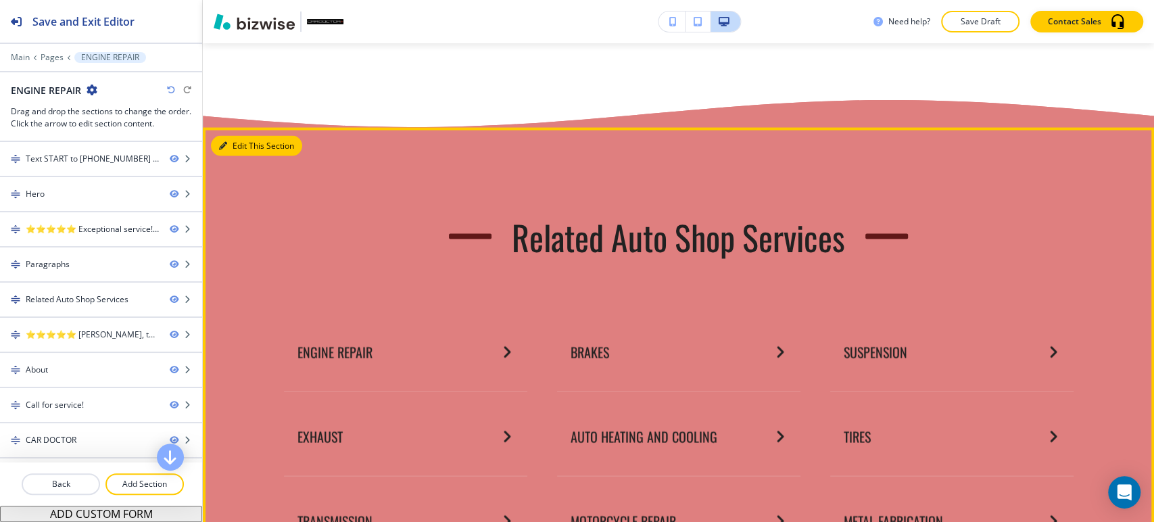
click at [240, 143] on button "Edit This Section" at bounding box center [256, 146] width 91 height 20
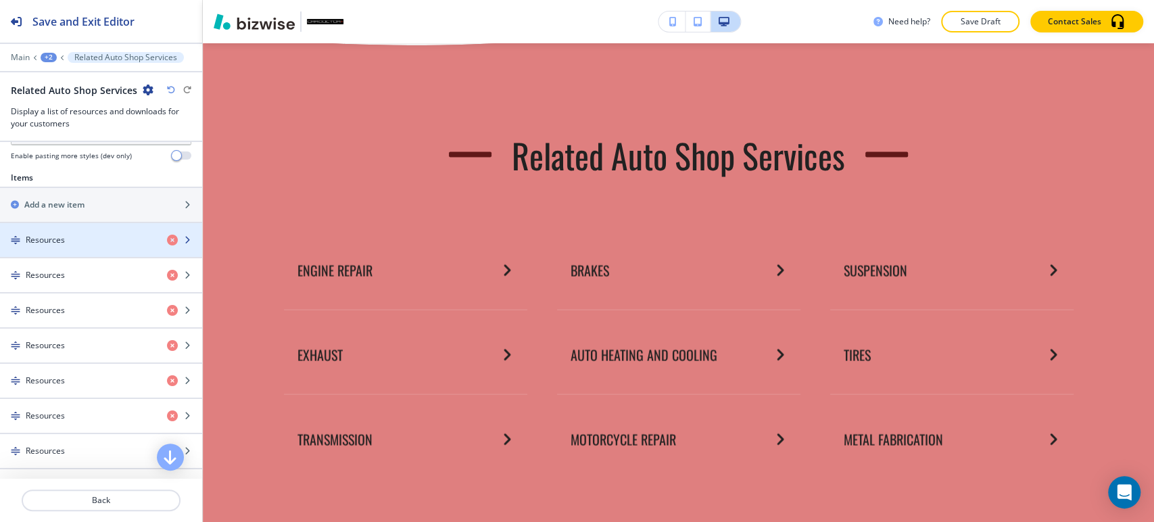
scroll to position [450, 0]
click at [87, 238] on div "Resources" at bounding box center [78, 243] width 156 height 12
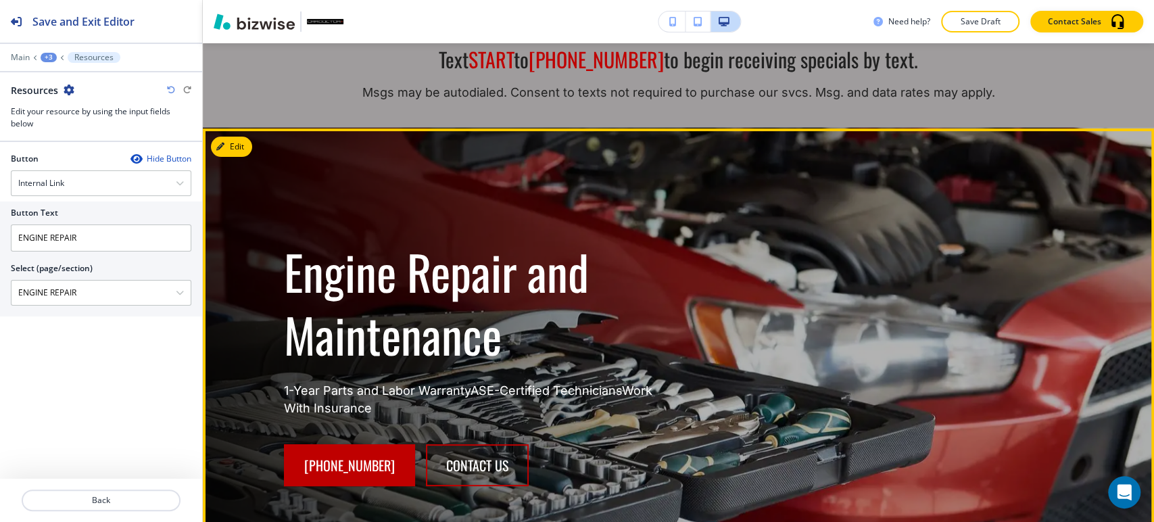
scroll to position [0, 0]
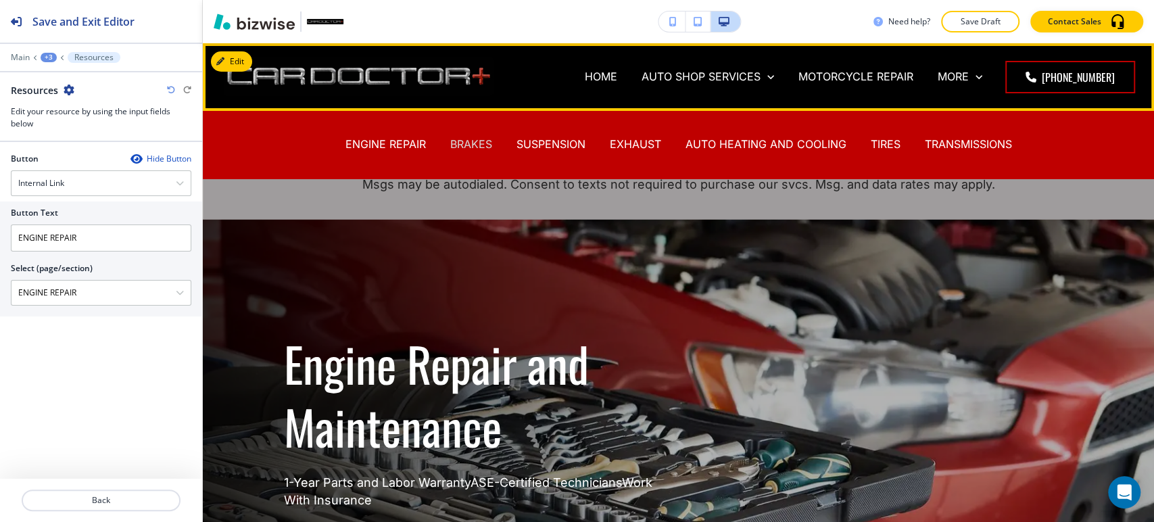
click at [477, 144] on p "BRAKES" at bounding box center [471, 145] width 42 height 16
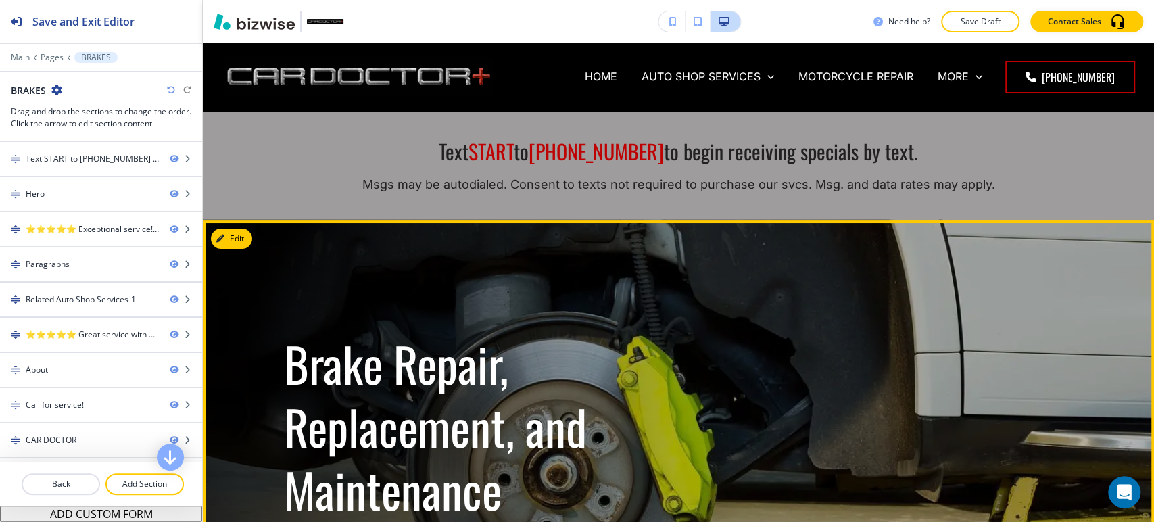
scroll to position [225, 0]
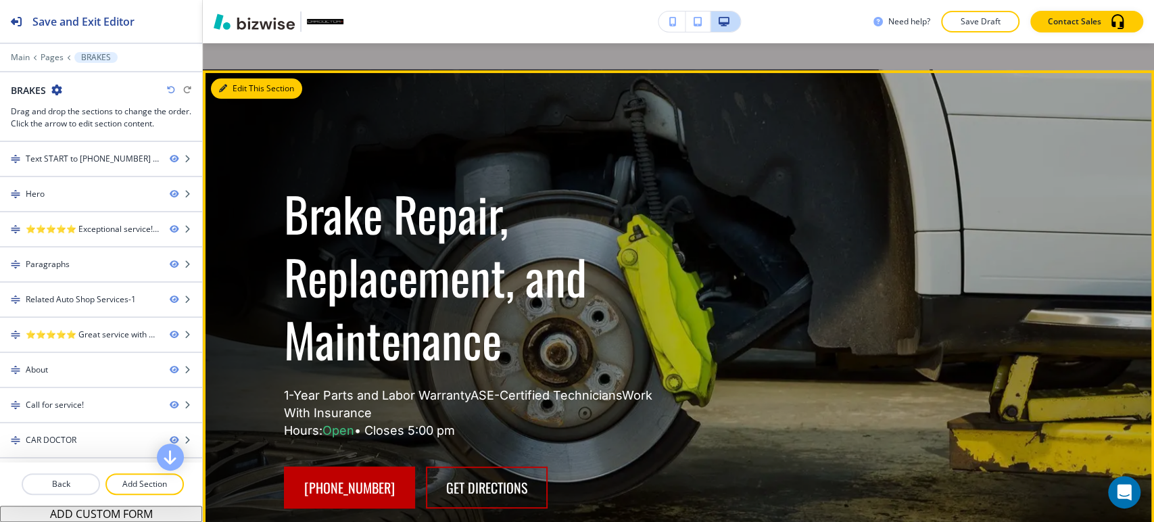
click at [216, 85] on button "Edit This Section" at bounding box center [256, 88] width 91 height 20
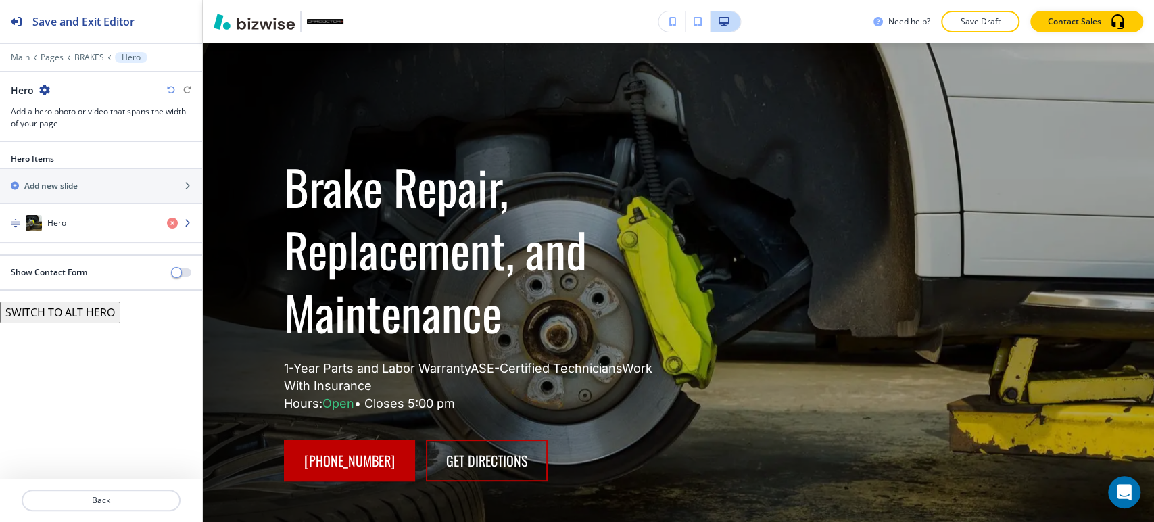
click at [85, 238] on div "button" at bounding box center [101, 236] width 202 height 11
click at [98, 233] on div "button" at bounding box center [101, 236] width 202 height 11
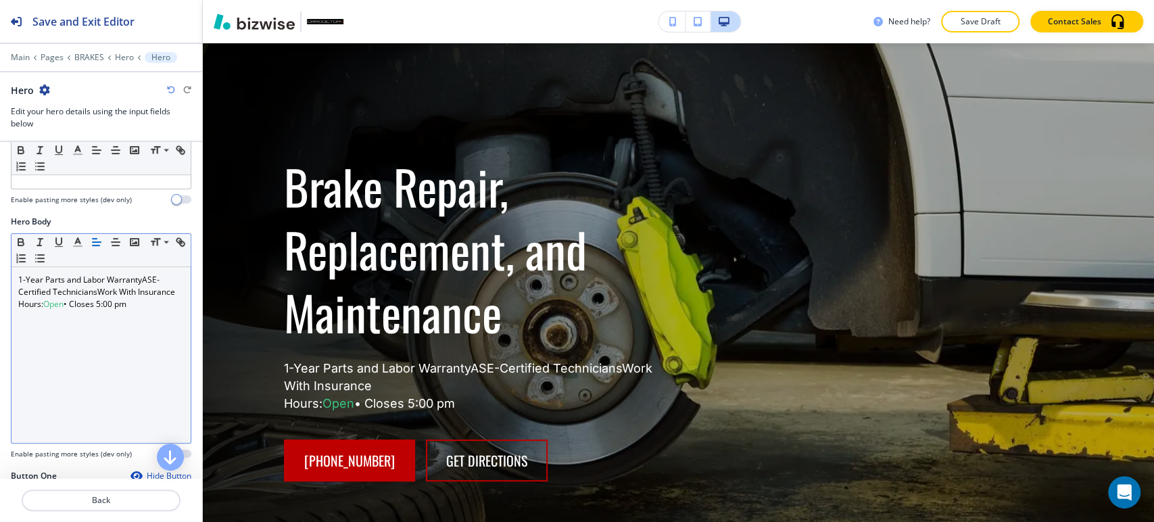
scroll to position [375, 0]
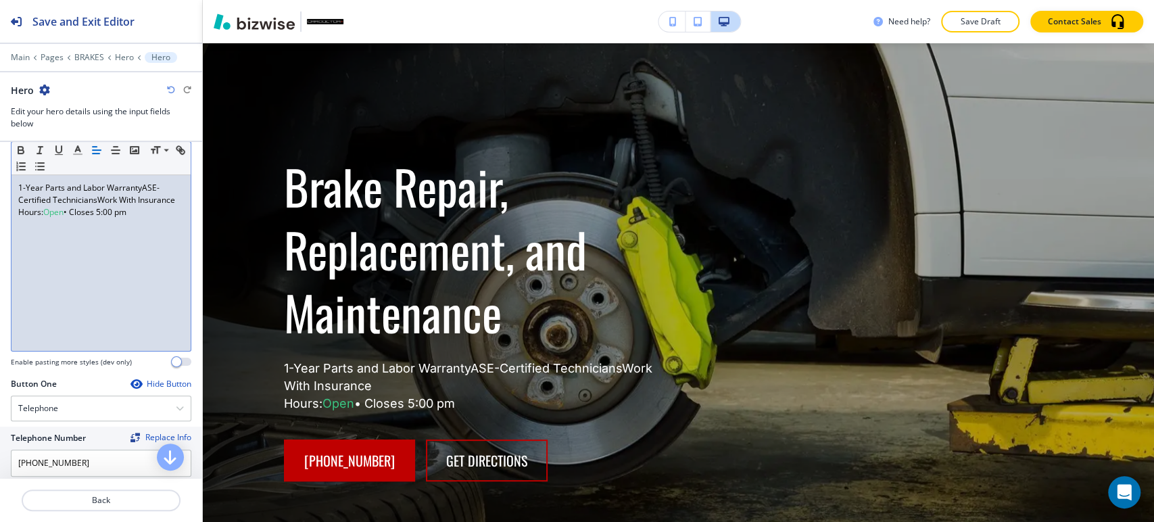
drag, startPoint x: 143, startPoint y: 227, endPoint x: 0, endPoint y: 227, distance: 142.7
click at [0, 227] on div "Hero Body Small Normal Large Huge 1-Year Parts and Labor WarrantyASE-Certified …" at bounding box center [101, 251] width 202 height 254
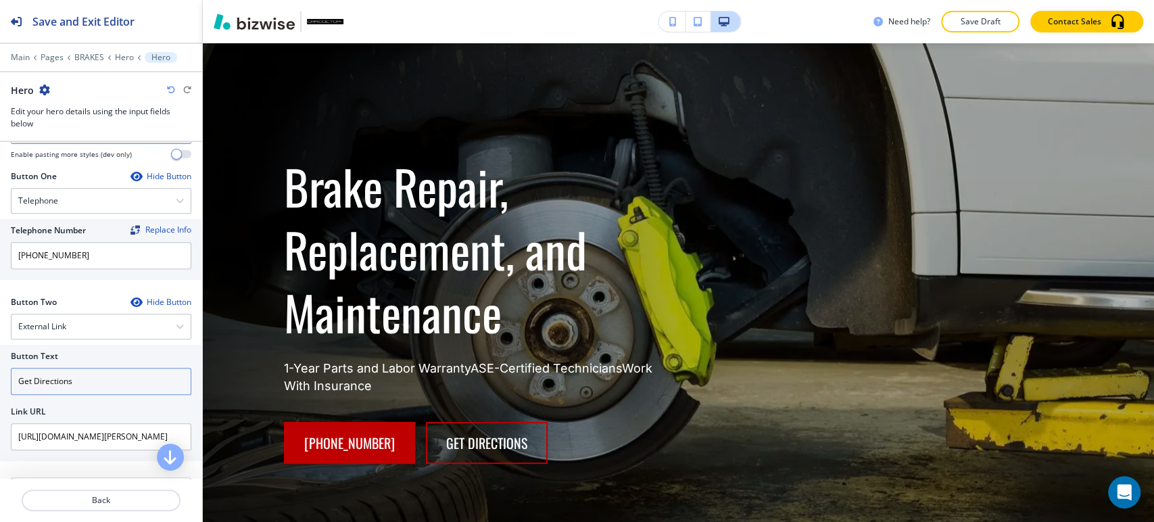
scroll to position [600, 0]
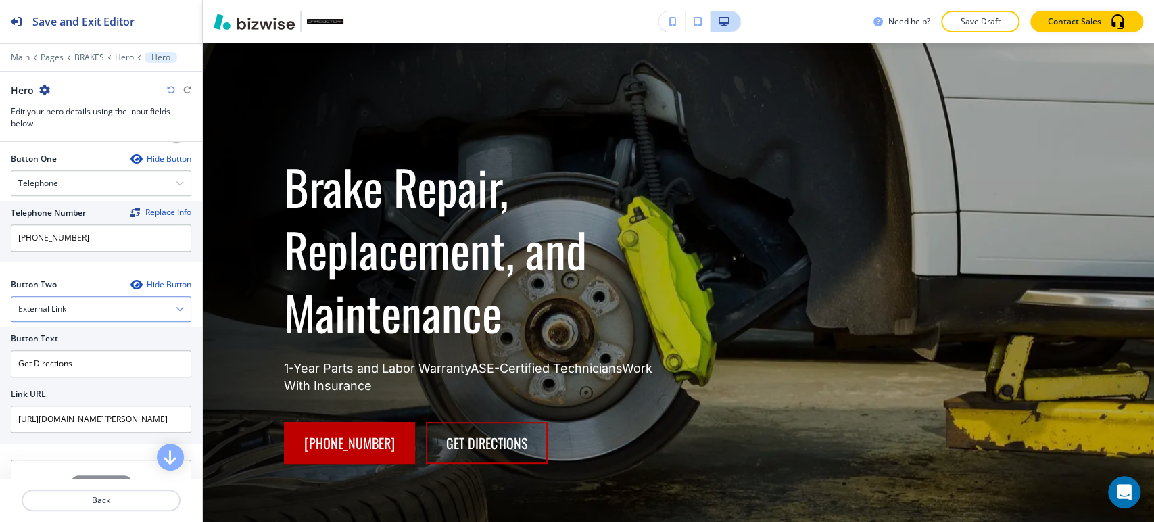
click at [131, 310] on div "External Link" at bounding box center [100, 309] width 179 height 24
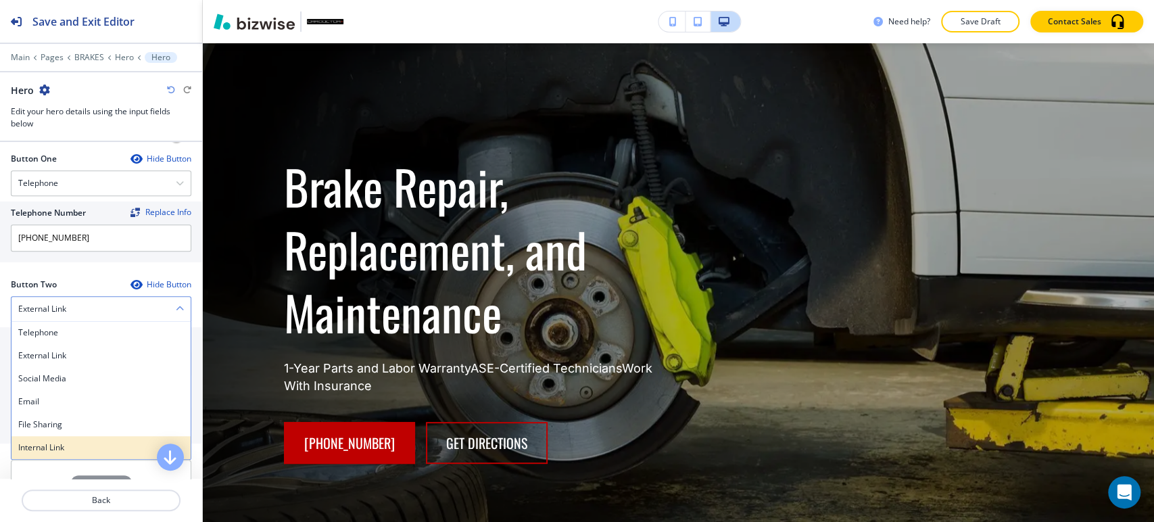
click at [71, 443] on h4 "Internal Link" at bounding box center [101, 448] width 166 height 12
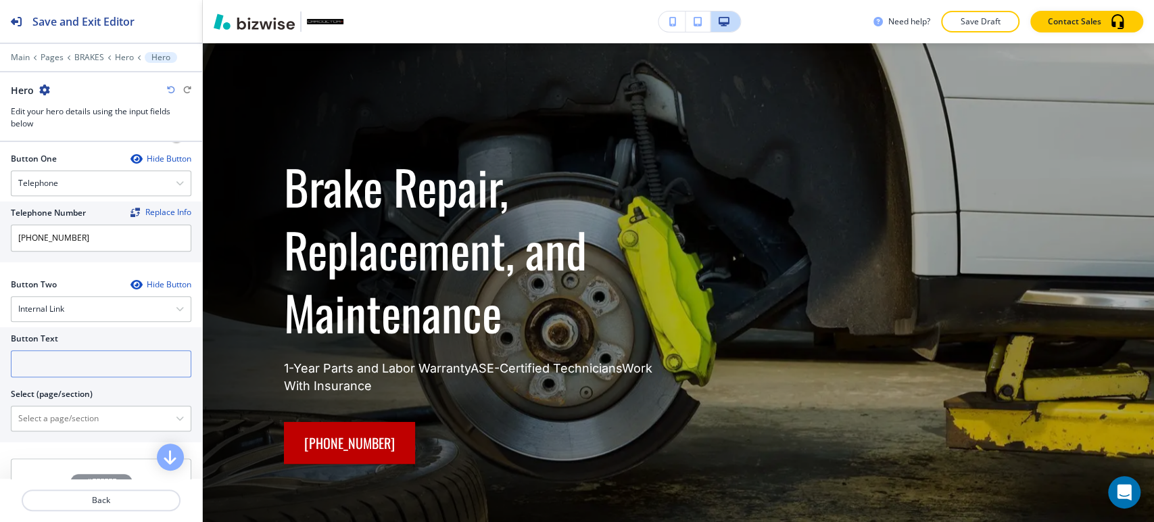
click at [104, 356] on input "text" at bounding box center [101, 363] width 181 height 27
type input "Contact Us"
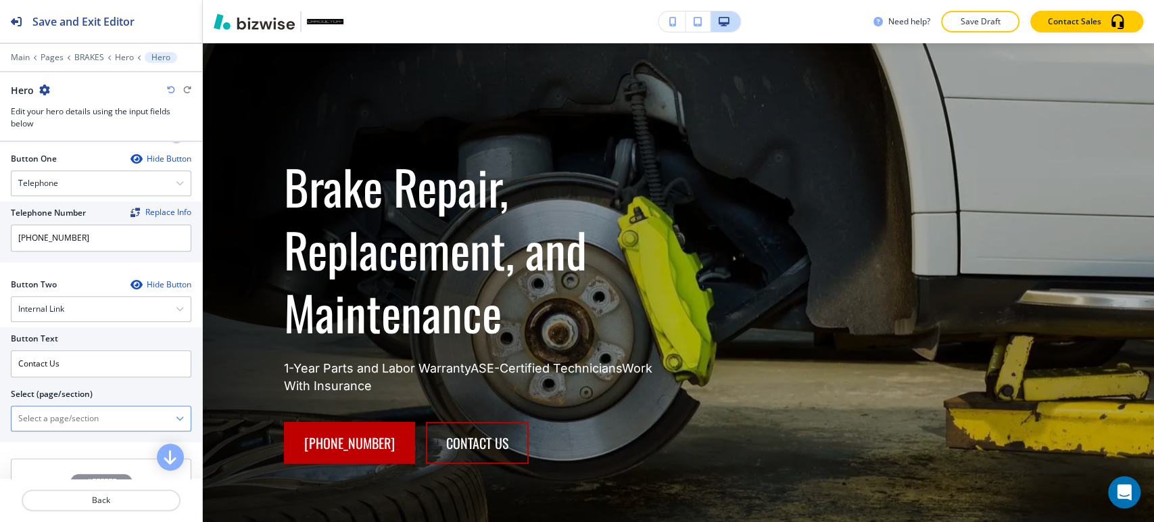
click at [131, 415] on \(page\/section\) "Manual Input" at bounding box center [93, 418] width 164 height 23
type \(page\/section\) "CONTACT"
click at [76, 448] on div "CONTACT" at bounding box center [100, 442] width 179 height 23
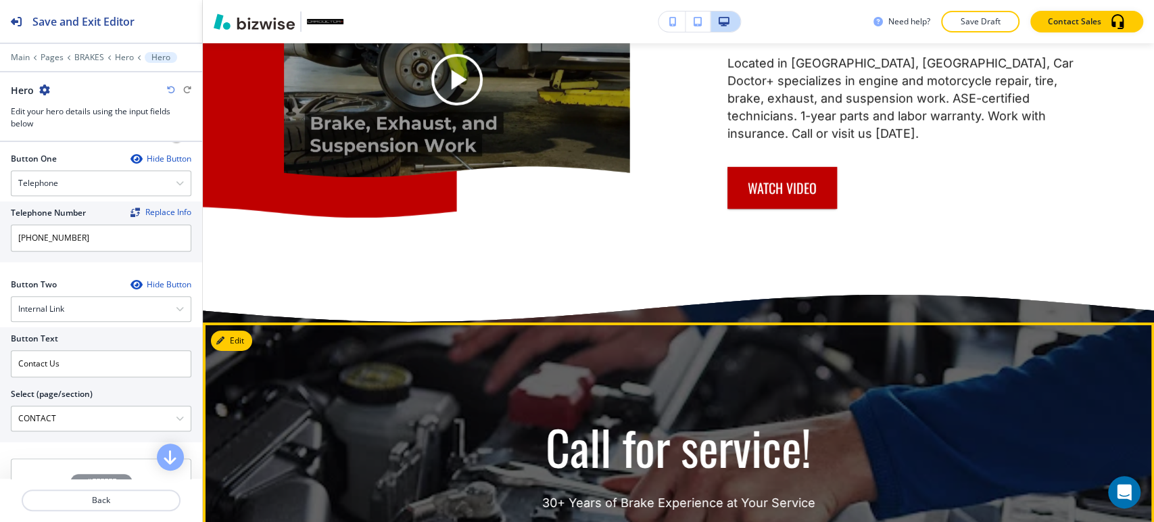
scroll to position [2882, 0]
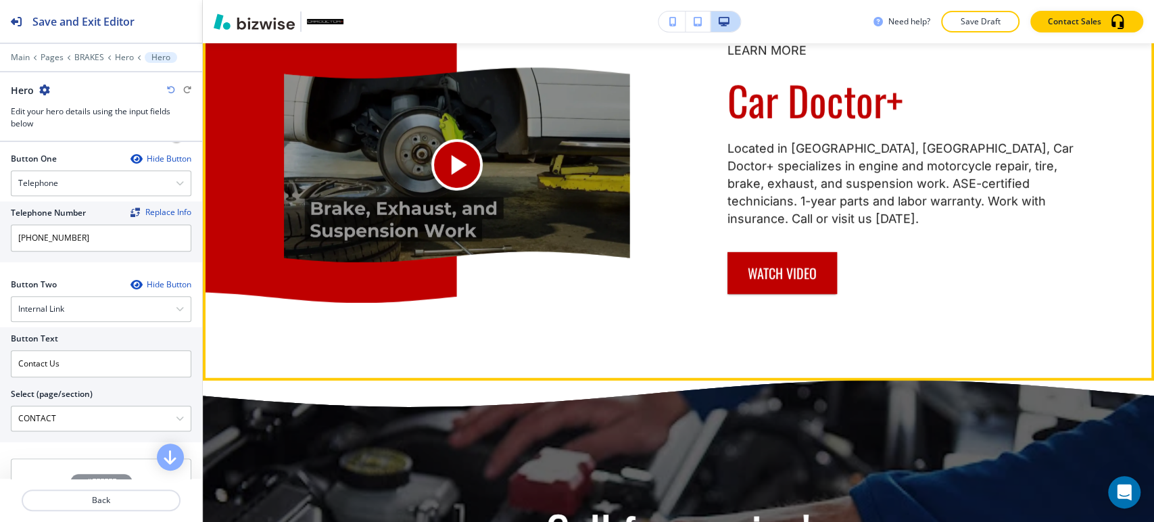
click at [451, 175] on icon at bounding box center [459, 166] width 16 height 20
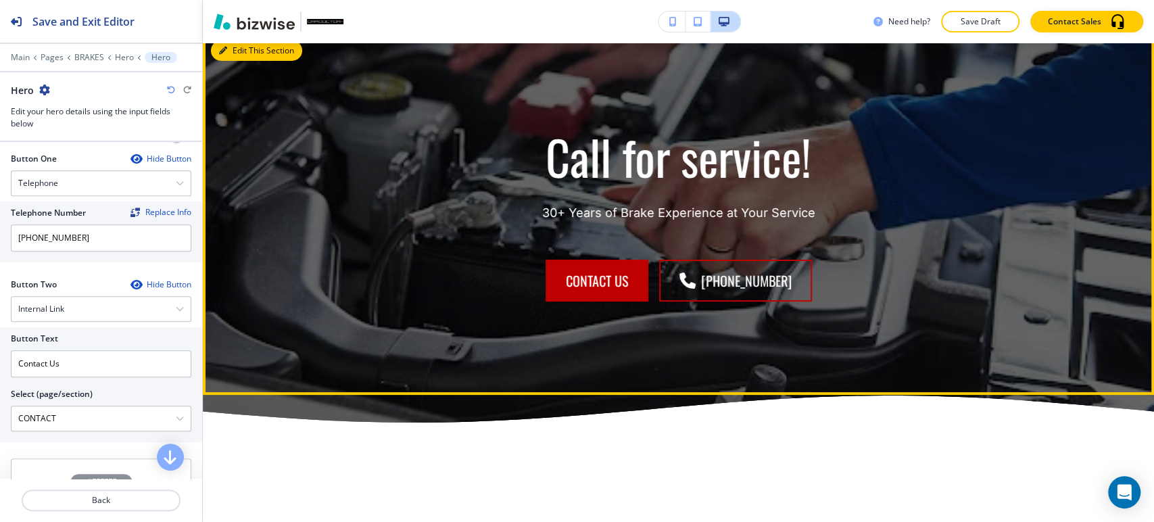
click at [244, 61] on button "Edit This Section" at bounding box center [256, 51] width 91 height 20
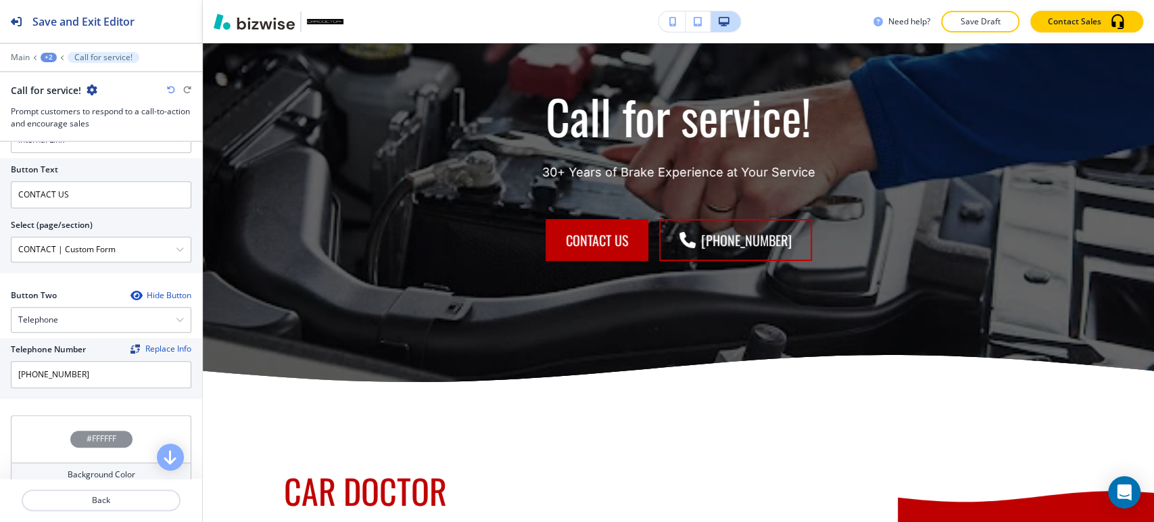
scroll to position [525, 0]
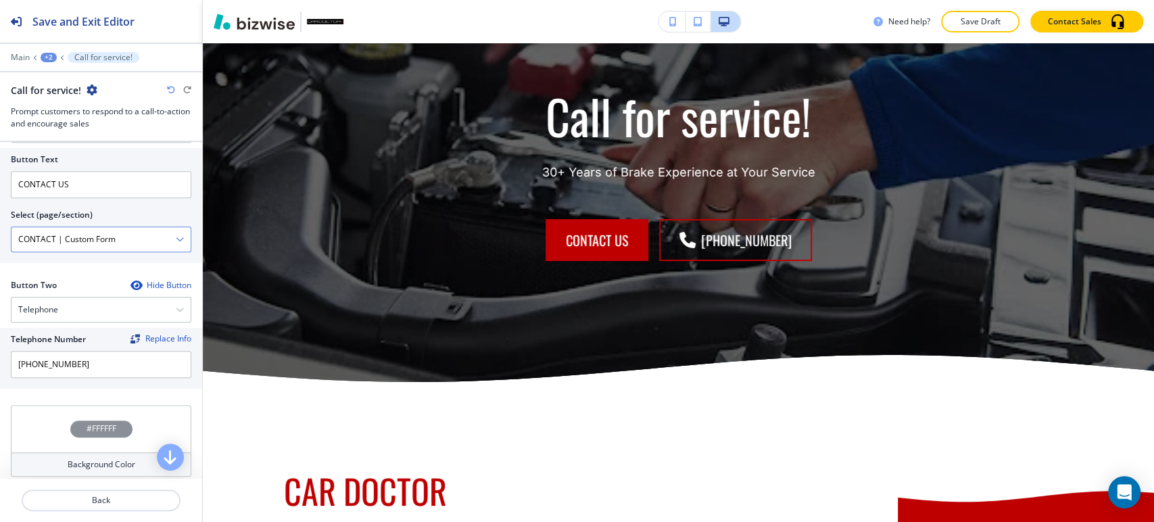
click at [160, 242] on \(page\/section\) "CONTACT | Custom Form" at bounding box center [93, 239] width 164 height 23
click at [178, 239] on div "CONTACT | Custom Form" at bounding box center [100, 239] width 179 height 24
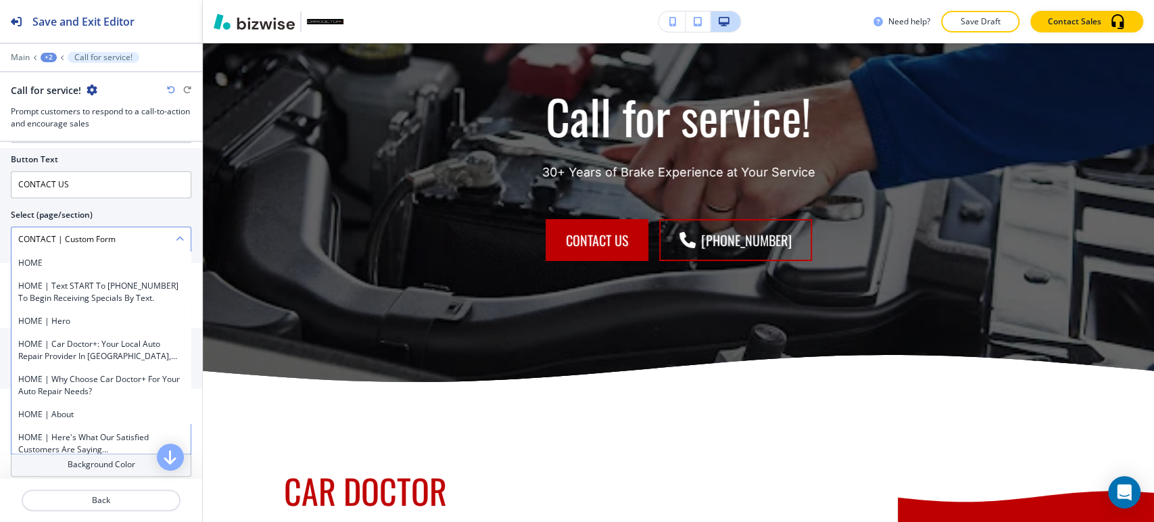
scroll to position [4494, 0]
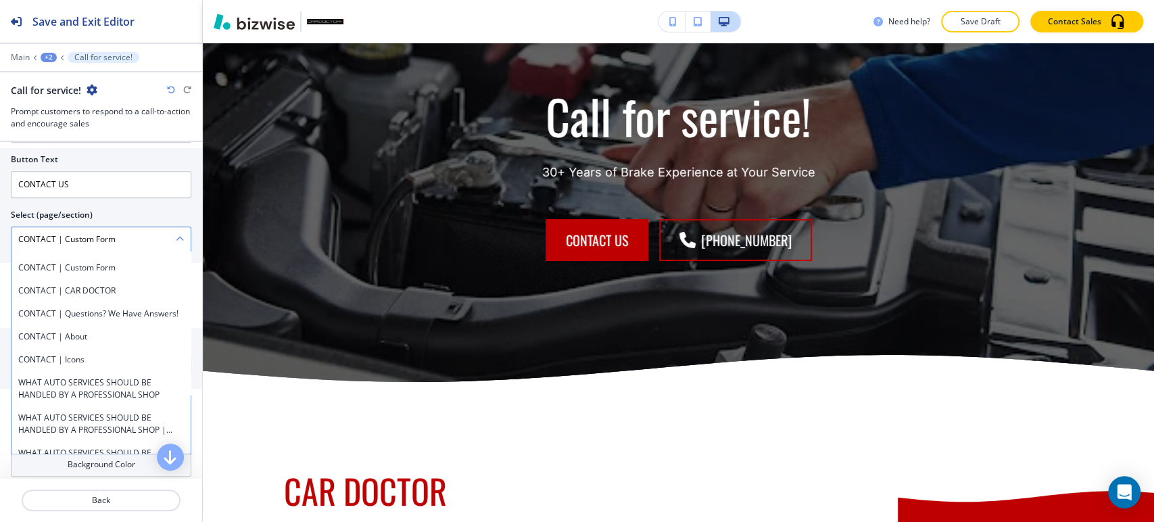
click at [156, 241] on \(page\/section\) "CONTACT | Custom Form" at bounding box center [93, 239] width 164 height 23
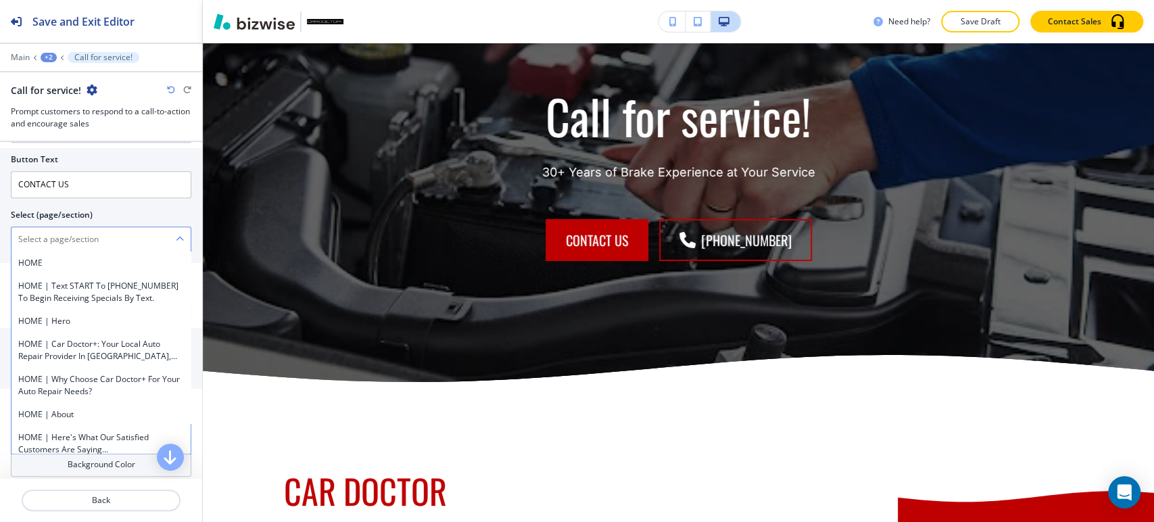
click at [156, 241] on \(page\/section\) "Manual Input" at bounding box center [93, 239] width 164 height 23
type \(page\/section\) "CONTACT"
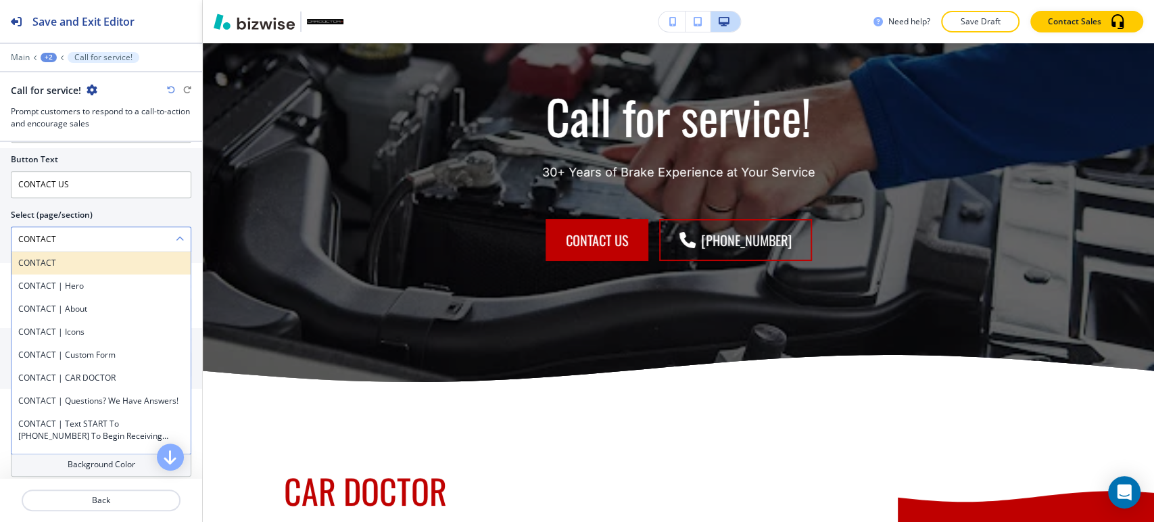
click at [83, 262] on h4 "CONTACT" at bounding box center [101, 263] width 166 height 12
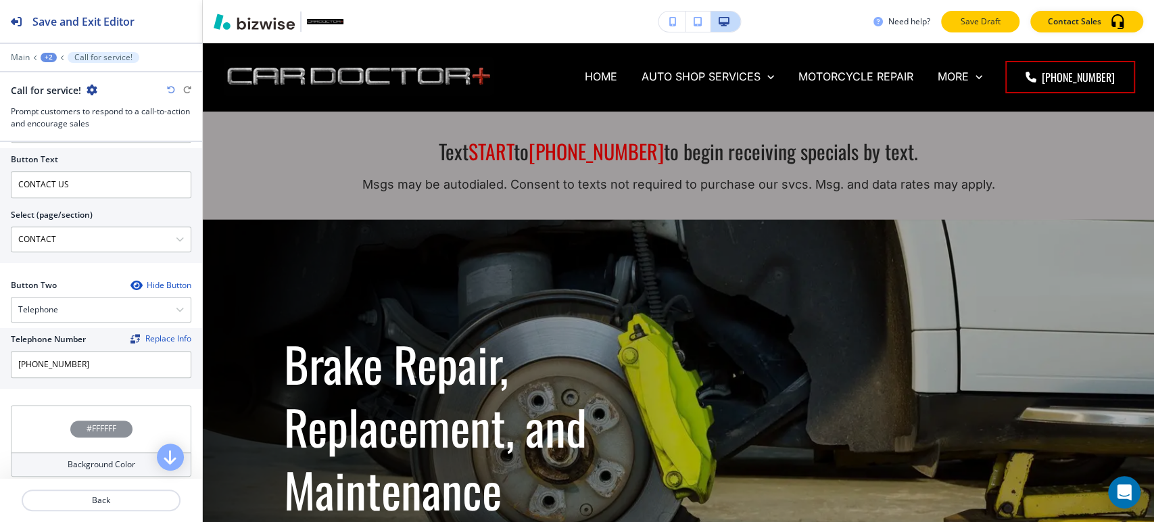
click at [977, 21] on p "Save Draft" at bounding box center [980, 22] width 43 height 12
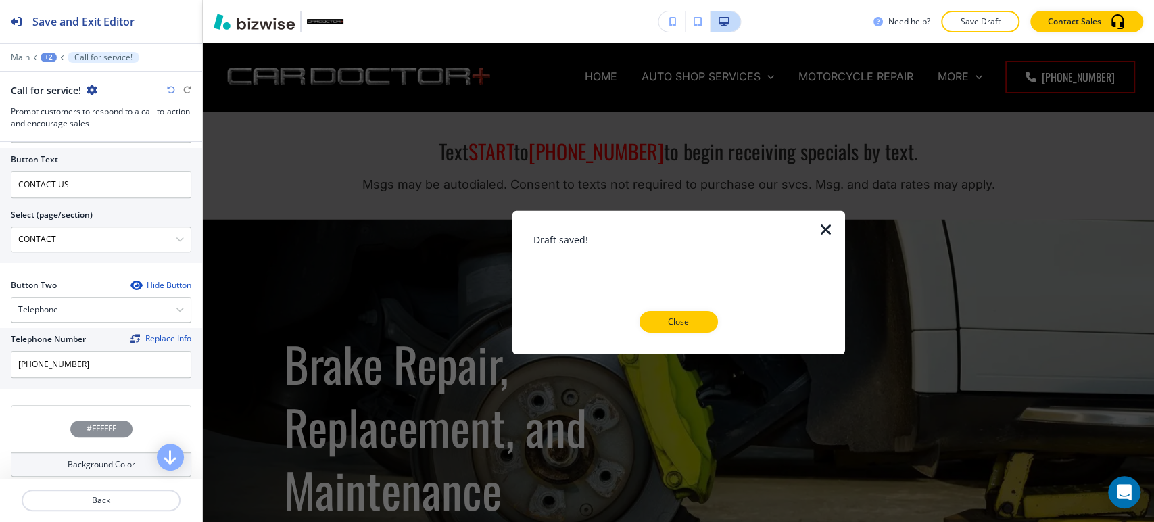
click at [689, 326] on p "Close" at bounding box center [678, 322] width 43 height 12
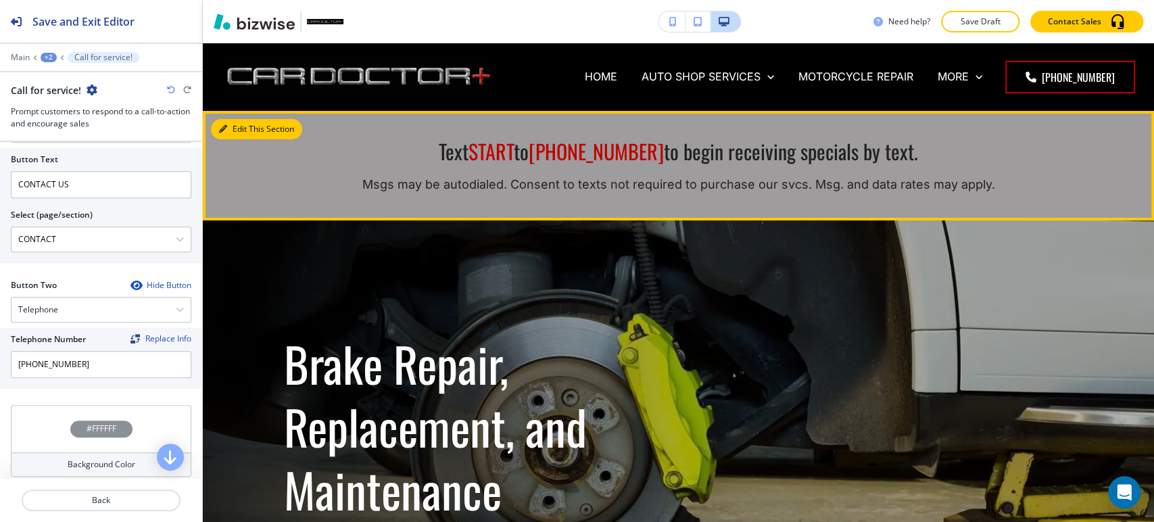
click at [230, 134] on button "Edit This Section" at bounding box center [256, 129] width 91 height 20
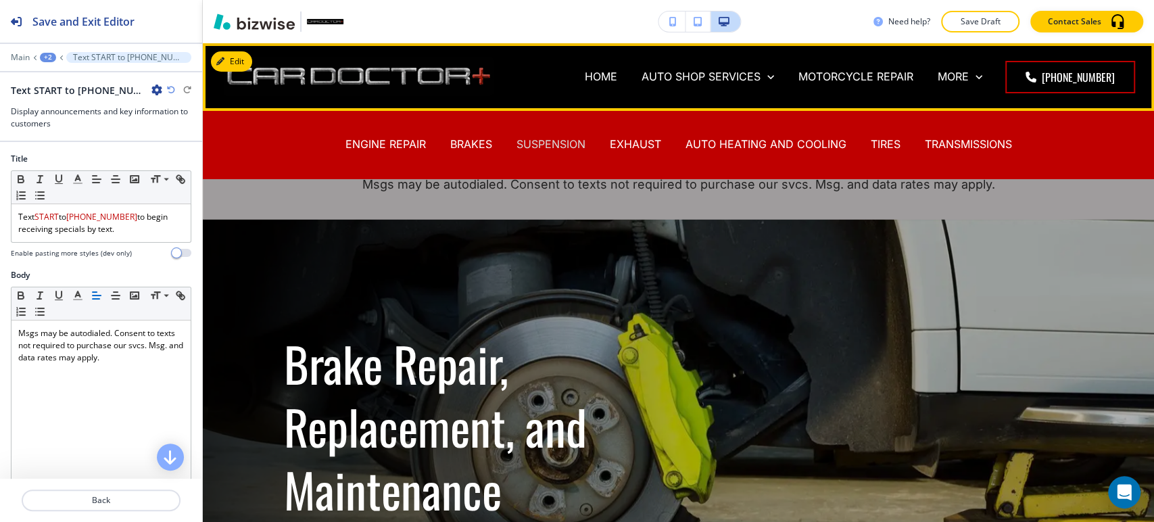
click at [557, 141] on p "SUSPENSION" at bounding box center [551, 145] width 69 height 16
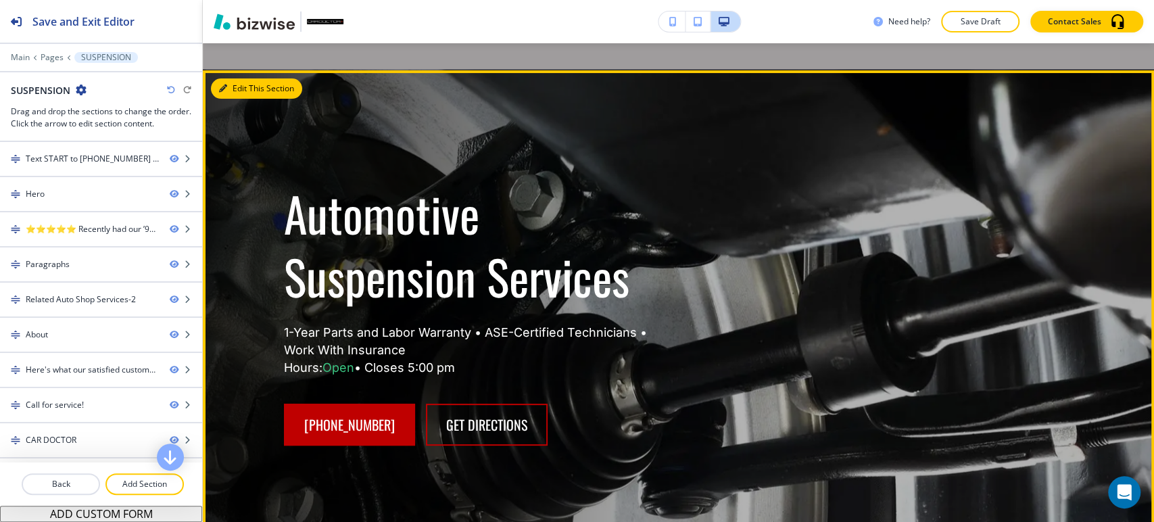
click at [243, 96] on button "Edit This Section" at bounding box center [256, 88] width 91 height 20
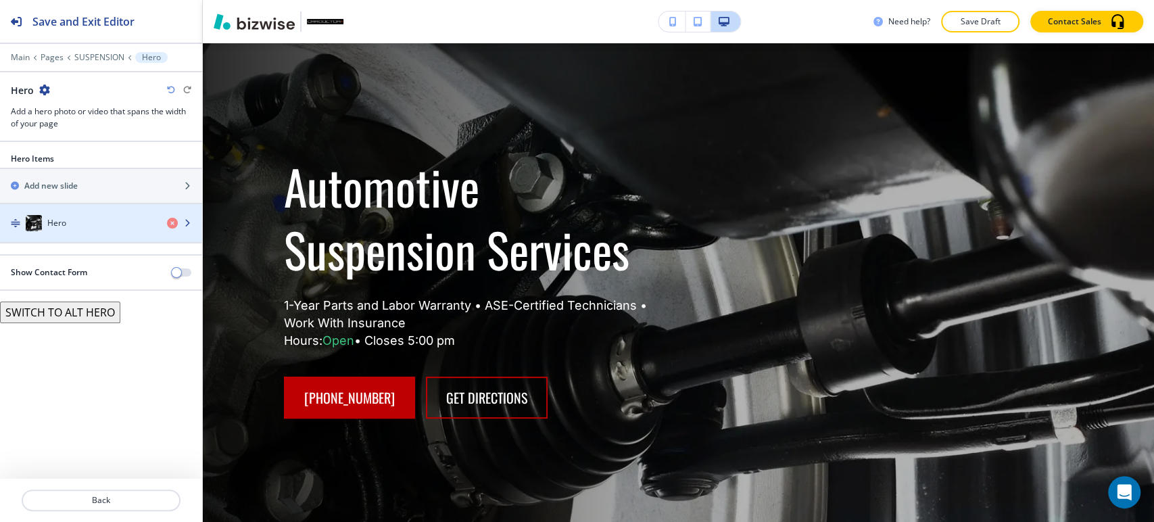
click at [114, 226] on div "Hero" at bounding box center [78, 223] width 156 height 16
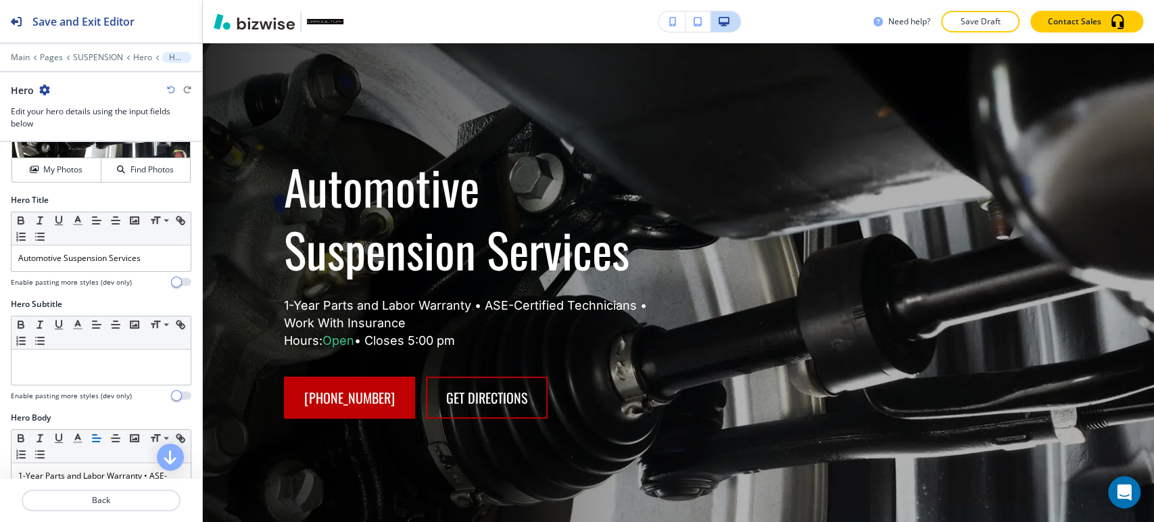
scroll to position [300, 0]
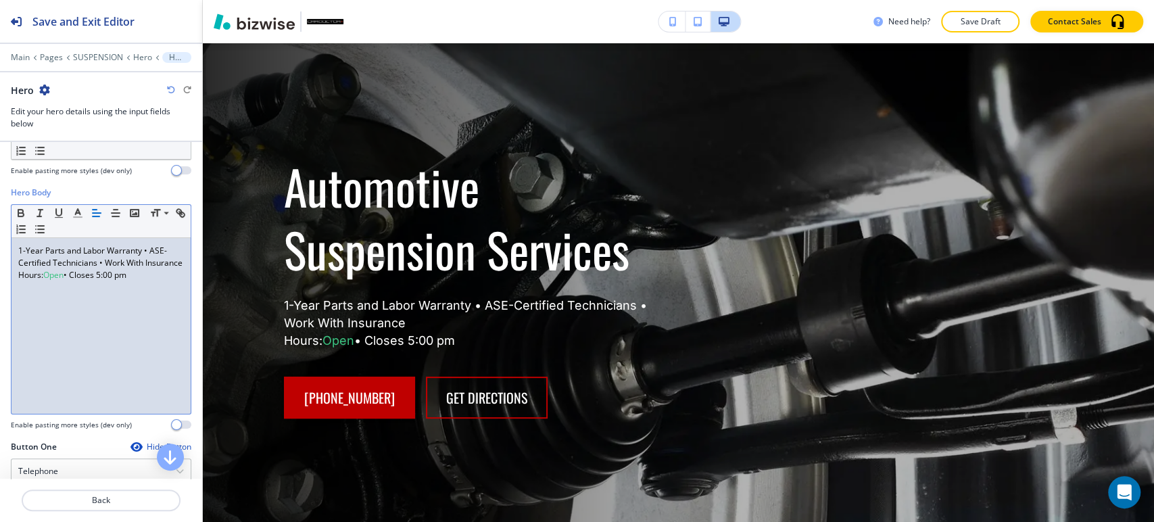
drag, startPoint x: 141, startPoint y: 287, endPoint x: 0, endPoint y: 298, distance: 141.0
click at [0, 298] on div "Hero Body Small Normal Large Huge 1-Year Parts and Labor Warranty • ASE-Certifi…" at bounding box center [101, 314] width 202 height 254
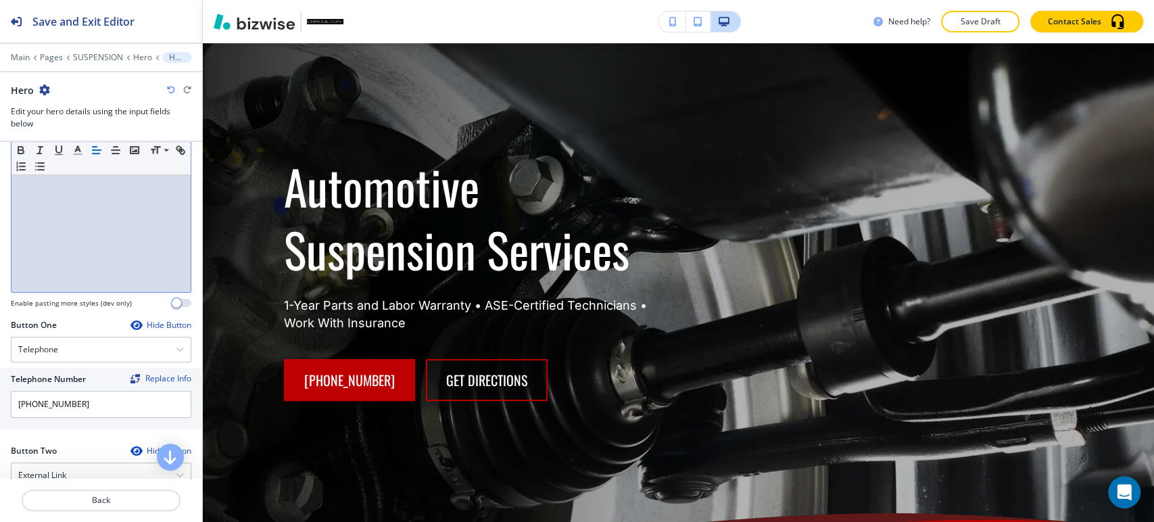
scroll to position [600, 0]
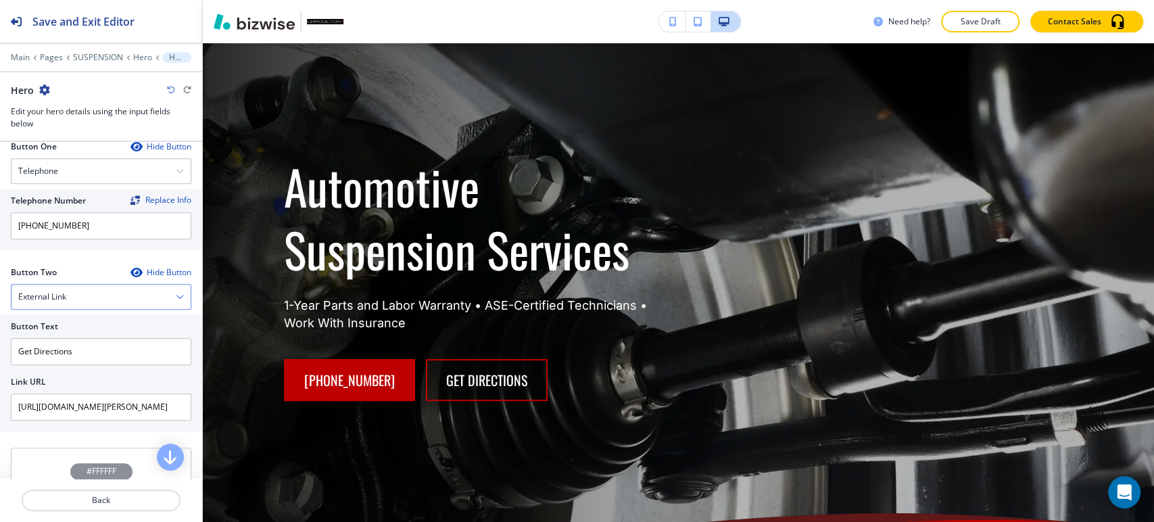
click at [98, 296] on div "External Link" at bounding box center [100, 297] width 179 height 24
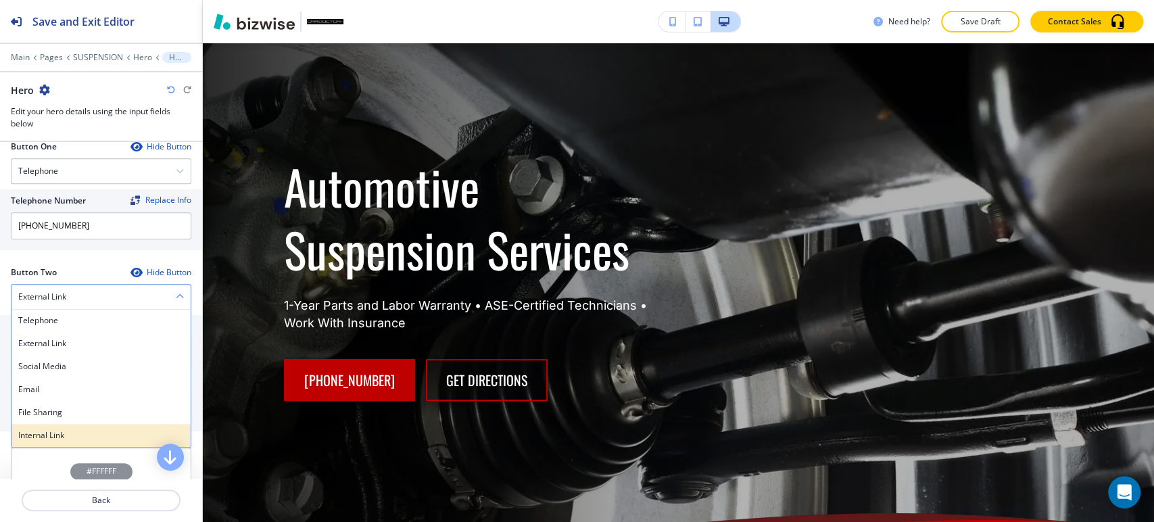
click at [72, 426] on div "Internal Link" at bounding box center [100, 435] width 179 height 23
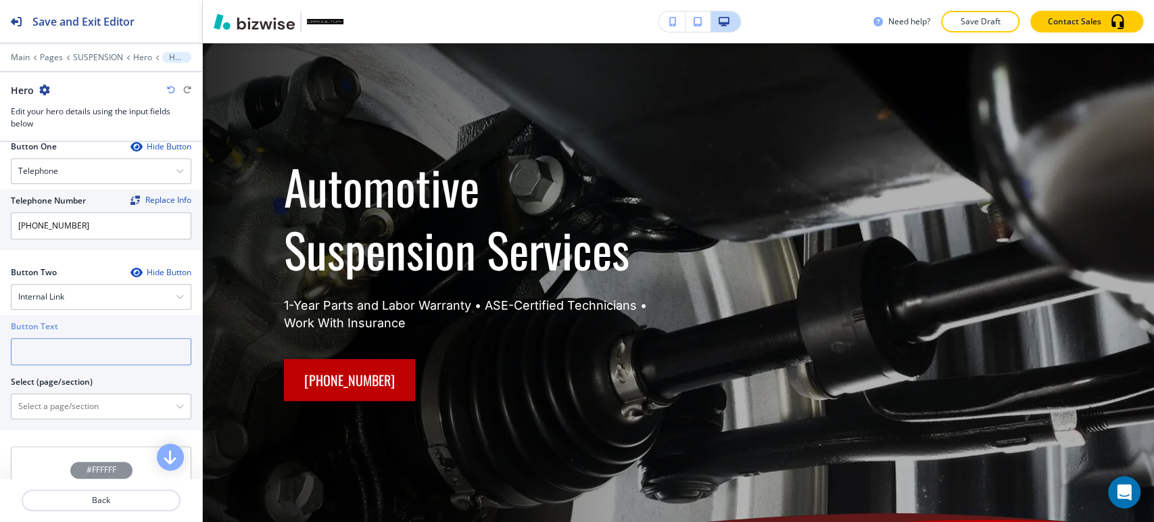
click at [99, 356] on input "text" at bounding box center [101, 351] width 181 height 27
type input "Contact Us"
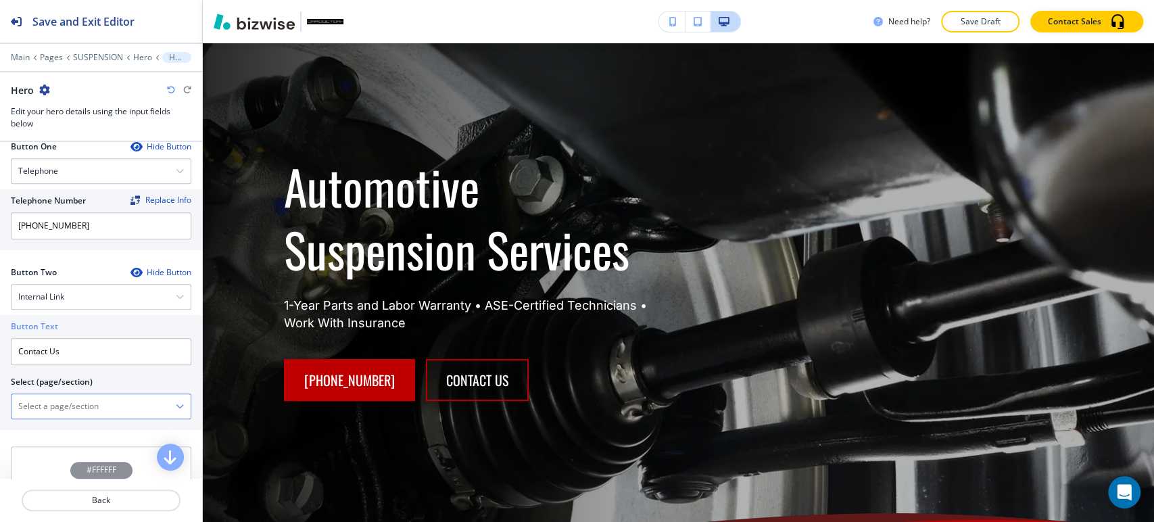
click at [105, 404] on \(page\/section\) "Manual Input" at bounding box center [93, 406] width 164 height 23
type \(page\/section\) "CONTACT"
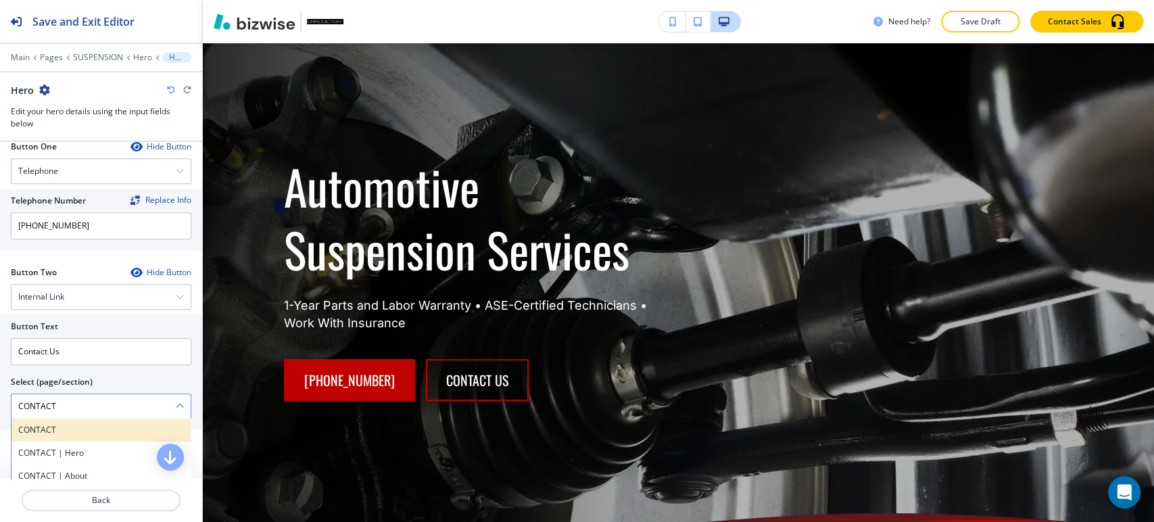
click at [91, 424] on h4 "CONTACT" at bounding box center [101, 430] width 166 height 12
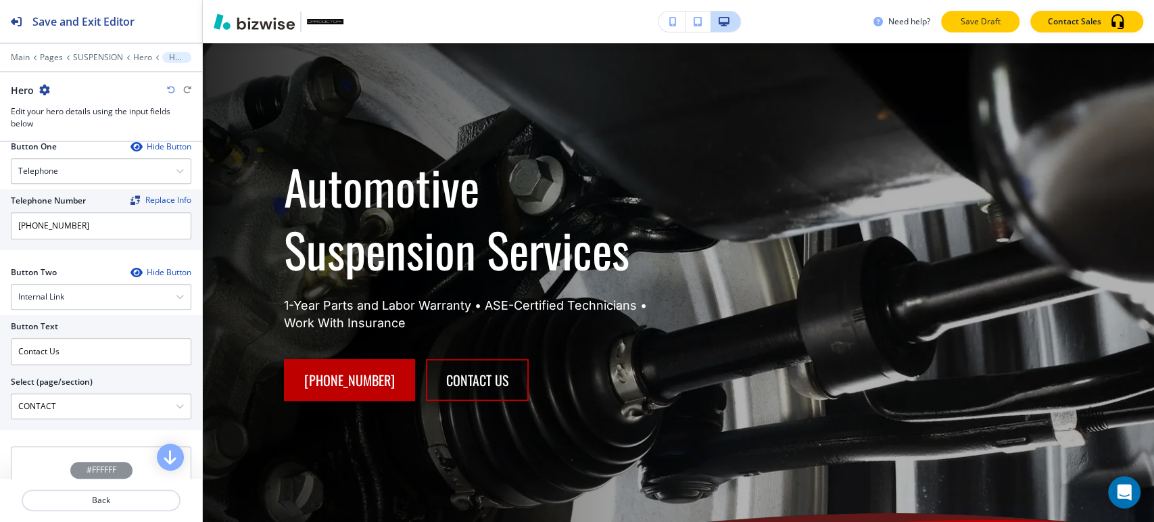
click at [982, 19] on p "Save Draft" at bounding box center [980, 22] width 43 height 12
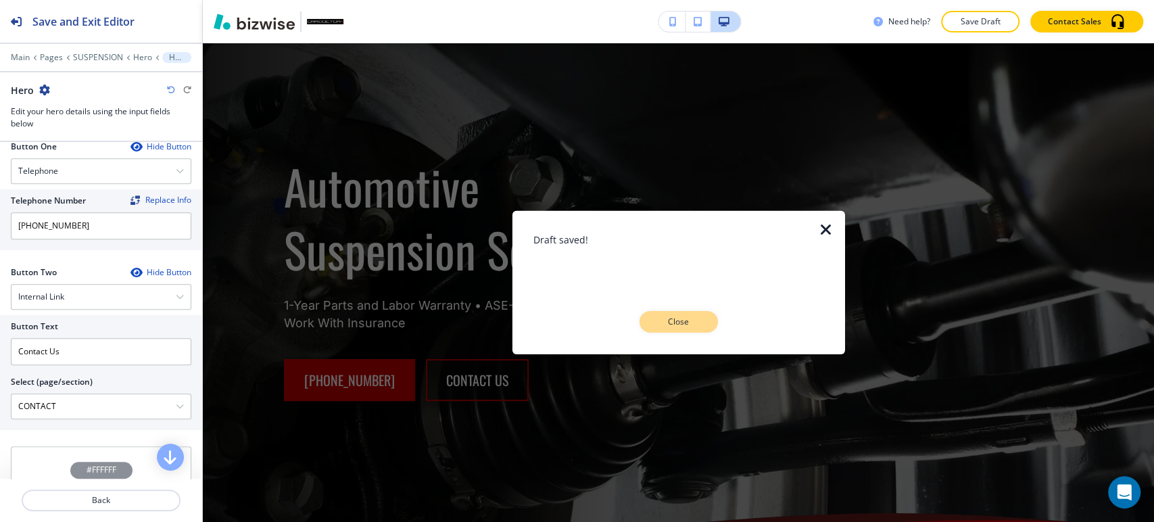
click at [682, 326] on p "Close" at bounding box center [678, 322] width 43 height 12
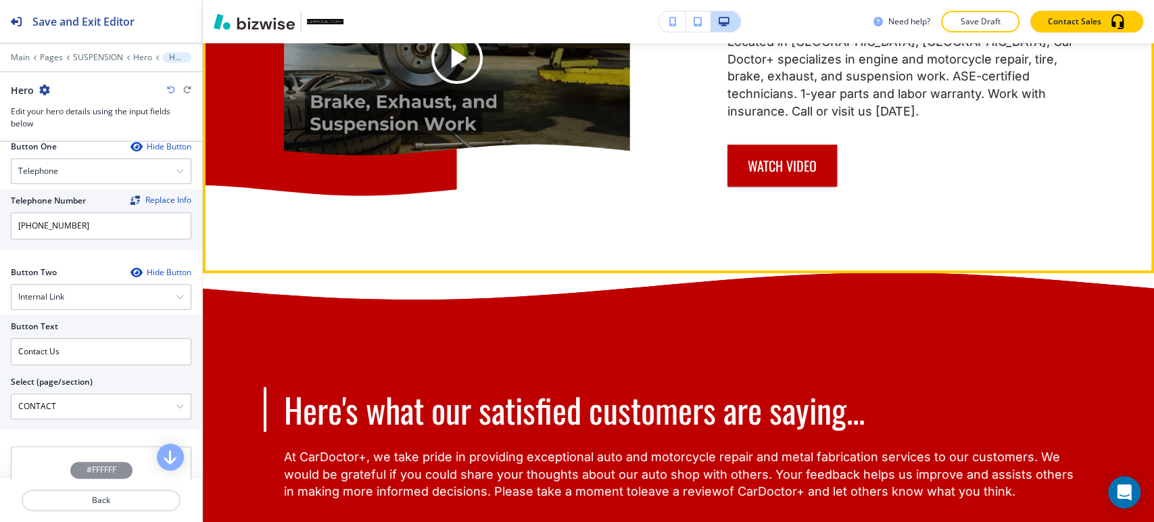
scroll to position [3408, 0]
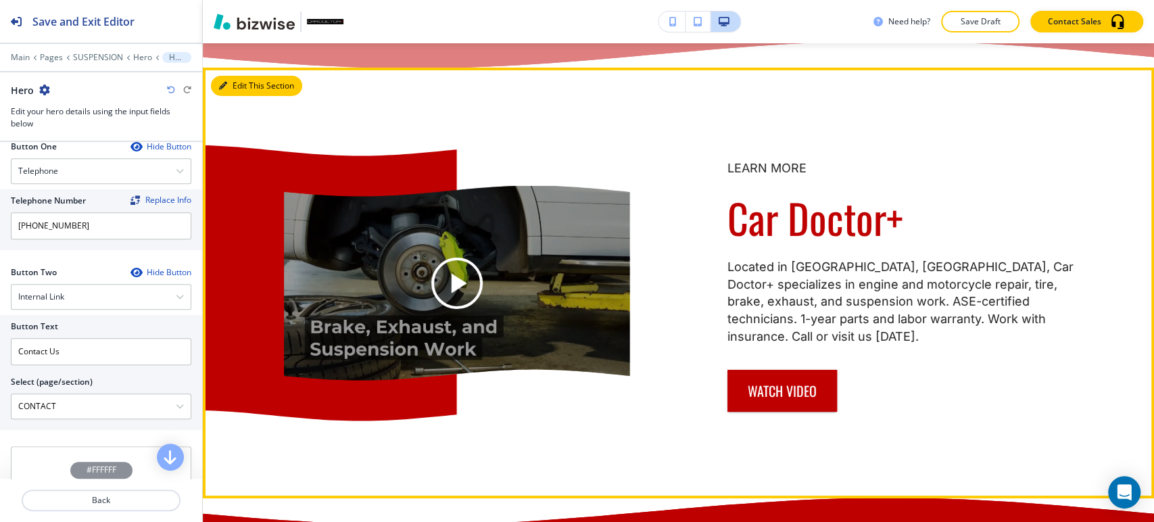
click at [225, 90] on icon "button" at bounding box center [223, 86] width 8 height 8
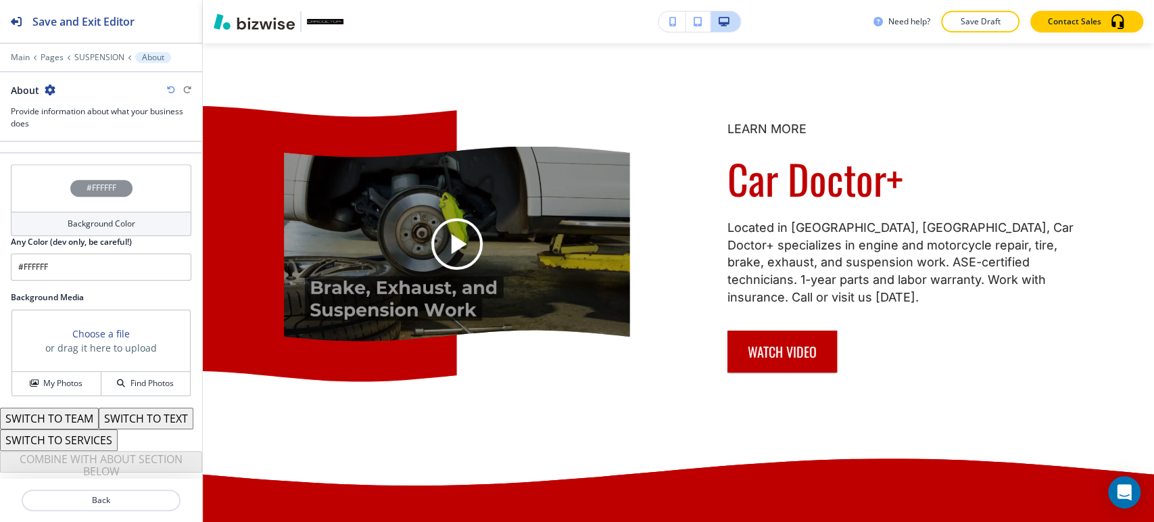
scroll to position [502, 0]
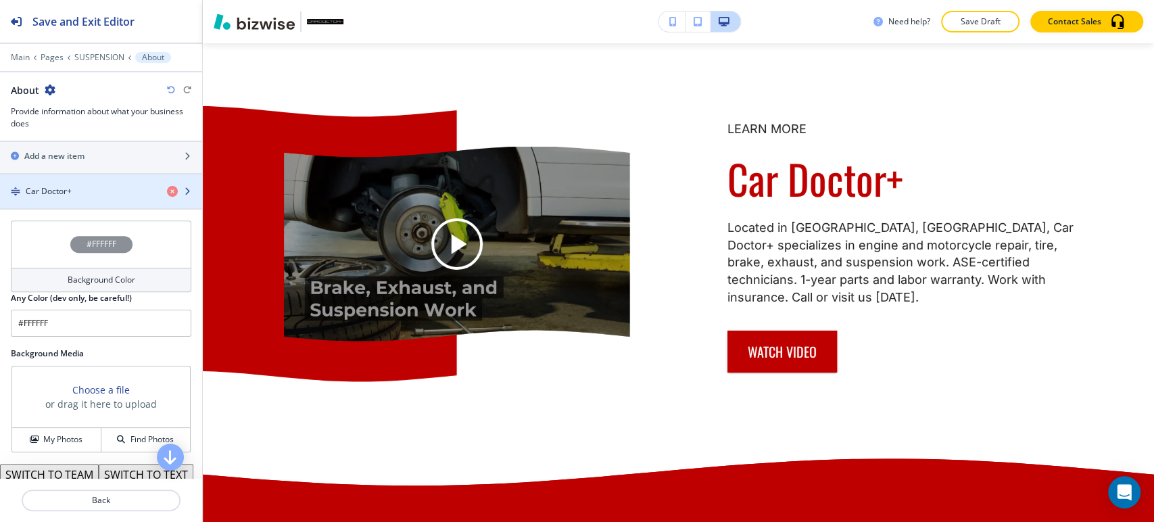
click at [94, 197] on div "button" at bounding box center [101, 202] width 202 height 11
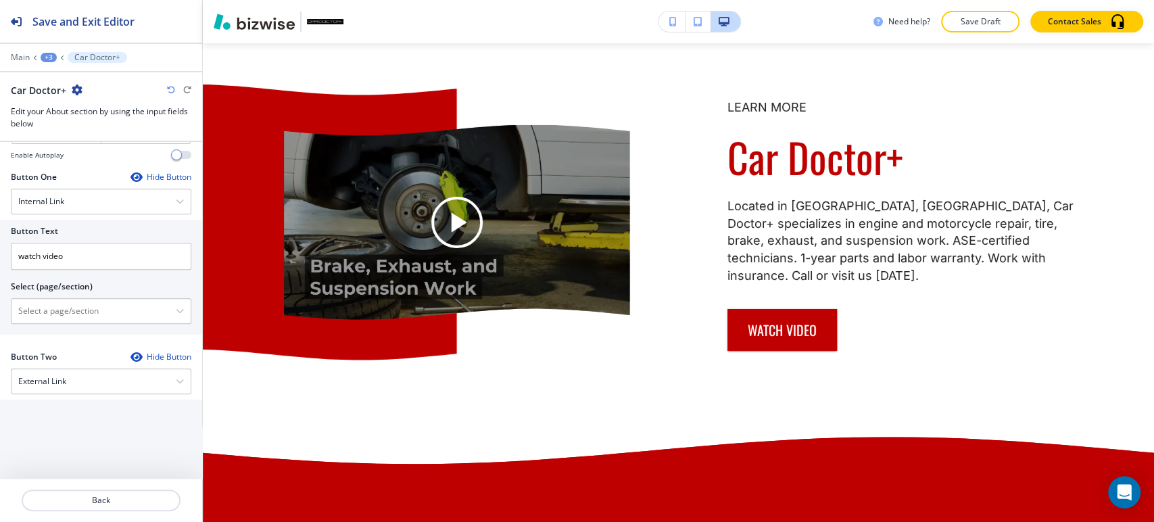
scroll to position [626, 0]
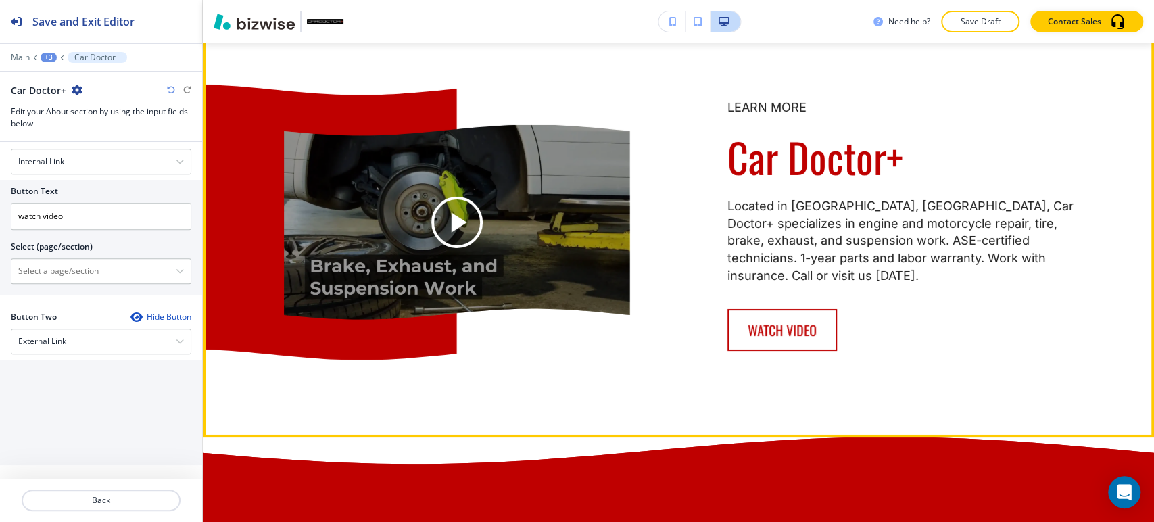
click at [764, 342] on link "watch video" at bounding box center [783, 330] width 110 height 42
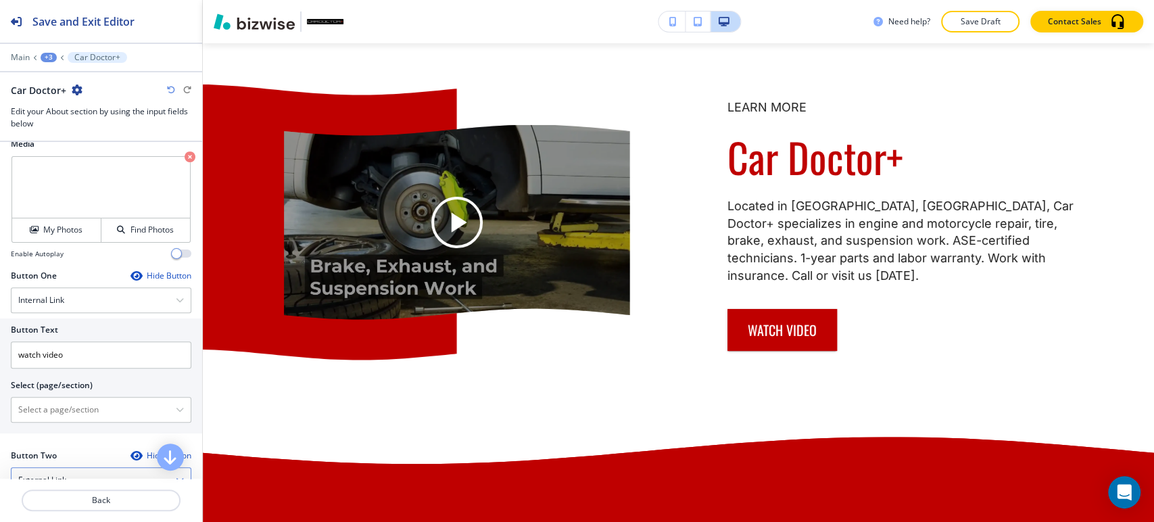
scroll to position [550, 0]
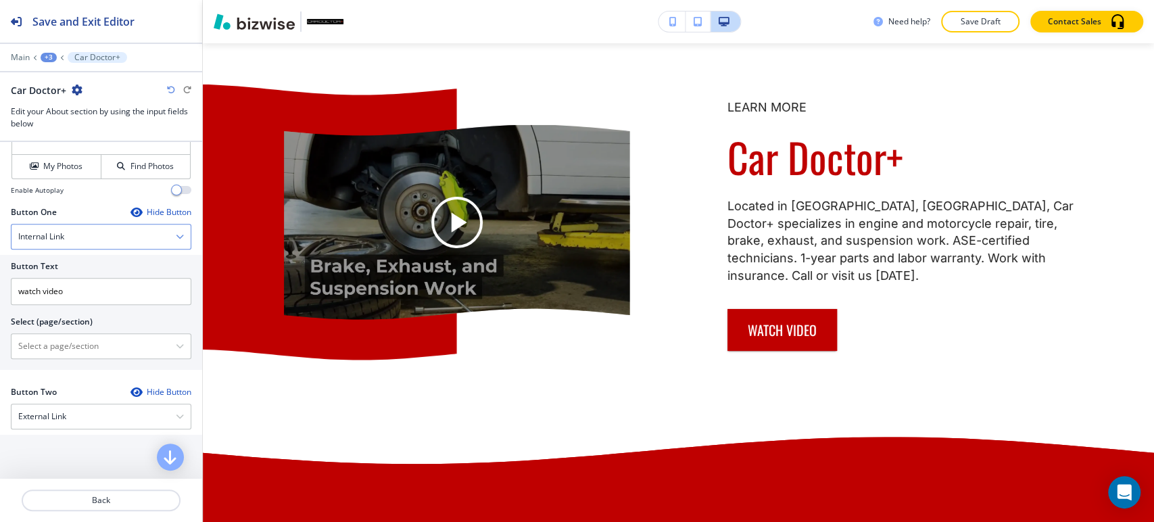
click at [117, 238] on div "Internal Link" at bounding box center [100, 237] width 179 height 24
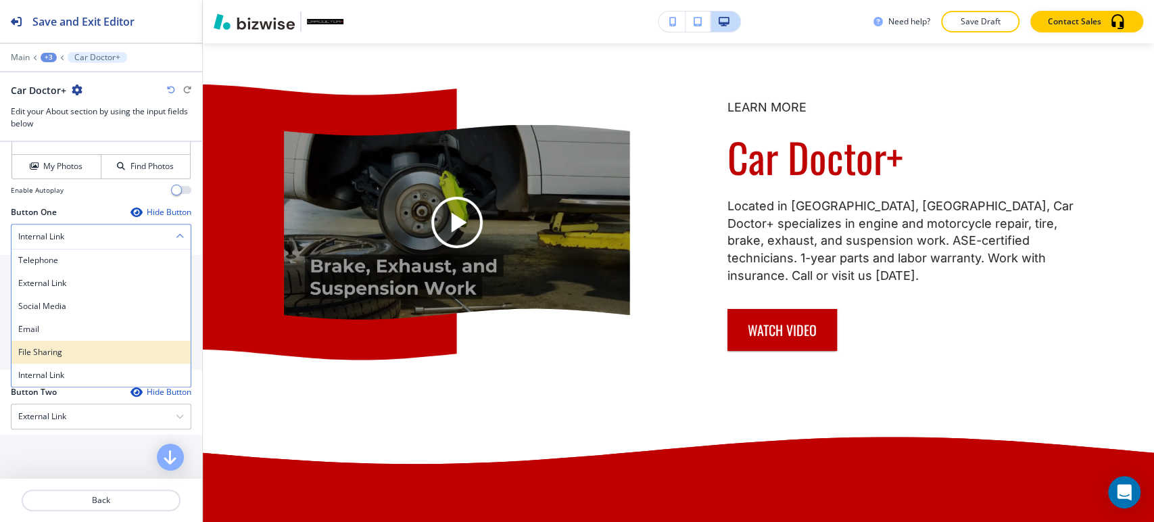
click at [72, 346] on h4 "File Sharing" at bounding box center [101, 352] width 166 height 12
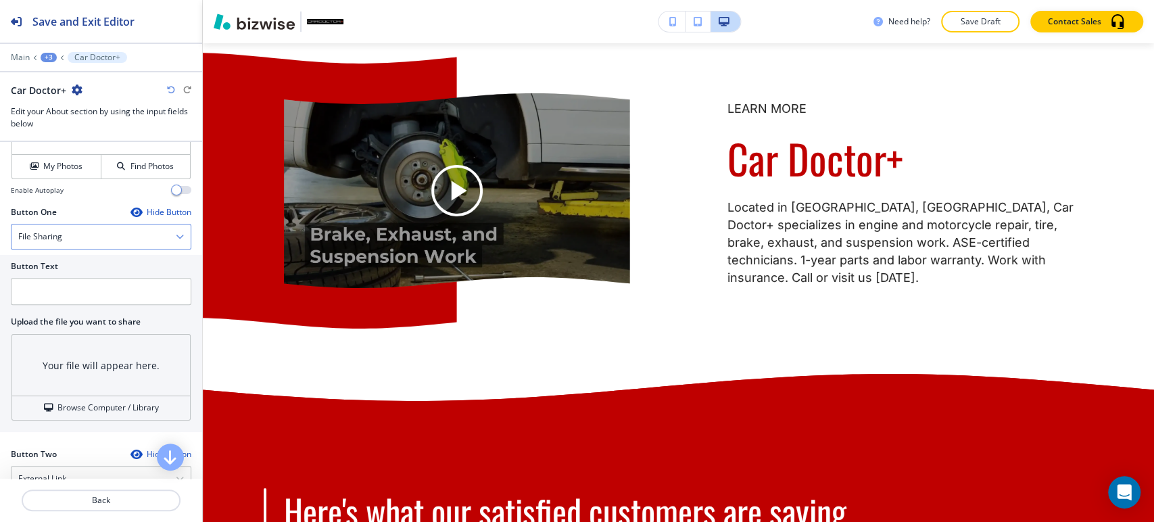
click at [133, 245] on div "File Sharing" at bounding box center [100, 237] width 179 height 24
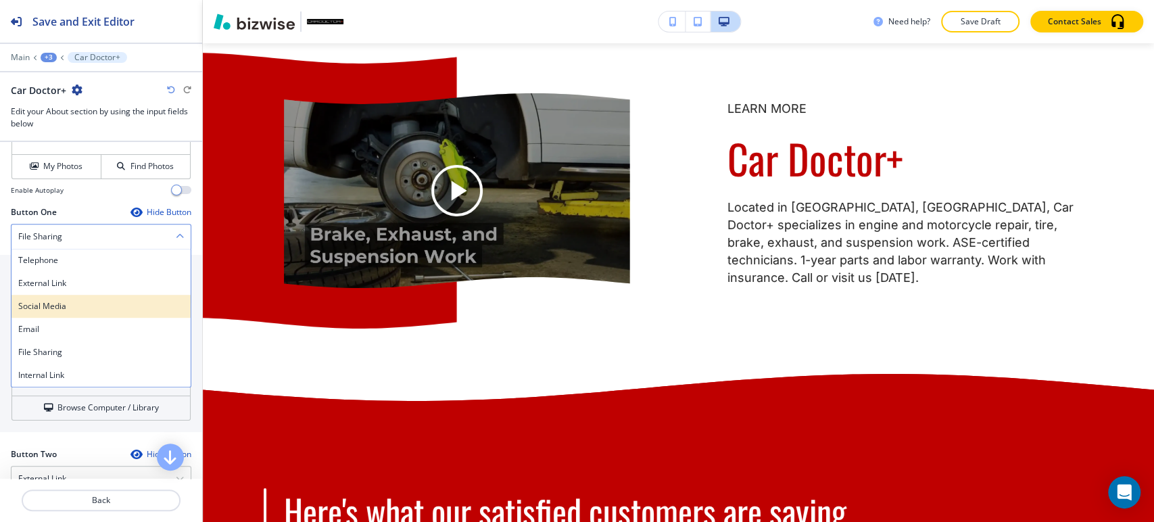
click at [114, 298] on div "Social Media" at bounding box center [100, 306] width 179 height 23
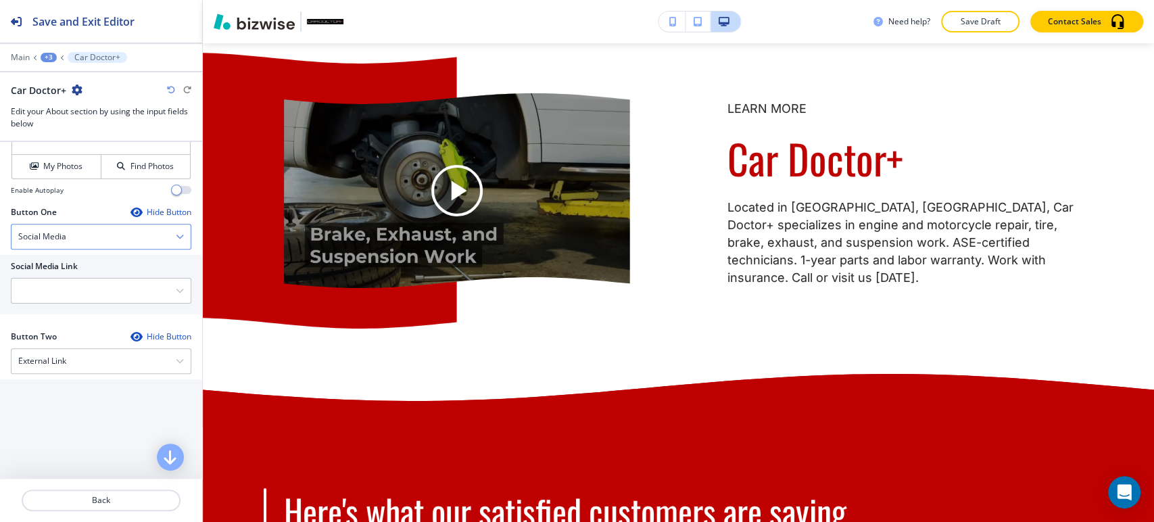
click at [141, 237] on div "Social Media" at bounding box center [100, 237] width 179 height 24
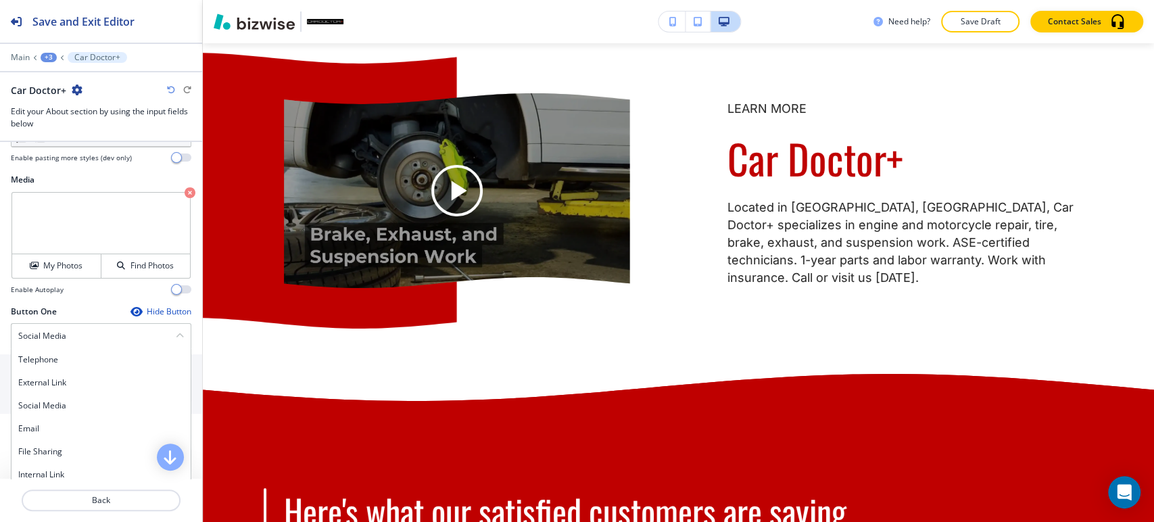
scroll to position [475, 0]
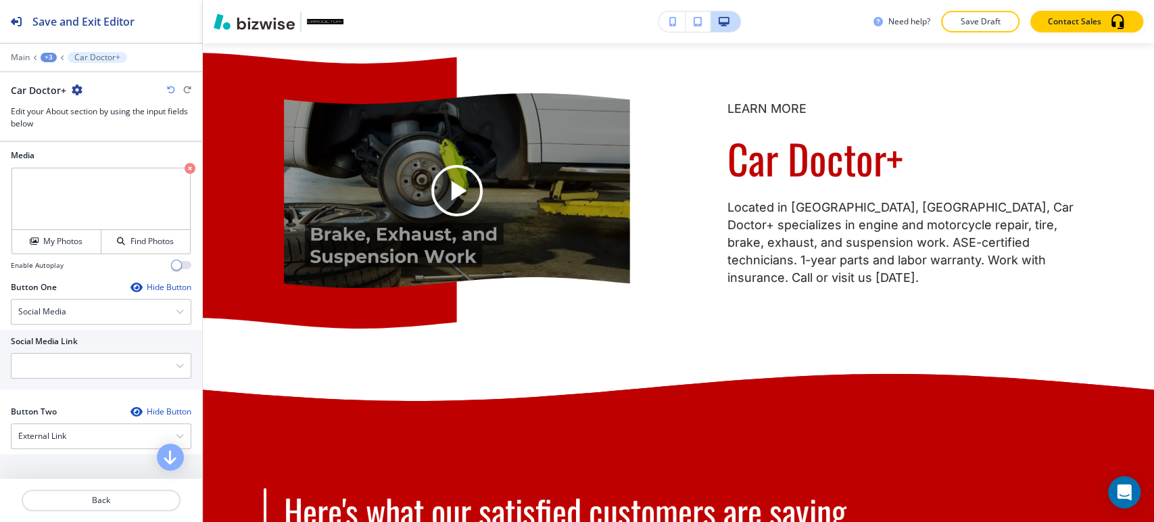
click at [105, 284] on div "Button One Hide Button" at bounding box center [101, 287] width 181 height 12
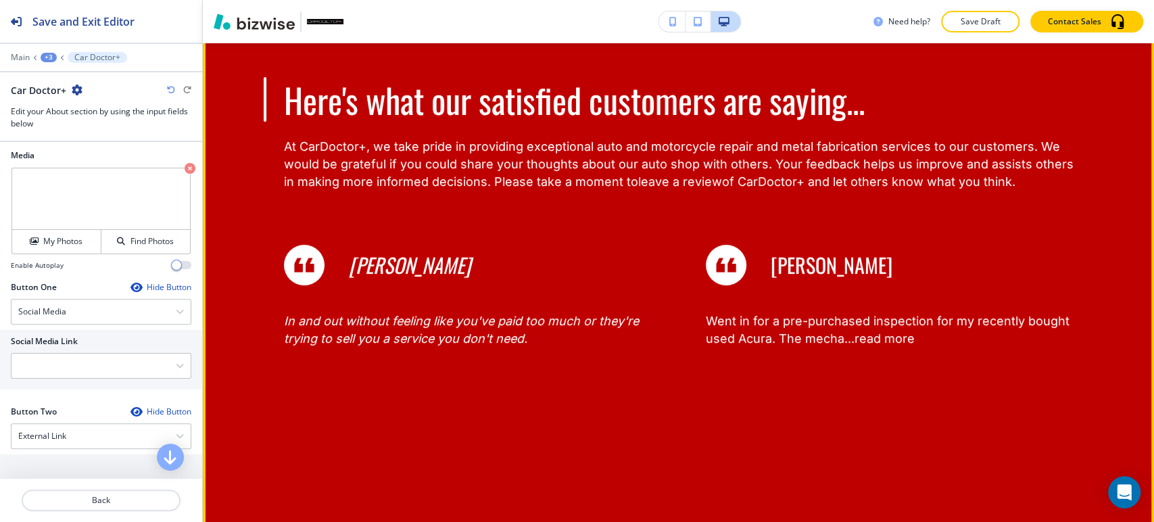
scroll to position [3543, 0]
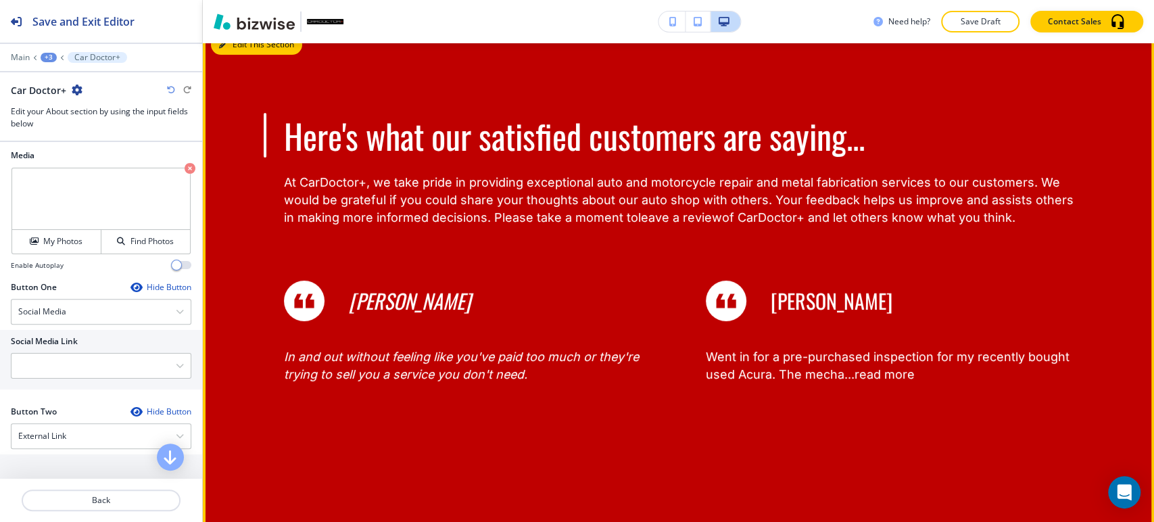
click at [239, 54] on button "Edit This Section" at bounding box center [256, 44] width 91 height 20
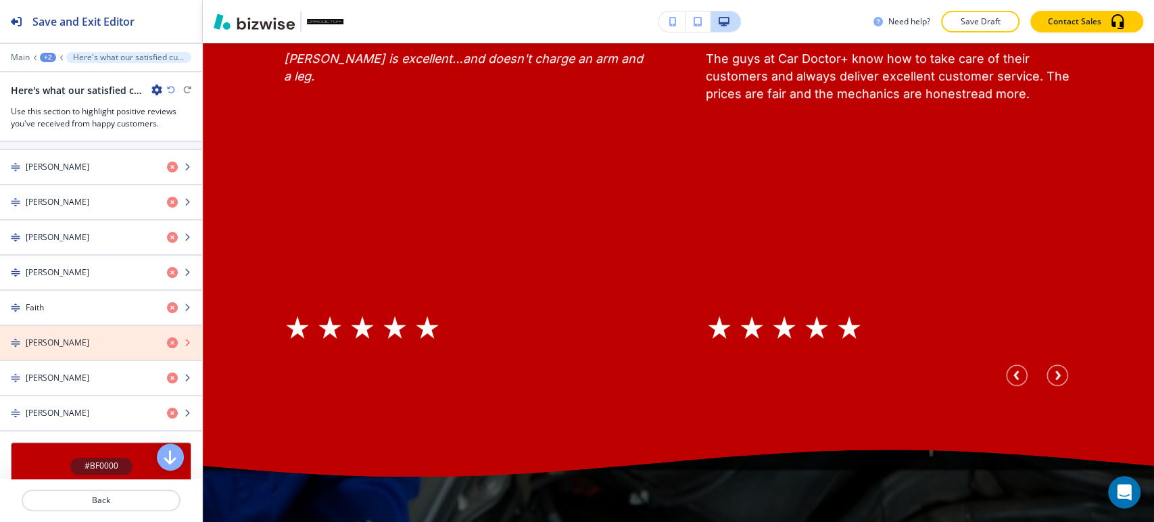
scroll to position [686, 0]
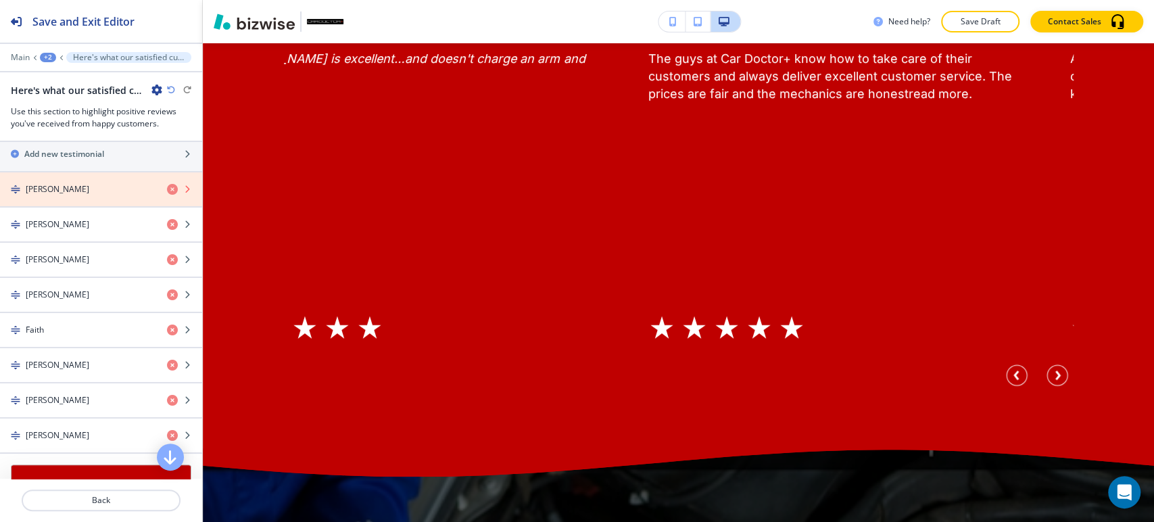
click at [167, 188] on icon "button" at bounding box center [172, 189] width 11 height 11
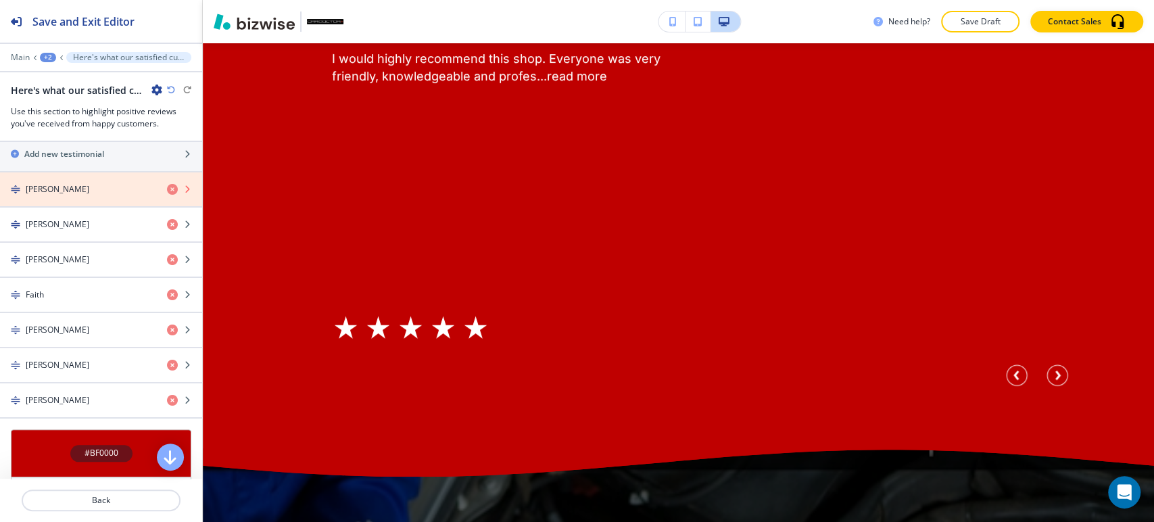
click at [167, 188] on icon "button" at bounding box center [172, 189] width 11 height 11
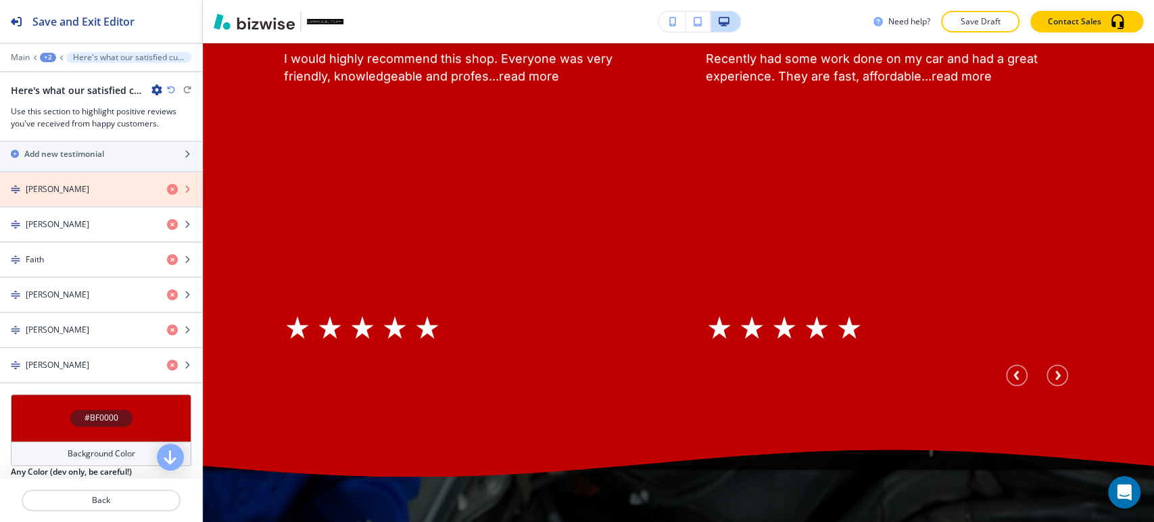
click at [167, 188] on icon "button" at bounding box center [172, 189] width 11 height 11
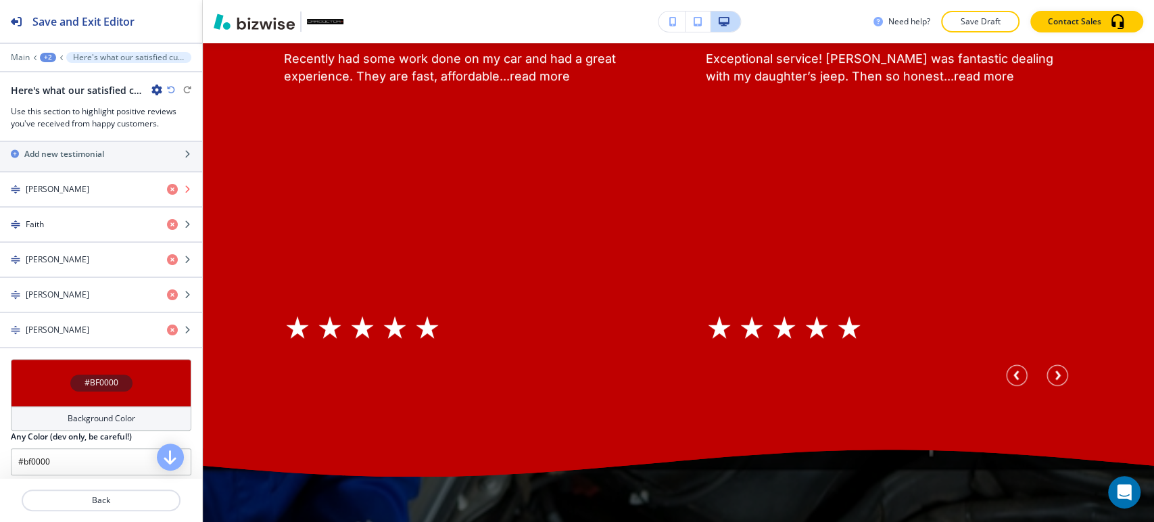
click at [167, 188] on icon "button" at bounding box center [172, 189] width 11 height 11
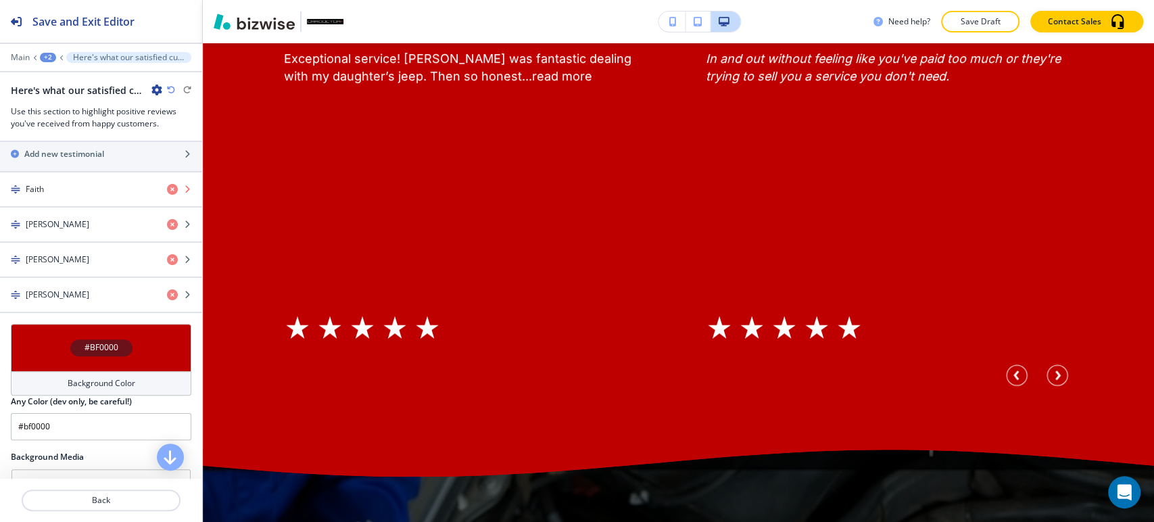
click at [167, 188] on icon "button" at bounding box center [172, 189] width 11 height 11
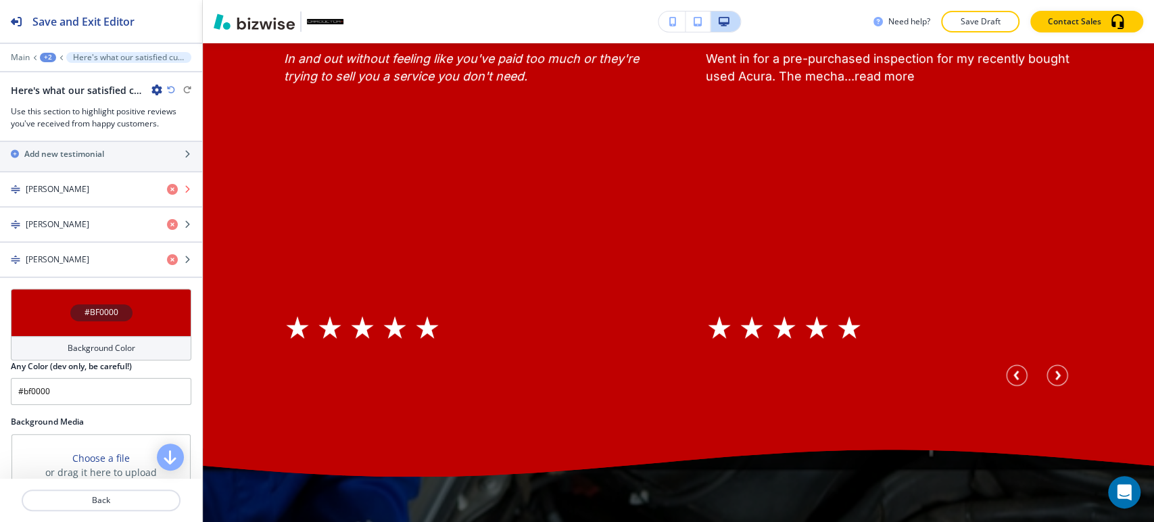
click at [167, 188] on icon "button" at bounding box center [172, 189] width 11 height 11
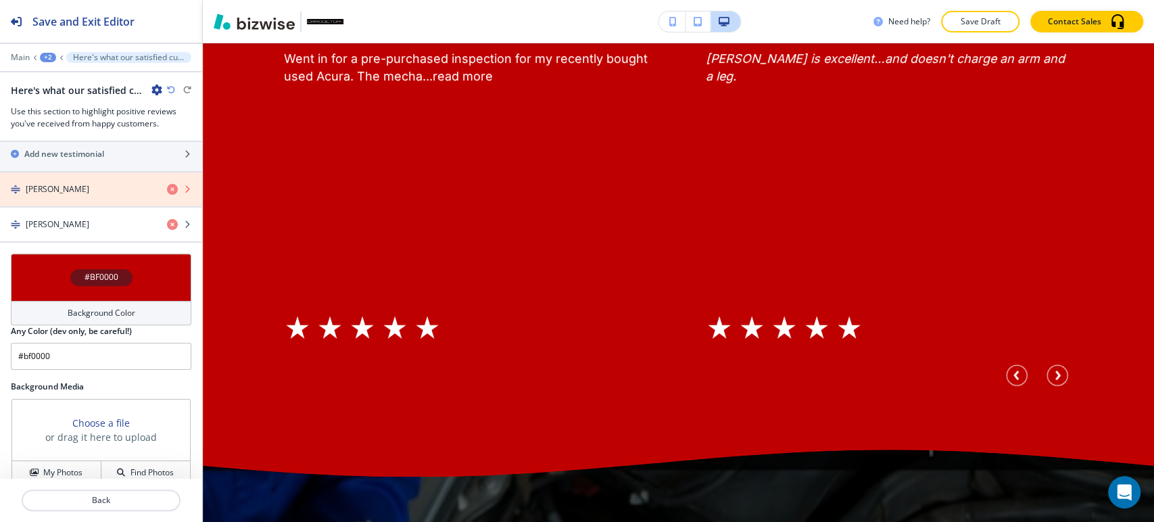
click at [167, 188] on icon "button" at bounding box center [172, 189] width 11 height 11
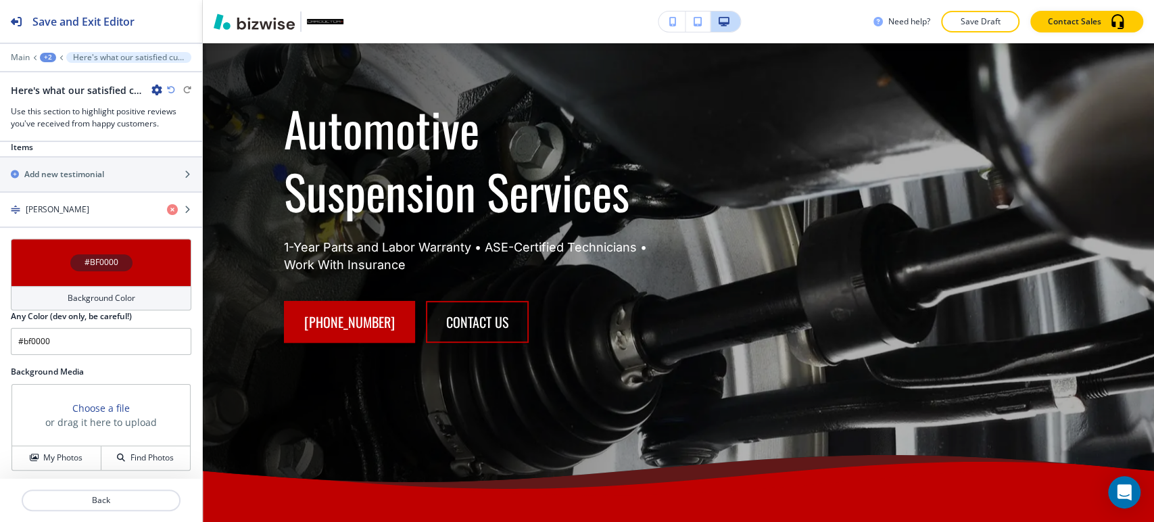
scroll to position [536, 0]
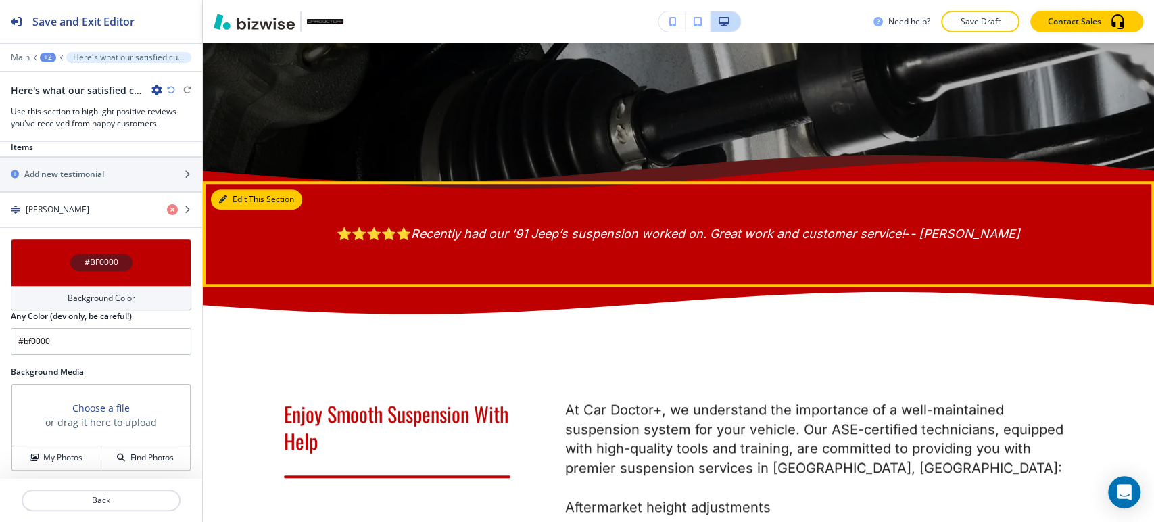
click at [239, 198] on button "Edit This Section" at bounding box center [256, 199] width 91 height 20
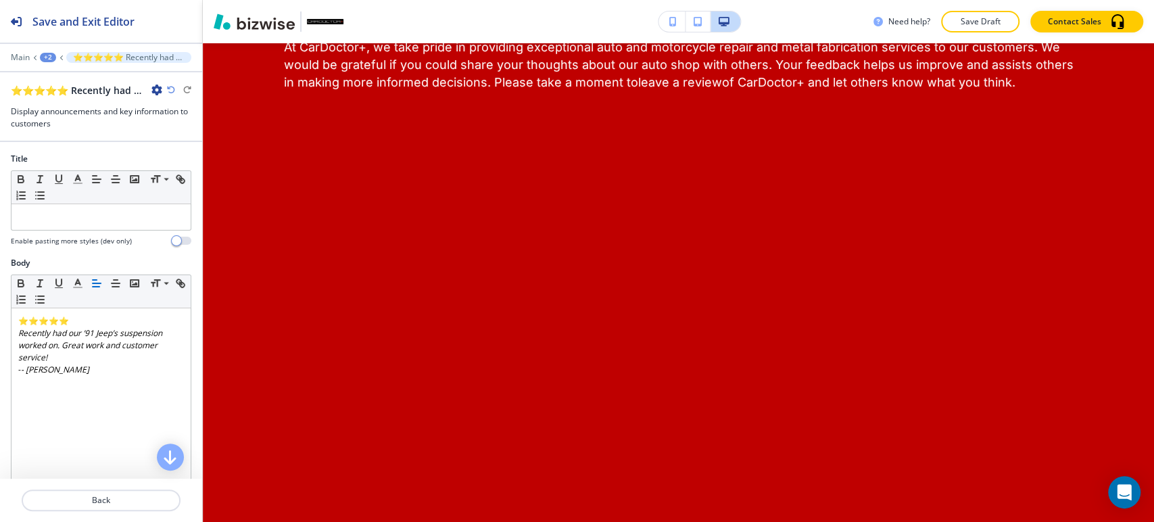
scroll to position [3378, 0]
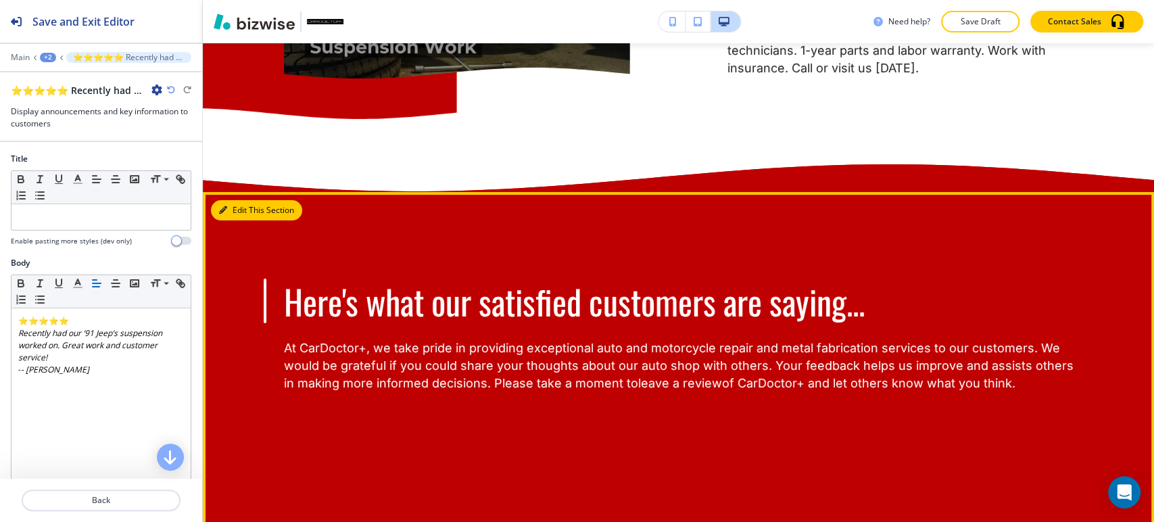
click at [233, 220] on button "Edit This Section" at bounding box center [256, 210] width 91 height 20
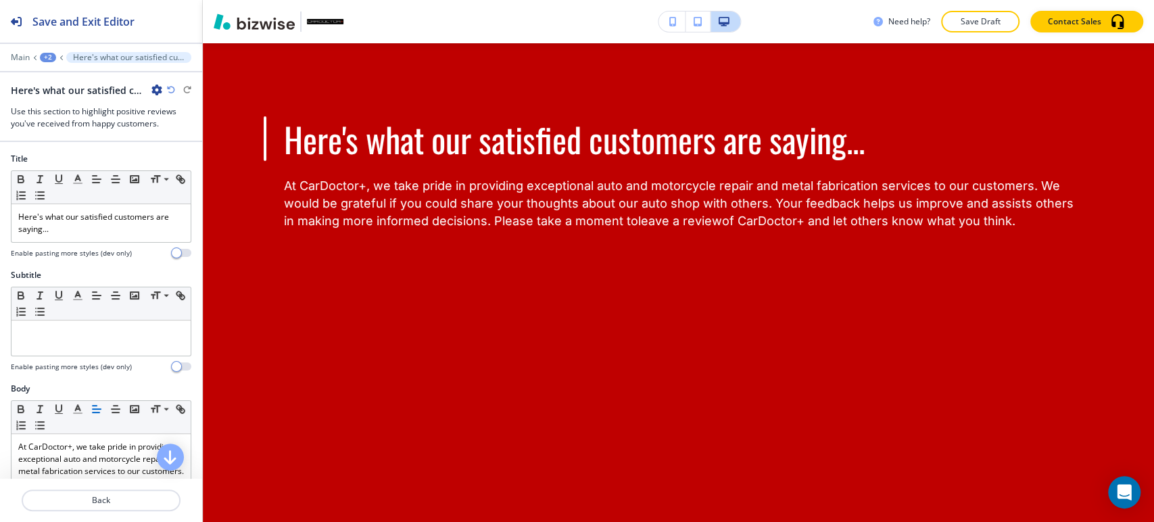
scroll to position [3541, 0]
click at [158, 91] on icon "button" at bounding box center [156, 90] width 11 height 11
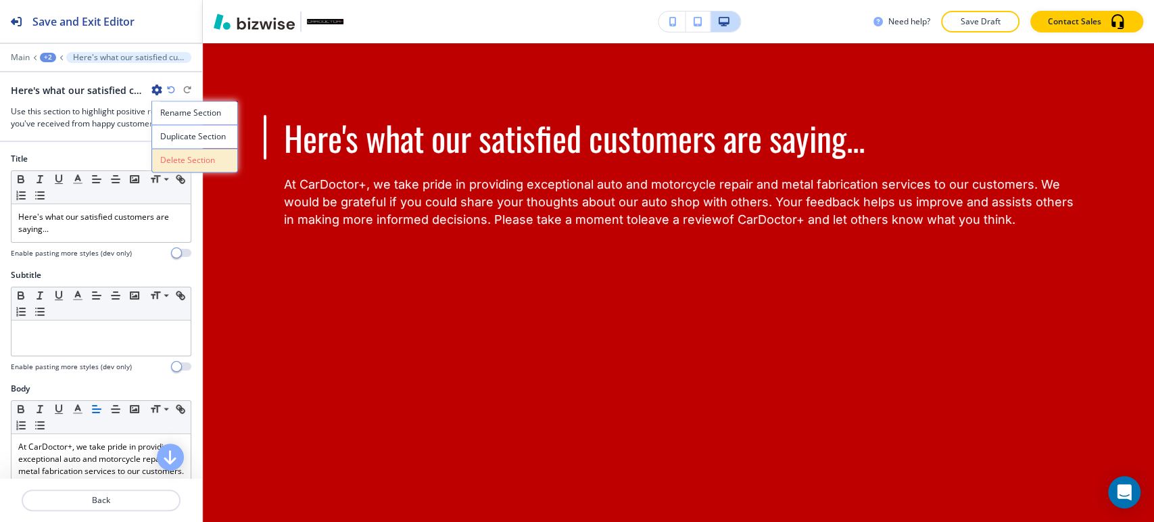
click at [183, 158] on p "Delete Section" at bounding box center [194, 160] width 69 height 12
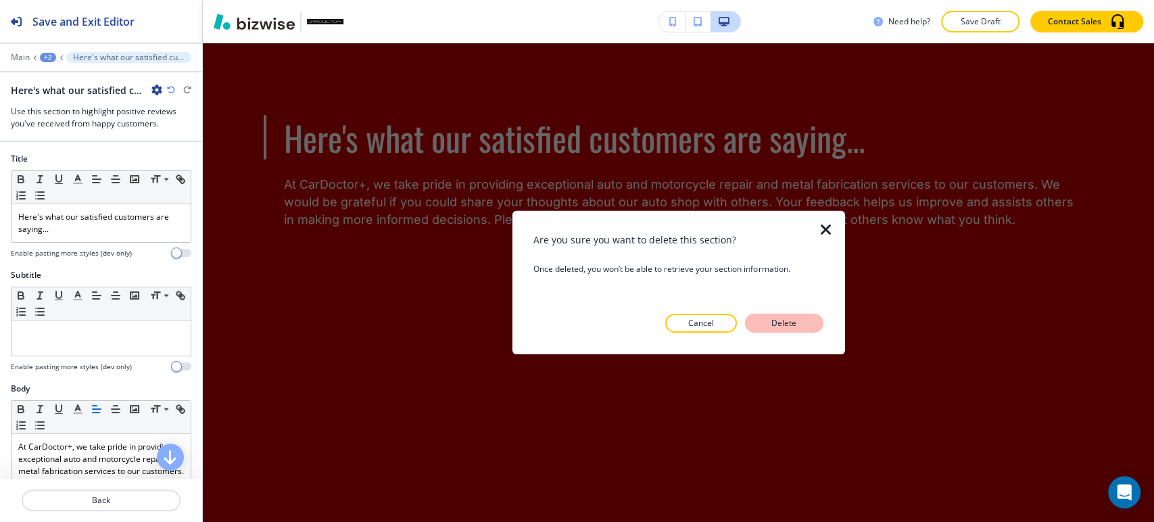
click at [801, 329] on button "Delete" at bounding box center [784, 323] width 78 height 19
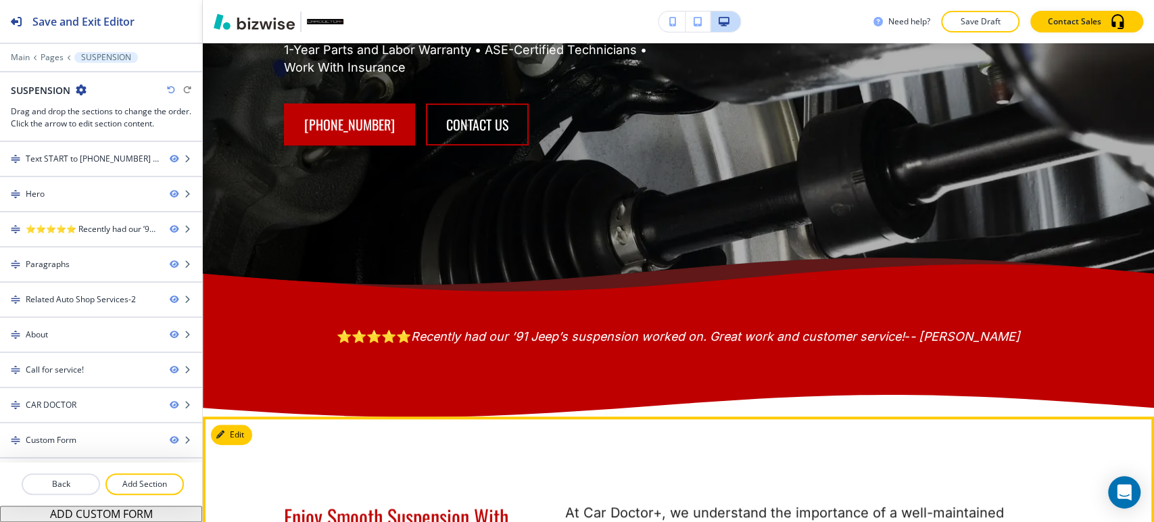
scroll to position [385, 0]
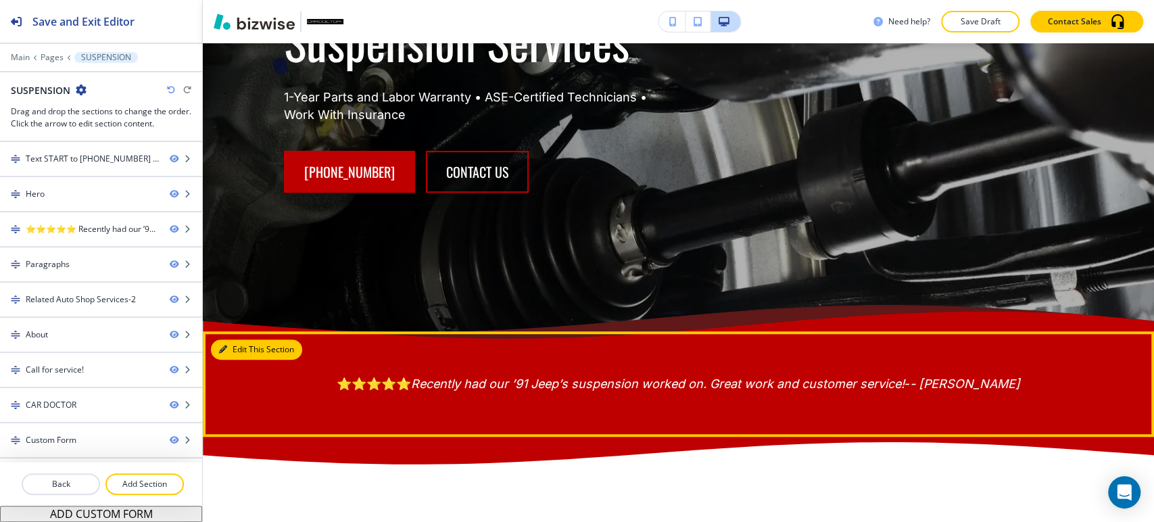
click at [237, 346] on button "Edit This Section" at bounding box center [256, 349] width 91 height 20
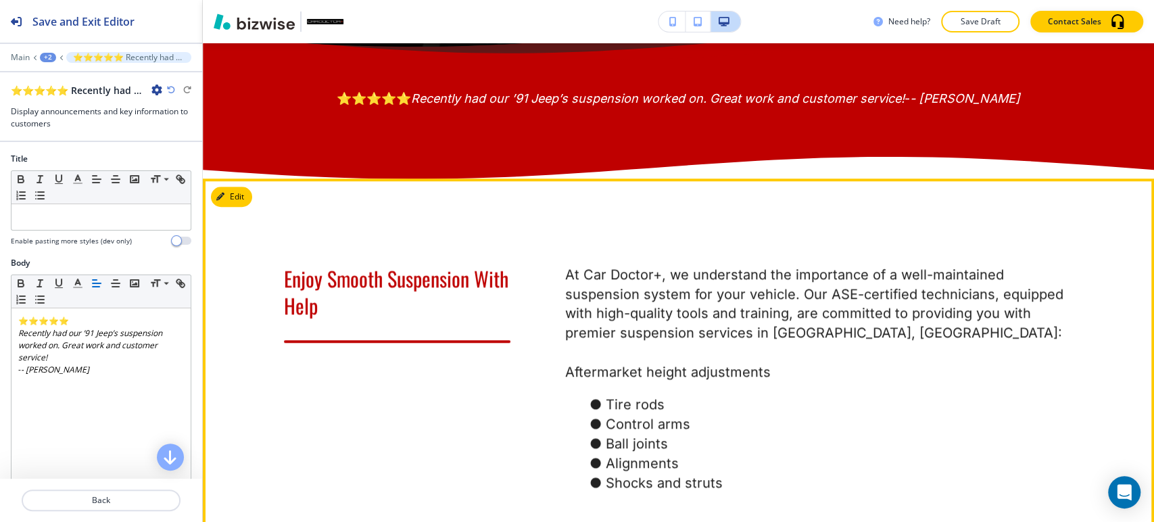
scroll to position [673, 0]
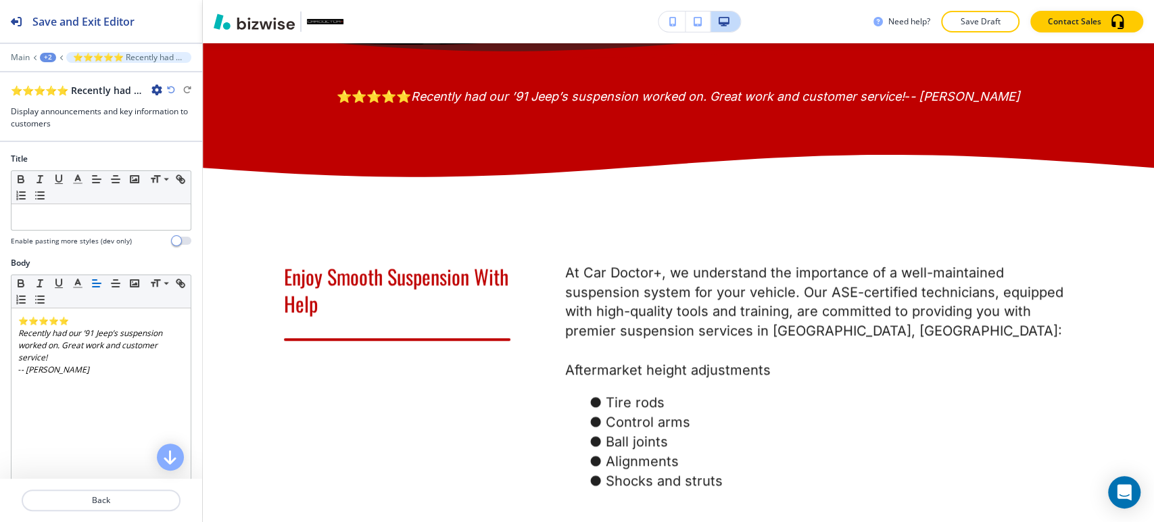
click at [151, 91] on div "⭐⭐⭐⭐⭐ Recently had our ’91 Jeep’s suspension worked on. Great work and customer…" at bounding box center [86, 90] width 151 height 14
click at [157, 91] on icon "button" at bounding box center [156, 90] width 11 height 11
click at [189, 134] on p "Duplicate Section" at bounding box center [194, 137] width 69 height 12
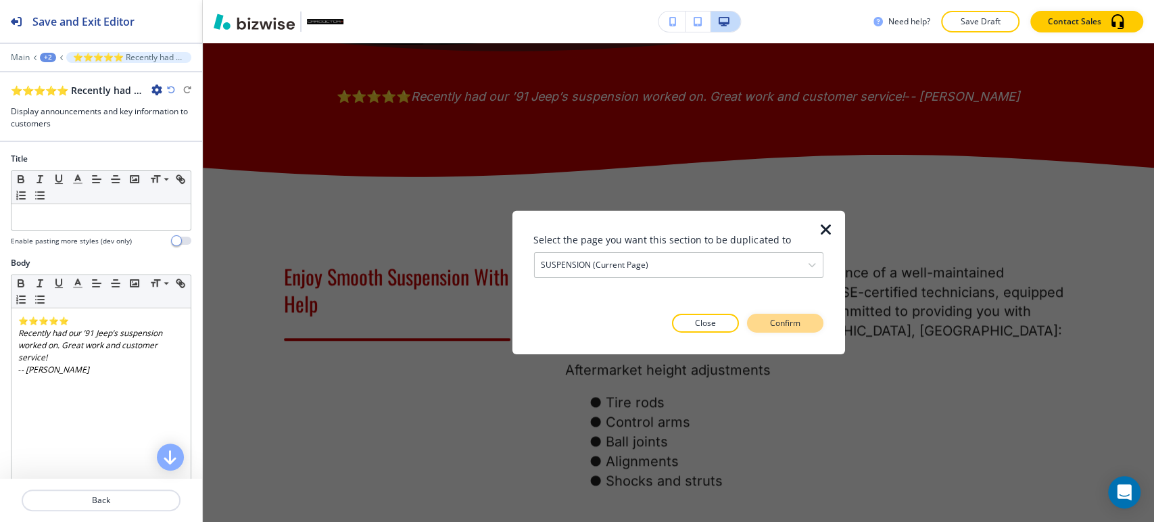
click at [797, 329] on p "Confirm" at bounding box center [785, 323] width 30 height 12
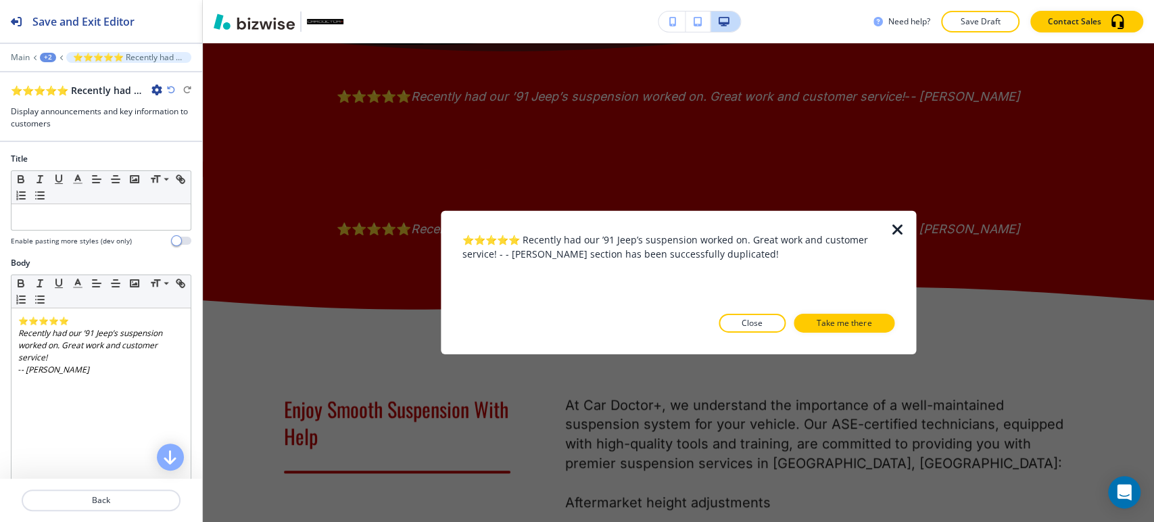
click at [891, 237] on icon "button" at bounding box center [897, 230] width 16 height 16
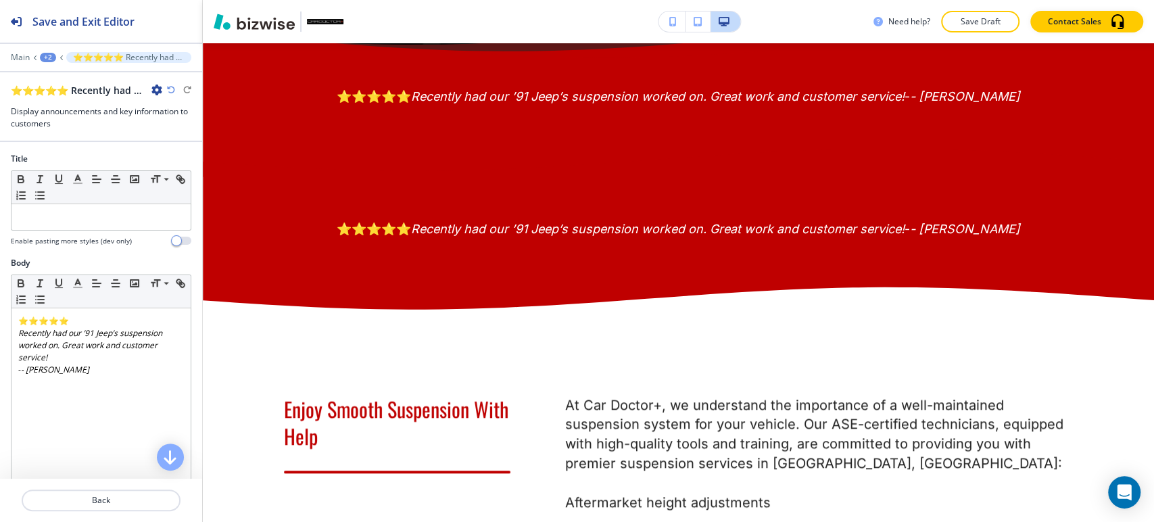
click at [45, 56] on div "+2" at bounding box center [48, 57] width 16 height 9
click at [83, 107] on p "SUSPENSION" at bounding box center [83, 103] width 69 height 12
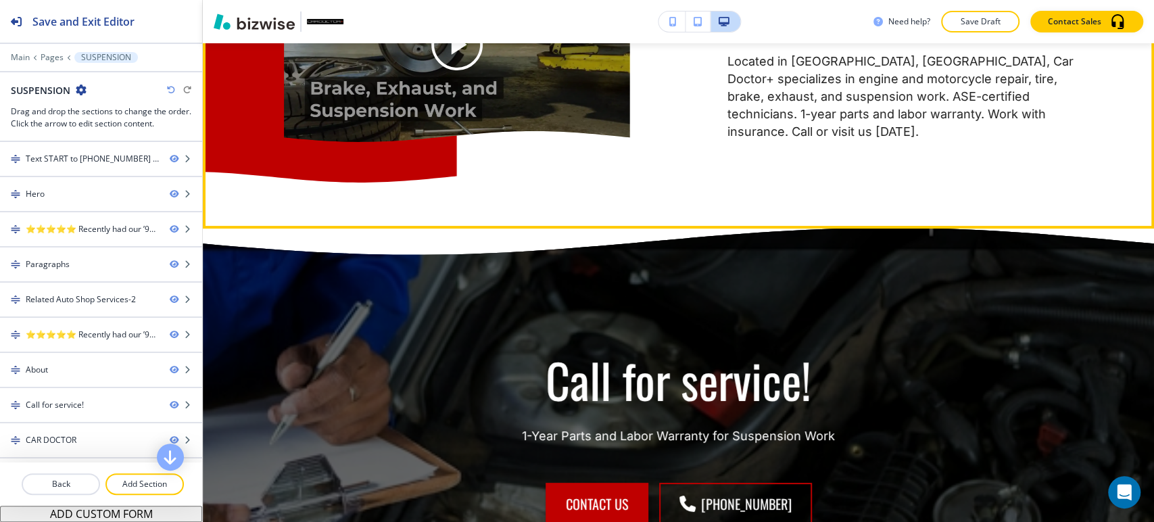
scroll to position [2996, 0]
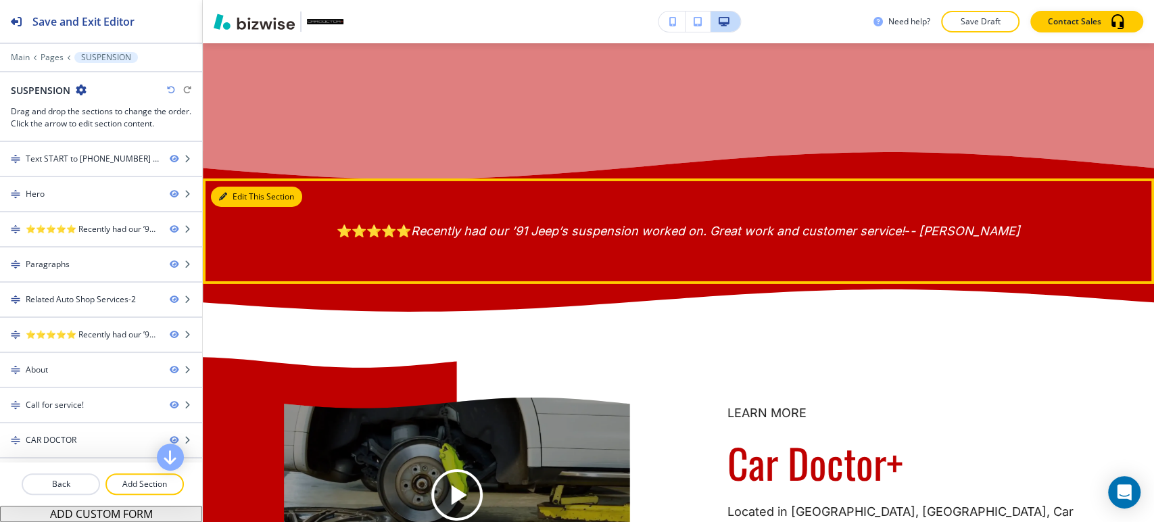
click at [229, 207] on button "Edit This Section" at bounding box center [256, 197] width 91 height 20
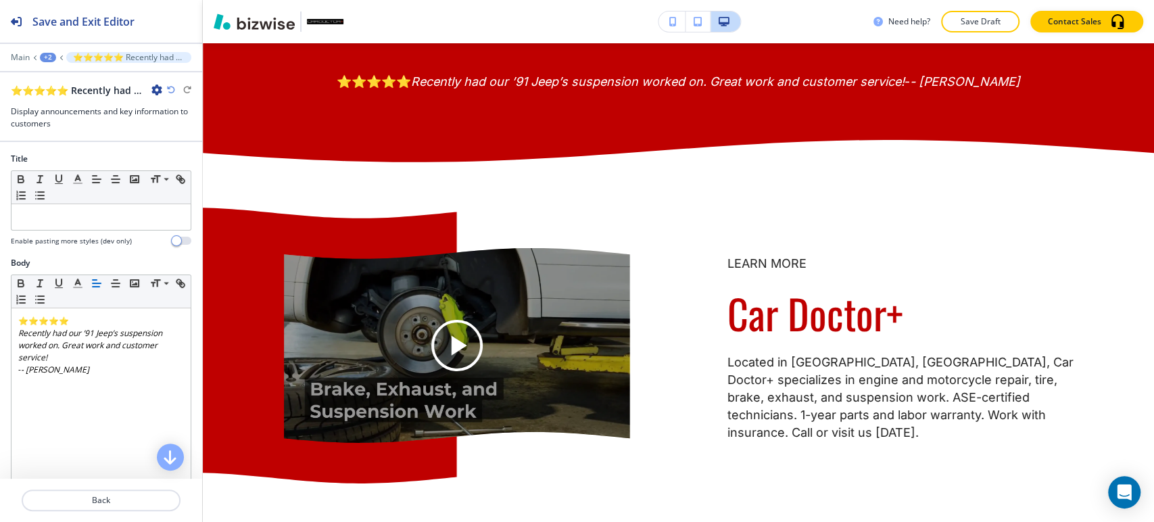
scroll to position [3147, 0]
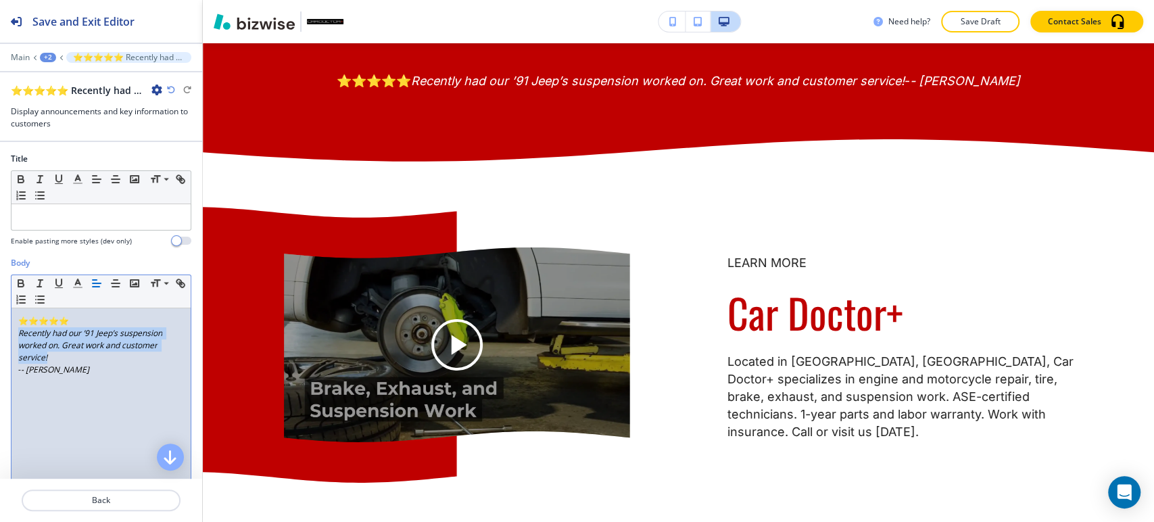
drag, startPoint x: 67, startPoint y: 359, endPoint x: 11, endPoint y: 333, distance: 61.4
click at [11, 333] on div "⭐⭐⭐⭐⭐ Recently had our ’91 Jeep’s suspension worked on. Great work and customer…" at bounding box center [100, 396] width 179 height 176
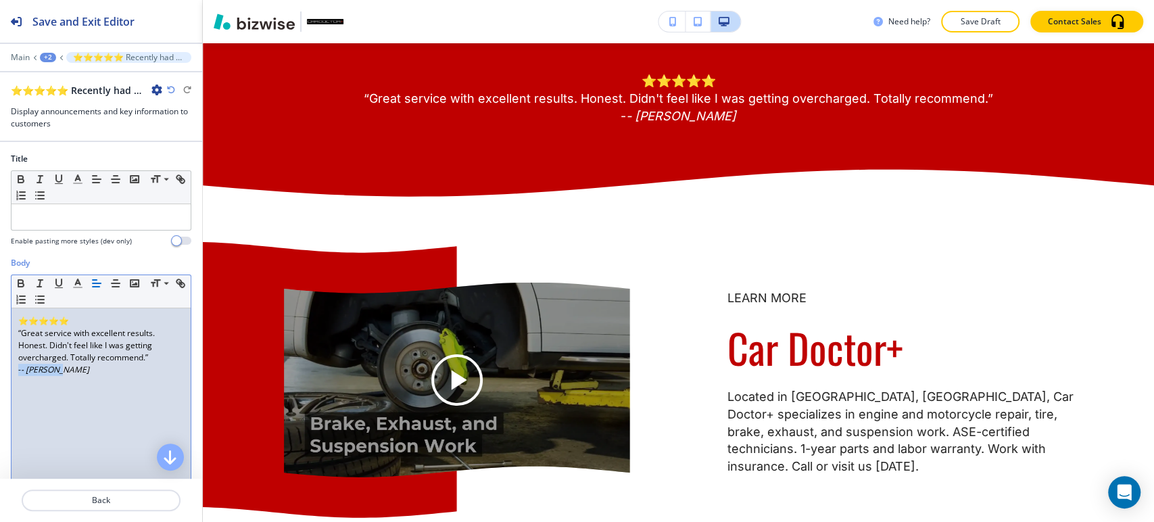
drag, startPoint x: 89, startPoint y: 373, endPoint x: 0, endPoint y: 374, distance: 88.6
click at [0, 374] on div "Body Small Normal Large Huge ⭐⭐⭐⭐⭐ “Great service with excellent results. Hones…" at bounding box center [101, 384] width 202 height 254
click at [990, 28] on button "Save Draft" at bounding box center [980, 22] width 78 height 22
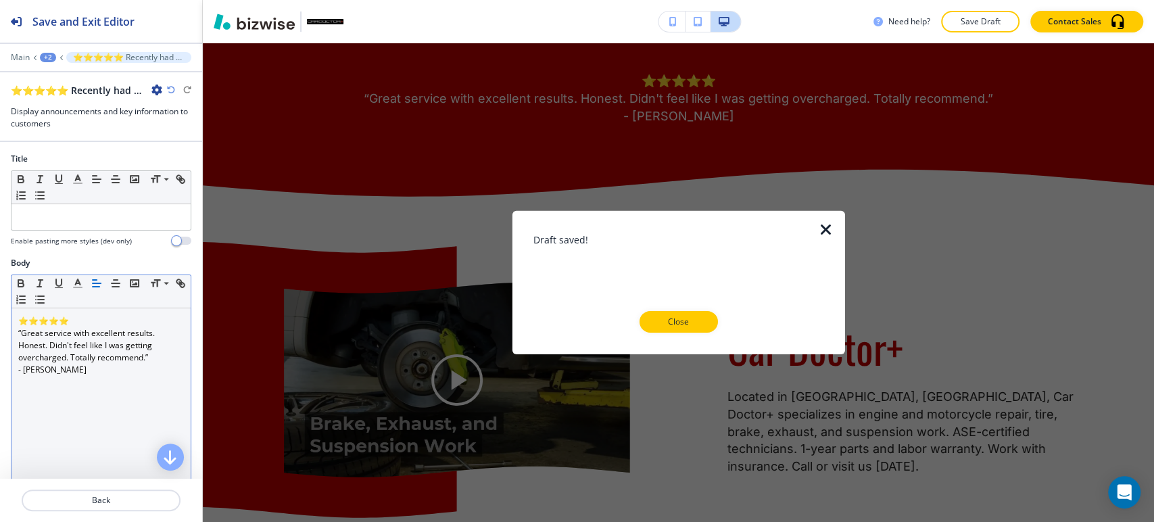
click at [687, 314] on button "Close" at bounding box center [679, 322] width 78 height 22
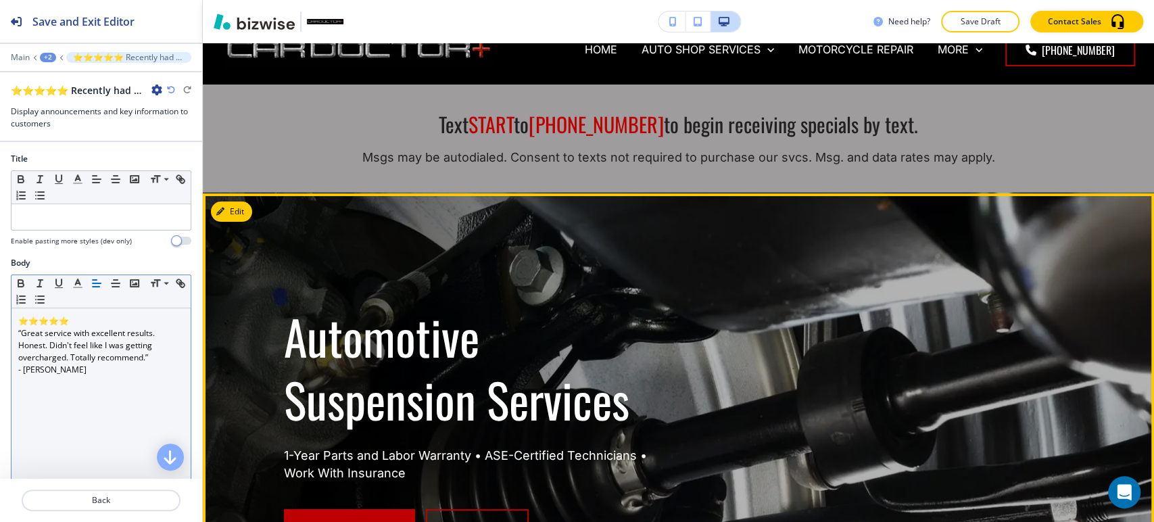
scroll to position [0, 0]
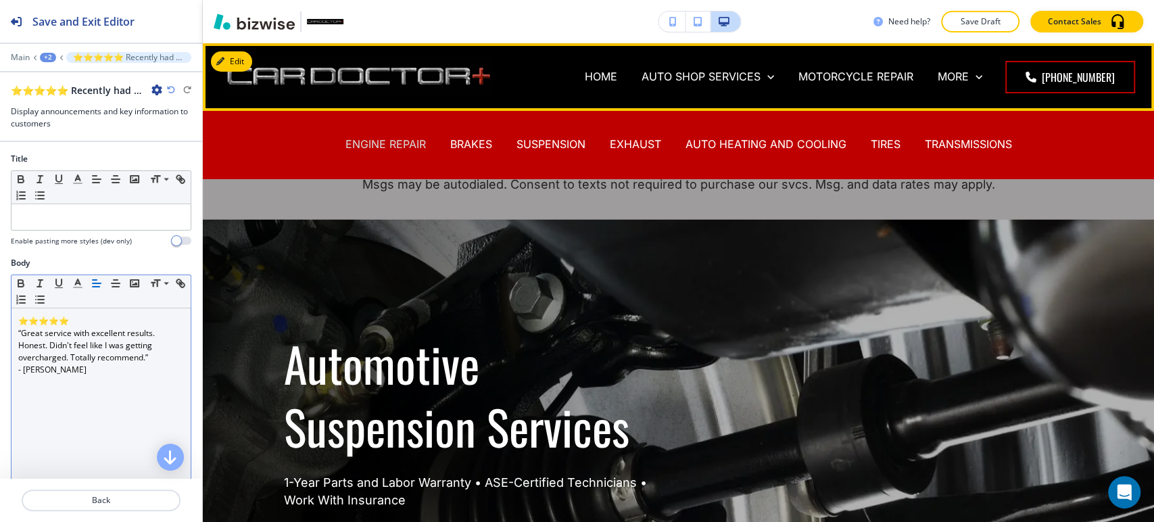
click at [393, 140] on p "ENGINE REPAIR" at bounding box center [386, 145] width 80 height 16
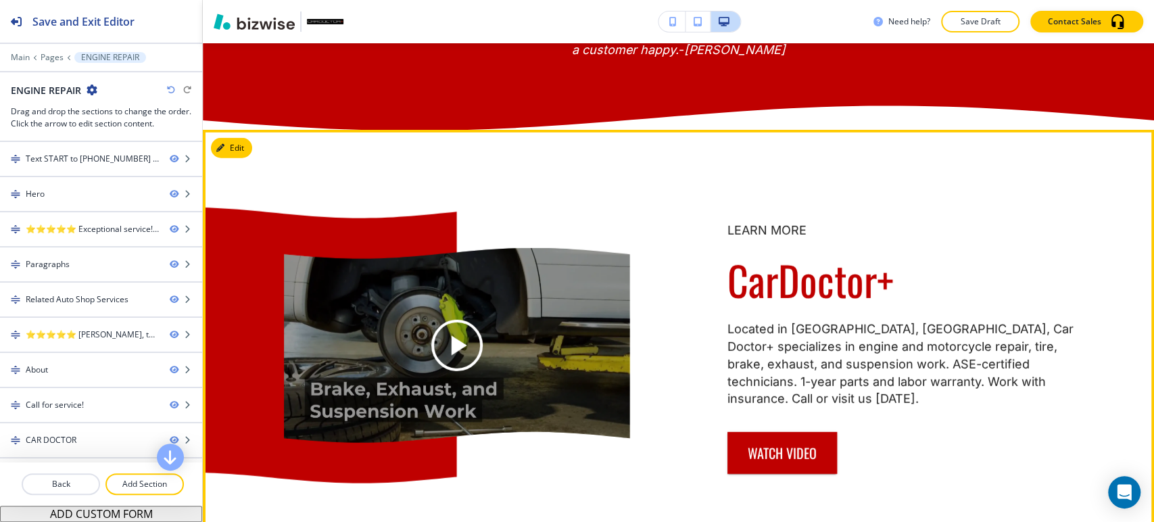
scroll to position [2479, 0]
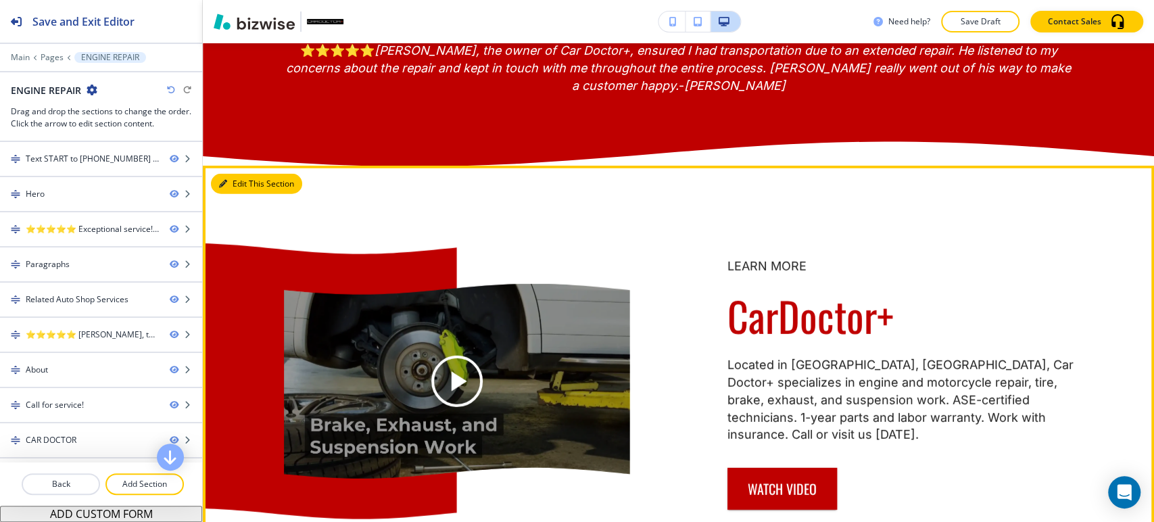
click at [233, 194] on button "Edit This Section" at bounding box center [256, 184] width 91 height 20
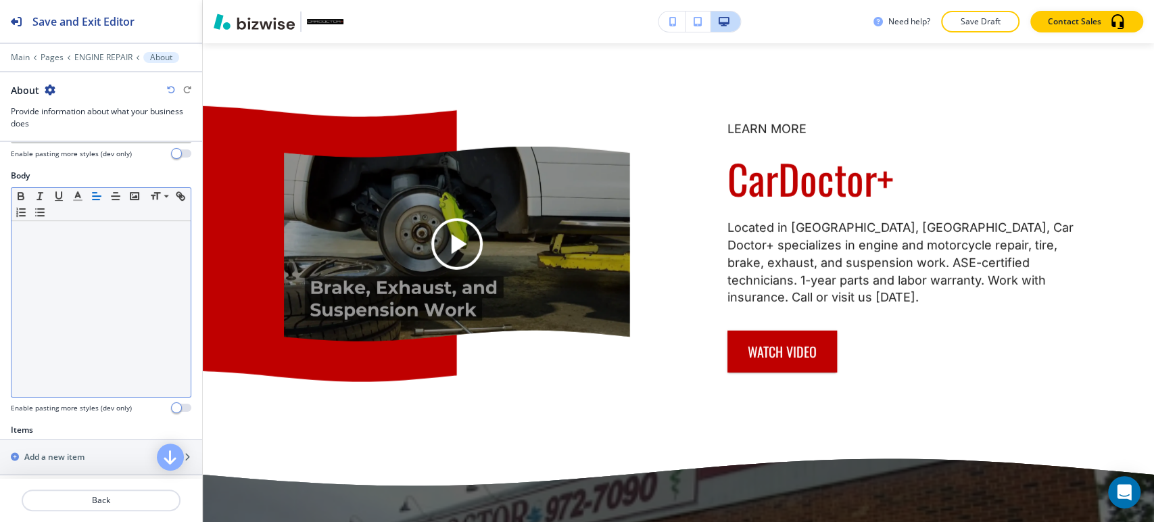
scroll to position [352, 0]
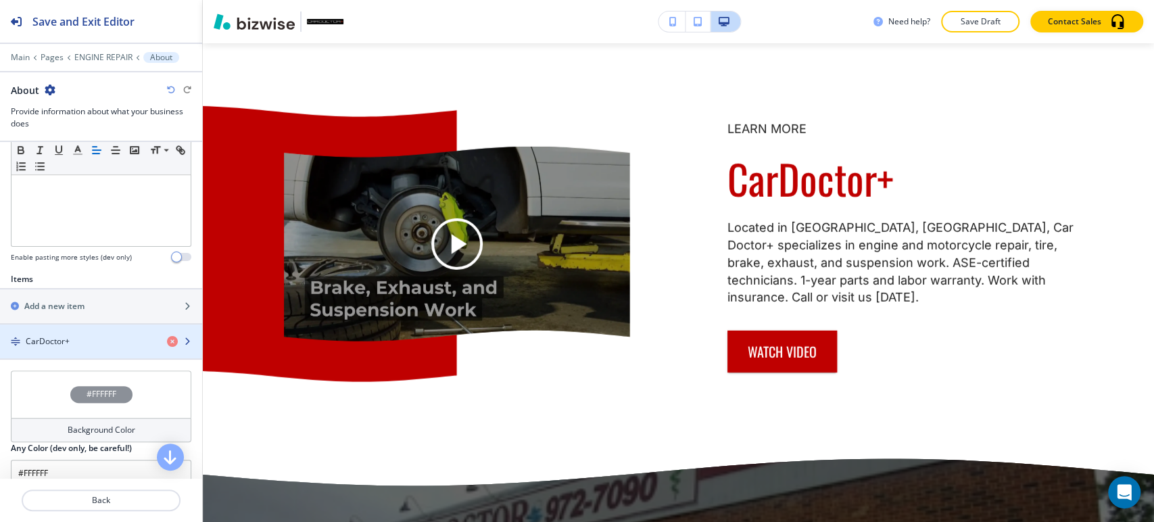
click at [99, 336] on div "CarDoctor+" at bounding box center [78, 341] width 156 height 12
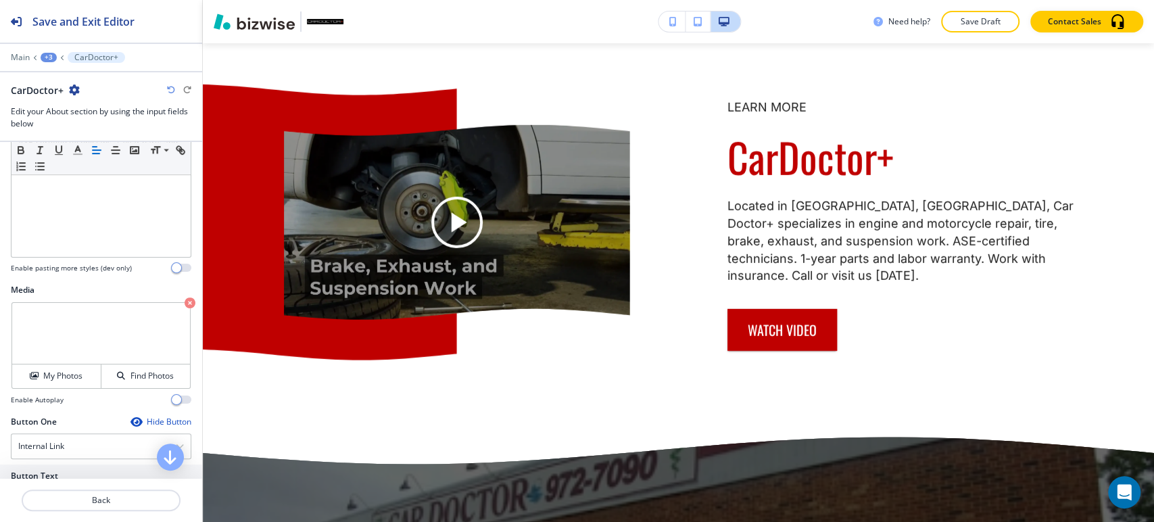
scroll to position [600, 0]
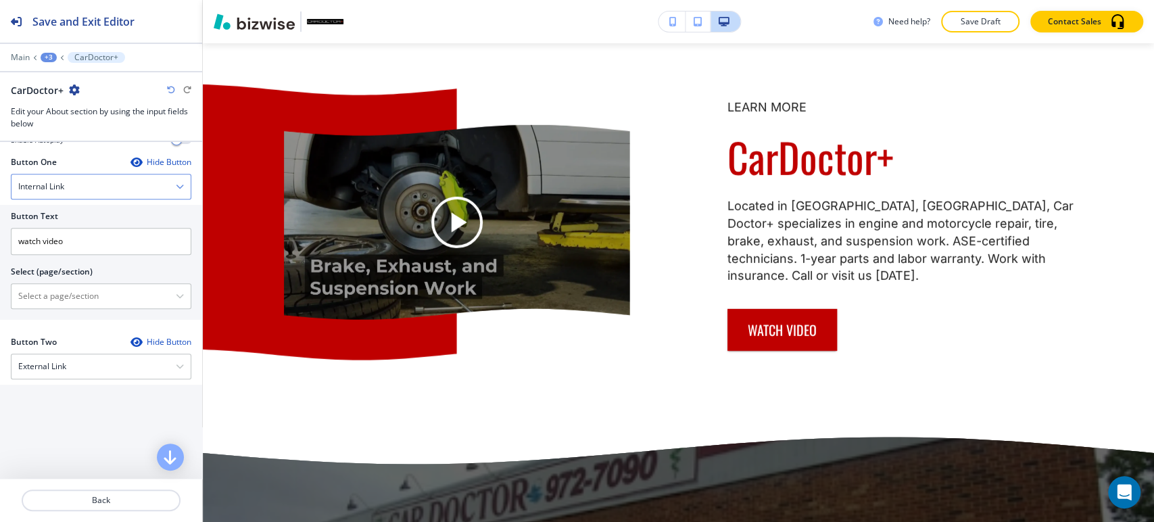
click at [102, 185] on div "Internal Link" at bounding box center [100, 186] width 179 height 24
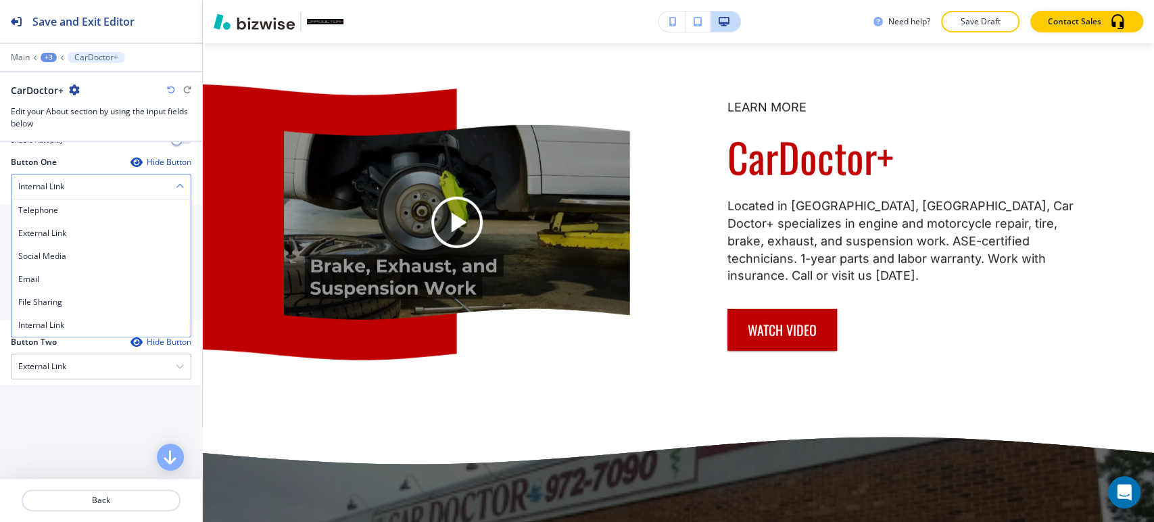
click at [124, 174] on div "Internal Link" at bounding box center [100, 186] width 179 height 24
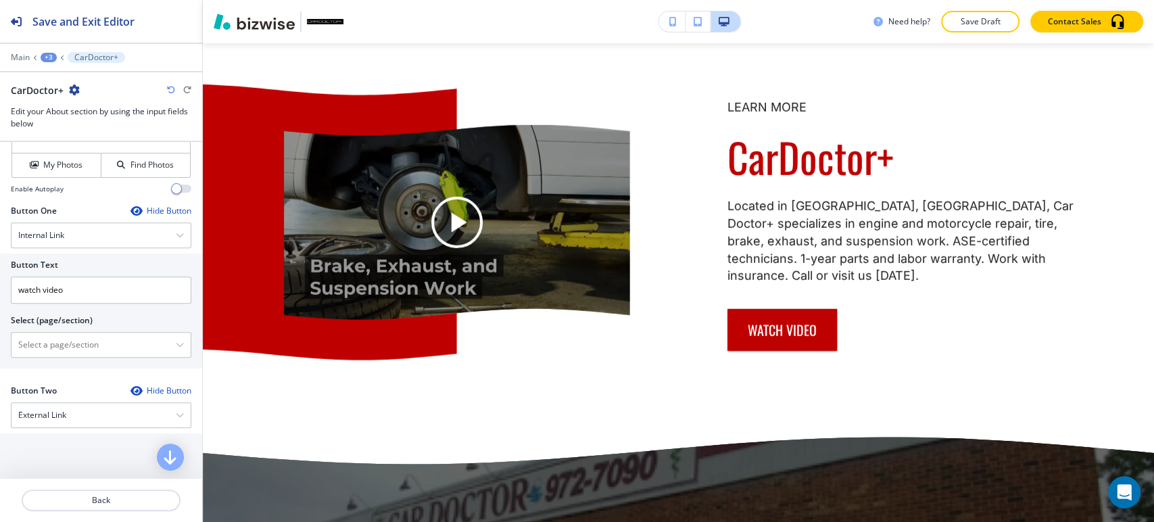
scroll to position [525, 0]
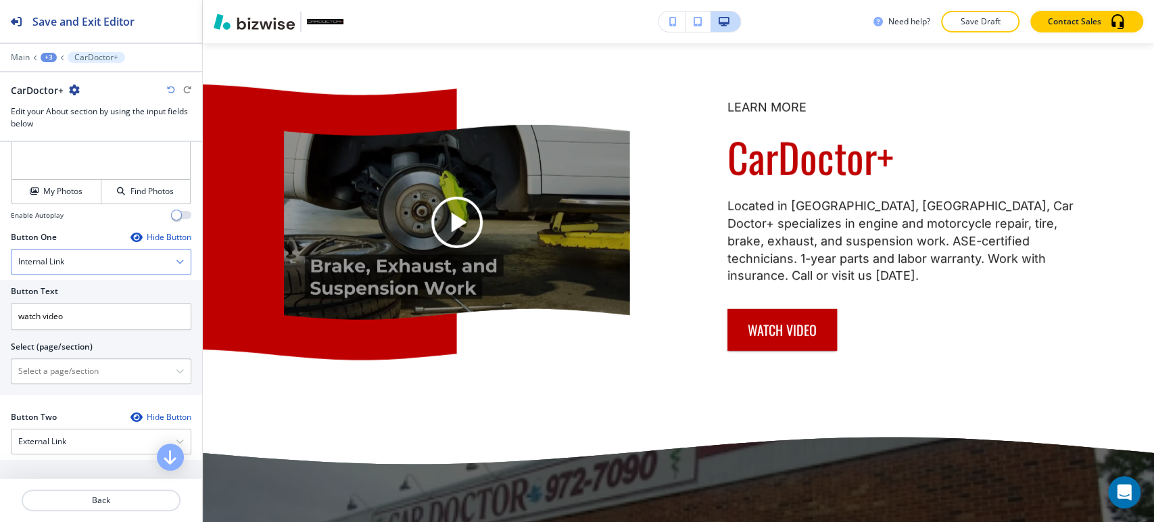
click at [97, 250] on div "Internal Link" at bounding box center [100, 262] width 179 height 24
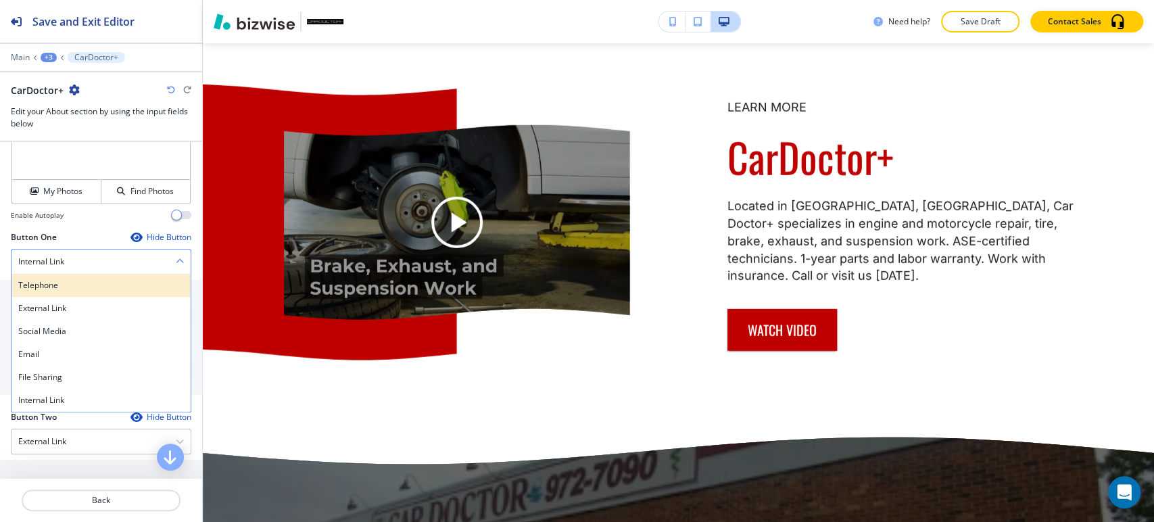
click at [70, 297] on div "External Link" at bounding box center [100, 308] width 179 height 23
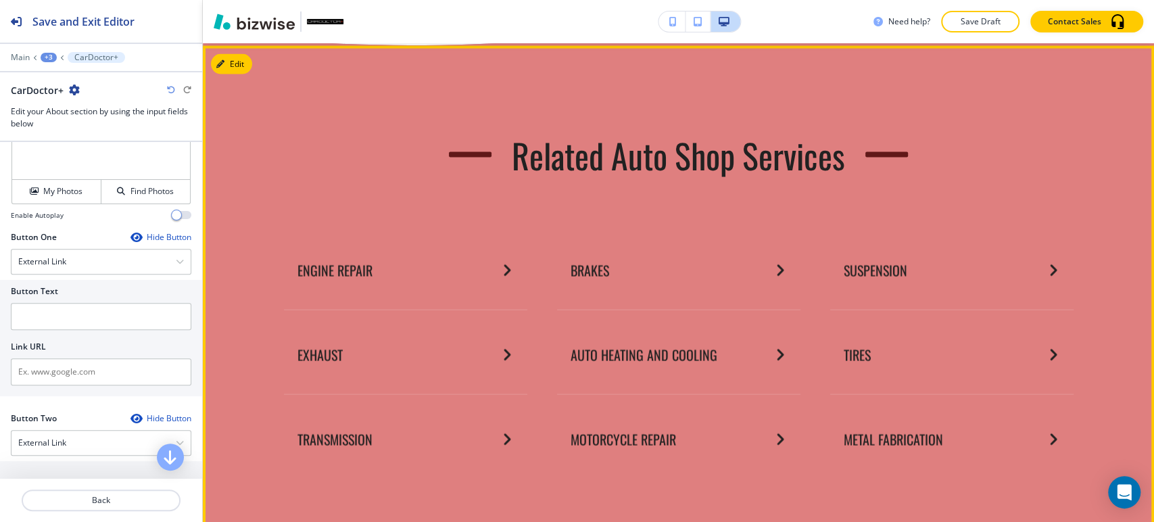
scroll to position [1812, 0]
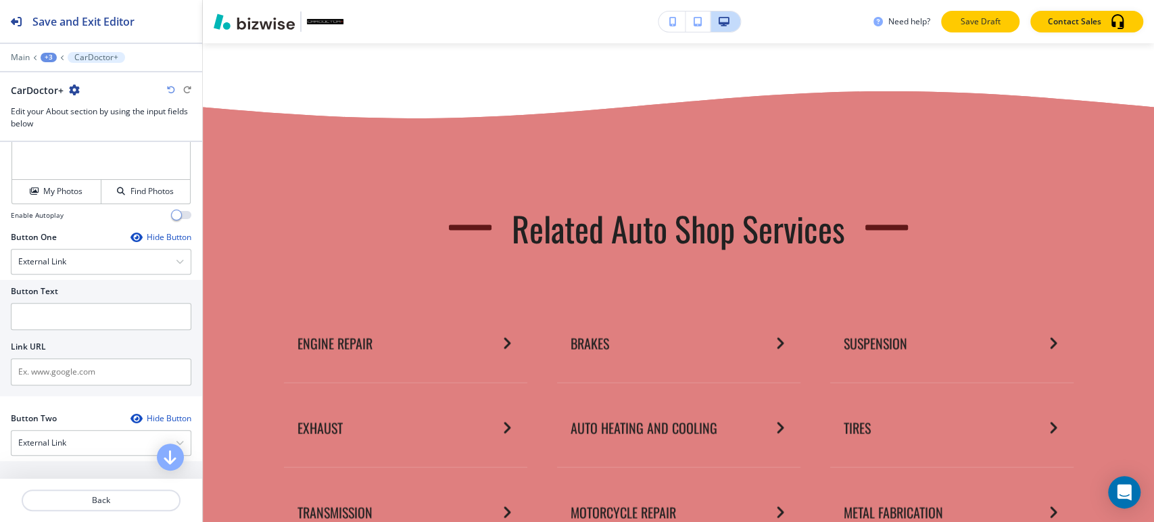
click at [988, 22] on p "Save Draft" at bounding box center [980, 22] width 43 height 12
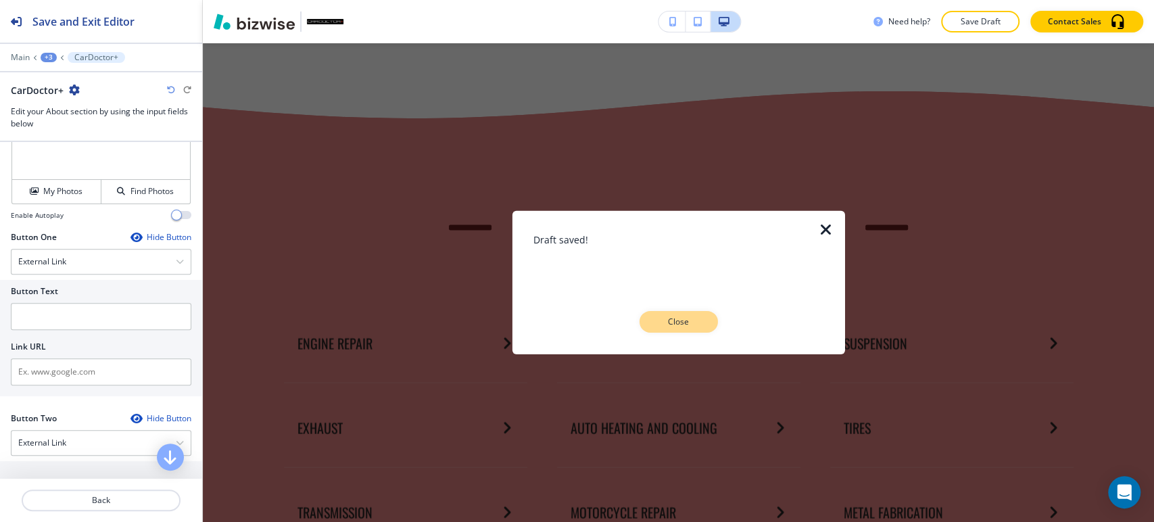
click at [660, 329] on button "Close" at bounding box center [679, 322] width 78 height 22
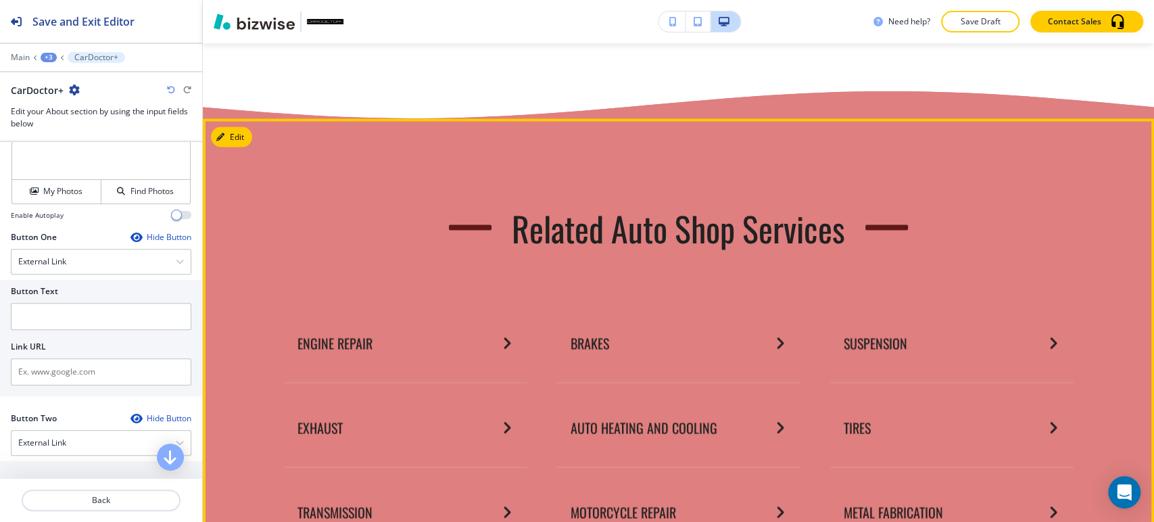
scroll to position [1661, 0]
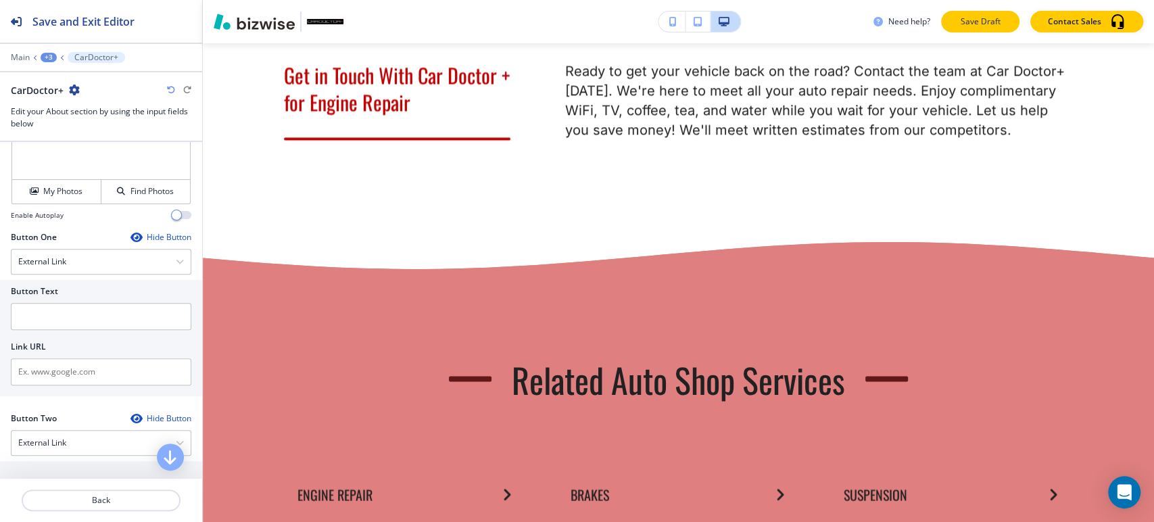
click at [989, 22] on p "Save Draft" at bounding box center [980, 22] width 43 height 12
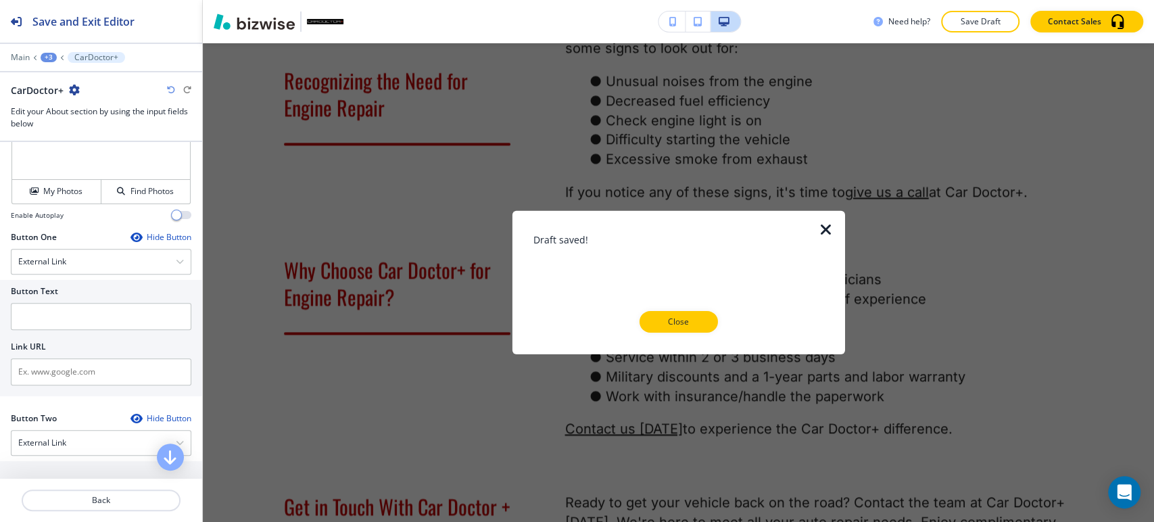
scroll to position [1135, 0]
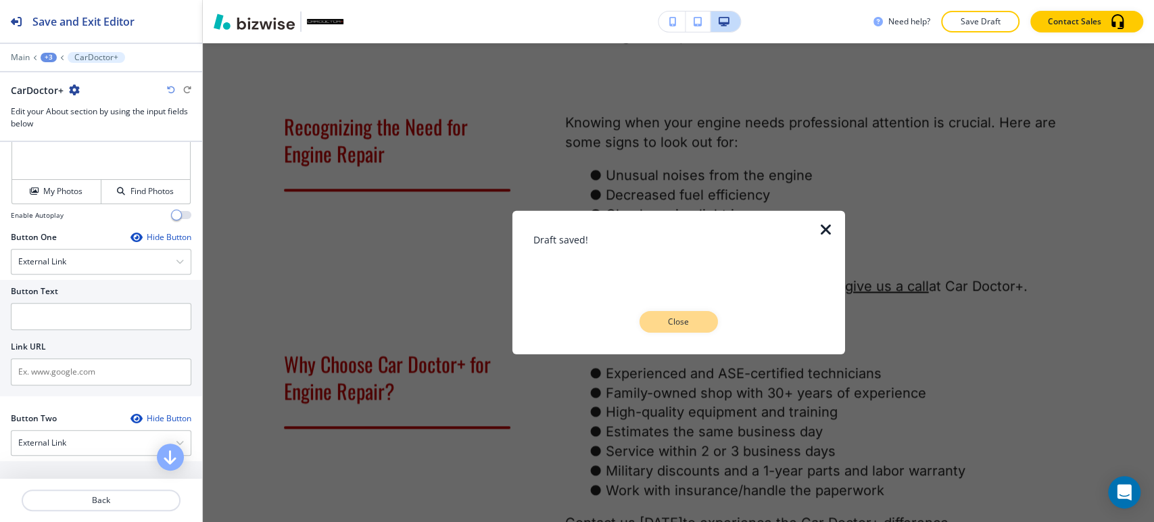
drag, startPoint x: 675, startPoint y: 336, endPoint x: 677, endPoint y: 324, distance: 12.3
click at [675, 335] on div at bounding box center [678, 344] width 289 height 22
click at [679, 321] on p "Close" at bounding box center [678, 322] width 43 height 12
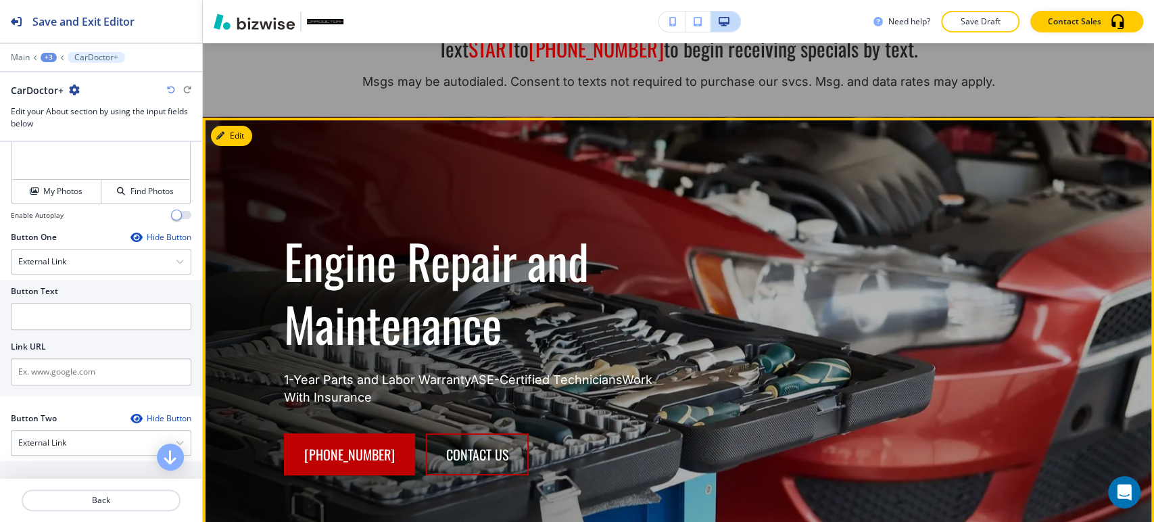
scroll to position [0, 0]
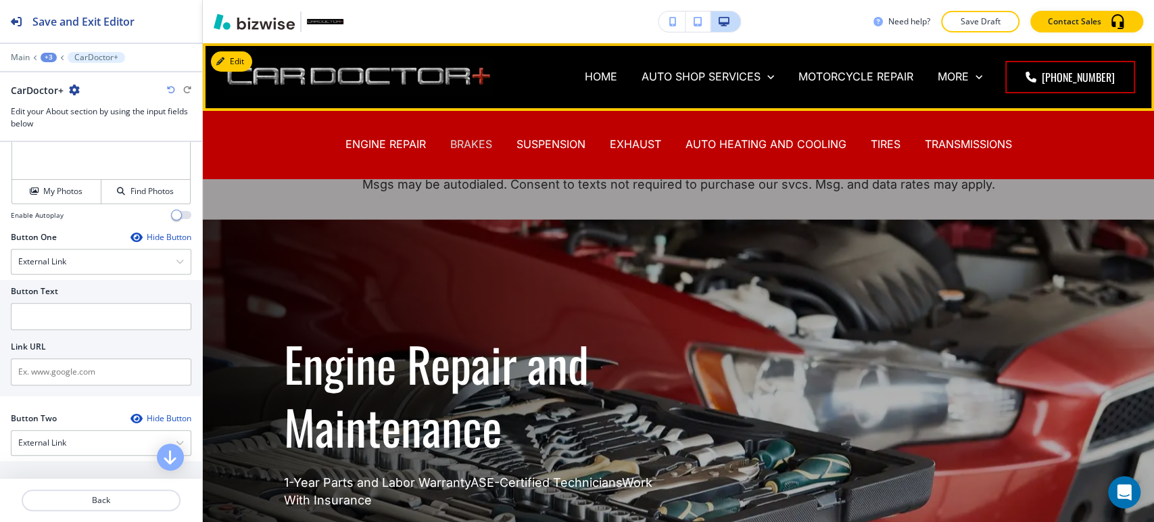
click at [465, 143] on p "BRAKES" at bounding box center [471, 145] width 42 height 16
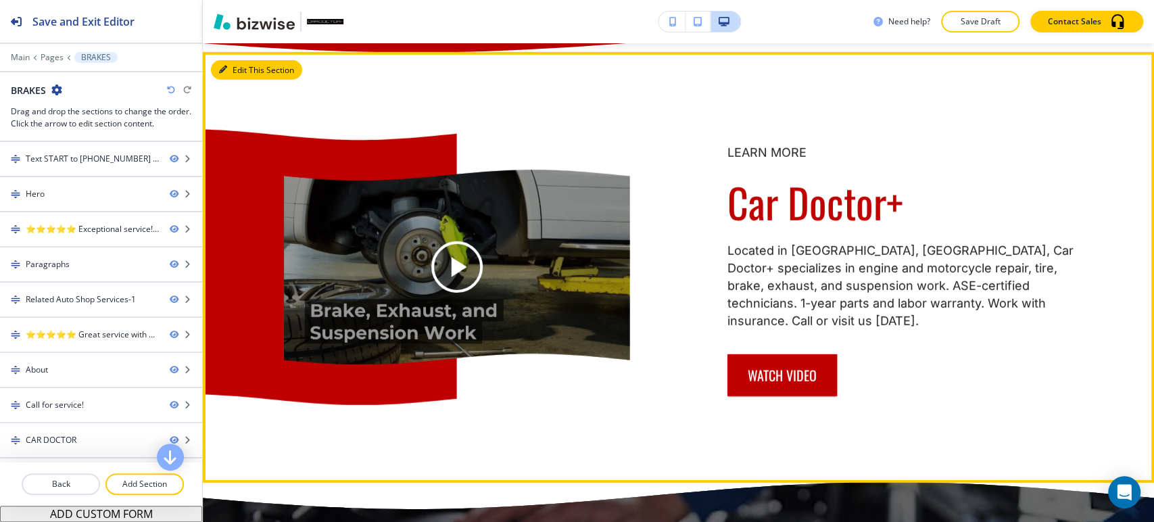
click at [244, 80] on button "Edit This Section" at bounding box center [256, 70] width 91 height 20
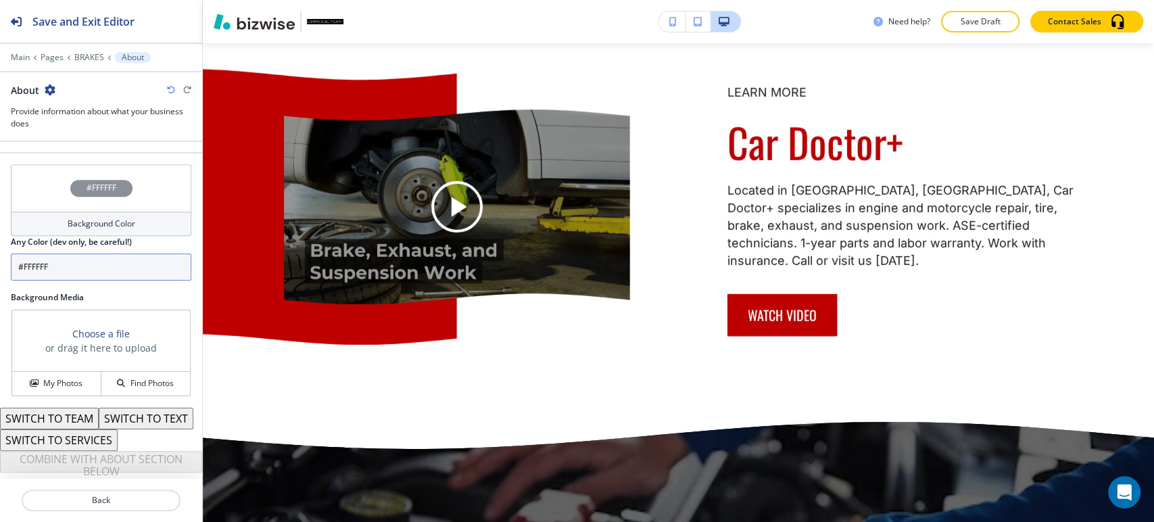
scroll to position [427, 0]
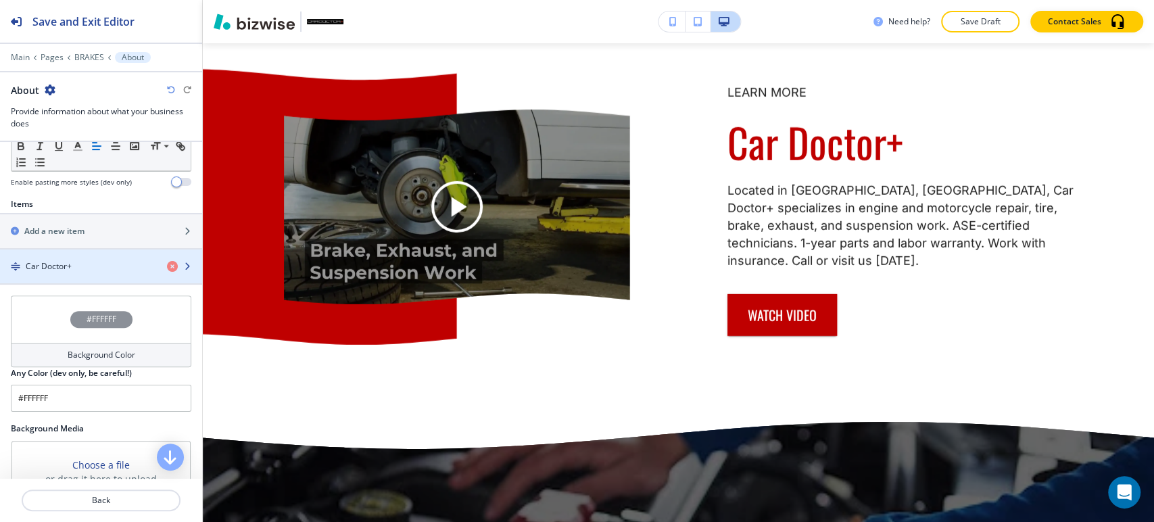
click at [107, 250] on div "button" at bounding box center [101, 255] width 202 height 11
click at [92, 243] on div "button" at bounding box center [101, 242] width 202 height 11
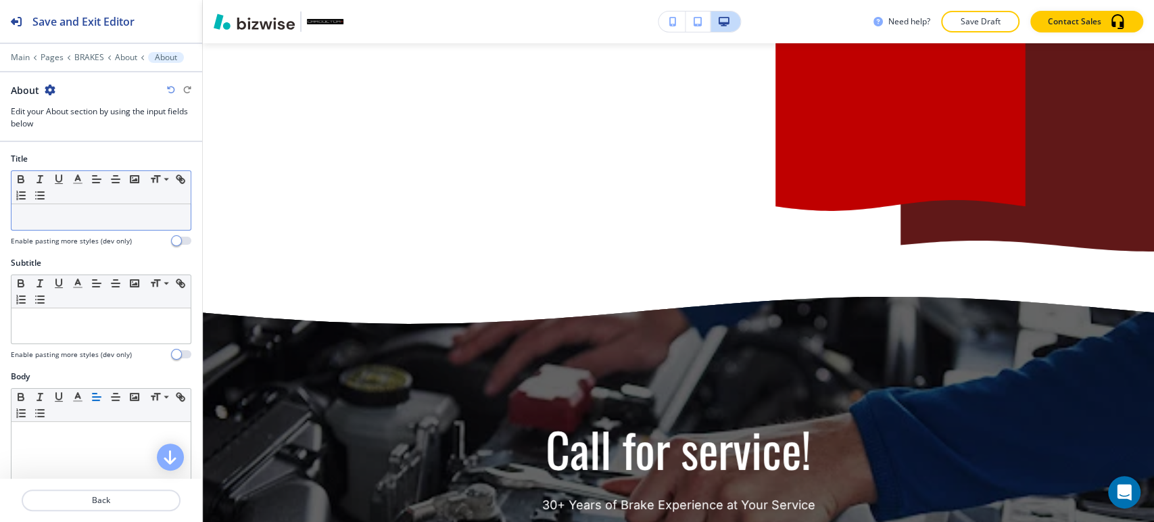
scroll to position [3389, 0]
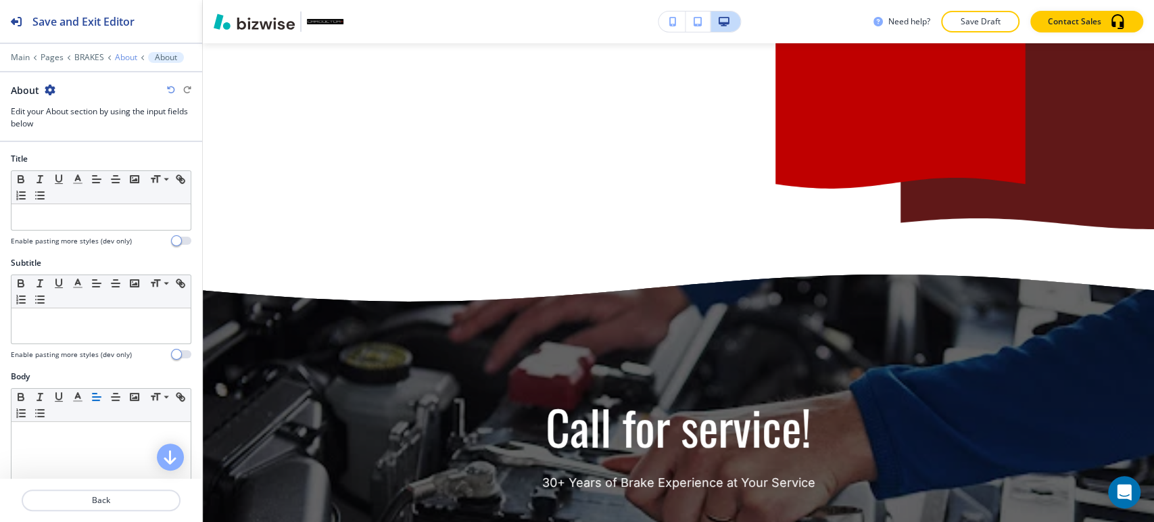
click at [129, 57] on p "About" at bounding box center [126, 57] width 22 height 9
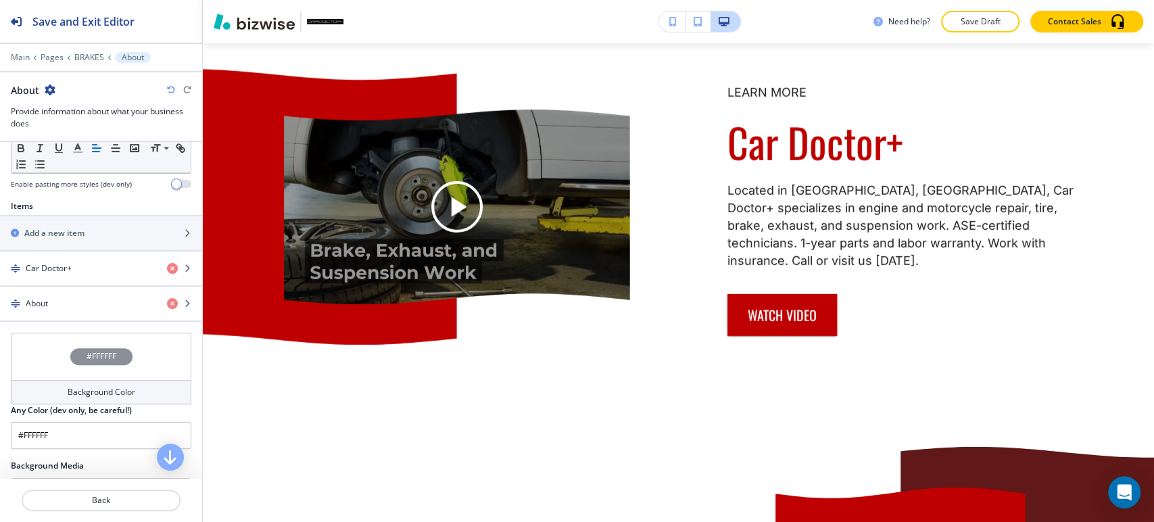
scroll to position [450, 0]
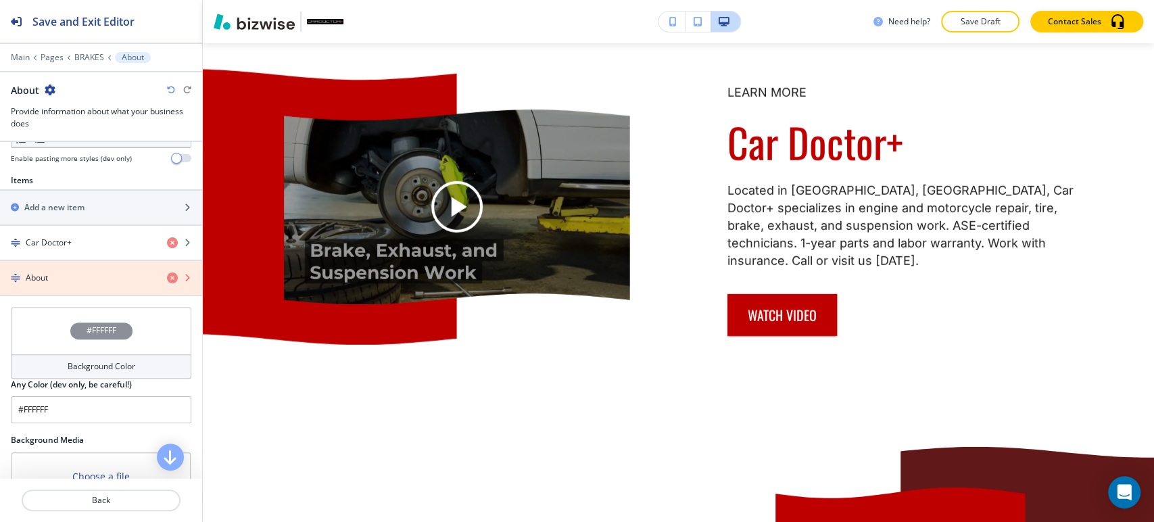
drag, startPoint x: 162, startPoint y: 275, endPoint x: 97, endPoint y: 258, distance: 66.3
click at [167, 275] on icon "button" at bounding box center [172, 278] width 11 height 11
click at [167, 279] on icon "button" at bounding box center [172, 278] width 11 height 11
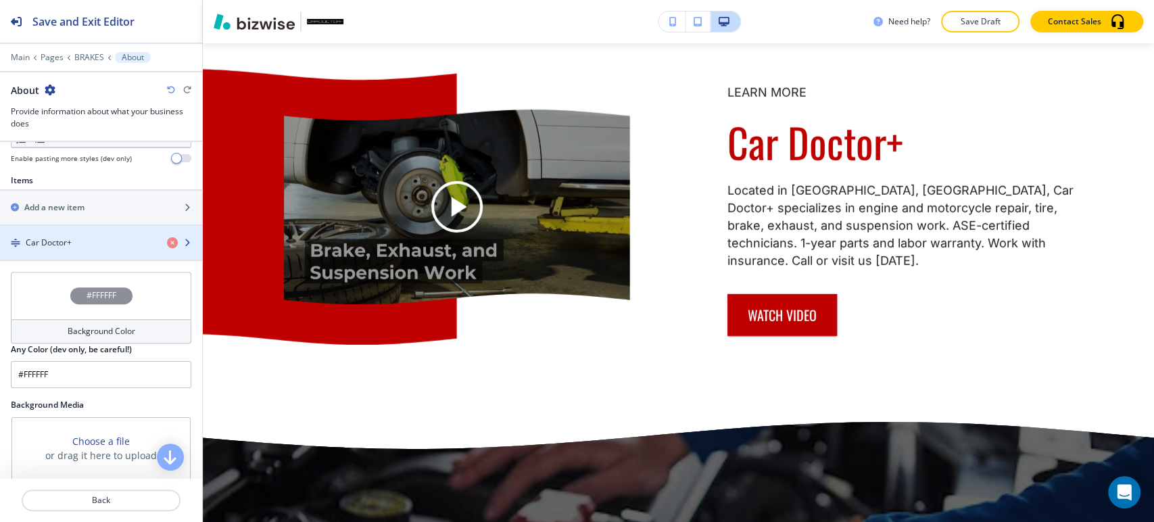
click at [110, 244] on div "Car Doctor+" at bounding box center [78, 243] width 156 height 12
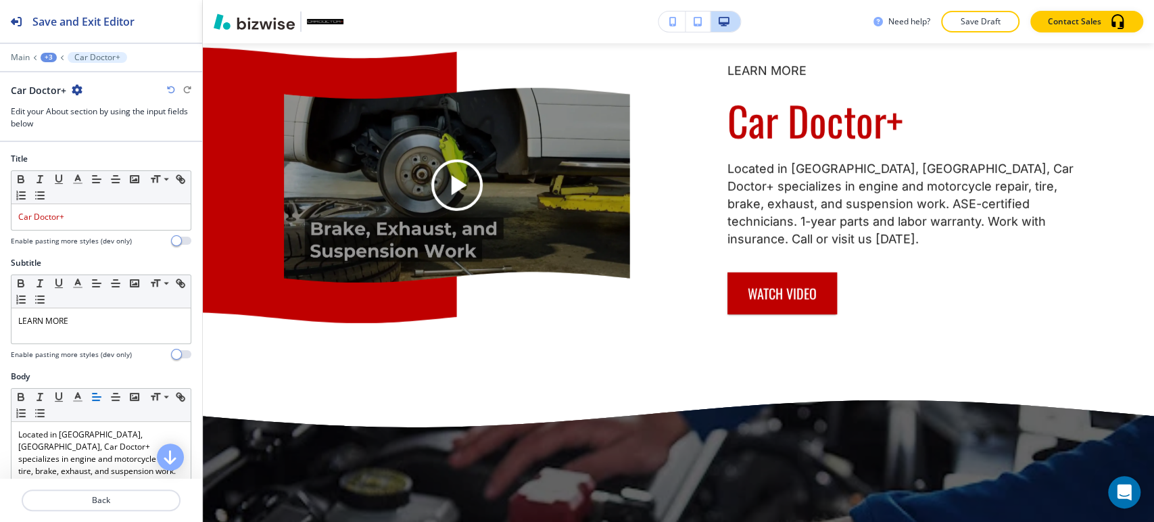
scroll to position [525, 0]
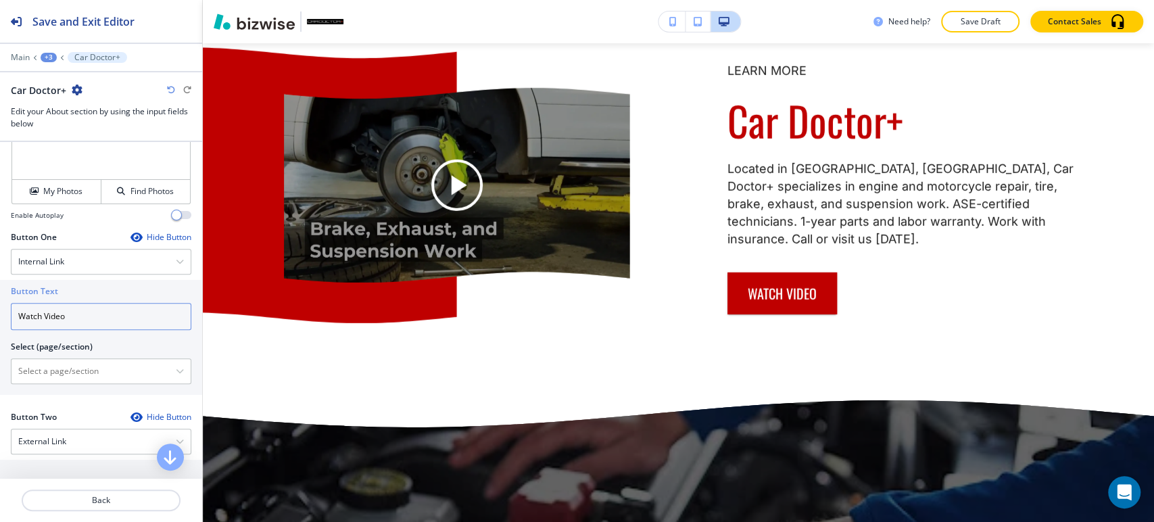
click at [122, 313] on input "Watch Video" at bounding box center [101, 316] width 181 height 27
click at [135, 261] on div "Internal Link" at bounding box center [100, 262] width 179 height 24
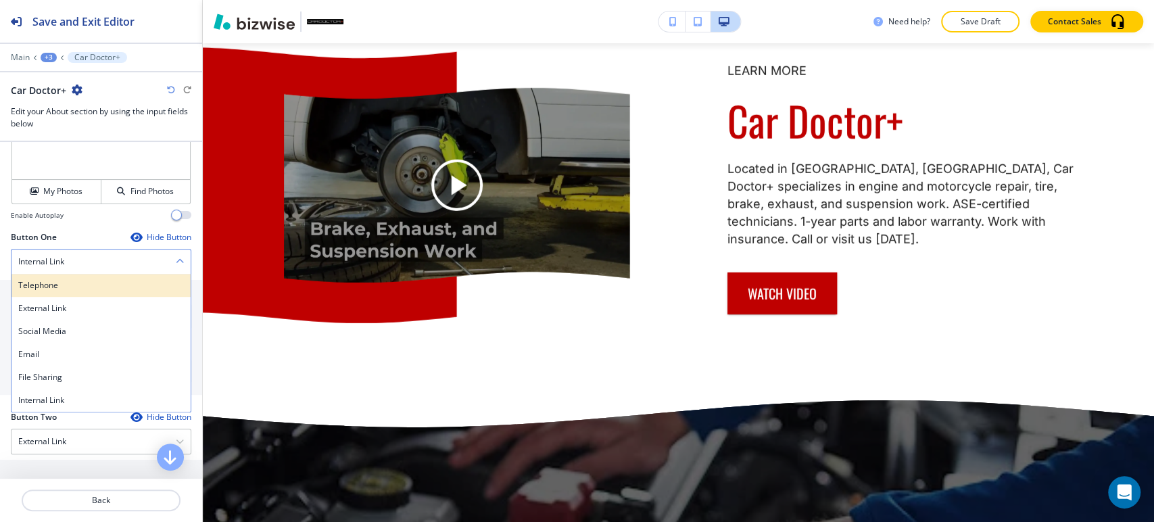
click at [125, 293] on div "Telephone" at bounding box center [100, 285] width 179 height 23
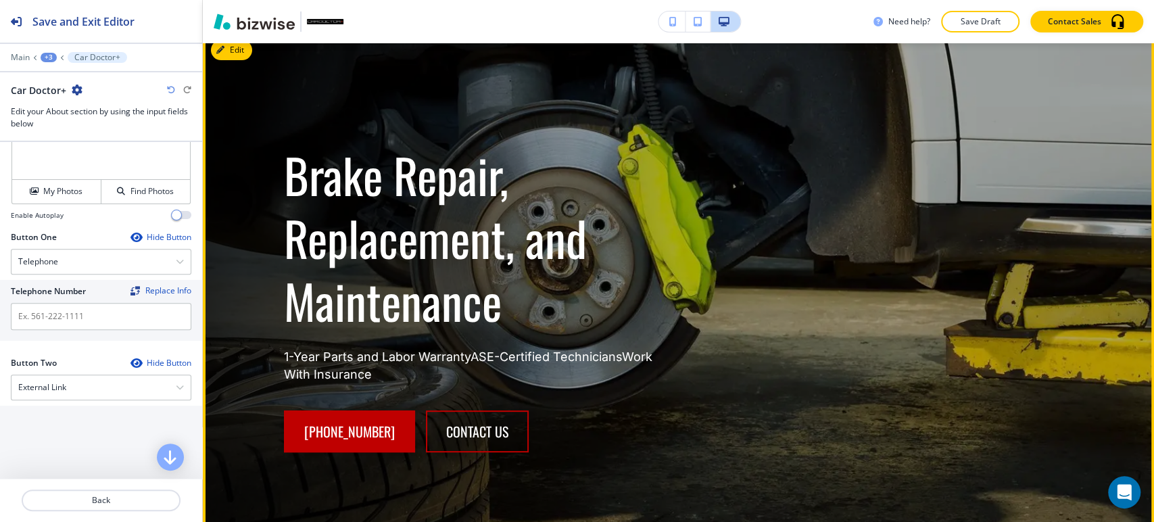
scroll to position [0, 0]
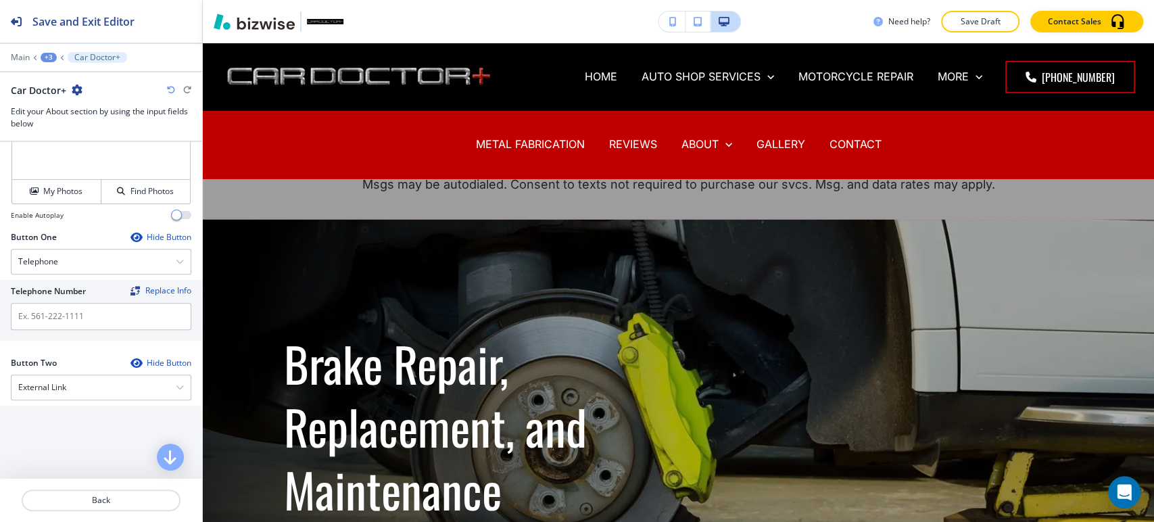
click at [993, 21] on p "Save Draft" at bounding box center [980, 22] width 43 height 12
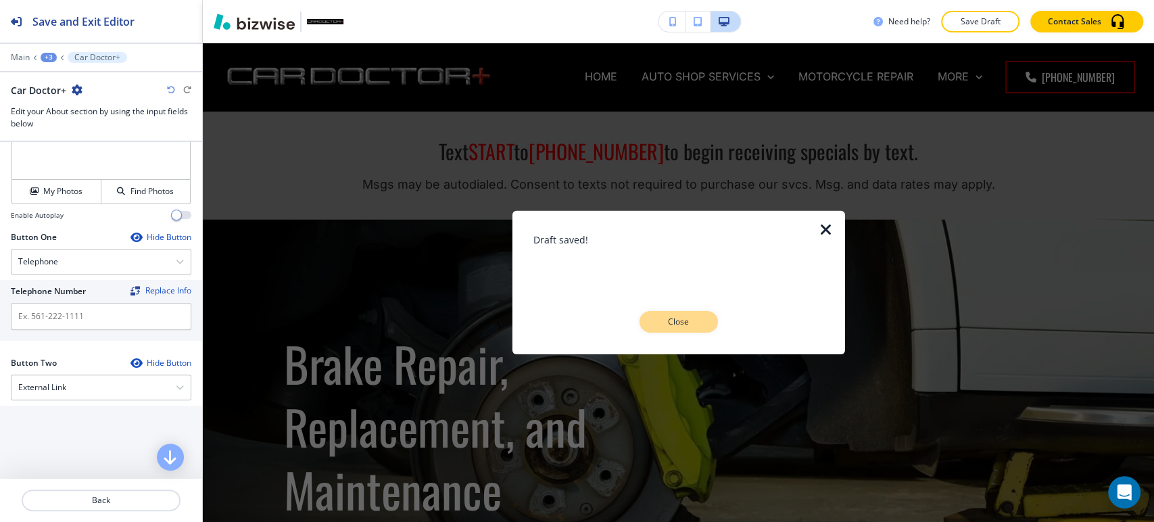
click at [692, 320] on p "Close" at bounding box center [678, 322] width 43 height 12
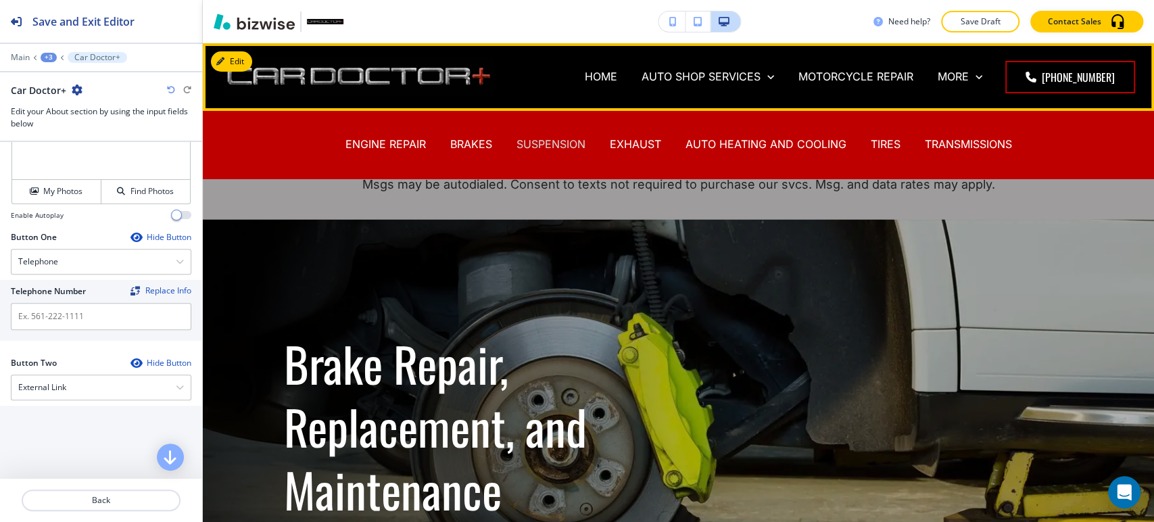
click at [555, 143] on p "SUSPENSION" at bounding box center [551, 145] width 69 height 16
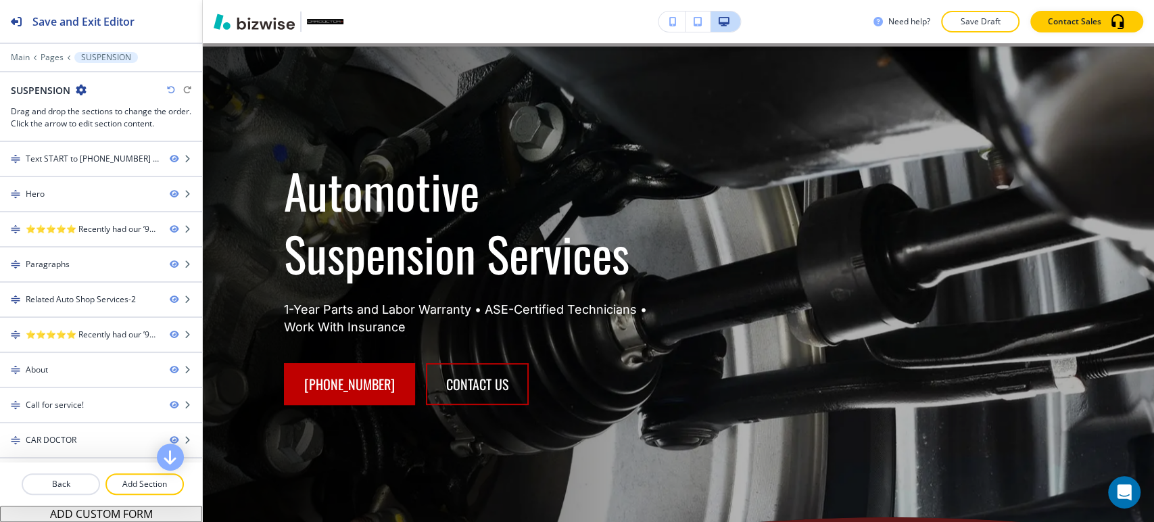
scroll to position [10, 0]
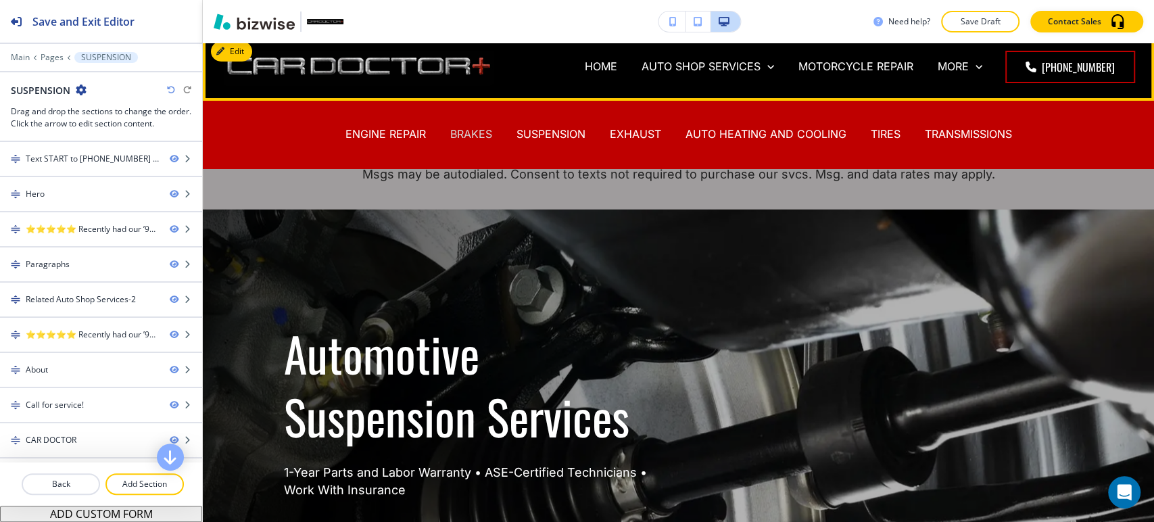
click at [461, 128] on p "BRAKES" at bounding box center [471, 134] width 42 height 16
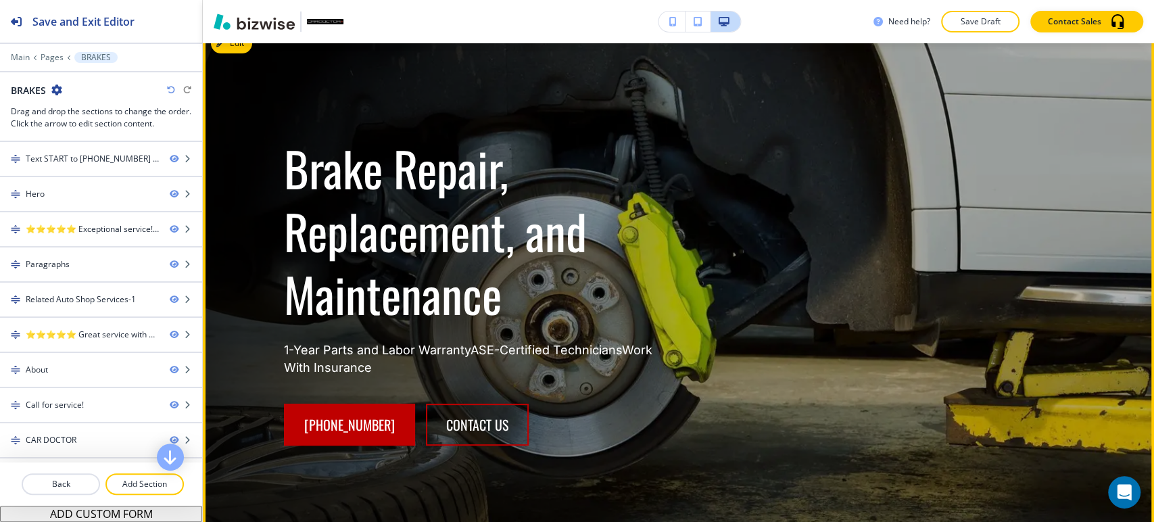
scroll to position [0, 0]
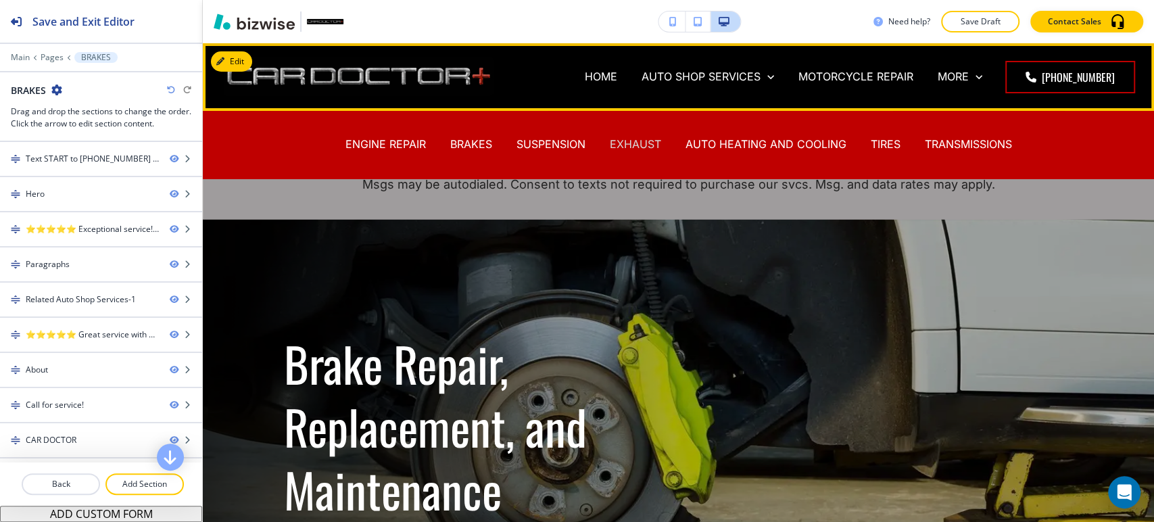
click at [630, 143] on p "EXHAUST" at bounding box center [635, 145] width 51 height 16
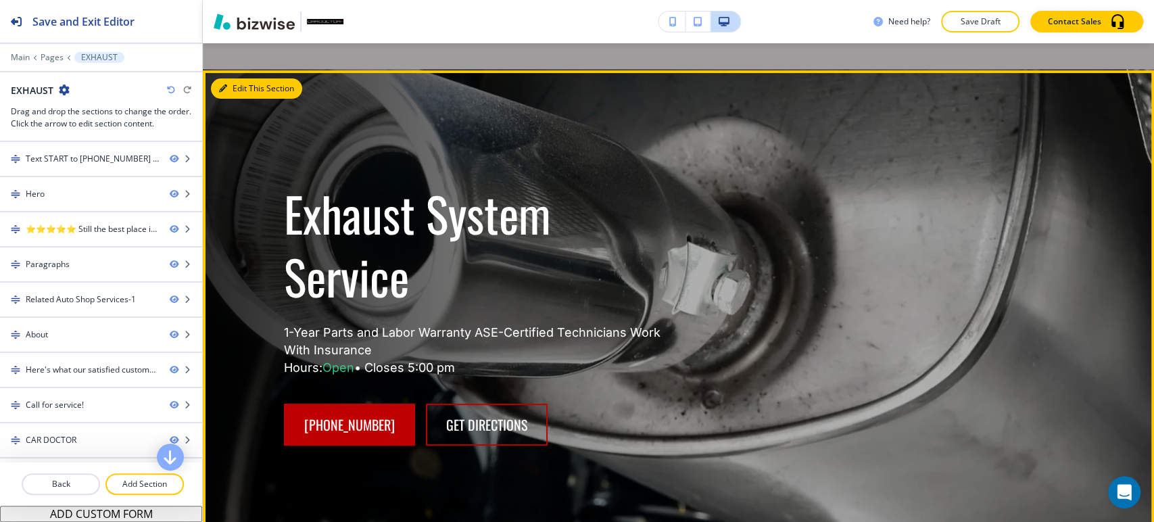
click at [249, 91] on button "Edit This Section" at bounding box center [256, 88] width 91 height 20
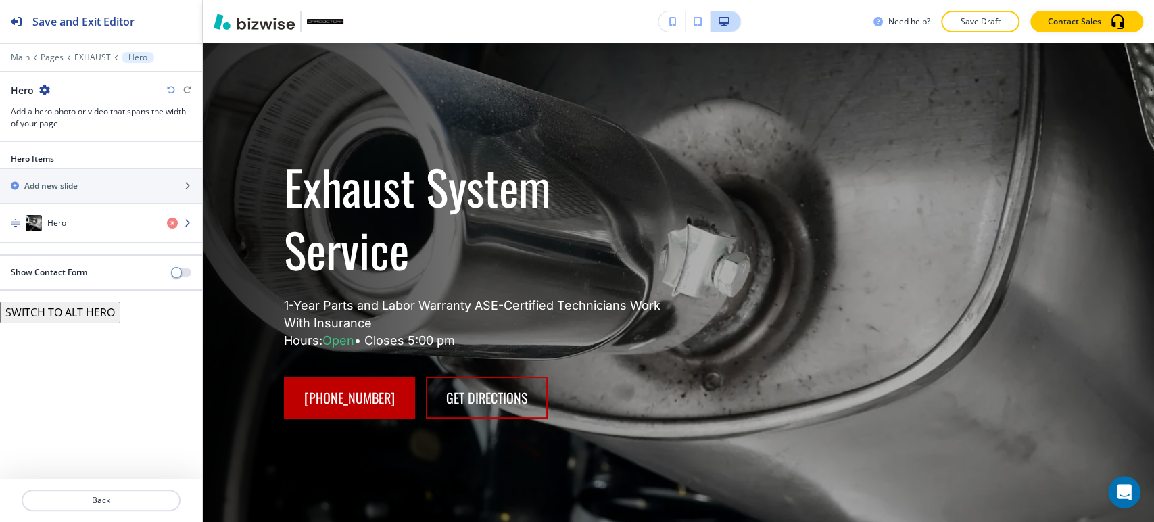
click at [124, 236] on div "button" at bounding box center [101, 236] width 202 height 11
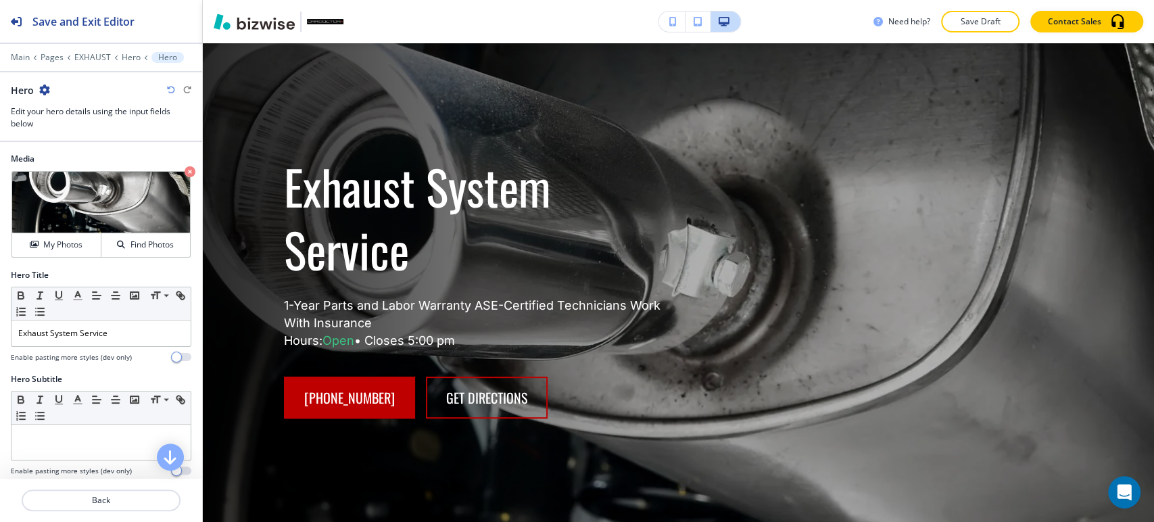
scroll to position [225, 0]
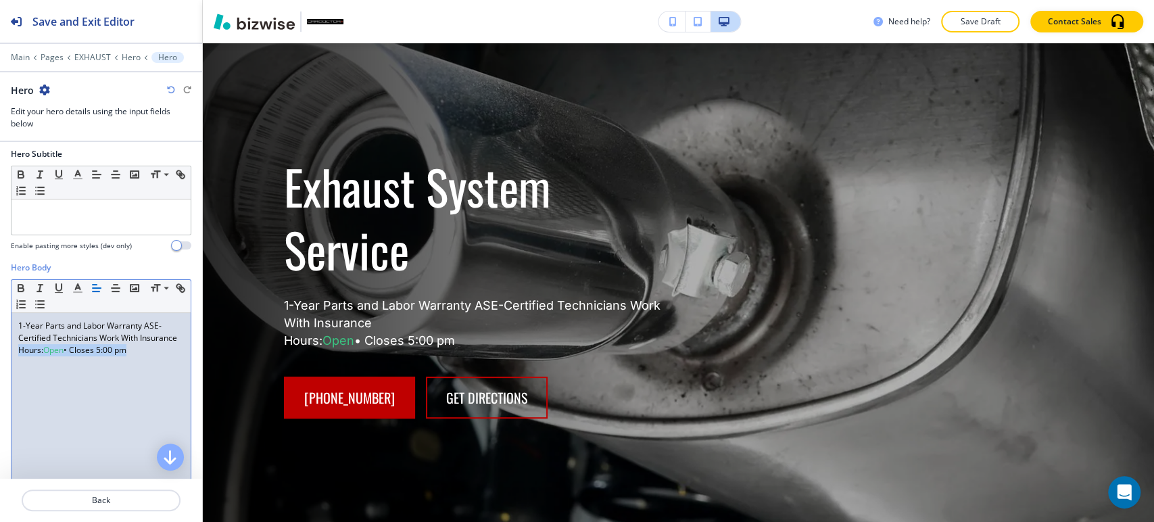
drag, startPoint x: 141, startPoint y: 358, endPoint x: 0, endPoint y: 360, distance: 140.7
click at [0, 360] on div "Hero Body Small Normal Large Huge 1-Year Parts and Labor Warranty ASE-Certified…" at bounding box center [101, 389] width 202 height 254
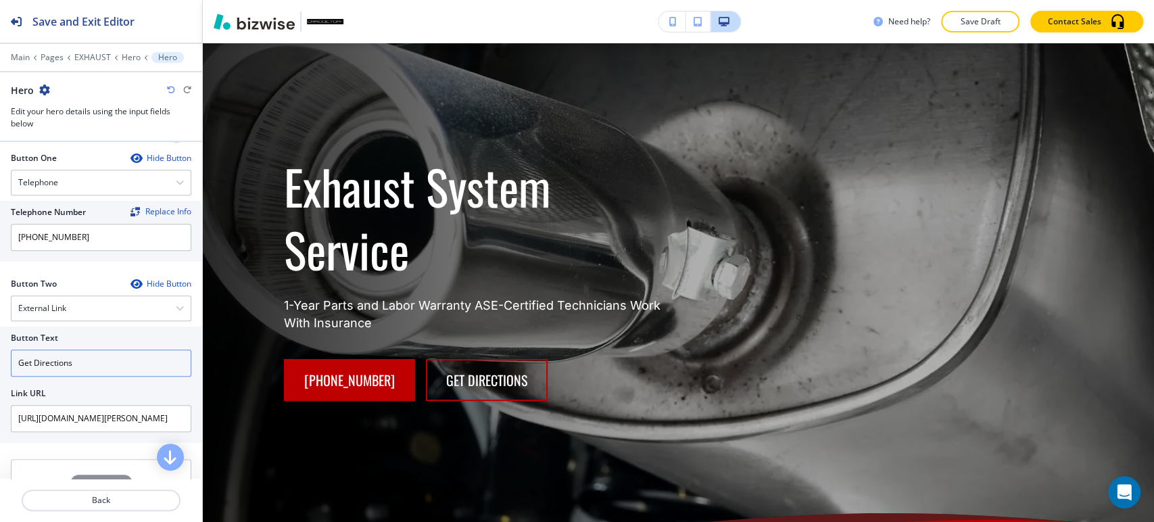
scroll to position [600, 0]
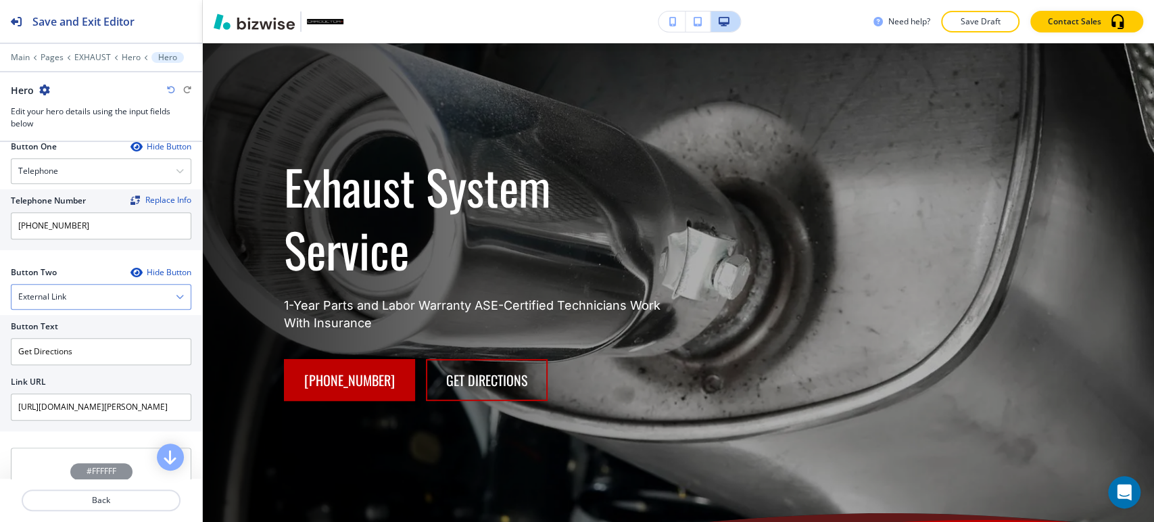
click at [115, 290] on div "External Link" at bounding box center [100, 297] width 179 height 24
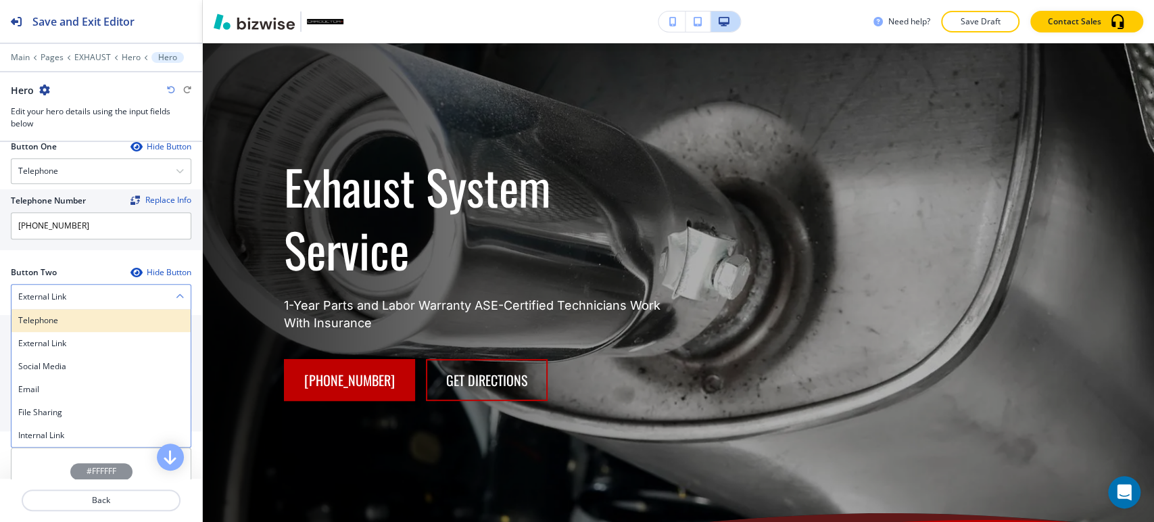
click at [93, 314] on h4 "Telephone" at bounding box center [101, 320] width 166 height 12
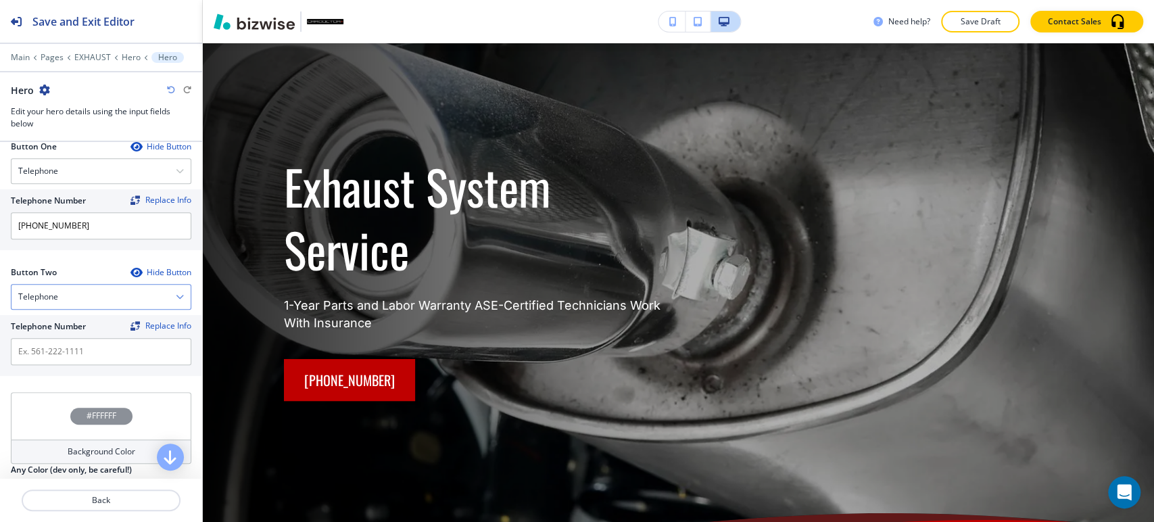
click at [107, 291] on div "Telephone" at bounding box center [100, 297] width 179 height 24
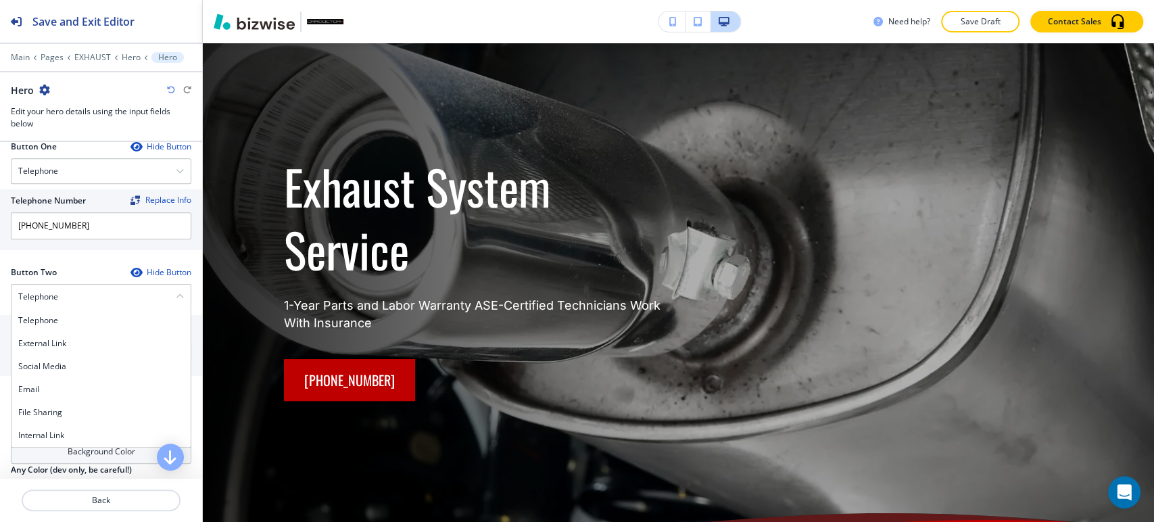
click at [84, 425] on div "Internal Link" at bounding box center [100, 435] width 179 height 23
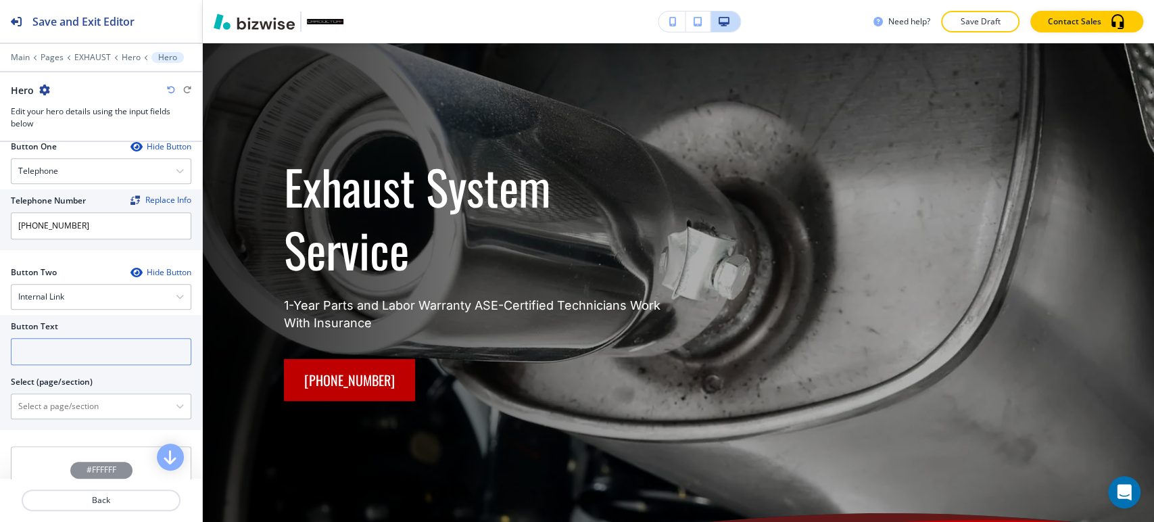
click at [131, 345] on input "text" at bounding box center [101, 351] width 181 height 27
type input "Contact Us"
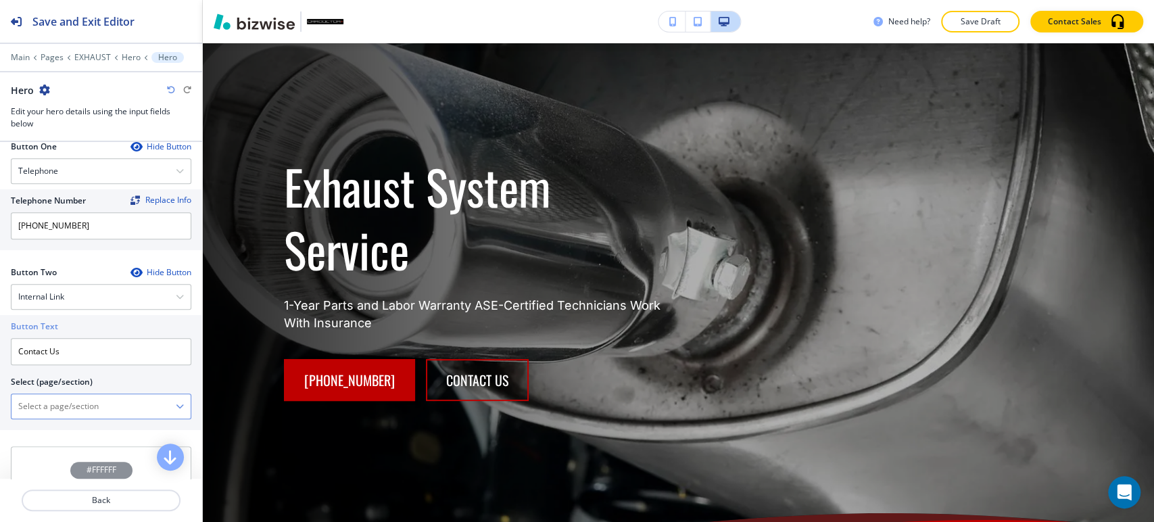
click at [97, 412] on \(page\/section\) "Manual Input" at bounding box center [93, 406] width 164 height 23
type \(page\/section\) "CONTACT"
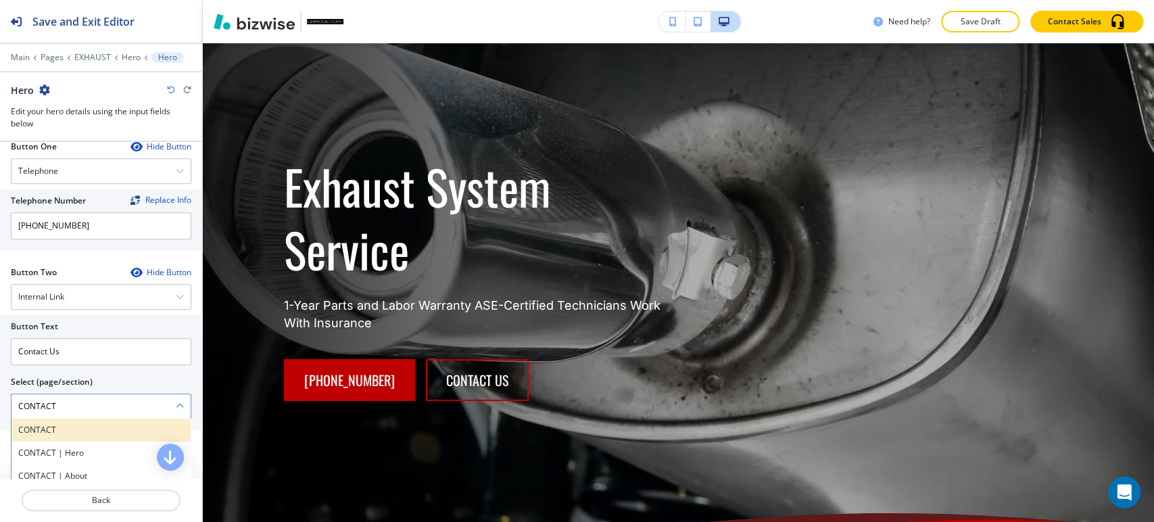
click at [94, 424] on h4 "CONTACT" at bounding box center [101, 430] width 166 height 12
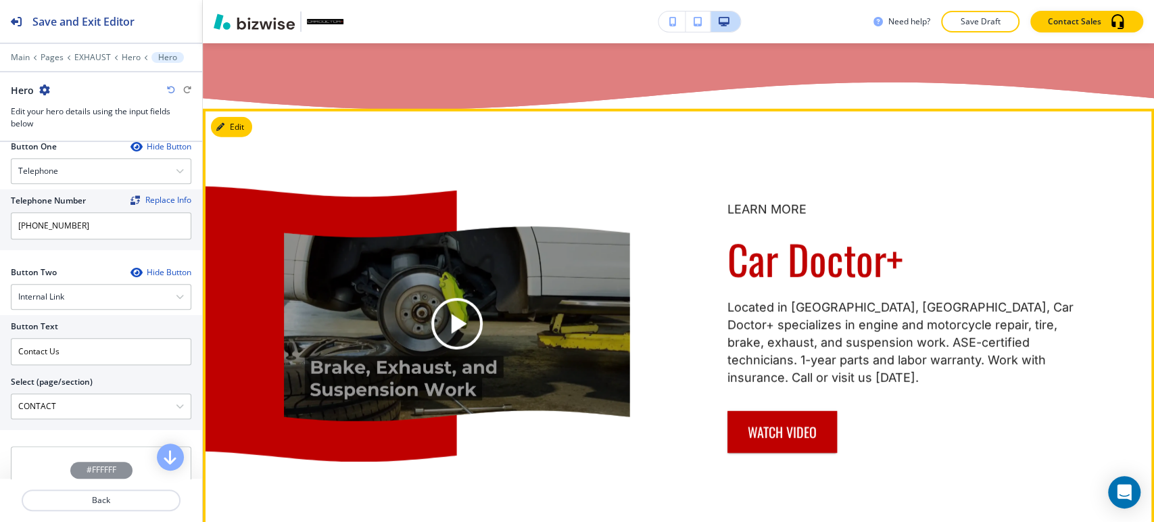
scroll to position [2356, 0]
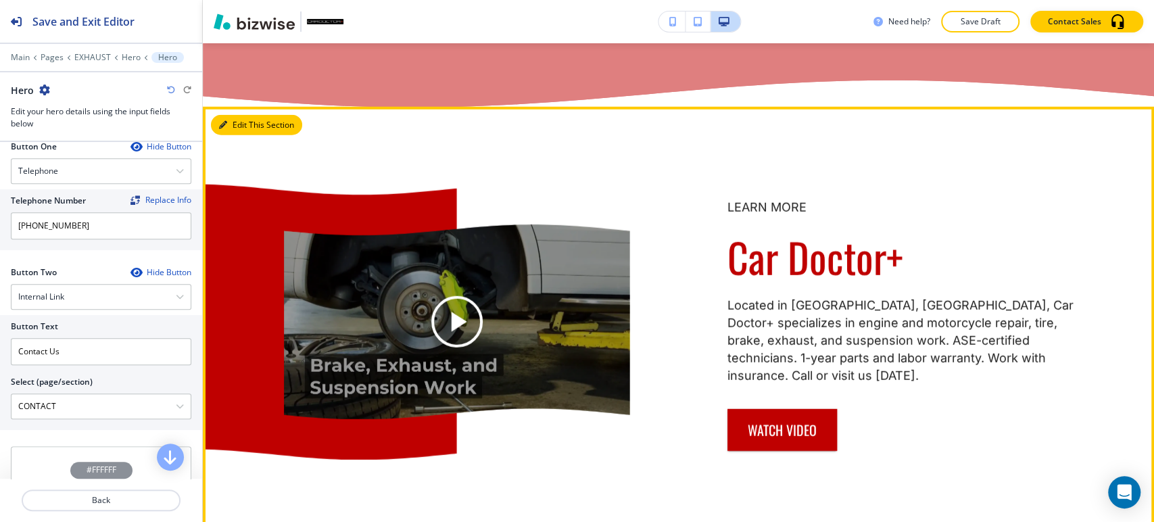
click at [237, 132] on button "Edit This Section" at bounding box center [256, 125] width 91 height 20
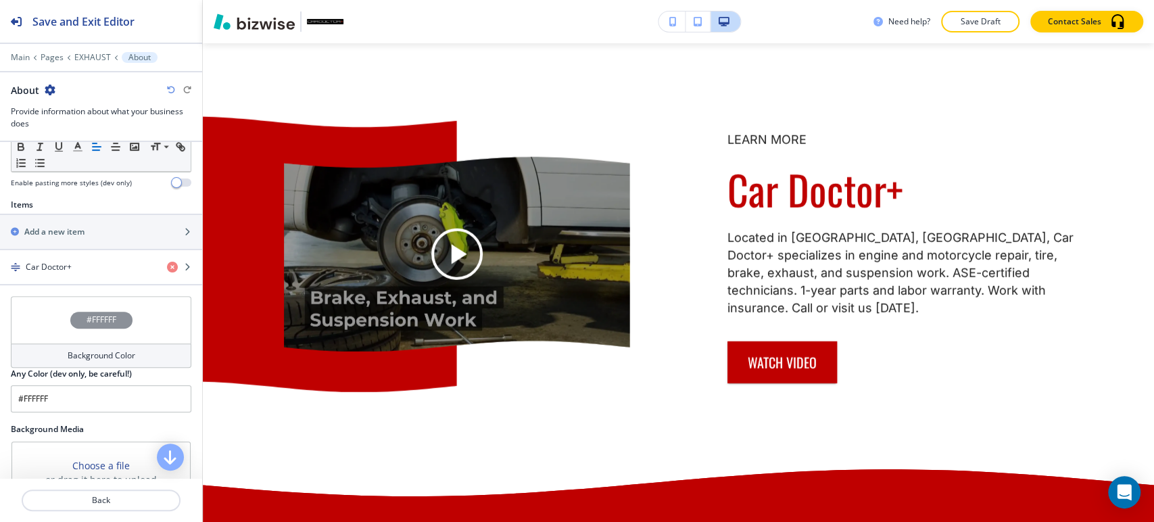
scroll to position [352, 0]
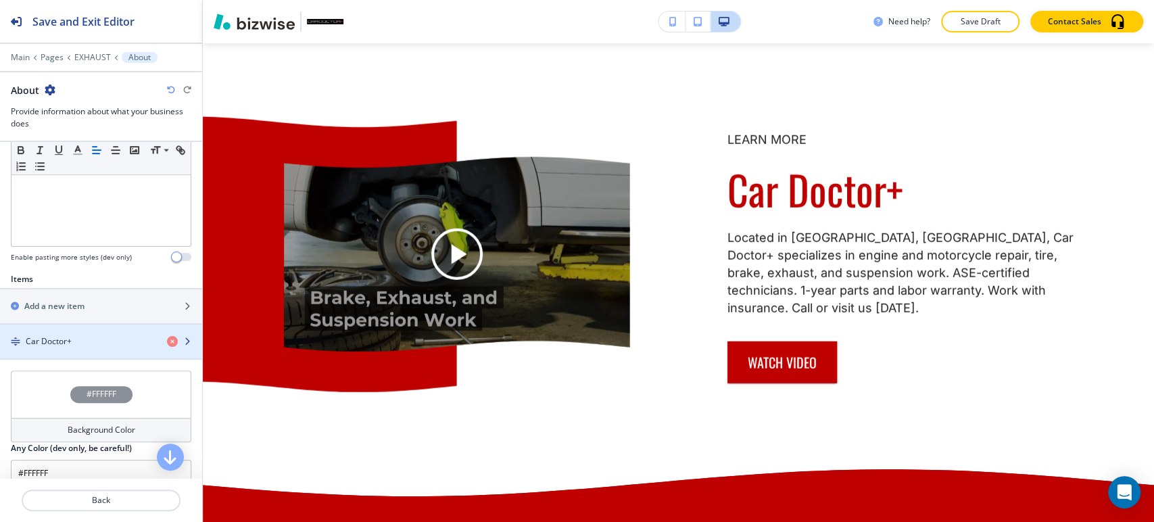
click at [106, 330] on div "button" at bounding box center [101, 330] width 202 height 11
click at [108, 344] on div "Car Doctor+" at bounding box center [78, 341] width 156 height 12
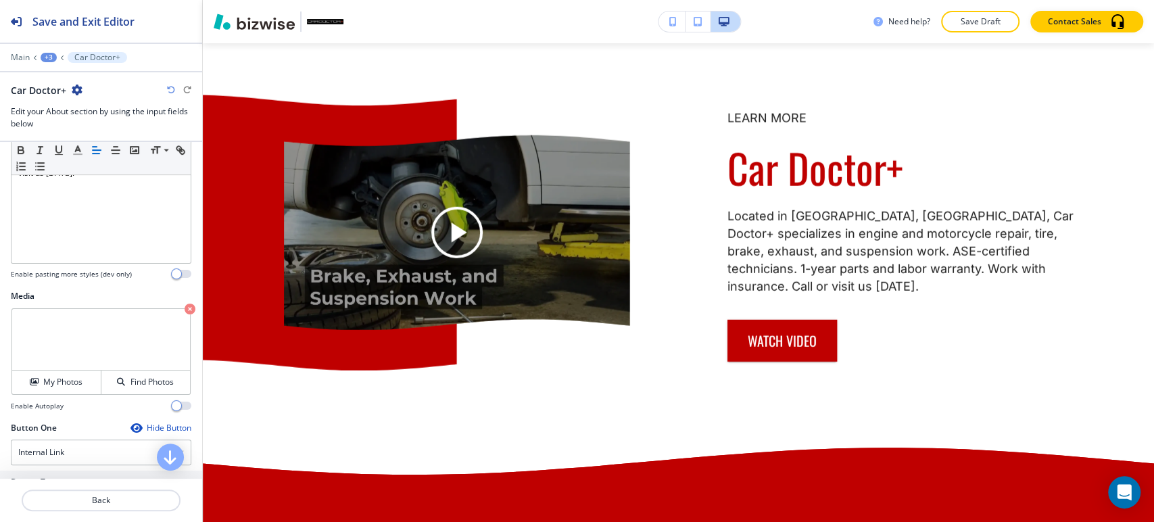
scroll to position [525, 0]
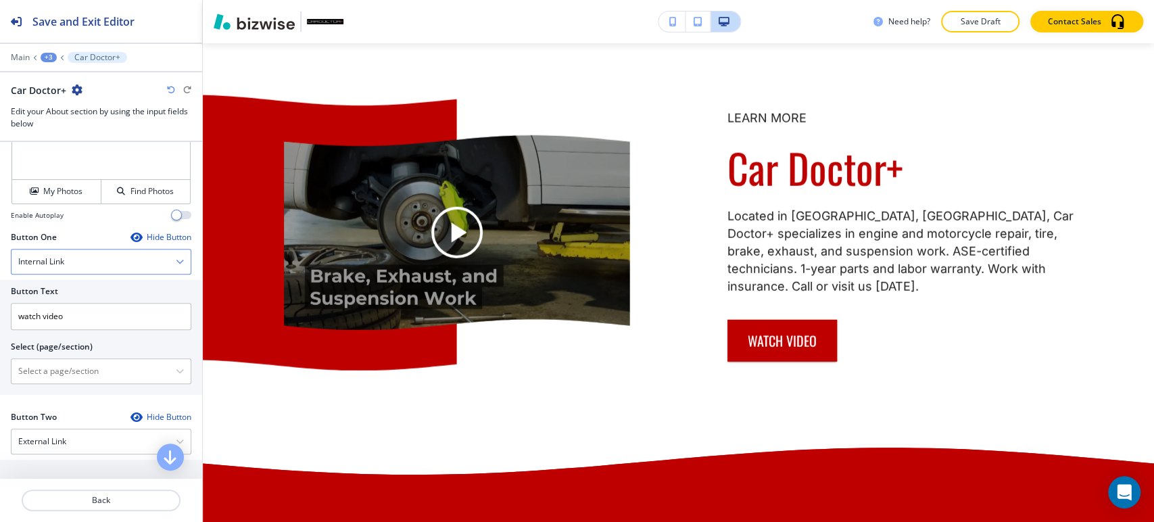
click at [147, 260] on div "Internal Link" at bounding box center [100, 262] width 179 height 24
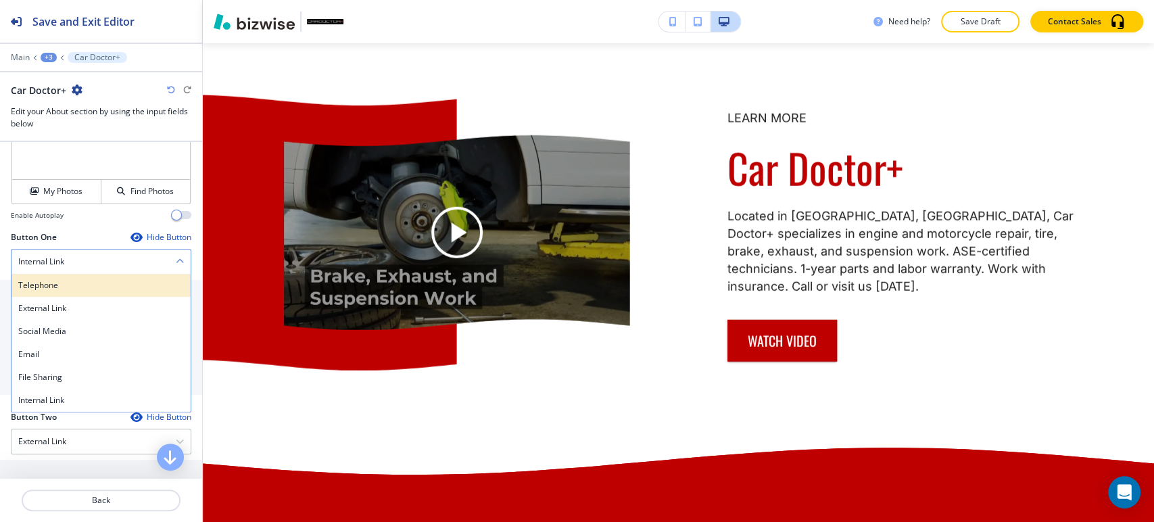
click at [103, 284] on h4 "Telephone" at bounding box center [101, 285] width 166 height 12
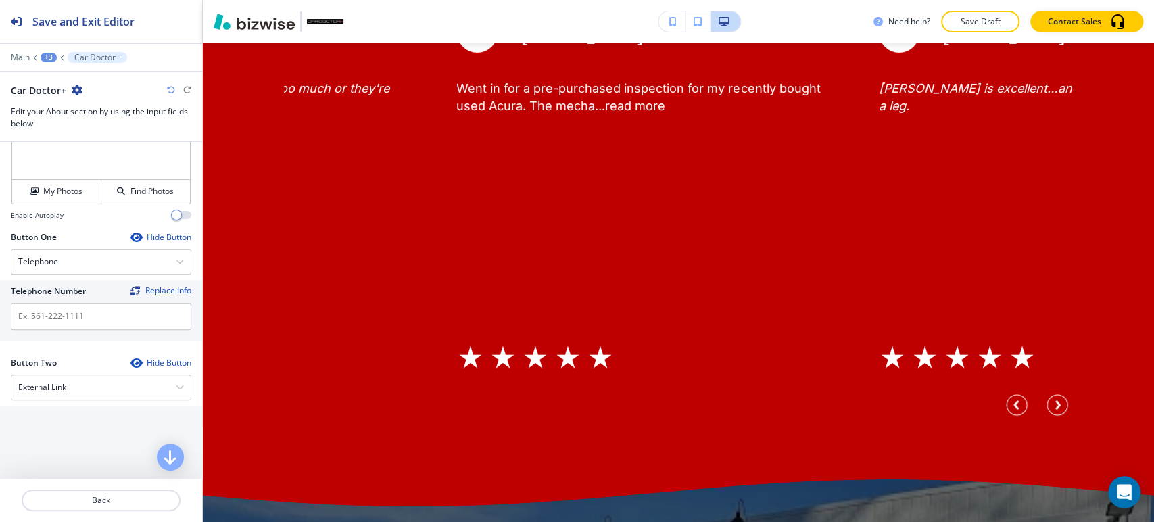
scroll to position [2798, 0]
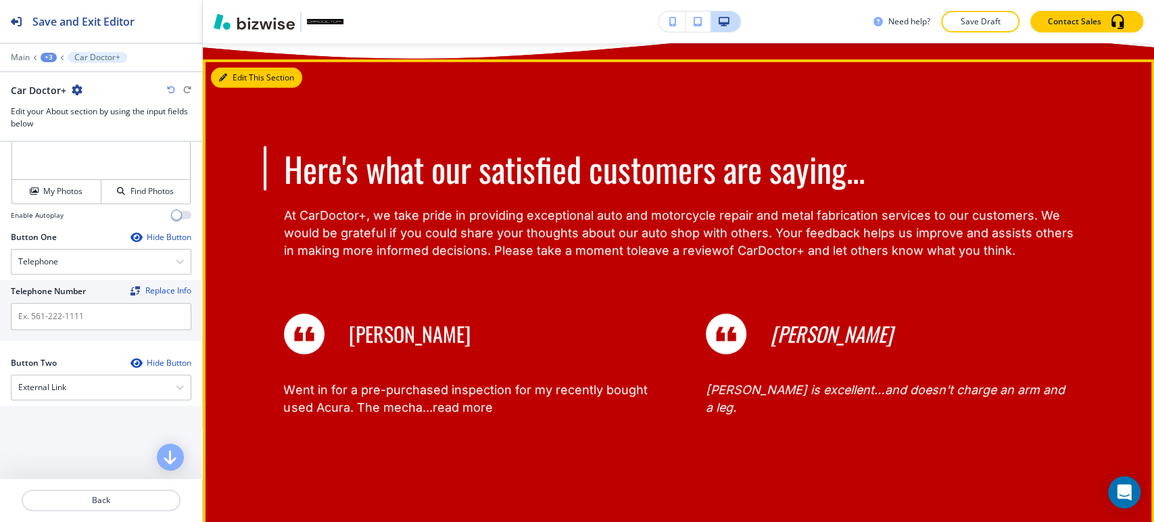
click at [227, 81] on button "Edit This Section" at bounding box center [256, 78] width 91 height 20
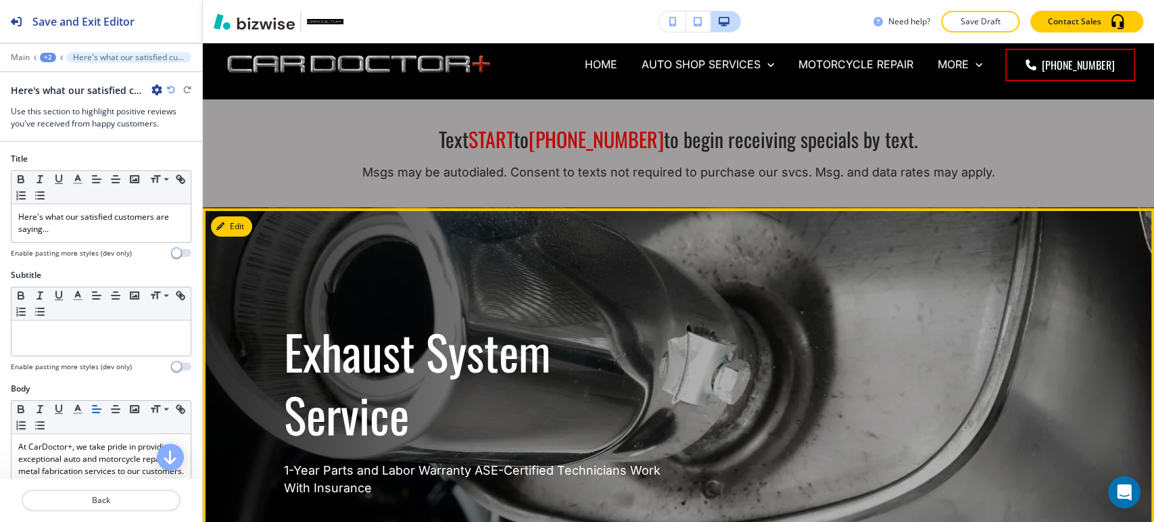
scroll to position [0, 0]
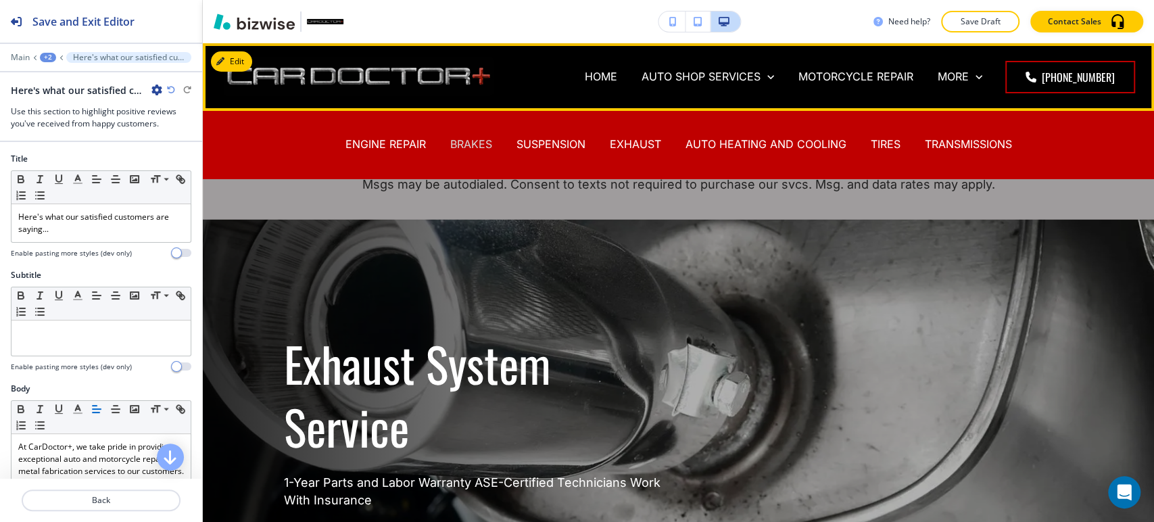
click at [466, 144] on p "BRAKES" at bounding box center [471, 145] width 42 height 16
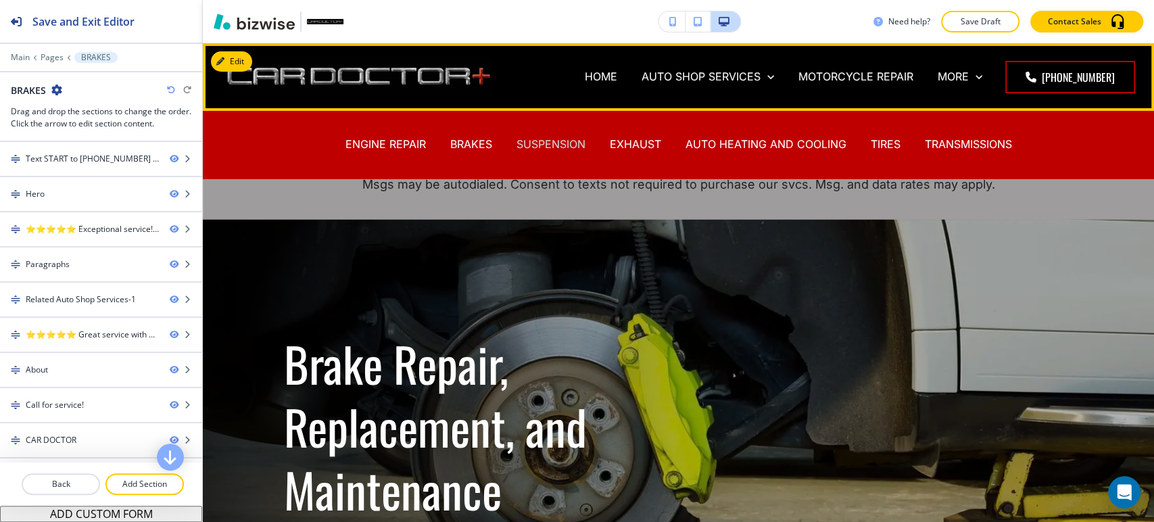
click at [520, 144] on p "SUSPENSION" at bounding box center [551, 145] width 69 height 16
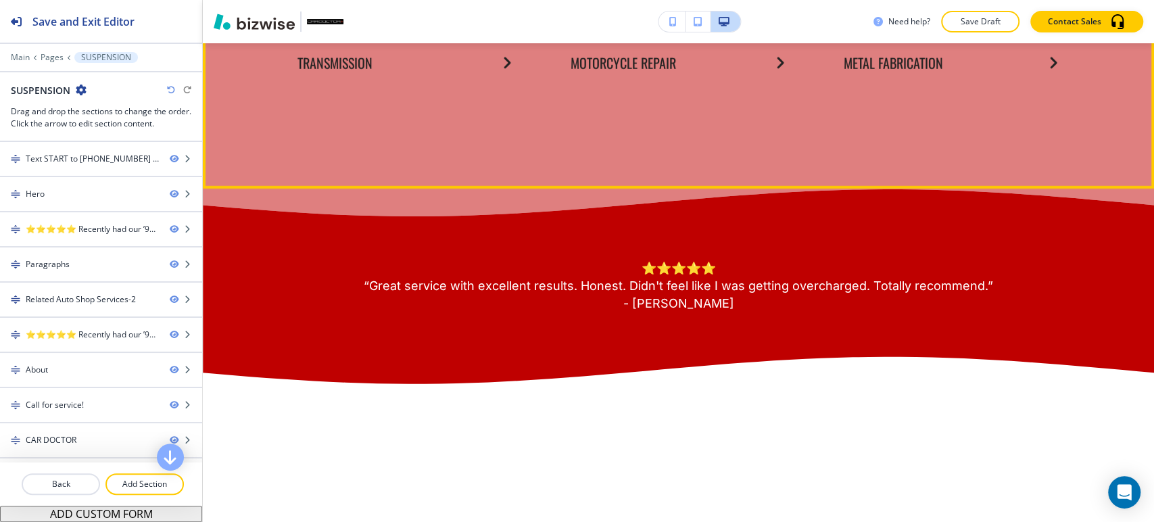
scroll to position [3005, 0]
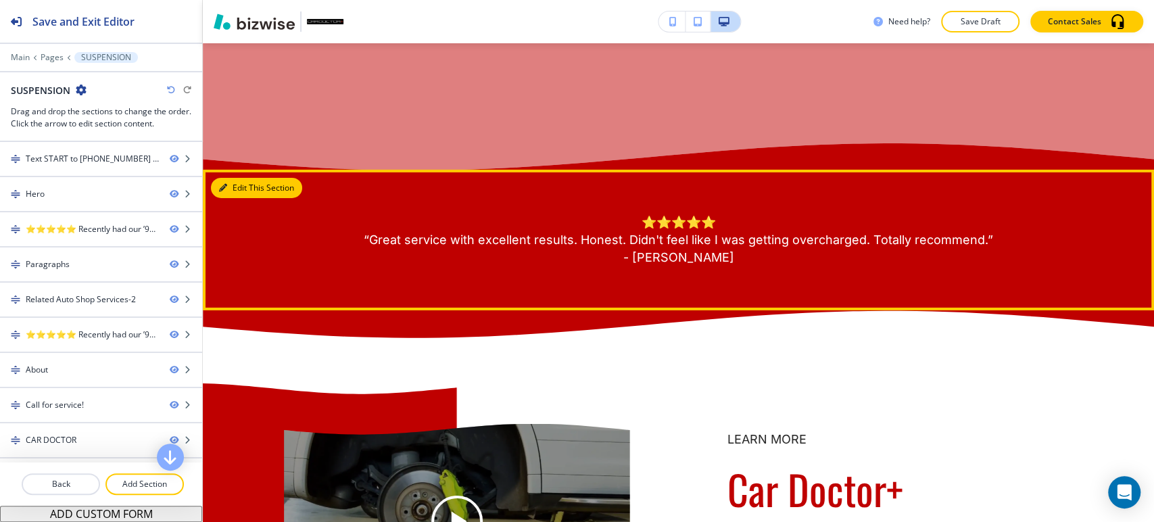
click at [249, 197] on button "Edit This Section" at bounding box center [256, 188] width 91 height 20
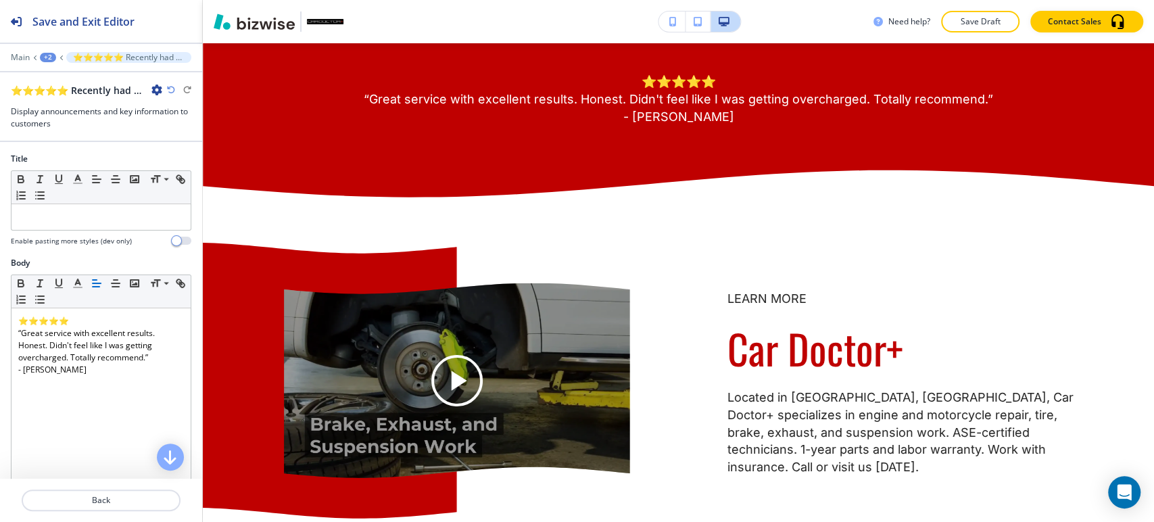
scroll to position [3147, 0]
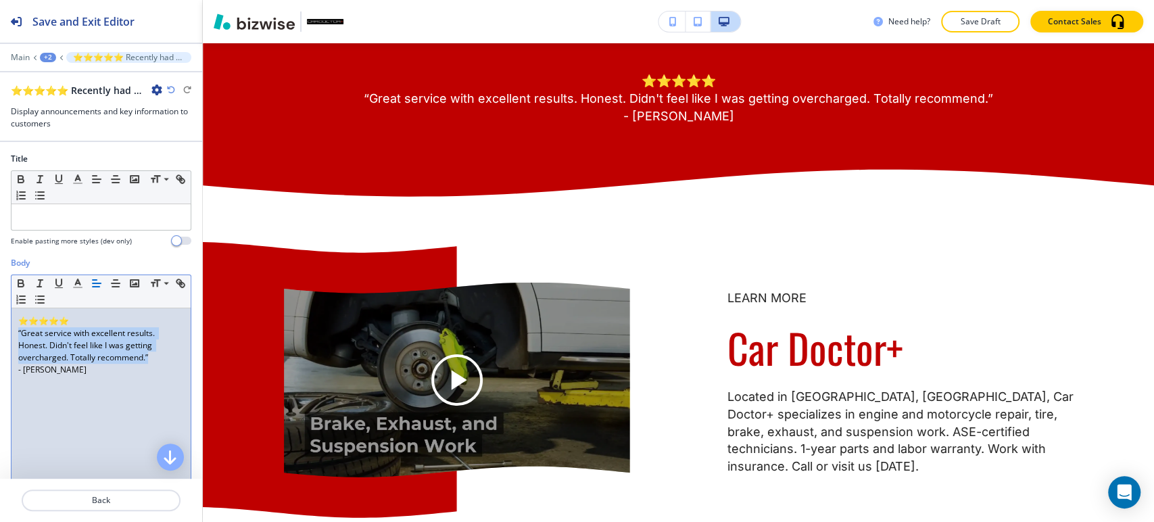
drag, startPoint x: 153, startPoint y: 356, endPoint x: 7, endPoint y: 337, distance: 147.3
click at [7, 337] on div "Body Small Normal Large Huge ⭐⭐⭐⭐⭐ “Great service with excellent results. Hones…" at bounding box center [101, 384] width 202 height 254
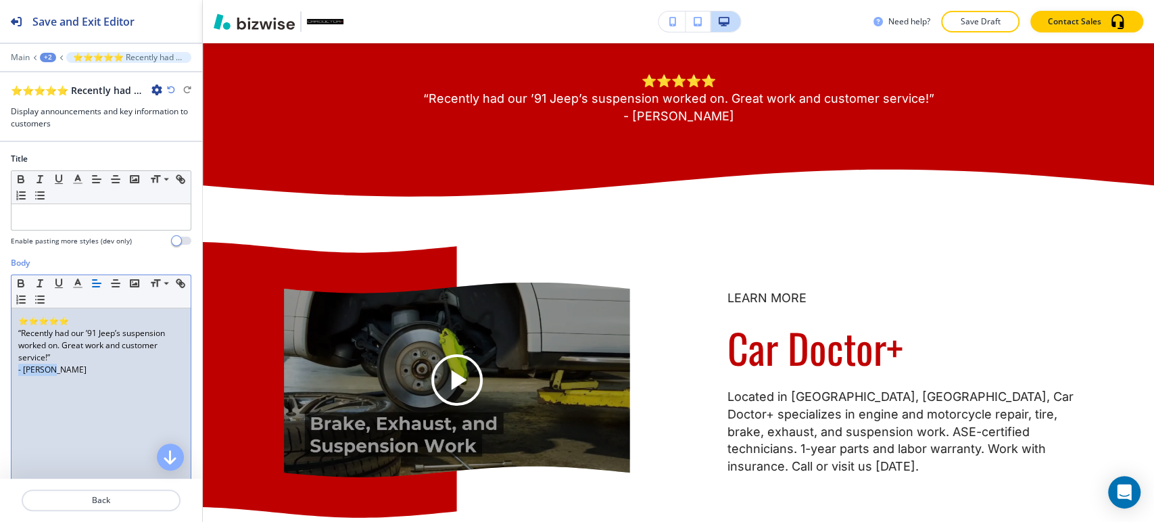
drag, startPoint x: 76, startPoint y: 362, endPoint x: 0, endPoint y: 367, distance: 76.5
click at [0, 367] on div "Body Small Normal Large Huge ⭐⭐⭐⭐⭐ “Recently had our ’91 Jeep’s suspension work…" at bounding box center [101, 384] width 202 height 254
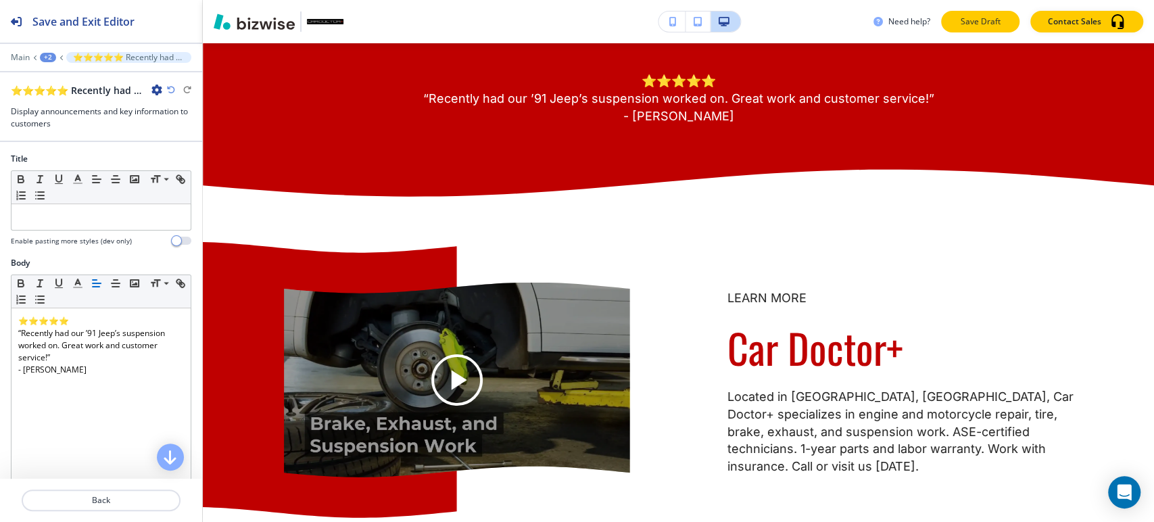
click at [989, 17] on p "Save Draft" at bounding box center [980, 22] width 43 height 12
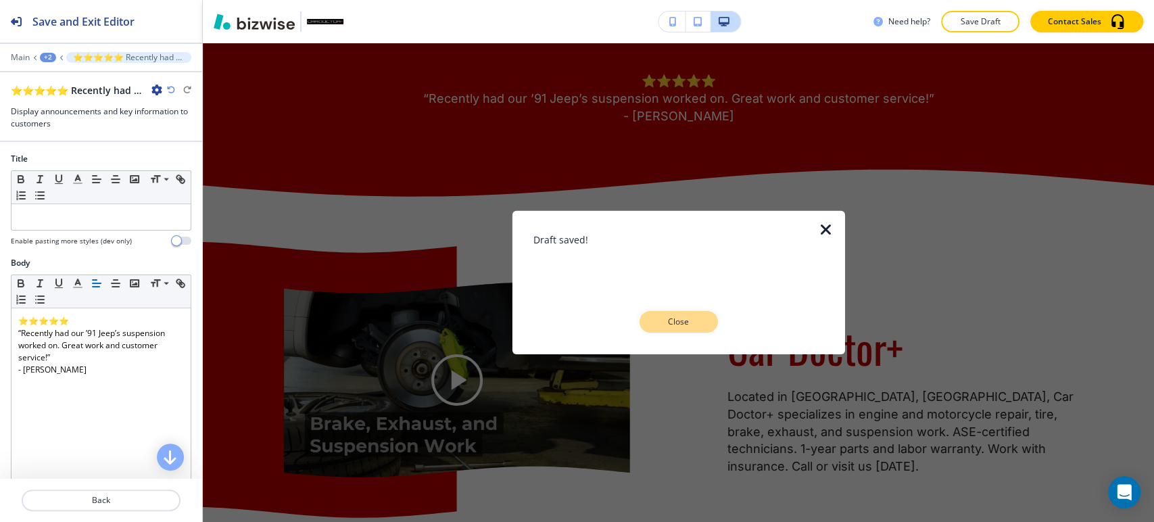
click at [703, 326] on button "Close" at bounding box center [679, 322] width 78 height 22
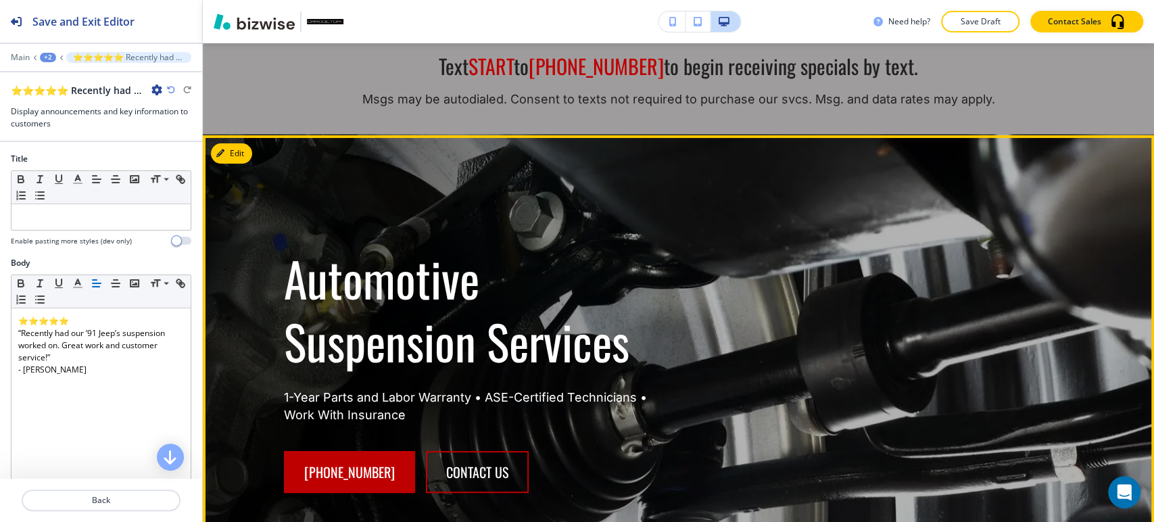
scroll to position [0, 0]
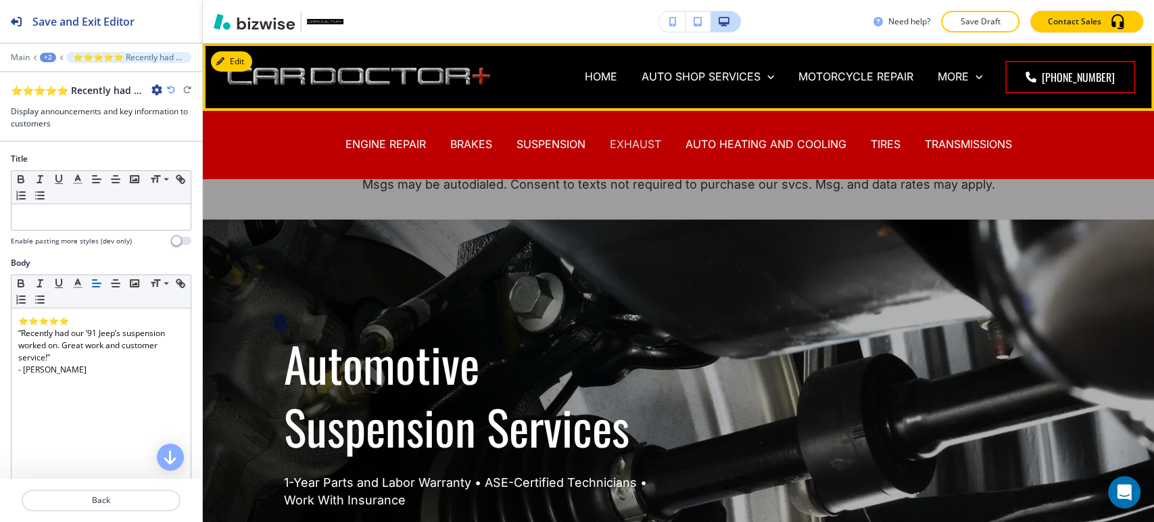
click at [644, 145] on p "EXHAUST" at bounding box center [635, 145] width 51 height 16
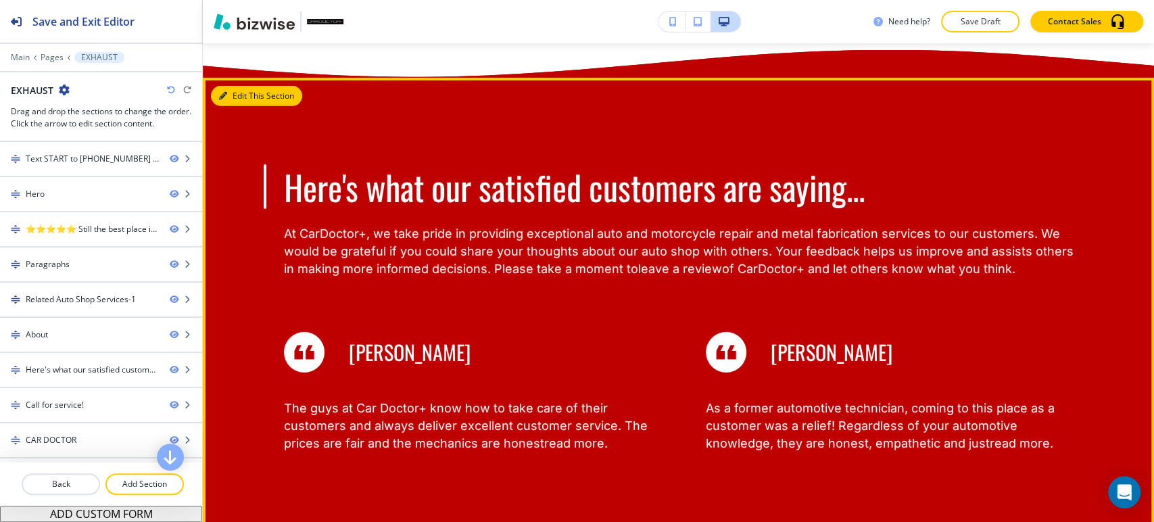
click at [239, 96] on button "Edit This Section" at bounding box center [256, 96] width 91 height 20
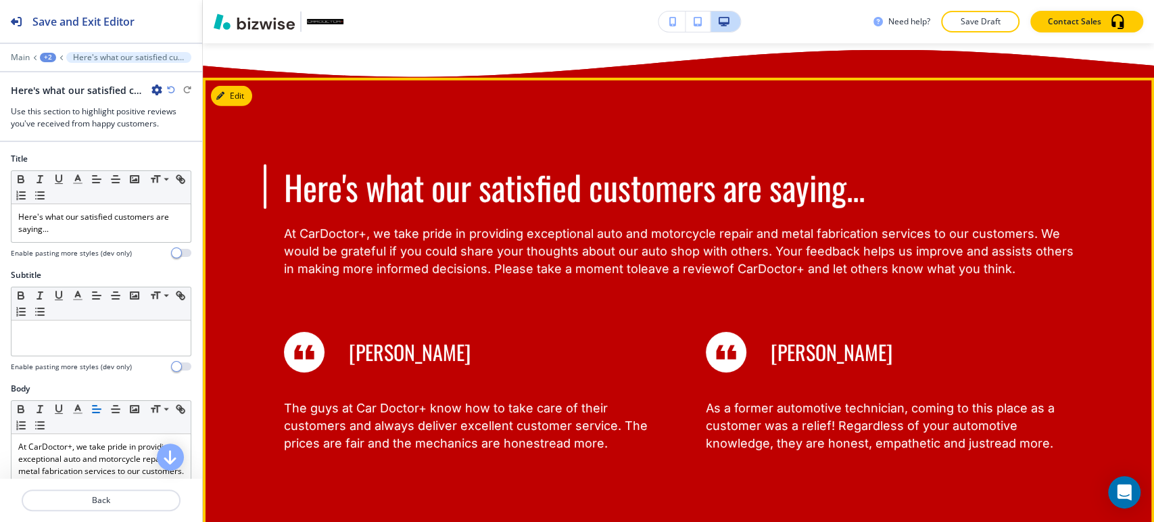
scroll to position [2819, 0]
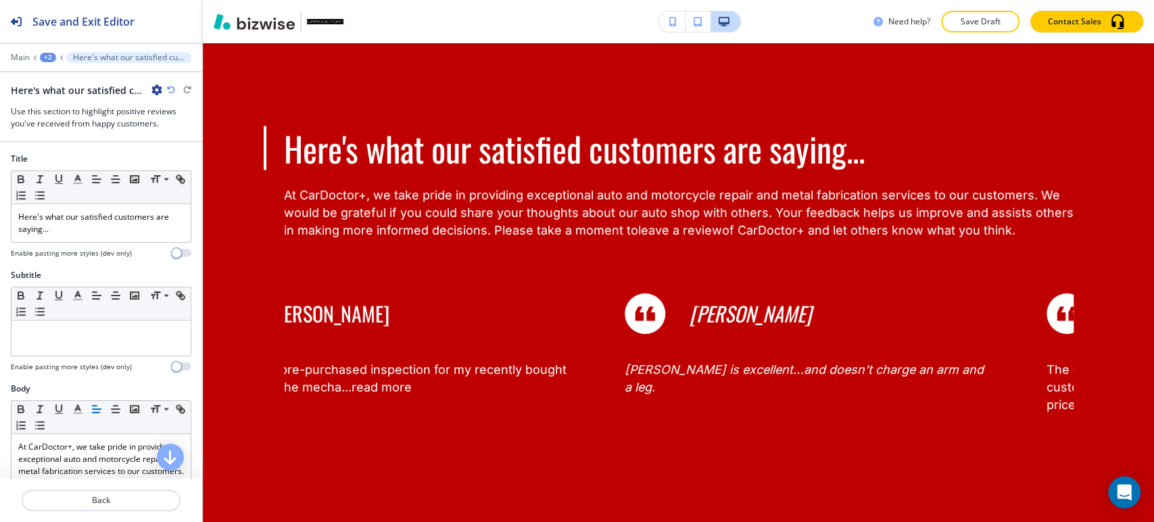
click at [153, 90] on icon "button" at bounding box center [156, 90] width 11 height 11
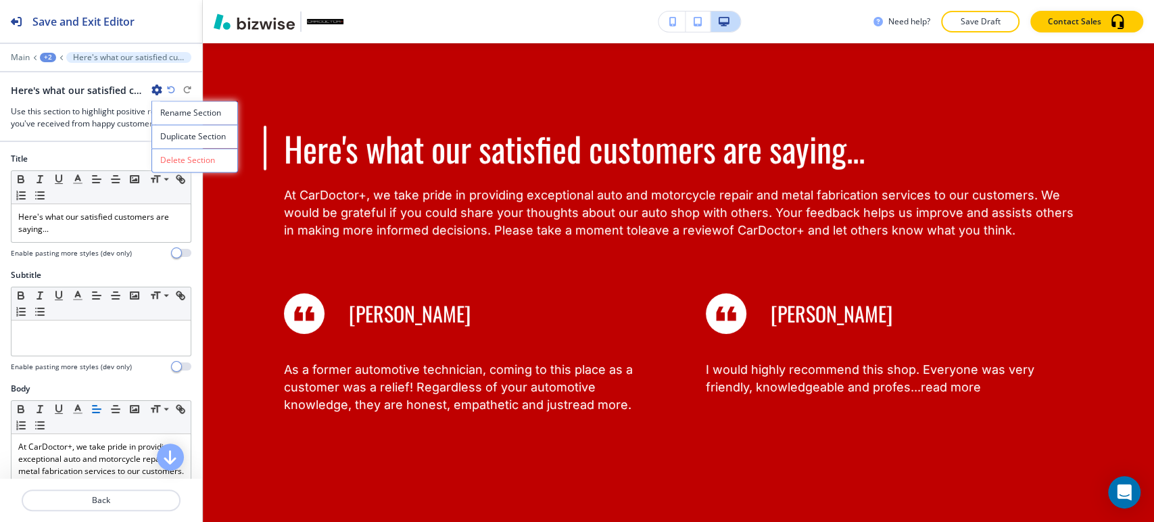
click at [181, 156] on p "Delete Section" at bounding box center [194, 160] width 69 height 12
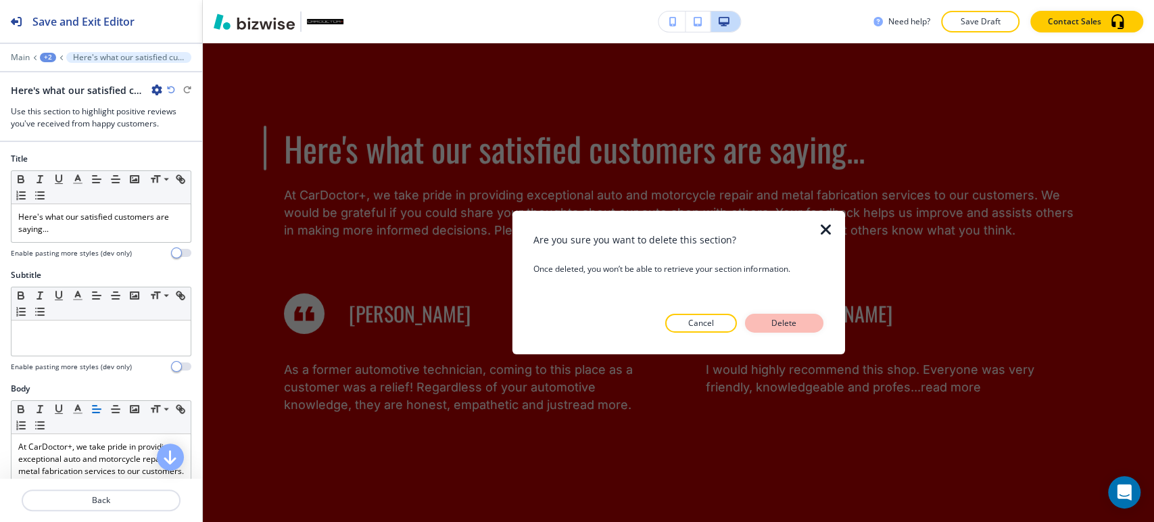
click at [803, 322] on button "Delete" at bounding box center [784, 323] width 78 height 19
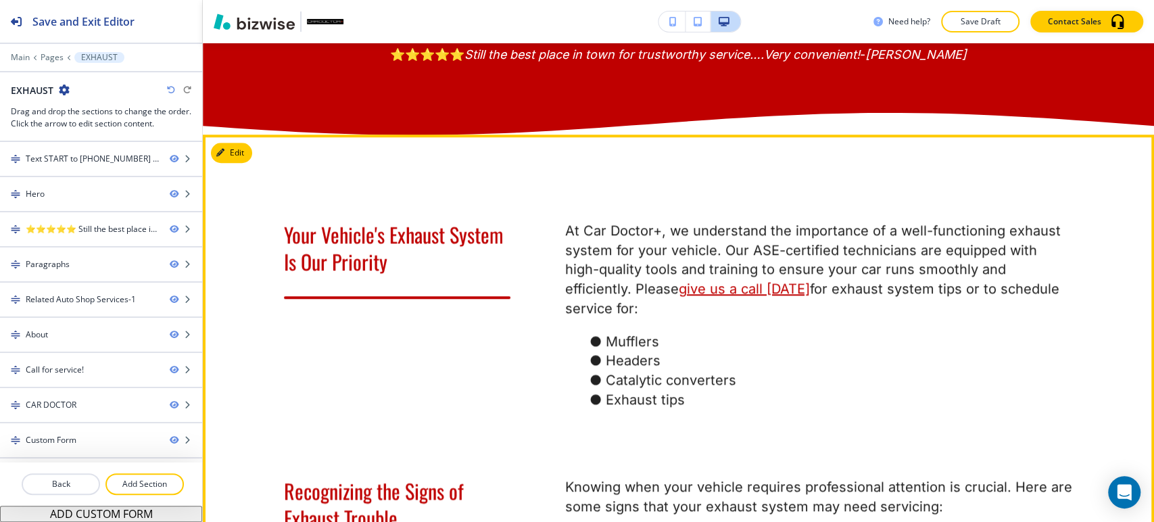
scroll to position [415, 0]
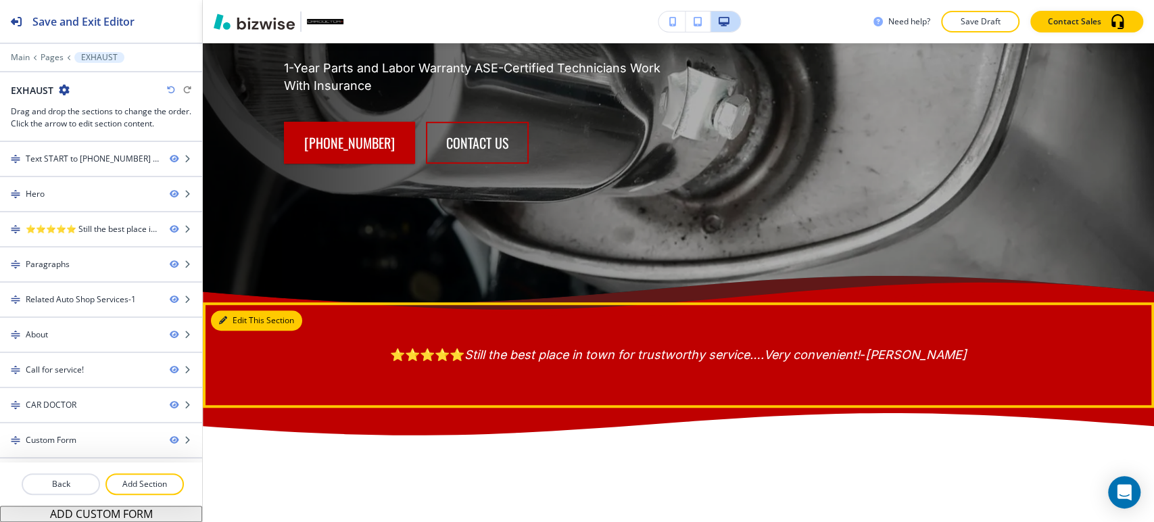
click at [240, 314] on button "Edit This Section" at bounding box center [256, 320] width 91 height 20
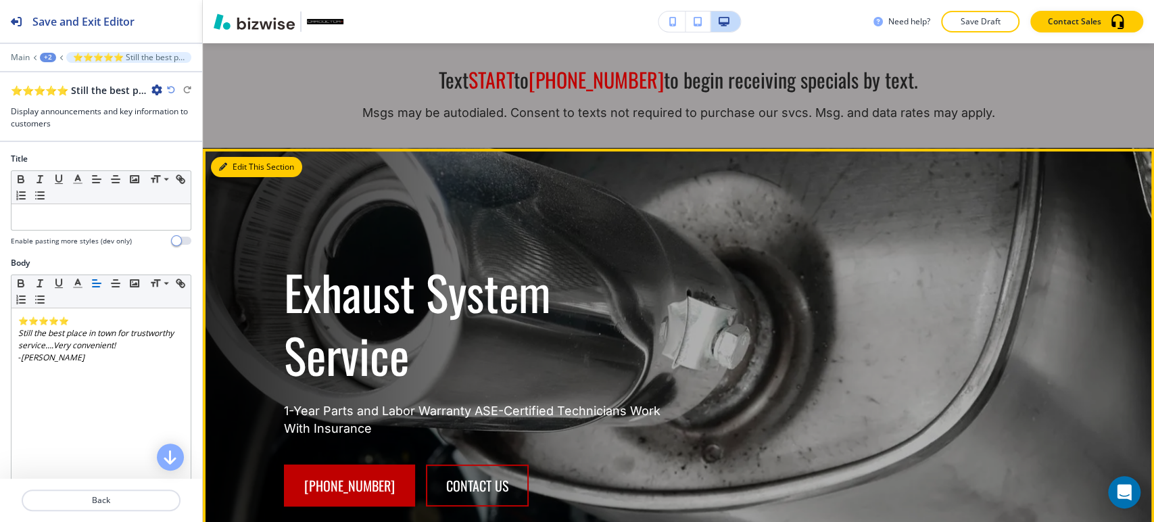
click at [232, 166] on button "Edit This Section" at bounding box center [256, 167] width 91 height 20
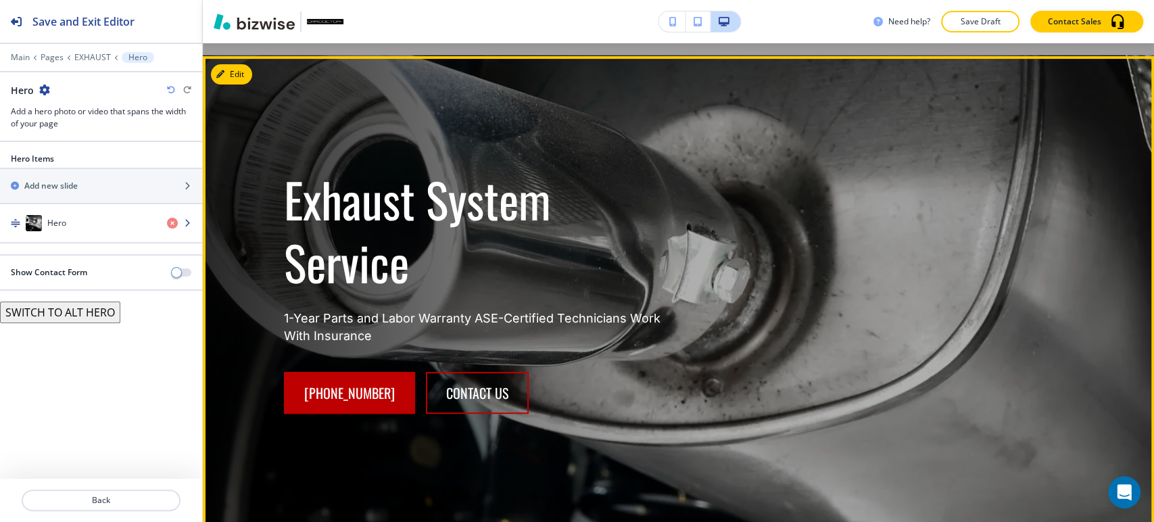
scroll to position [177, 0]
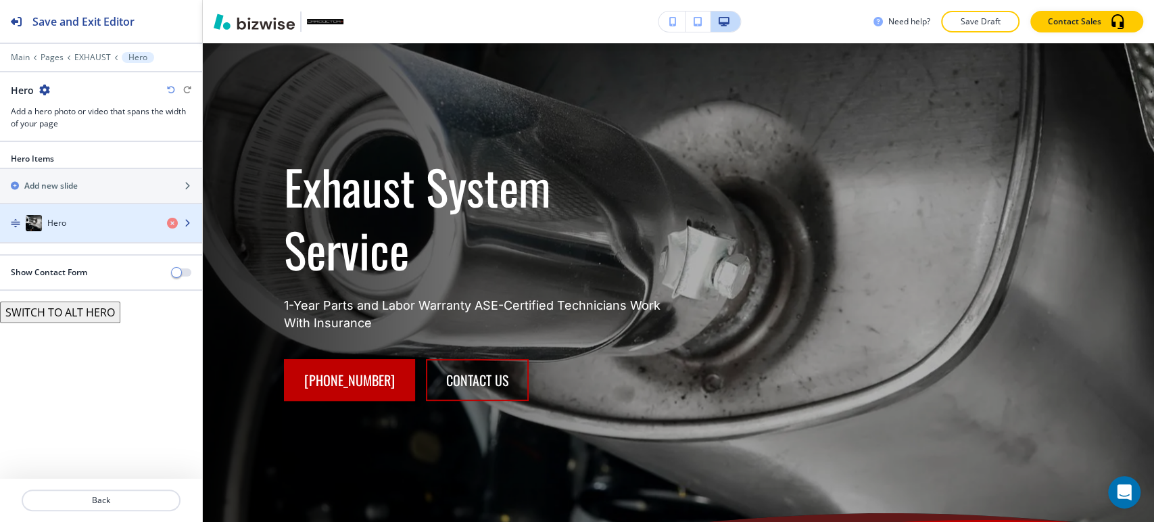
click at [103, 218] on div "Hero" at bounding box center [78, 223] width 156 height 16
click at [104, 226] on div "Hero" at bounding box center [78, 223] width 156 height 16
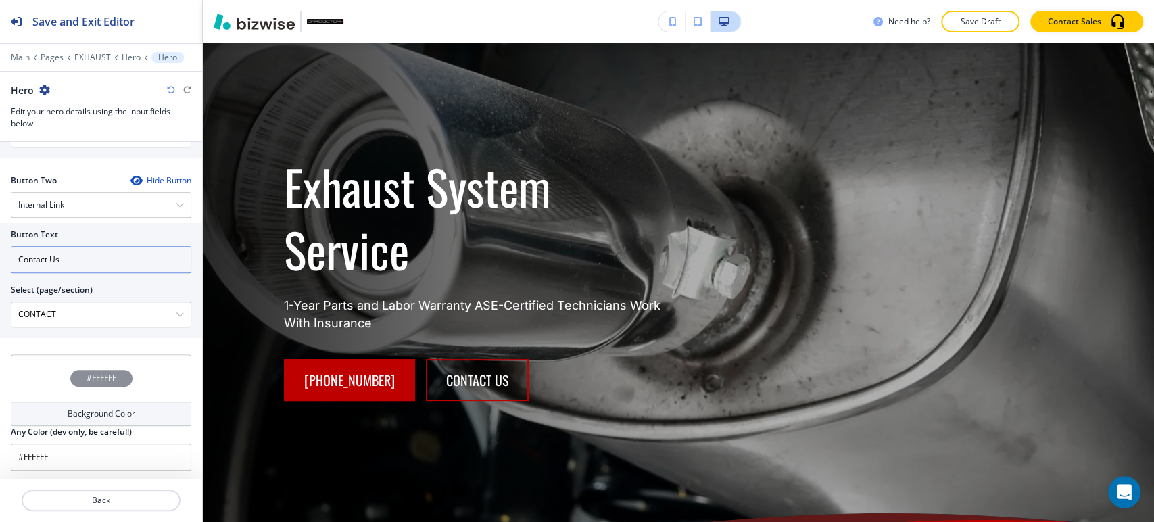
scroll to position [542, 0]
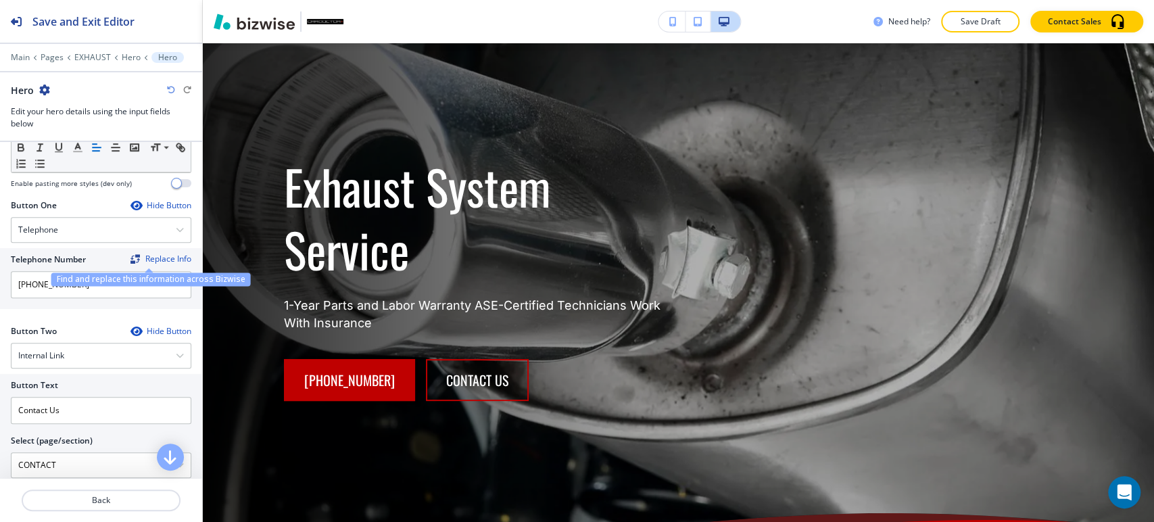
click at [116, 279] on div "Find and replace this information across Bizwise" at bounding box center [150, 280] width 199 height 14
click at [116, 280] on div "Find and replace this information across Bizwise" at bounding box center [150, 280] width 199 height 14
click at [64, 289] on input "[PHONE_NUMBER]" at bounding box center [101, 284] width 181 height 27
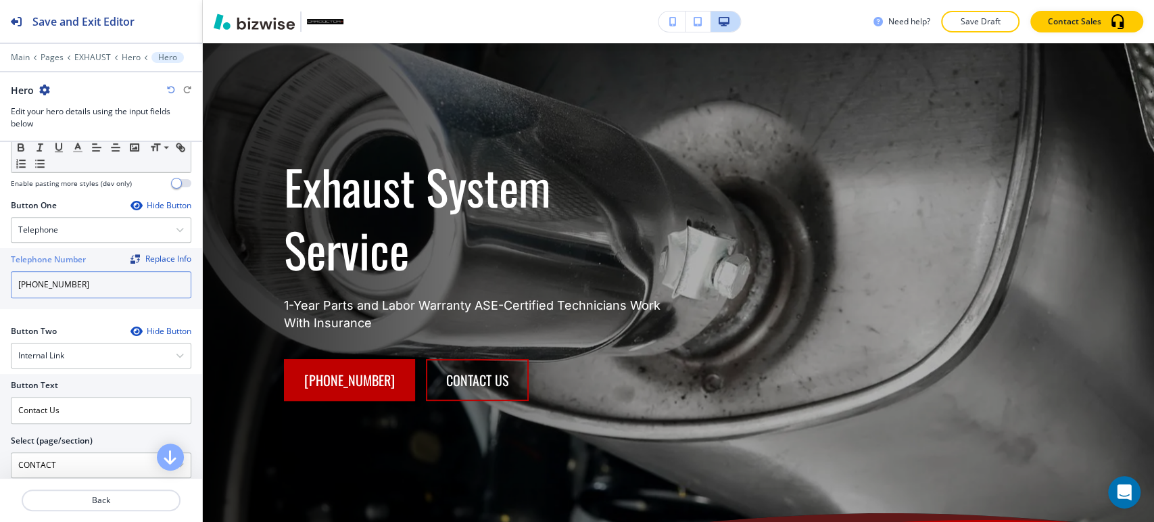
click at [64, 289] on input "[PHONE_NUMBER]" at bounding box center [101, 284] width 181 height 27
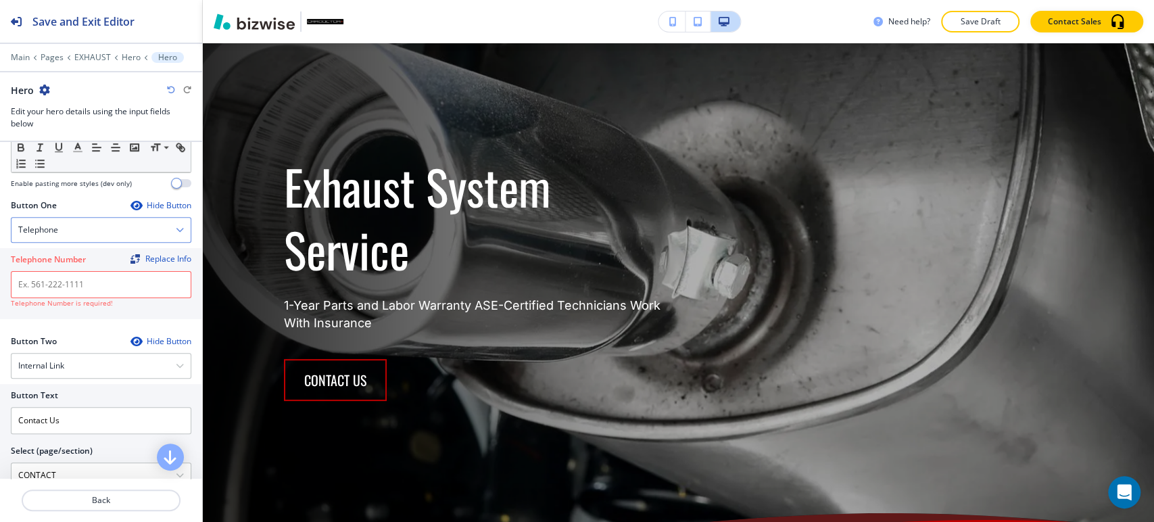
click at [102, 228] on div "Telephone" at bounding box center [100, 230] width 179 height 24
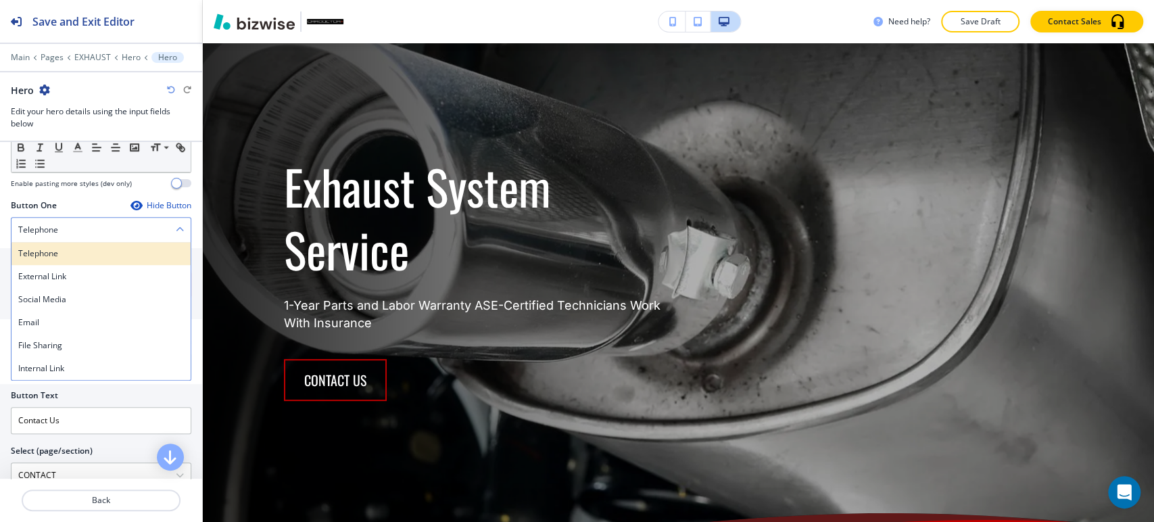
click at [81, 253] on h4 "Telephone" at bounding box center [101, 254] width 166 height 12
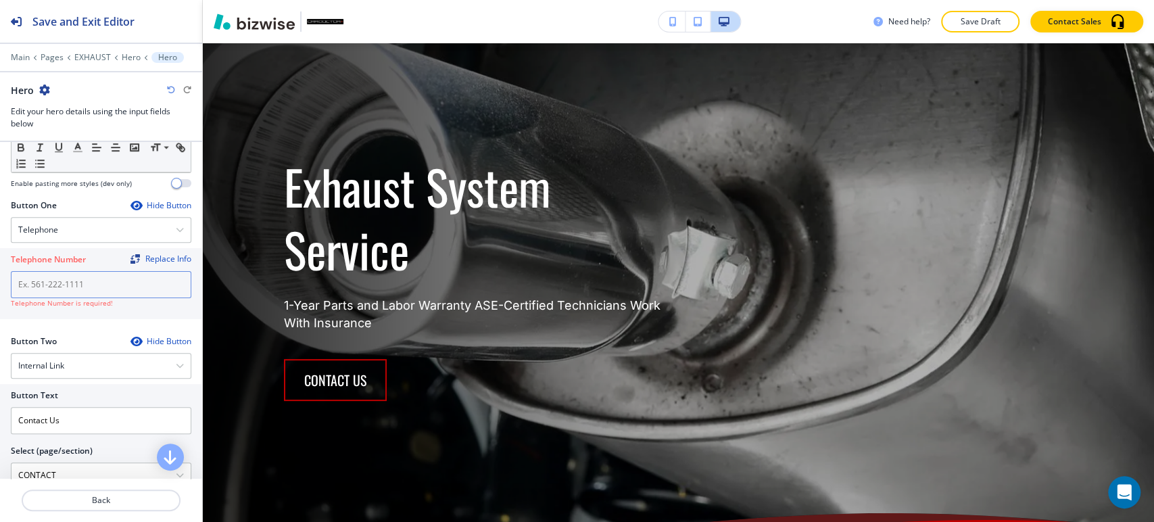
click at [74, 280] on input "text" at bounding box center [101, 284] width 181 height 27
paste input "[PHONE_NUMBER]"
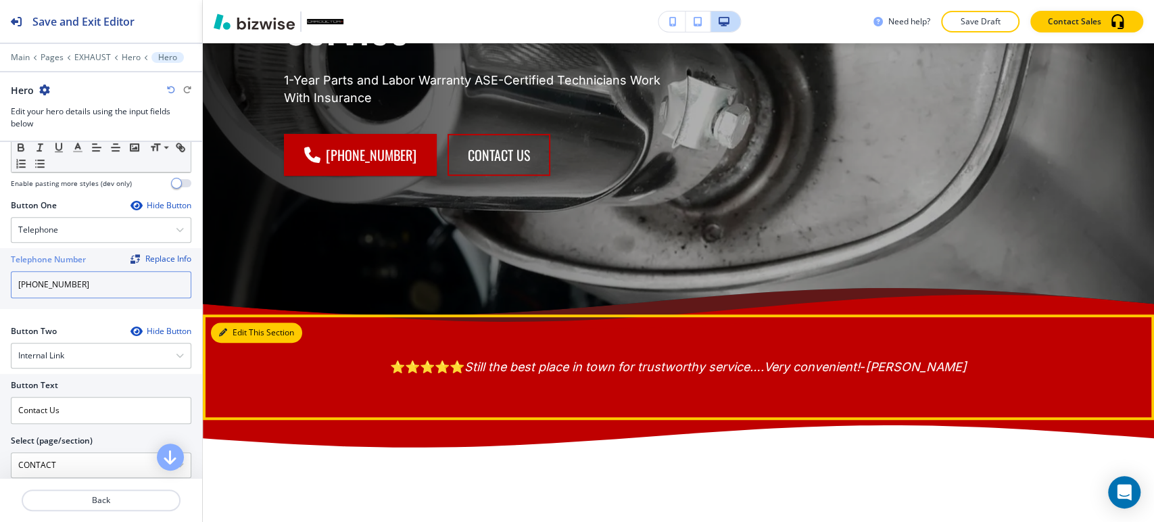
type input "[PHONE_NUMBER]"
click at [236, 329] on button "Edit This Section" at bounding box center [256, 333] width 91 height 20
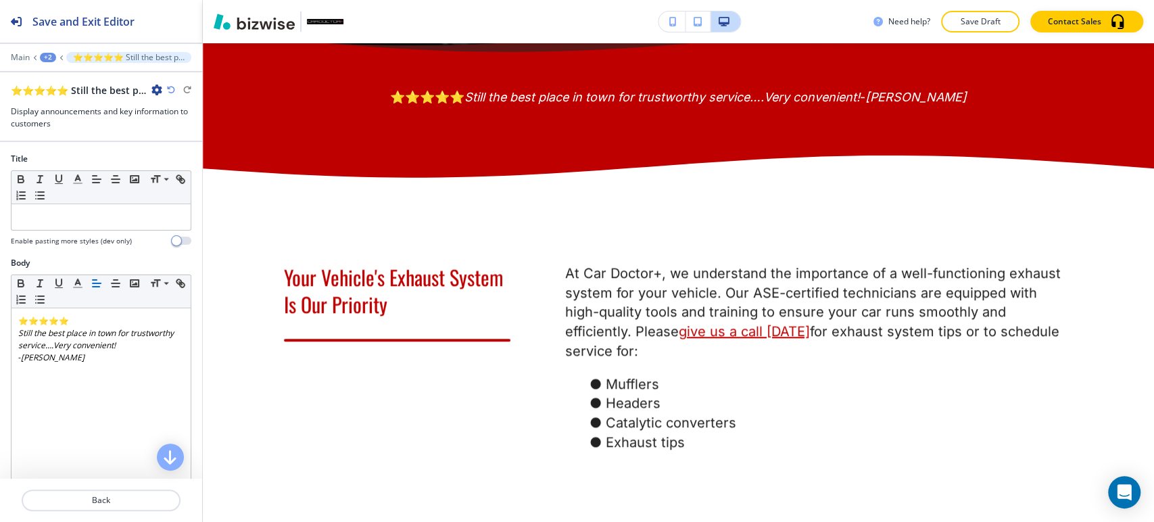
scroll to position [673, 0]
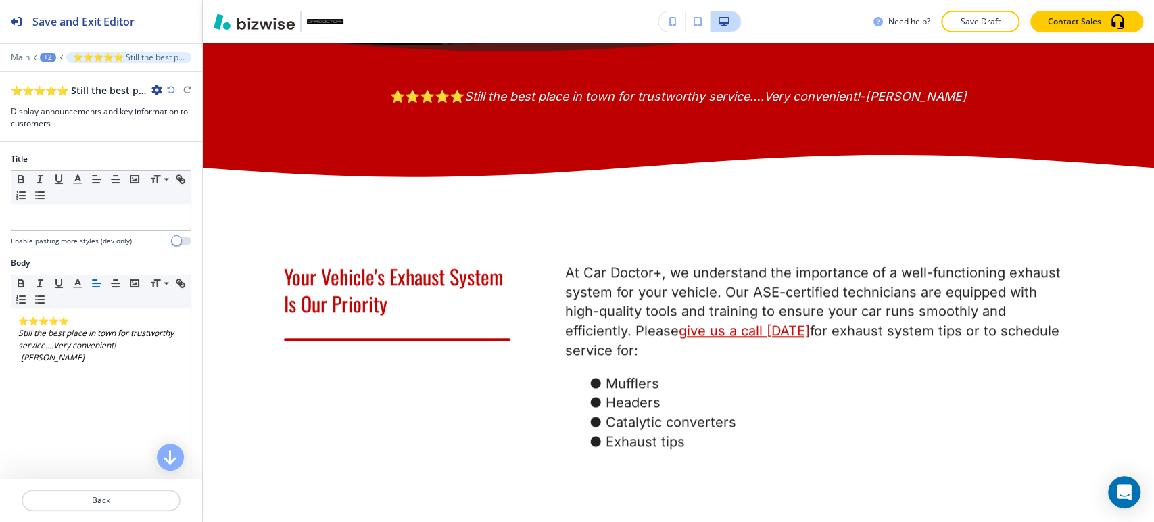
click at [158, 86] on icon "button" at bounding box center [156, 90] width 11 height 11
click at [174, 138] on p "Duplicate Section" at bounding box center [194, 137] width 69 height 12
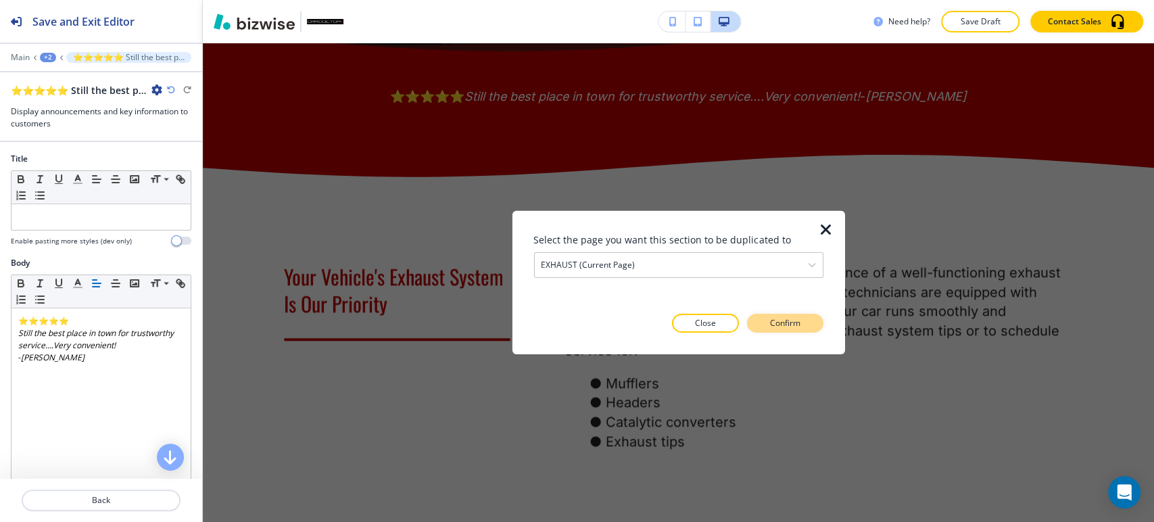
click at [809, 329] on button "Confirm" at bounding box center [785, 323] width 76 height 19
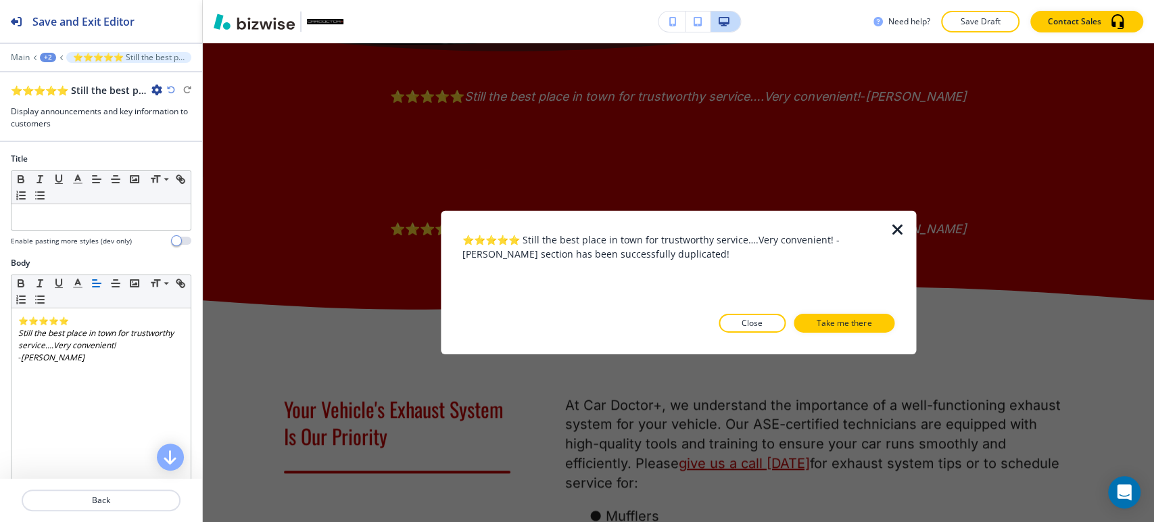
click at [759, 324] on p "Close" at bounding box center [752, 323] width 21 height 12
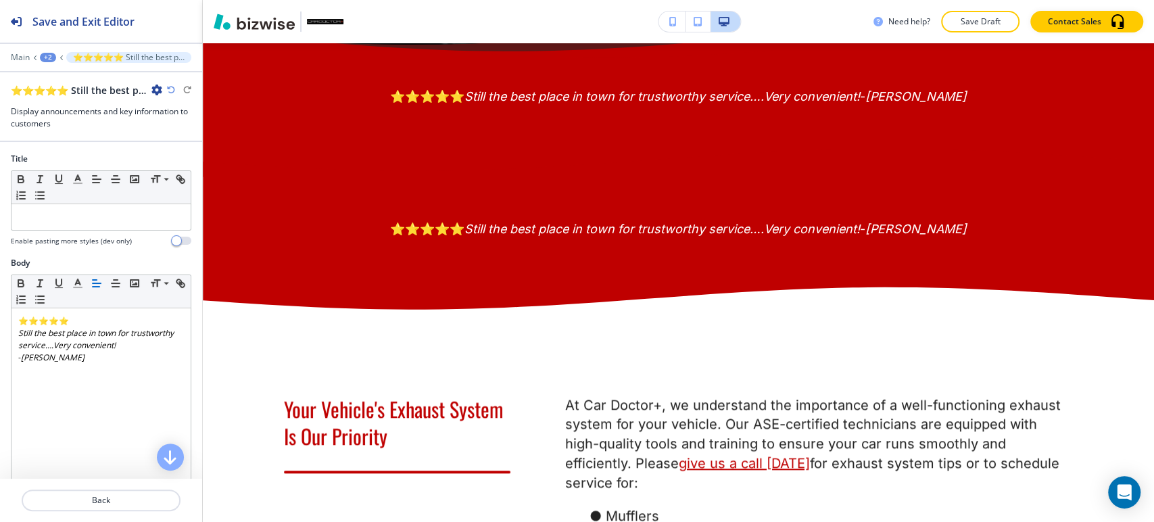
click at [55, 59] on div "Main +2 ⭐⭐⭐⭐⭐ Still the best place in town for trustworthy service….Very conven…" at bounding box center [101, 57] width 181 height 11
click at [41, 56] on div "+2" at bounding box center [48, 57] width 16 height 9
click at [76, 99] on p "EXHAUST" at bounding box center [83, 103] width 69 height 12
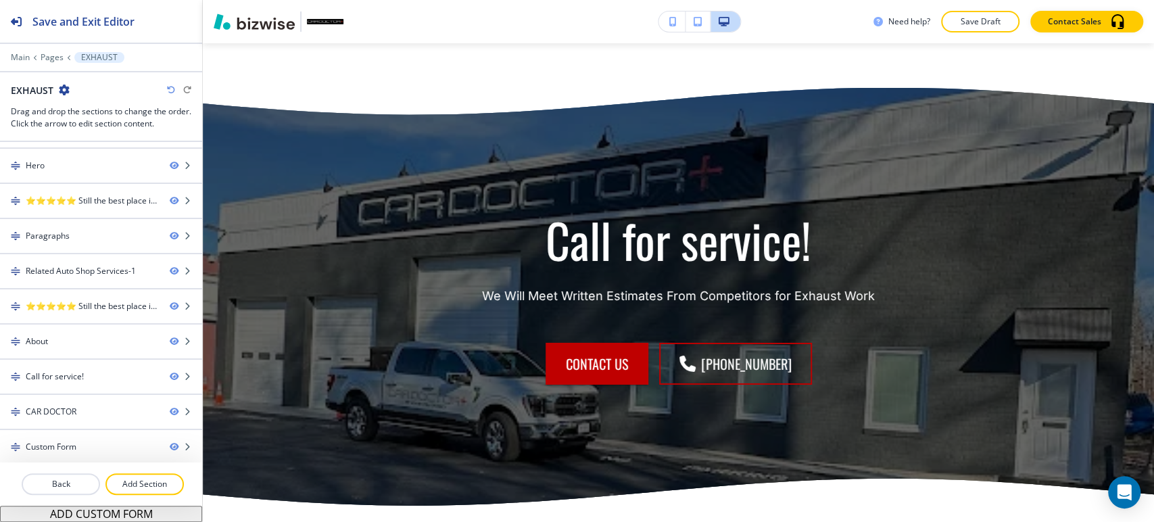
scroll to position [2574, 0]
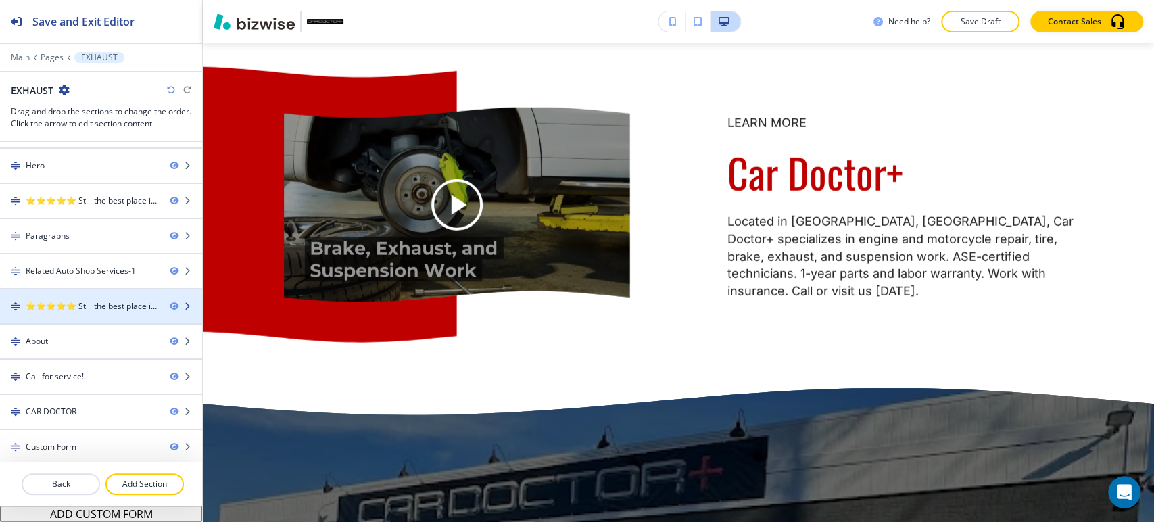
click at [97, 306] on div "⭐⭐⭐⭐⭐ Still the best place in town for trustworthy service….Very convenient! - …" at bounding box center [92, 306] width 133 height 12
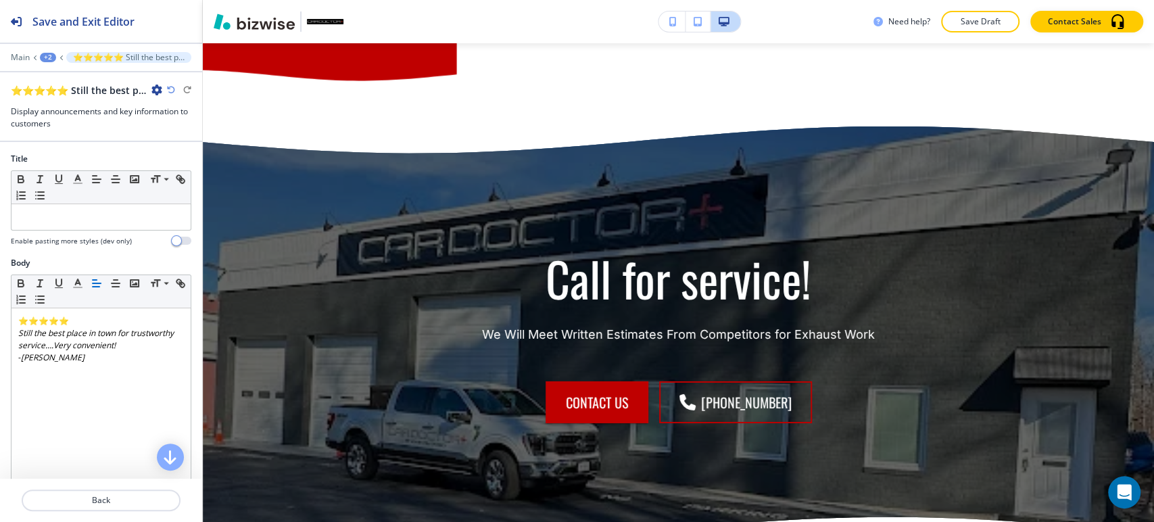
scroll to position [2950, 0]
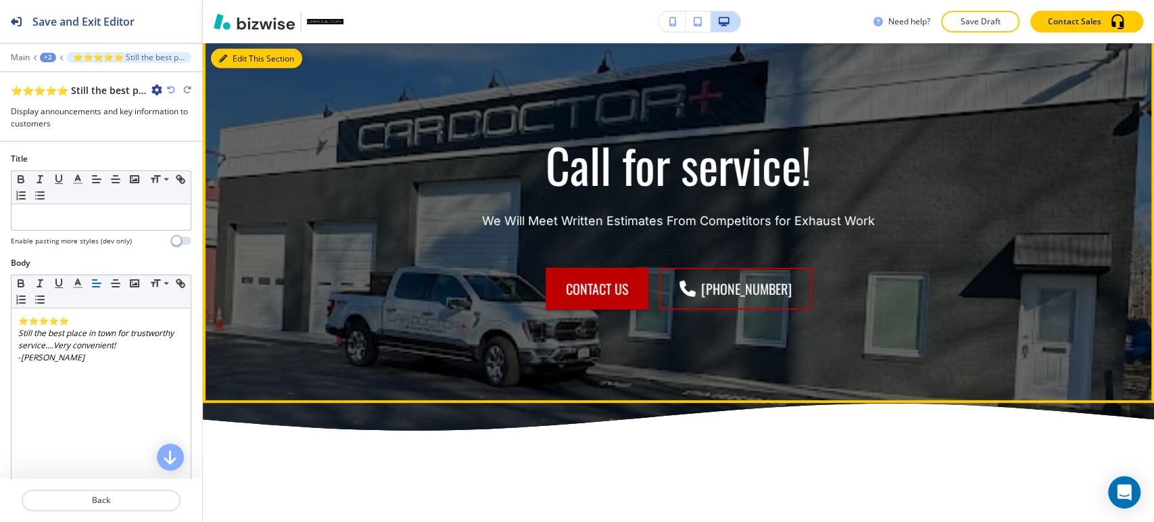
click at [228, 69] on button "Edit This Section" at bounding box center [256, 59] width 91 height 20
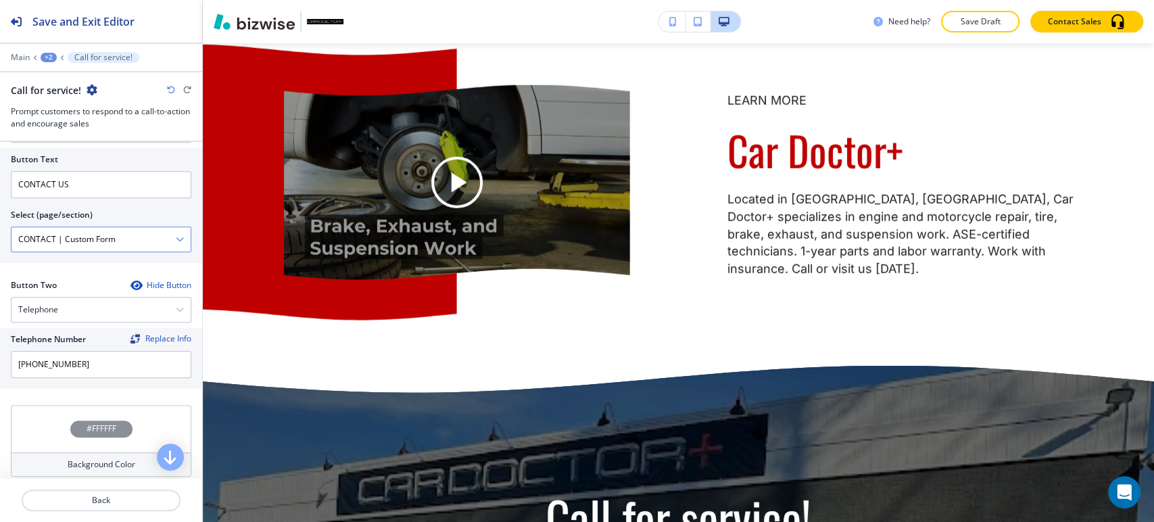
scroll to position [2685, 0]
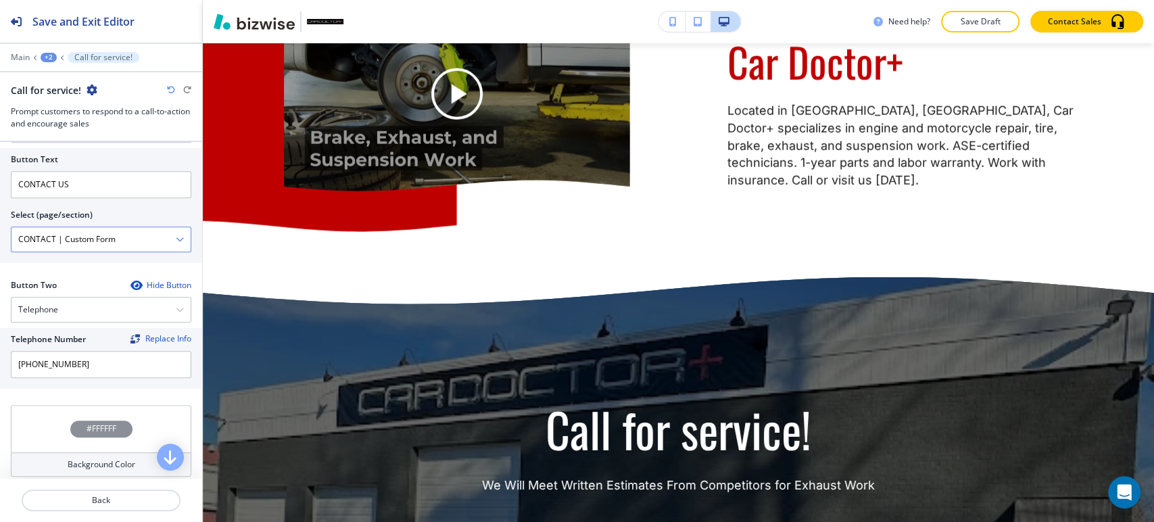
click at [176, 235] on icon "button" at bounding box center [180, 239] width 8 height 8
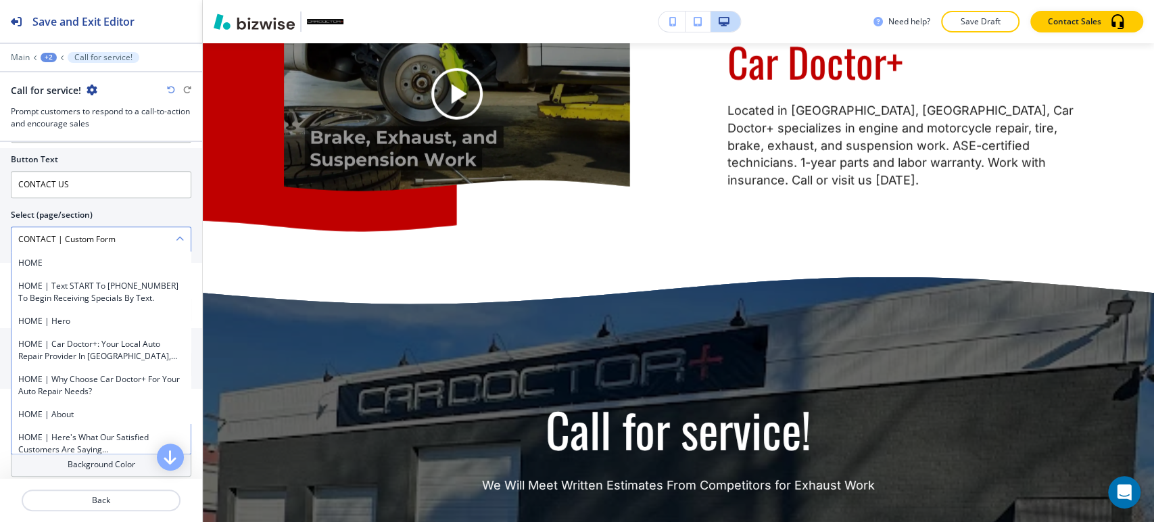
scroll to position [4494, 0]
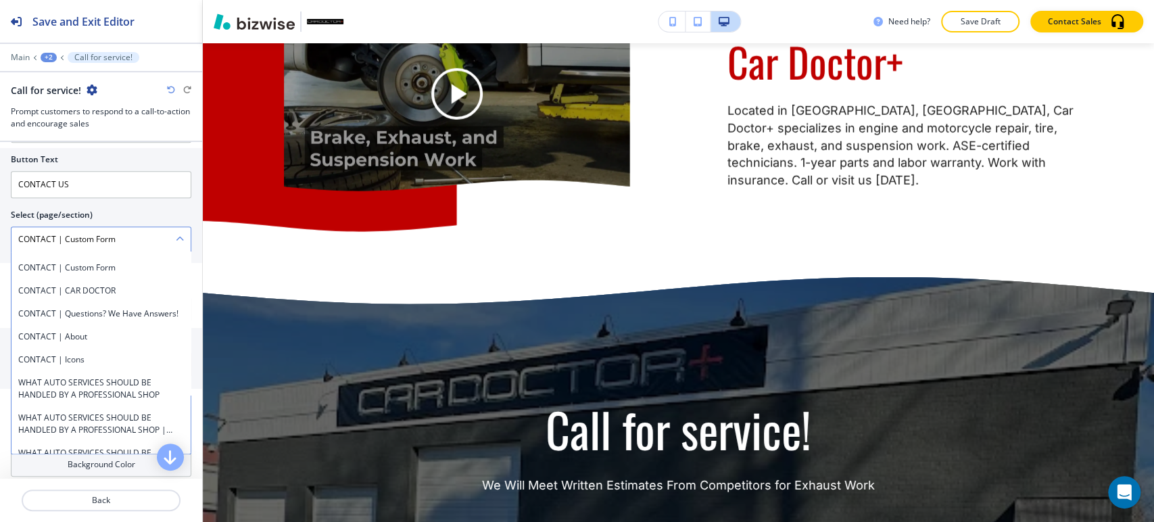
click at [147, 239] on \(page\/section\) "CONTACT | Custom Form" at bounding box center [93, 239] width 164 height 23
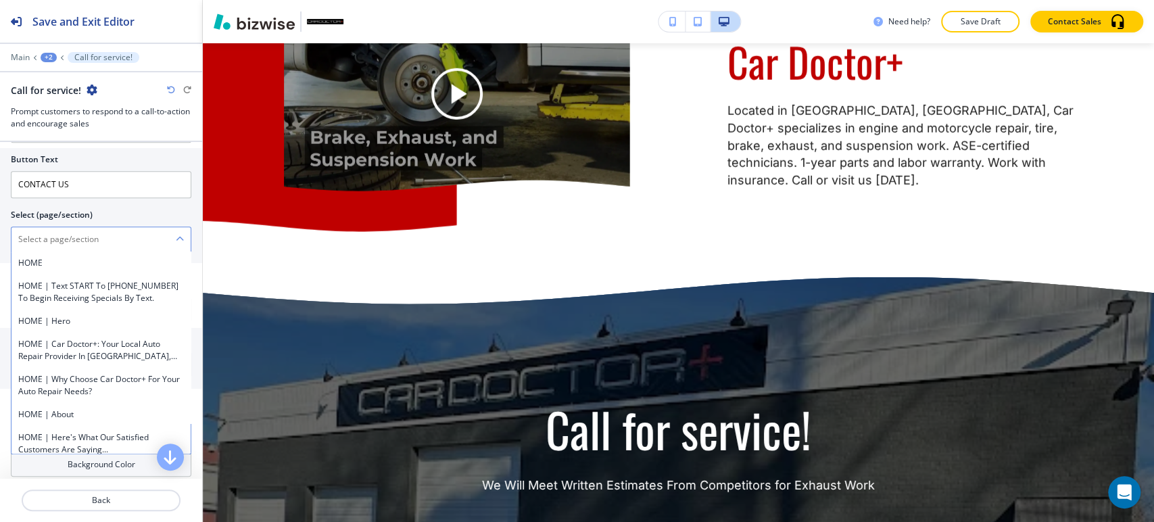
click at [147, 239] on \(page\/section\) "Manual Input" at bounding box center [93, 239] width 164 height 23
type \(page\/section\) "CONTACT"
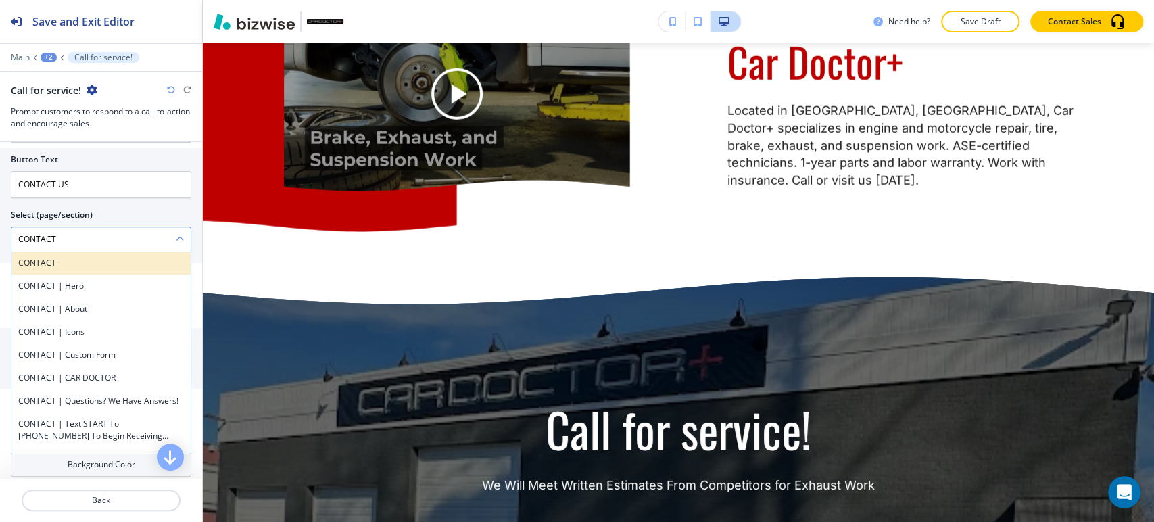
click at [94, 257] on h4 "CONTACT" at bounding box center [101, 263] width 166 height 12
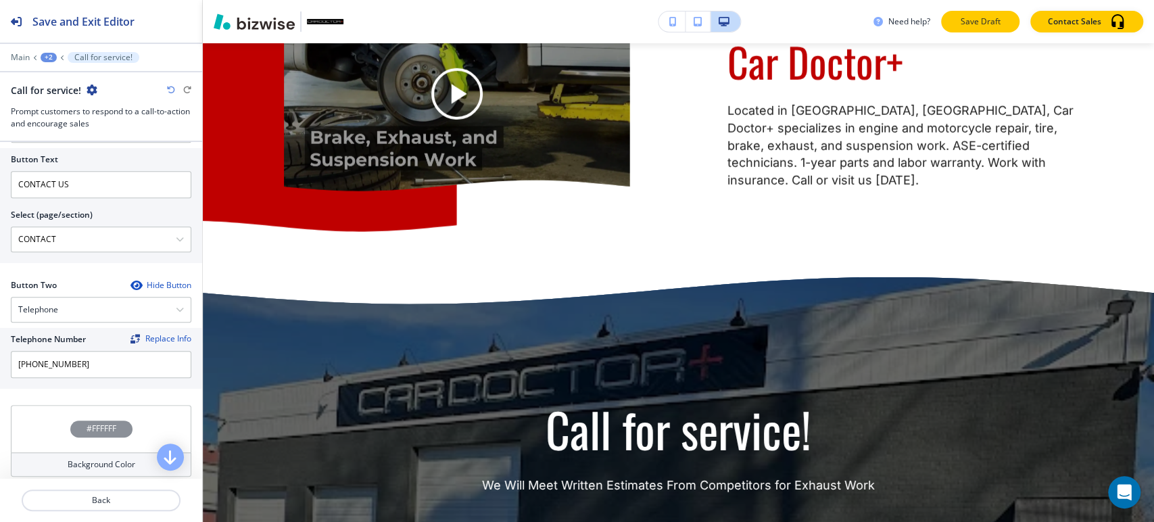
click at [1002, 16] on p "Save Draft" at bounding box center [980, 22] width 43 height 12
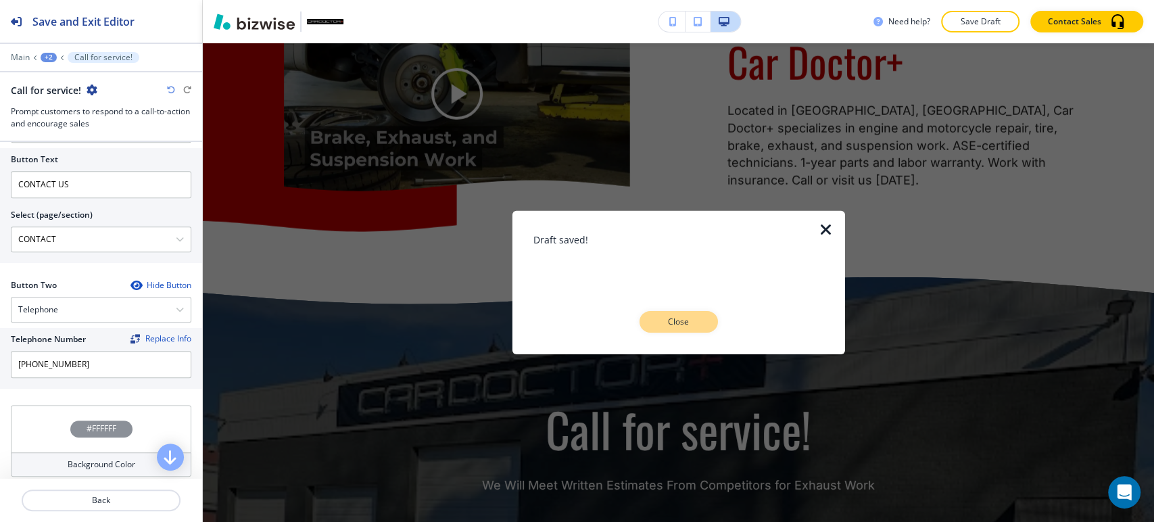
click at [700, 321] on button "Close" at bounding box center [679, 322] width 78 height 22
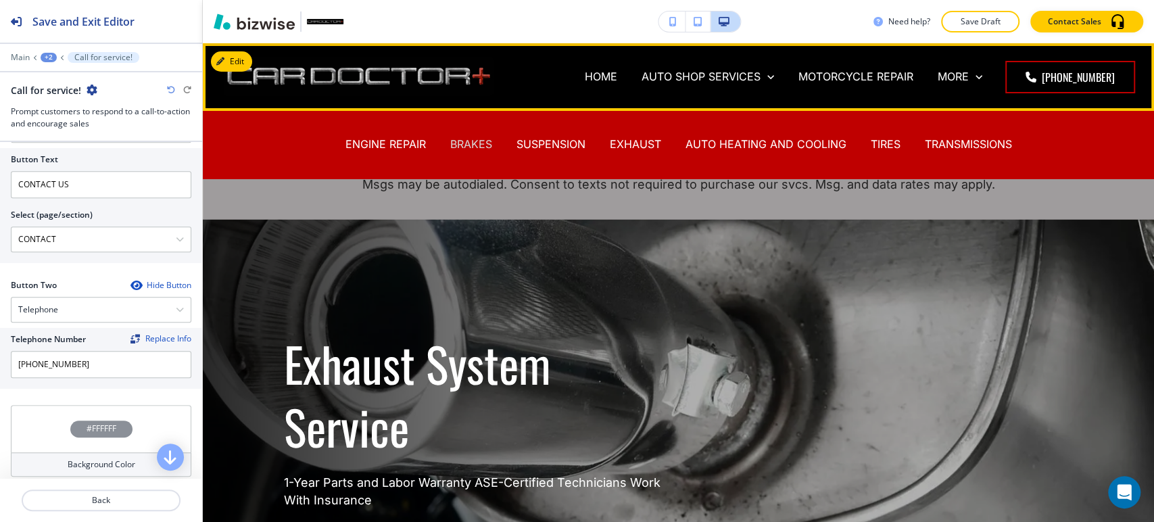
click at [469, 137] on p "BRAKES" at bounding box center [471, 145] width 42 height 16
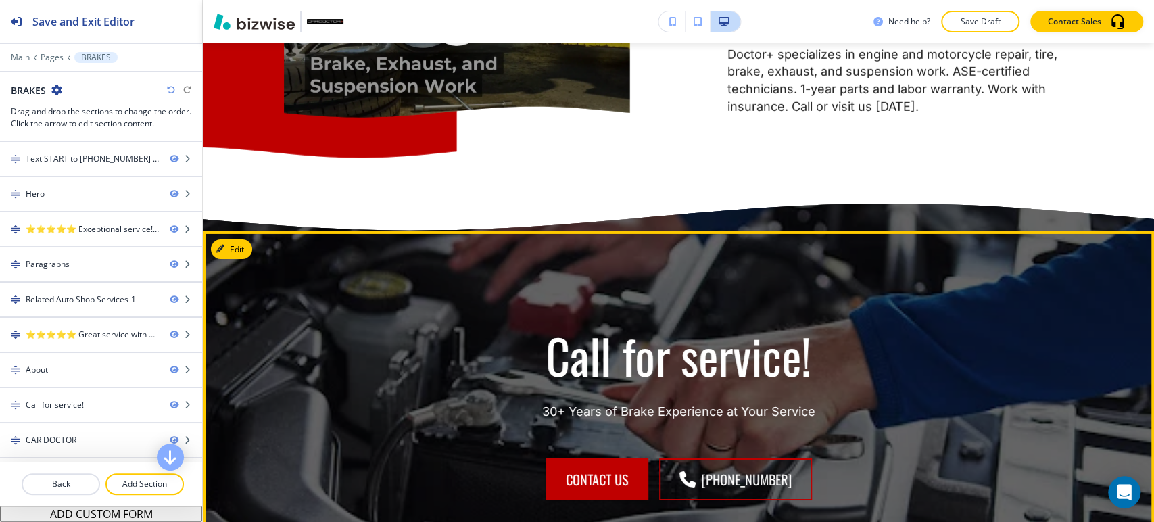
scroll to position [3080, 0]
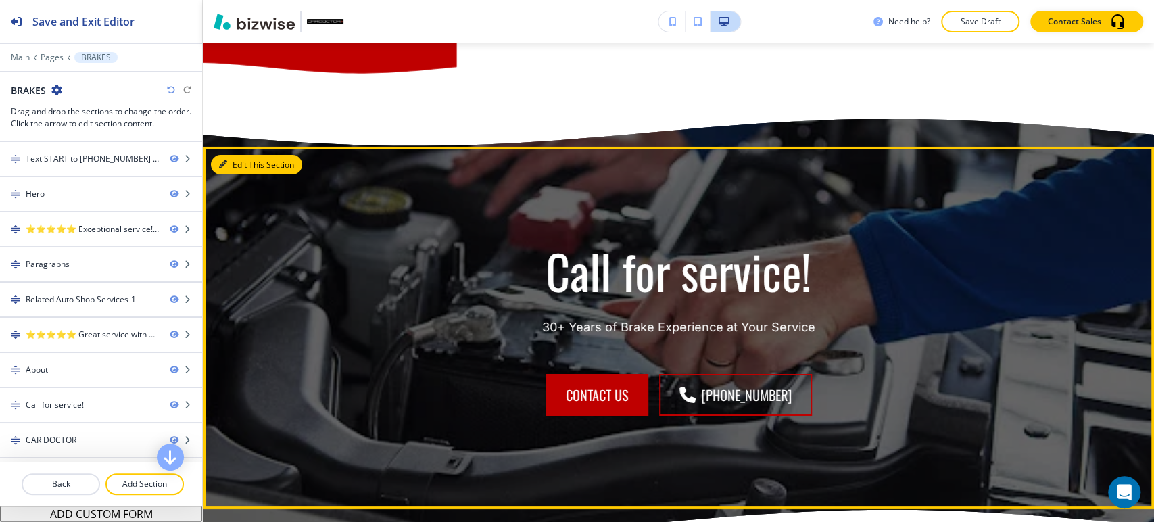
click at [240, 175] on button "Edit This Section" at bounding box center [256, 165] width 91 height 20
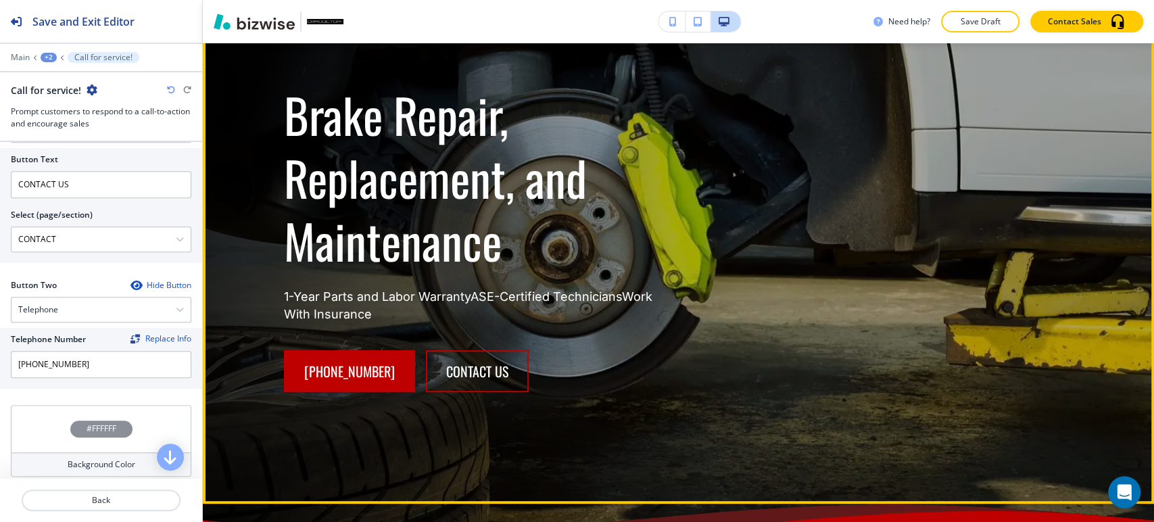
scroll to position [137, 0]
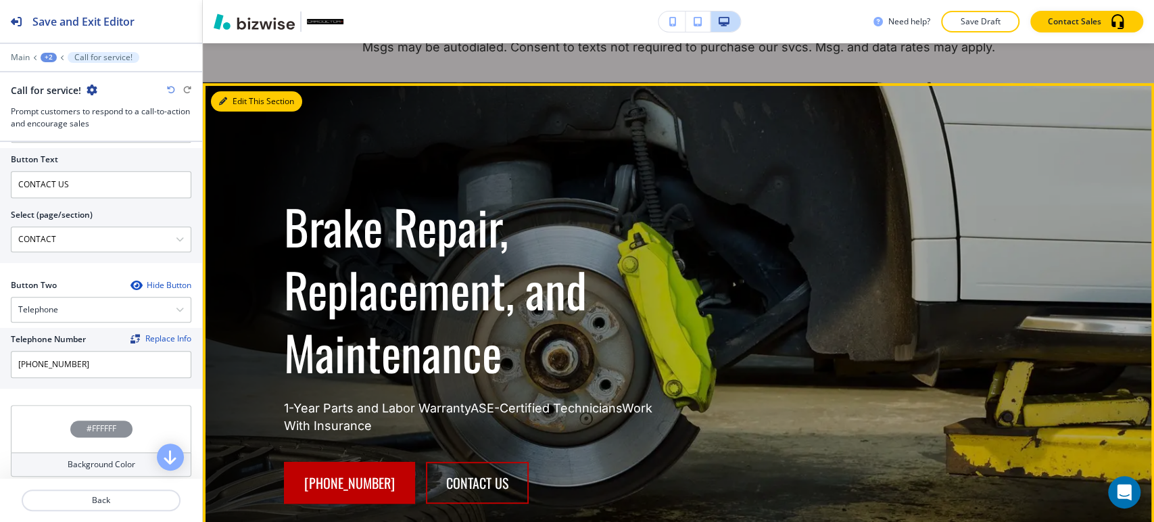
click at [236, 97] on button "Edit This Section" at bounding box center [256, 101] width 91 height 20
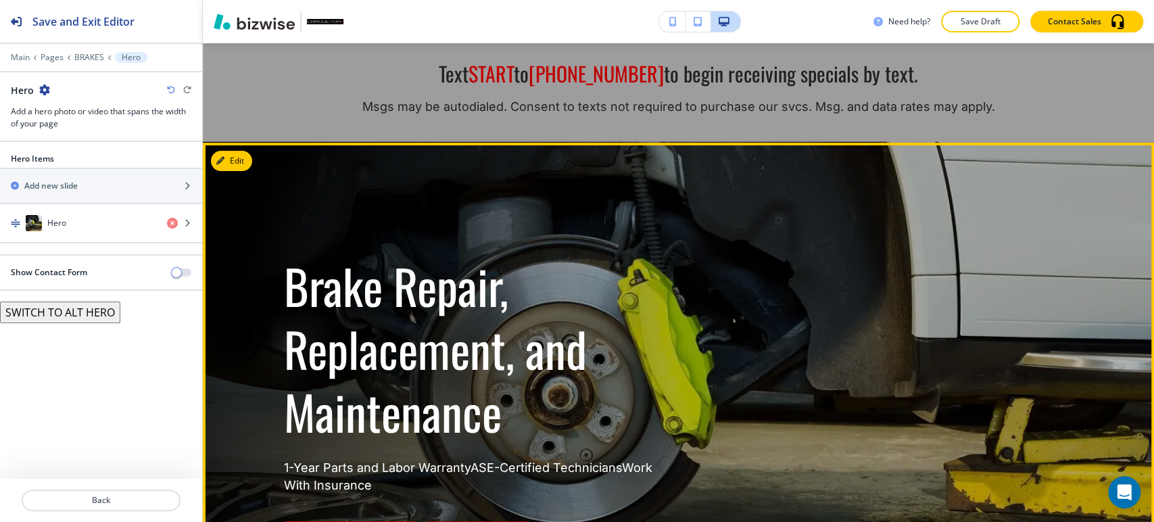
scroll to position [0, 0]
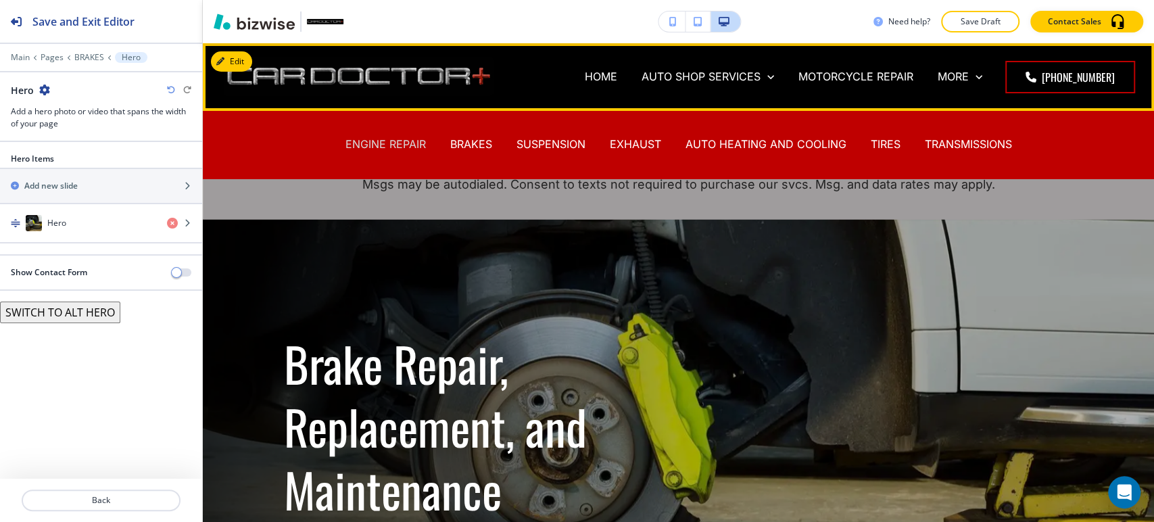
click at [407, 140] on p "ENGINE REPAIR" at bounding box center [386, 145] width 80 height 16
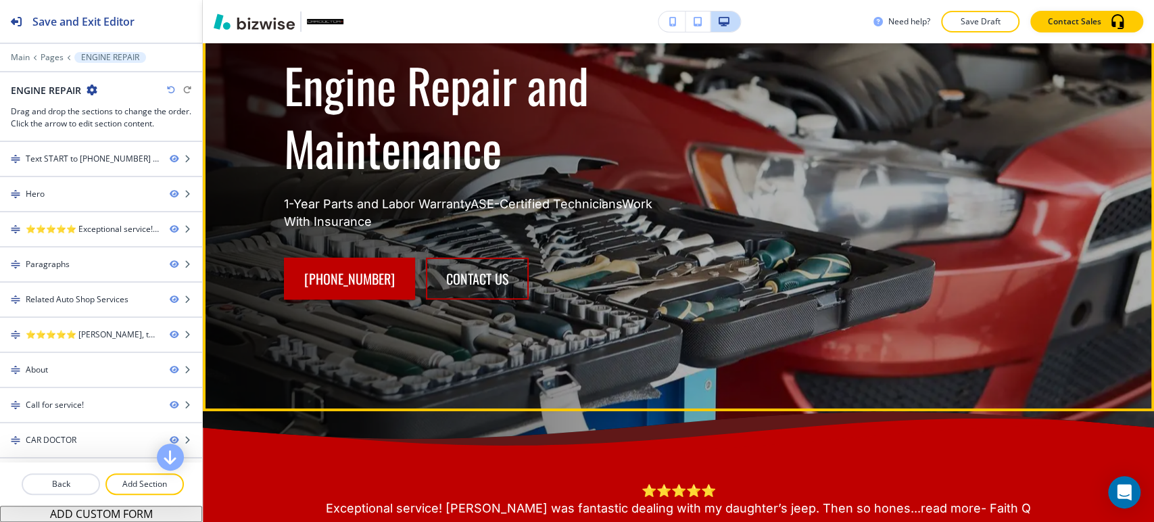
scroll to position [150, 0]
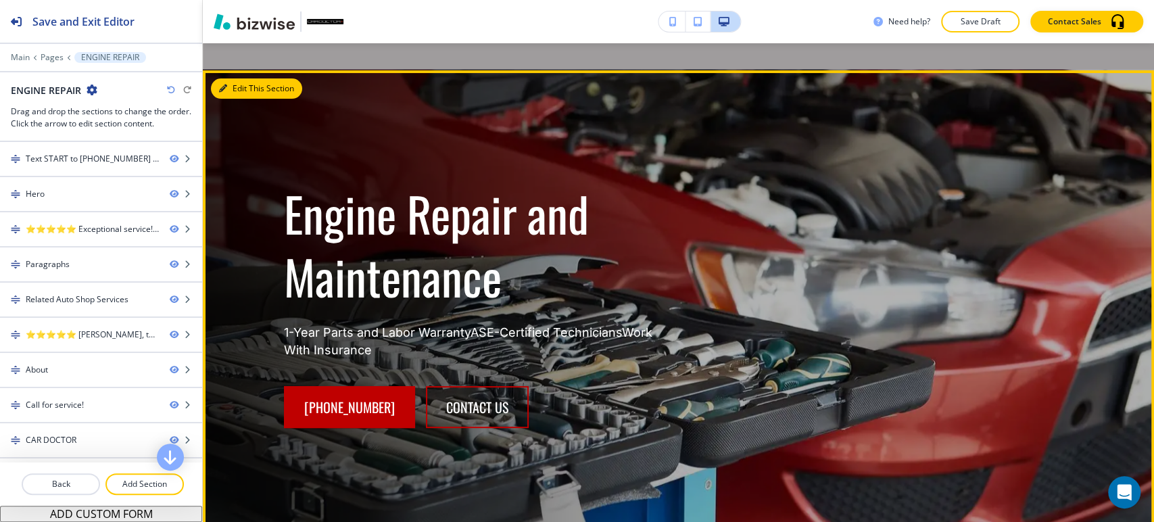
click at [235, 87] on button "Edit This Section" at bounding box center [256, 88] width 91 height 20
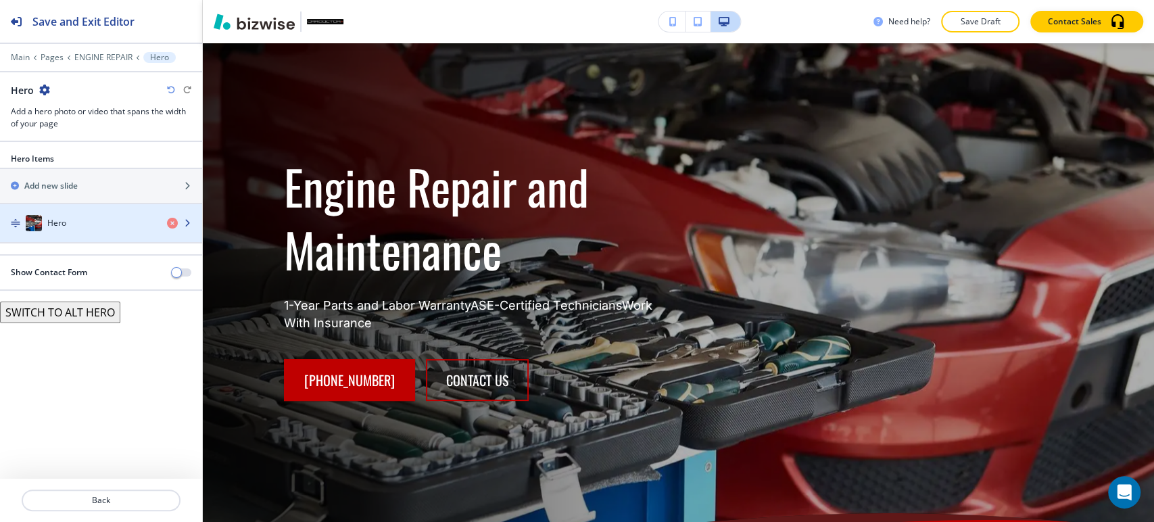
click at [149, 226] on div "Hero" at bounding box center [78, 223] width 156 height 16
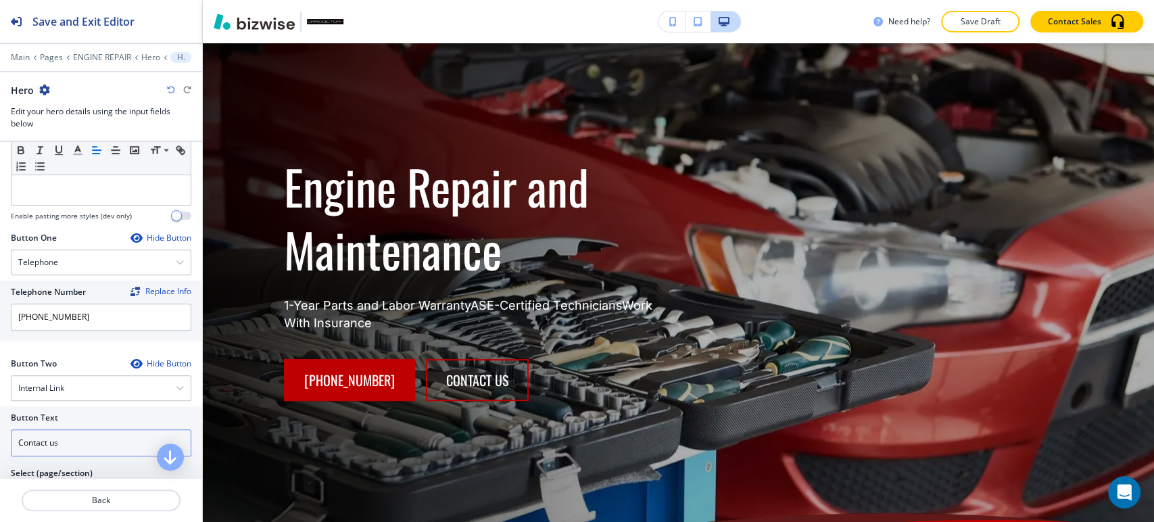
scroll to position [600, 0]
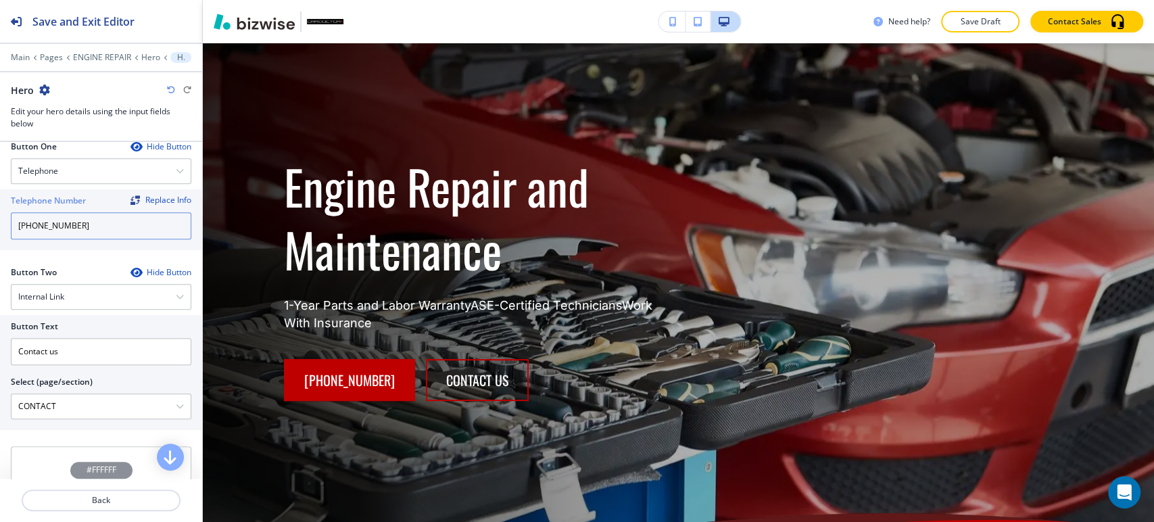
click at [117, 218] on input "[PHONE_NUMBER]" at bounding box center [101, 225] width 181 height 27
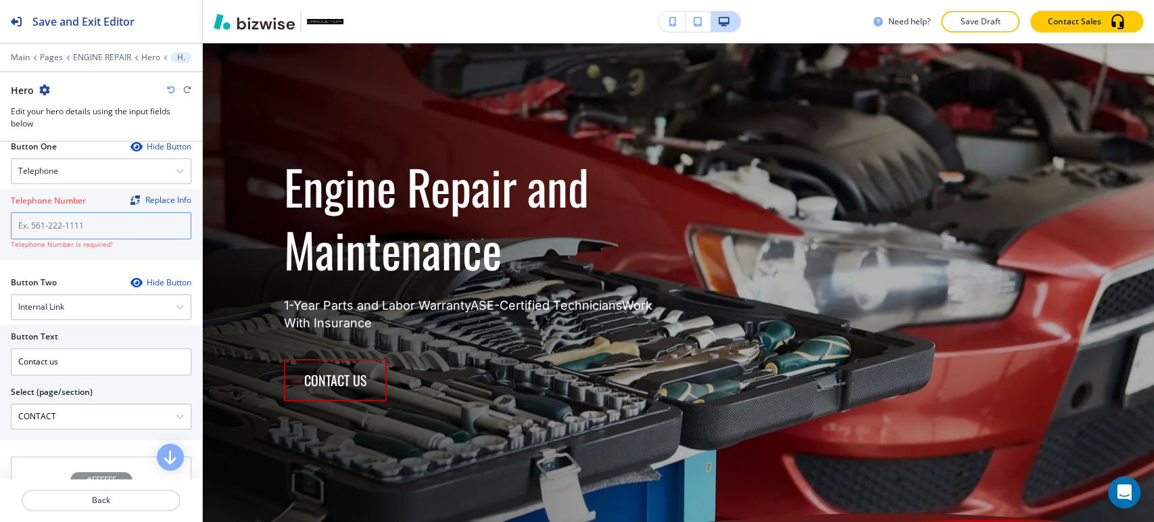
paste input "[PHONE_NUMBER]"
type input "[PHONE_NUMBER]"
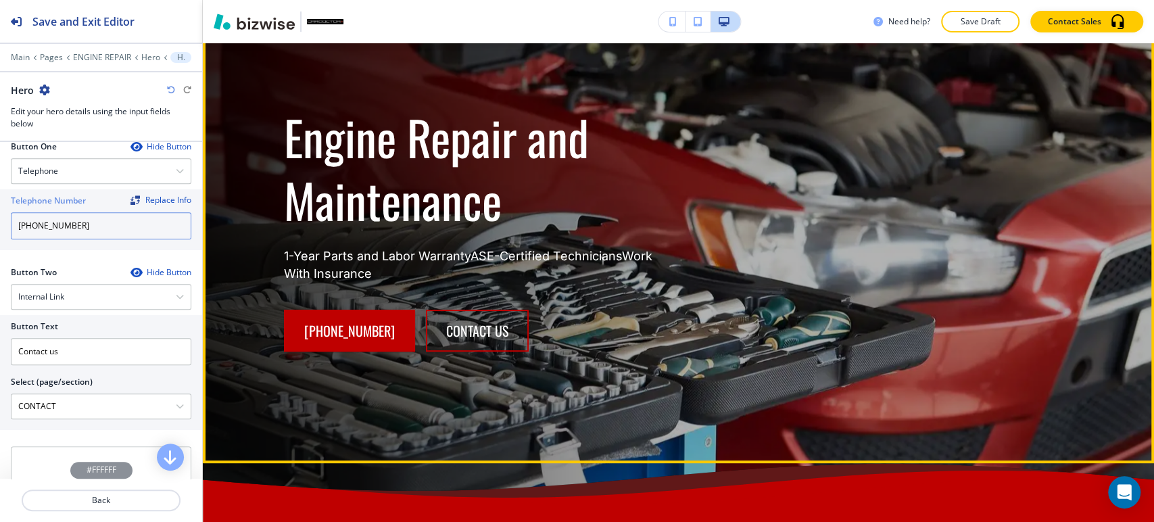
scroll to position [252, 0]
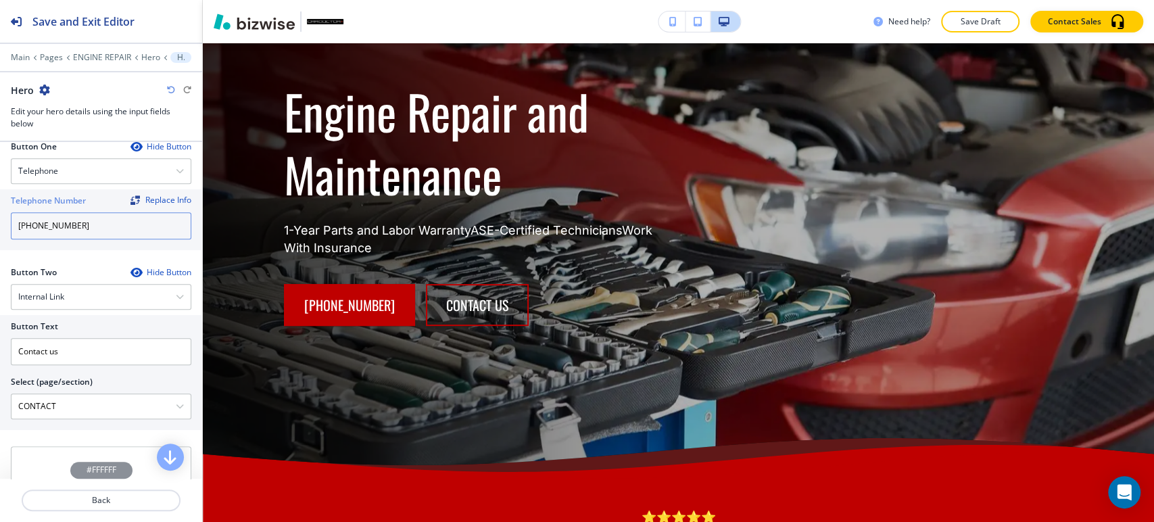
click at [114, 226] on input "[PHONE_NUMBER]" at bounding box center [101, 225] width 181 height 27
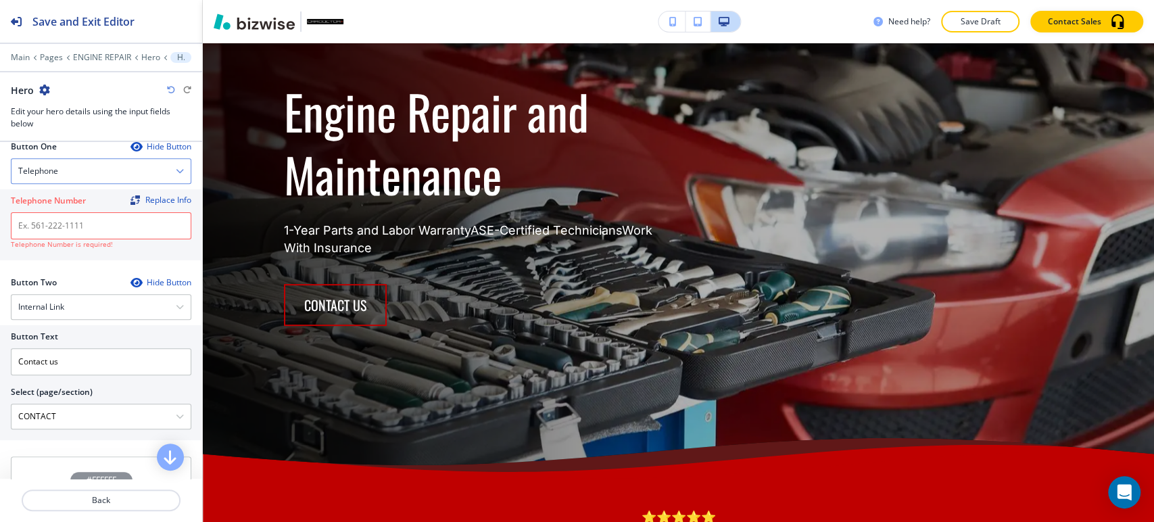
click at [56, 168] on h4 "Telephone" at bounding box center [38, 171] width 40 height 12
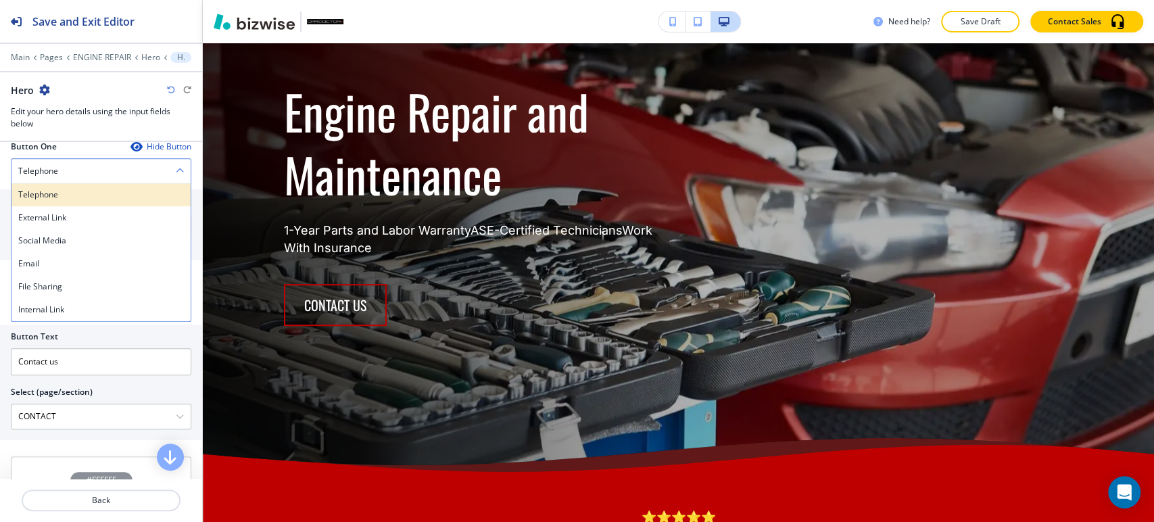
click at [64, 201] on div "Telephone" at bounding box center [100, 194] width 179 height 23
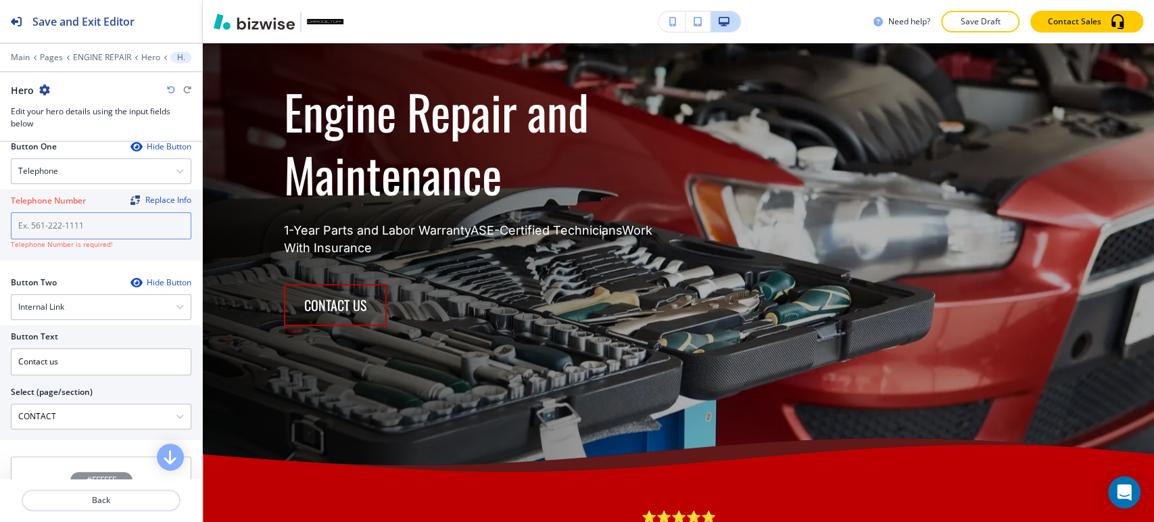
click at [59, 224] on input "text" at bounding box center [101, 225] width 181 height 27
paste input "[PHONE_NUMBER]"
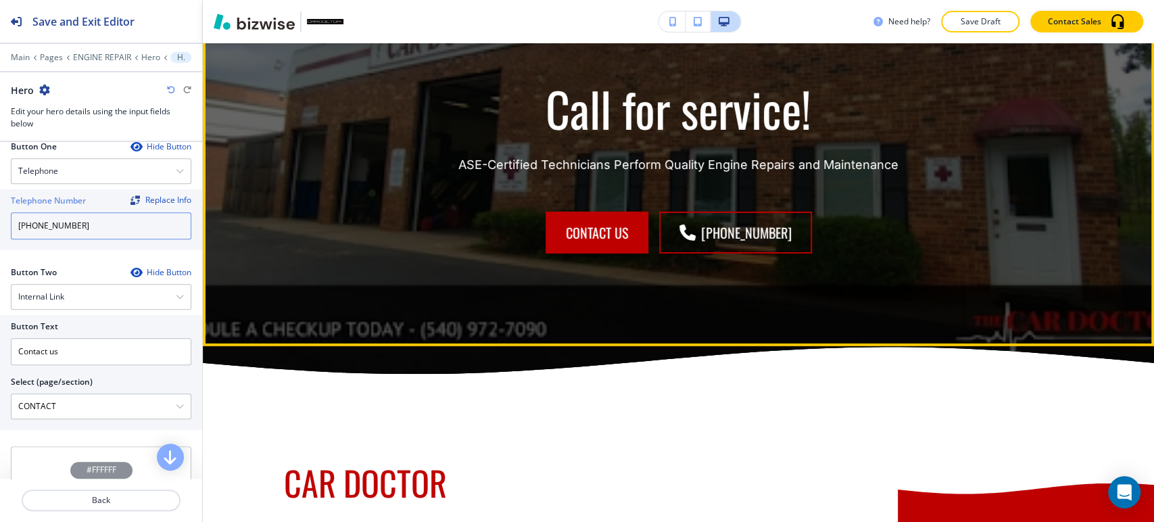
scroll to position [3032, 0]
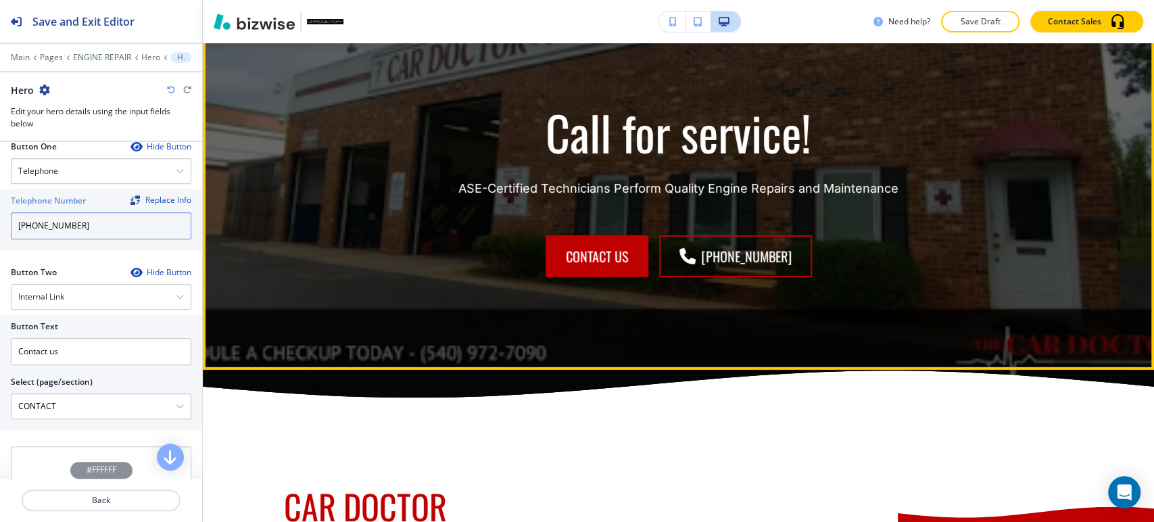
type input "[PHONE_NUMBER]"
click at [242, 36] on button "Edit This Section" at bounding box center [256, 26] width 91 height 20
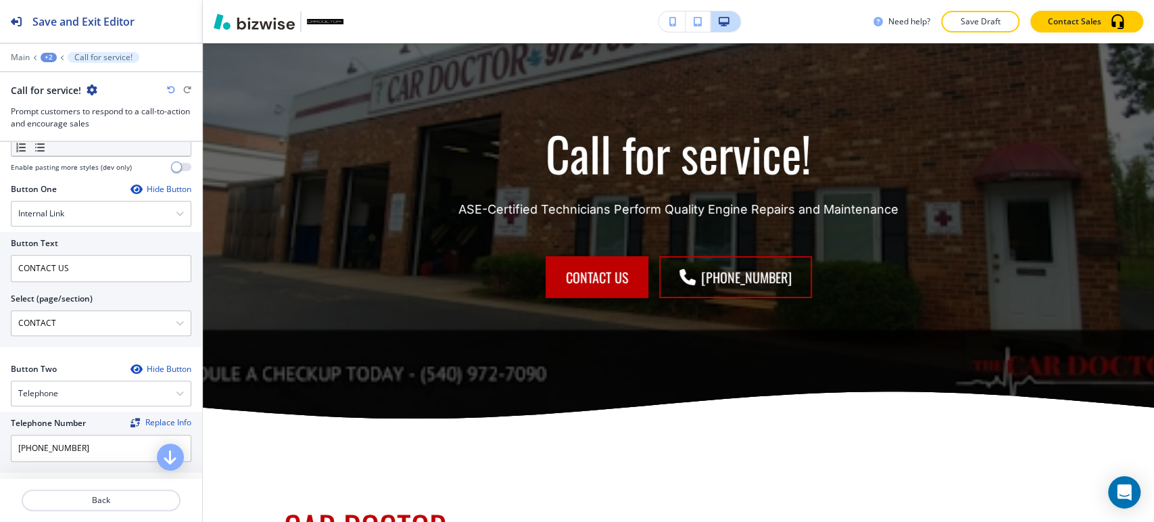
scroll to position [450, 0]
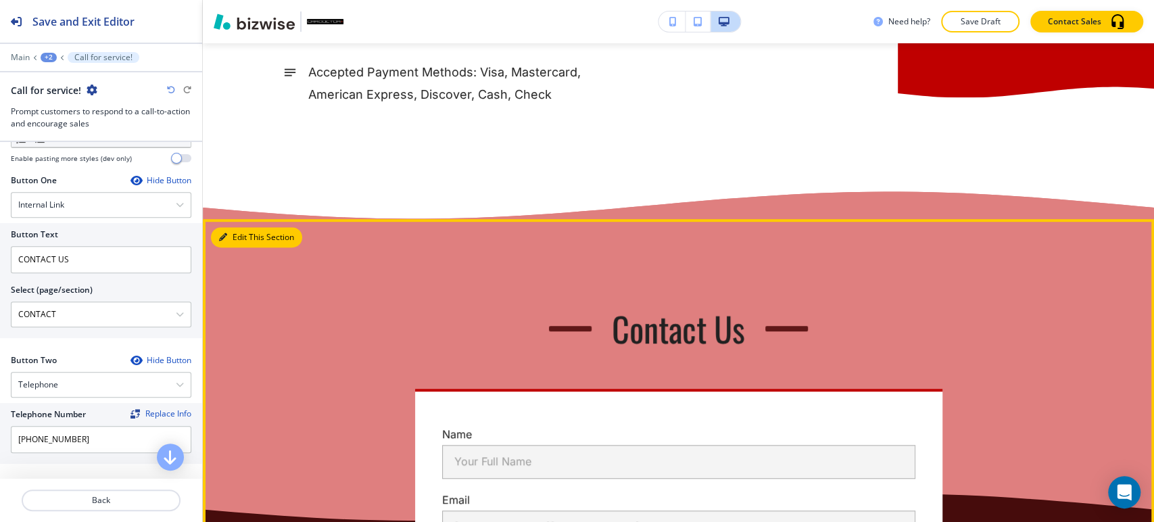
click at [238, 248] on button "Edit This Section" at bounding box center [256, 237] width 91 height 20
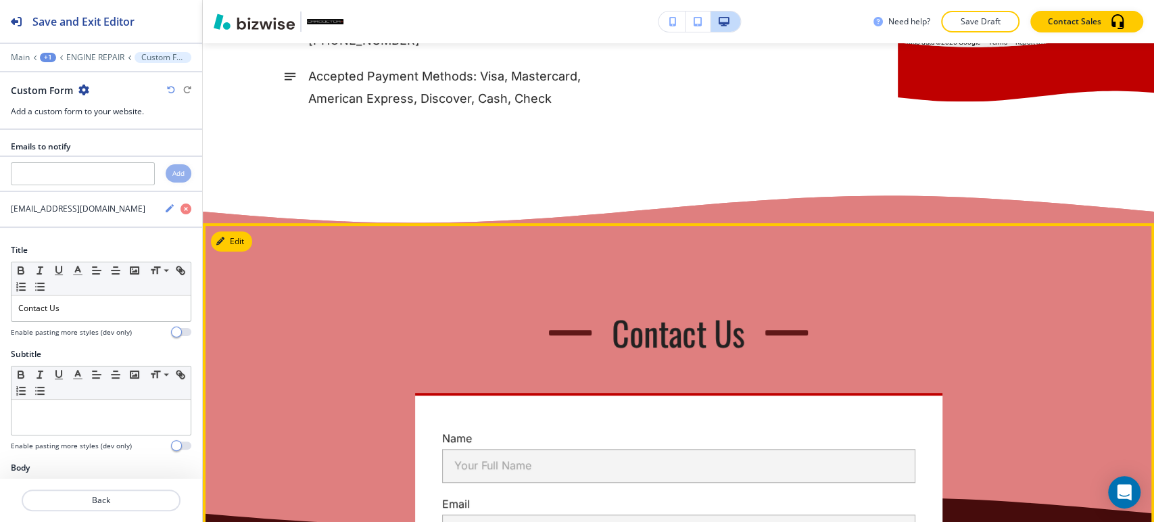
scroll to position [3953, 0]
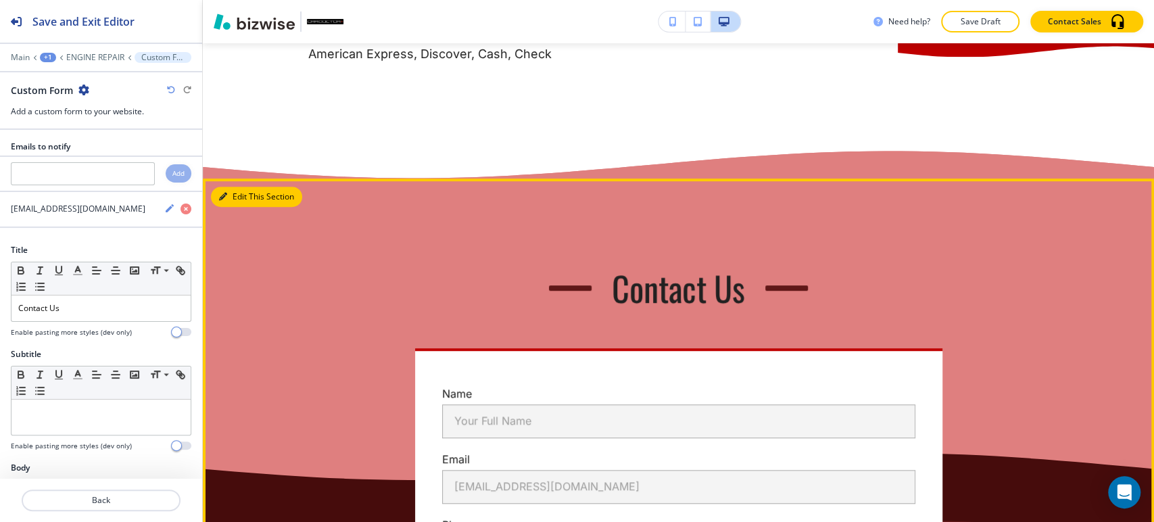
click at [239, 207] on button "Edit This Section" at bounding box center [256, 197] width 91 height 20
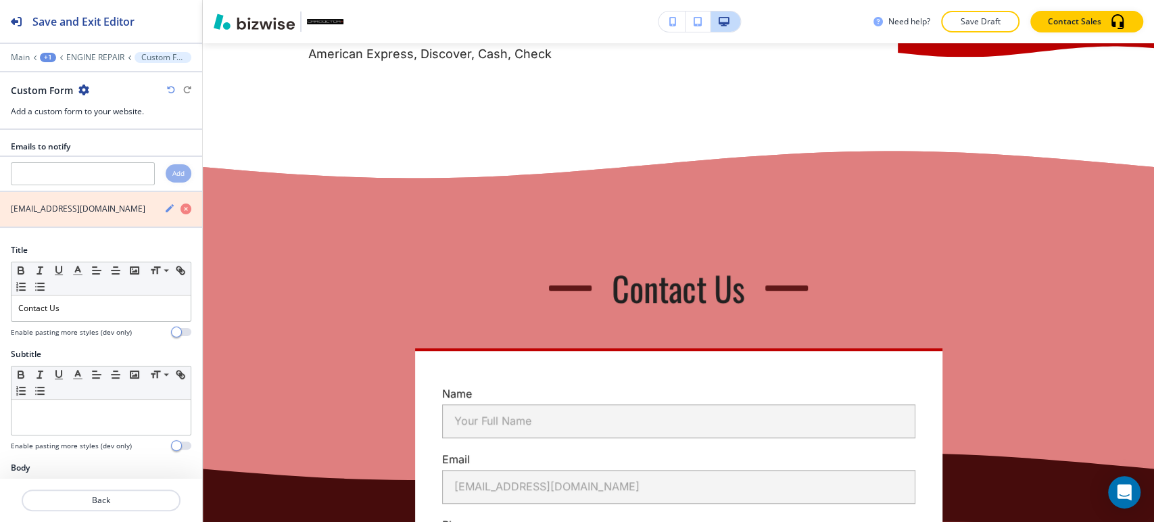
click at [181, 209] on icon "button" at bounding box center [186, 209] width 11 height 11
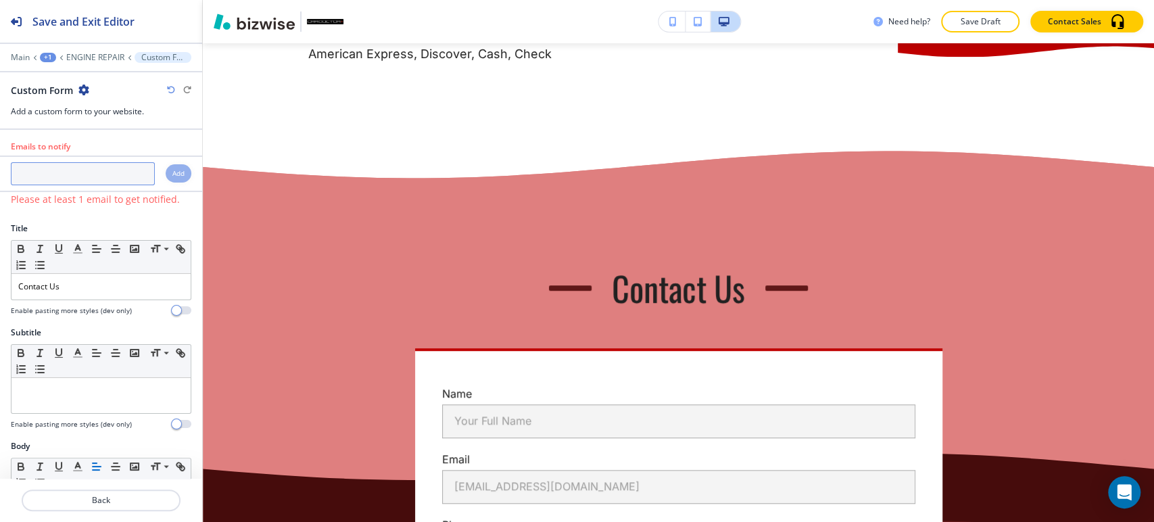
click at [79, 178] on input "text" at bounding box center [83, 173] width 144 height 23
paste input "[EMAIL_ADDRESS][DOMAIN_NAME]"
type input "[EMAIL_ADDRESS][DOMAIN_NAME]"
click at [172, 173] on h4 "Add" at bounding box center [178, 173] width 12 height 10
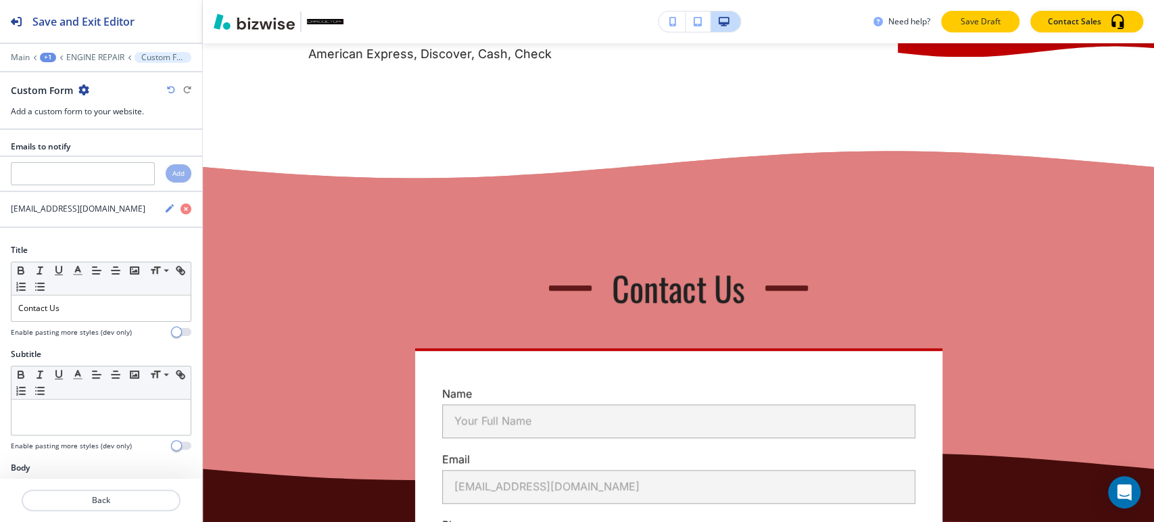
click at [965, 18] on p "Save Draft" at bounding box center [980, 22] width 43 height 12
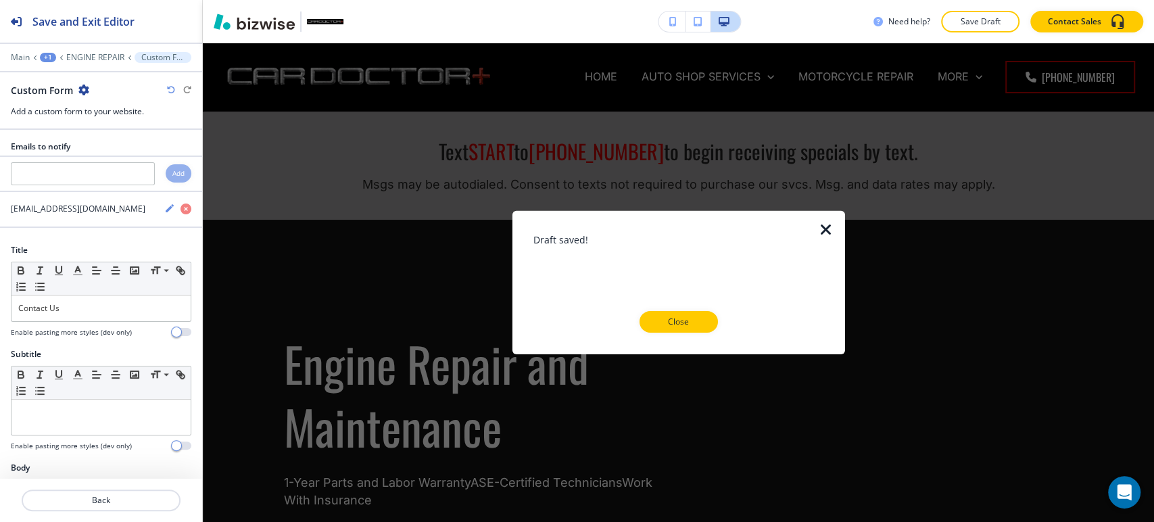
scroll to position [3953, 0]
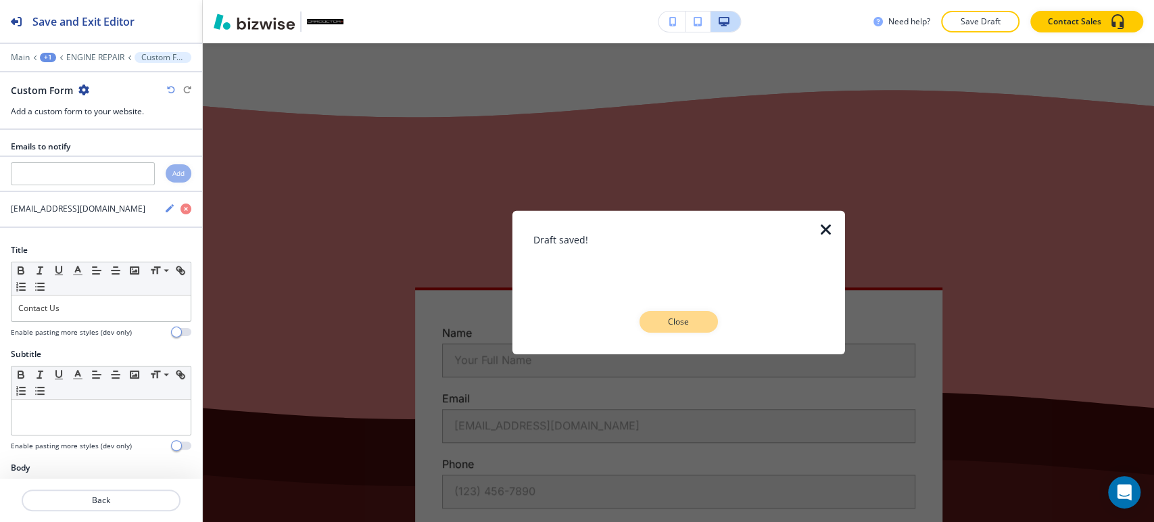
click at [700, 316] on button "Close" at bounding box center [679, 322] width 78 height 22
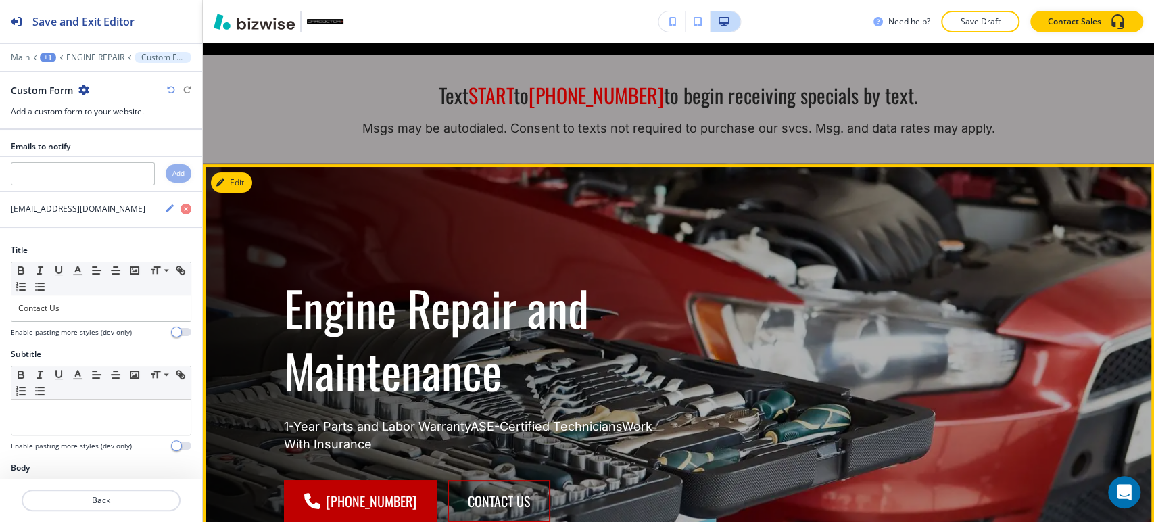
scroll to position [0, 0]
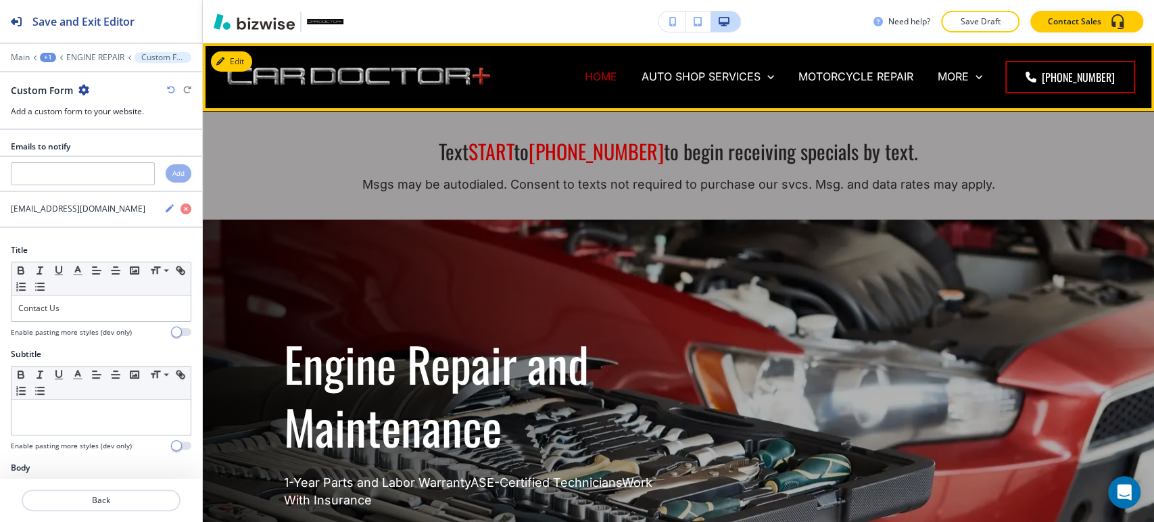
click at [600, 77] on p "HOME" at bounding box center [601, 77] width 32 height 16
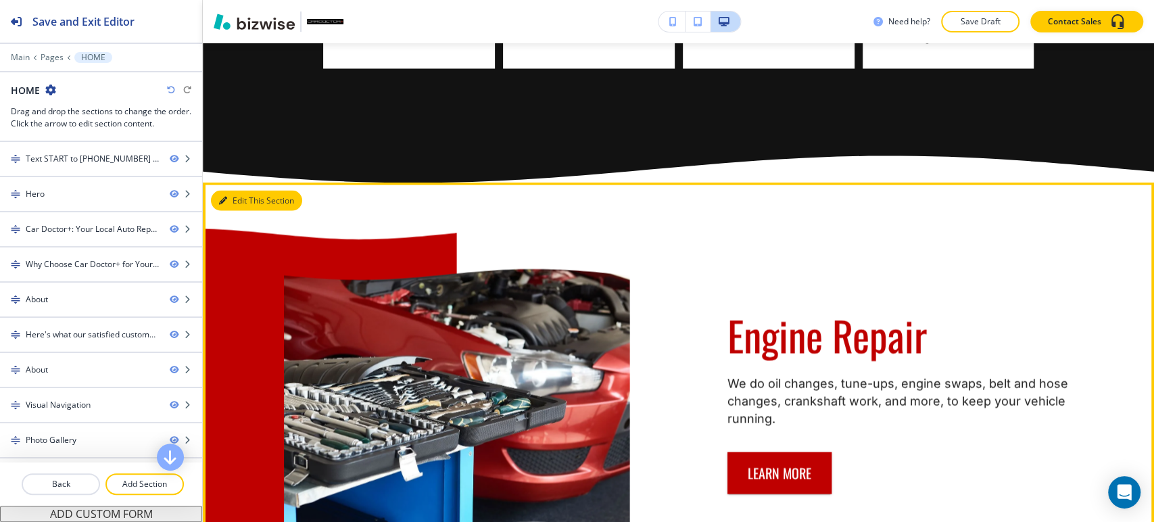
click at [243, 190] on button "Edit This Section" at bounding box center [256, 200] width 91 height 20
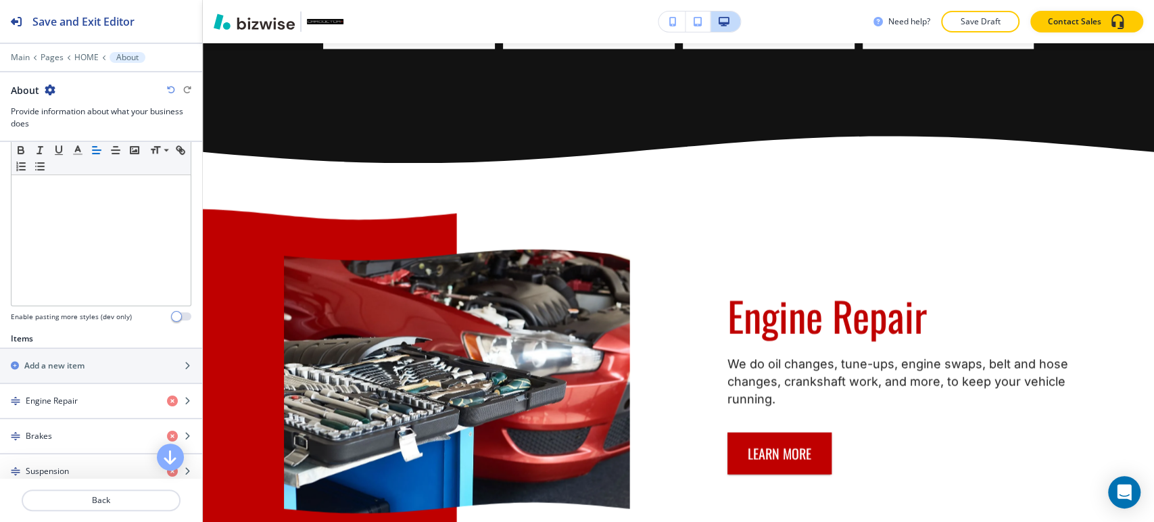
scroll to position [375, 0]
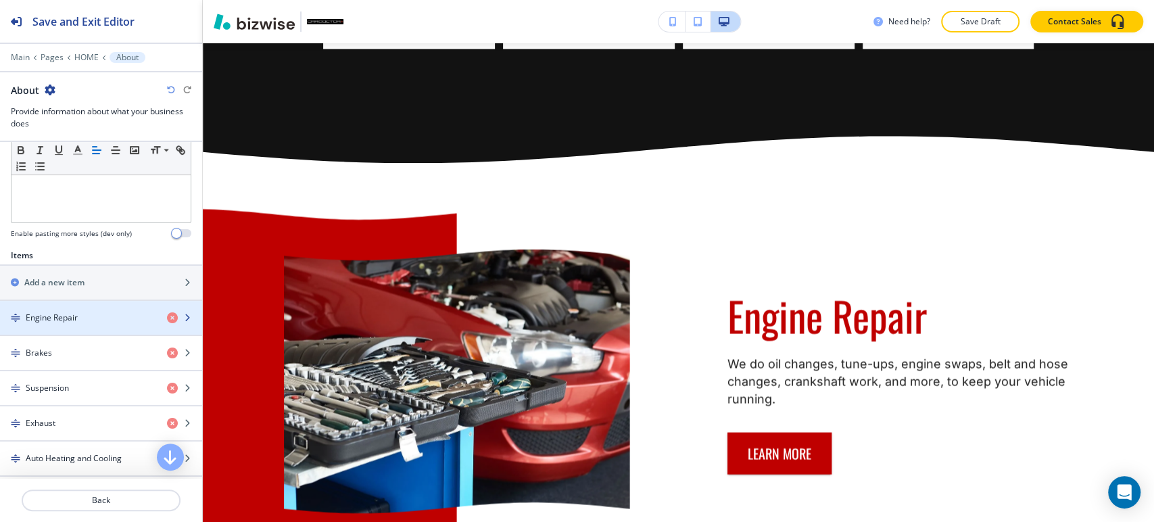
click at [95, 305] on div "button" at bounding box center [101, 306] width 202 height 11
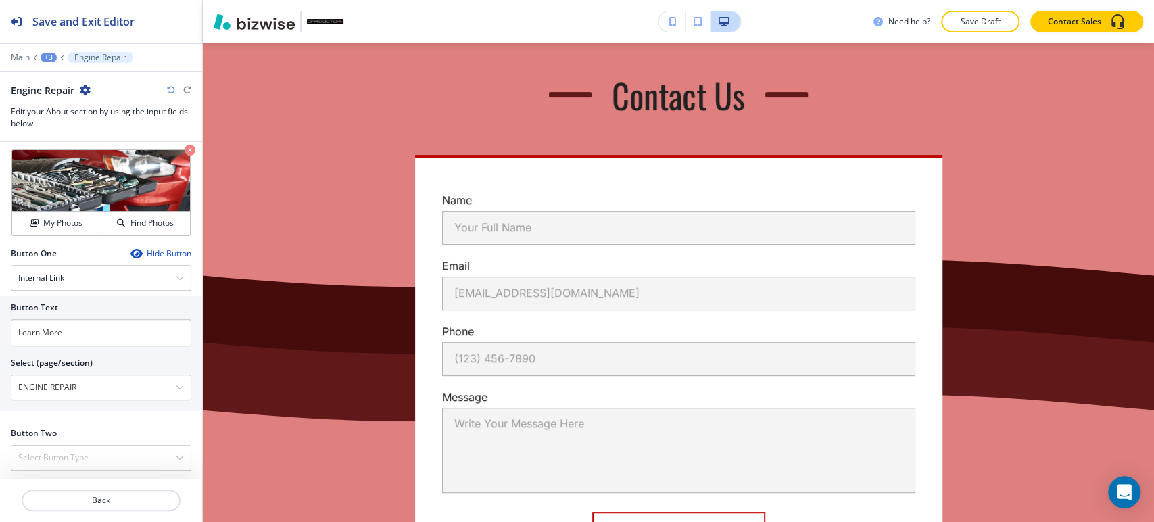
scroll to position [10786, 0]
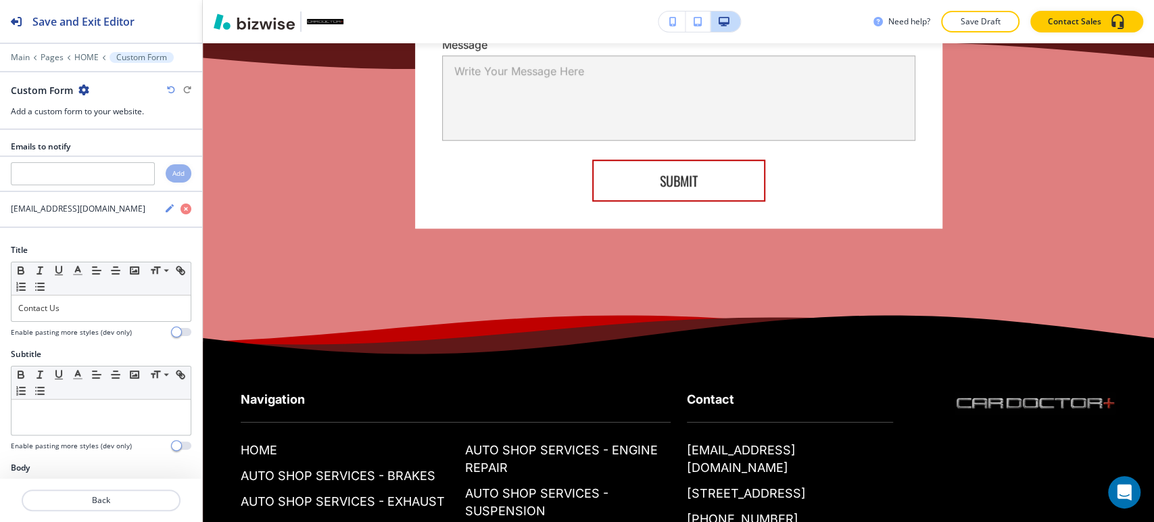
scroll to position [10969, 0]
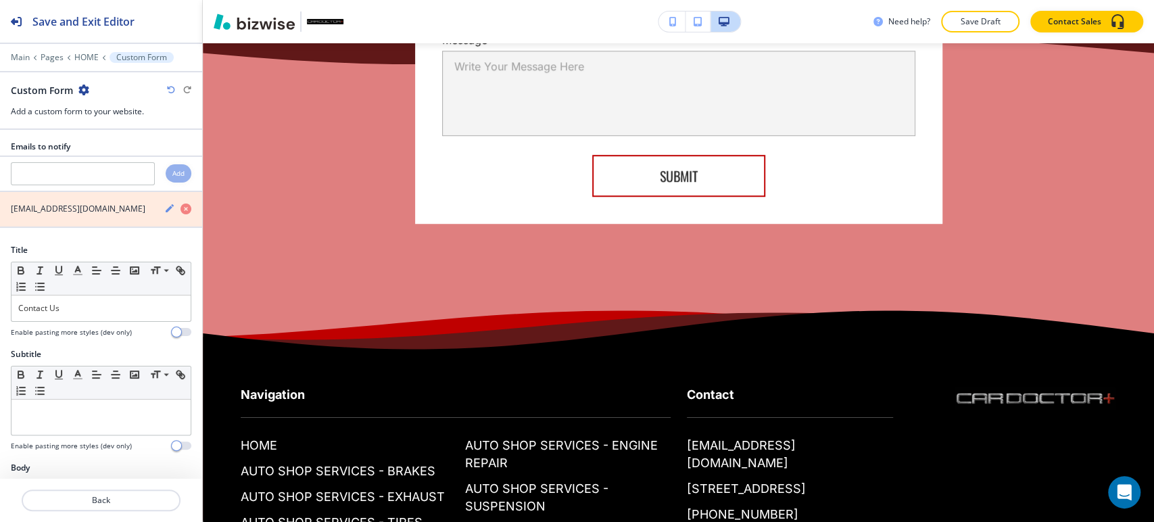
click at [181, 205] on icon "button" at bounding box center [186, 209] width 11 height 11
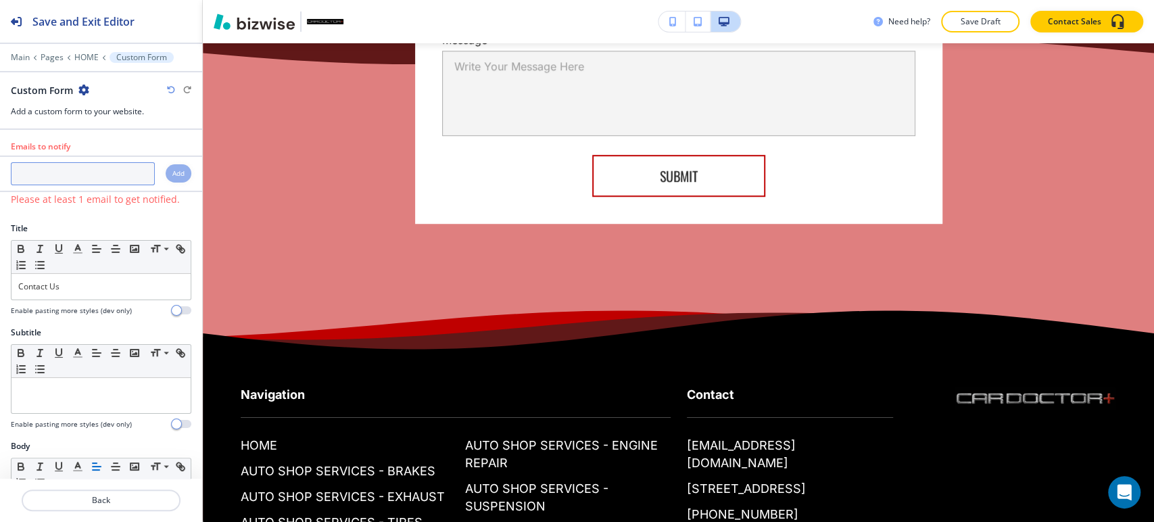
click at [79, 177] on input "text" at bounding box center [83, 173] width 144 height 23
paste input "[EMAIL_ADDRESS][DOMAIN_NAME]"
type input "[EMAIL_ADDRESS][DOMAIN_NAME]"
click at [166, 166] on div "Add" at bounding box center [179, 173] width 26 height 18
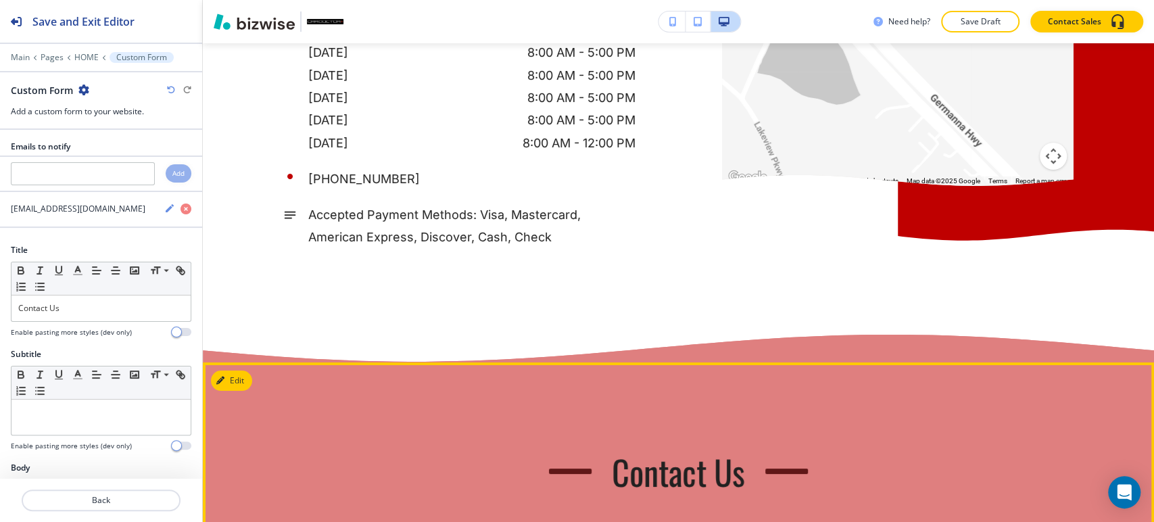
scroll to position [10460, 0]
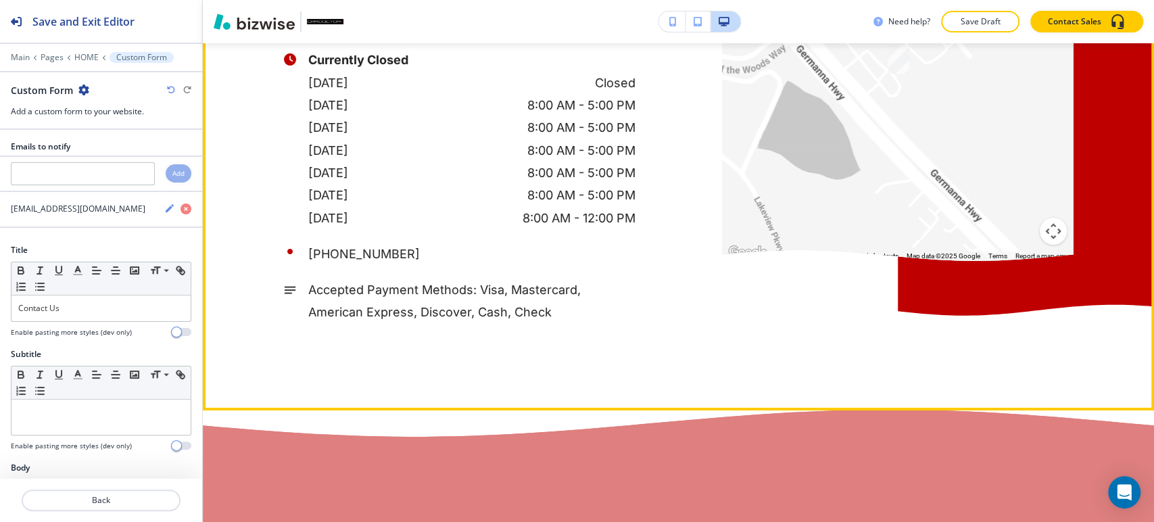
drag, startPoint x: 250, startPoint y: 164, endPoint x: 223, endPoint y: 168, distance: 27.4
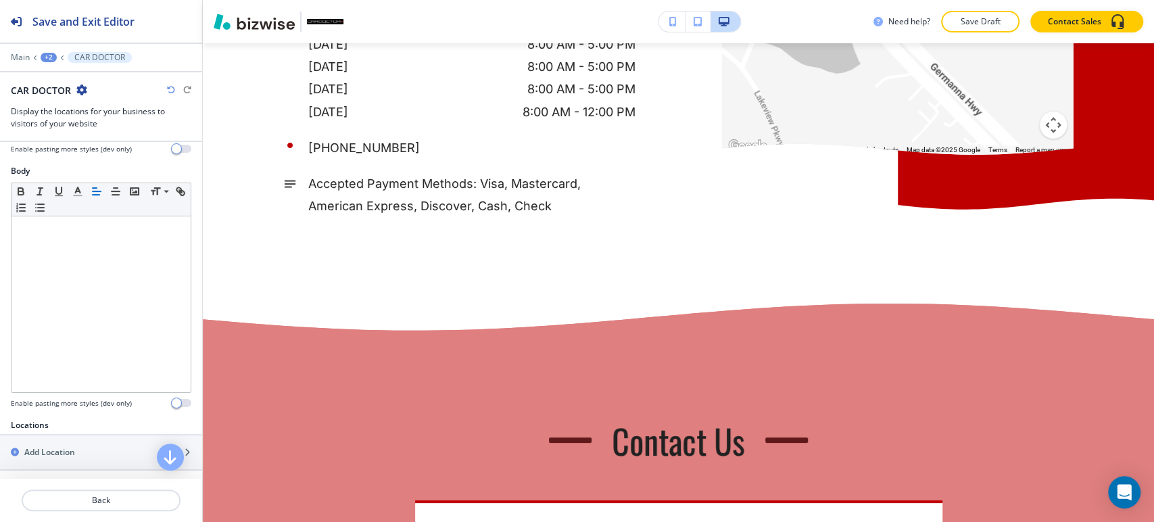
scroll to position [450, 0]
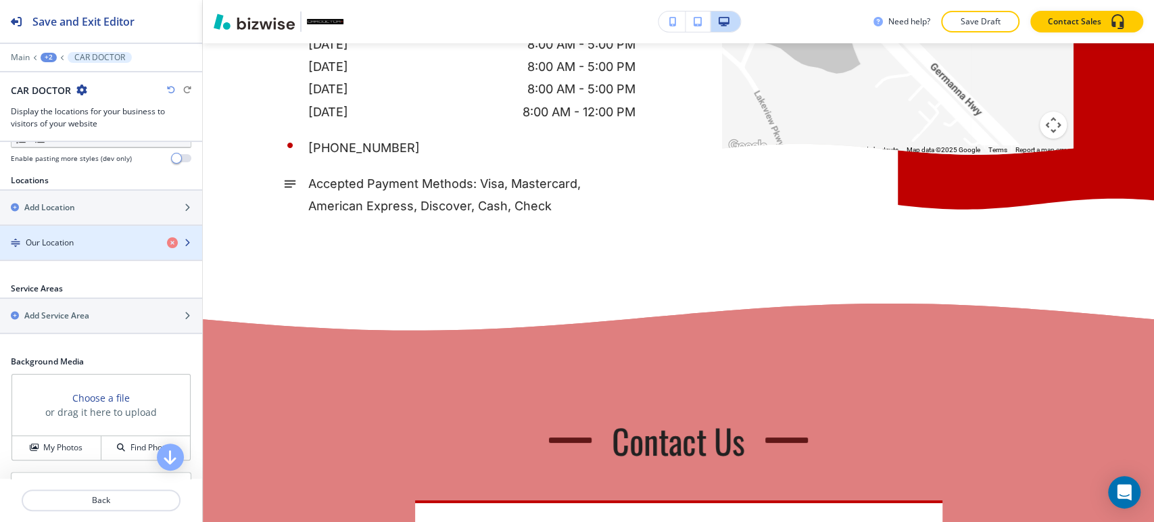
click at [103, 249] on div "button" at bounding box center [101, 254] width 202 height 11
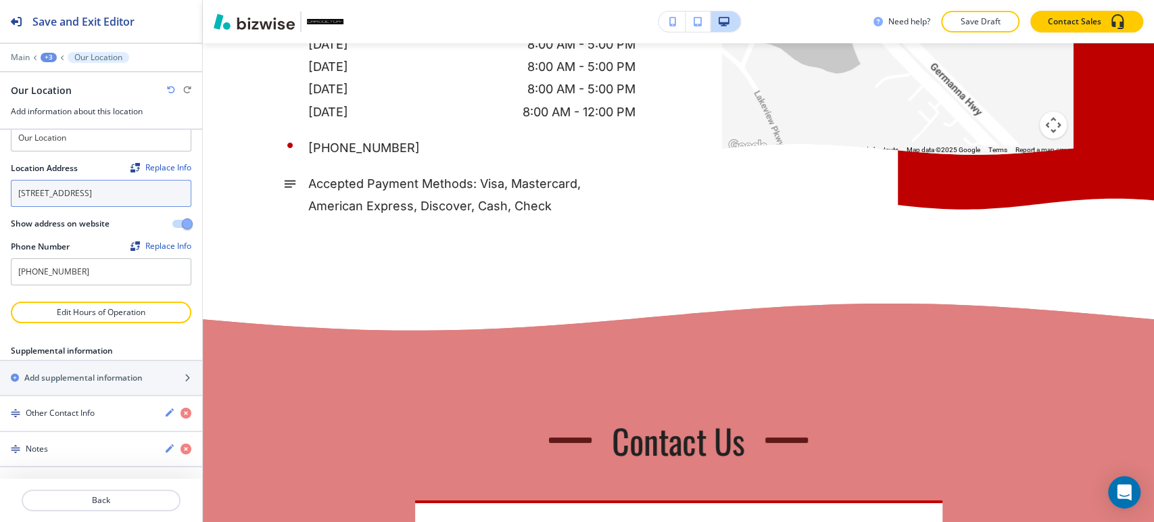
scroll to position [44, 0]
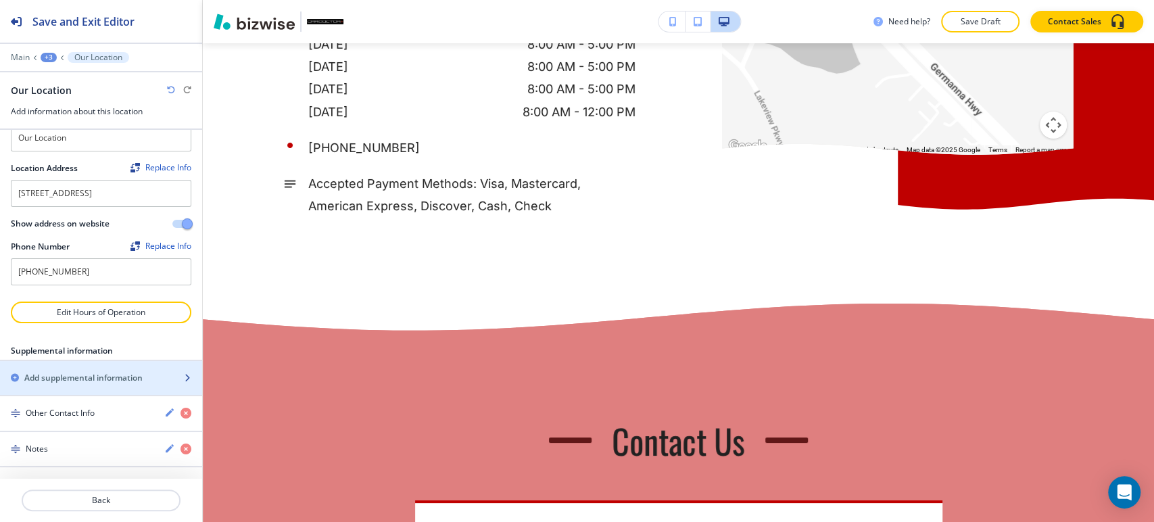
click at [109, 386] on div "button" at bounding box center [101, 389] width 202 height 11
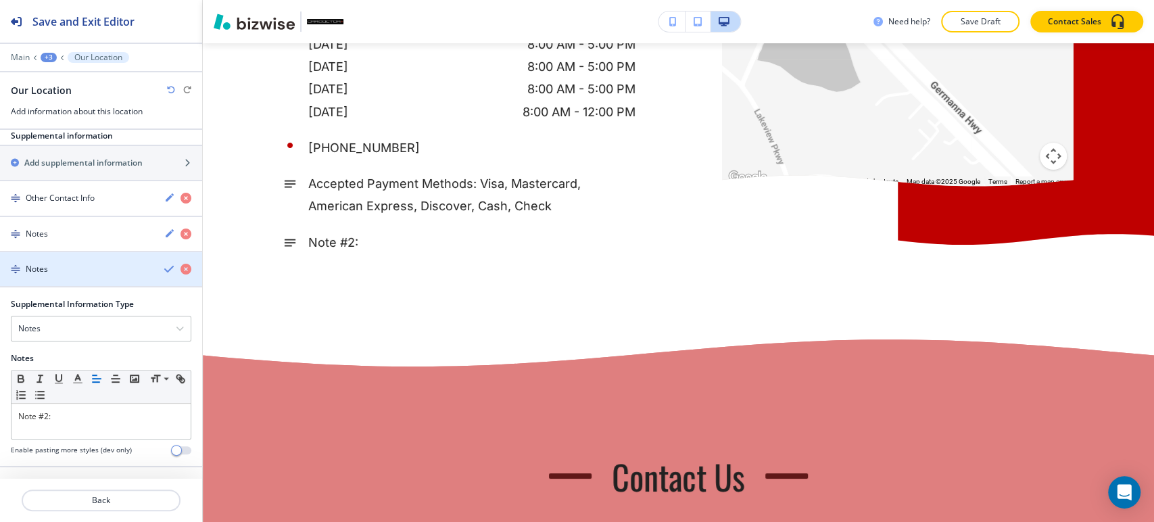
click at [108, 282] on div "button" at bounding box center [101, 280] width 202 height 11
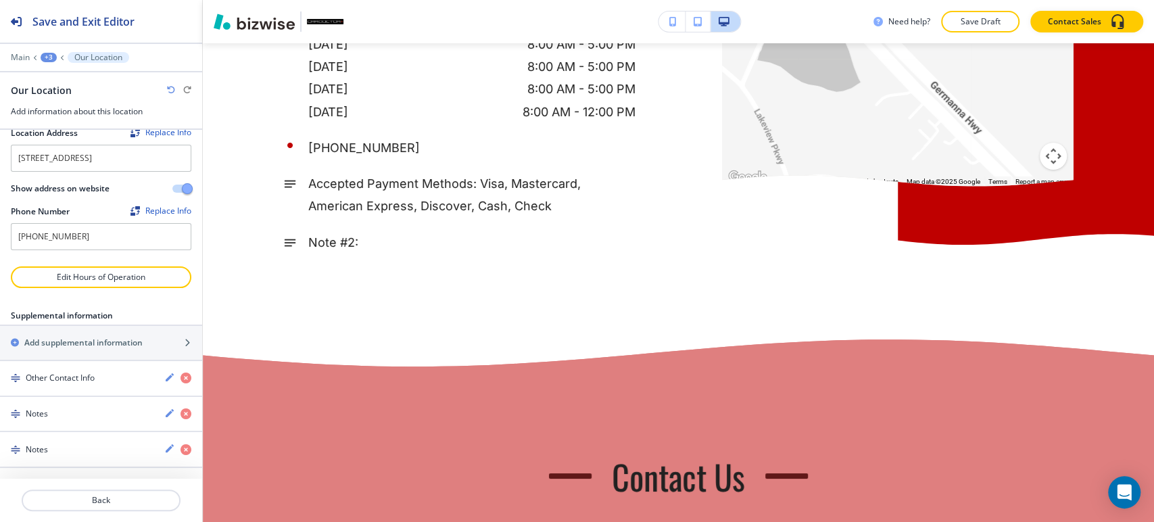
scroll to position [80, 0]
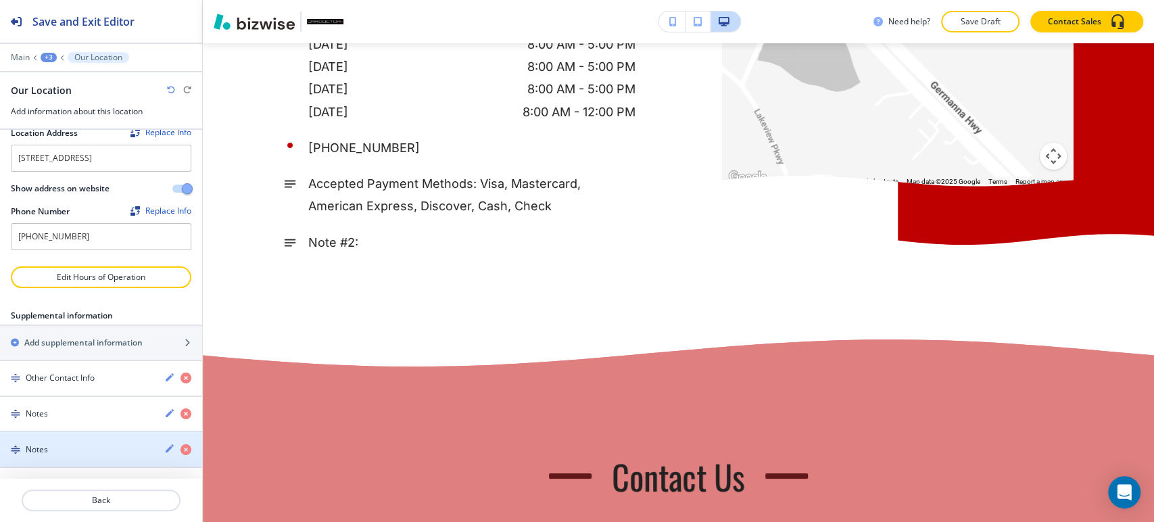
click at [124, 453] on div "Notes" at bounding box center [77, 450] width 154 height 12
click at [124, 450] on div "Notes" at bounding box center [77, 450] width 154 height 12
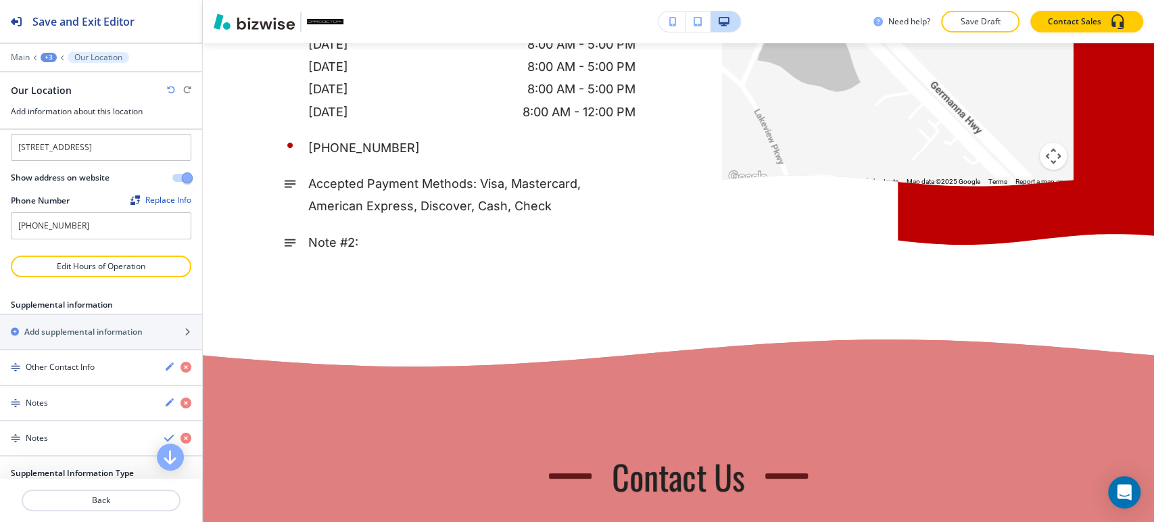
click at [122, 444] on div "Notes" at bounding box center [77, 438] width 154 height 12
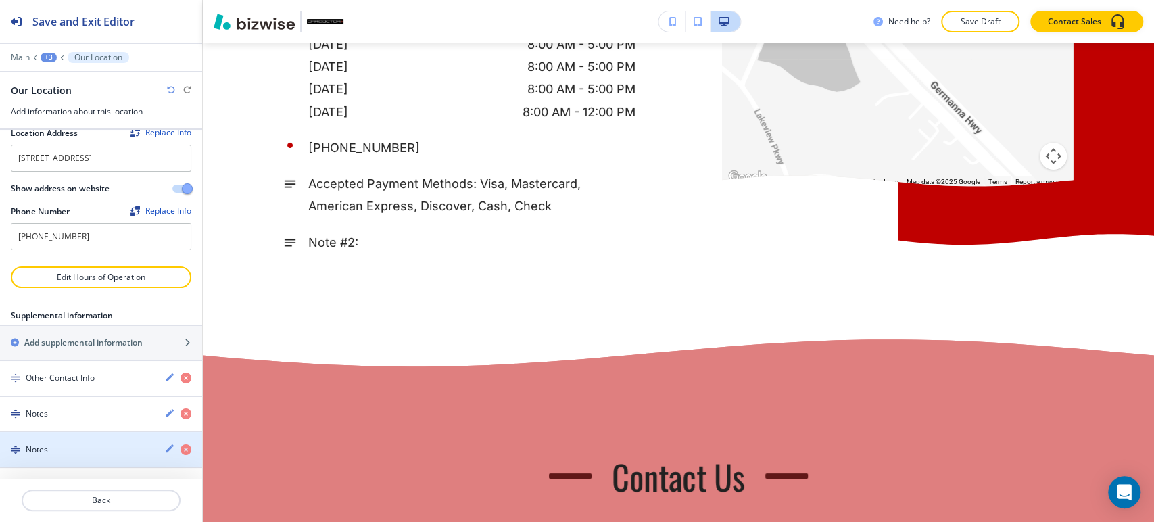
click at [66, 452] on div "Notes" at bounding box center [77, 450] width 154 height 12
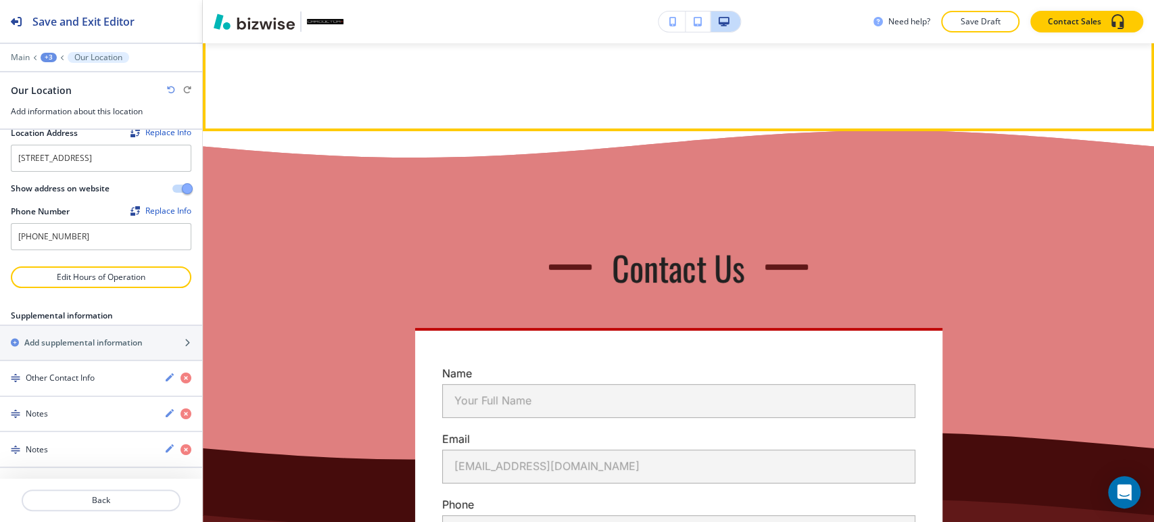
scroll to position [10641, 0]
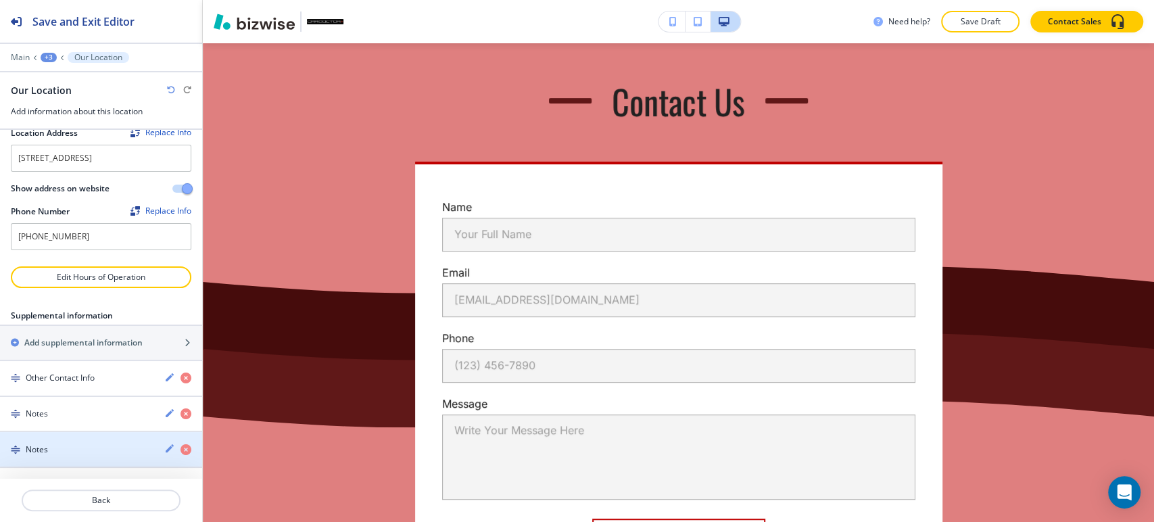
click at [100, 456] on div "button" at bounding box center [101, 461] width 202 height 11
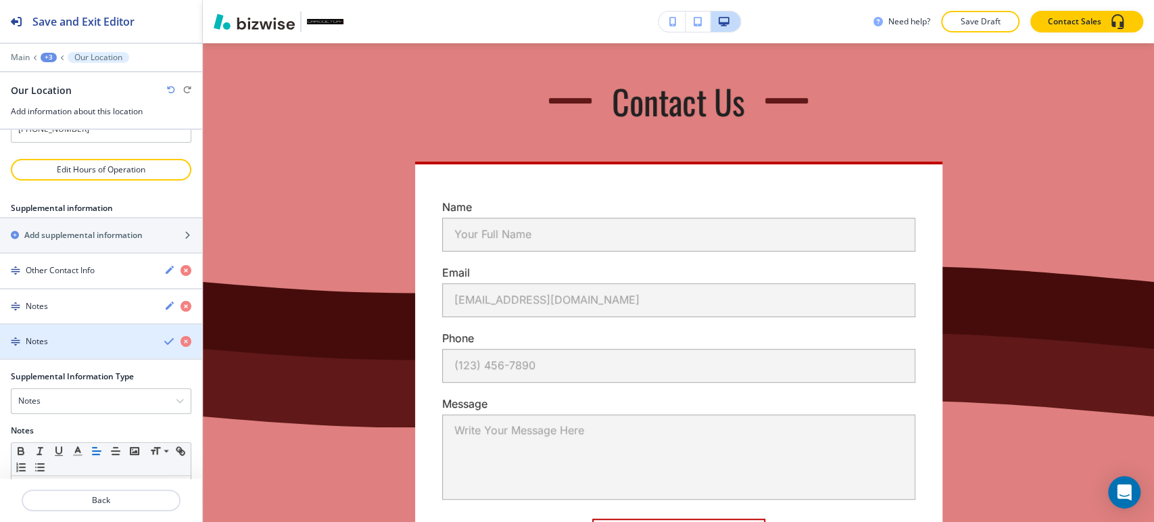
scroll to position [258, 0]
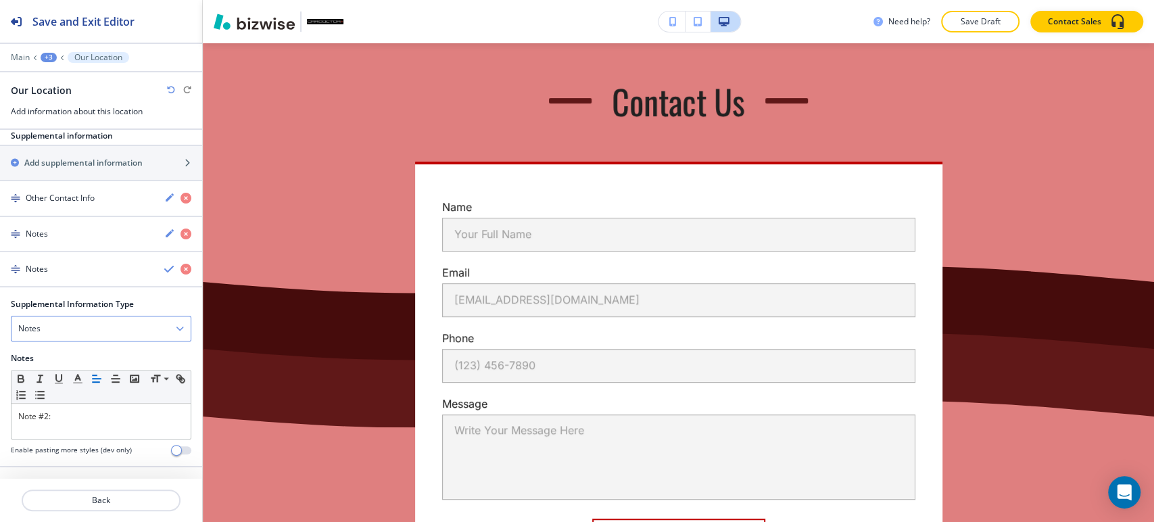
click at [113, 335] on div "Notes" at bounding box center [100, 328] width 179 height 24
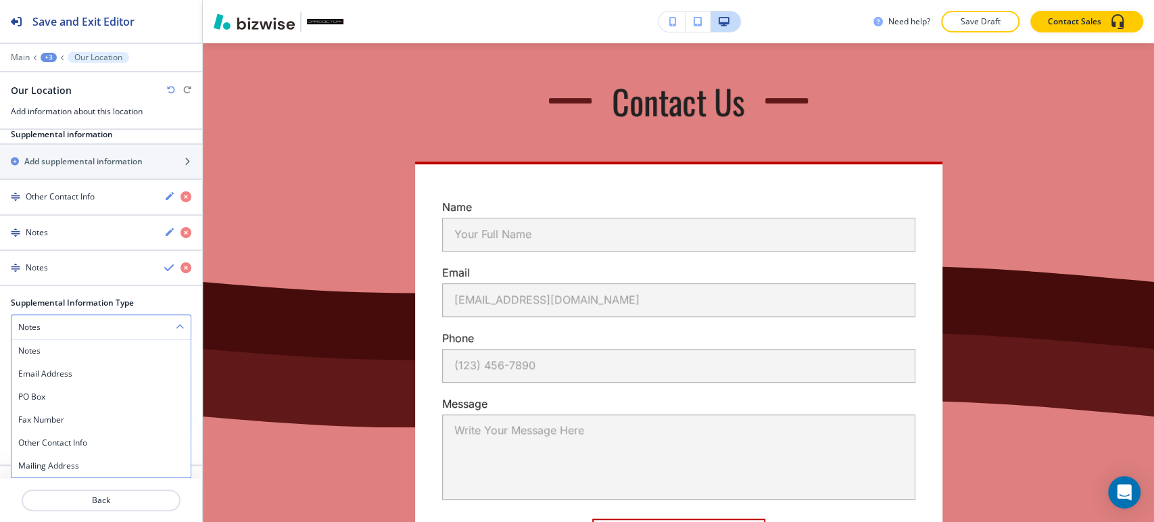
click at [103, 380] on h4 "Email Address" at bounding box center [101, 374] width 166 height 12
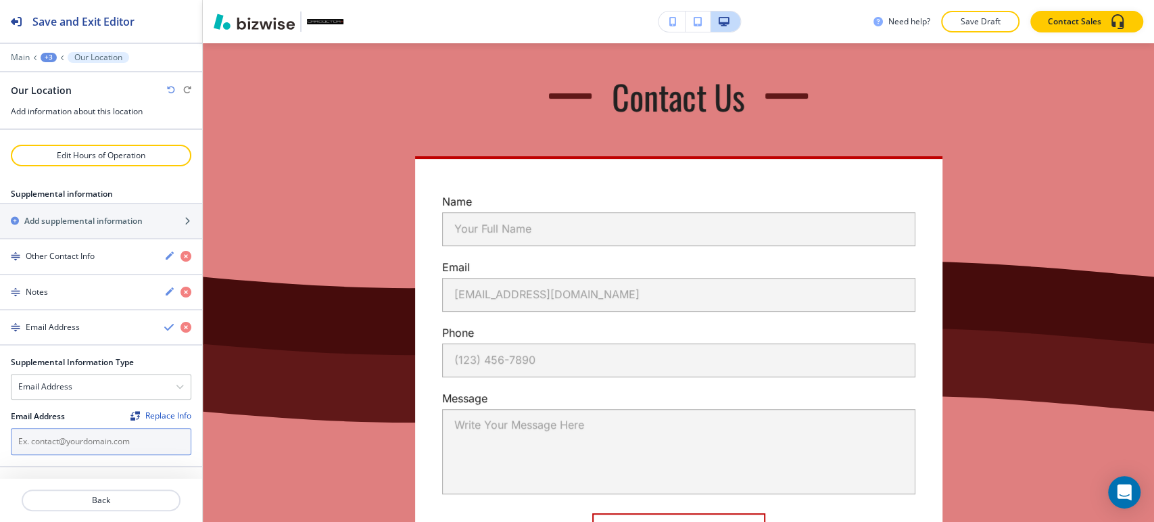
click at [83, 450] on input "text" at bounding box center [101, 441] width 181 height 27
paste input "[EMAIL_ADDRESS][DOMAIN_NAME]"
type input "[EMAIL_ADDRESS][DOMAIN_NAME]"
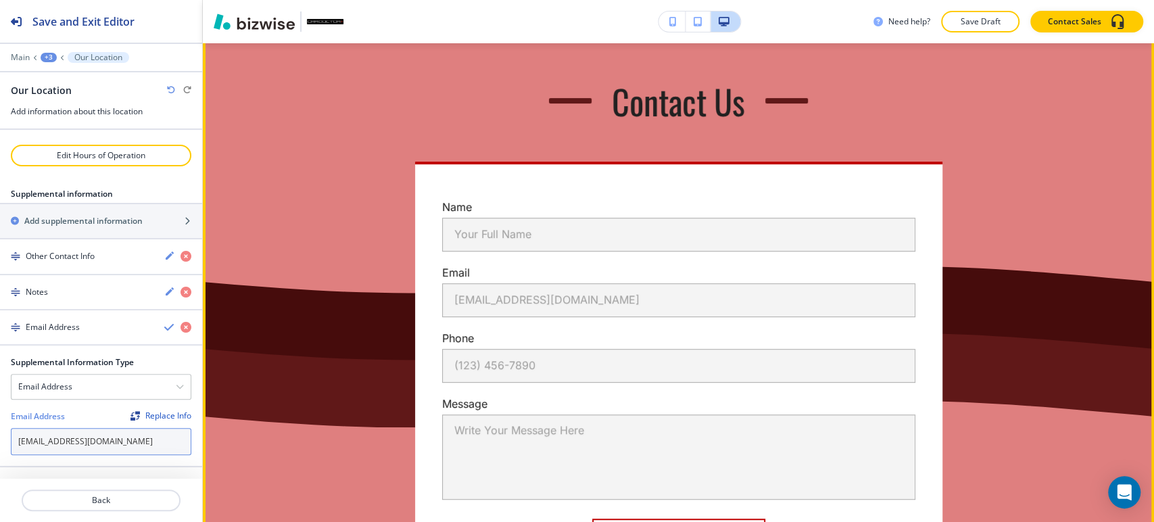
scroll to position [10942, 0]
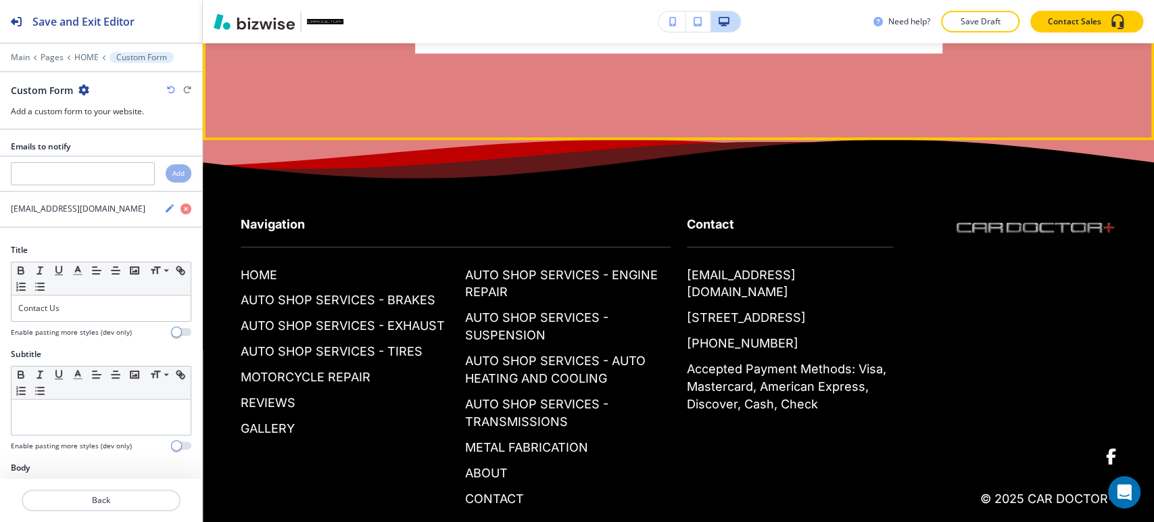
scroll to position [11455, 0]
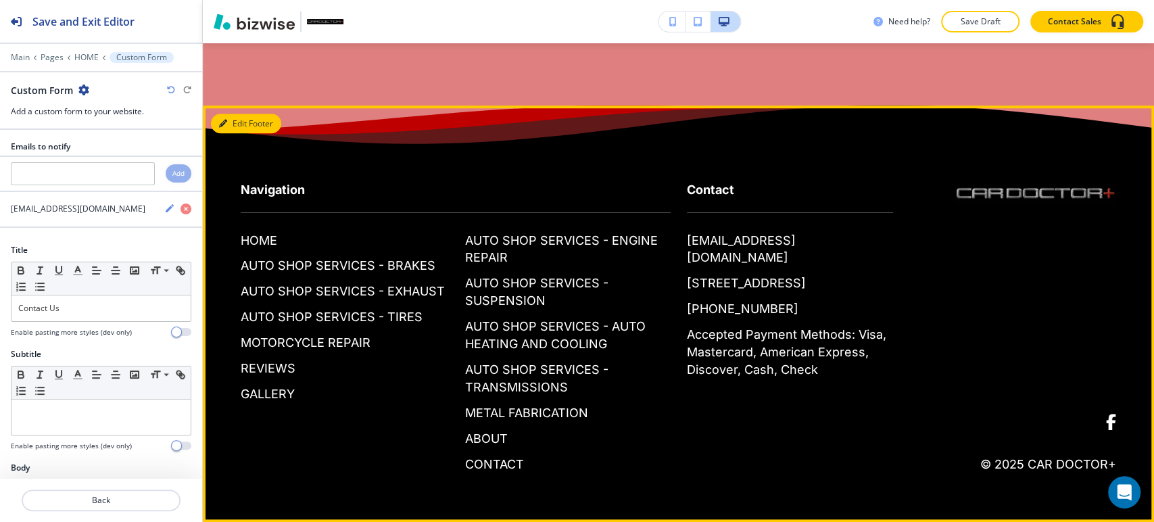
click at [238, 134] on button "Edit Footer" at bounding box center [246, 124] width 70 height 20
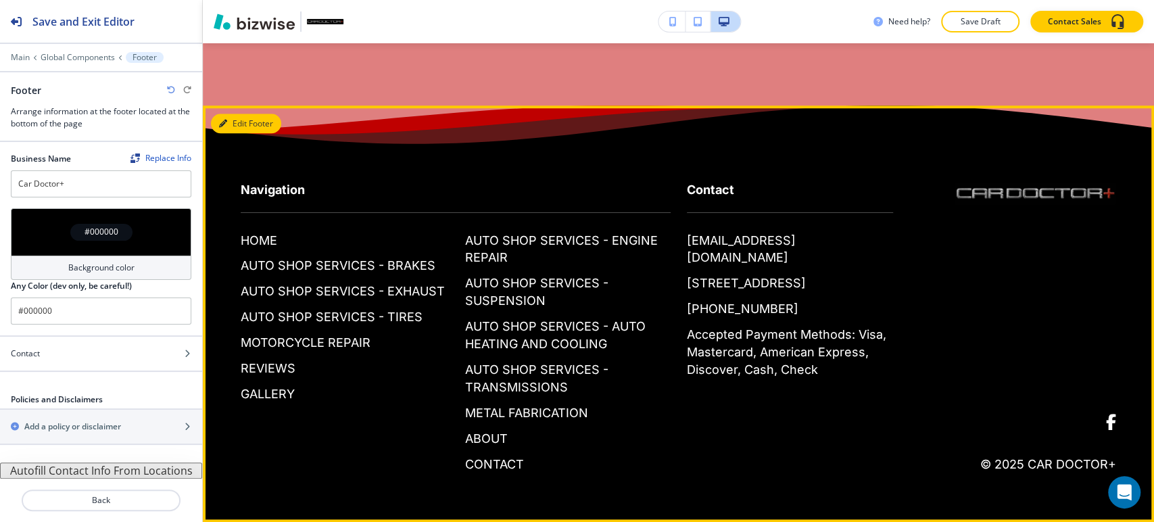
scroll to position [11623, 0]
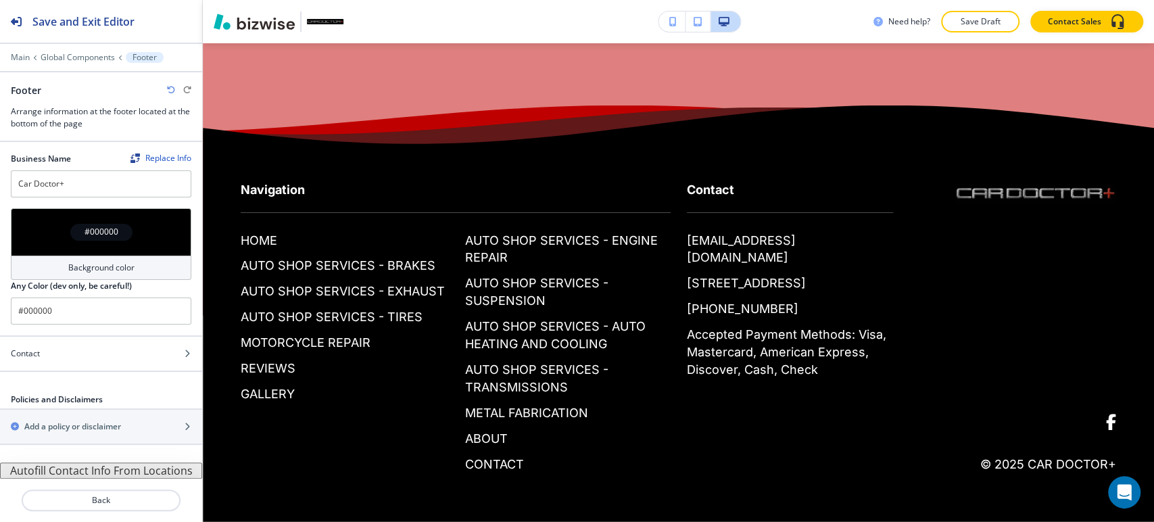
click at [102, 472] on button "Autofill Contact Info From Locations" at bounding box center [101, 471] width 202 height 16
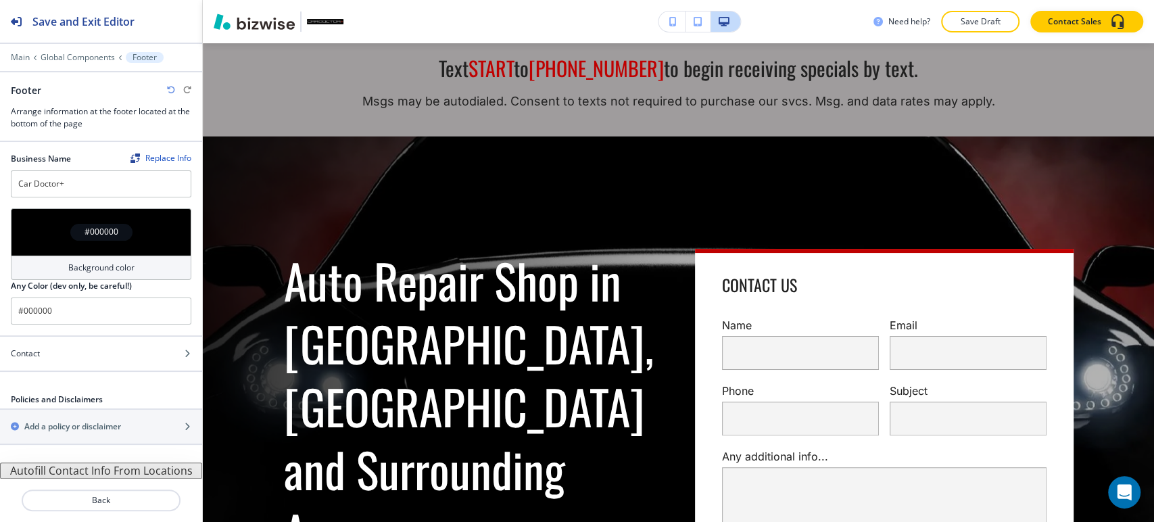
scroll to position [0, 0]
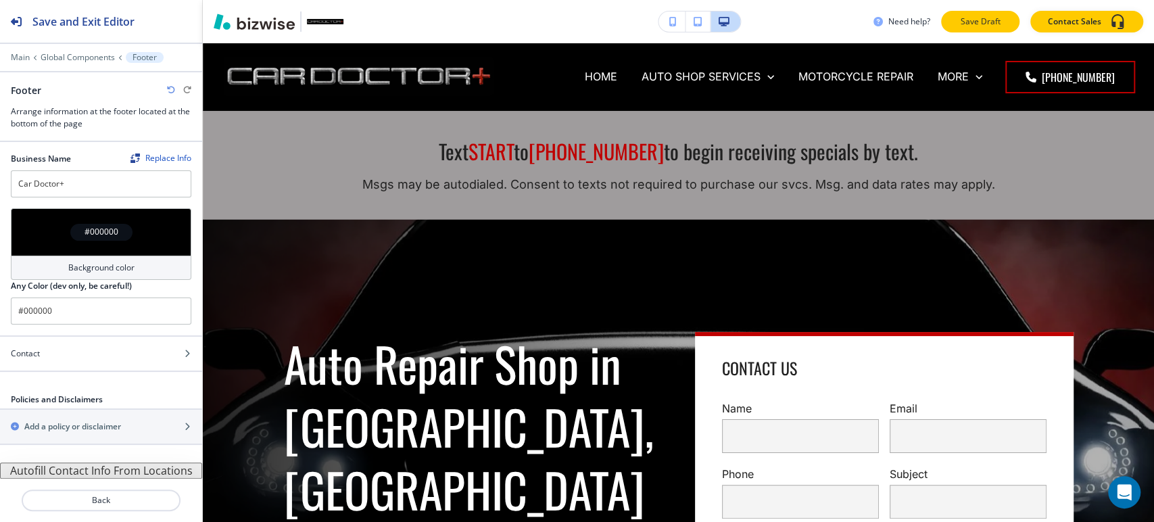
click at [991, 14] on button "Save Draft" at bounding box center [980, 22] width 78 height 22
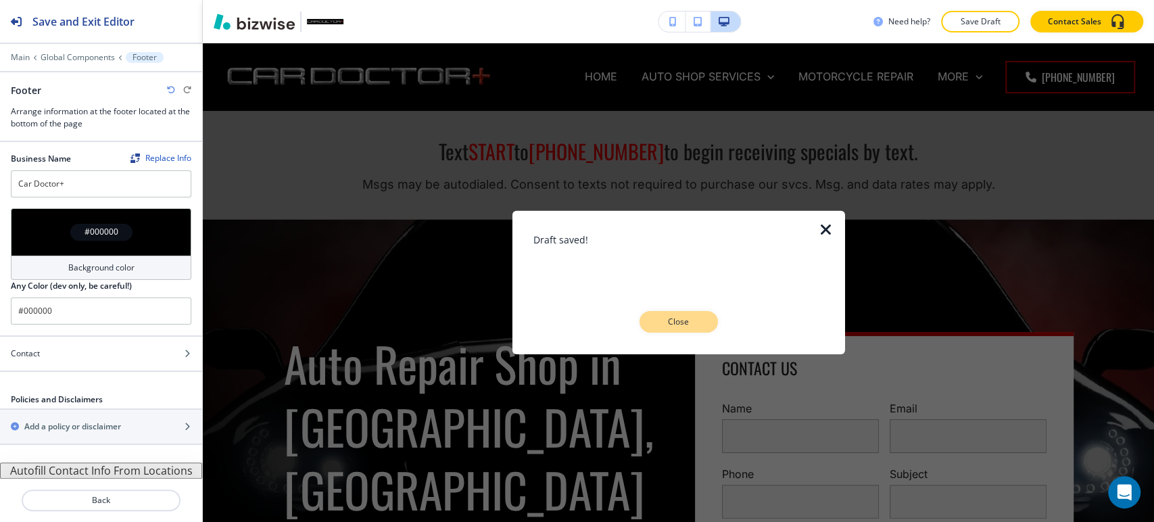
click at [677, 327] on p "Close" at bounding box center [678, 322] width 43 height 12
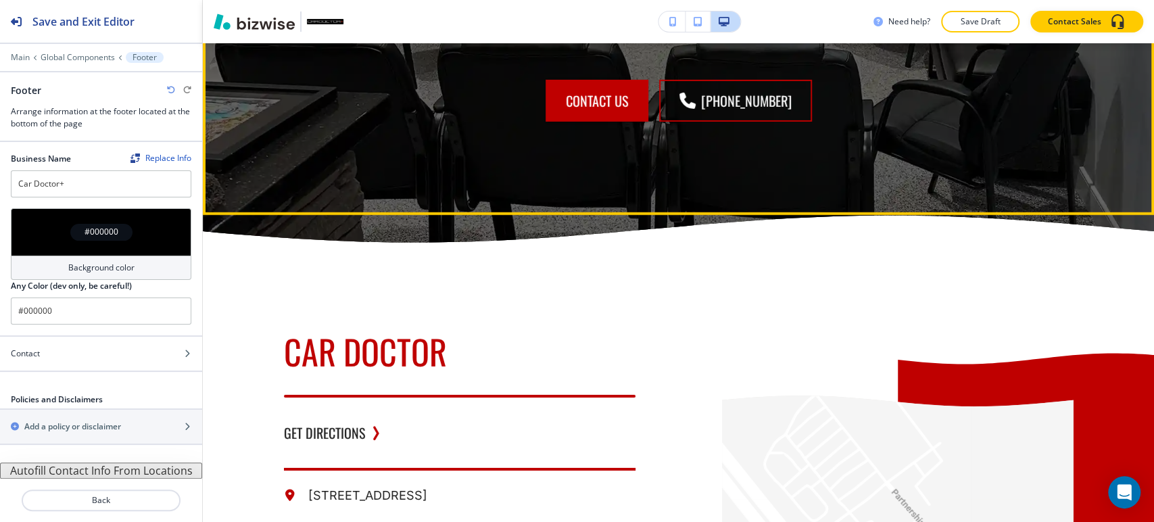
scroll to position [9775, 0]
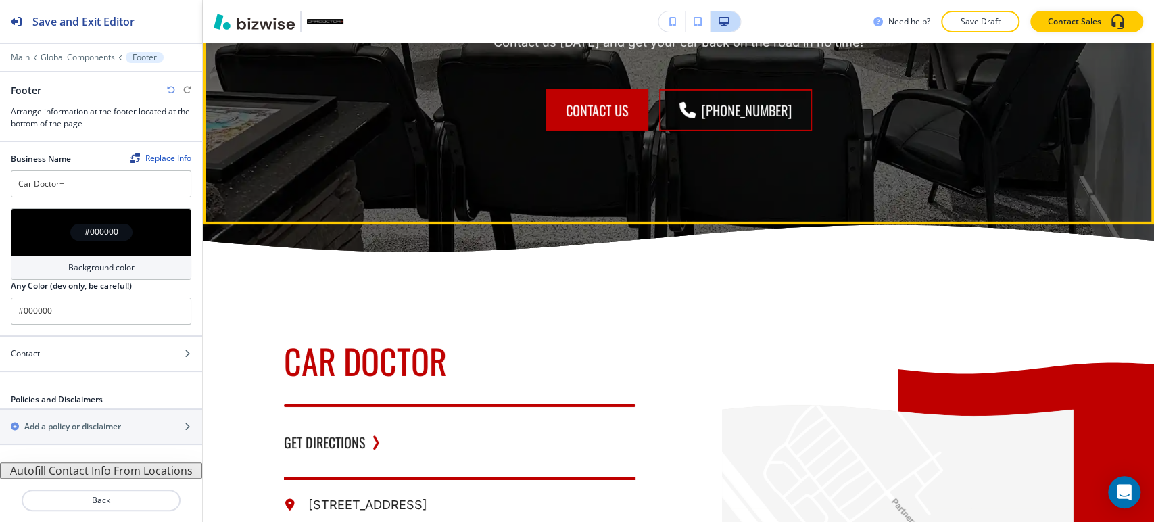
click at [249, 175] on div "Ready for a Service? Contact us today and get your car back on the road in no t…" at bounding box center [678, 43] width 951 height 362
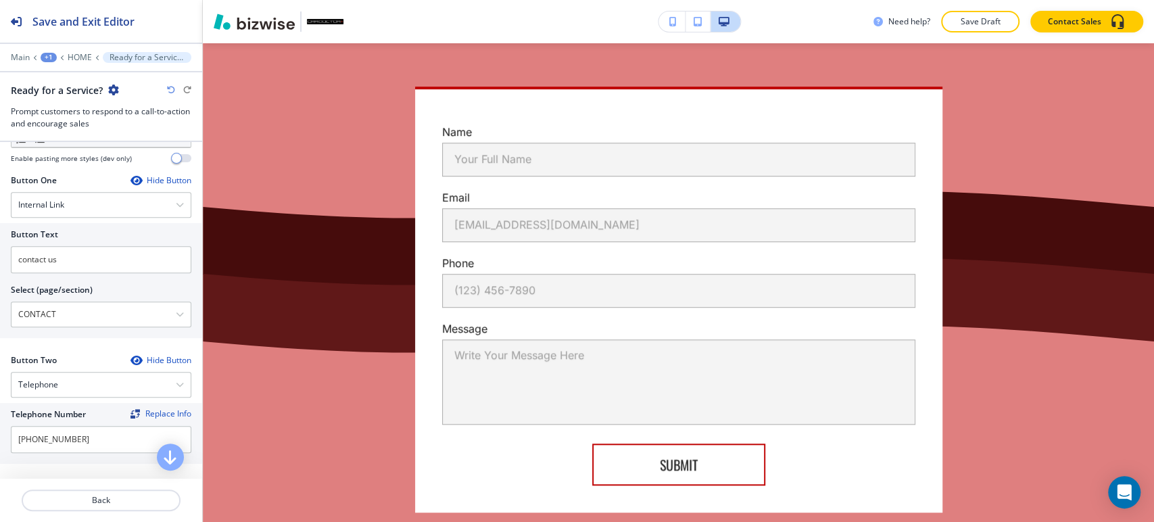
scroll to position [10853, 0]
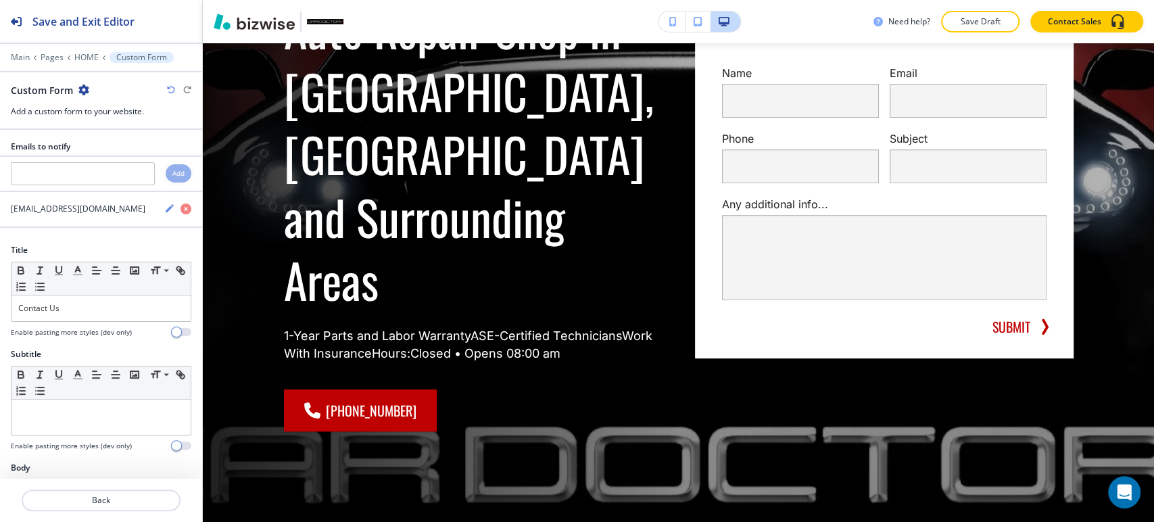
scroll to position [0, 0]
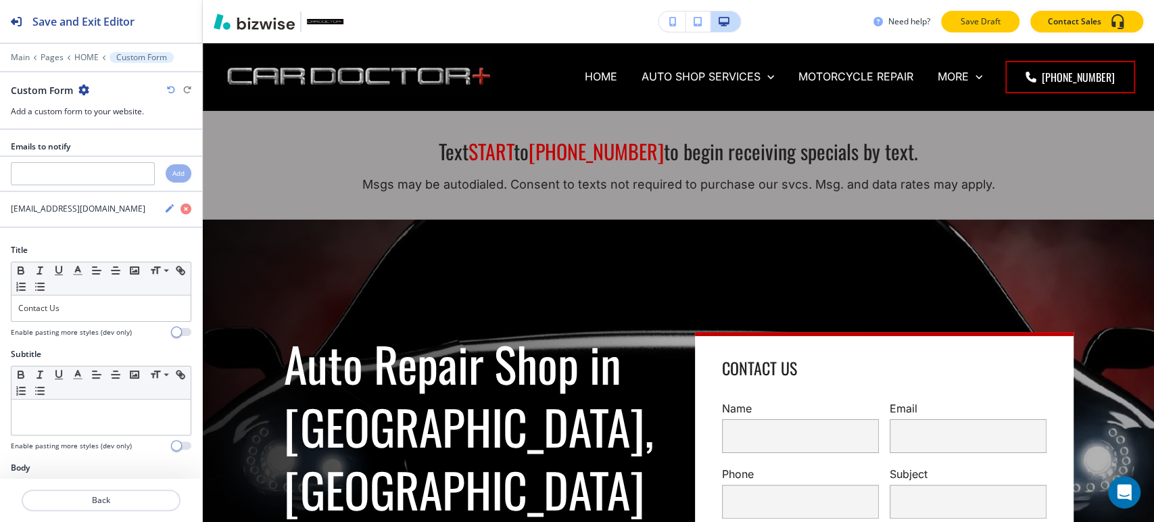
click at [974, 21] on p "Save Draft" at bounding box center [980, 22] width 43 height 12
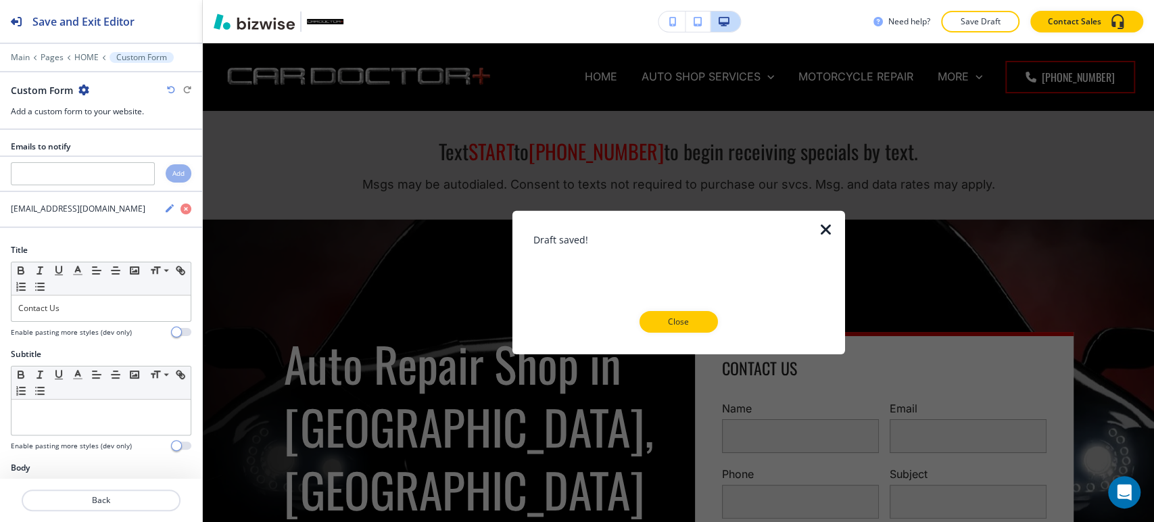
click at [654, 334] on div at bounding box center [678, 344] width 289 height 22
click at [698, 323] on p "Close" at bounding box center [678, 322] width 43 height 12
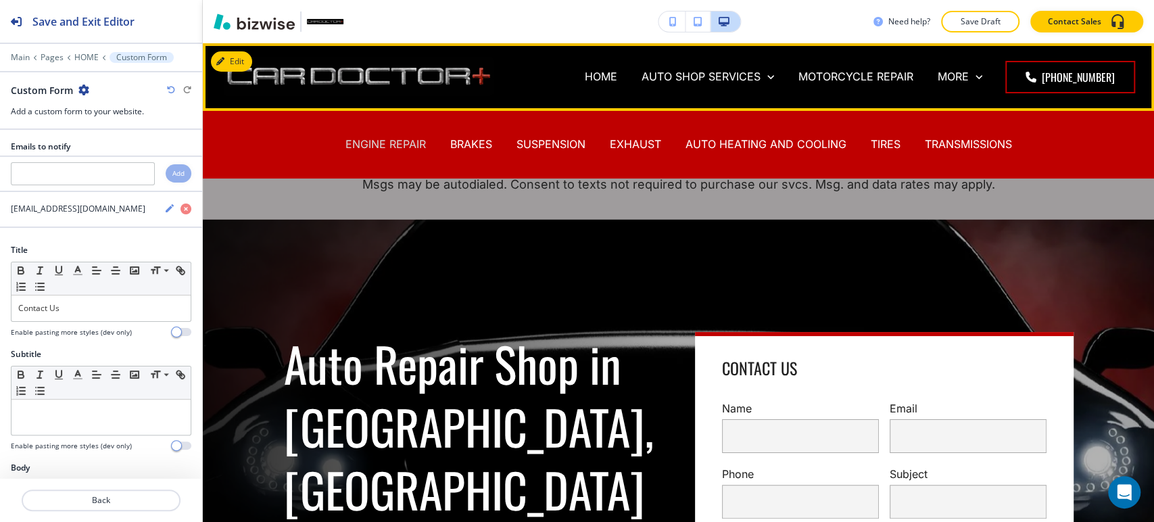
click at [379, 139] on p "ENGINE REPAIR" at bounding box center [386, 145] width 80 height 16
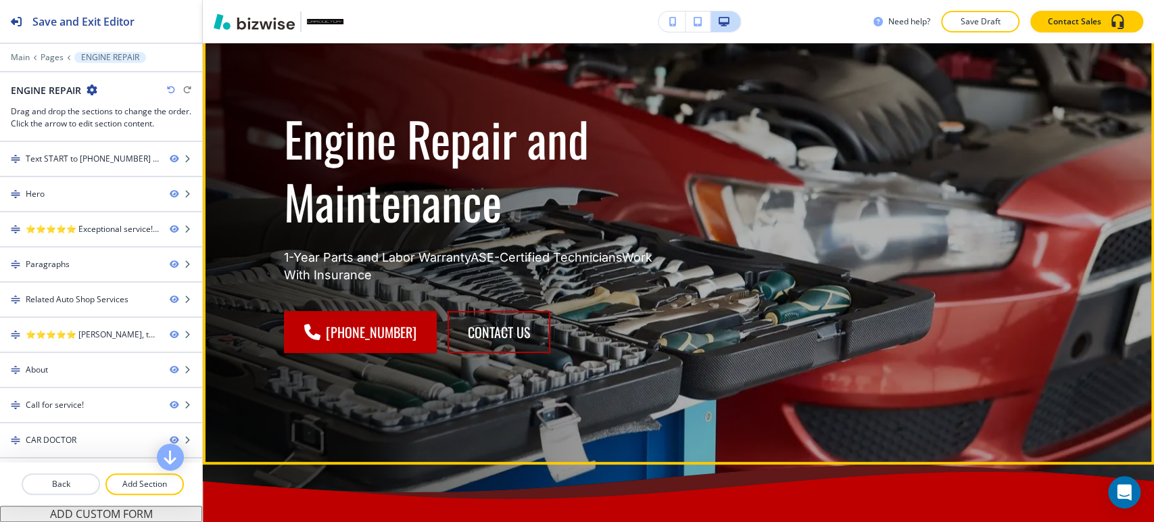
scroll to position [75, 0]
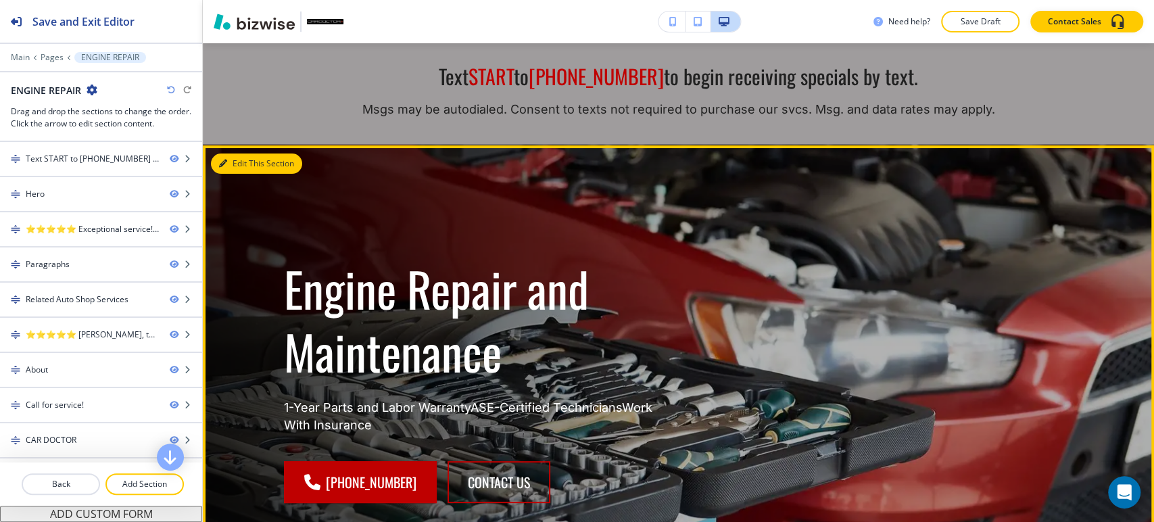
click at [243, 162] on button "Edit This Section" at bounding box center [256, 164] width 91 height 20
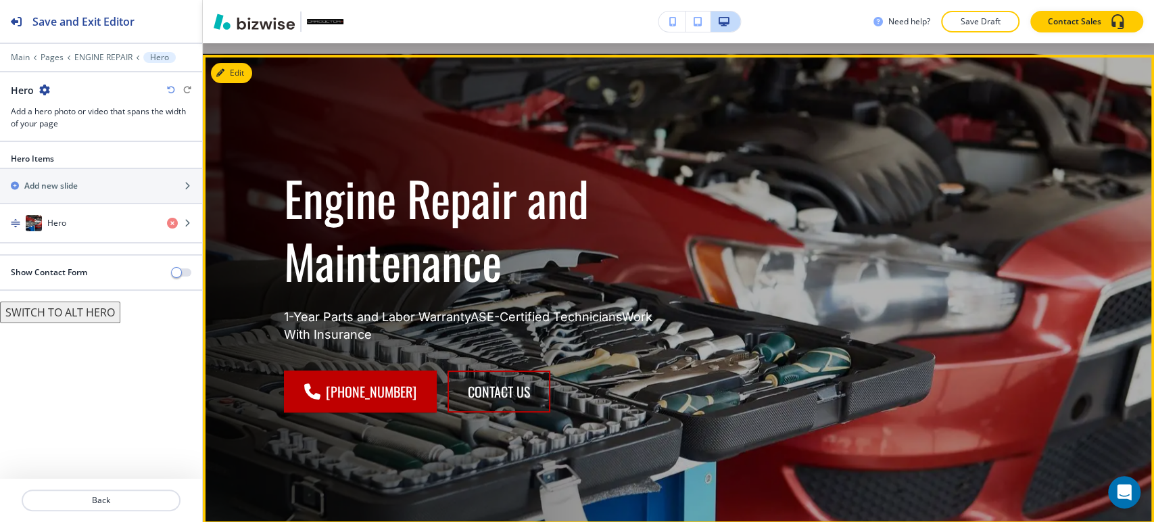
scroll to position [177, 0]
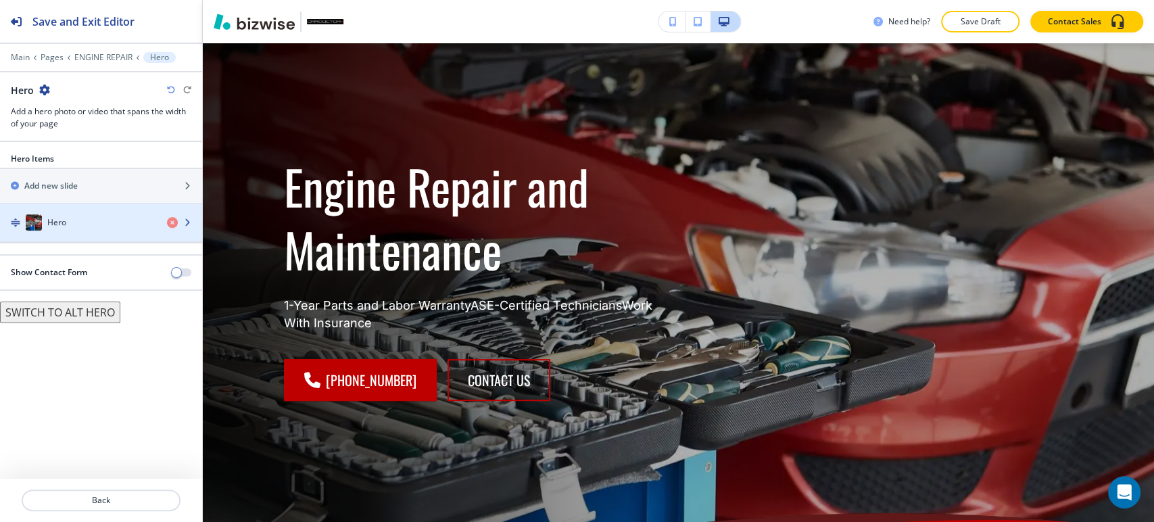
click at [36, 216] on img "button" at bounding box center [34, 223] width 16 height 16
click at [51, 222] on h4 "Hero" at bounding box center [56, 223] width 19 height 12
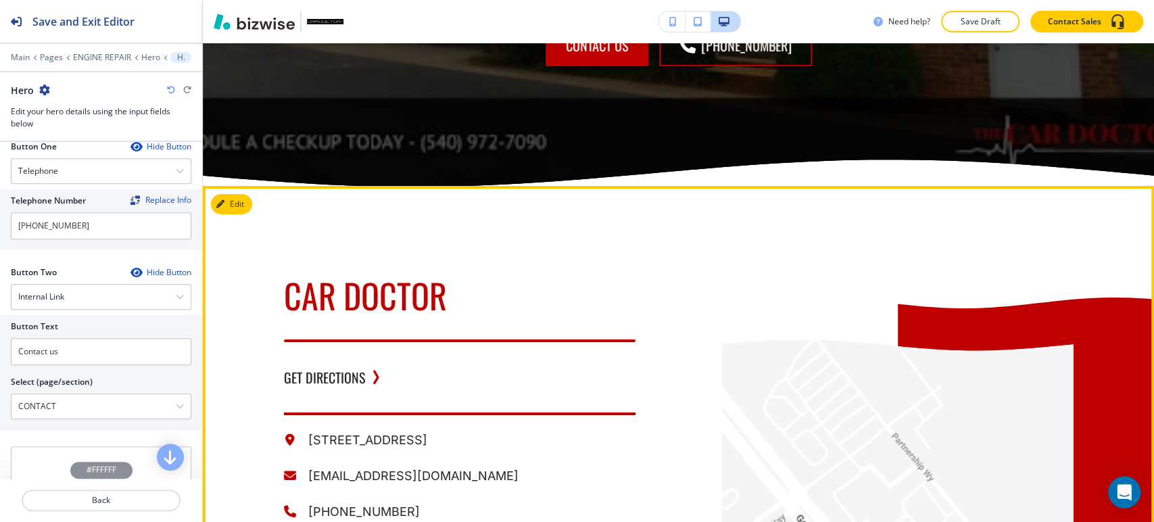
scroll to position [3032, 0]
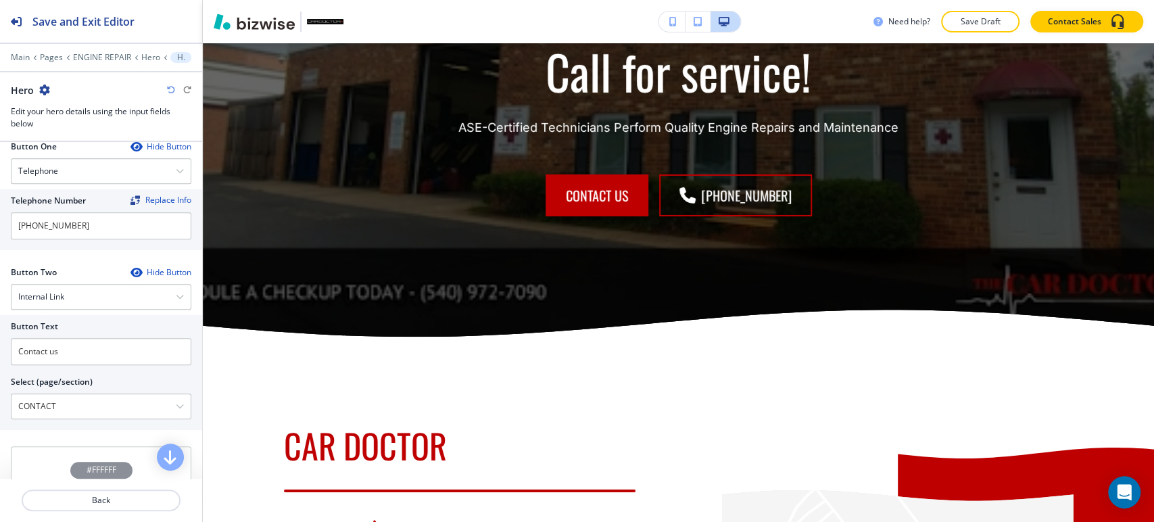
click at [237, 42] on div "Need help? Save Draft Contact Sales" at bounding box center [678, 21] width 951 height 43
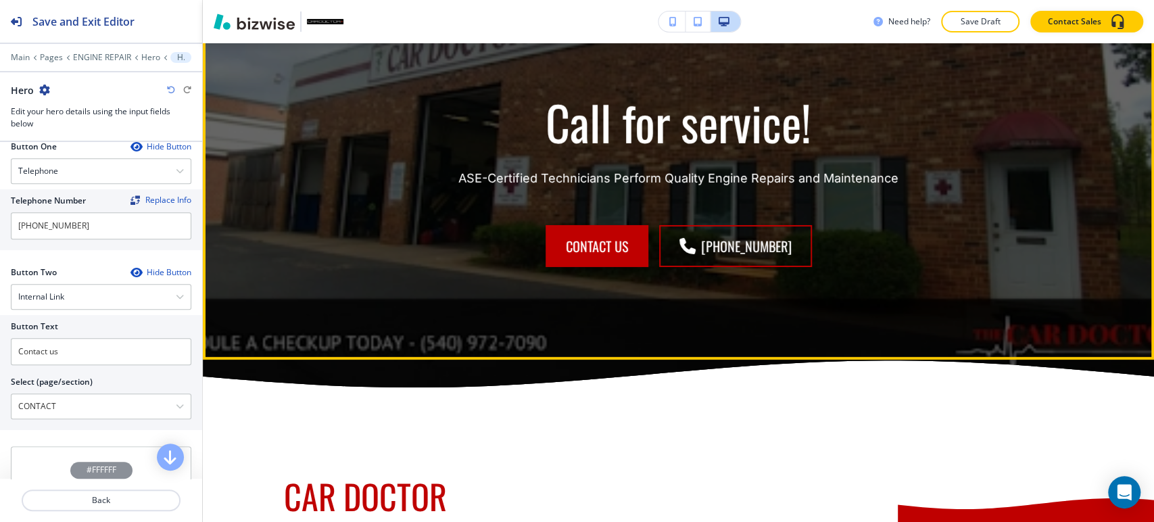
scroll to position [2957, 0]
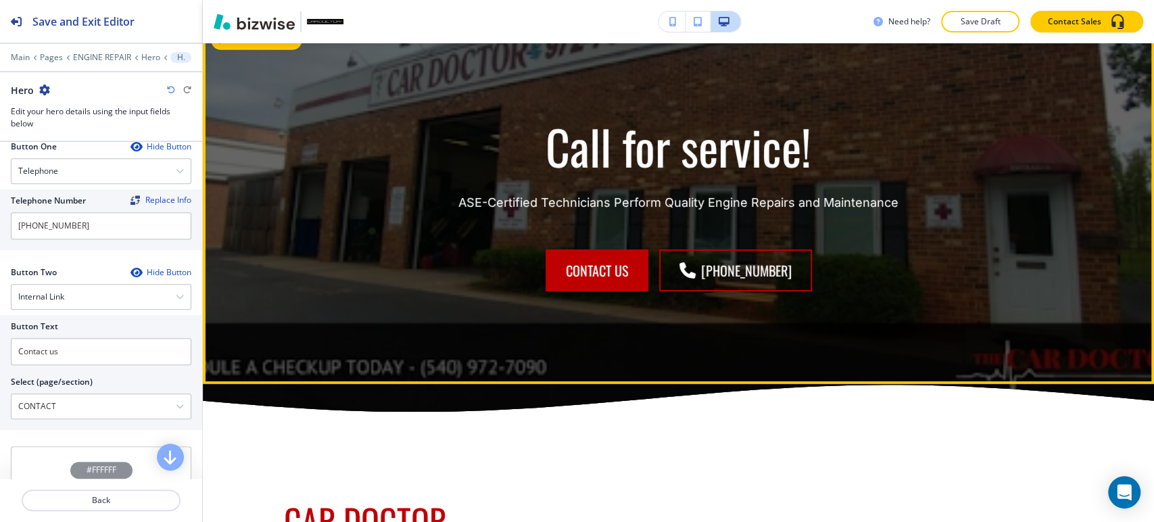
click at [244, 50] on button "Edit This Section" at bounding box center [256, 40] width 91 height 20
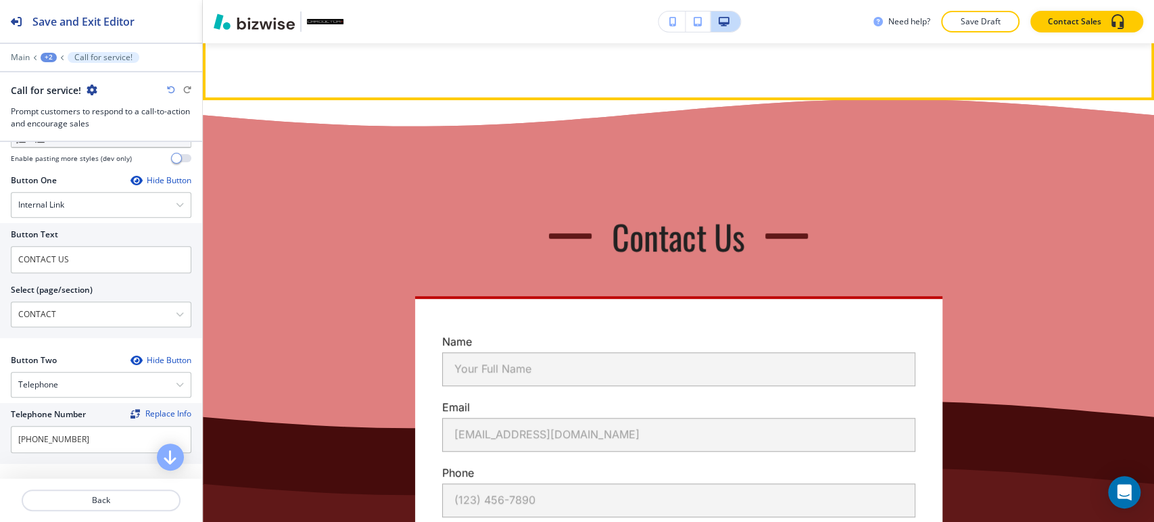
scroll to position [3988, 0]
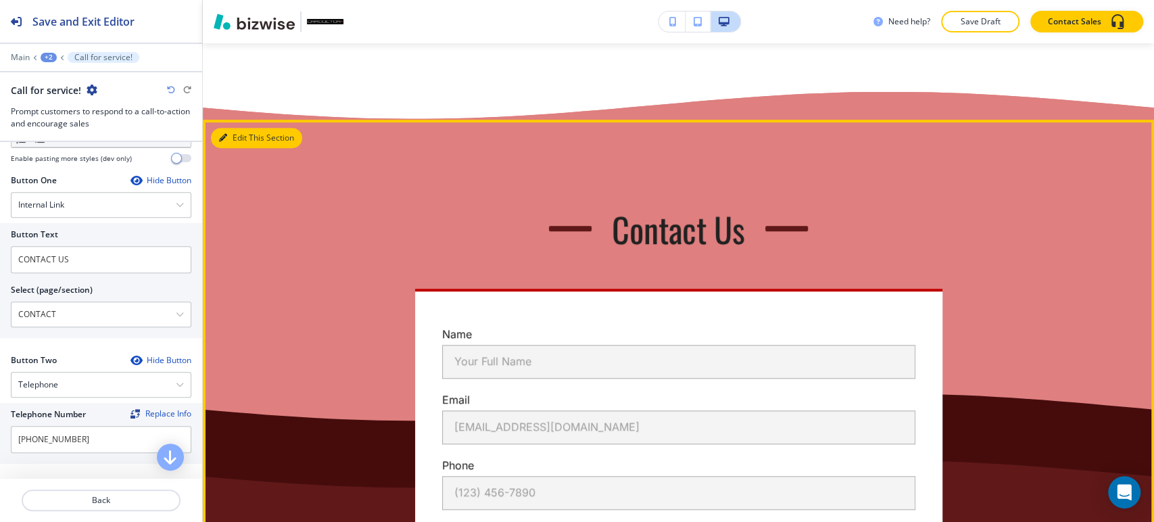
click at [230, 148] on button "Edit This Section" at bounding box center [256, 138] width 91 height 20
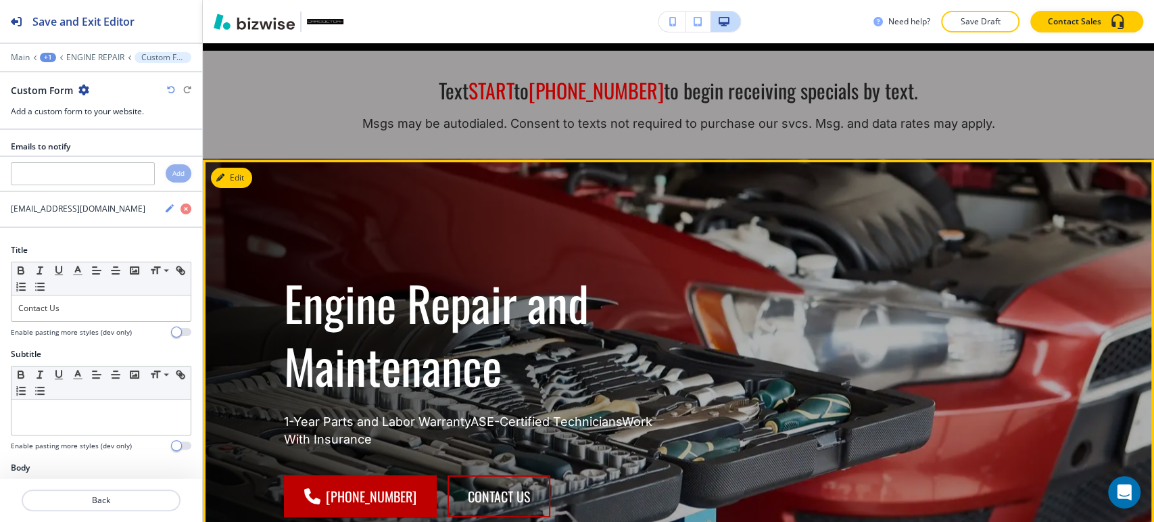
scroll to position [0, 0]
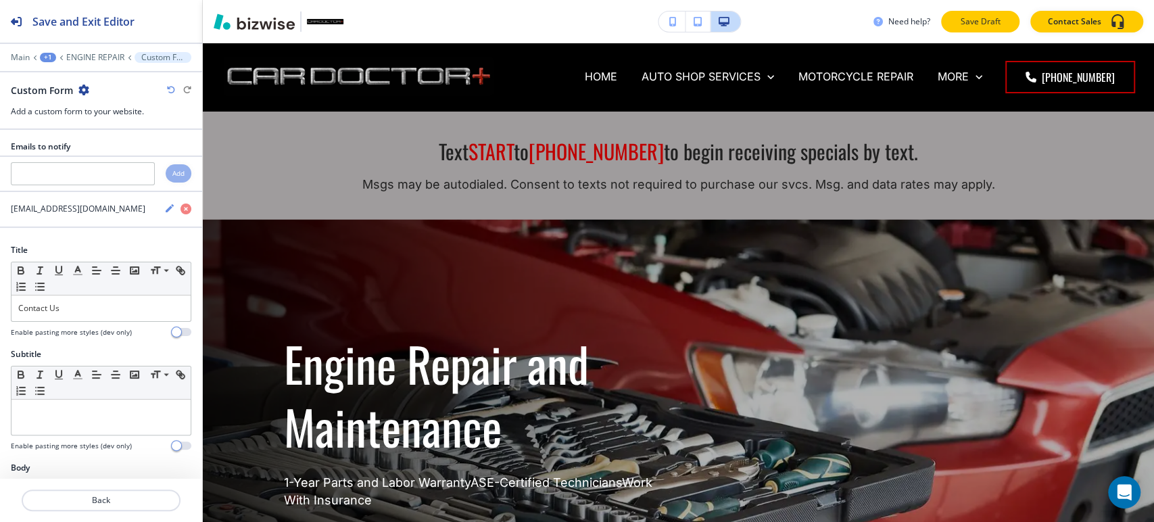
click at [960, 17] on p "Save Draft" at bounding box center [980, 22] width 43 height 12
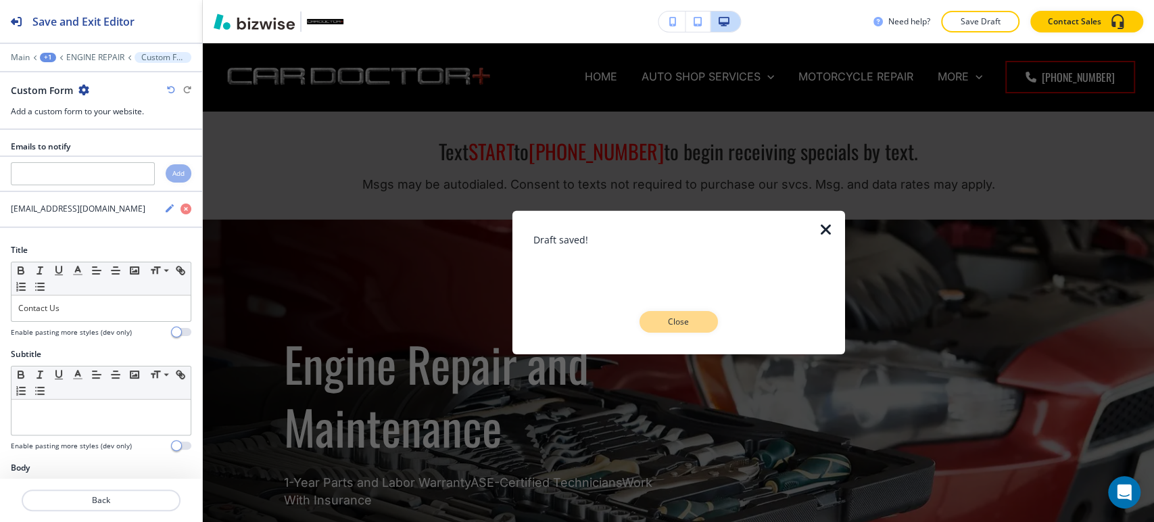
click at [679, 316] on p "Close" at bounding box center [678, 322] width 43 height 12
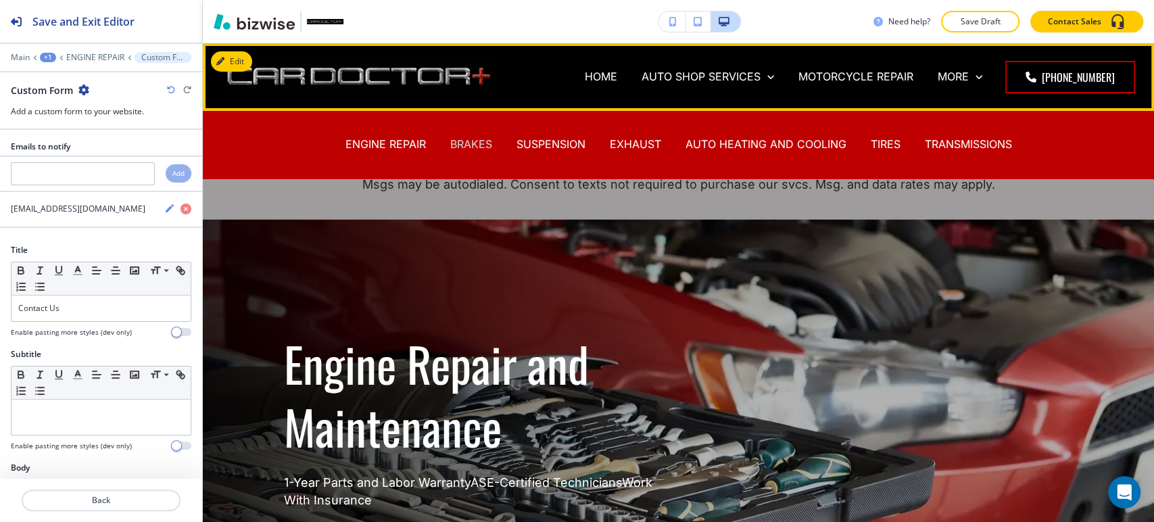
click at [464, 140] on p "BRAKES" at bounding box center [471, 145] width 42 height 16
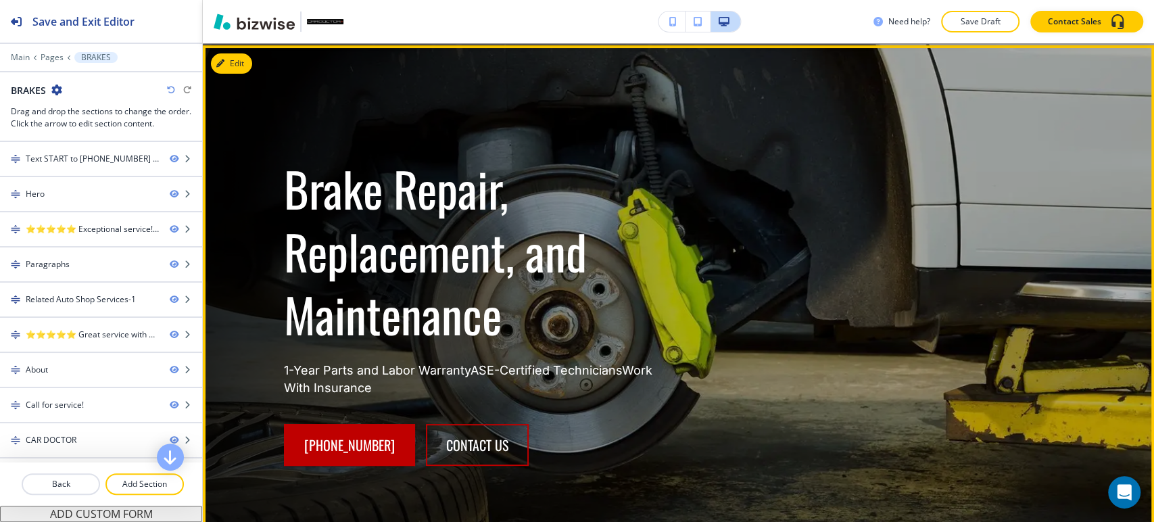
scroll to position [150, 0]
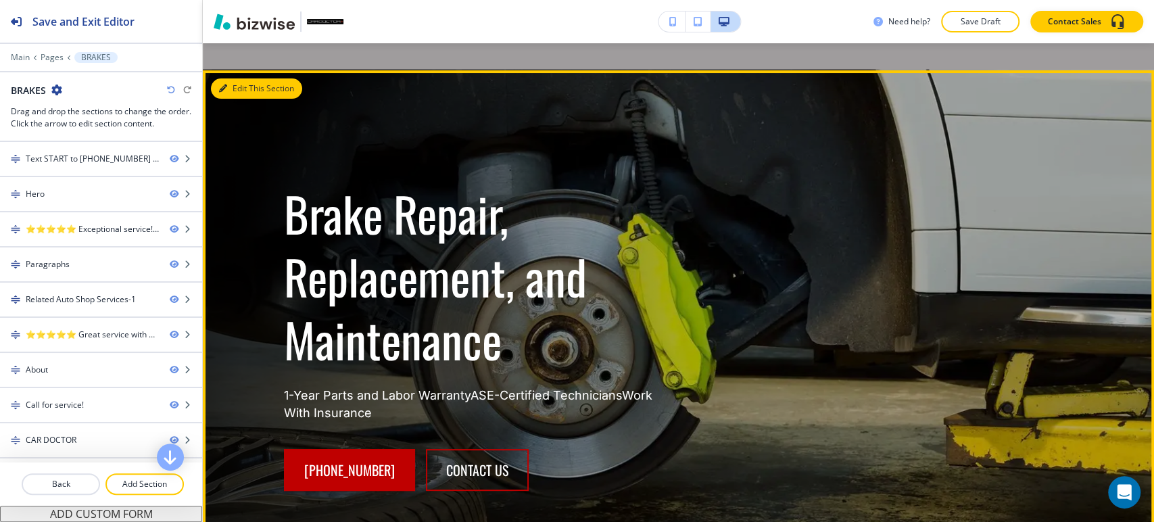
click at [239, 85] on button "Edit This Section" at bounding box center [256, 88] width 91 height 20
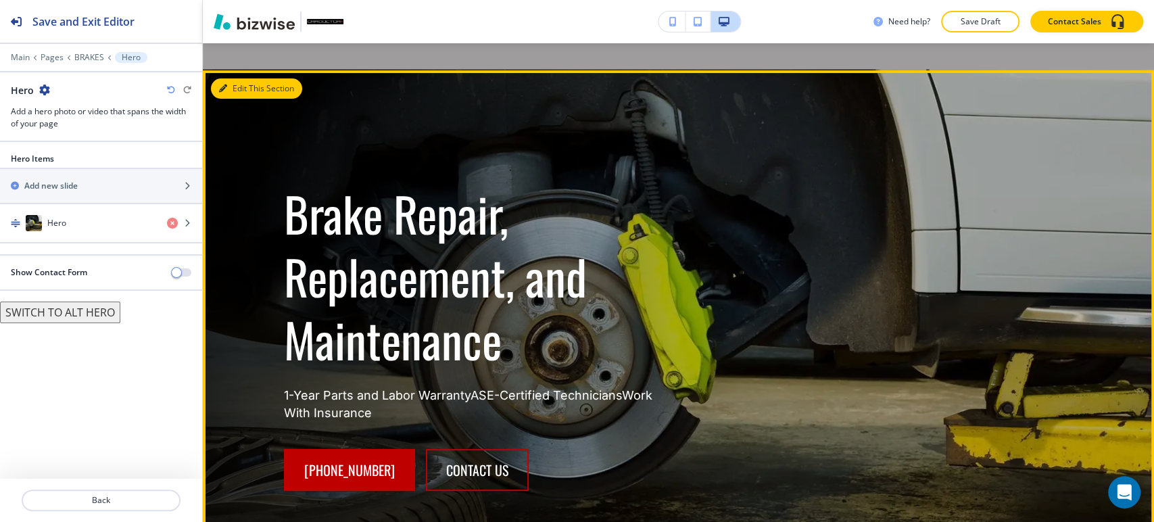
scroll to position [177, 0]
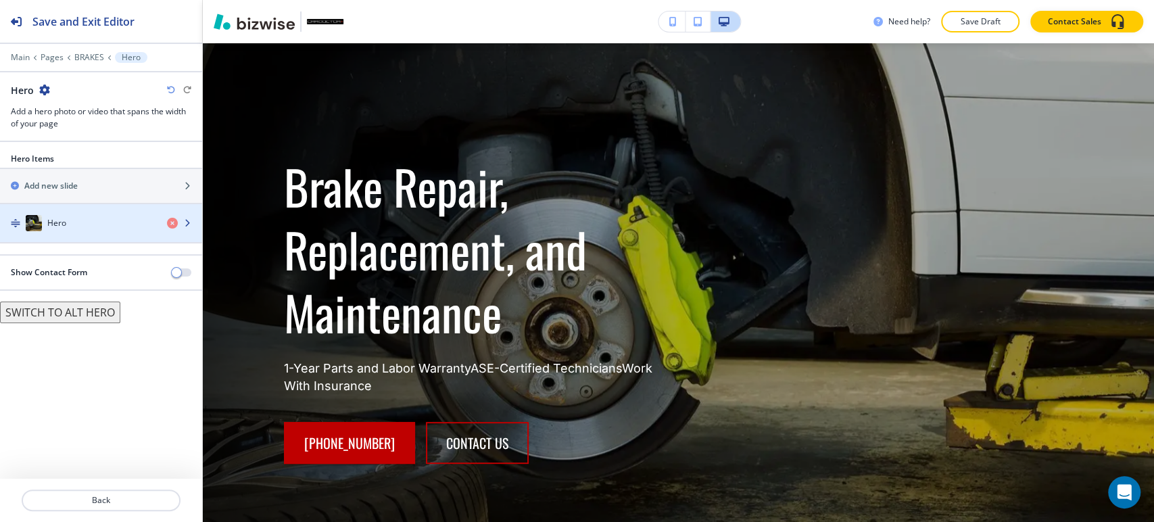
click at [116, 226] on div "Hero" at bounding box center [78, 223] width 156 height 16
click at [110, 224] on div "Hero" at bounding box center [78, 223] width 156 height 16
click at [102, 233] on div "button" at bounding box center [101, 236] width 202 height 11
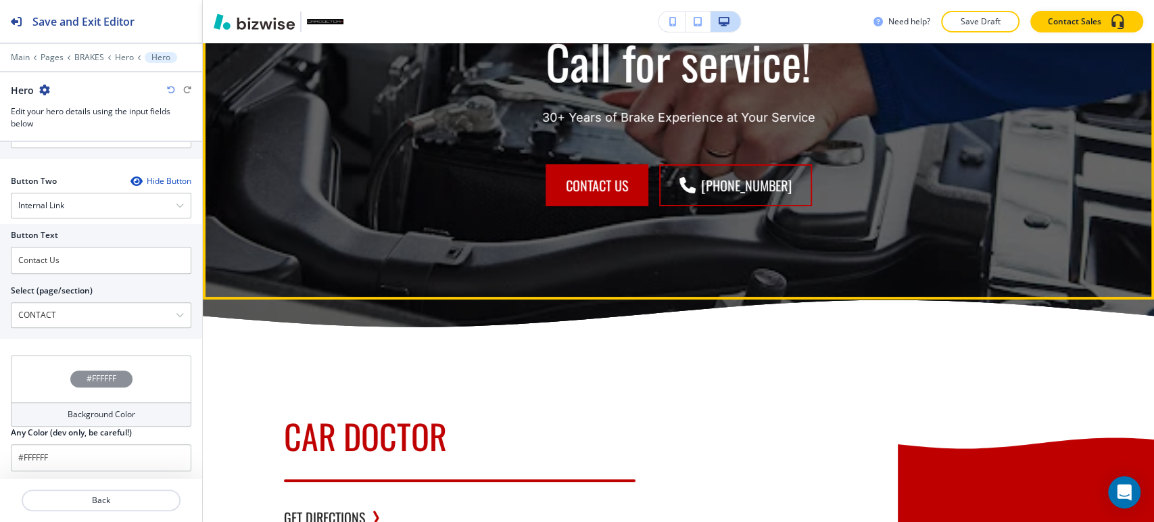
scroll to position [3182, 0]
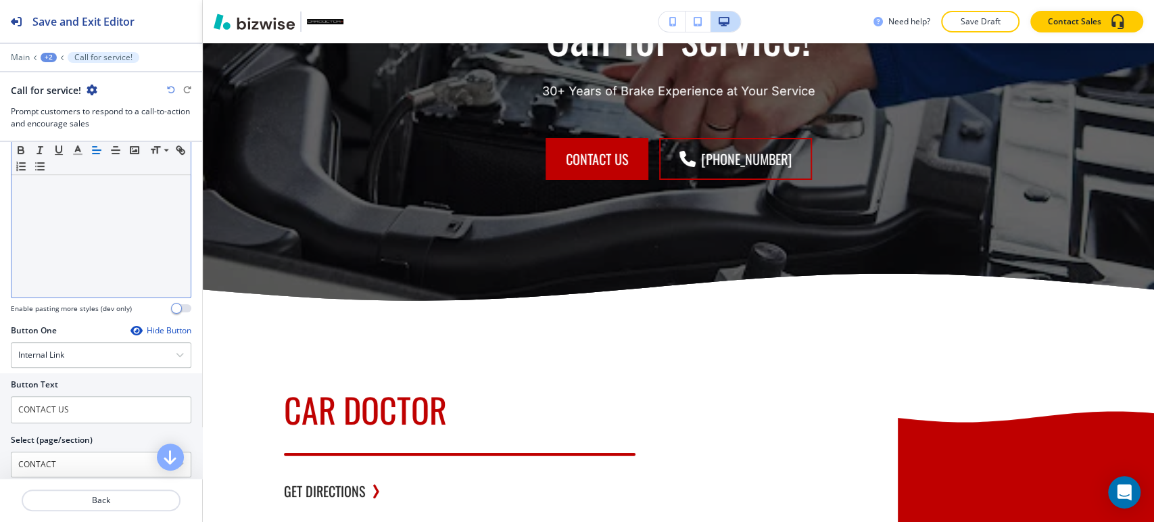
scroll to position [375, 0]
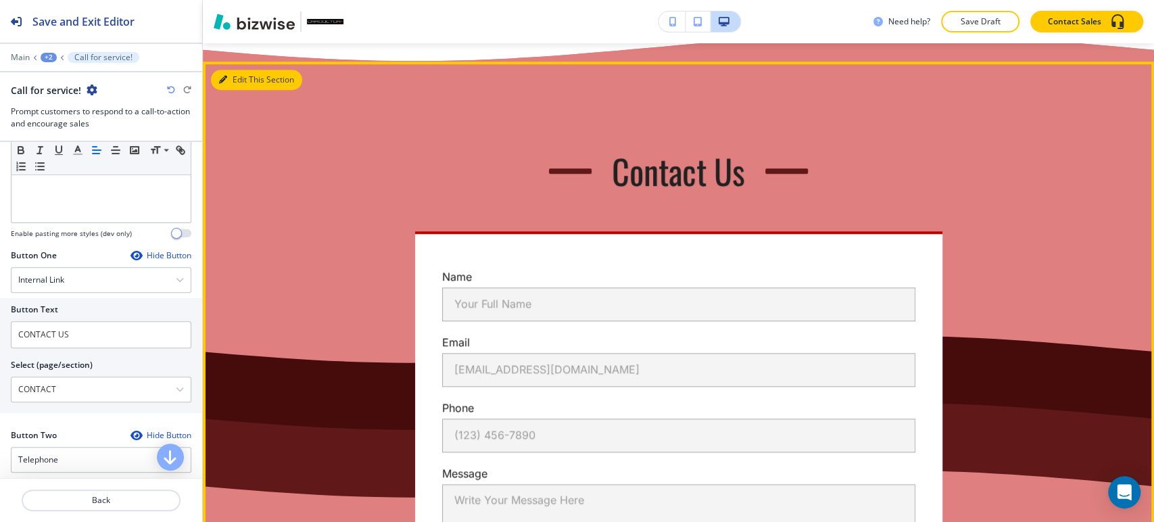
click at [241, 90] on button "Edit This Section" at bounding box center [256, 80] width 91 height 20
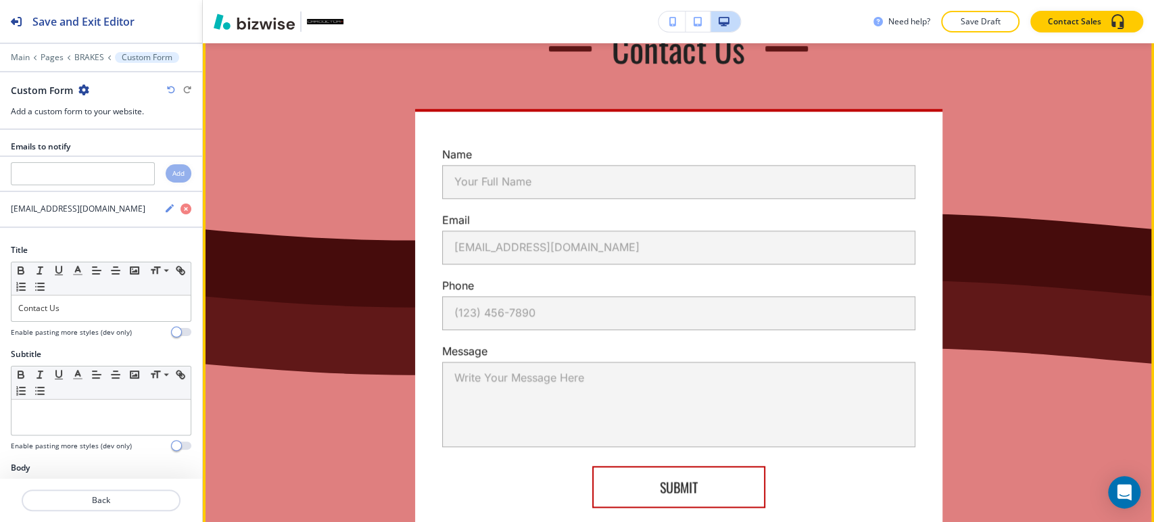
scroll to position [4364, 0]
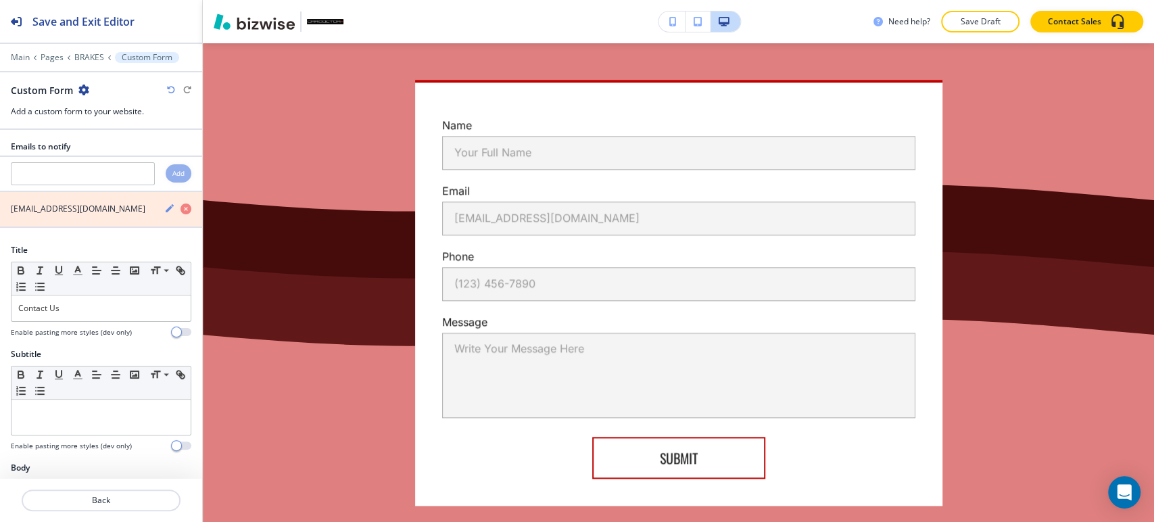
click at [181, 210] on icon "button" at bounding box center [186, 209] width 11 height 11
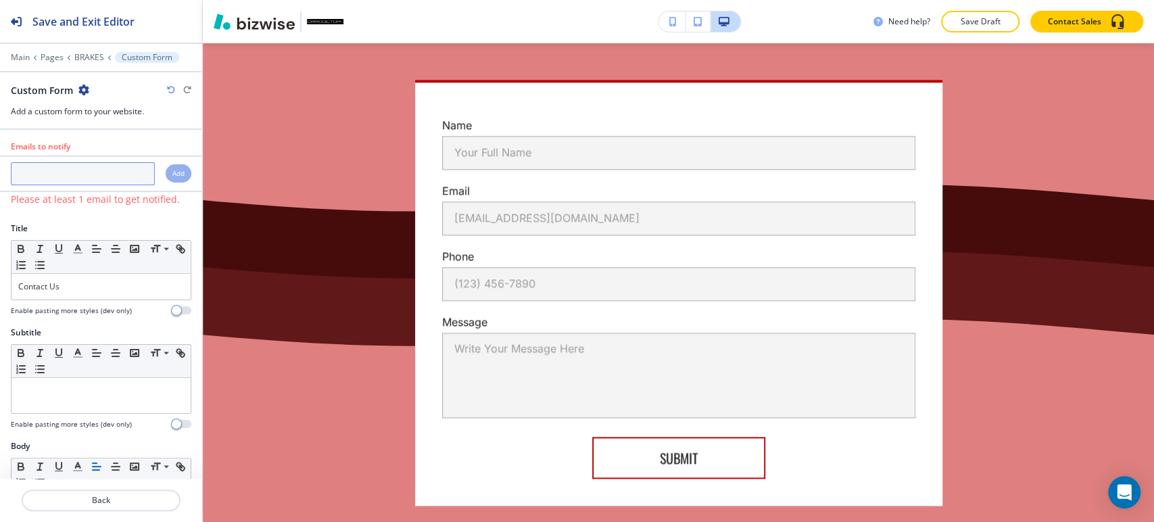
click at [91, 166] on input "text" at bounding box center [83, 173] width 144 height 23
paste input "[EMAIL_ADDRESS][DOMAIN_NAME]"
type input "[EMAIL_ADDRESS][DOMAIN_NAME]"
click at [172, 169] on h4 "Add" at bounding box center [178, 173] width 12 height 10
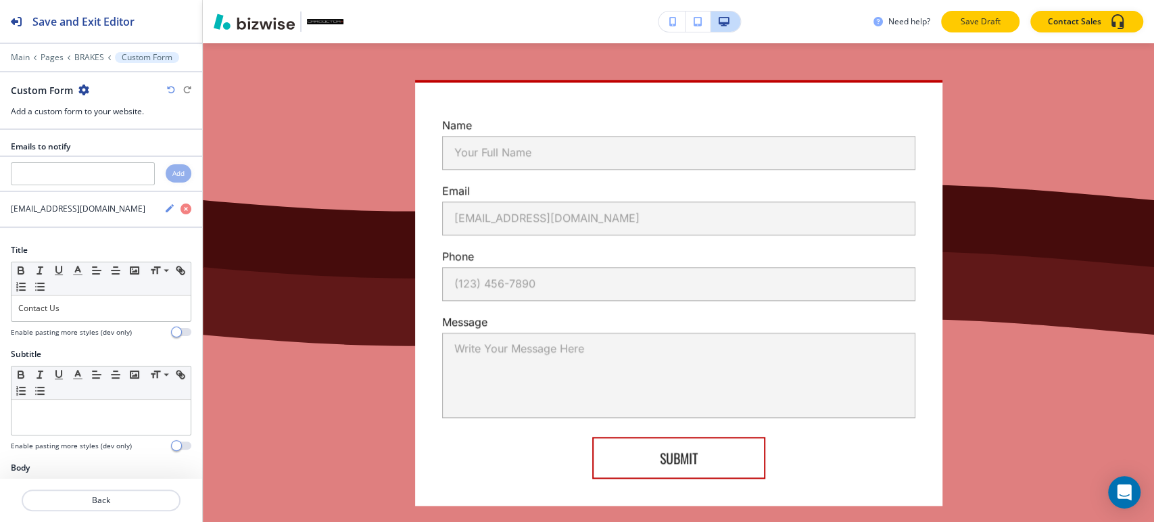
click at [988, 26] on p "Save Draft" at bounding box center [980, 22] width 43 height 12
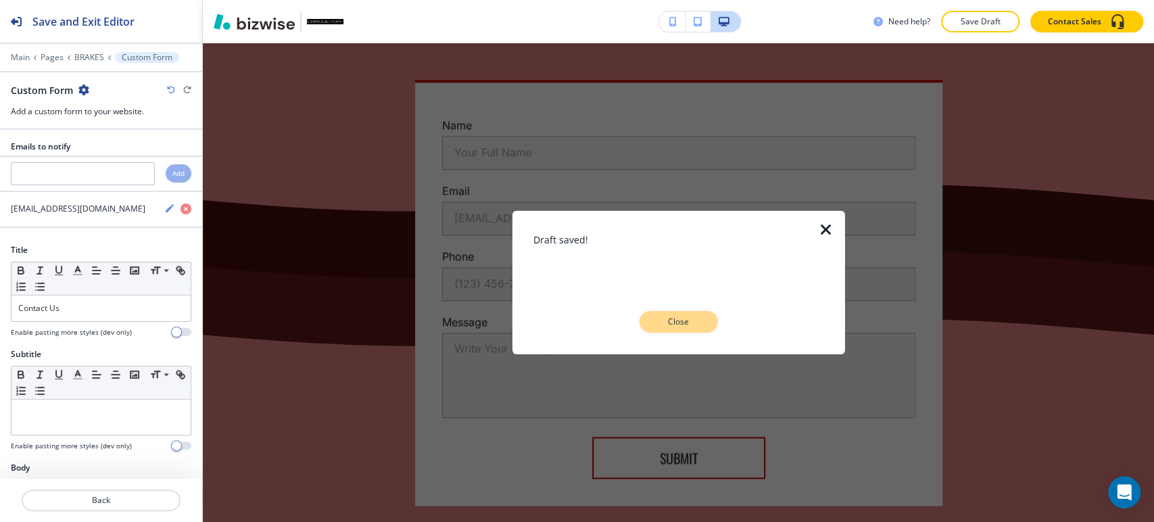
click at [701, 319] on button "Close" at bounding box center [679, 322] width 78 height 22
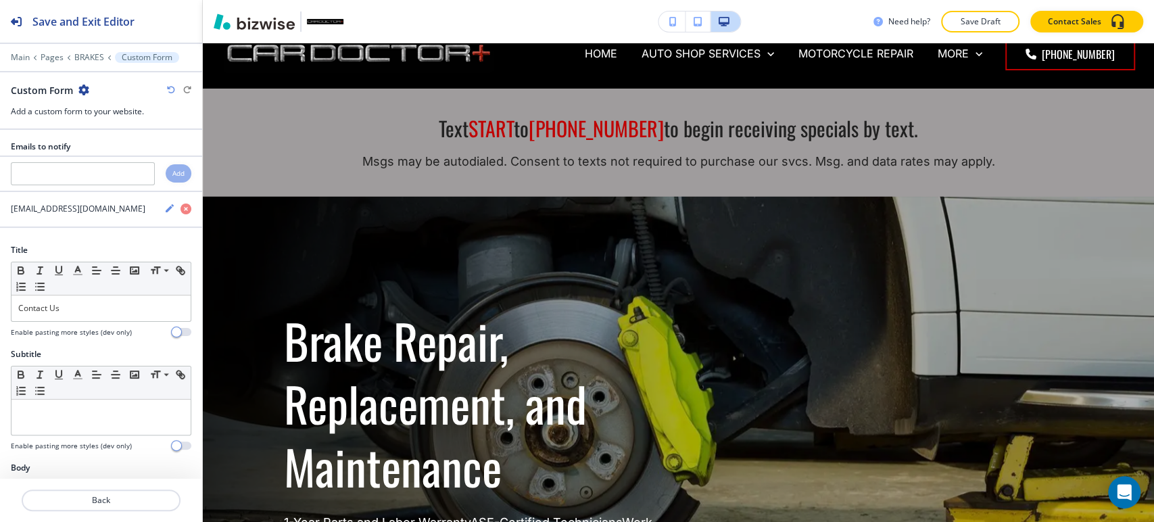
scroll to position [0, 0]
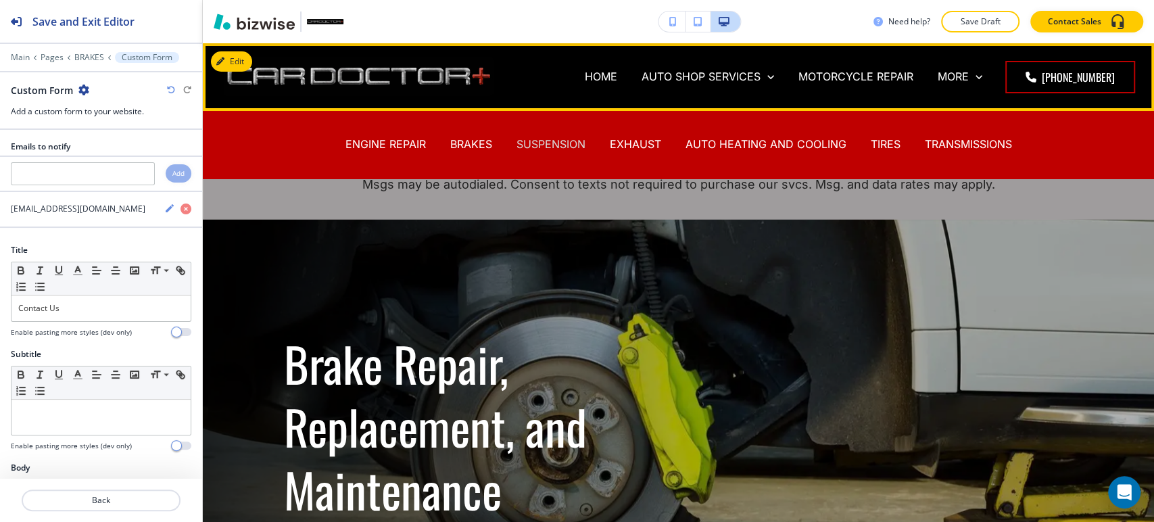
click at [546, 146] on p "SUSPENSION" at bounding box center [551, 145] width 69 height 16
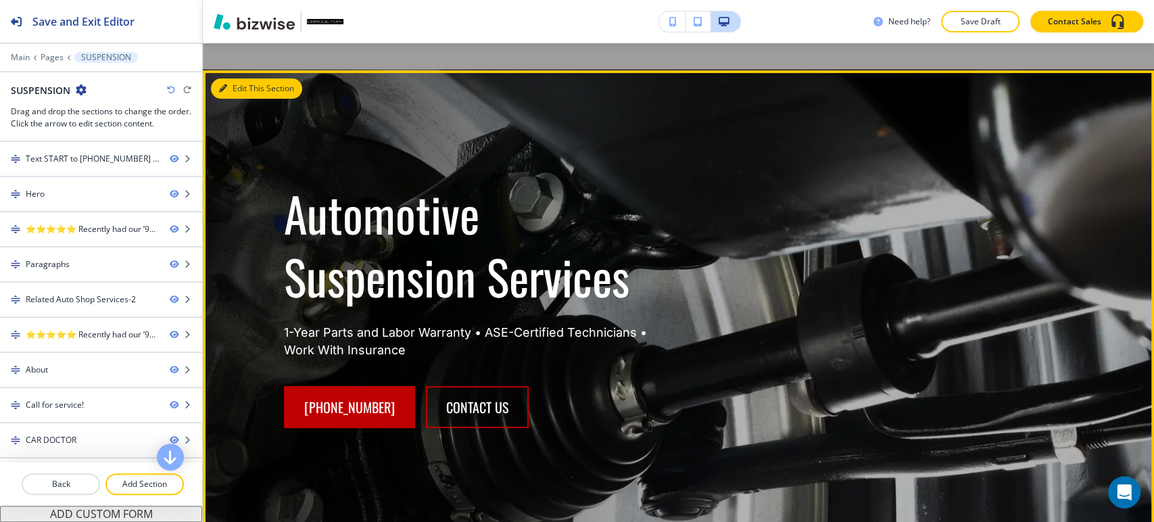
click at [242, 82] on button "Edit This Section" at bounding box center [256, 88] width 91 height 20
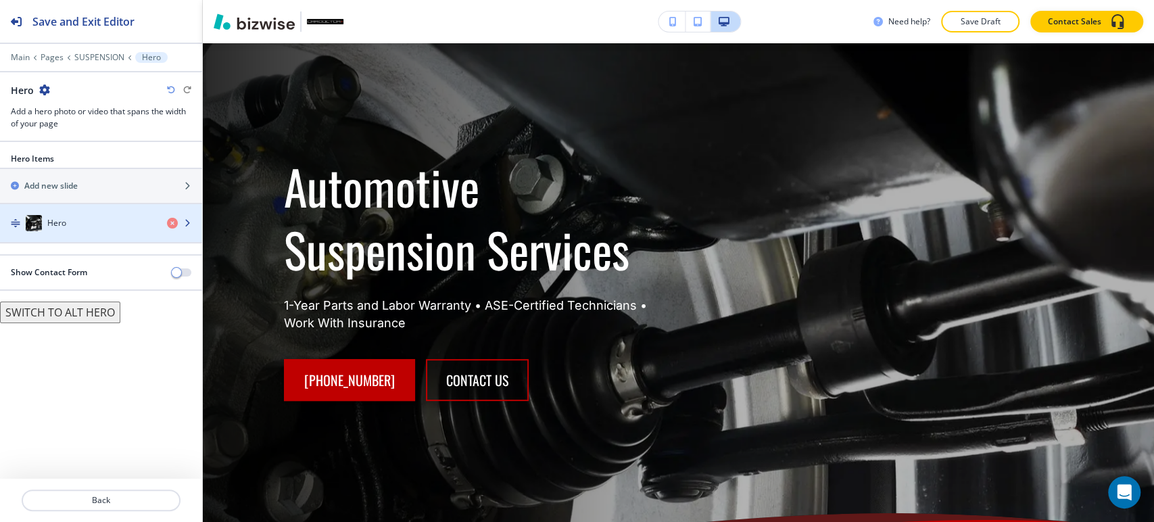
click at [128, 222] on div "Hero" at bounding box center [78, 223] width 156 height 16
click at [127, 225] on div "Hero" at bounding box center [78, 223] width 156 height 16
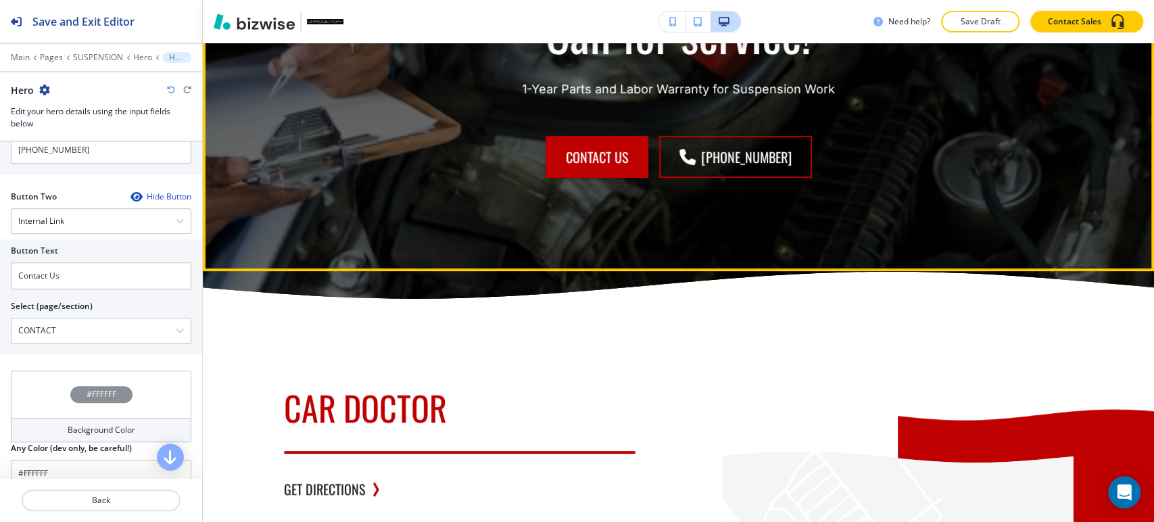
scroll to position [3633, 0]
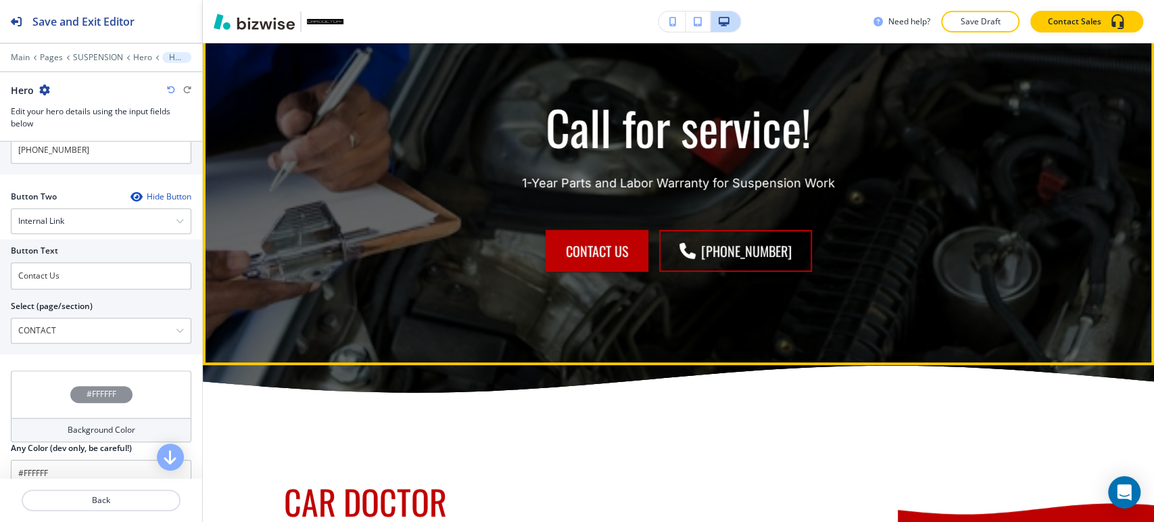
click at [233, 31] on button "Edit This Section" at bounding box center [256, 21] width 91 height 20
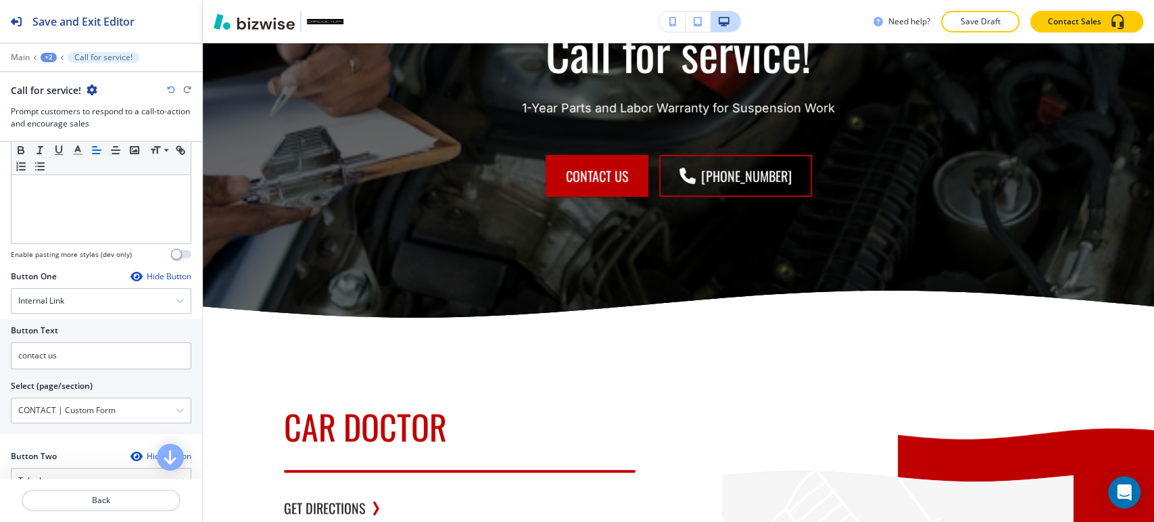
scroll to position [375, 0]
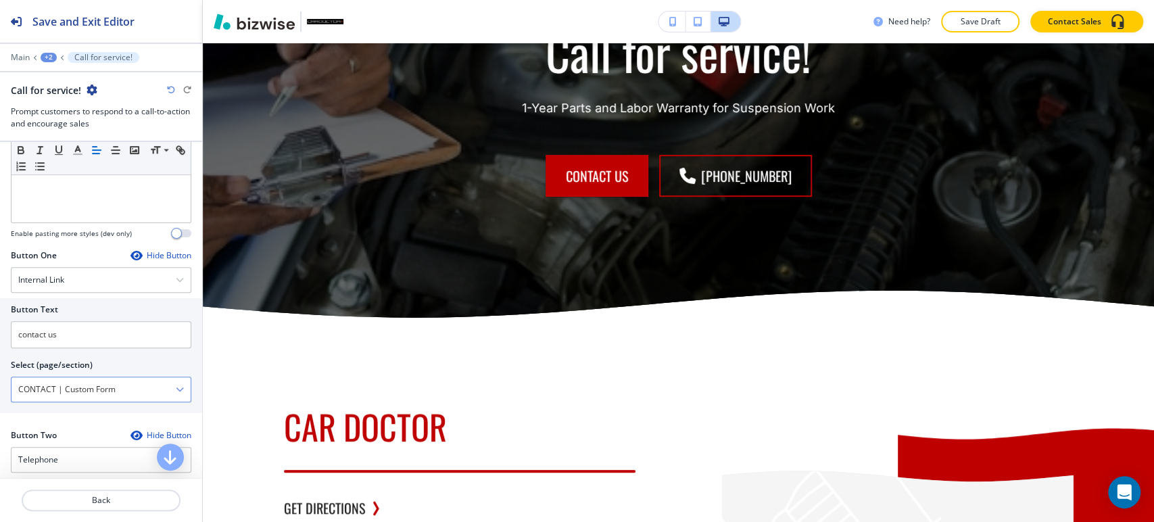
click at [120, 382] on \(page\/section\) "CONTACT | Custom Form" at bounding box center [93, 389] width 164 height 23
click at [122, 361] on div "Select (page/section)" at bounding box center [101, 365] width 181 height 12
click at [122, 396] on \(page\/section\) "Manual Input" at bounding box center [93, 389] width 164 height 23
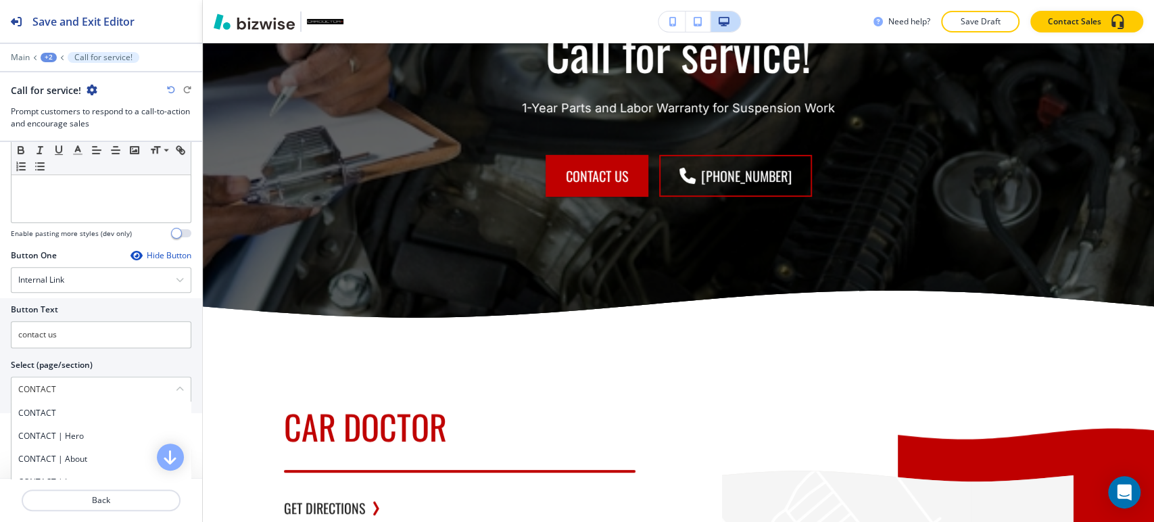
click at [74, 426] on div "CONTACT | Hero" at bounding box center [100, 436] width 179 height 23
type \(page\/section\) "CONTACT | Hero"
click at [145, 379] on \(page\/section\) "CONTACT | Hero" at bounding box center [93, 389] width 164 height 23
click at [147, 379] on \(page\/section\) "CONTACT | Hero" at bounding box center [93, 389] width 164 height 23
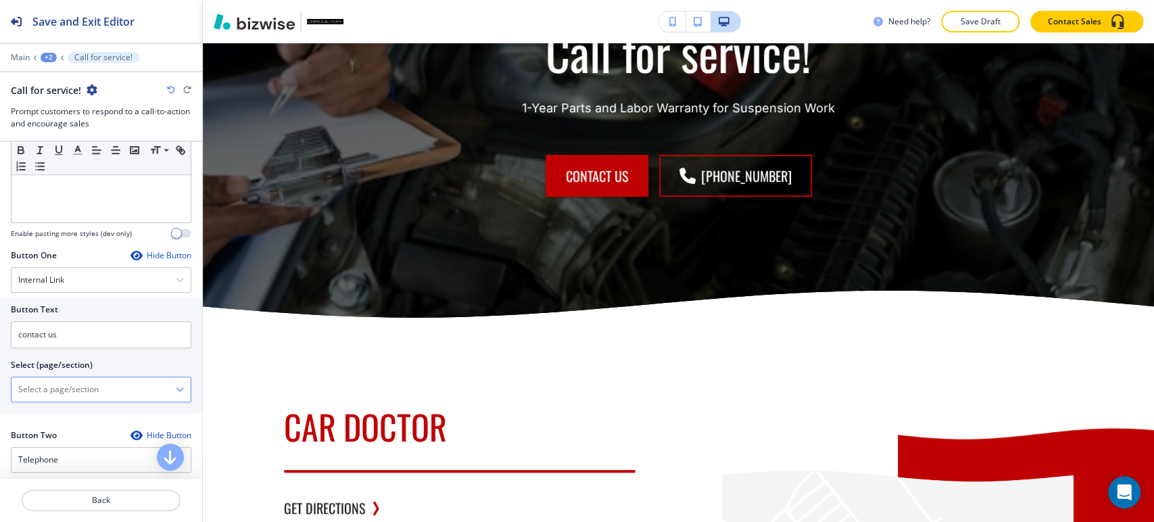
click at [147, 379] on \(page\/section\) "Manual Input" at bounding box center [93, 389] width 164 height 23
type \(page\/section\) "CONTACT"
click at [61, 410] on h4 "CONTACT" at bounding box center [101, 413] width 166 height 12
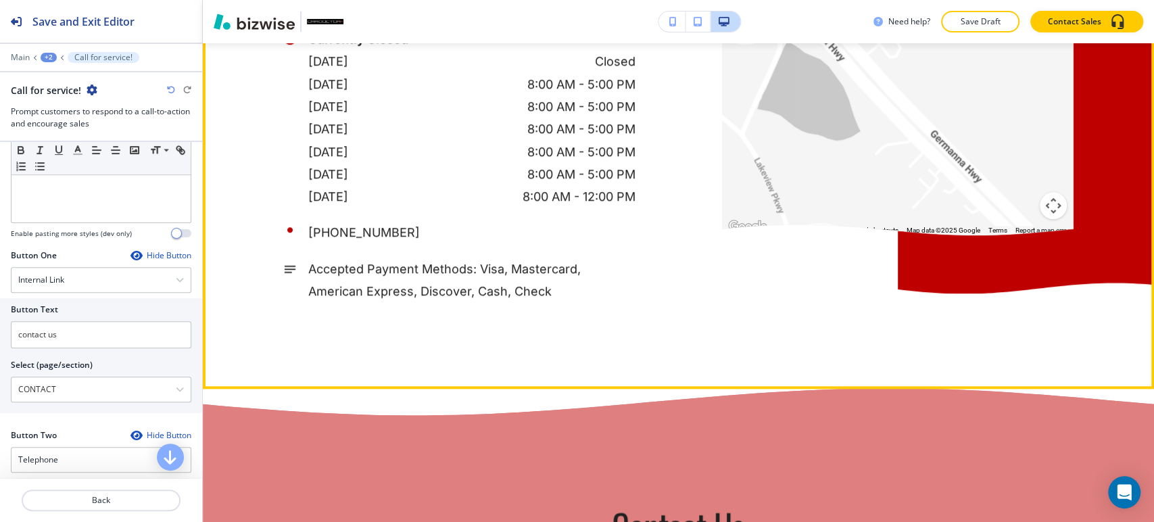
scroll to position [4610, 0]
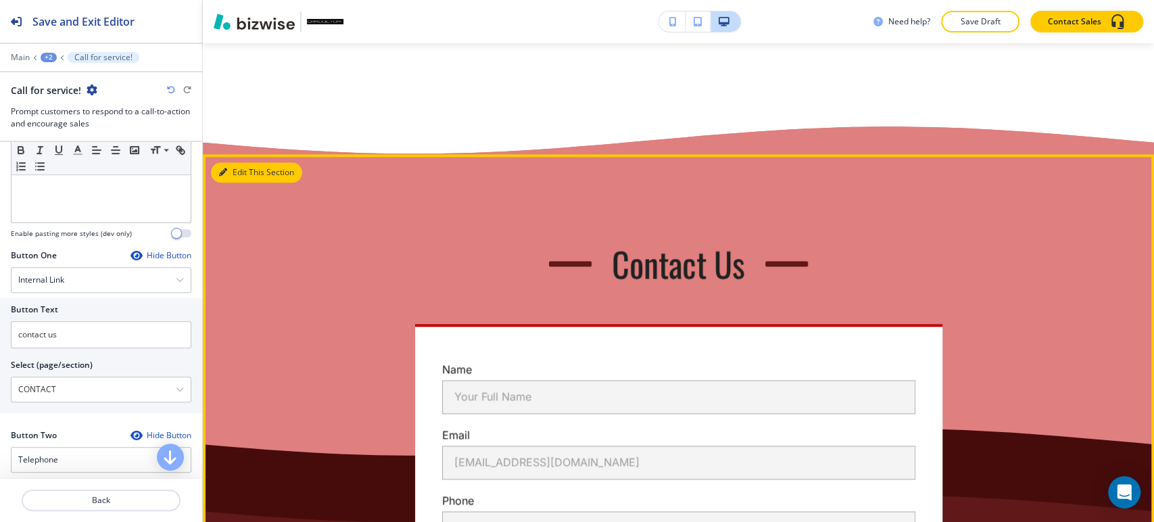
click at [224, 176] on icon "button" at bounding box center [223, 172] width 8 height 8
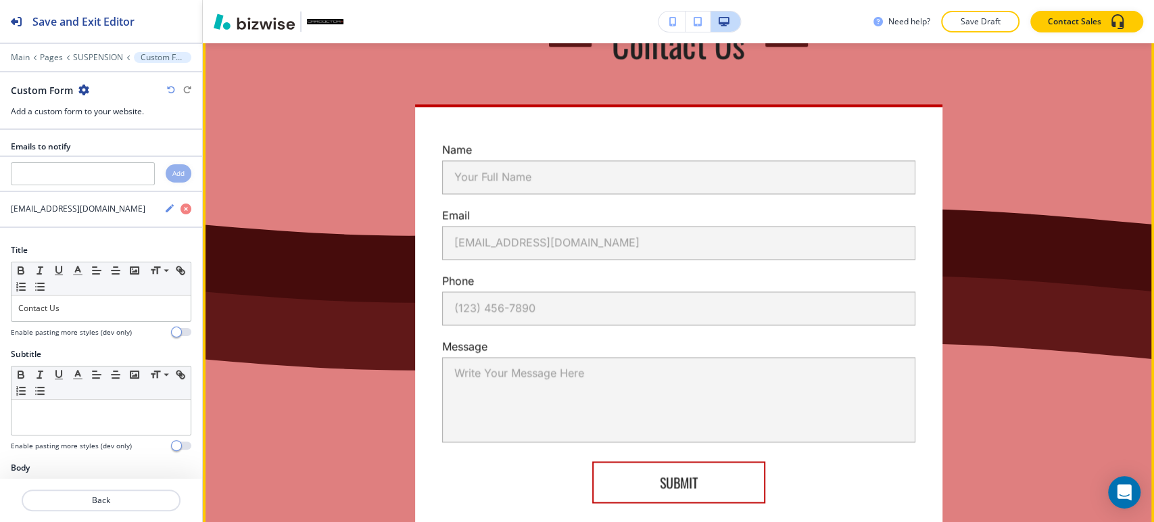
scroll to position [4837, 0]
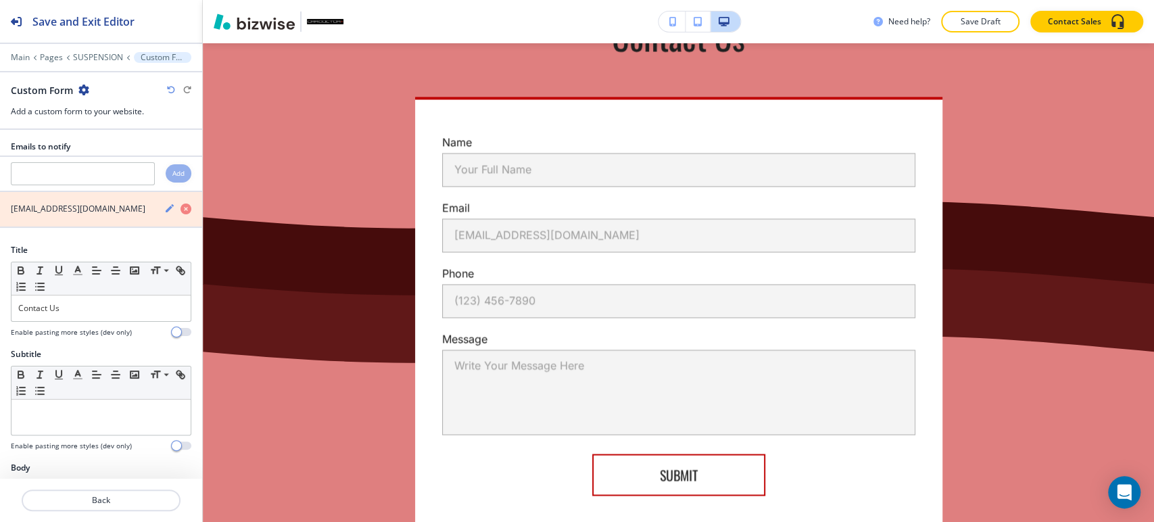
click at [181, 206] on icon "button" at bounding box center [186, 209] width 11 height 11
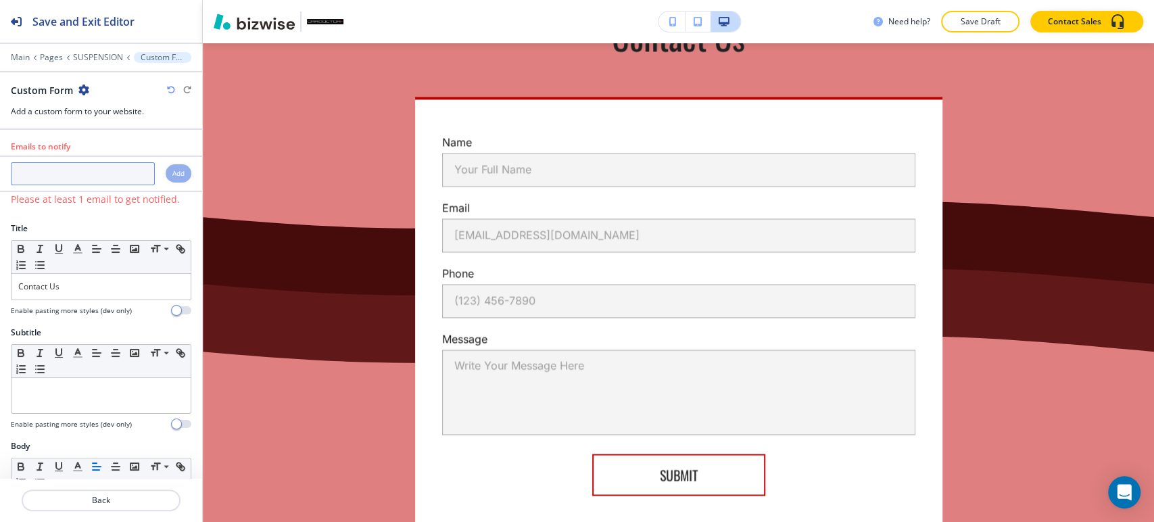
click at [103, 183] on input "text" at bounding box center [83, 173] width 144 height 23
paste input "[EMAIL_ADDRESS][DOMAIN_NAME]"
type input "[EMAIL_ADDRESS][DOMAIN_NAME]"
click at [175, 172] on div "Add" at bounding box center [179, 173] width 26 height 18
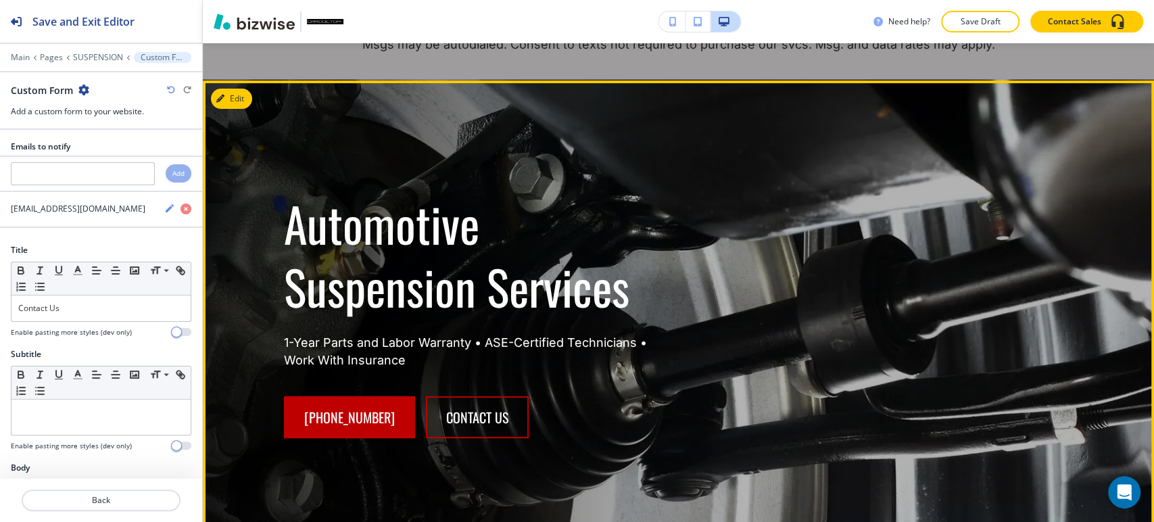
scroll to position [0, 0]
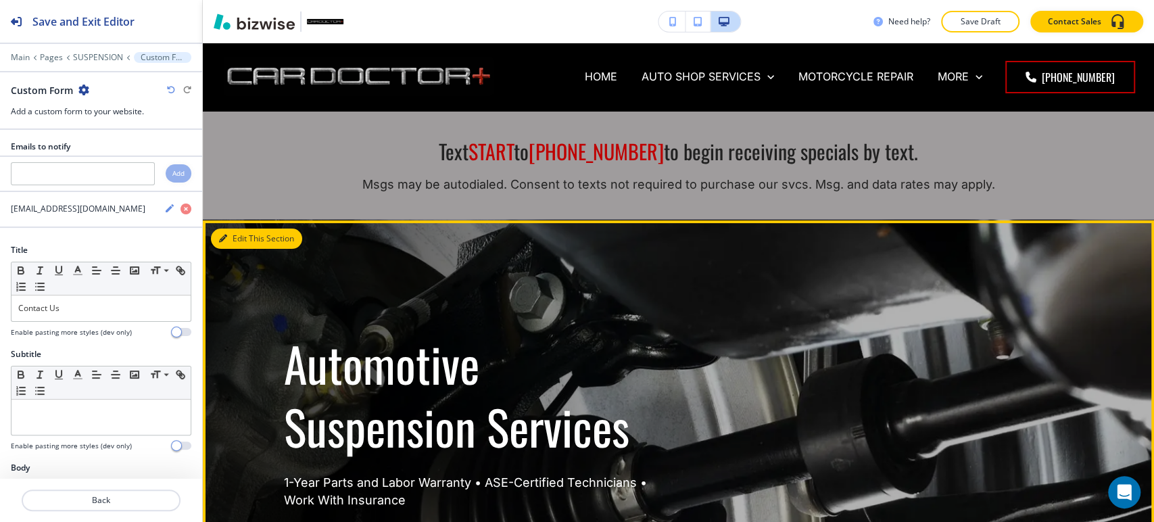
click at [234, 238] on button "Edit This Section" at bounding box center [256, 239] width 91 height 20
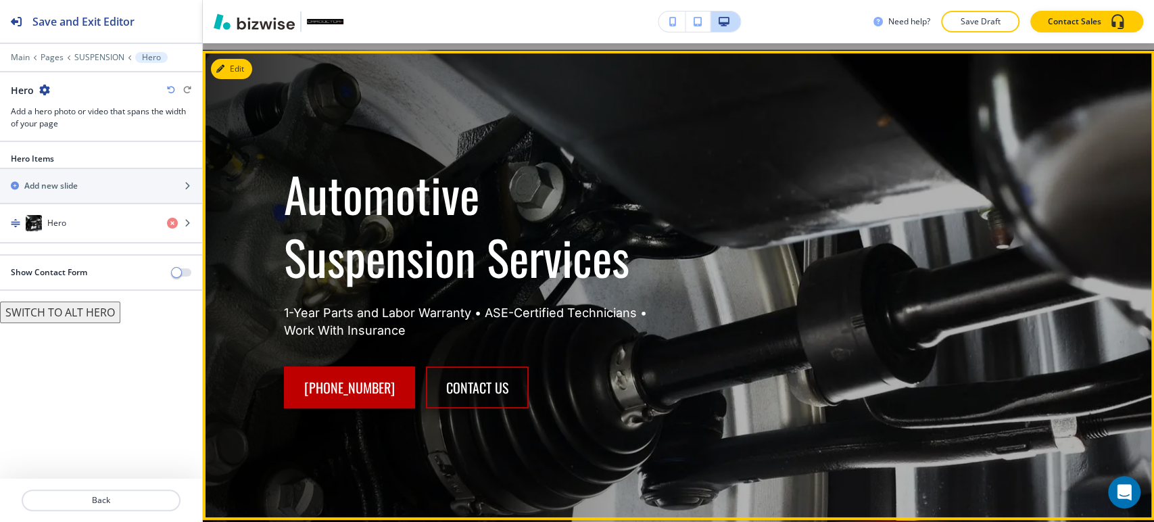
scroll to position [177, 0]
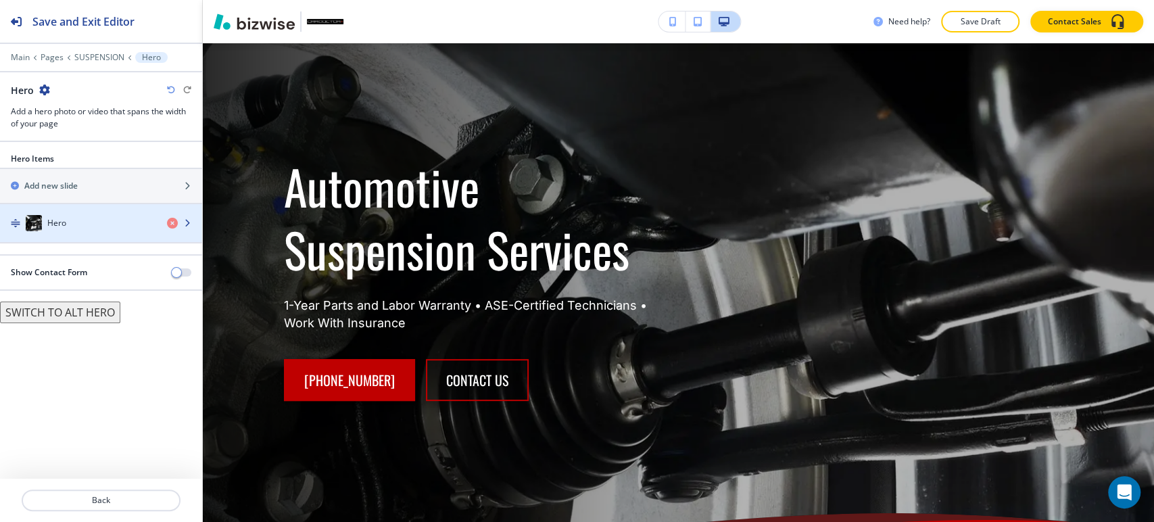
click at [137, 228] on div "Hero" at bounding box center [78, 223] width 156 height 16
click at [134, 235] on div "button" at bounding box center [101, 236] width 202 height 11
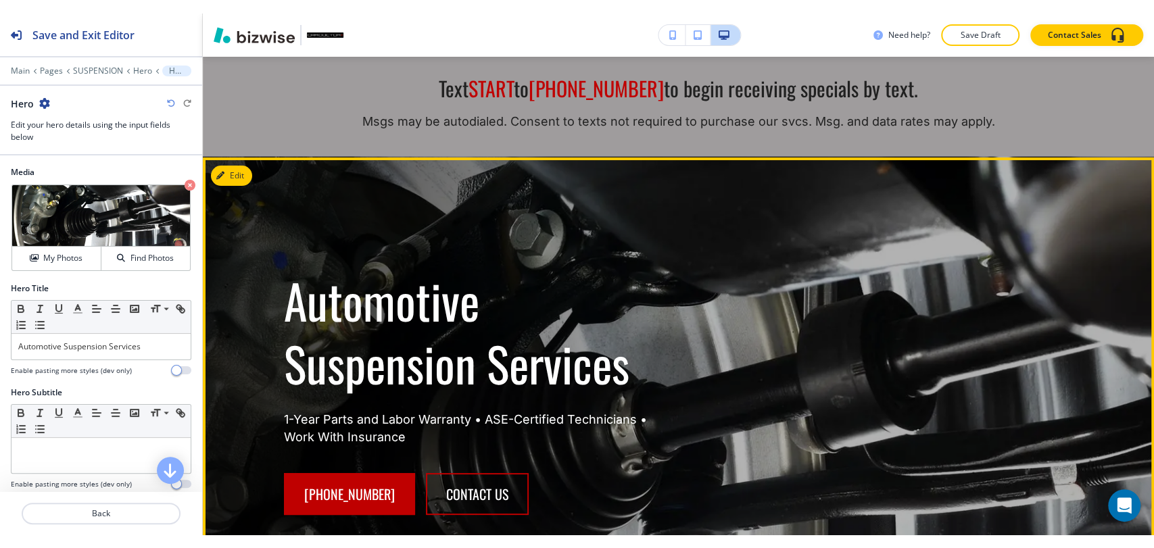
scroll to position [0, 0]
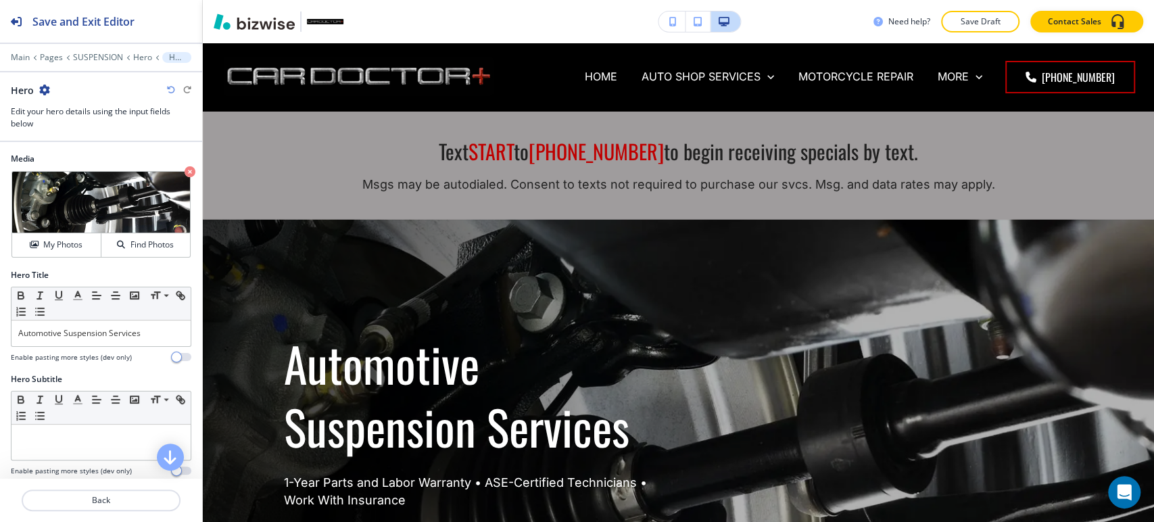
click at [976, 23] on p "Save Draft" at bounding box center [980, 22] width 43 height 12
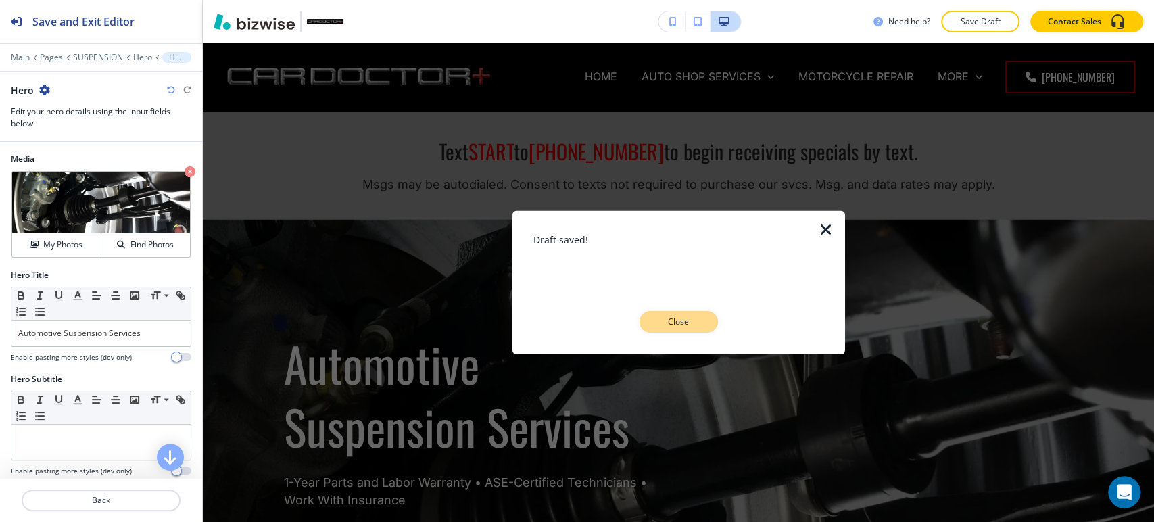
click at [680, 323] on p "Close" at bounding box center [678, 322] width 43 height 12
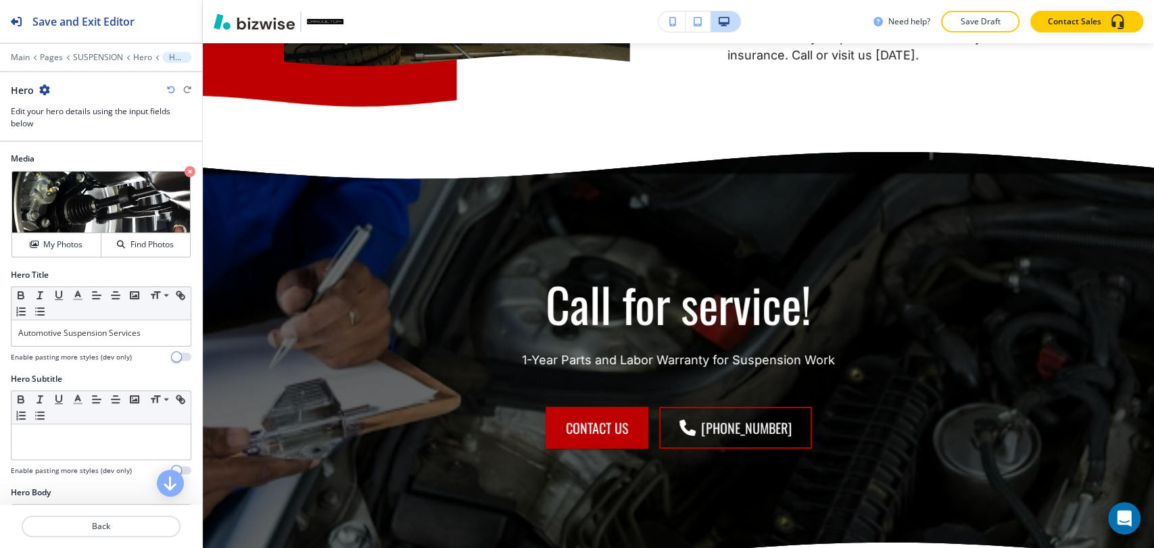
scroll to position [3681, 0]
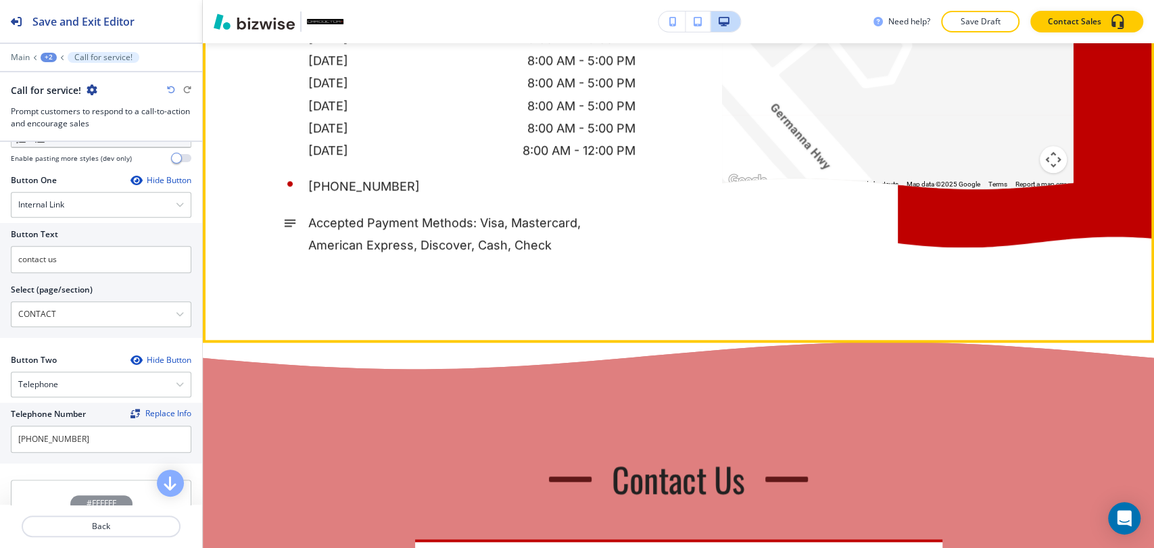
scroll to position [4685, 0]
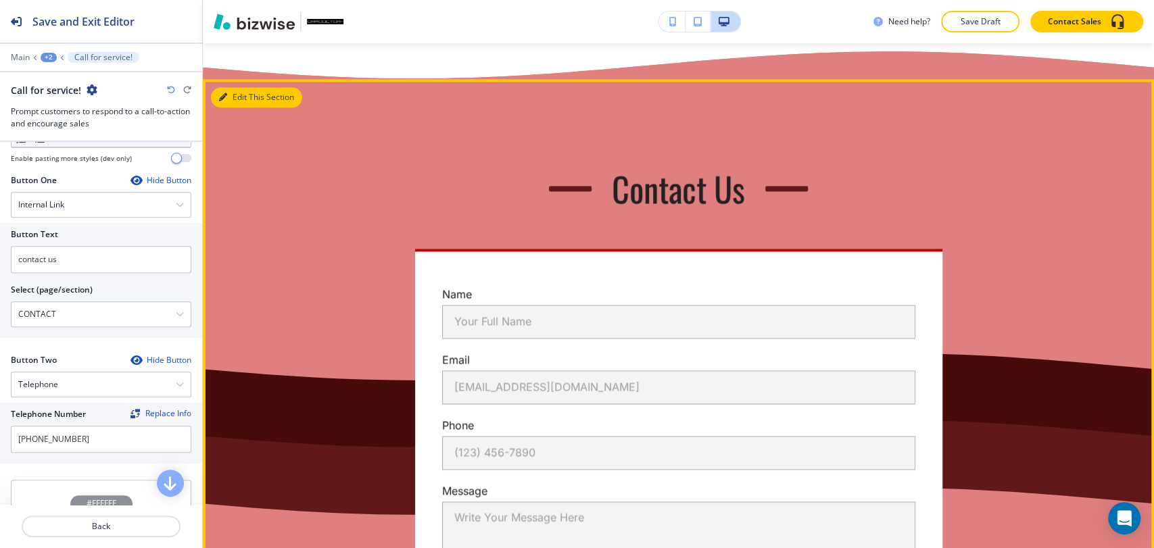
click at [231, 108] on button "Edit This Section" at bounding box center [256, 97] width 91 height 20
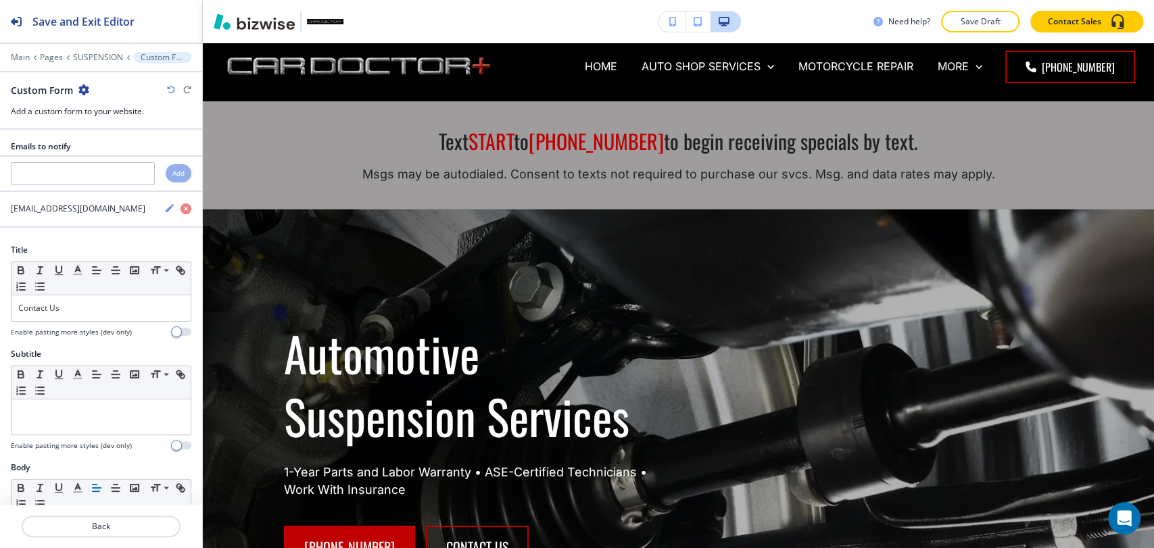
scroll to position [0, 0]
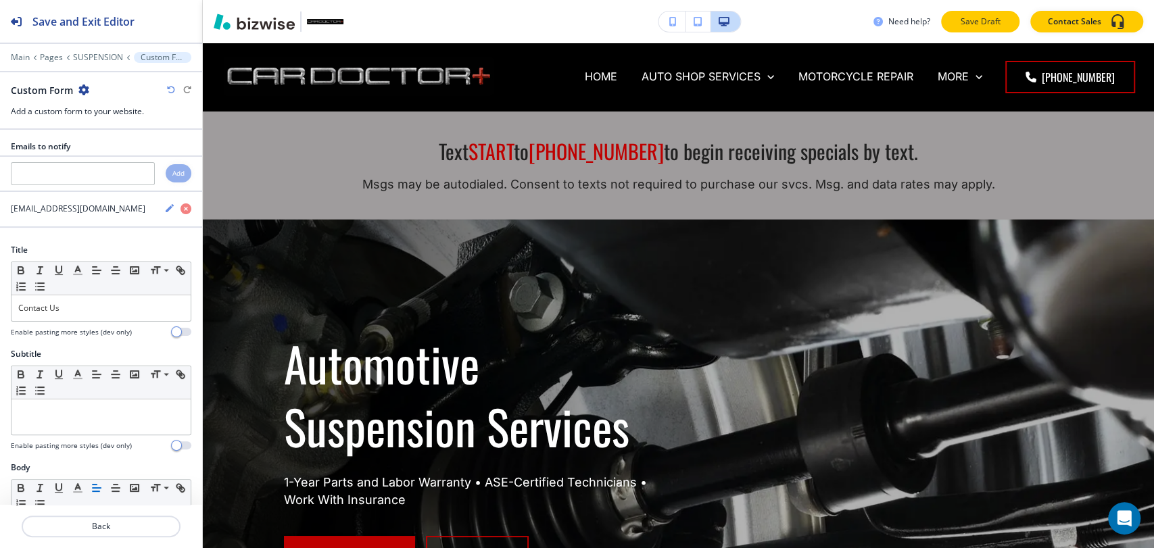
click at [988, 18] on p "Save Draft" at bounding box center [980, 22] width 43 height 12
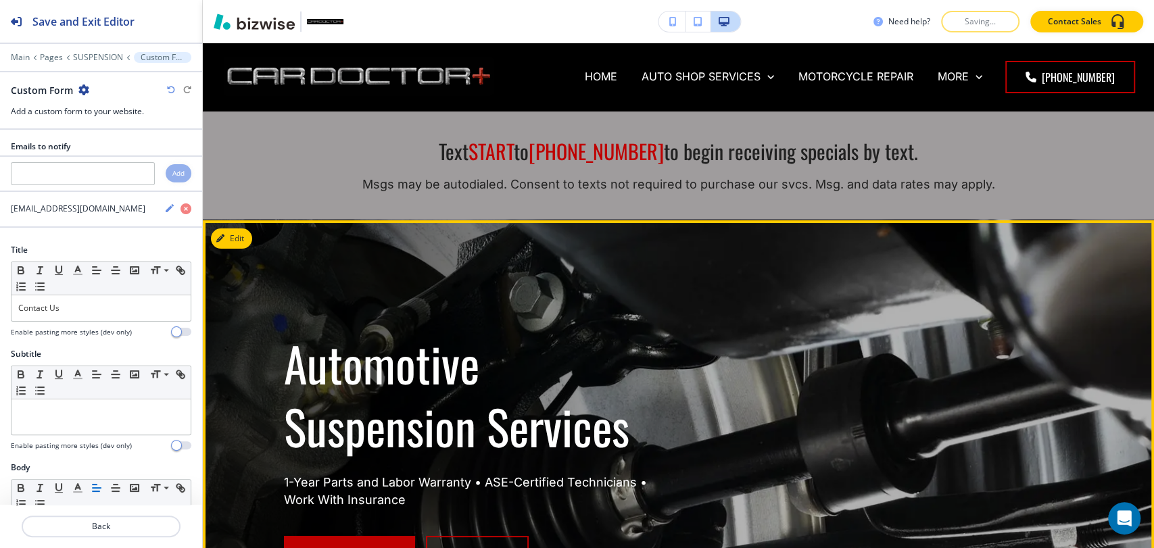
scroll to position [75, 0]
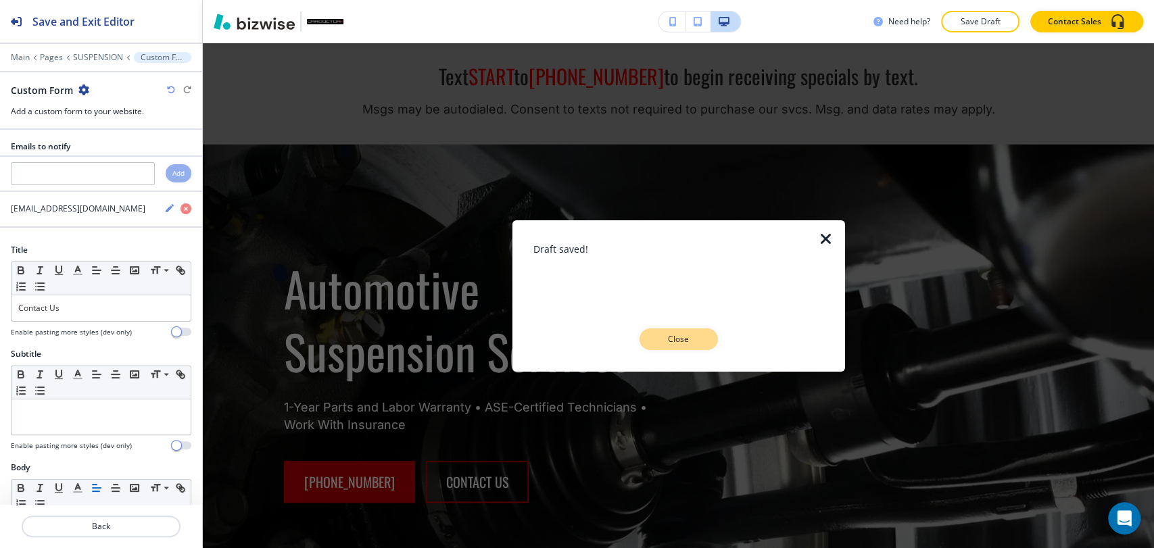
click at [658, 337] on p "Close" at bounding box center [678, 339] width 43 height 12
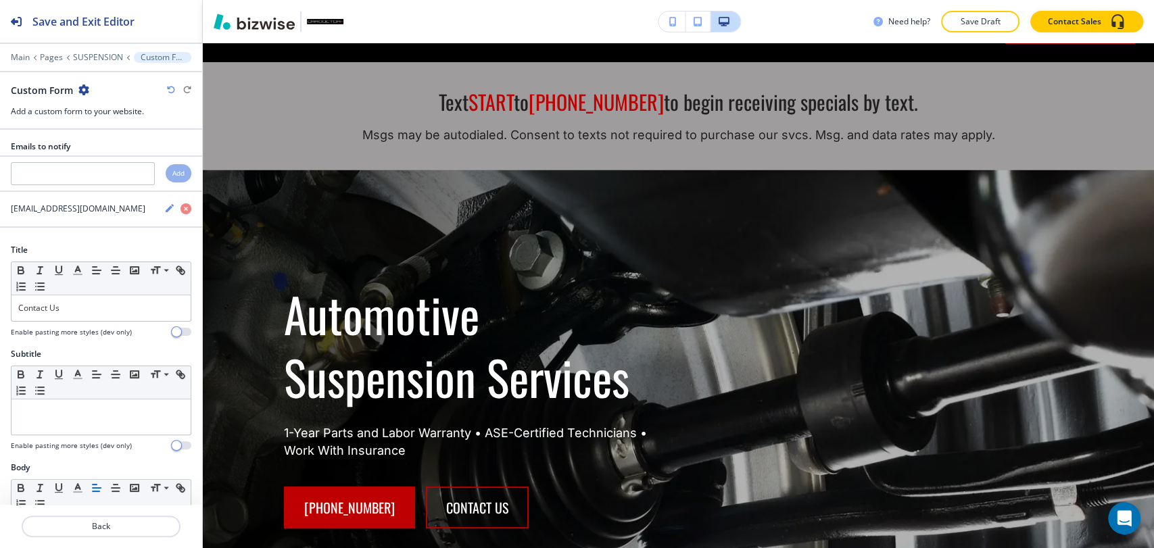
scroll to position [0, 0]
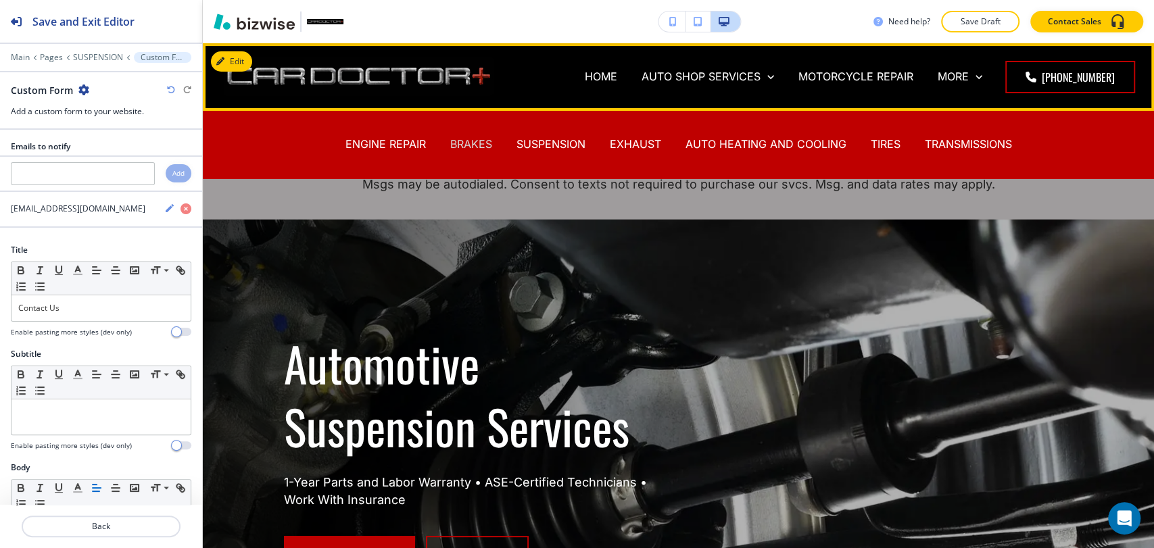
click at [462, 141] on p "BRAKES" at bounding box center [471, 145] width 42 height 16
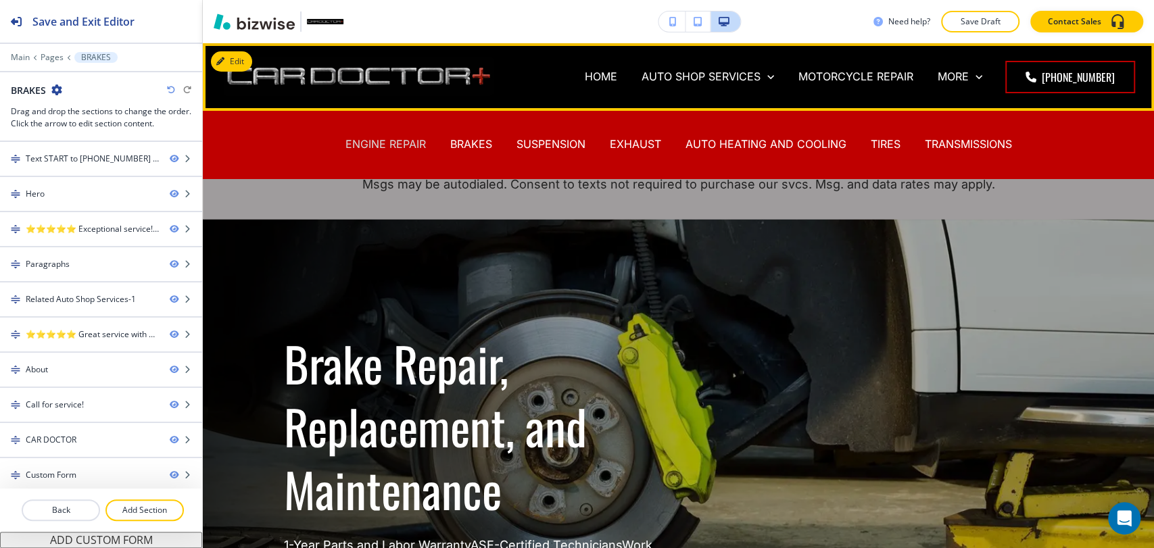
click at [383, 137] on p "ENGINE REPAIR" at bounding box center [386, 145] width 80 height 16
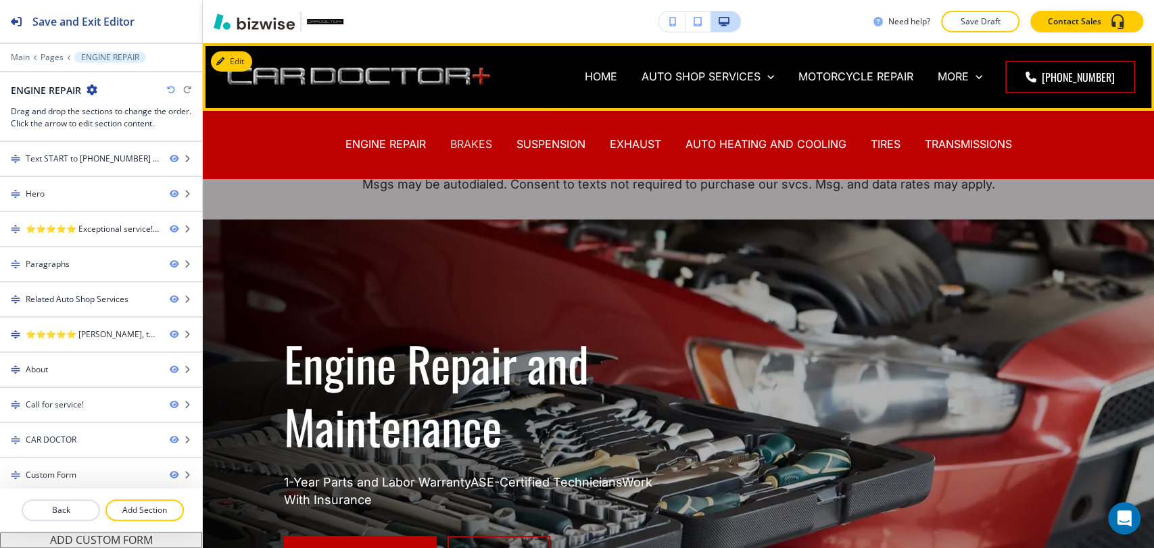
click at [478, 141] on p "BRAKES" at bounding box center [471, 145] width 42 height 16
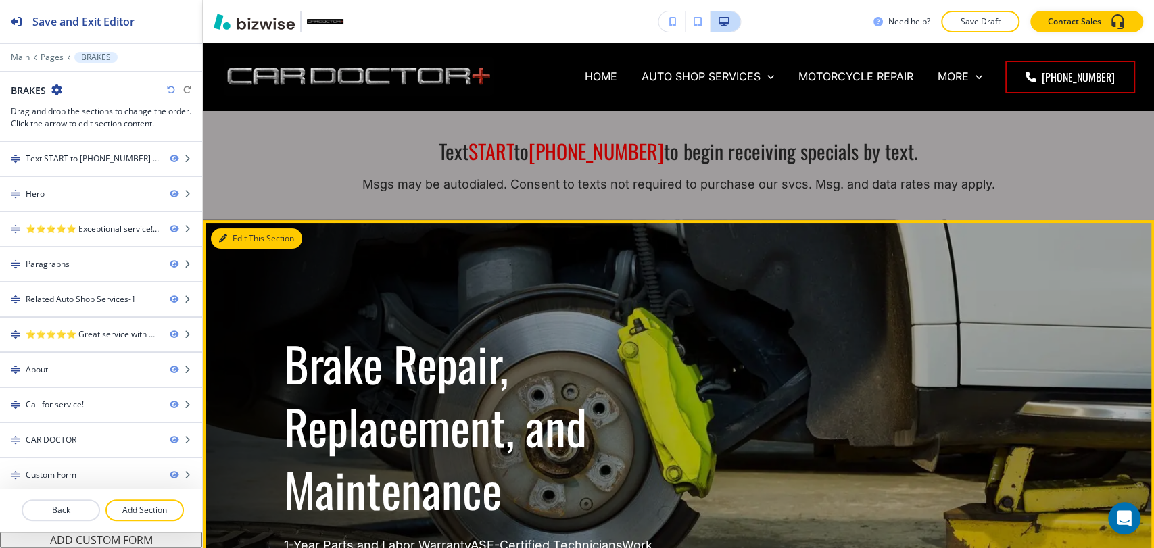
click at [247, 238] on button "Edit This Section" at bounding box center [256, 239] width 91 height 20
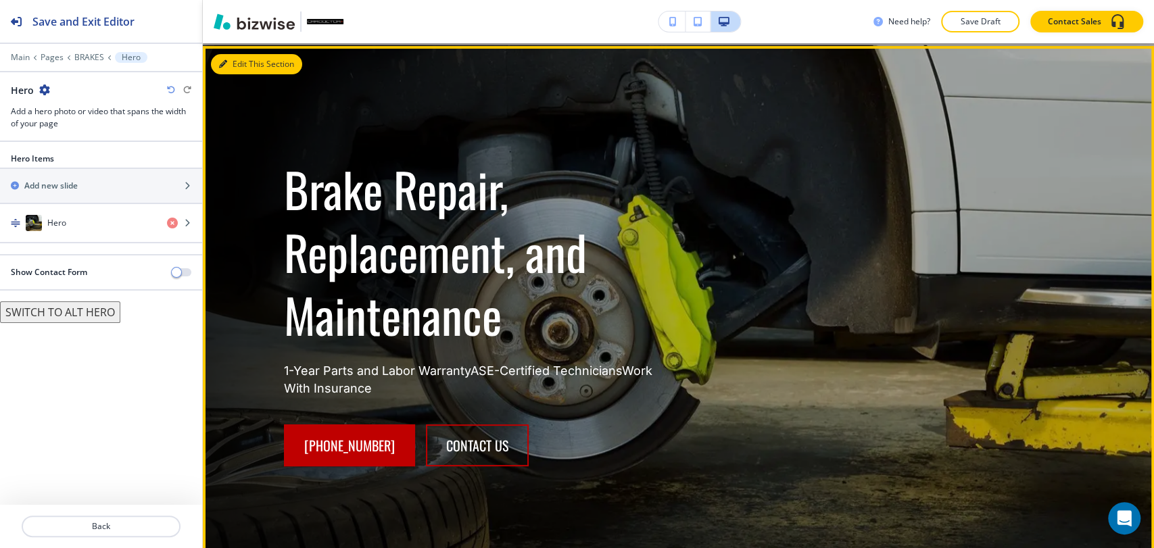
scroll to position [177, 0]
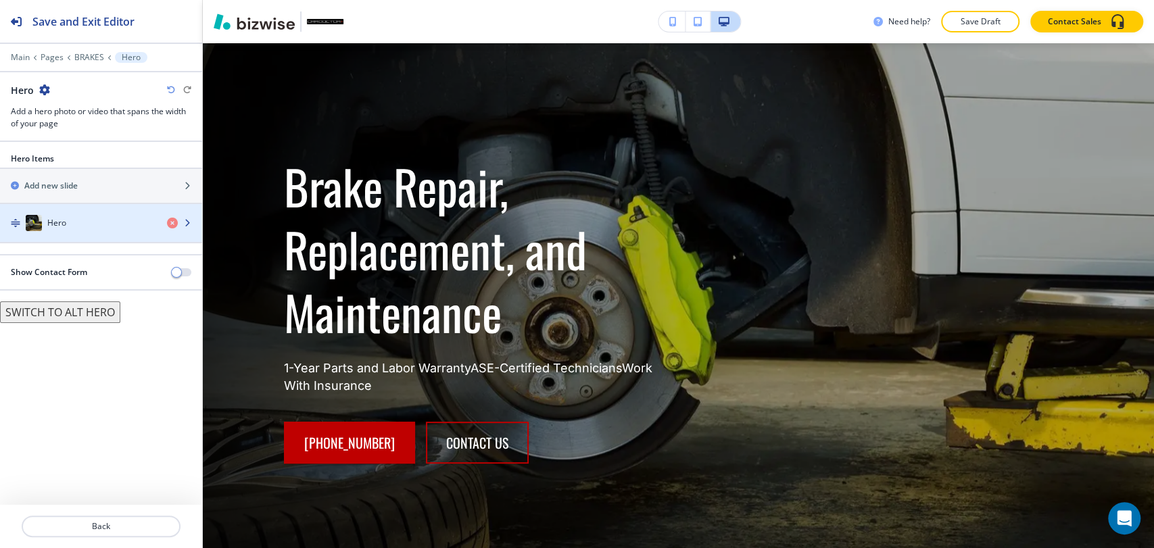
click at [86, 231] on div "button" at bounding box center [101, 236] width 202 height 11
click at [92, 240] on div "button" at bounding box center [101, 236] width 202 height 11
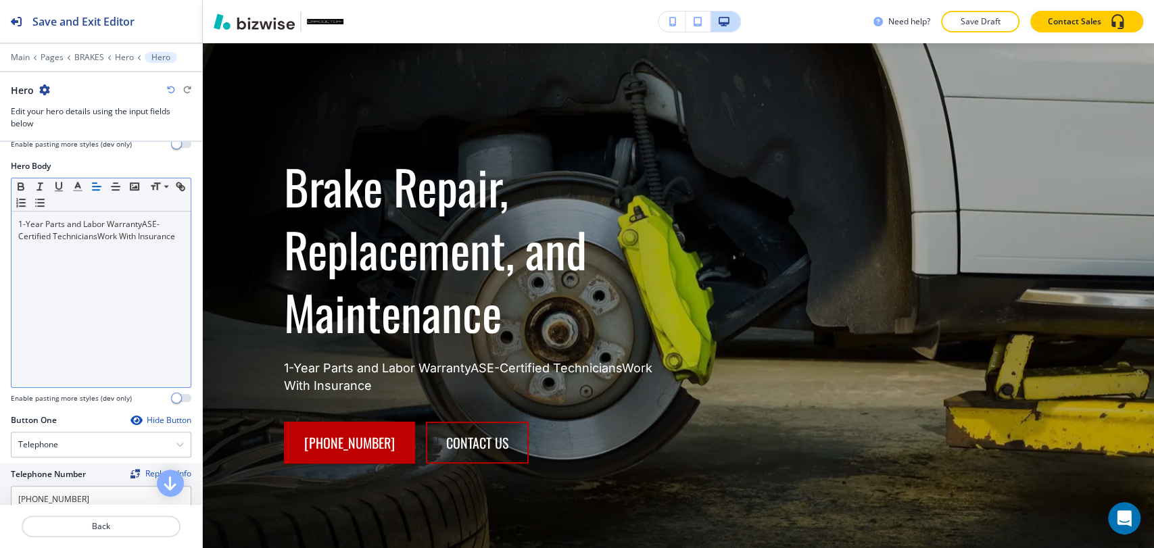
scroll to position [450, 0]
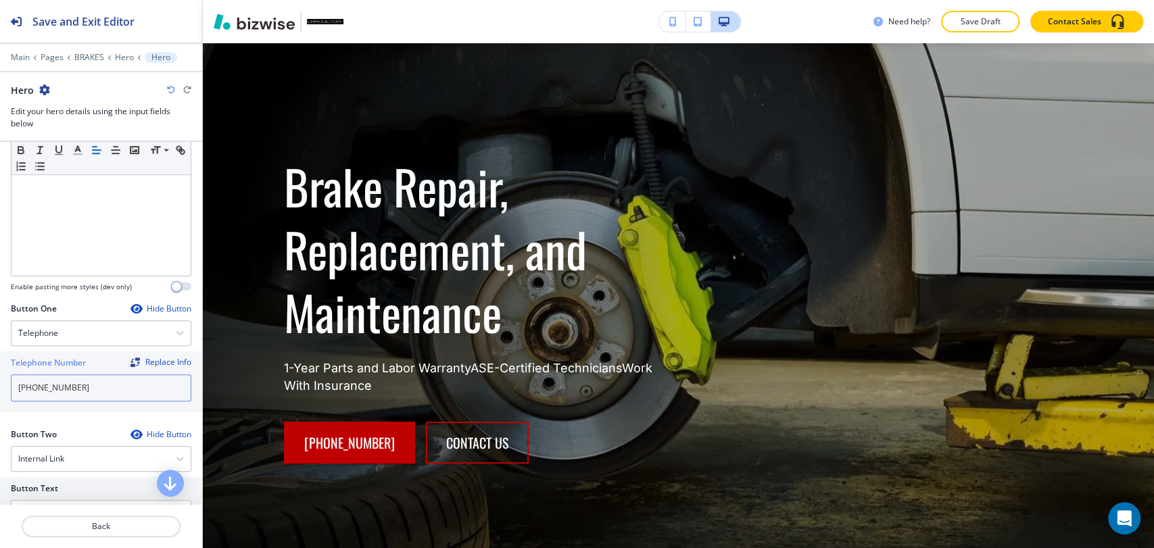
click at [93, 392] on input "[PHONE_NUMBER]" at bounding box center [101, 388] width 181 height 27
click at [140, 325] on div "Telephone" at bounding box center [100, 333] width 179 height 24
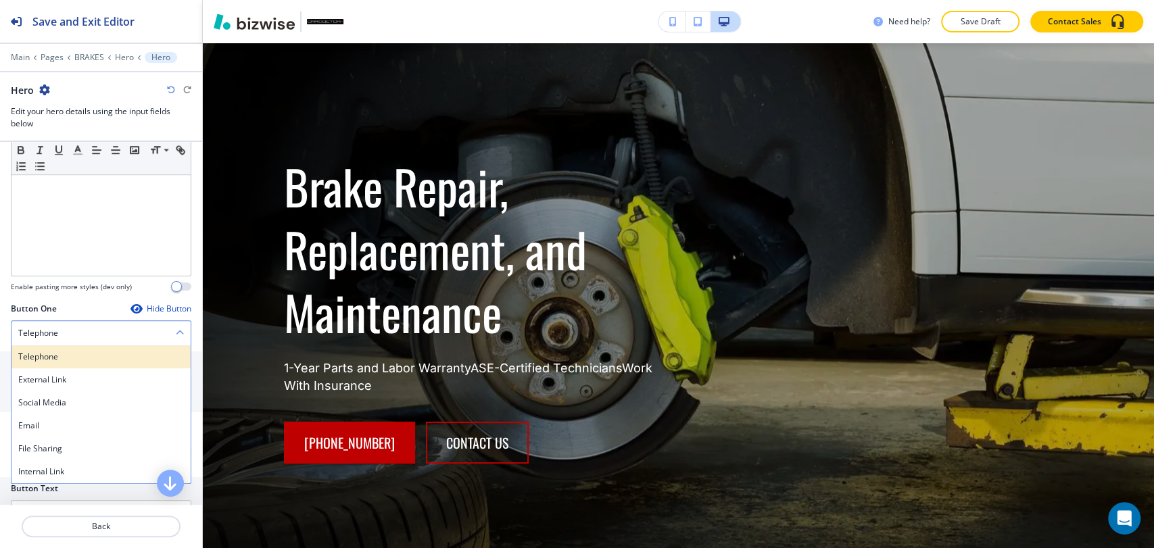
click at [116, 353] on h4 "Telephone" at bounding box center [101, 357] width 166 height 12
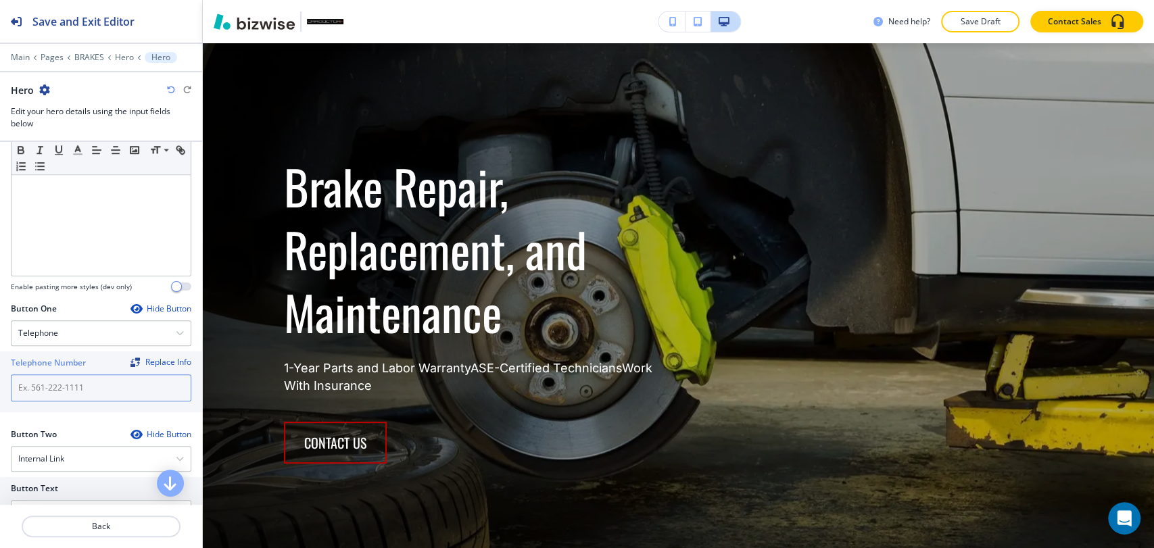
click at [90, 384] on input "text" at bounding box center [101, 388] width 181 height 27
paste input "[PHONE_NUMBER]"
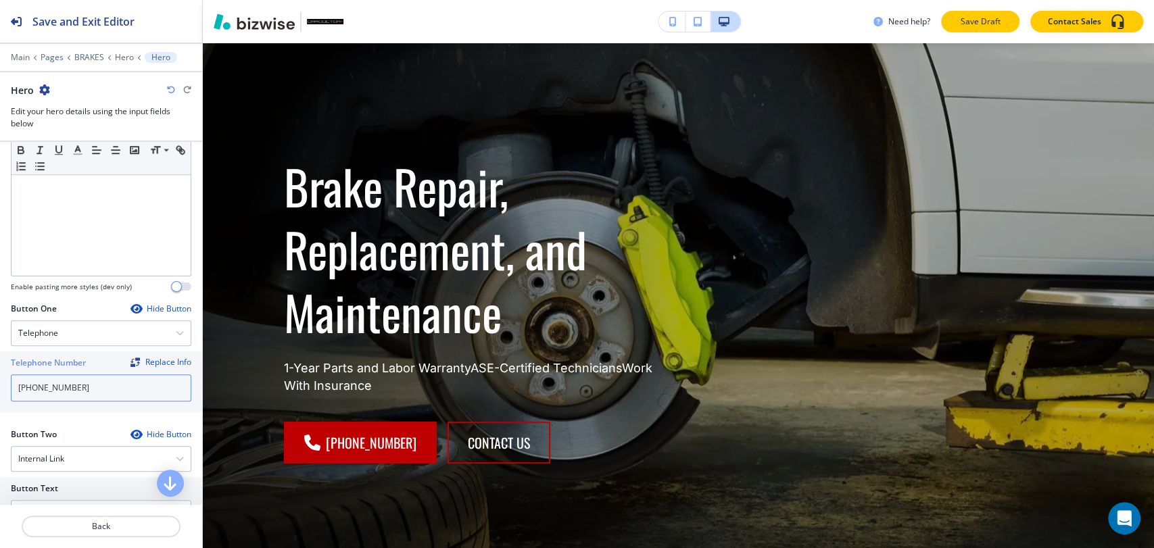
type input "[PHONE_NUMBER]"
click at [986, 26] on p "Save Draft" at bounding box center [980, 22] width 43 height 12
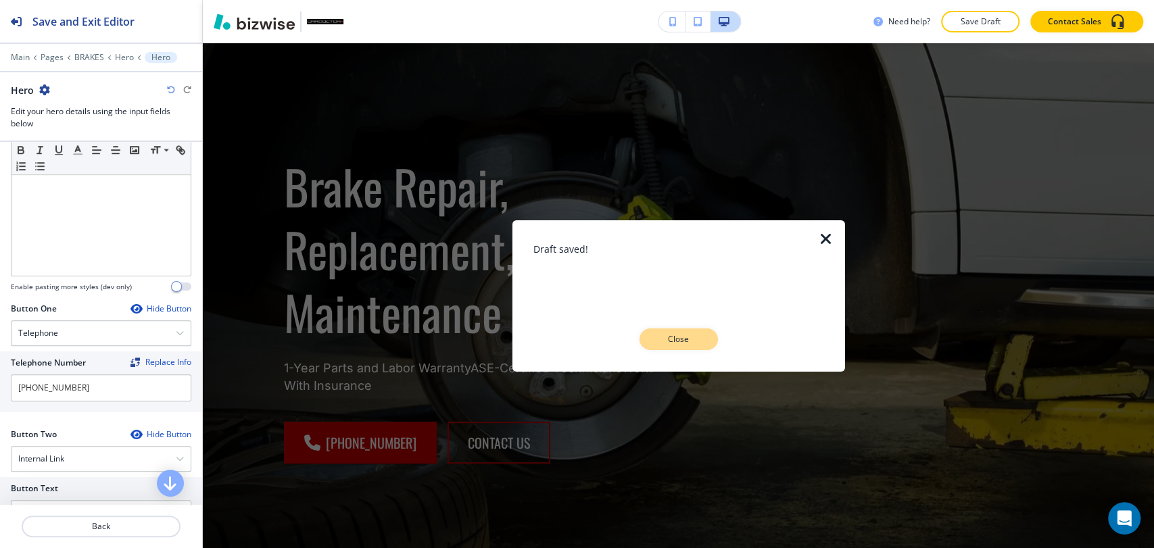
click at [692, 340] on p "Close" at bounding box center [678, 339] width 43 height 12
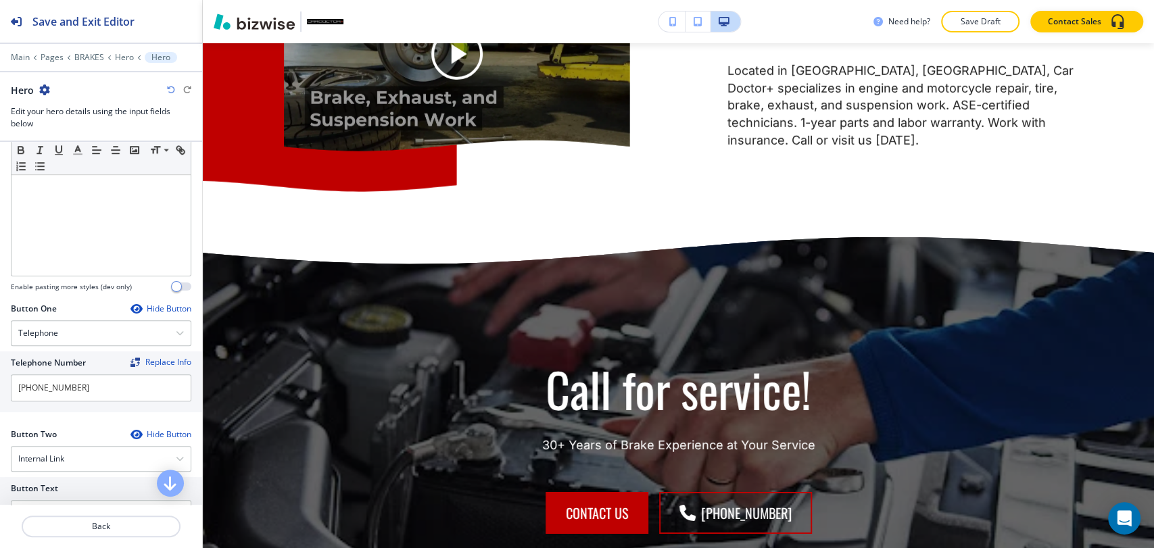
scroll to position [2882, 0]
